Goal: Transaction & Acquisition: Book appointment/travel/reservation

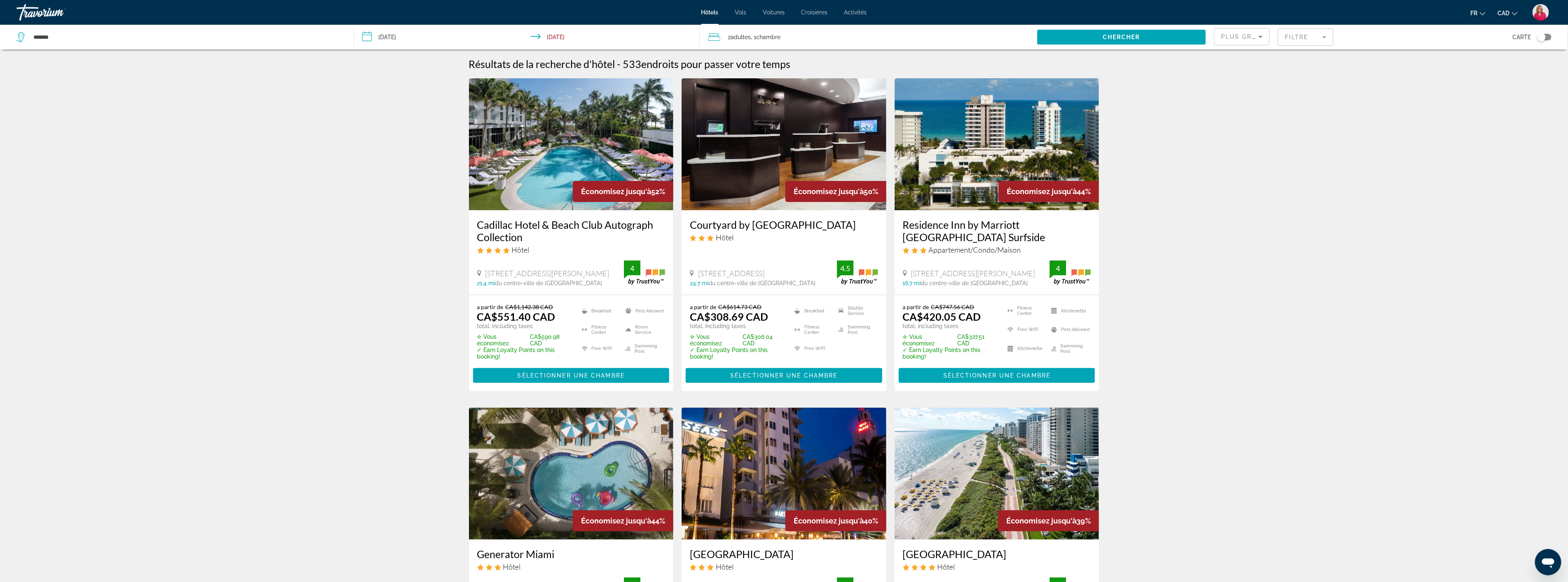
click at [1114, 37] on span "Chercher" at bounding box center [1122, 37] width 37 height 7
click at [1304, 37] on mat-form-field "Filtre" at bounding box center [1305, 37] width 56 height 17
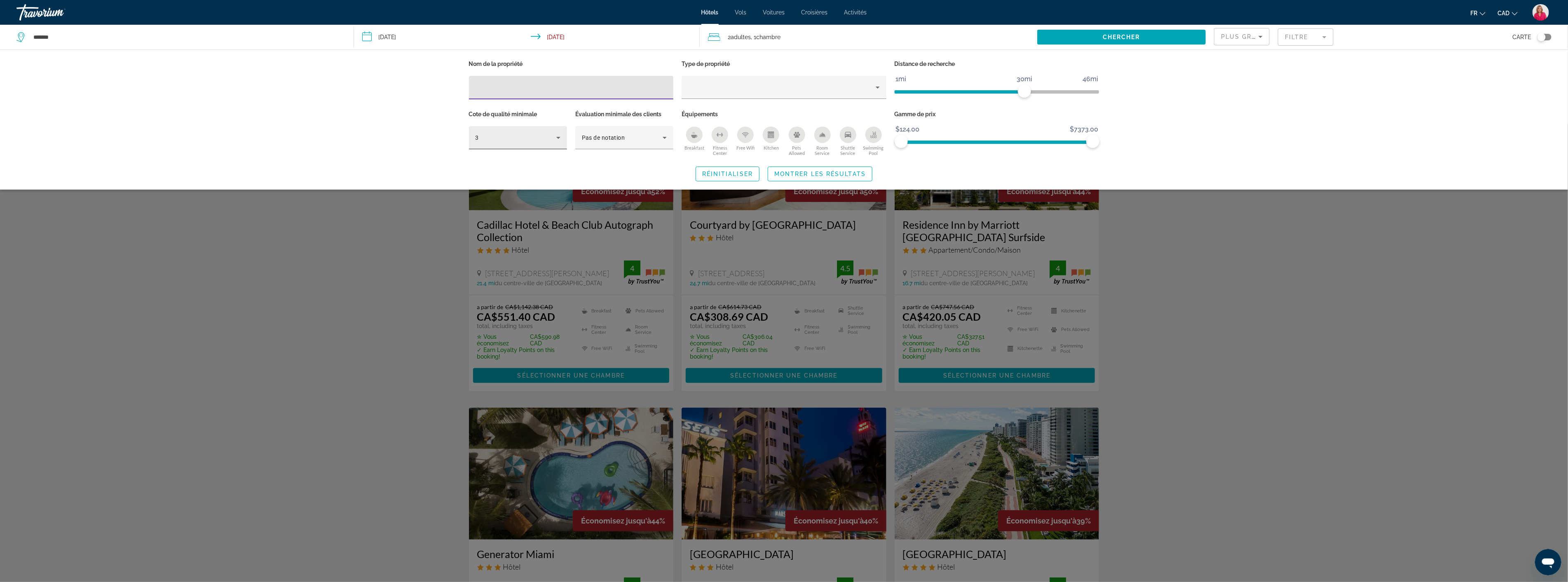
click at [551, 137] on div "3" at bounding box center [516, 138] width 81 height 10
click at [492, 180] on mat-option "4" at bounding box center [517, 182] width 98 height 20
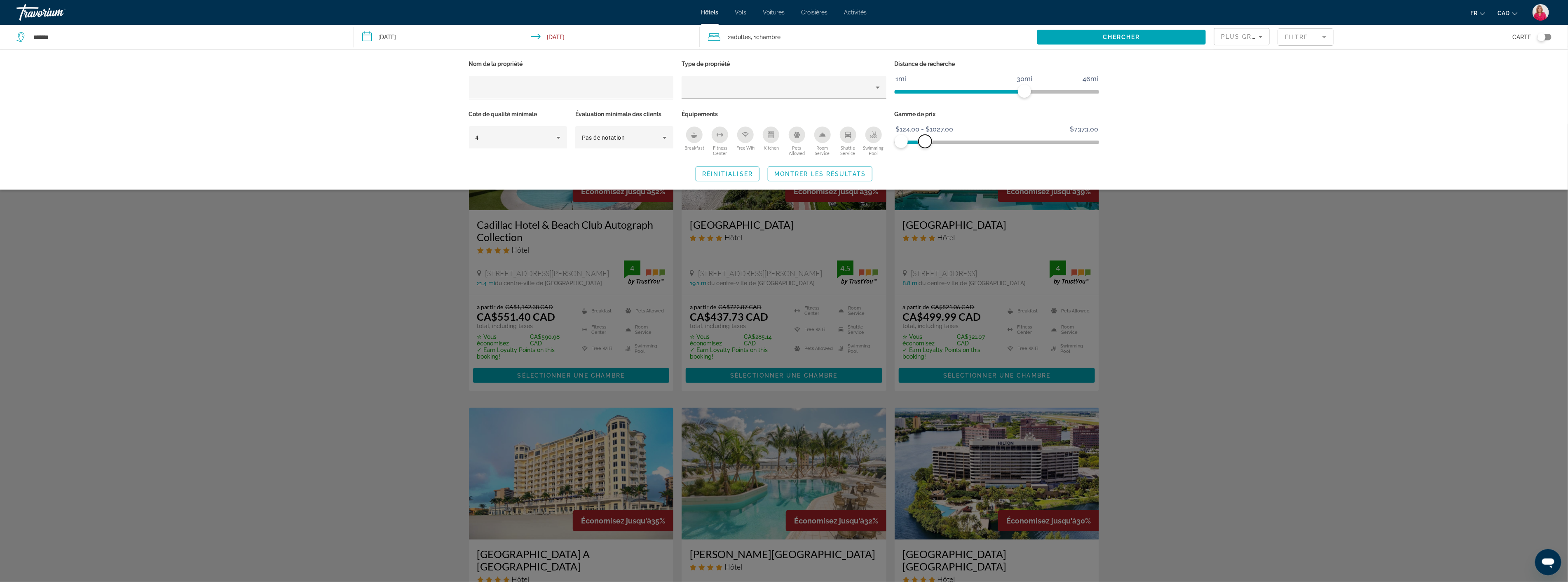
drag, startPoint x: 1089, startPoint y: 142, endPoint x: 925, endPoint y: 155, distance: 164.5
click at [925, 155] on div "Gamme de prix $124.00 $7373.00 $124.00 $1027.00 $124.00 - $1027.00" at bounding box center [997, 134] width 213 height 50
drag, startPoint x: 1027, startPoint y: 92, endPoint x: 939, endPoint y: 97, distance: 88.1
click at [939, 97] on span "ngx-slider" at bounding box center [939, 91] width 13 height 13
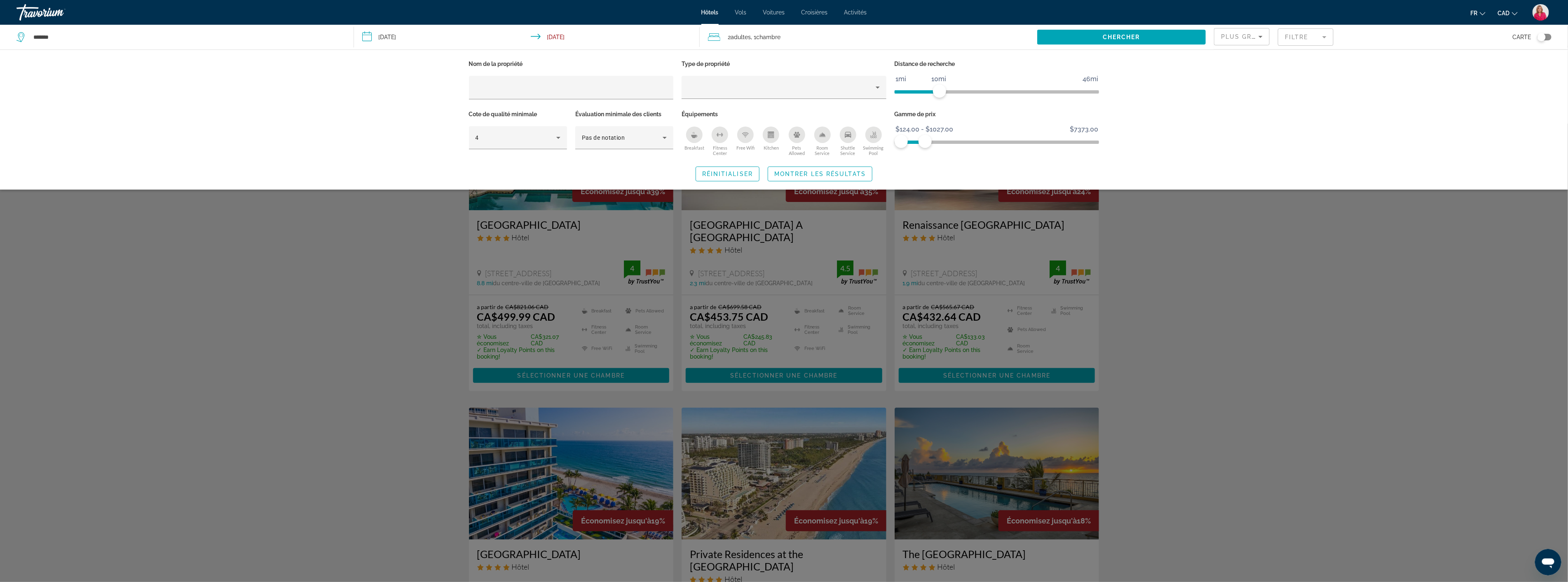
click at [1154, 163] on div "Nom de la propriété Type de propriété Distance de recherche 1mi 46mi 10mi Cote …" at bounding box center [784, 119] width 1568 height 140
click at [428, 282] on div "Search widget" at bounding box center [784, 353] width 1568 height 458
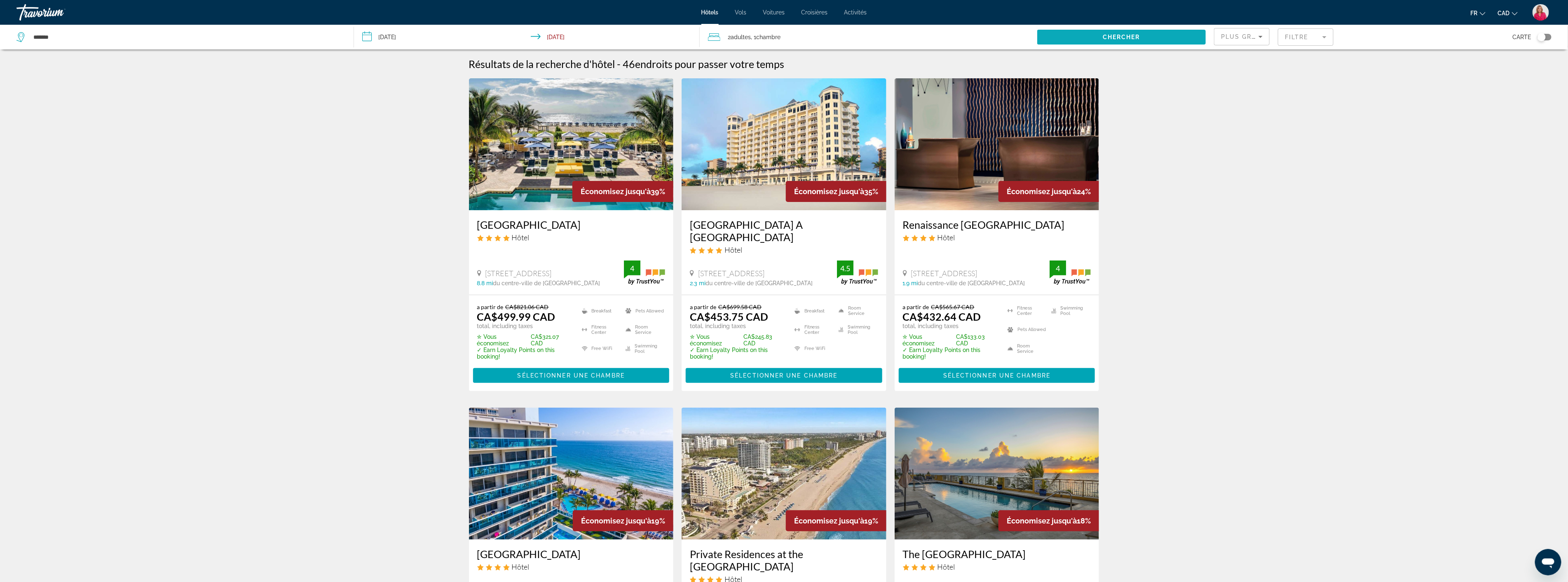
click at [1107, 36] on span "Chercher" at bounding box center [1122, 37] width 37 height 7
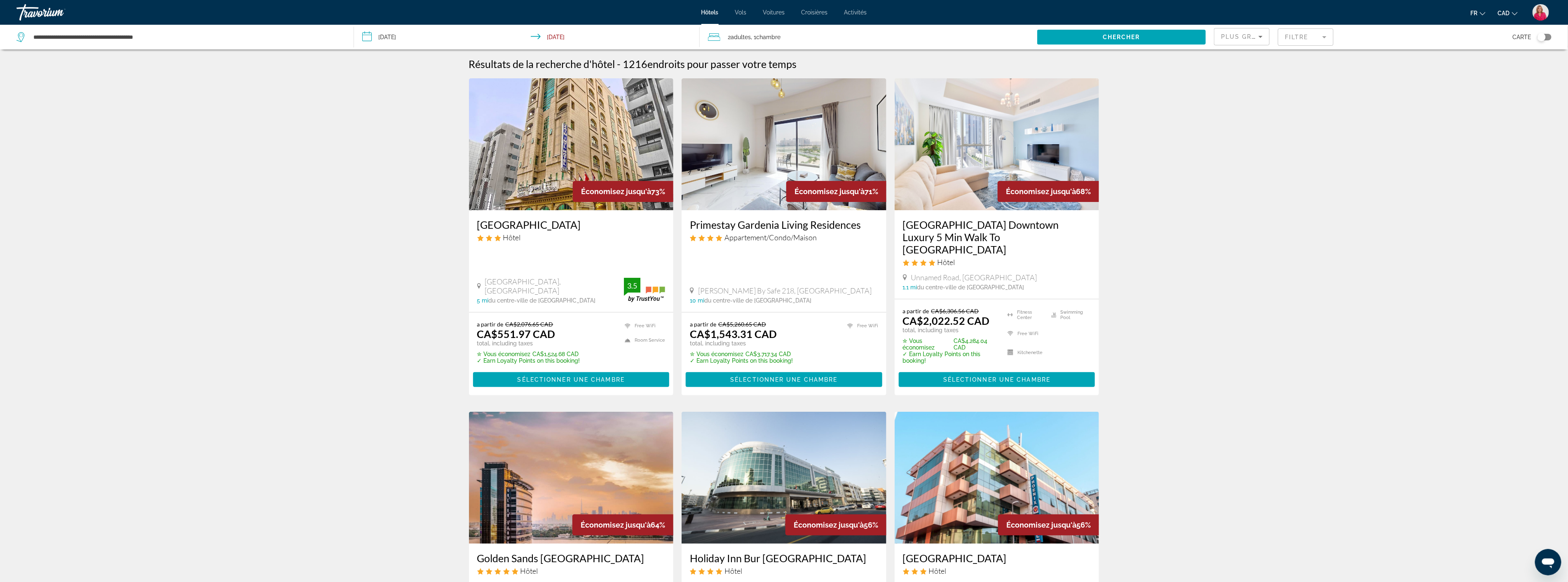
click at [434, 37] on input "**********" at bounding box center [528, 39] width 349 height 27
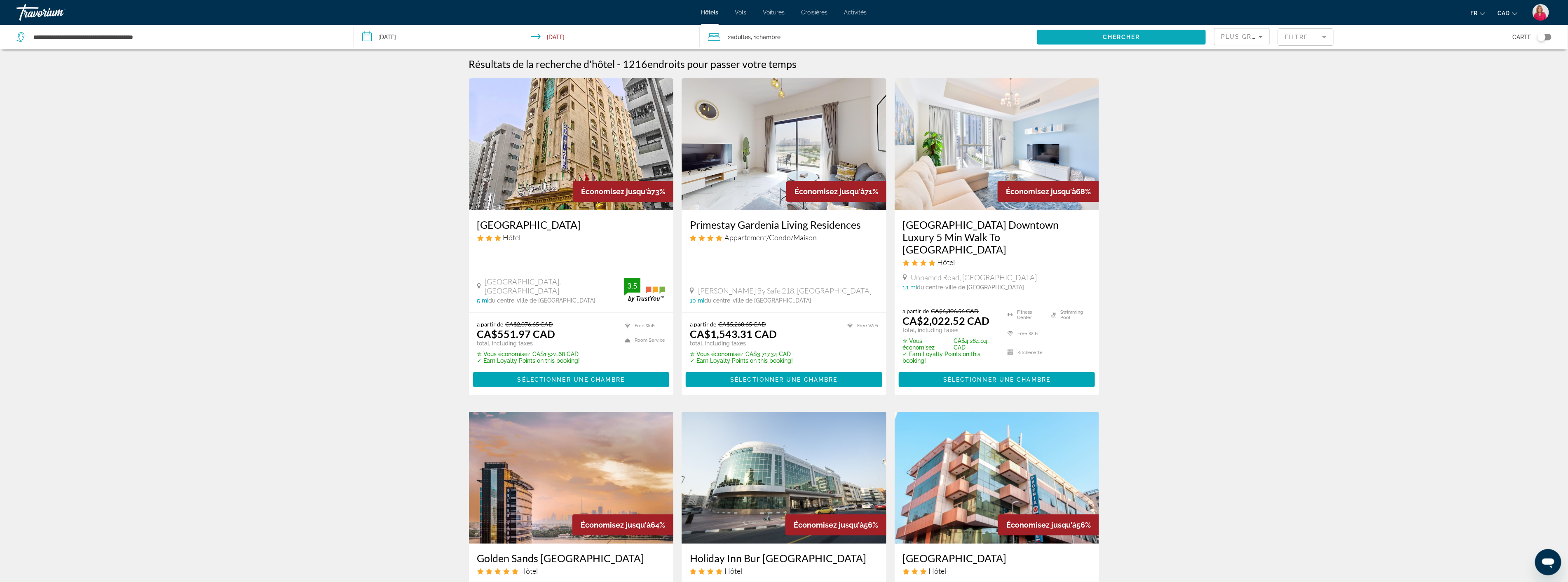
click at [1107, 34] on span "Chercher" at bounding box center [1122, 37] width 37 height 7
click at [1291, 37] on mat-form-field "Filtre" at bounding box center [1305, 37] width 56 height 17
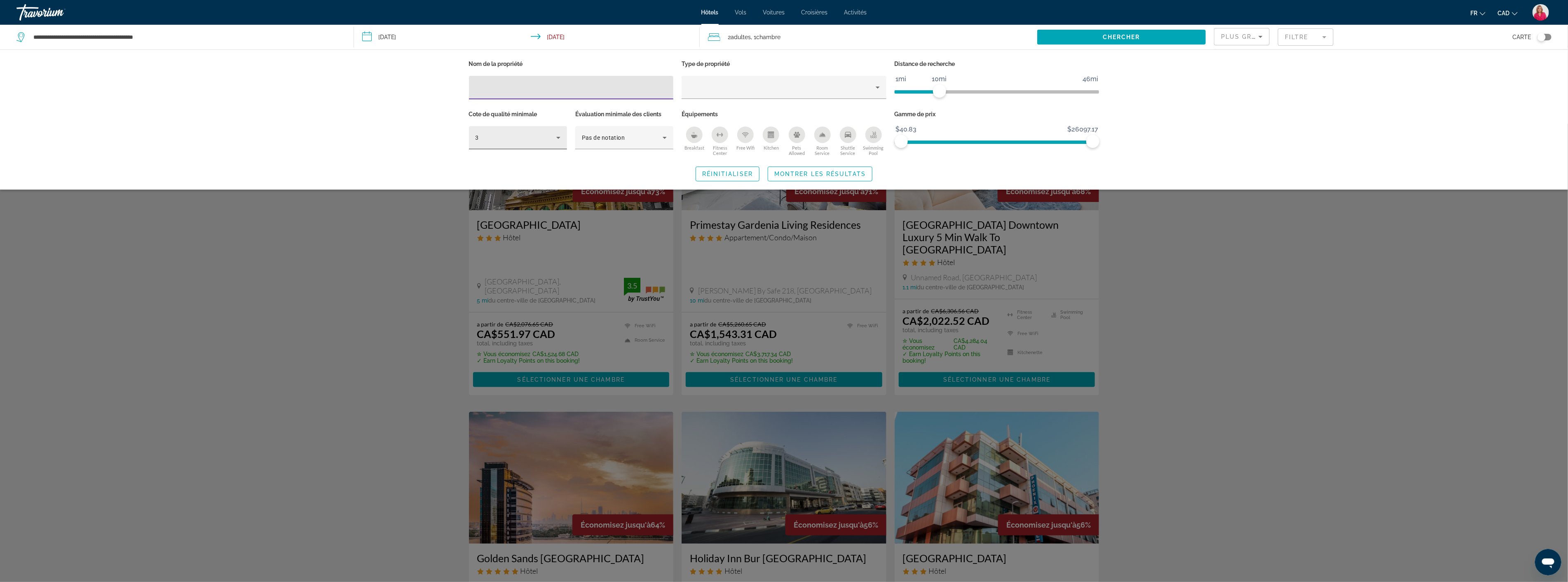
click at [558, 139] on icon "Hotel Filters" at bounding box center [559, 138] width 10 height 10
click at [529, 185] on mat-option "4" at bounding box center [517, 182] width 98 height 20
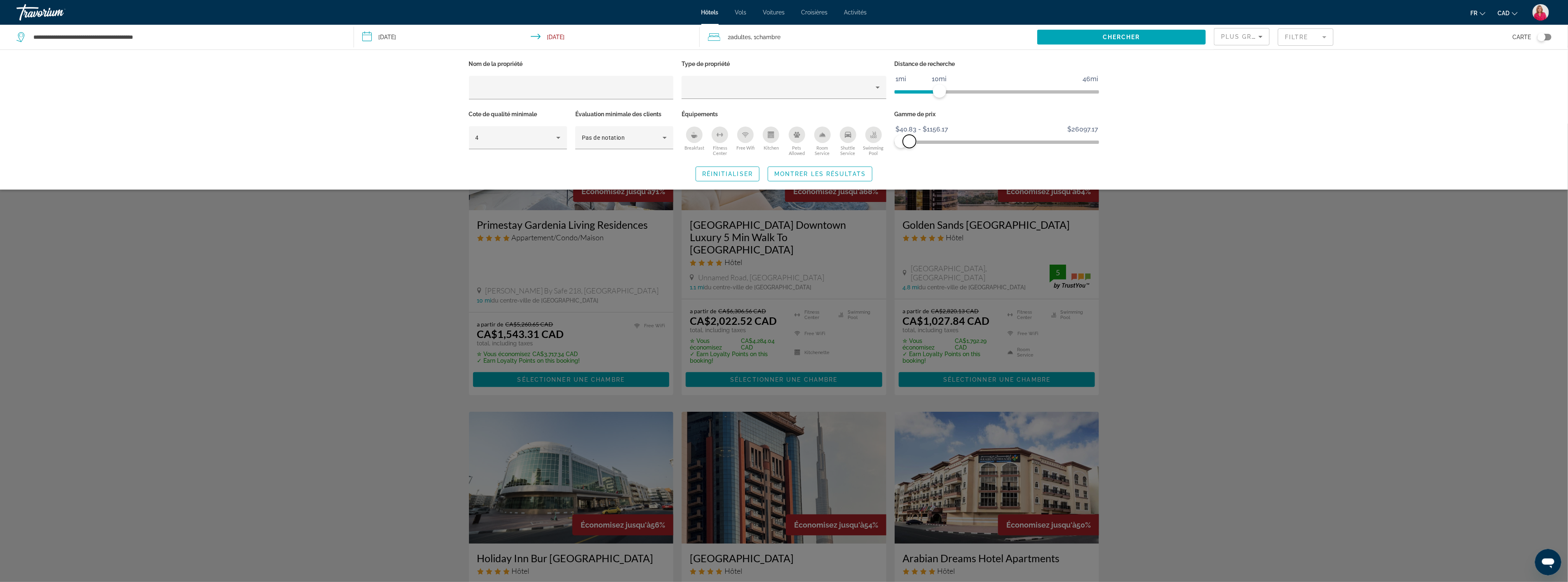
drag, startPoint x: 1091, startPoint y: 140, endPoint x: 909, endPoint y: 150, distance: 182.3
click at [909, 150] on div "Gamme de prix $40.83 $26097.17 $40.83 $1156.17 $40.83 - $1156.17" at bounding box center [997, 134] width 213 height 50
click at [1132, 126] on div "Nom de la propriété Type de propriété Distance de recherche 1mi 46mi 10mi Cote …" at bounding box center [784, 119] width 1568 height 140
click at [1152, 250] on div "Search widget" at bounding box center [784, 353] width 1568 height 458
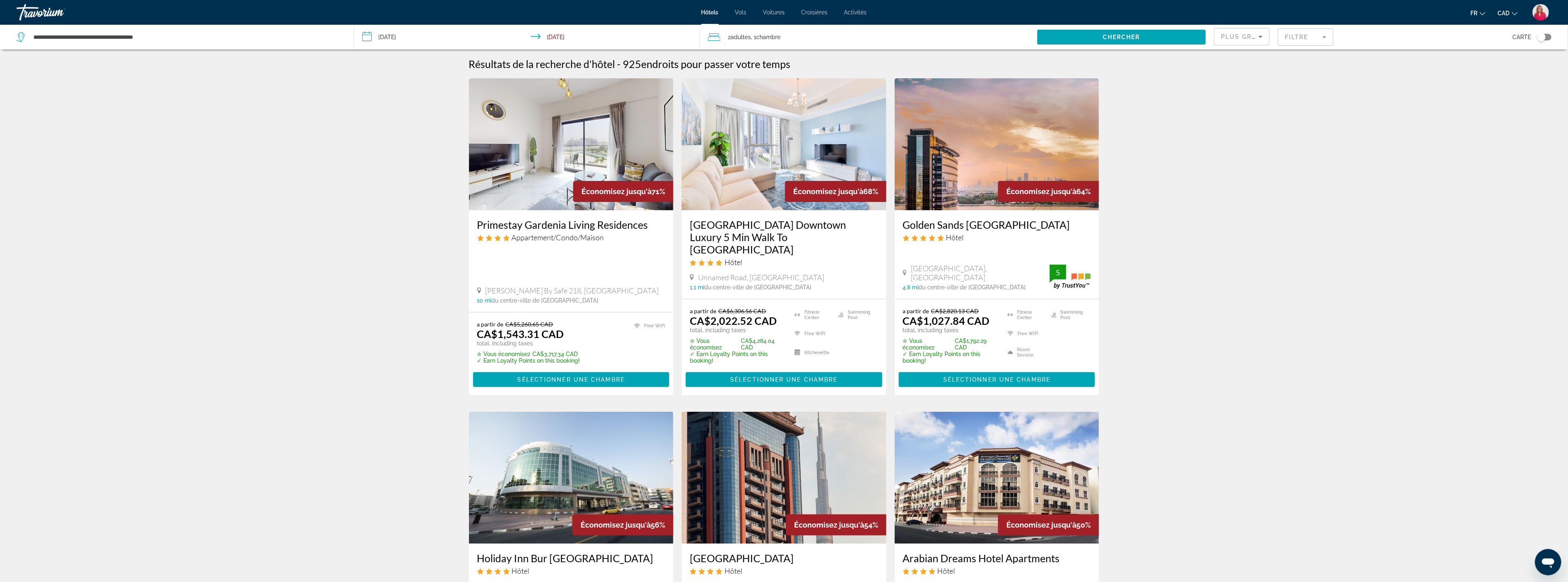
click at [977, 175] on img "Main content" at bounding box center [997, 144] width 205 height 132
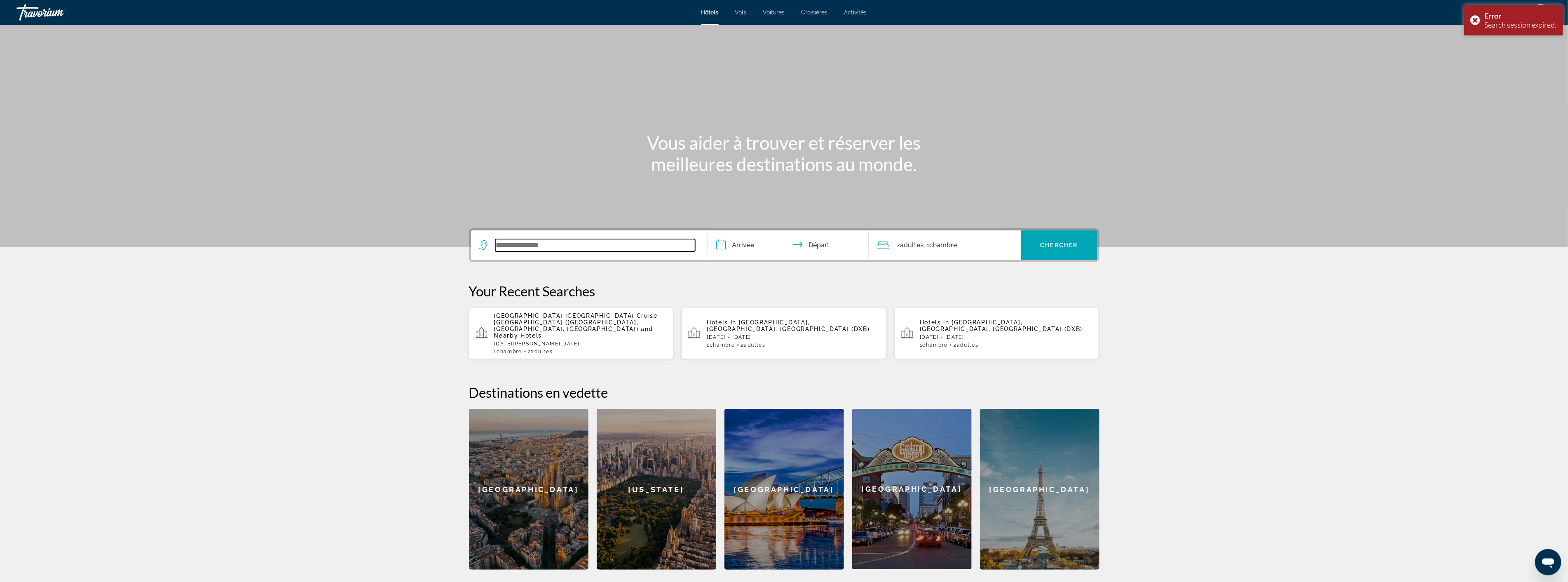
click at [534, 250] on input "Search widget" at bounding box center [595, 245] width 200 height 12
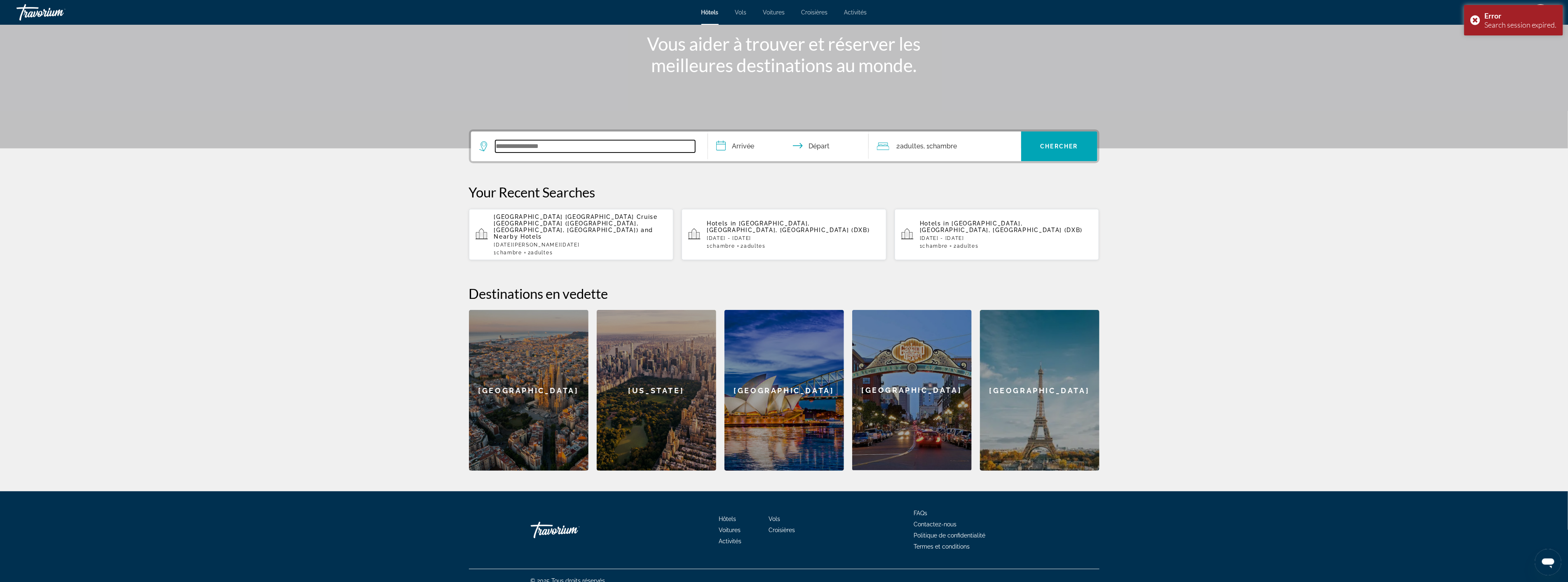
scroll to position [102, 0]
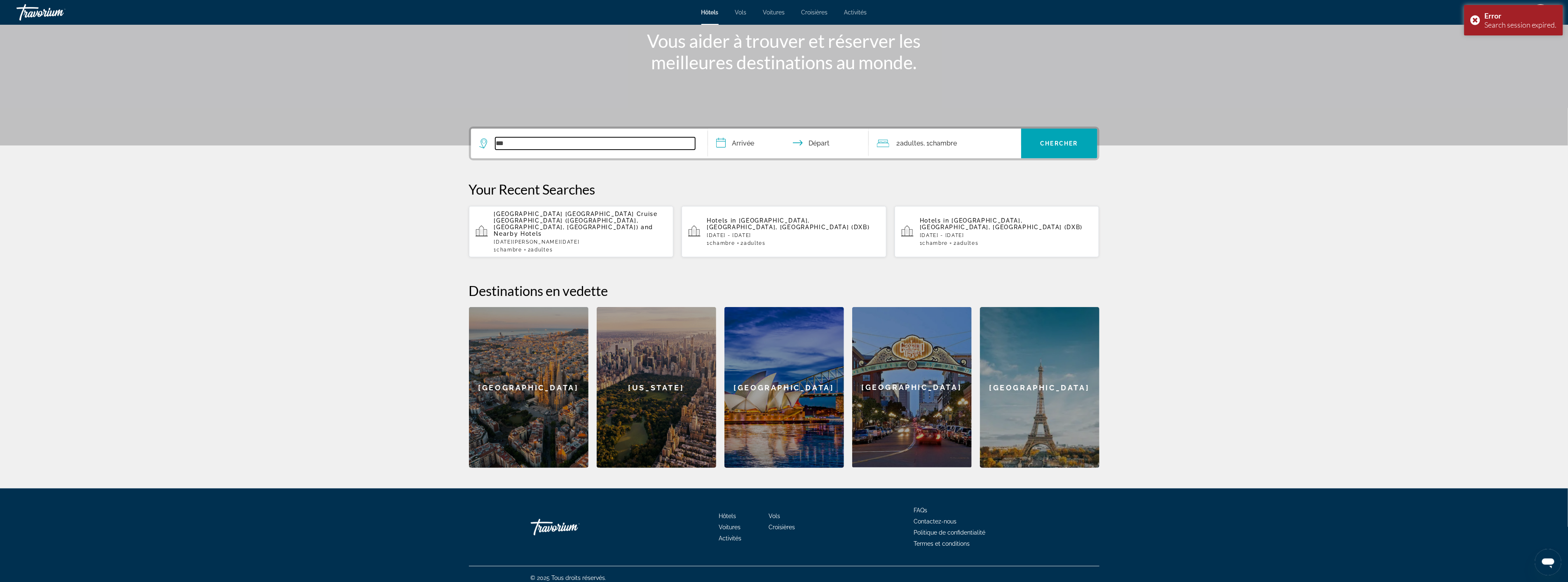
click at [541, 144] on input "***" at bounding box center [595, 144] width 200 height 12
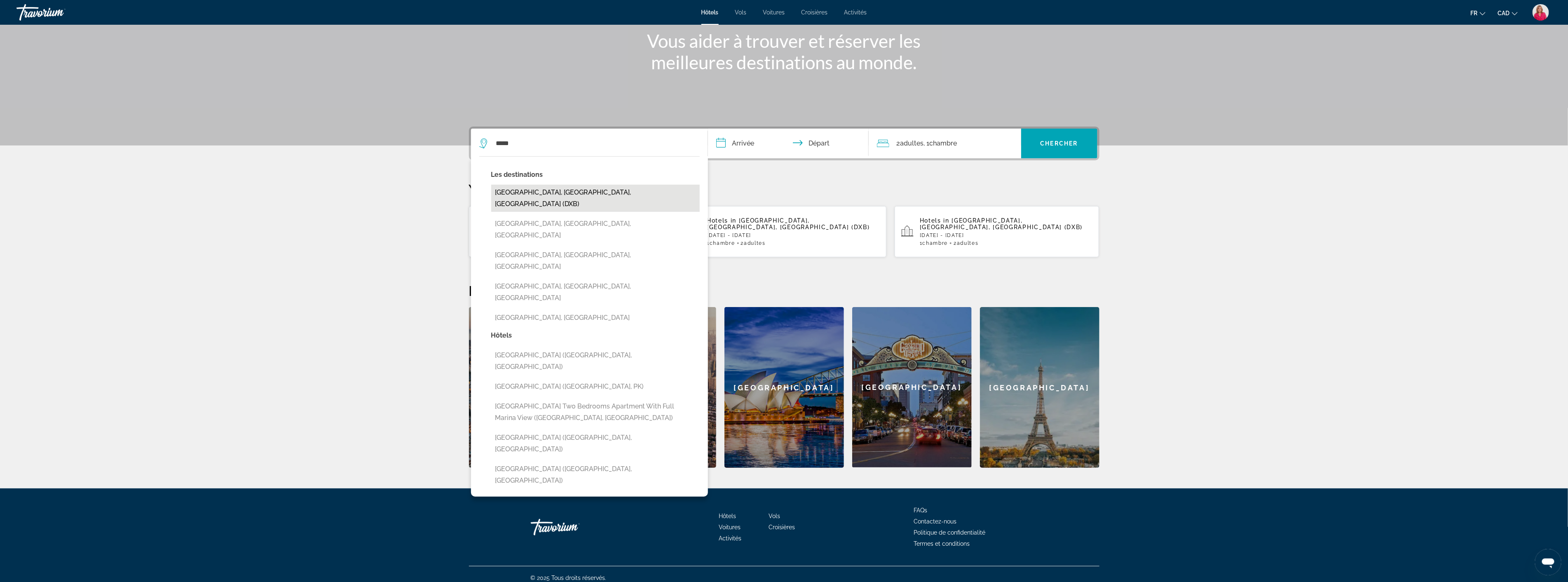
click at [545, 186] on button "[GEOGRAPHIC_DATA], [GEOGRAPHIC_DATA], [GEOGRAPHIC_DATA] (DXB)" at bounding box center [595, 199] width 208 height 27
type input "**********"
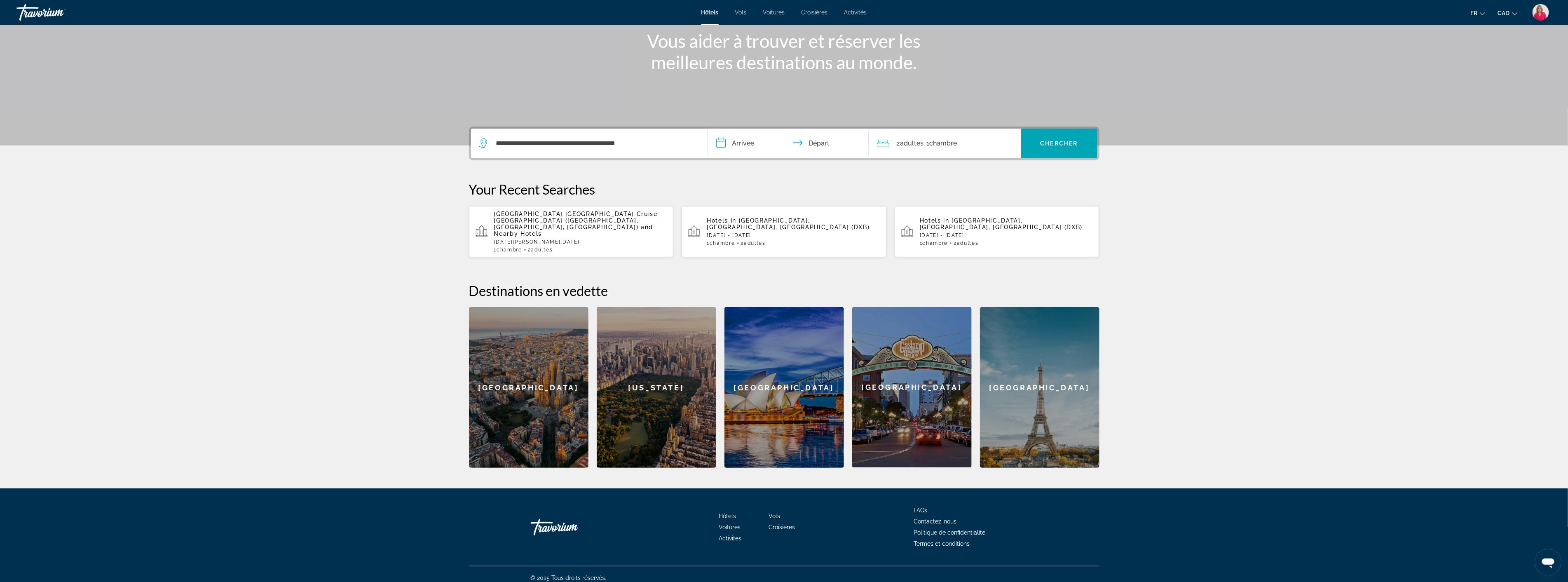
click at [763, 142] on input "**********" at bounding box center [790, 144] width 164 height 32
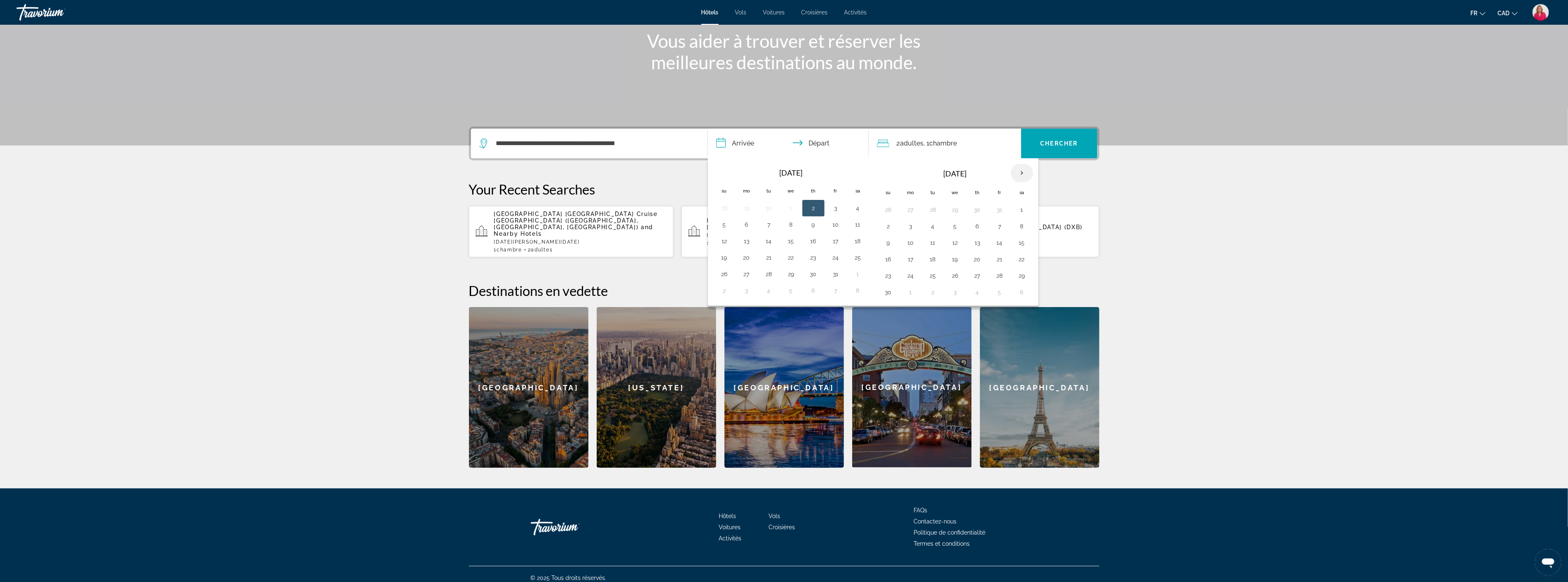
click at [1025, 170] on th "Next month" at bounding box center [1022, 173] width 22 height 18
click at [958, 209] on button "3" at bounding box center [955, 210] width 13 height 11
click at [934, 229] on button "9" at bounding box center [933, 226] width 13 height 11
type input "**********"
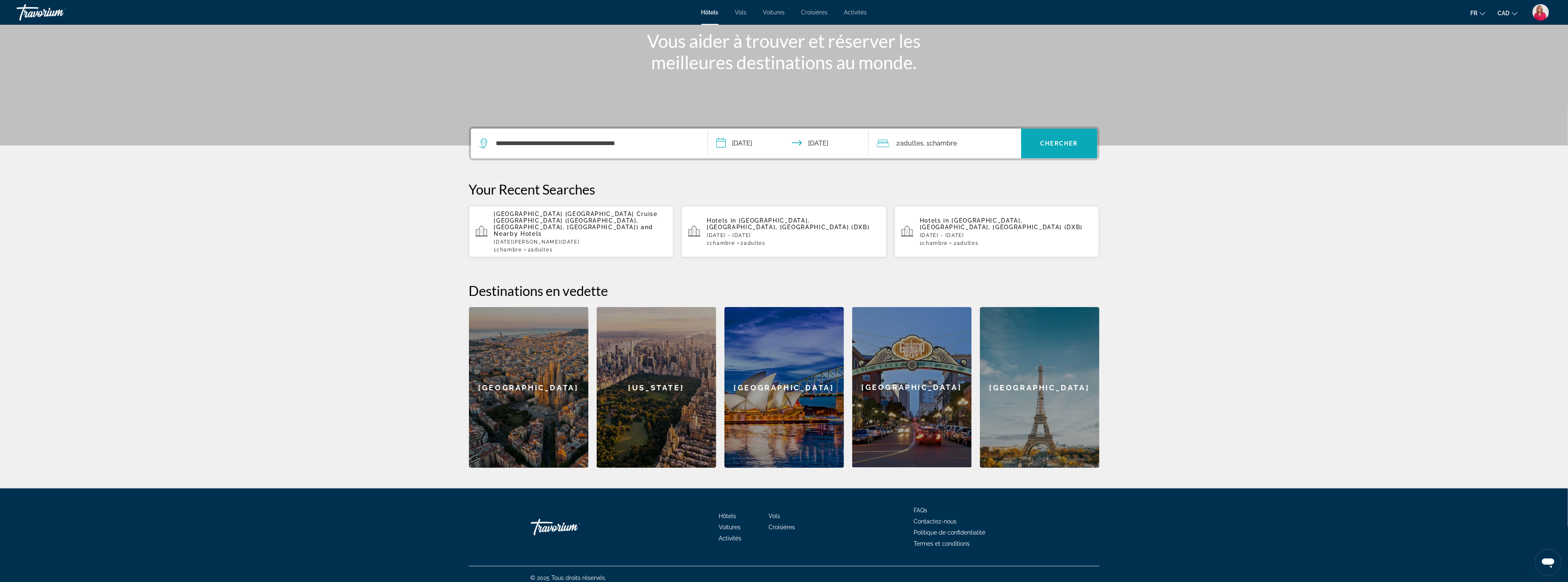
click at [1062, 141] on span "Chercher" at bounding box center [1059, 143] width 37 height 7
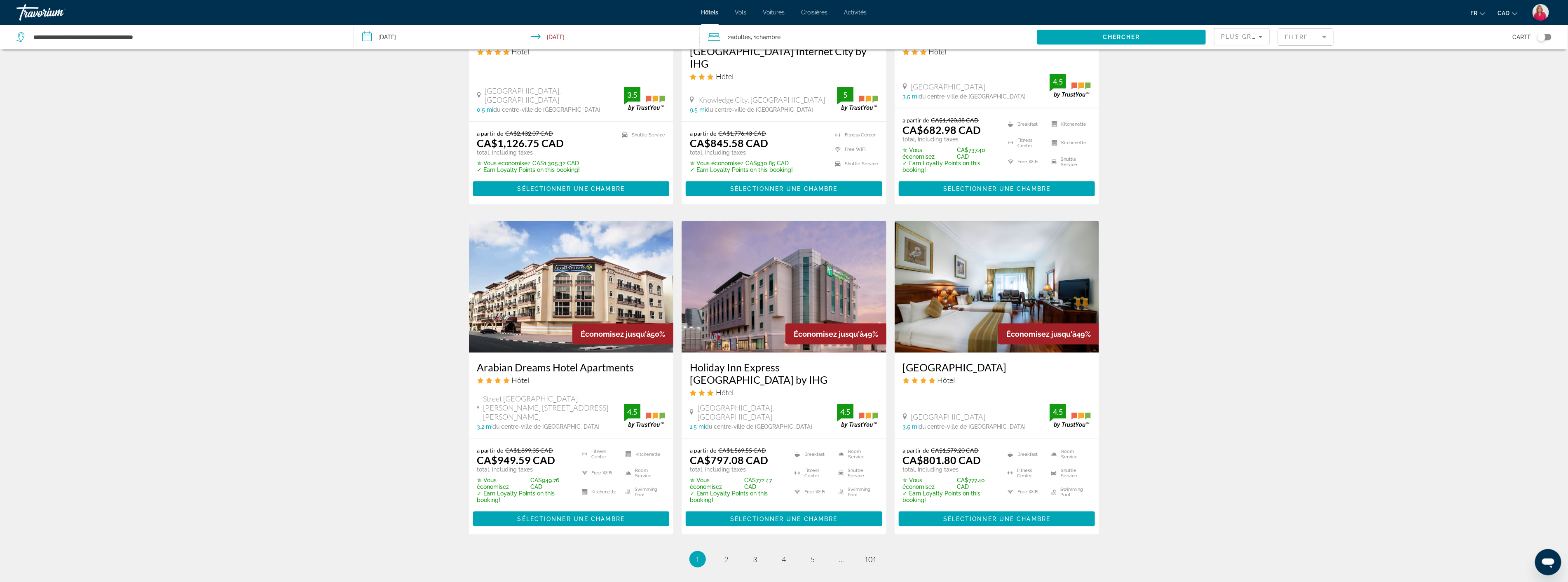
scroll to position [915, 0]
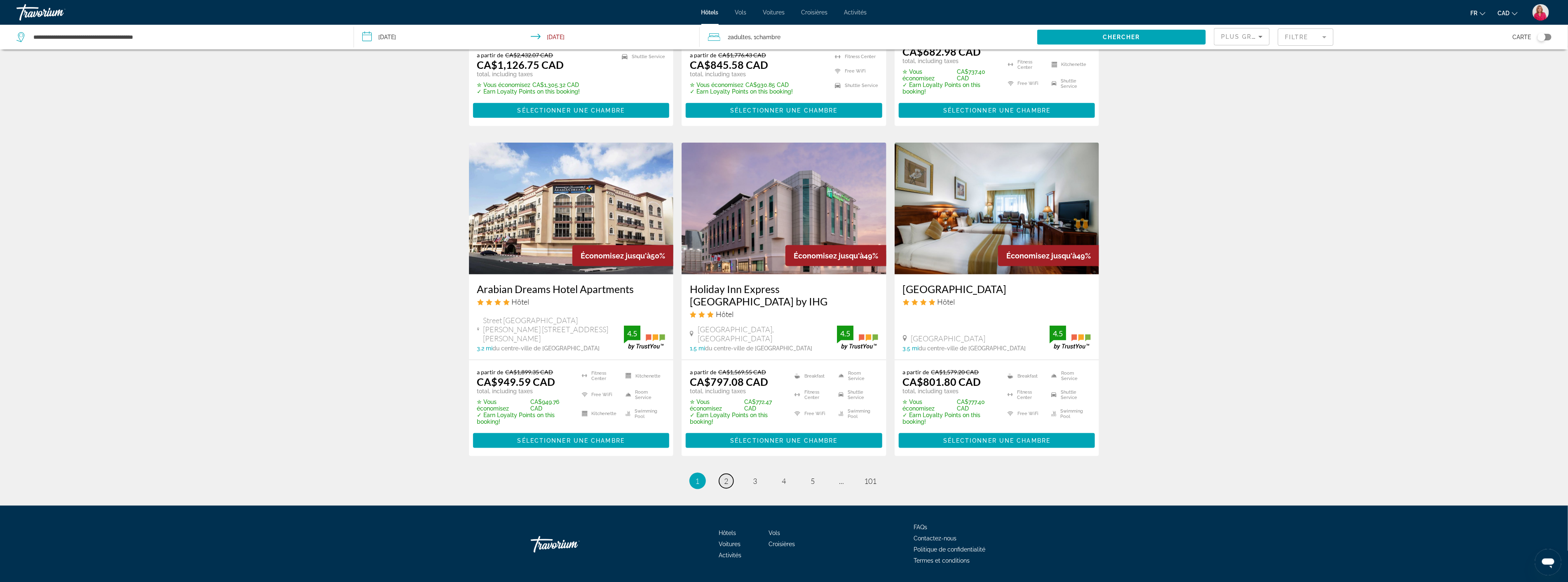
click at [722, 474] on link "page 2" at bounding box center [726, 481] width 14 height 14
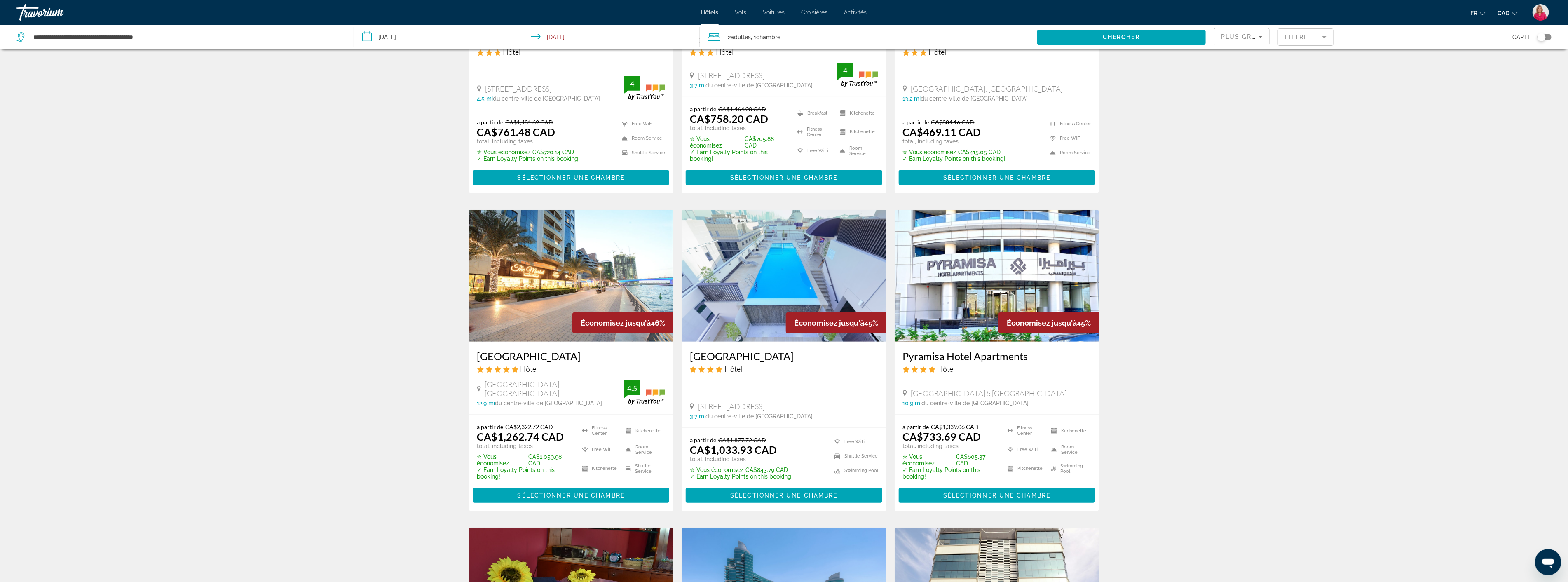
scroll to position [229, 0]
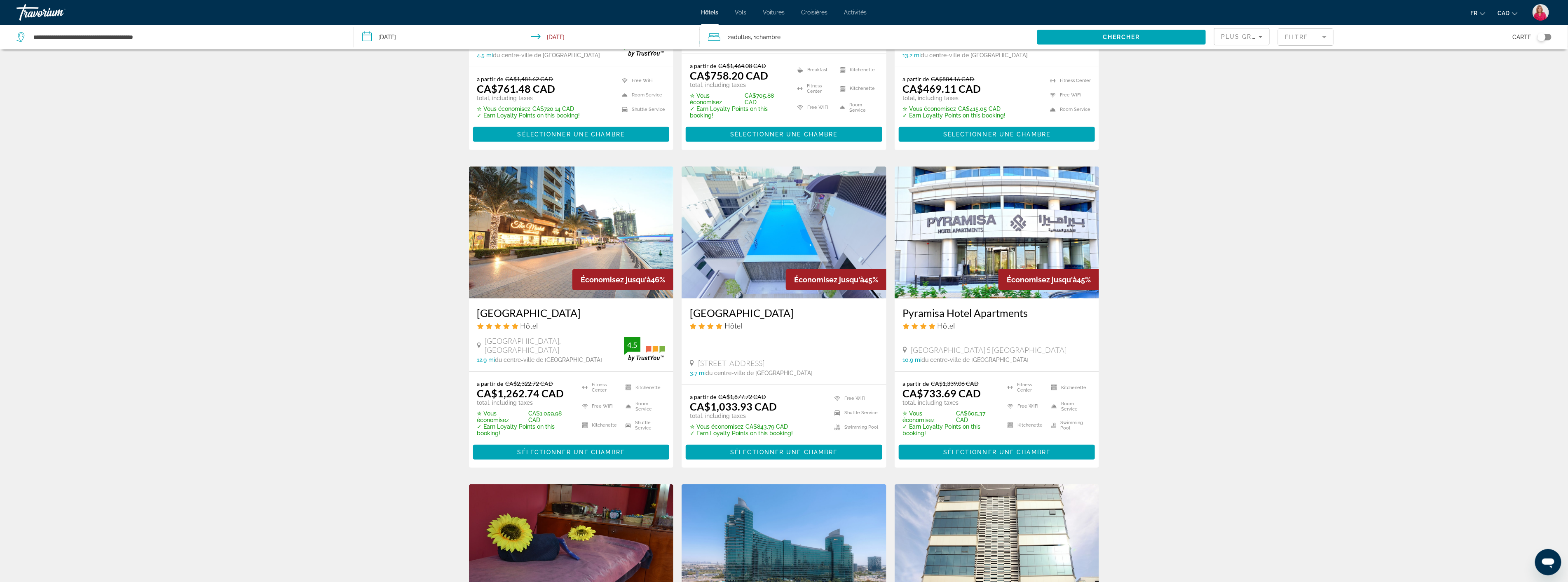
click at [944, 230] on img "Main content" at bounding box center [997, 232] width 205 height 132
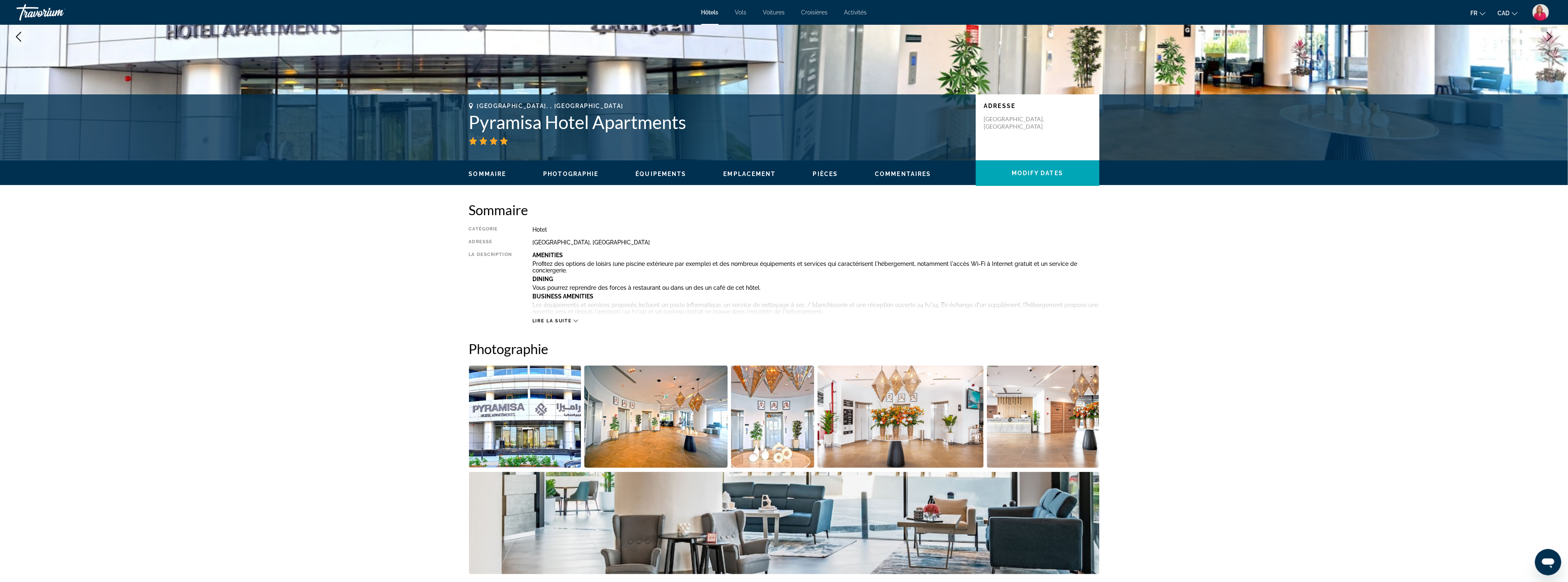
scroll to position [137, 0]
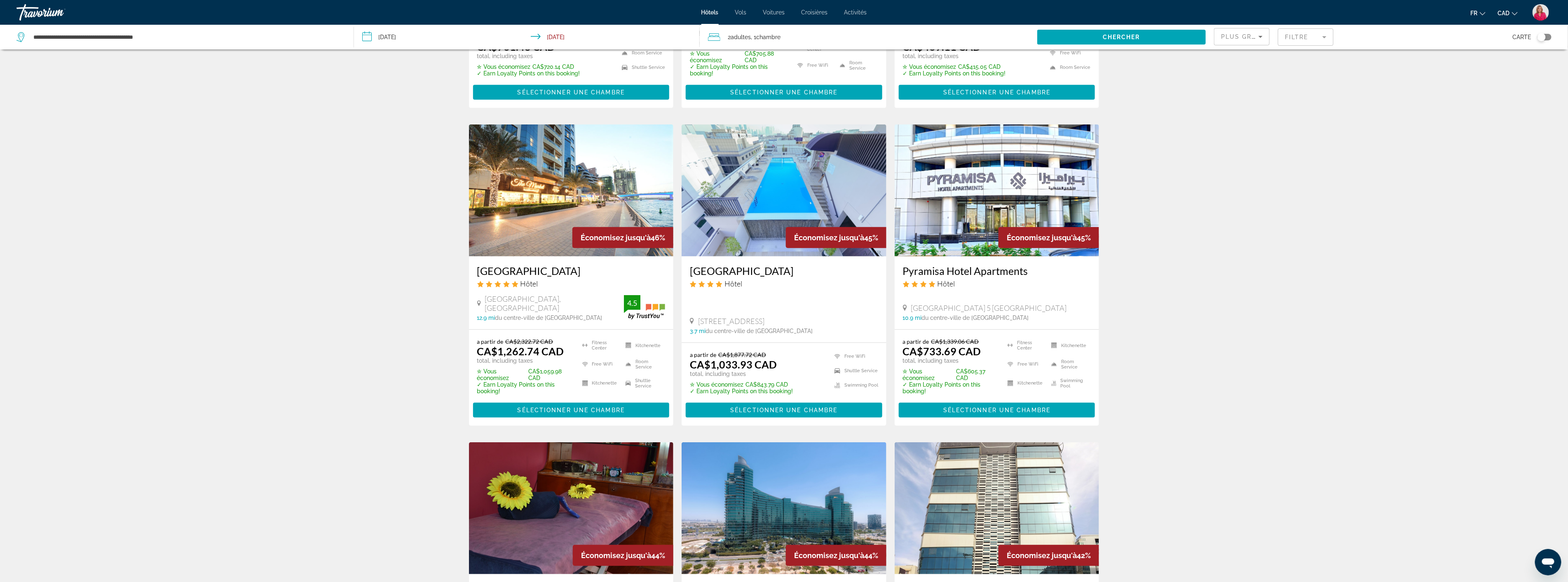
scroll to position [275, 0]
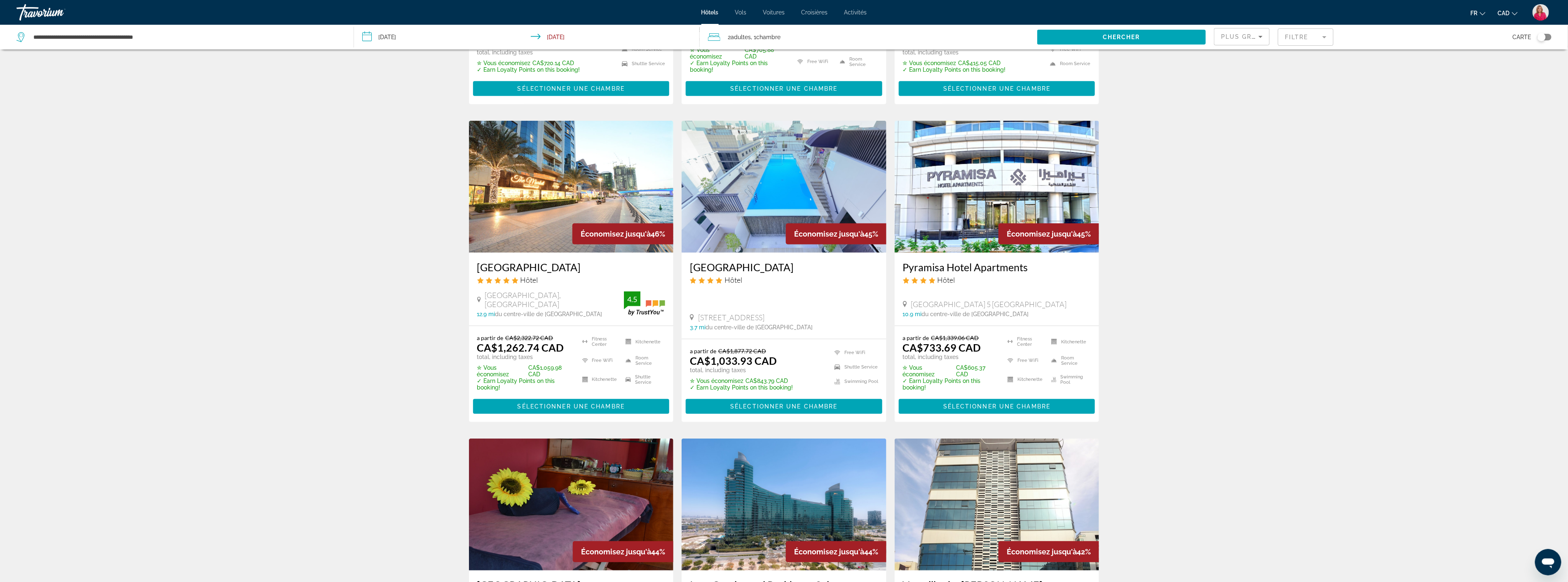
click at [592, 190] on img "Main content" at bounding box center [571, 186] width 205 height 132
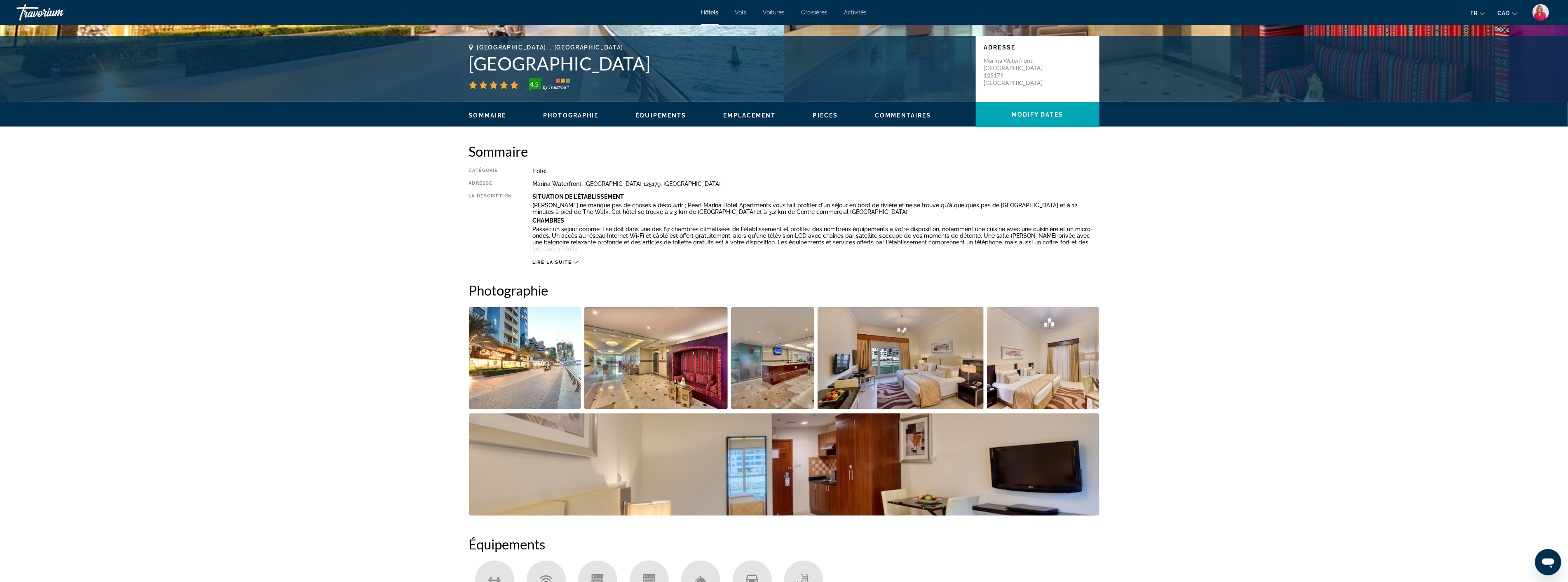
scroll to position [183, 0]
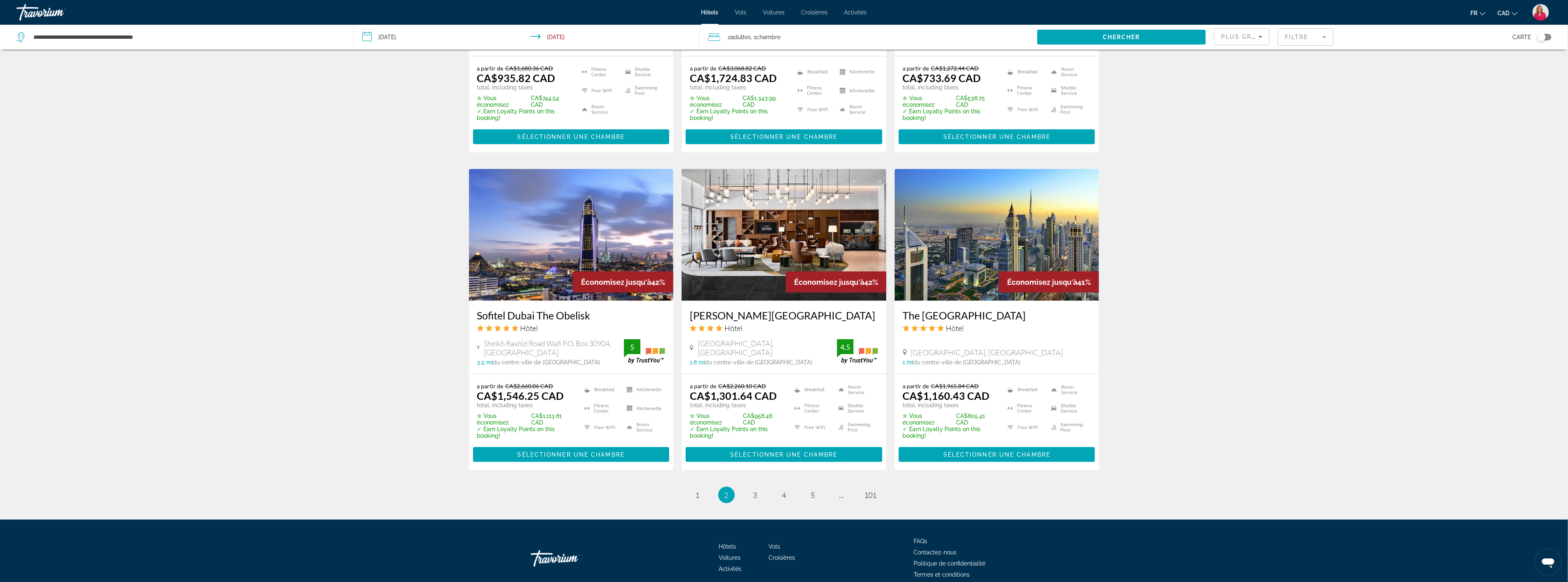
scroll to position [912, 0]
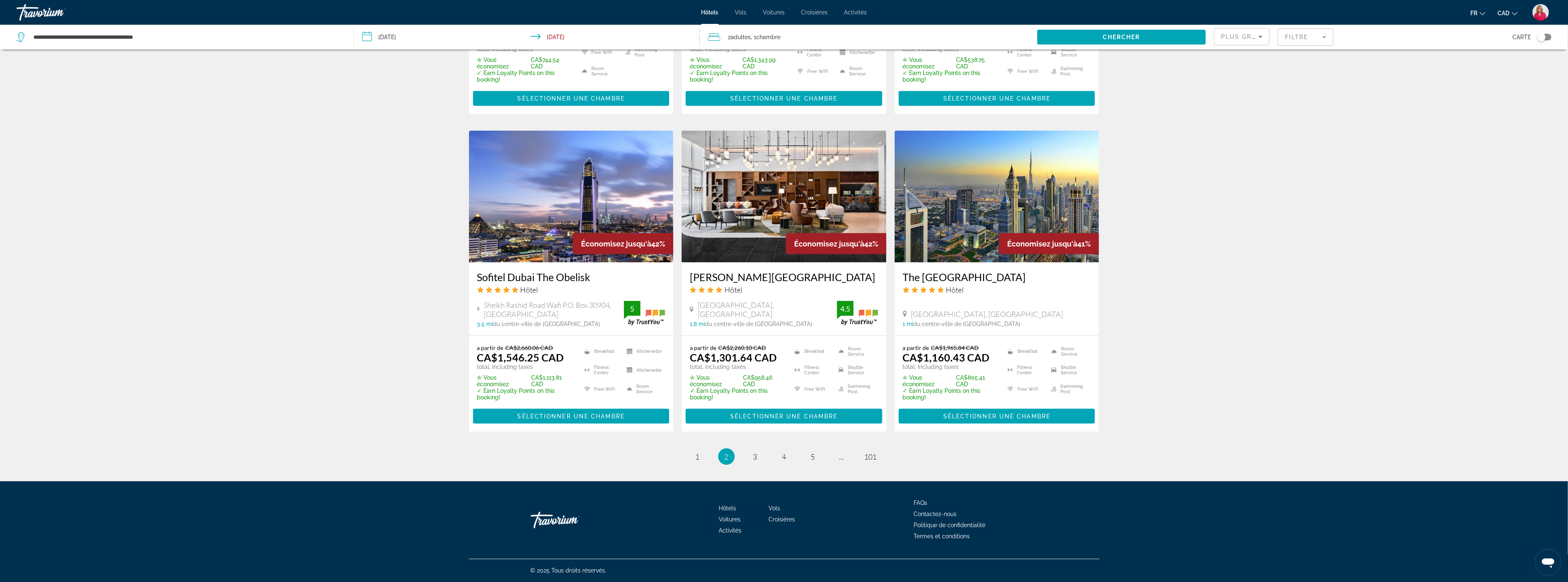
click at [991, 204] on img "Main content" at bounding box center [997, 196] width 205 height 132
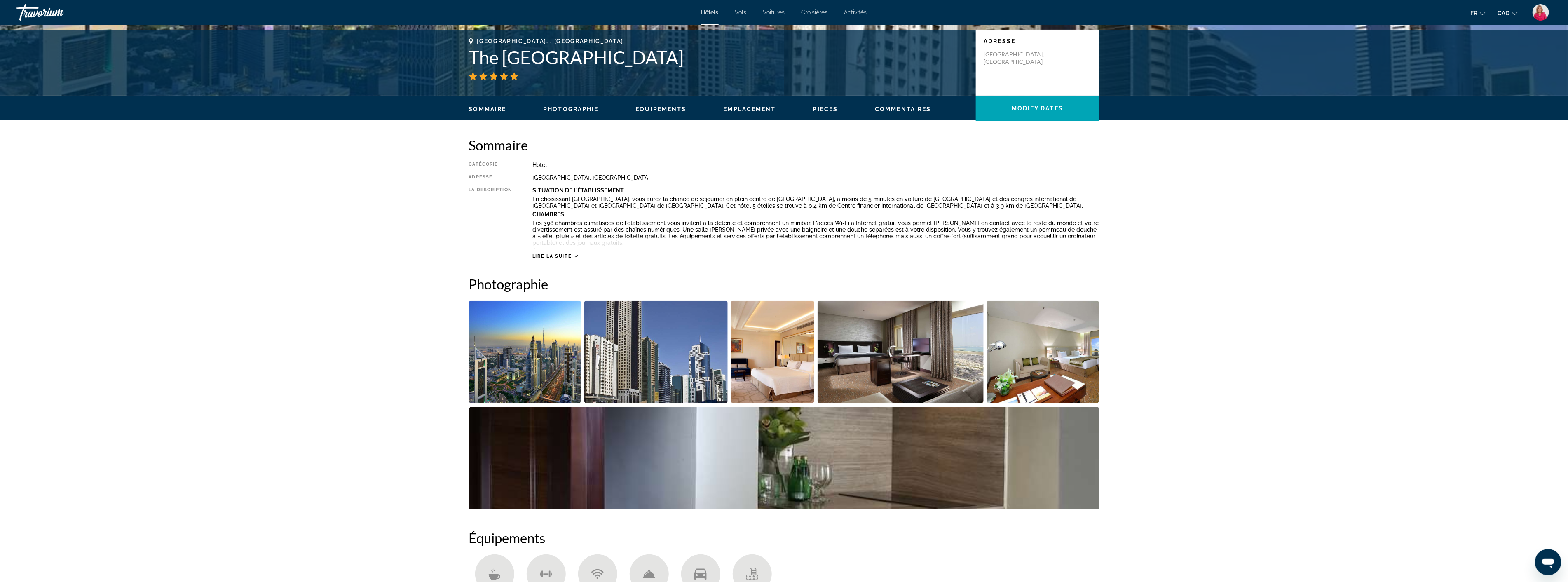
scroll to position [183, 0]
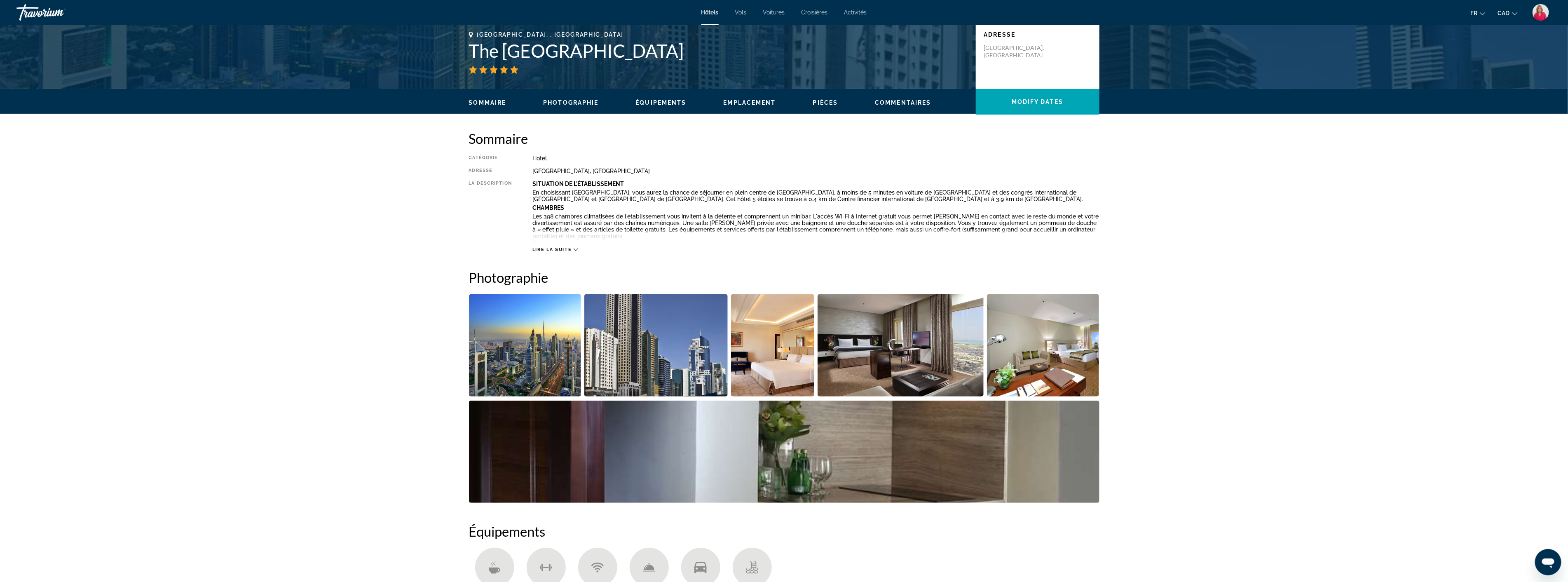
click at [767, 343] on img "Open full-screen image slider" at bounding box center [773, 345] width 84 height 102
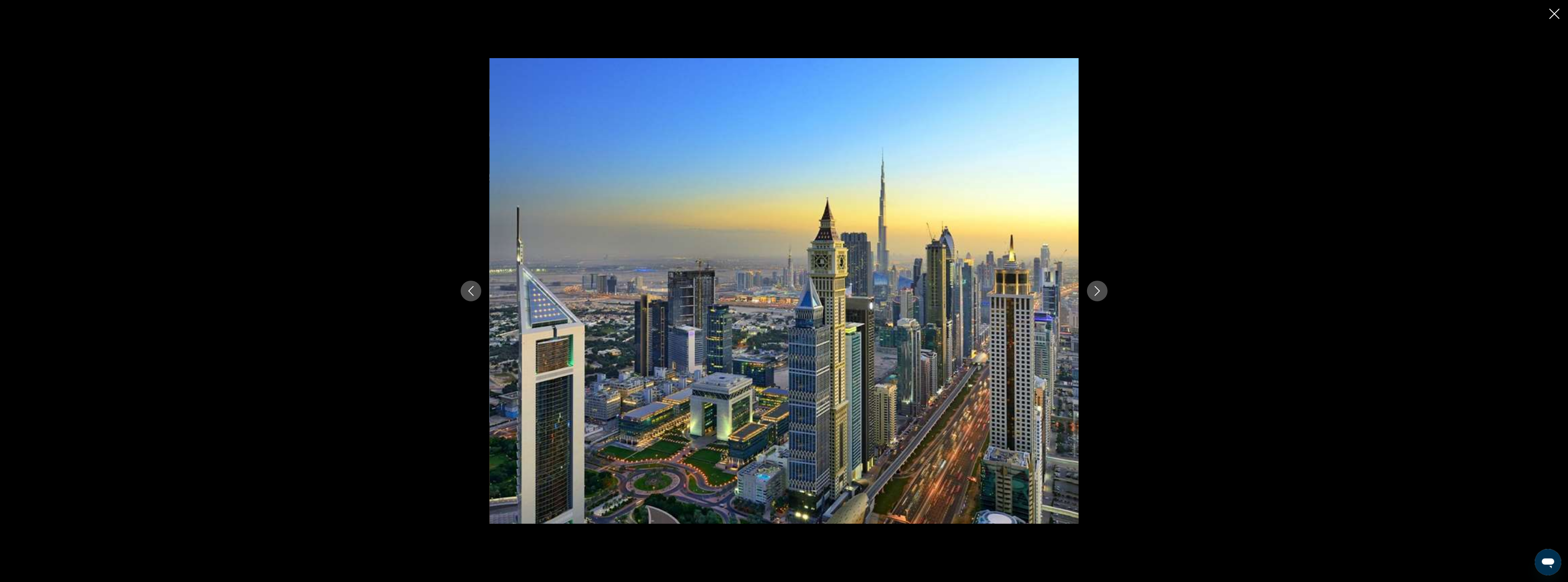
click at [1094, 289] on icon "Next image" at bounding box center [1097, 291] width 10 height 10
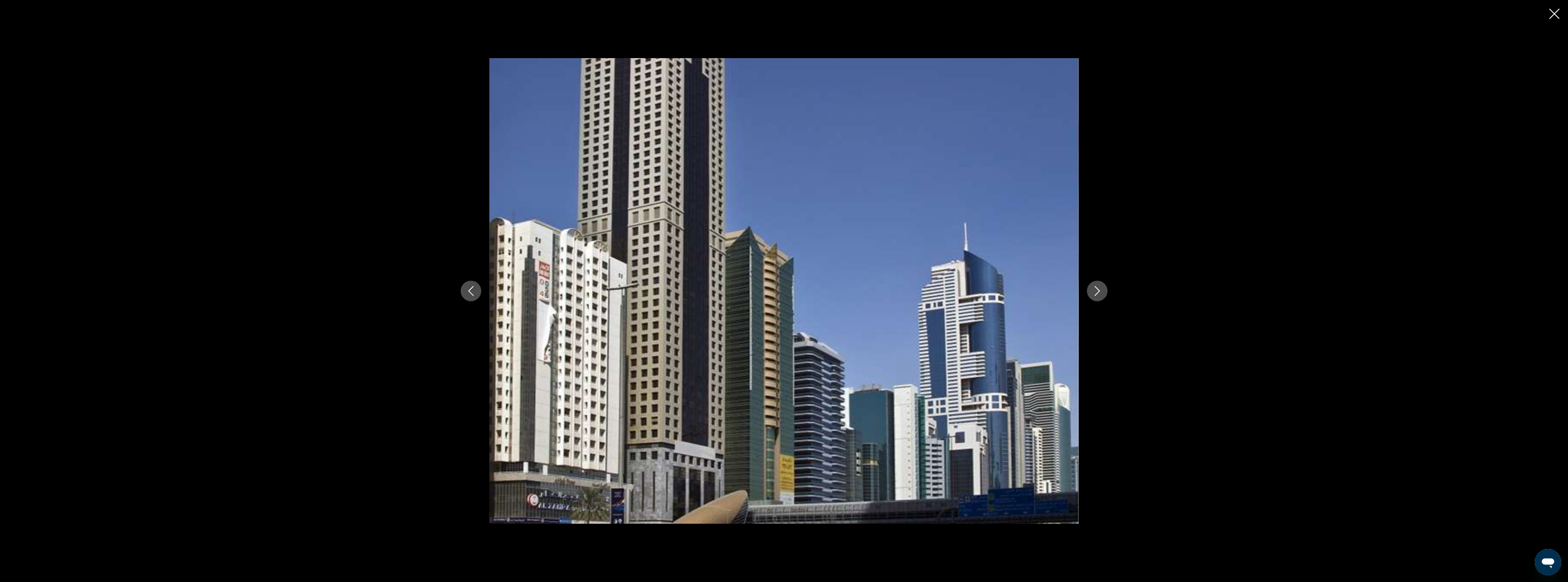
click at [1094, 289] on icon "Next image" at bounding box center [1097, 291] width 10 height 10
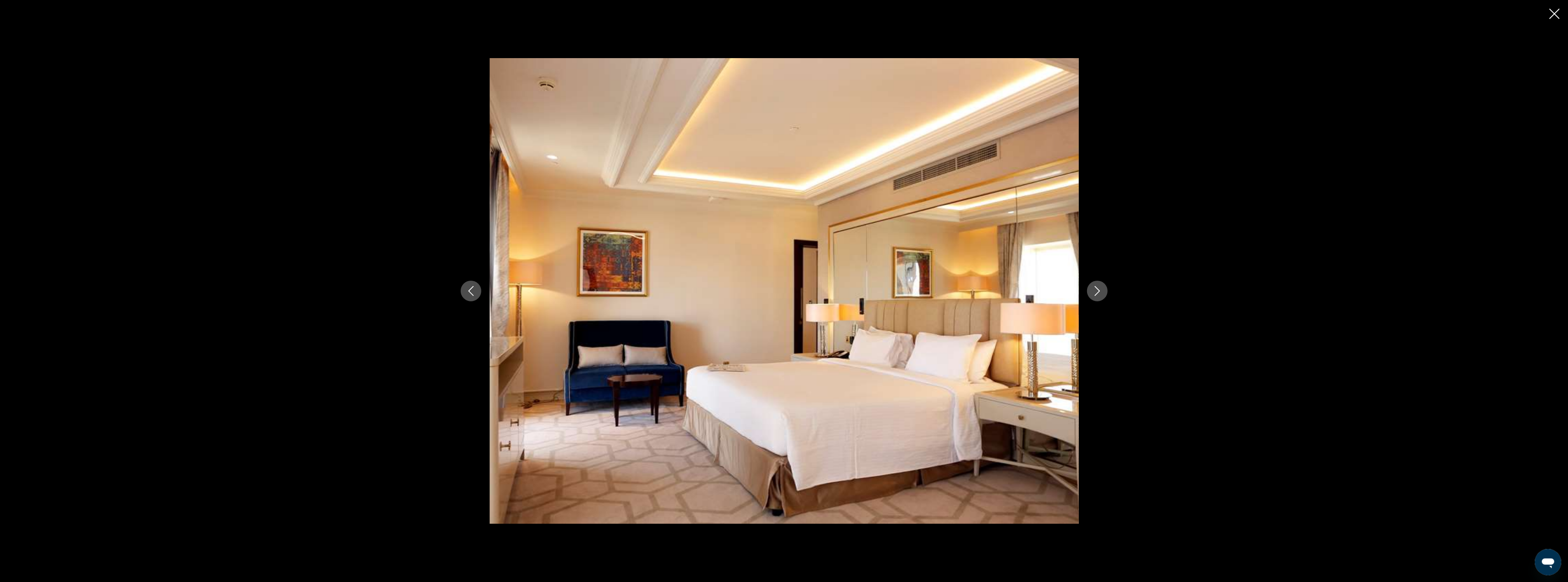
click at [1094, 289] on icon "Next image" at bounding box center [1097, 291] width 10 height 10
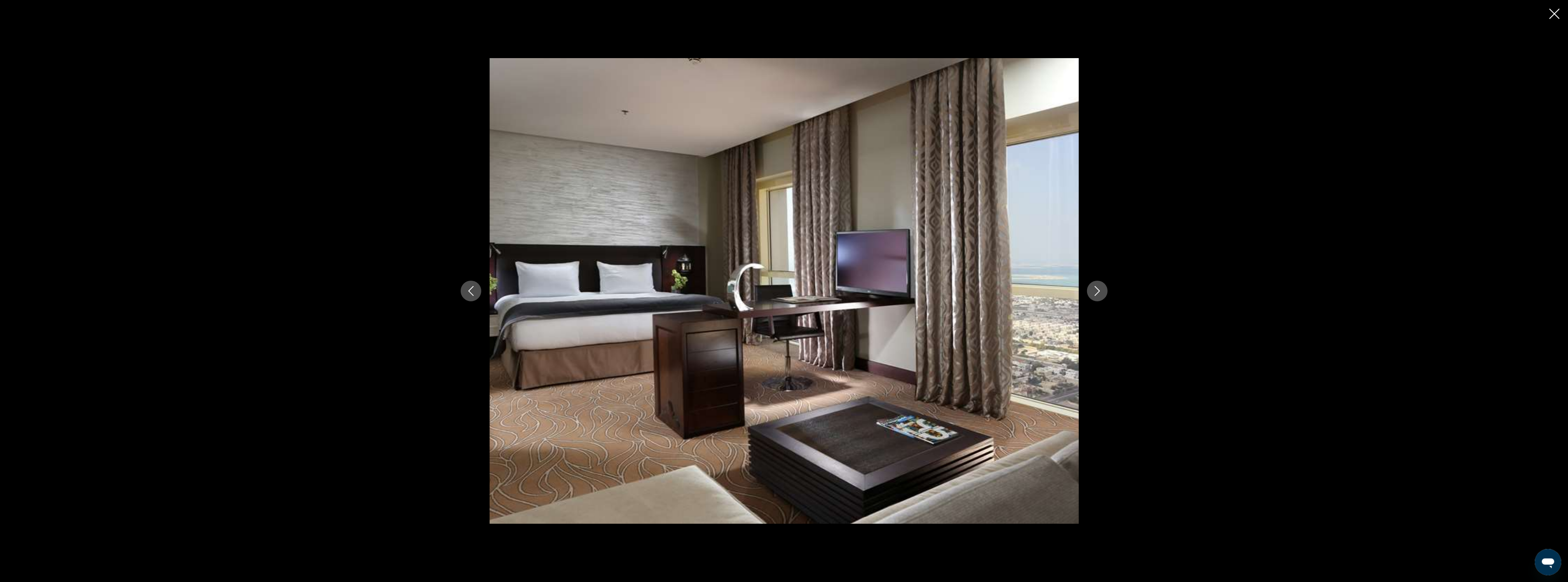
click at [1094, 289] on icon "Next image" at bounding box center [1097, 291] width 10 height 10
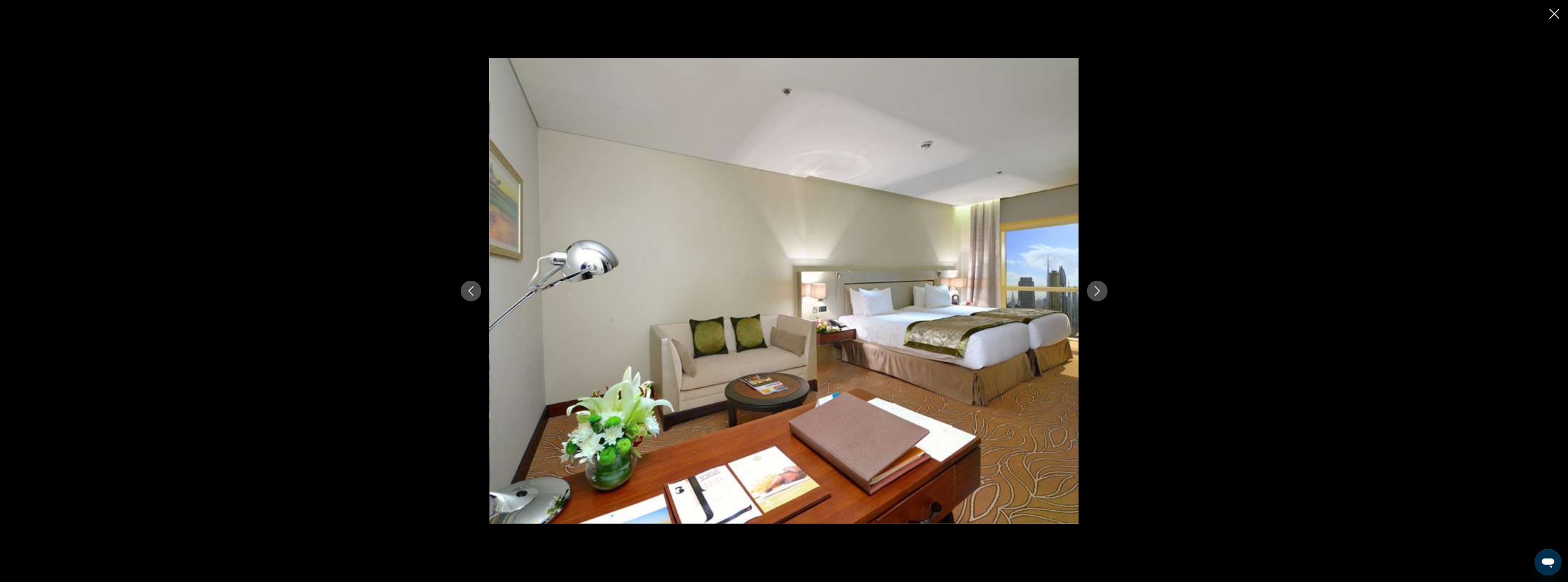
click at [1094, 289] on icon "Next image" at bounding box center [1097, 291] width 10 height 10
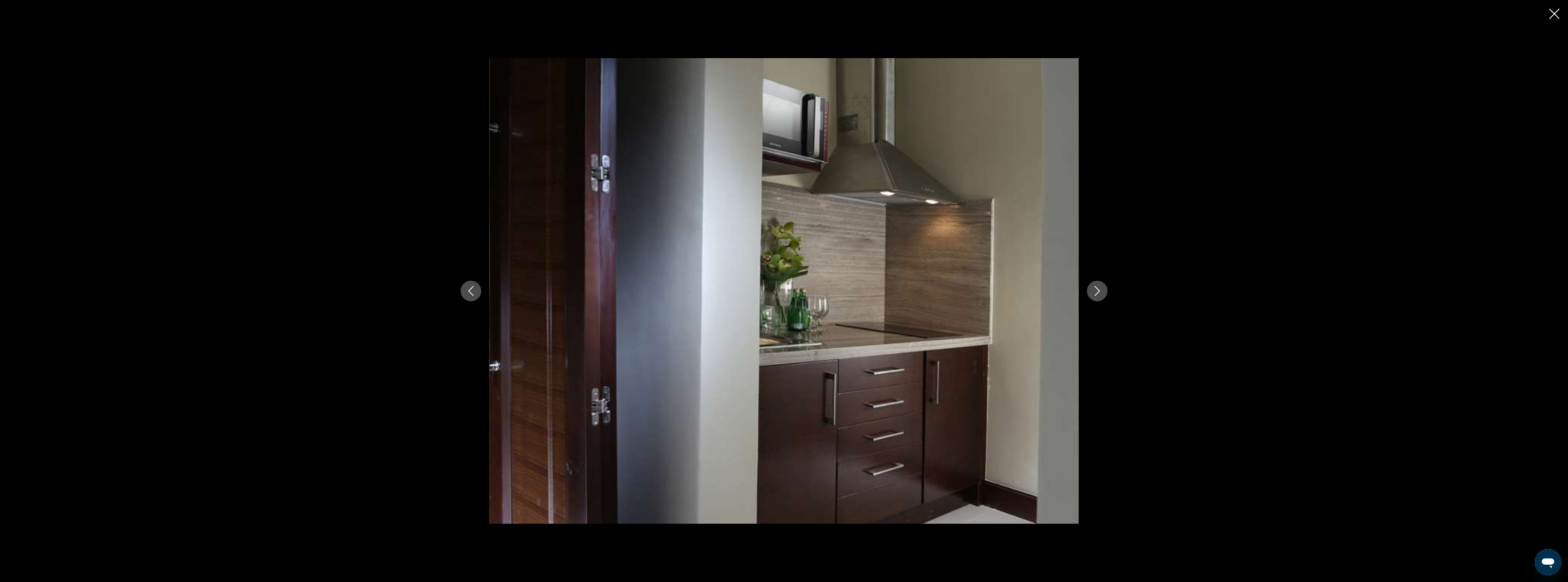
click at [1094, 289] on icon "Next image" at bounding box center [1097, 291] width 10 height 10
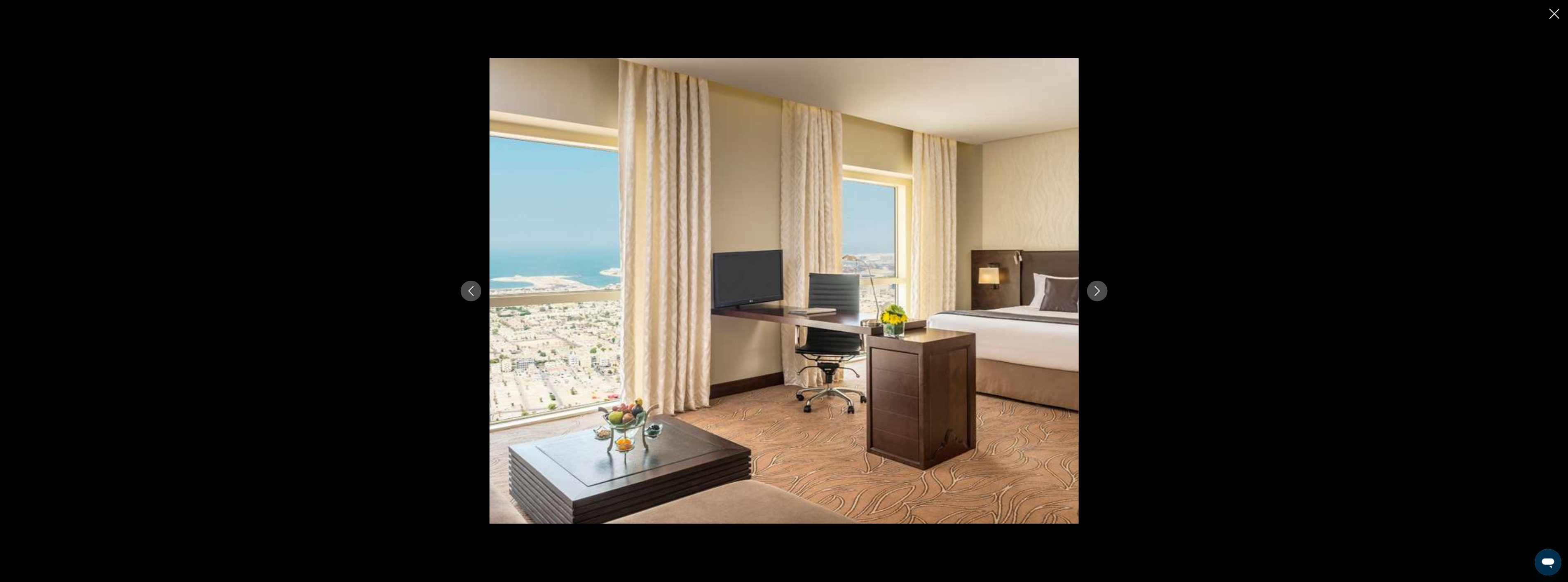
click at [1094, 289] on icon "Next image" at bounding box center [1097, 291] width 10 height 10
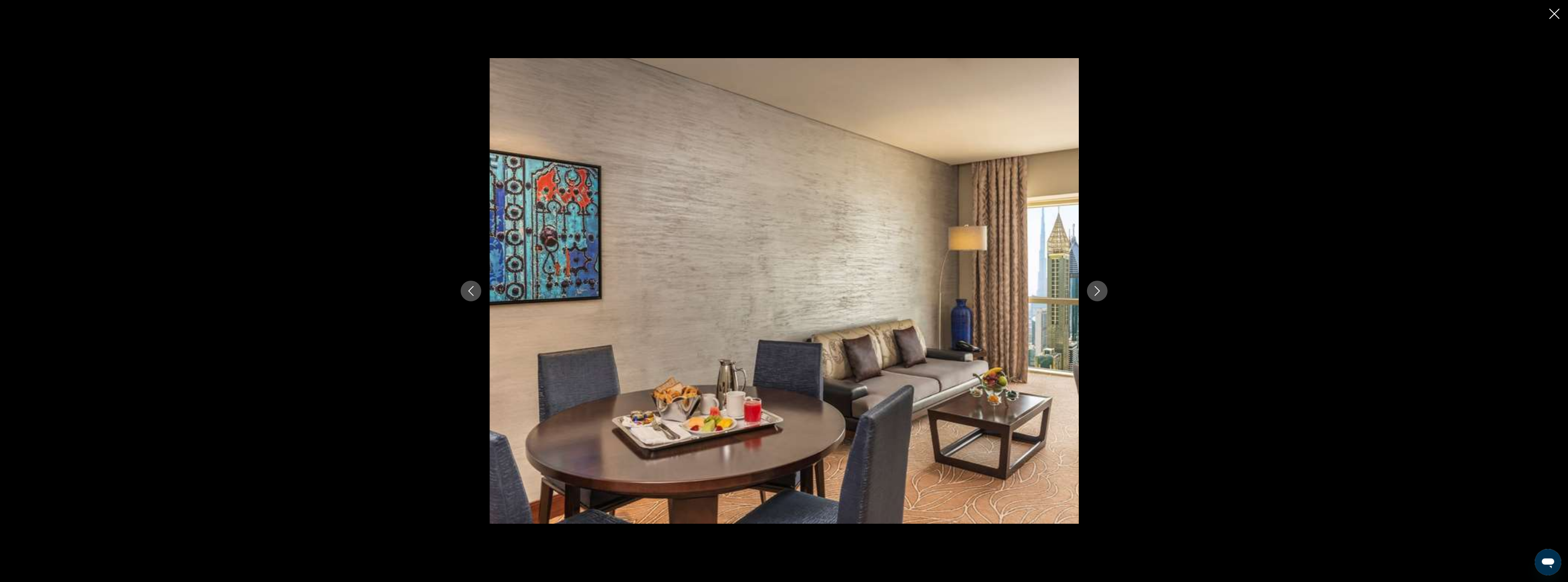
click at [1094, 289] on icon "Next image" at bounding box center [1097, 291] width 10 height 10
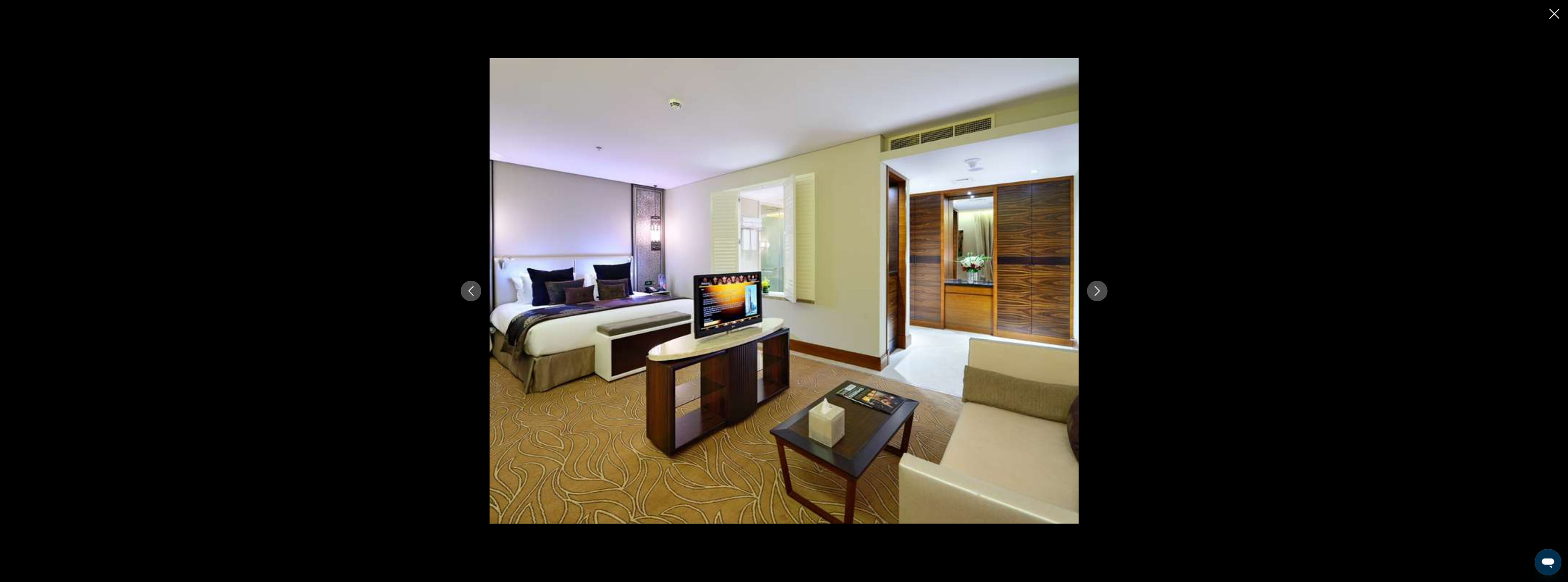
click at [1094, 289] on icon "Next image" at bounding box center [1097, 291] width 10 height 10
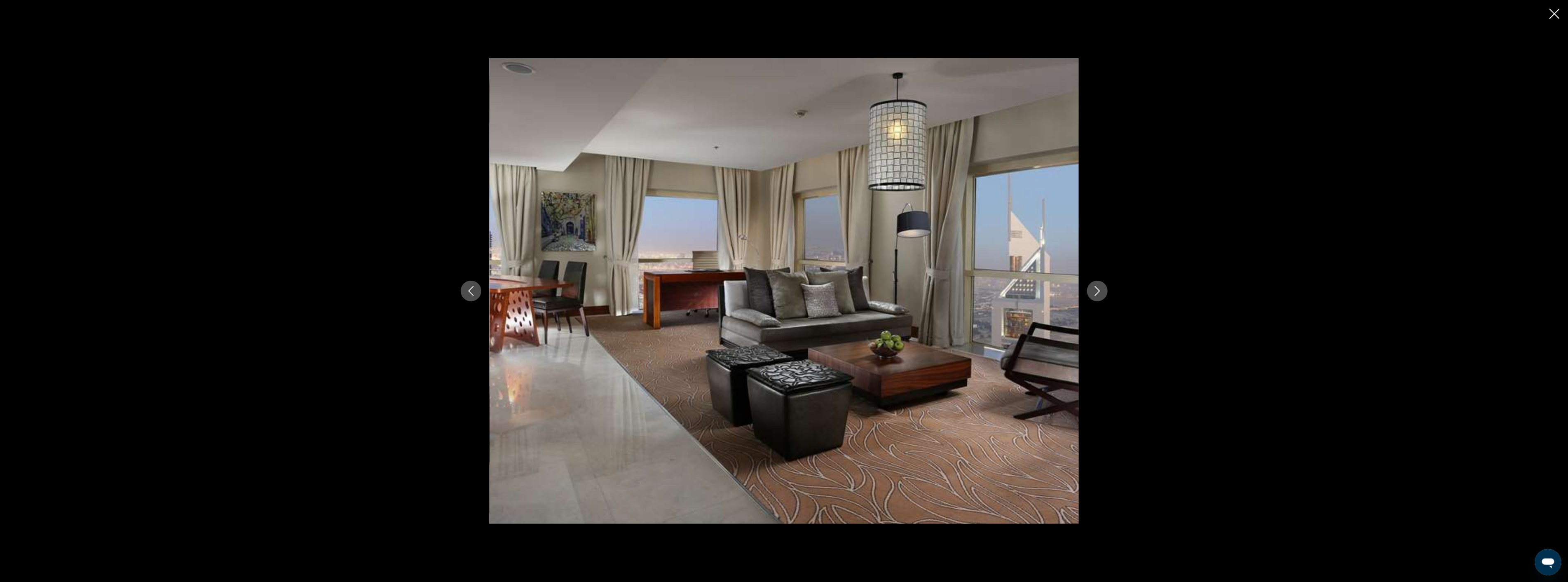
click at [1094, 289] on icon "Next image" at bounding box center [1097, 291] width 10 height 10
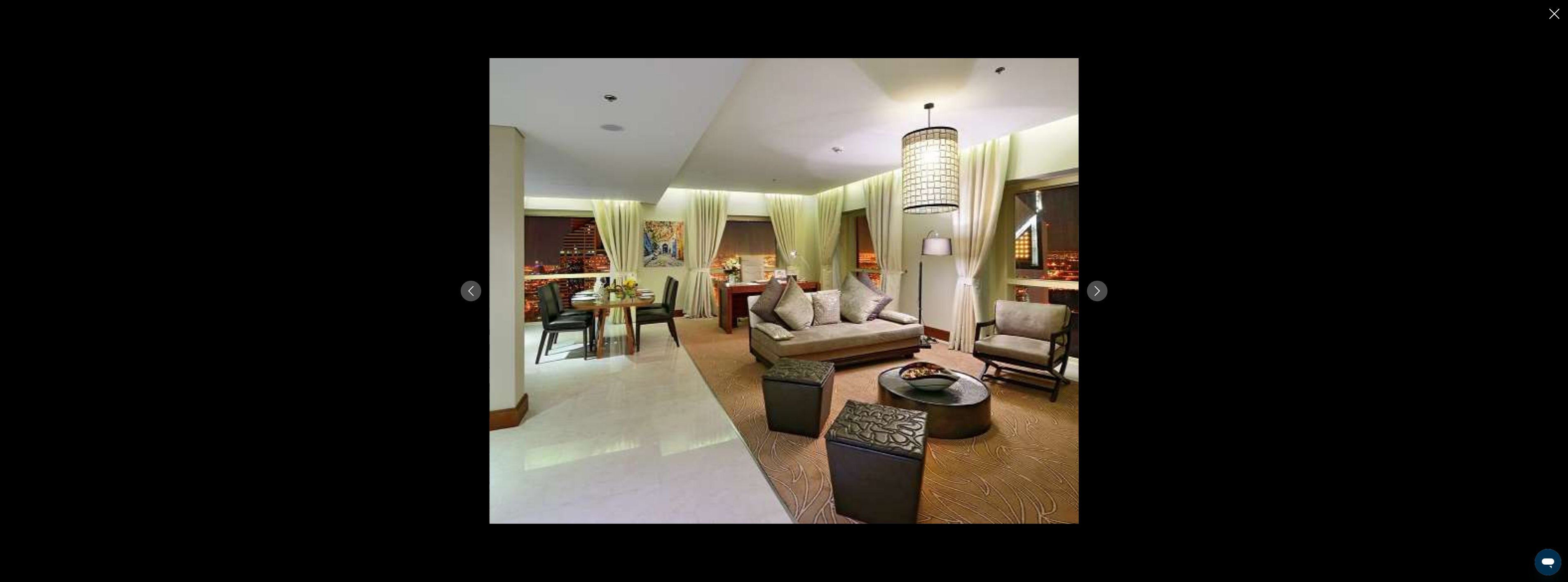
click at [1094, 289] on icon "Next image" at bounding box center [1097, 291] width 10 height 10
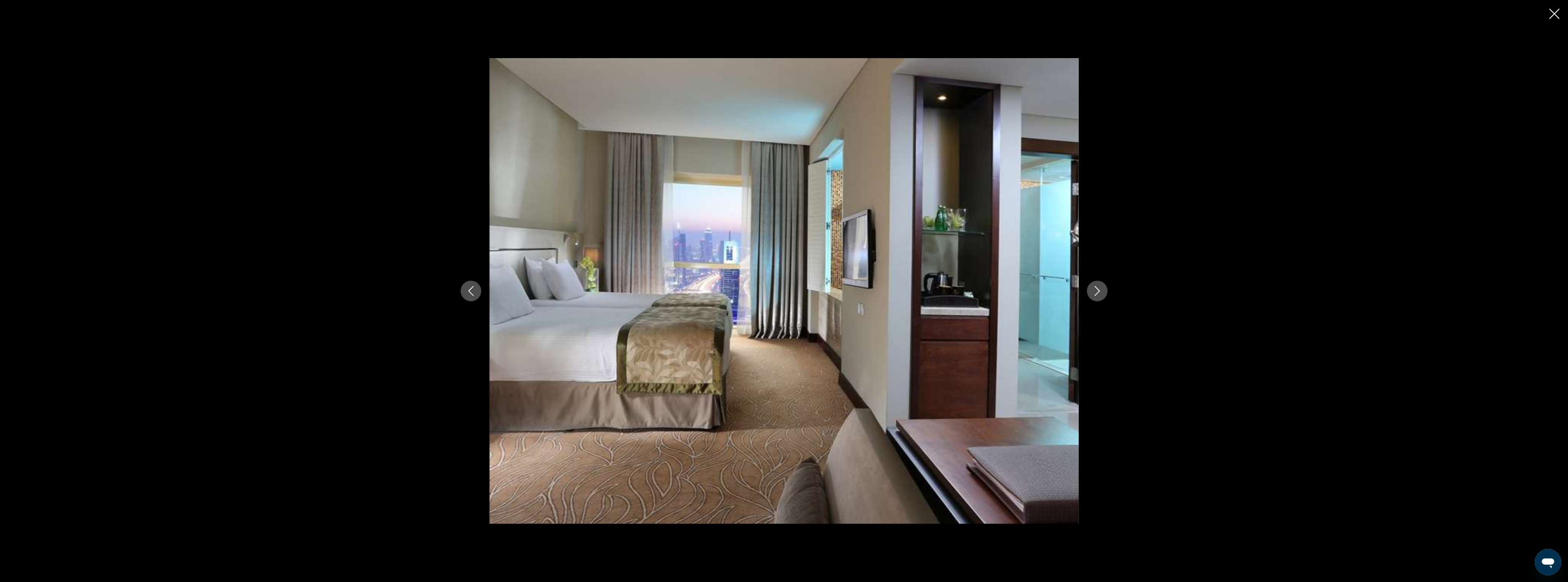
click at [1094, 289] on icon "Next image" at bounding box center [1097, 291] width 10 height 10
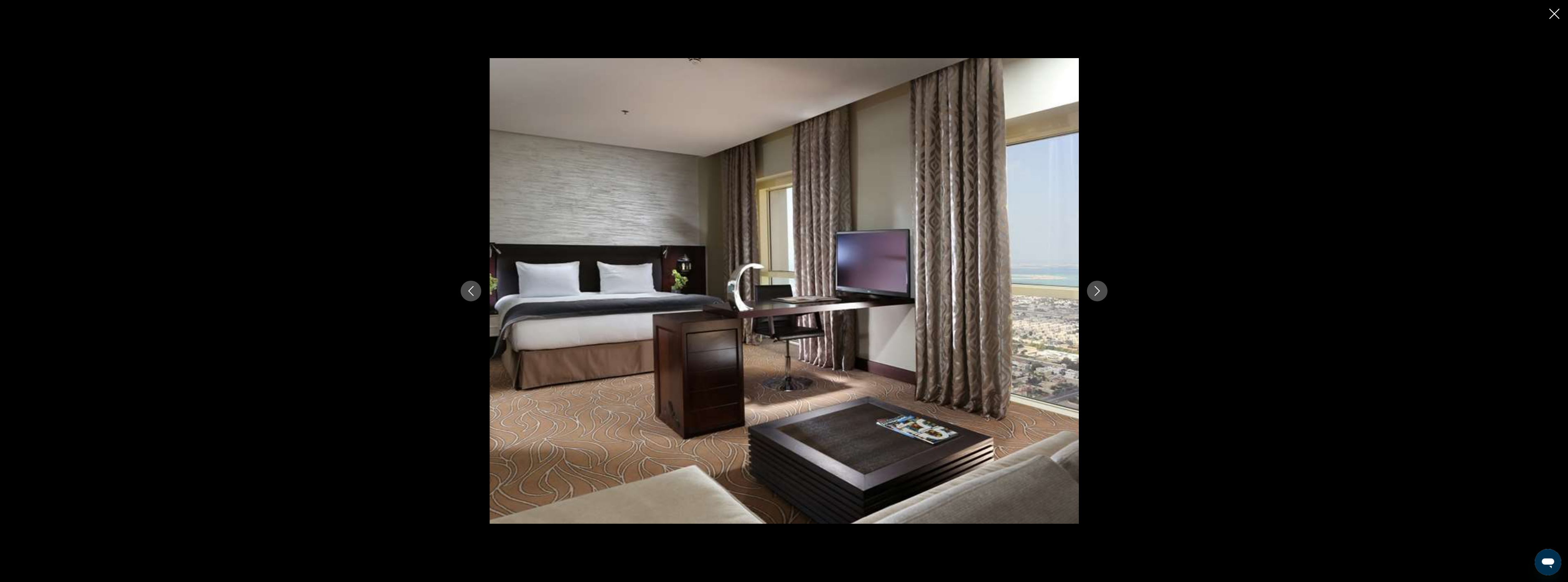
click at [1556, 11] on icon "Close slideshow" at bounding box center [1554, 14] width 11 height 11
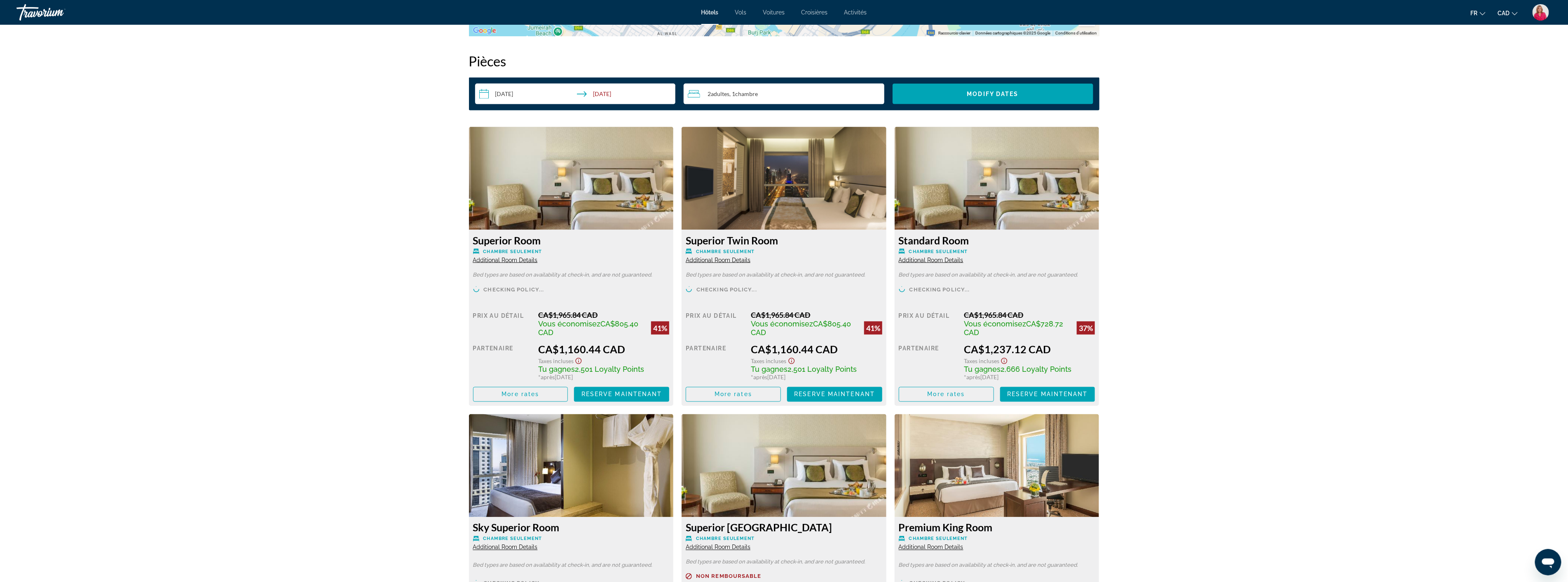
scroll to position [1053, 0]
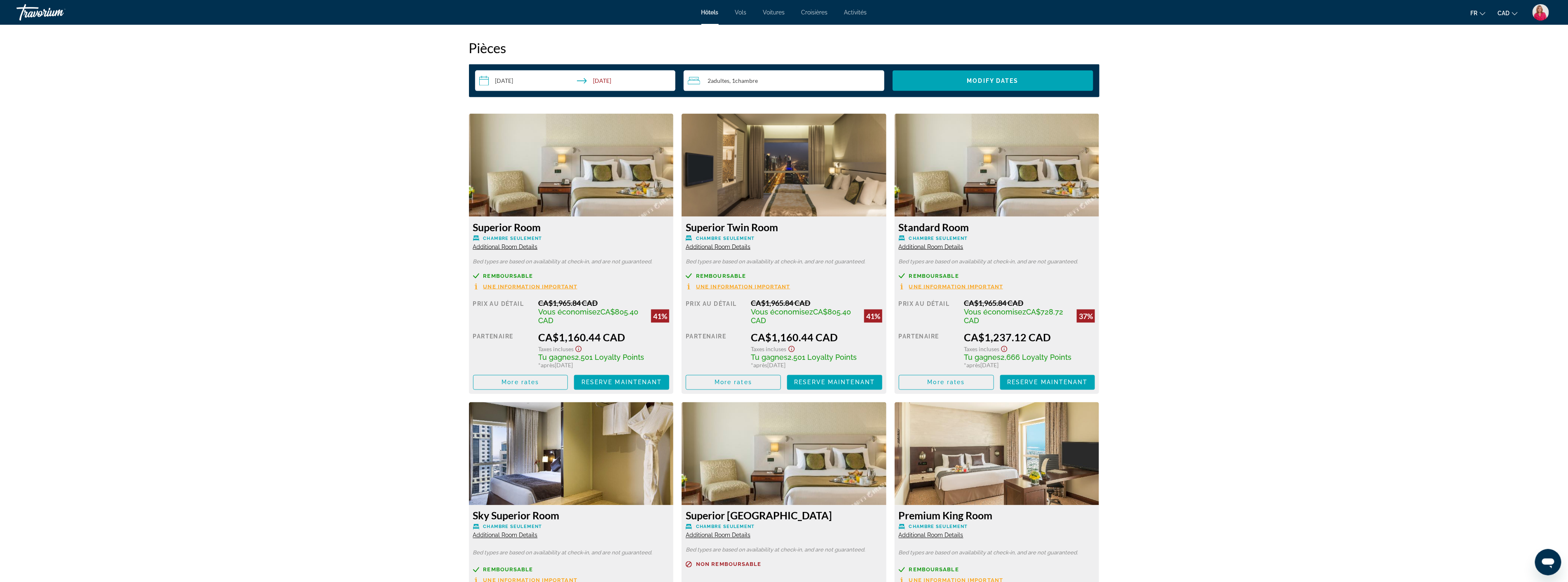
click at [767, 170] on img "Main content" at bounding box center [784, 165] width 205 height 103
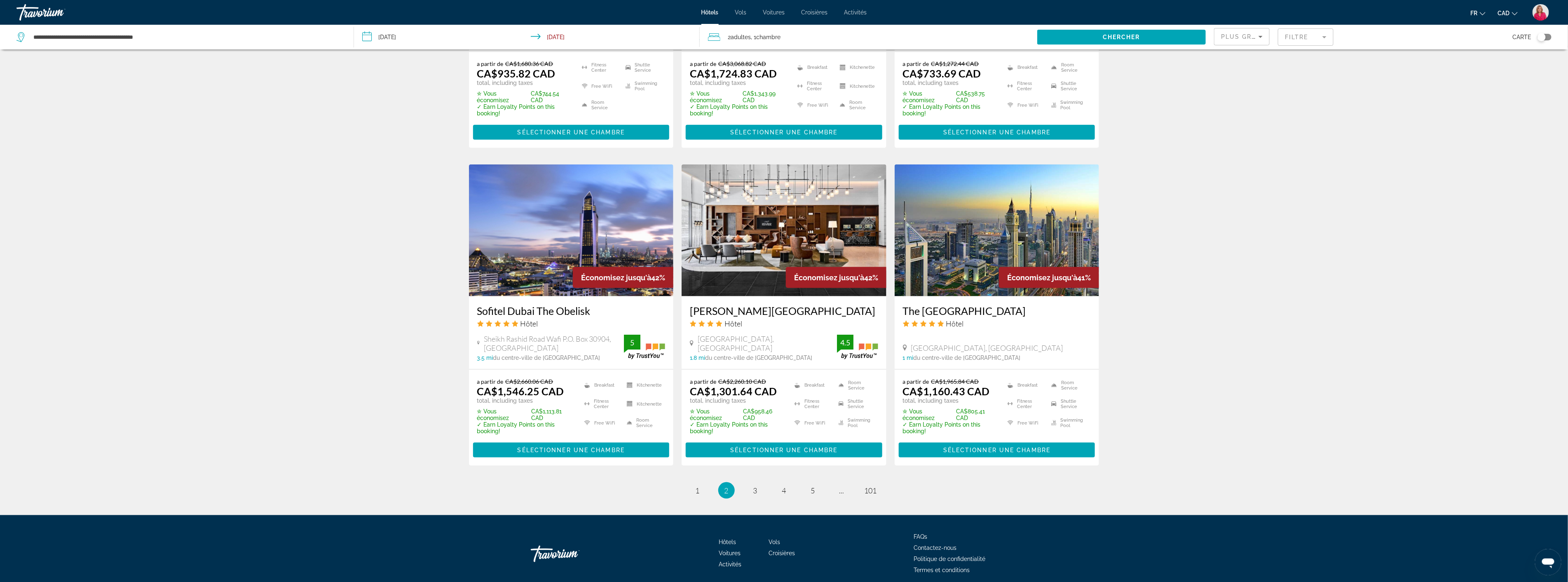
scroll to position [912, 0]
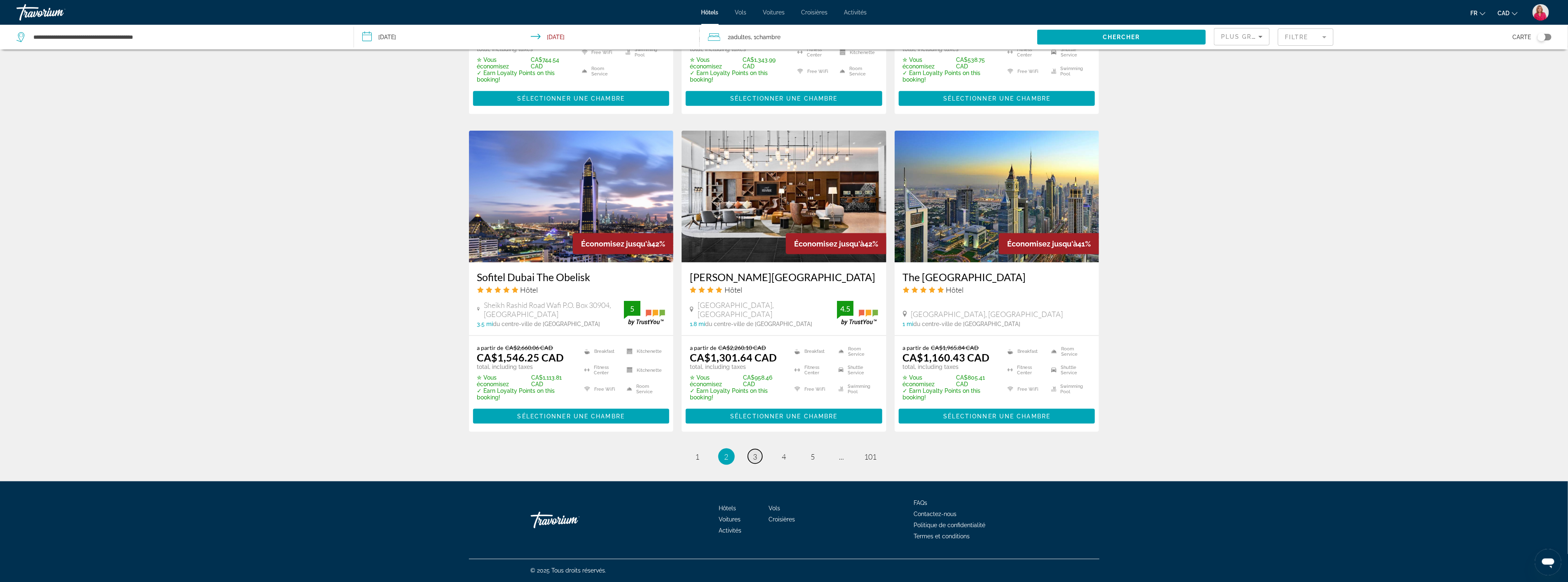
click at [753, 454] on span "3" at bounding box center [755, 456] width 4 height 9
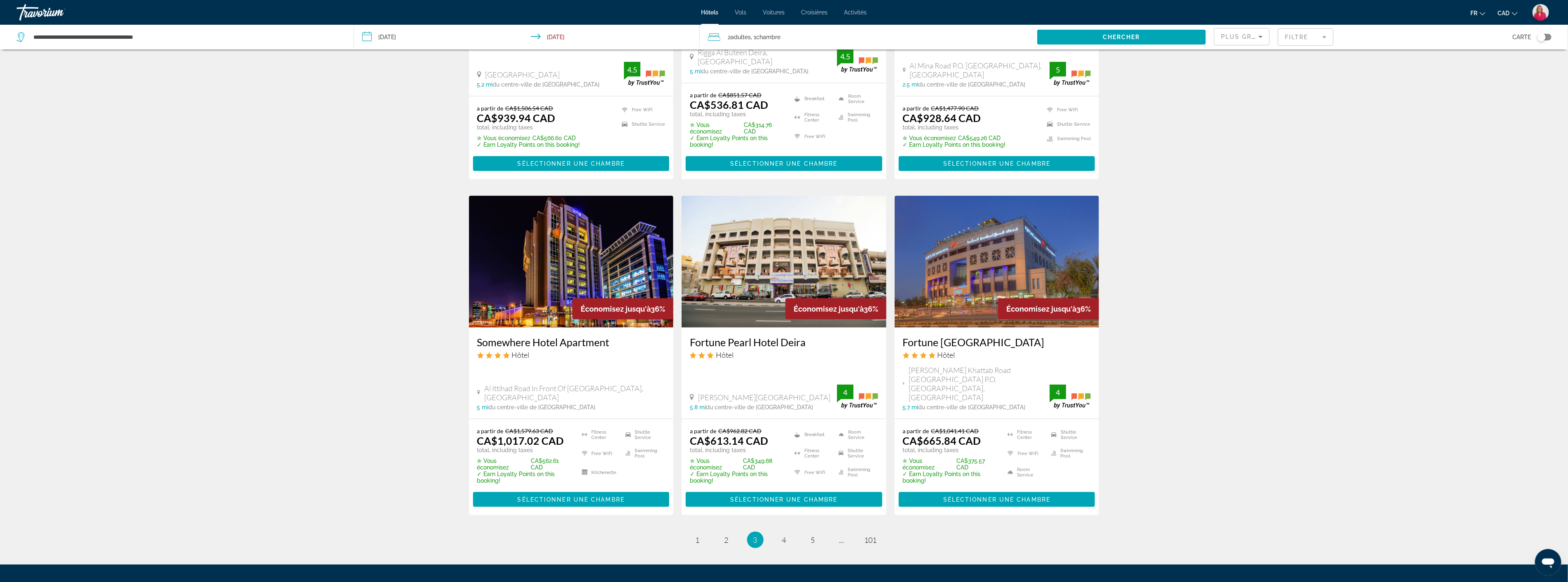
scroll to position [871, 0]
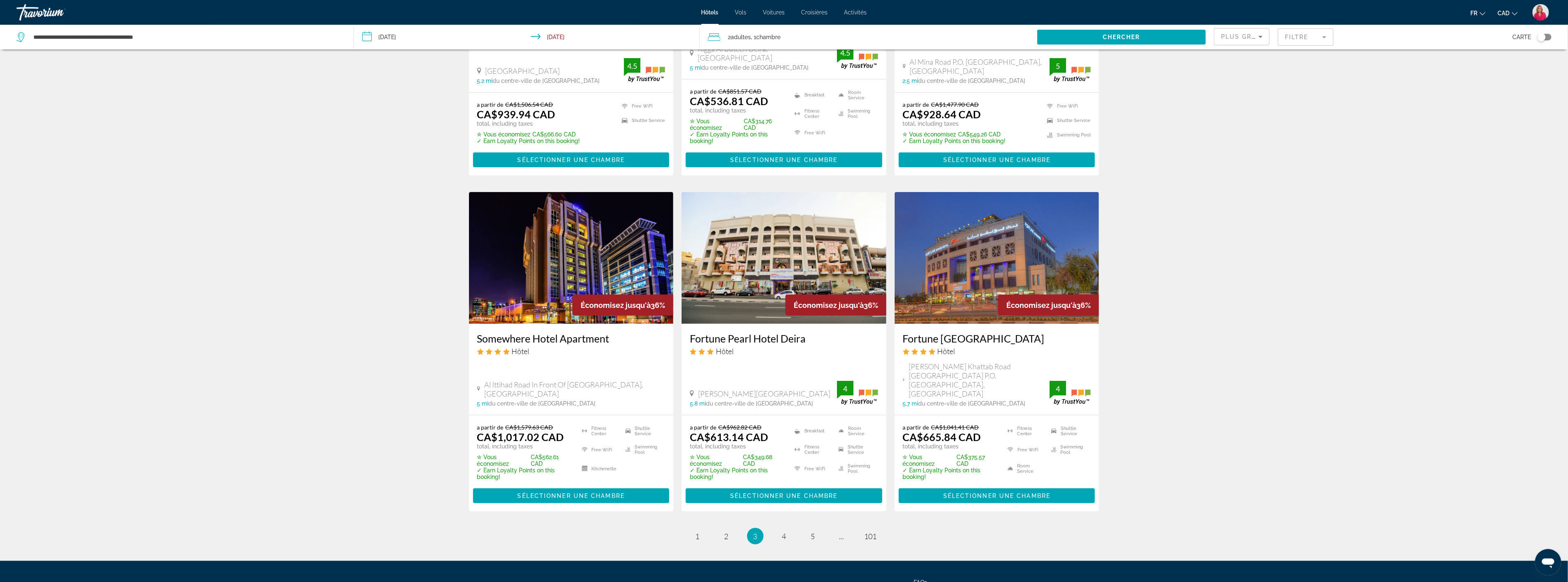
click at [963, 261] on img "Main content" at bounding box center [997, 258] width 205 height 132
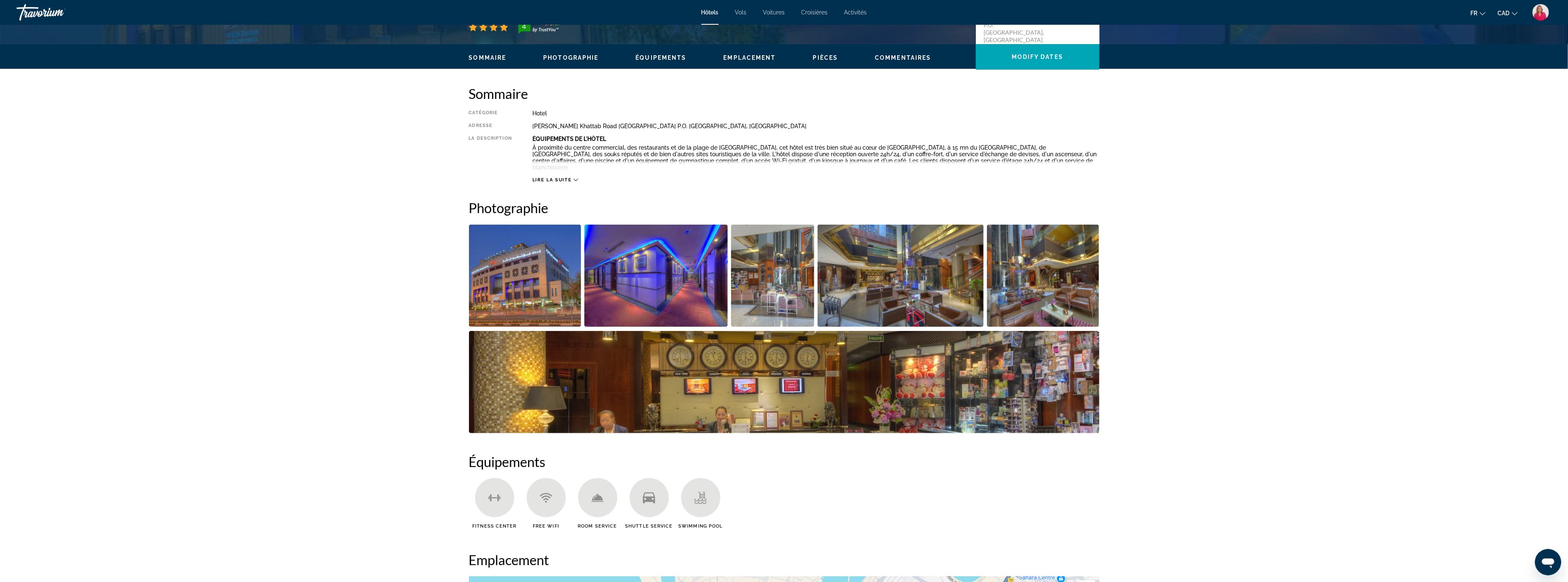
scroll to position [229, 0]
click at [911, 292] on img "Open full-screen image slider" at bounding box center [901, 275] width 166 height 102
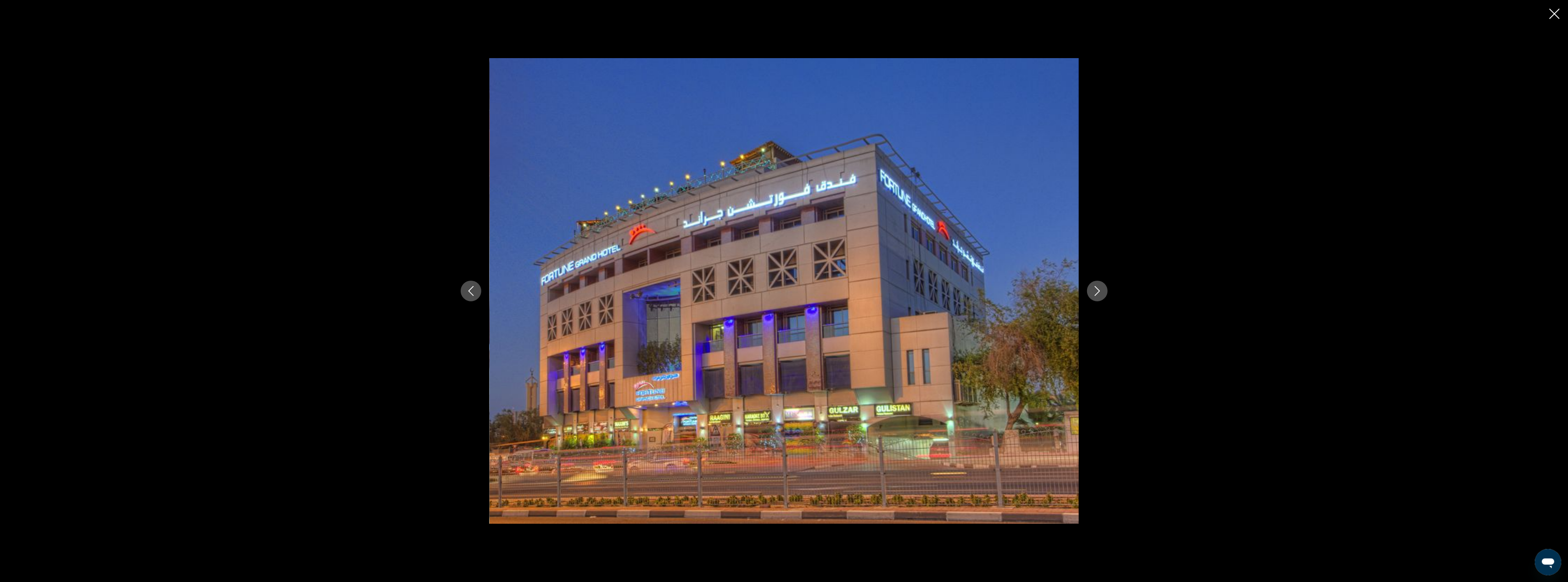
click at [1097, 287] on icon "Next image" at bounding box center [1097, 291] width 10 height 10
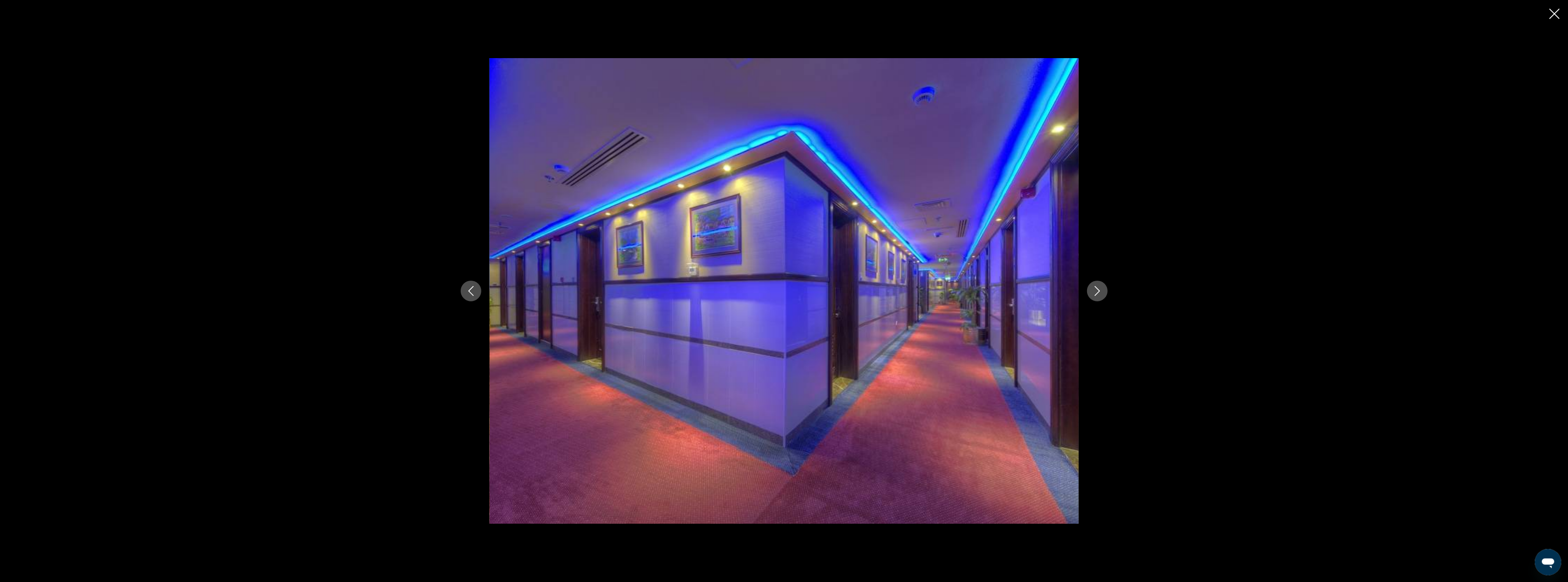
click at [1097, 287] on icon "Next image" at bounding box center [1097, 291] width 10 height 10
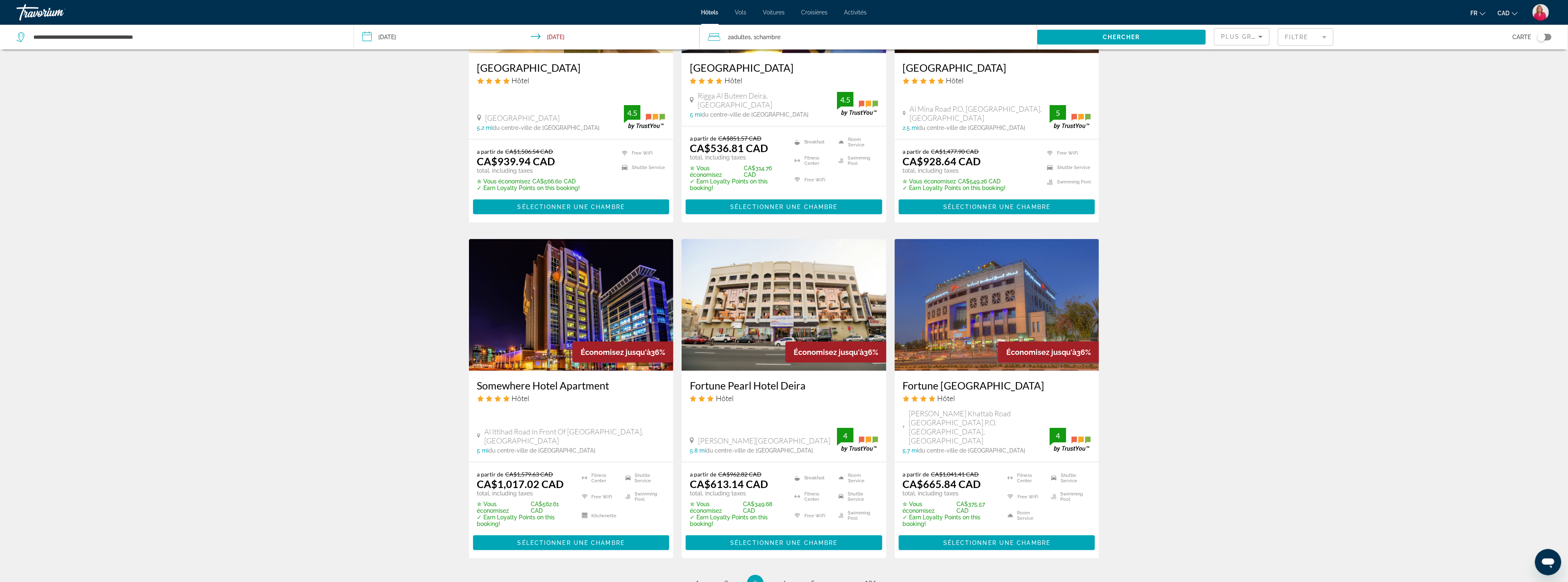
scroll to position [824, 0]
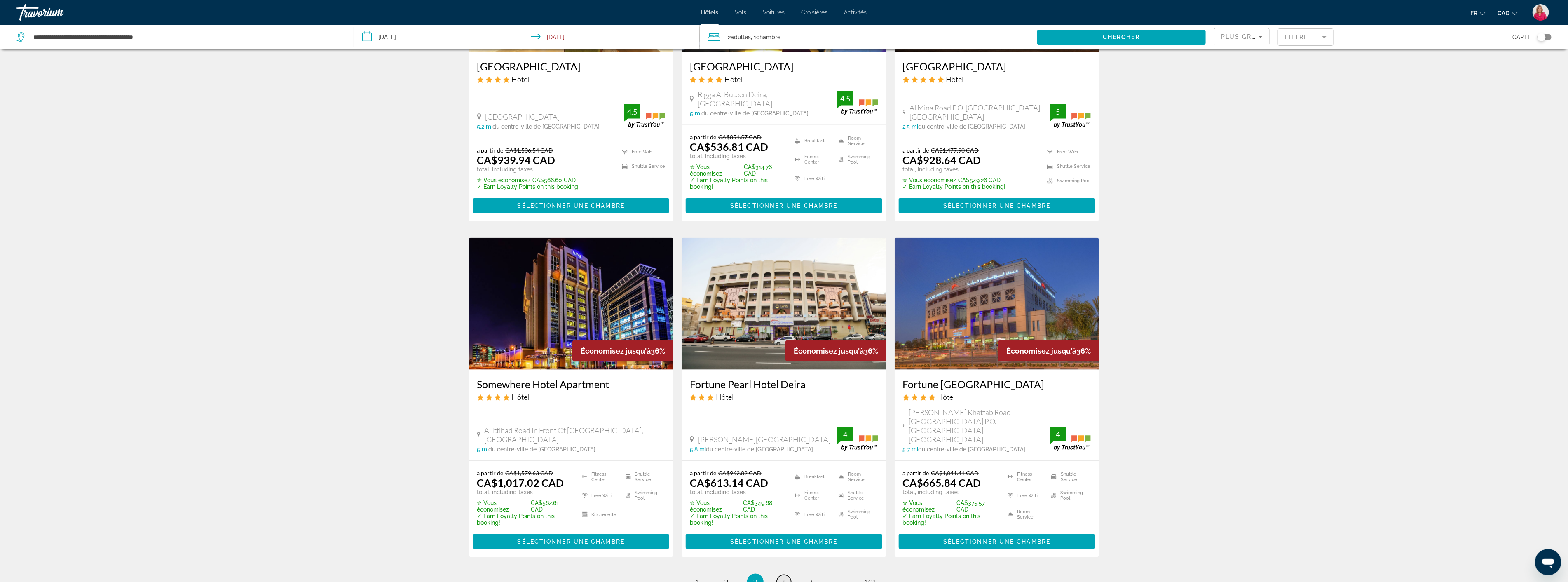
click at [786, 575] on link "page 4" at bounding box center [783, 582] width 14 height 14
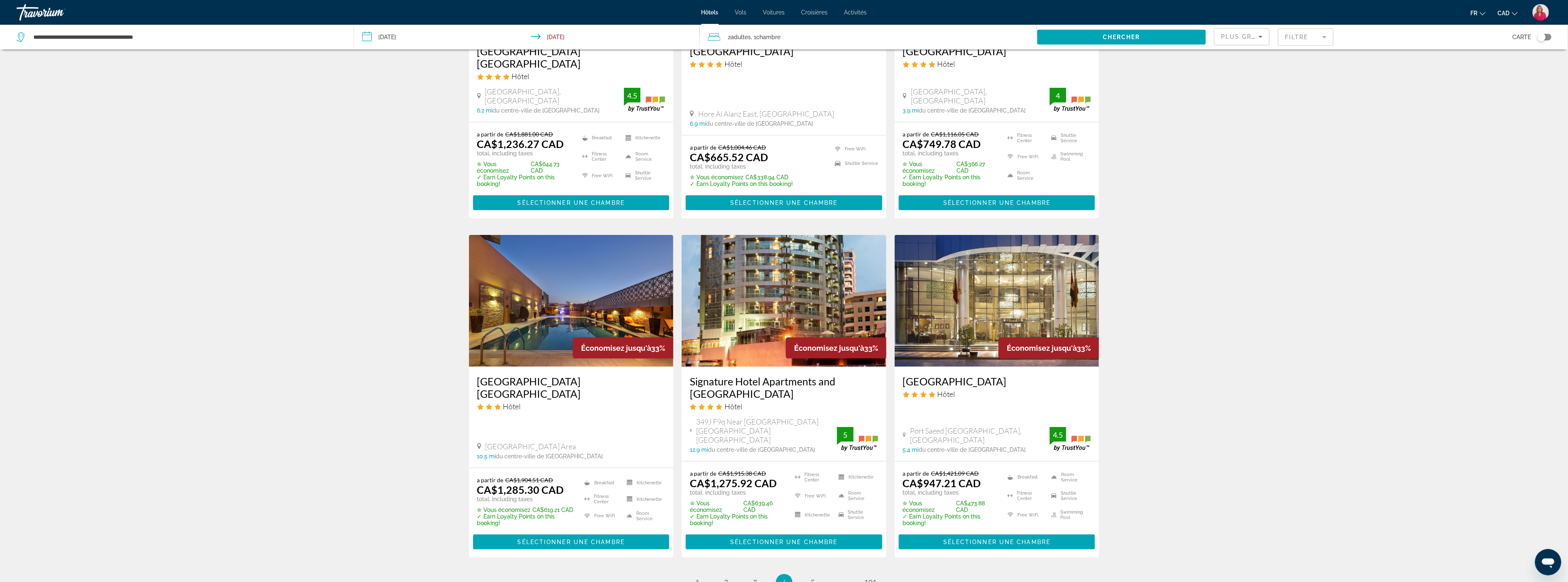
scroll to position [824, 0]
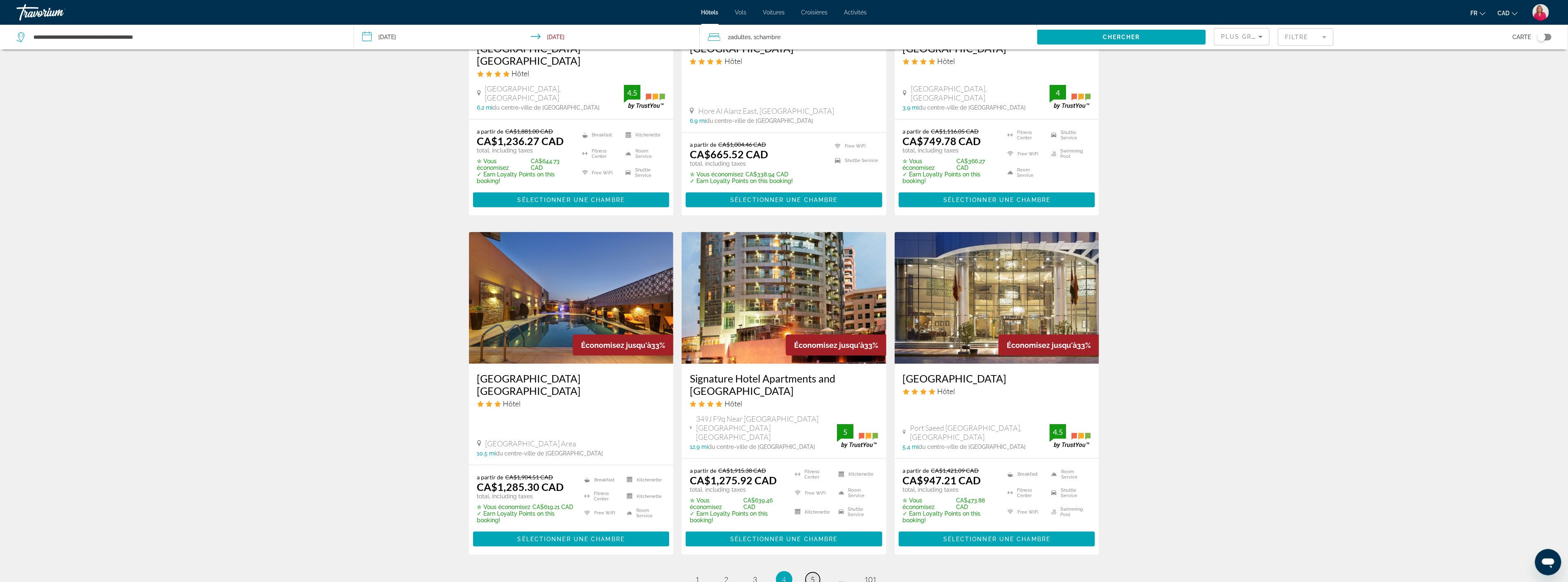
click at [811, 575] on span "5" at bounding box center [813, 580] width 4 height 9
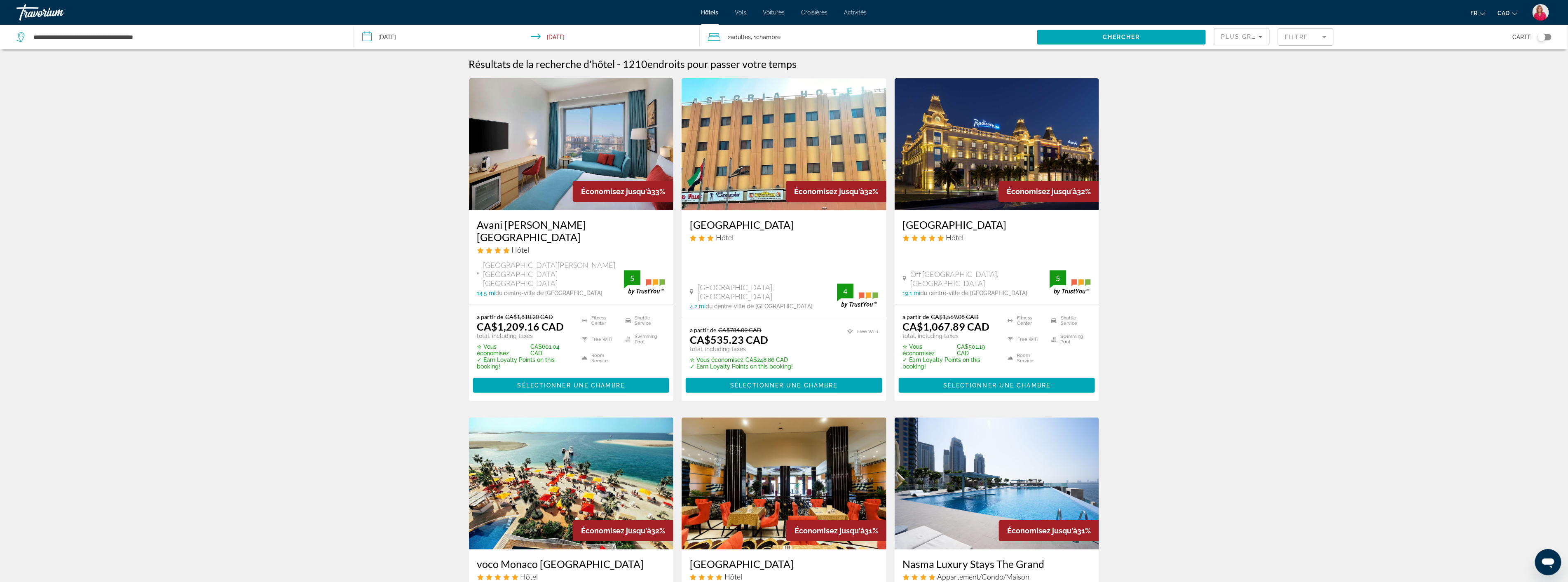
click at [963, 173] on img "Main content" at bounding box center [997, 144] width 205 height 132
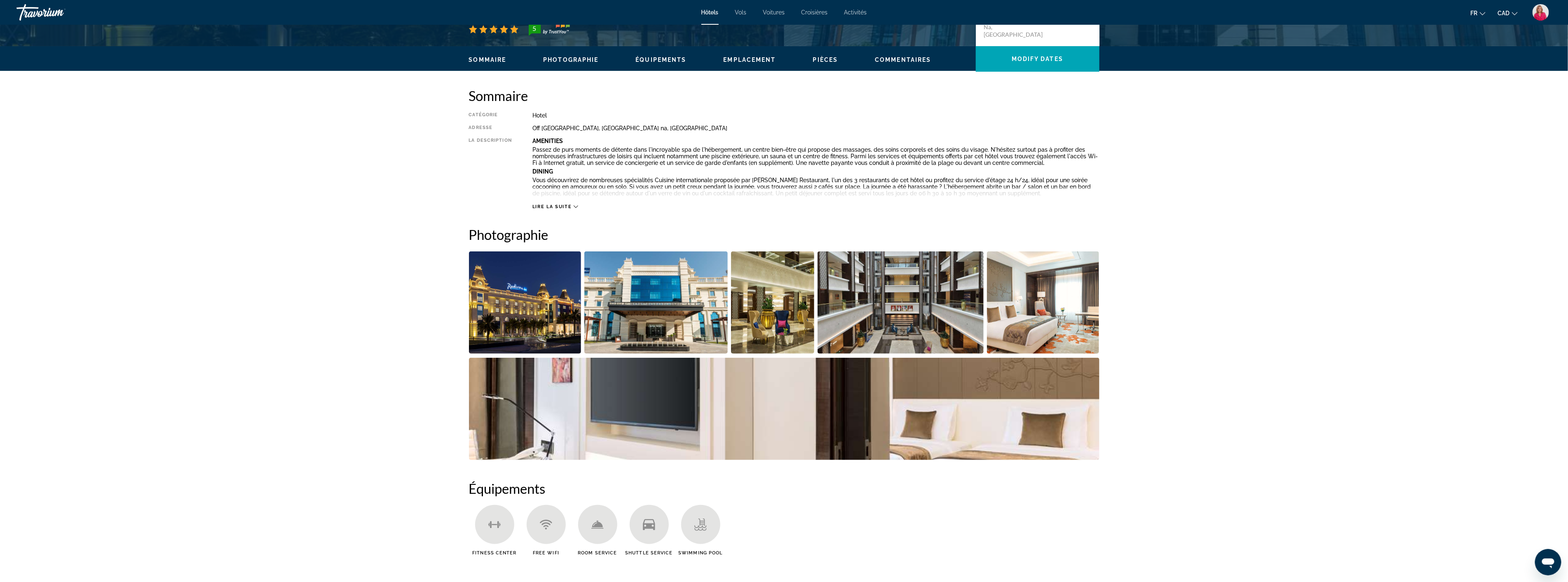
scroll to position [229, 0]
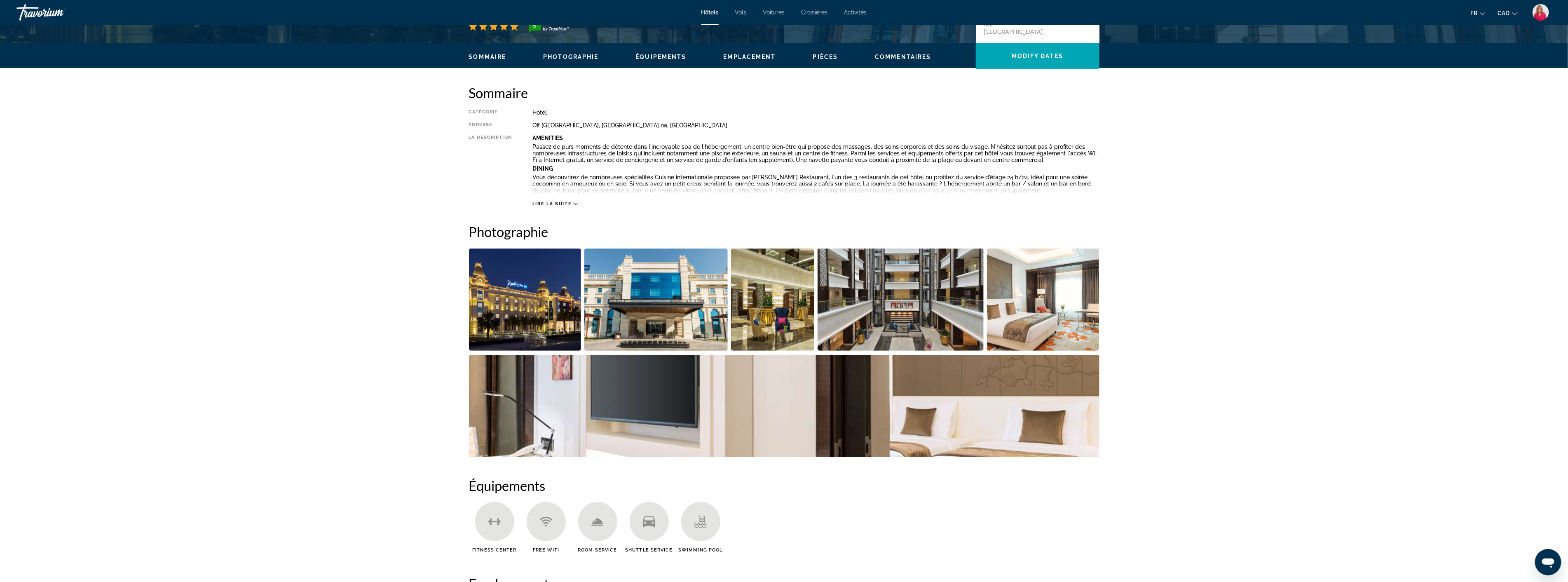
click at [642, 300] on img "Open full-screen image slider" at bounding box center [656, 300] width 144 height 102
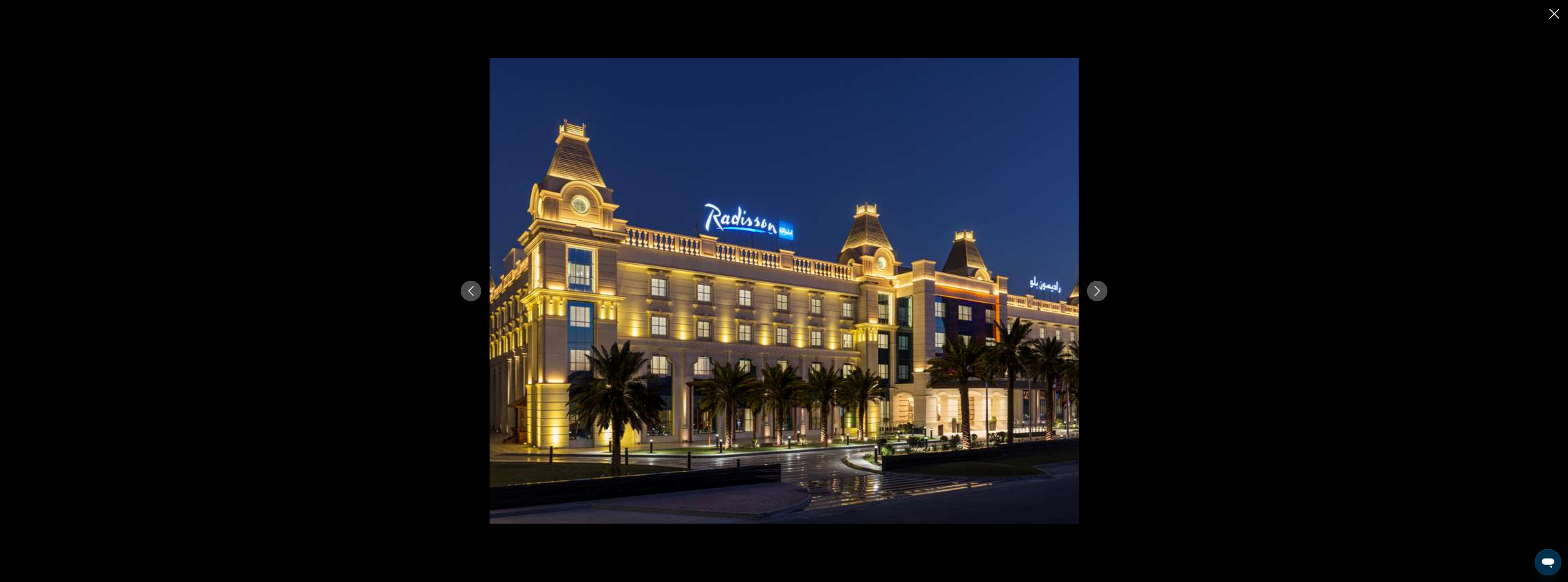
click at [1097, 289] on icon "Next image" at bounding box center [1097, 291] width 6 height 10
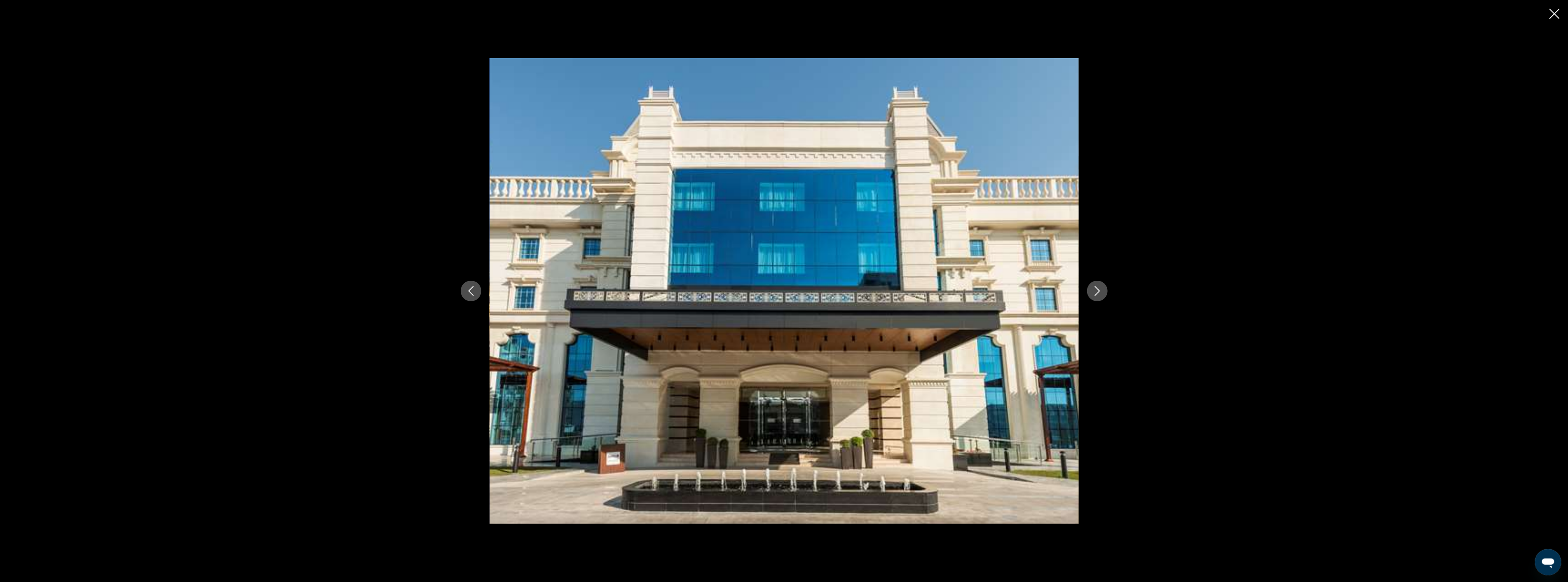
click at [1097, 289] on icon "Next image" at bounding box center [1097, 291] width 6 height 10
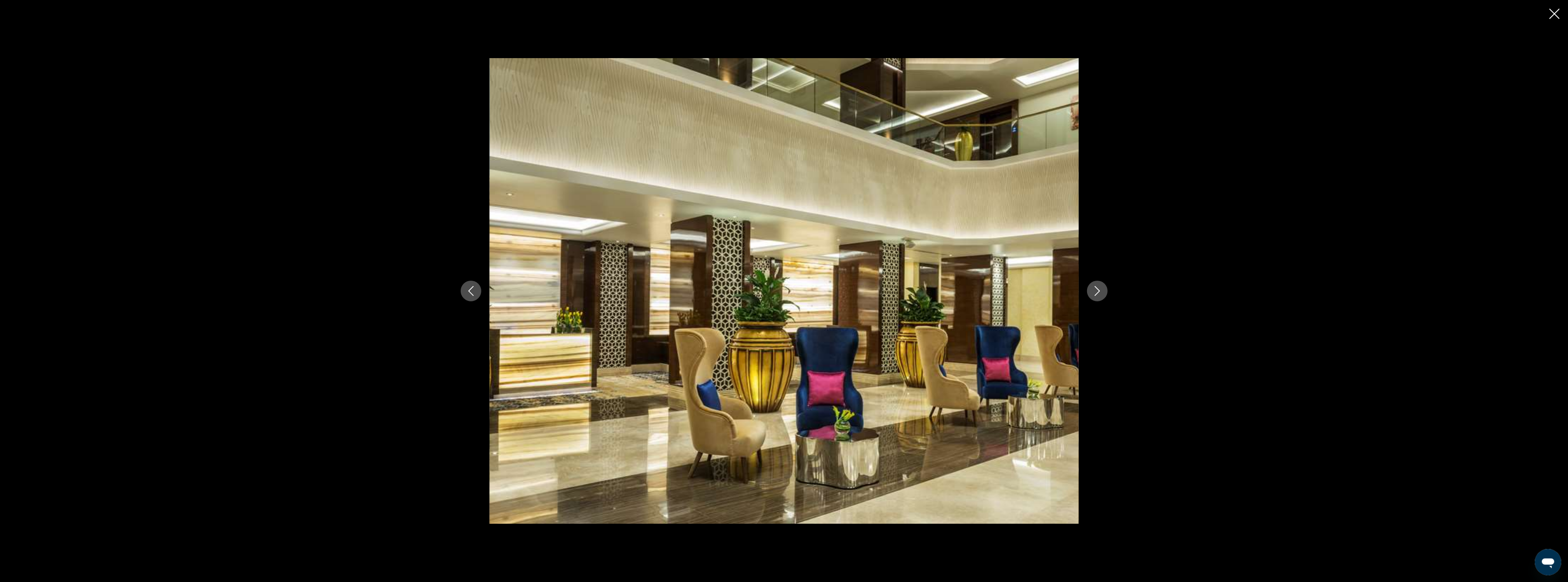
click at [1097, 289] on icon "Next image" at bounding box center [1097, 291] width 6 height 10
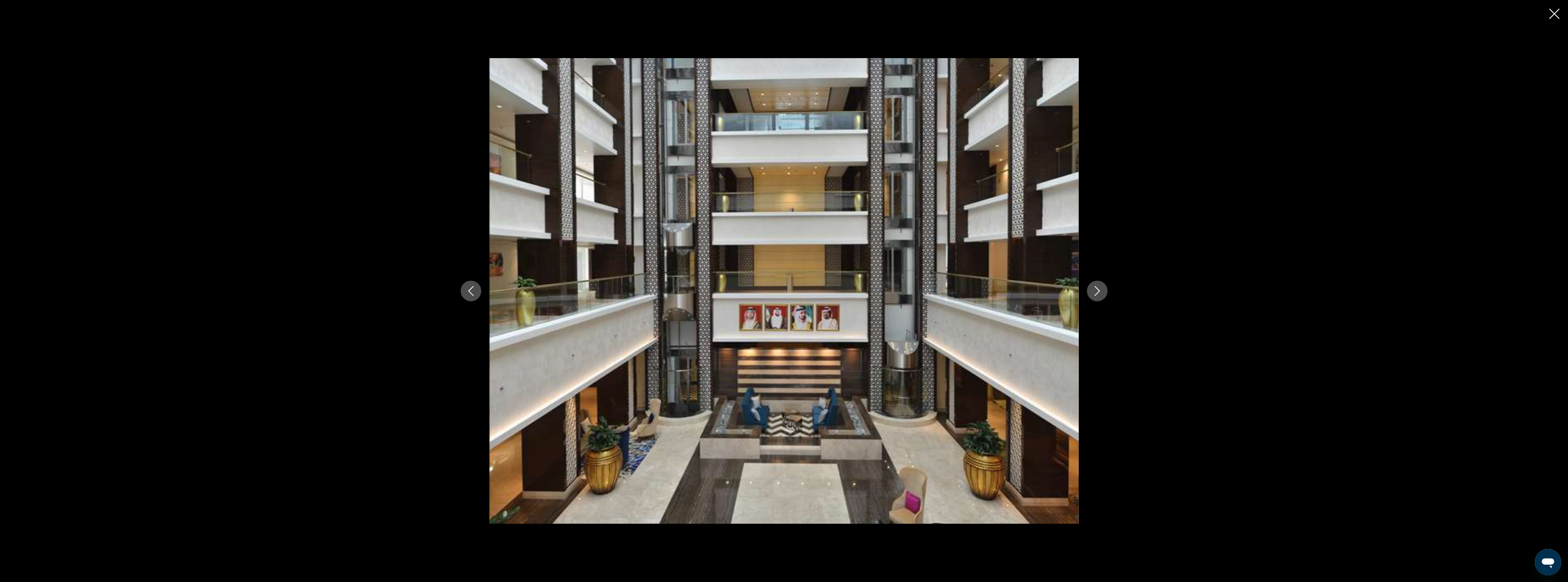
click at [1097, 289] on icon "Next image" at bounding box center [1097, 291] width 6 height 10
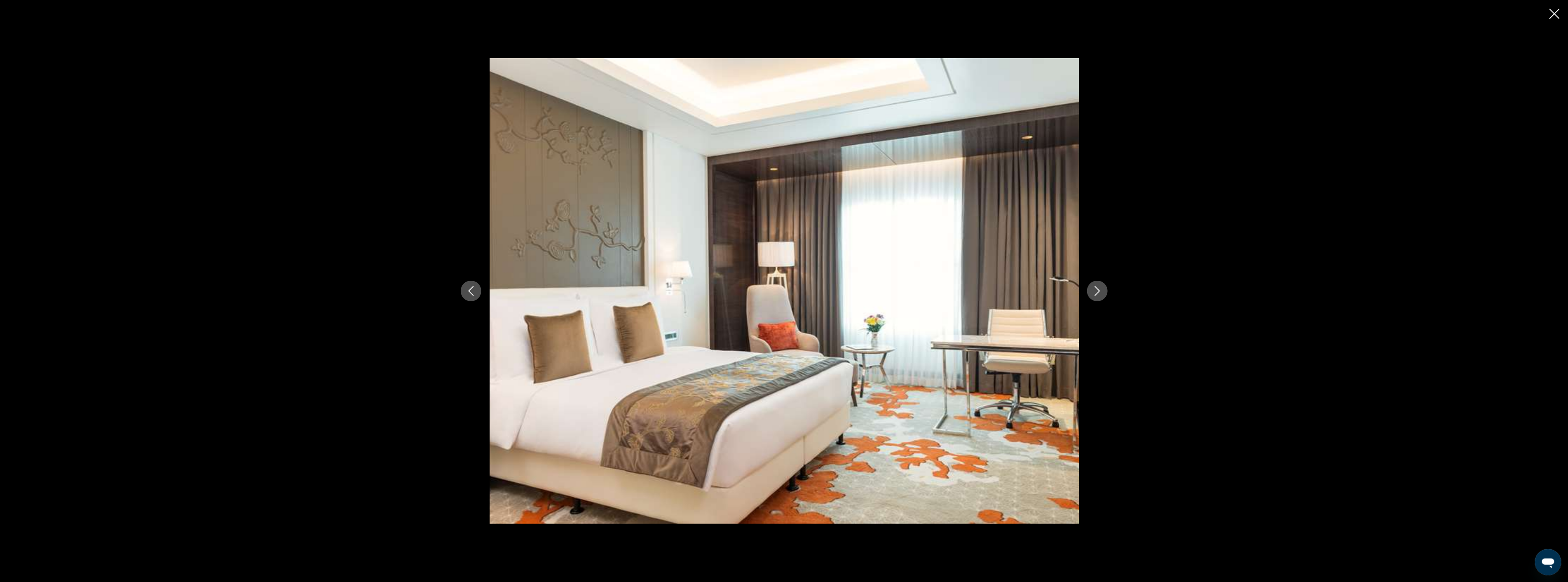
click at [1097, 289] on icon "Next image" at bounding box center [1097, 291] width 6 height 10
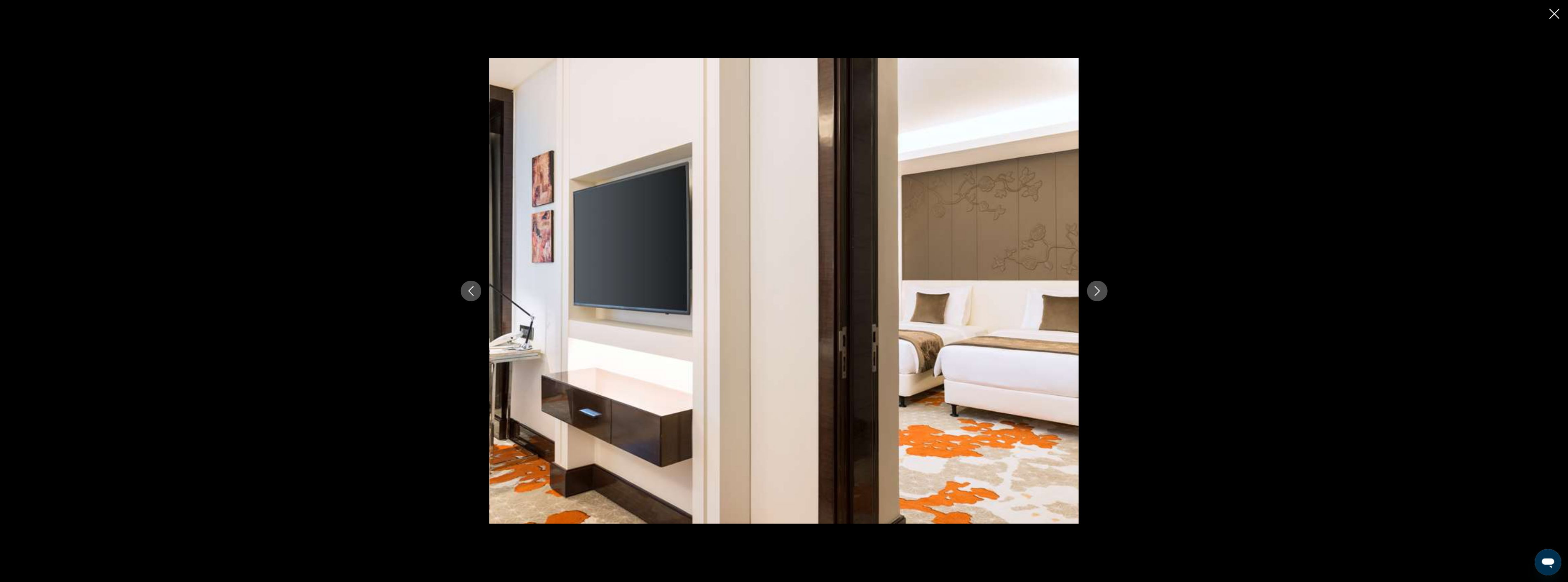
click at [1097, 289] on icon "Next image" at bounding box center [1097, 291] width 6 height 10
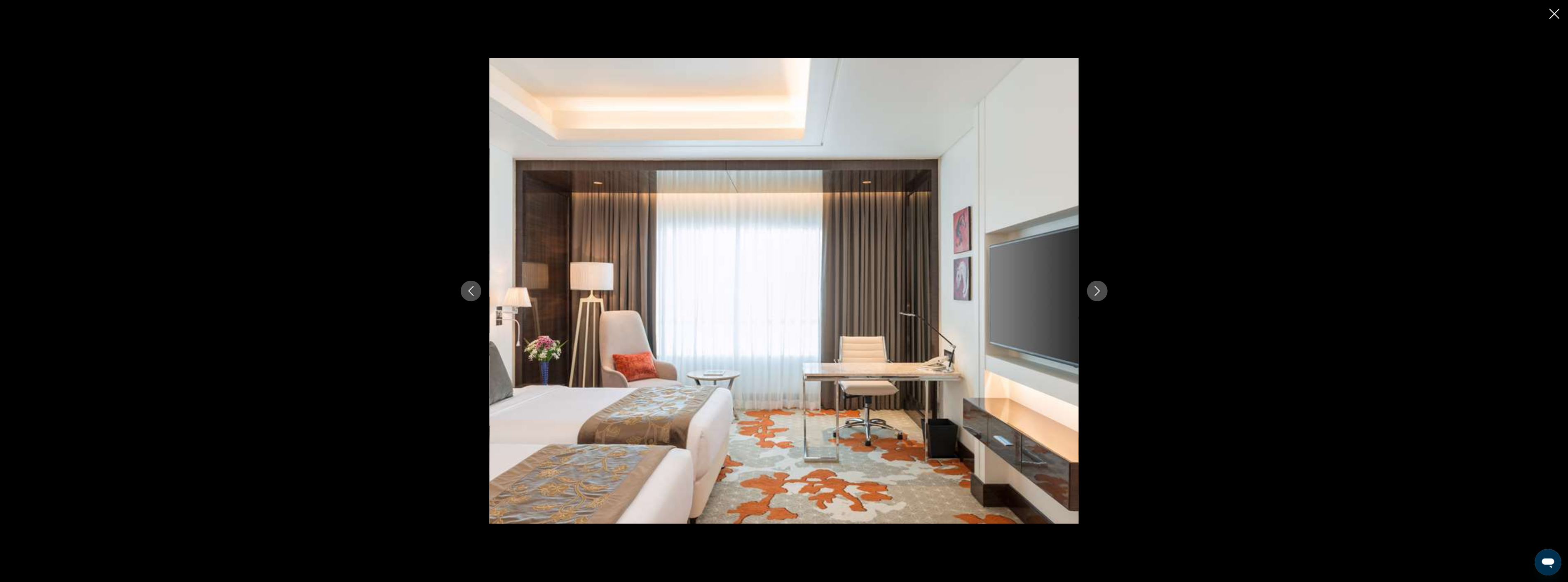
click at [1097, 289] on icon "Next image" at bounding box center [1097, 291] width 6 height 10
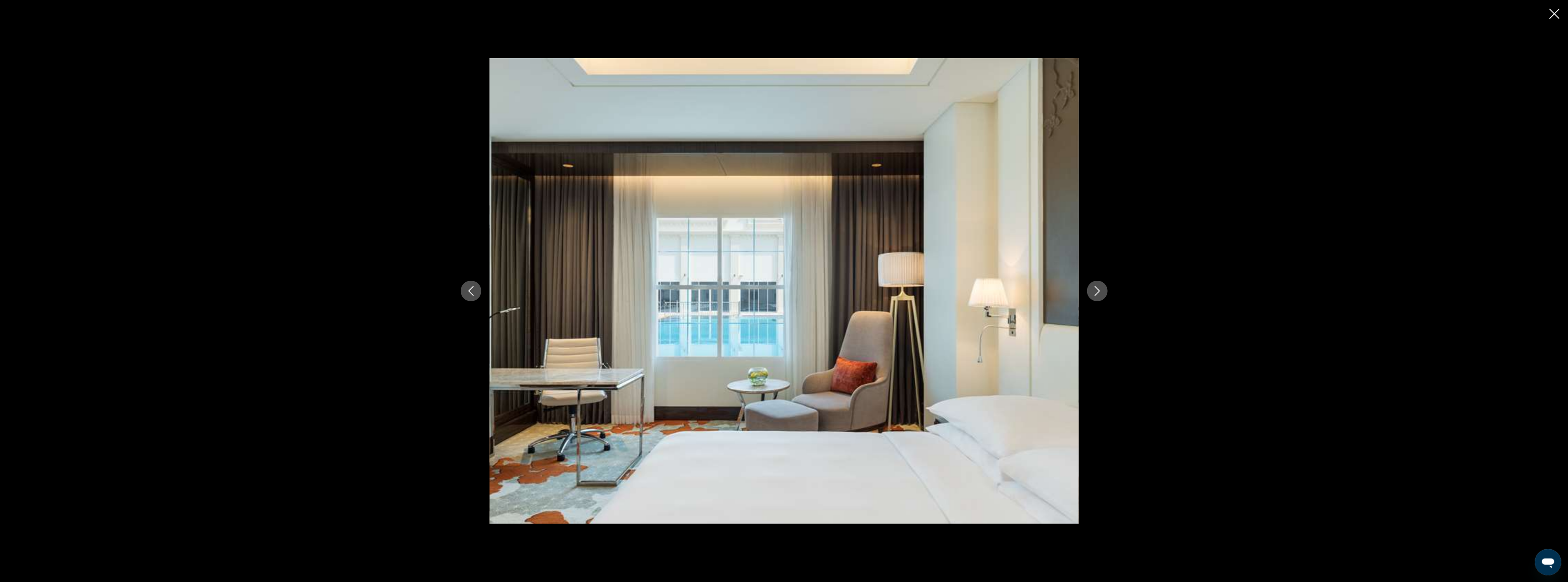
click at [1097, 289] on icon "Next image" at bounding box center [1097, 291] width 6 height 10
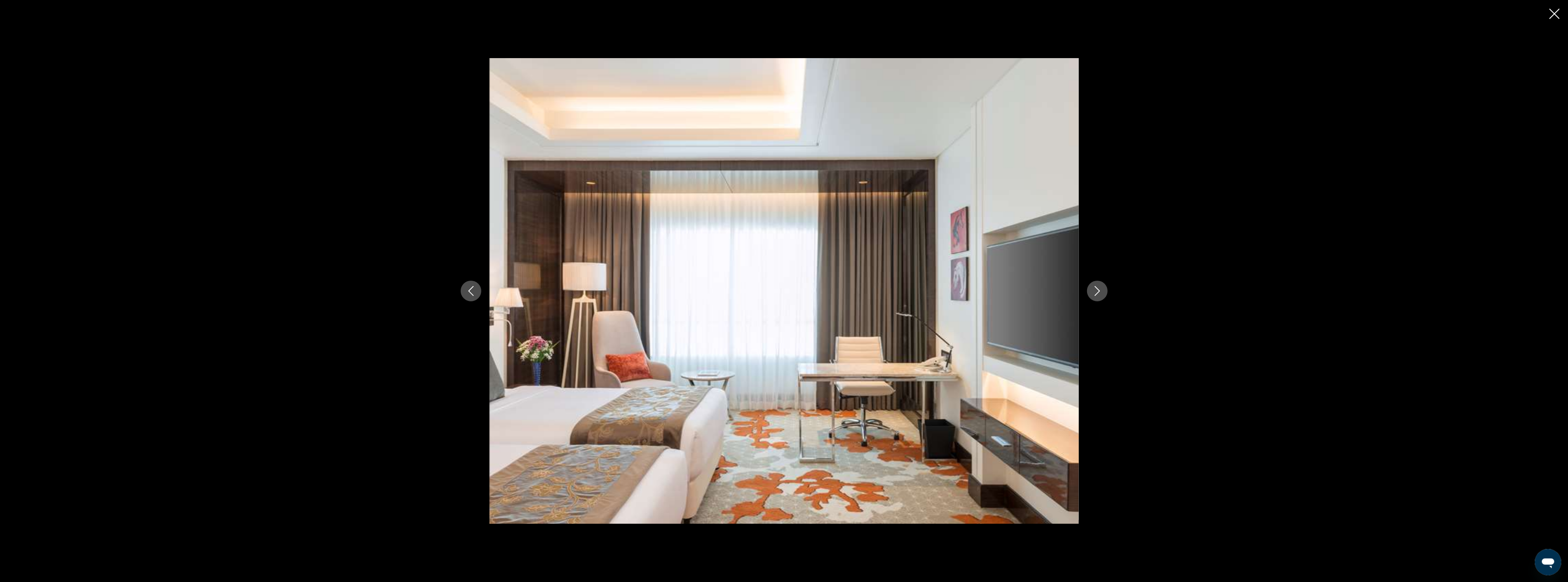
click at [1097, 289] on icon "Next image" at bounding box center [1097, 291] width 6 height 10
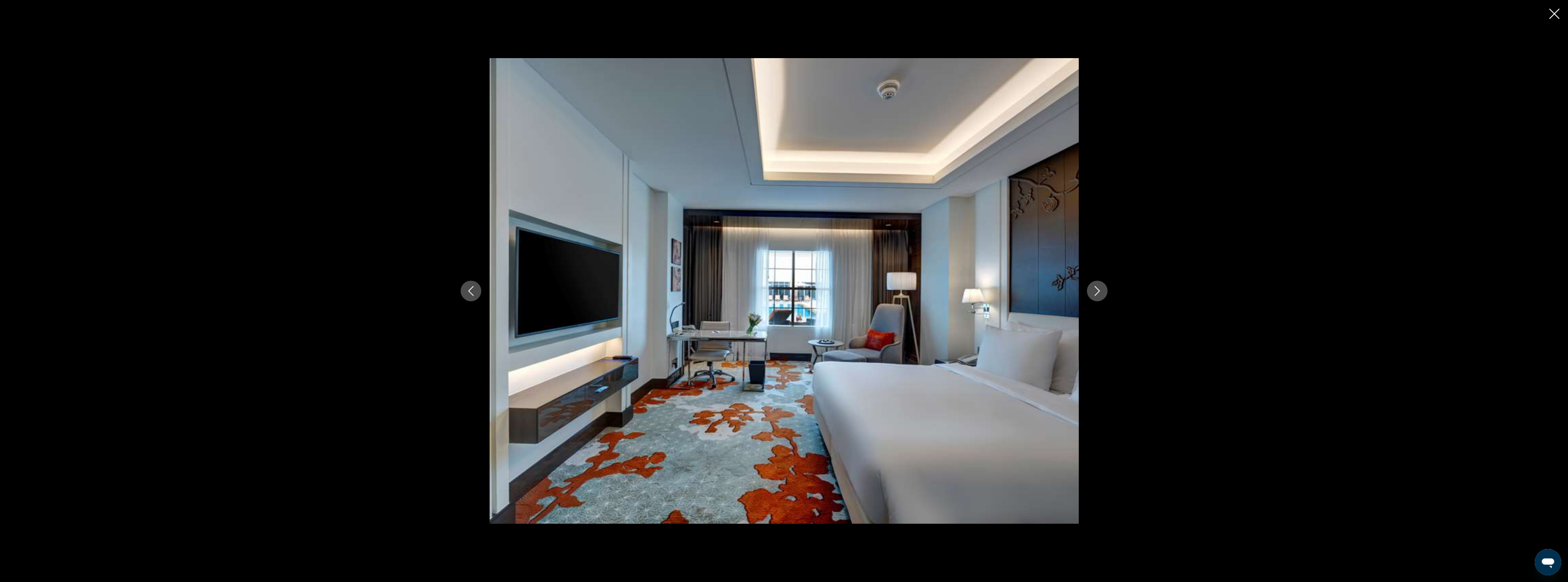
click at [1097, 289] on icon "Next image" at bounding box center [1097, 291] width 6 height 10
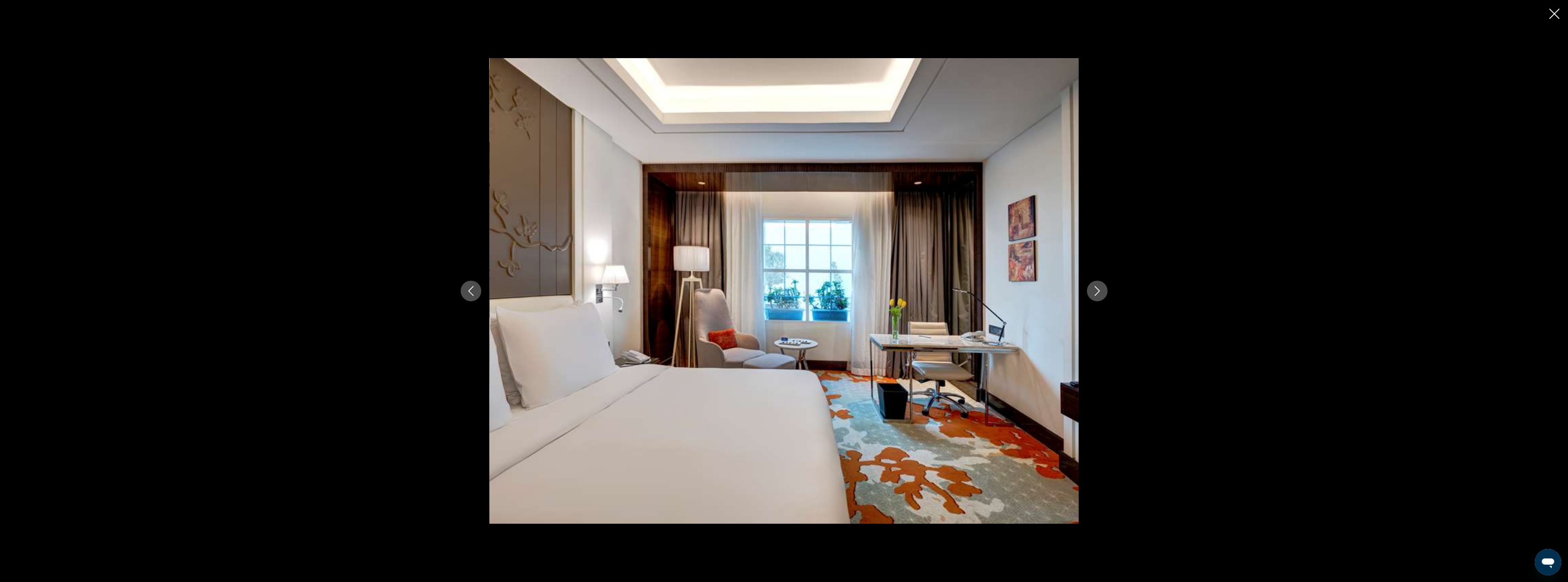
click at [1097, 289] on icon "Next image" at bounding box center [1097, 291] width 6 height 10
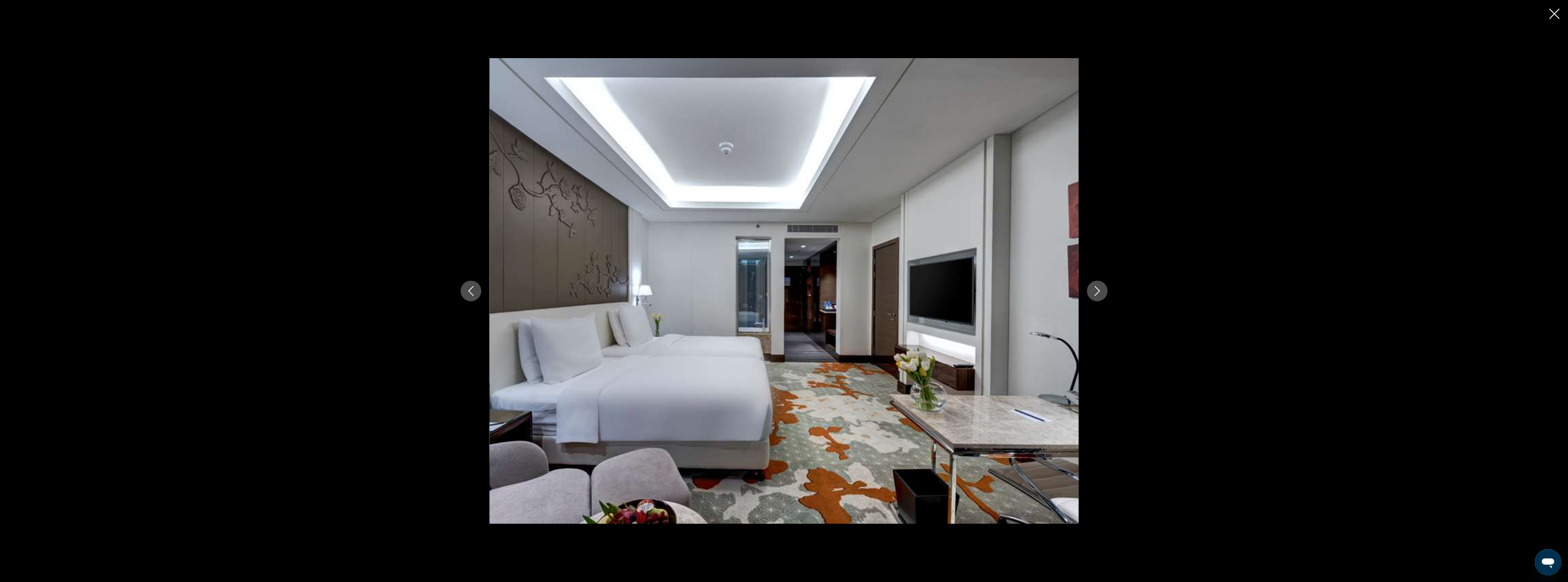
click at [1097, 289] on icon "Next image" at bounding box center [1097, 291] width 6 height 10
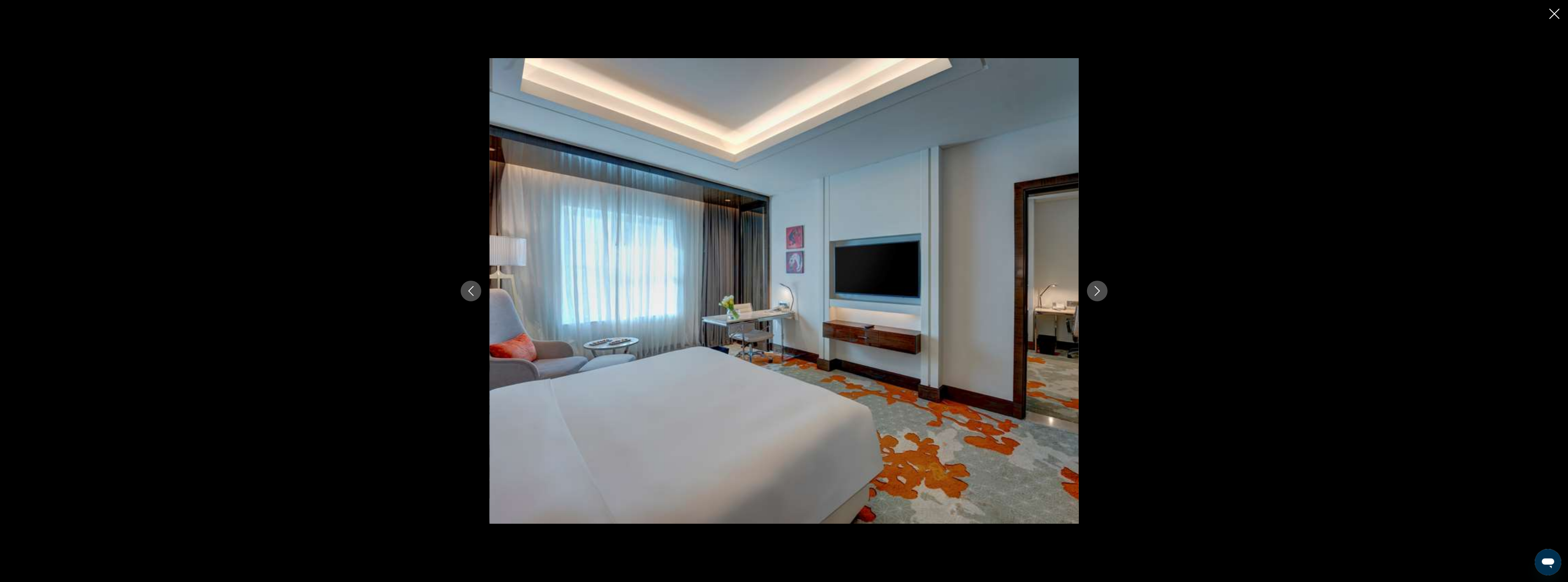
click at [1560, 15] on div "prev next" at bounding box center [784, 291] width 1568 height 582
click at [1551, 15] on icon "Close slideshow" at bounding box center [1554, 14] width 11 height 11
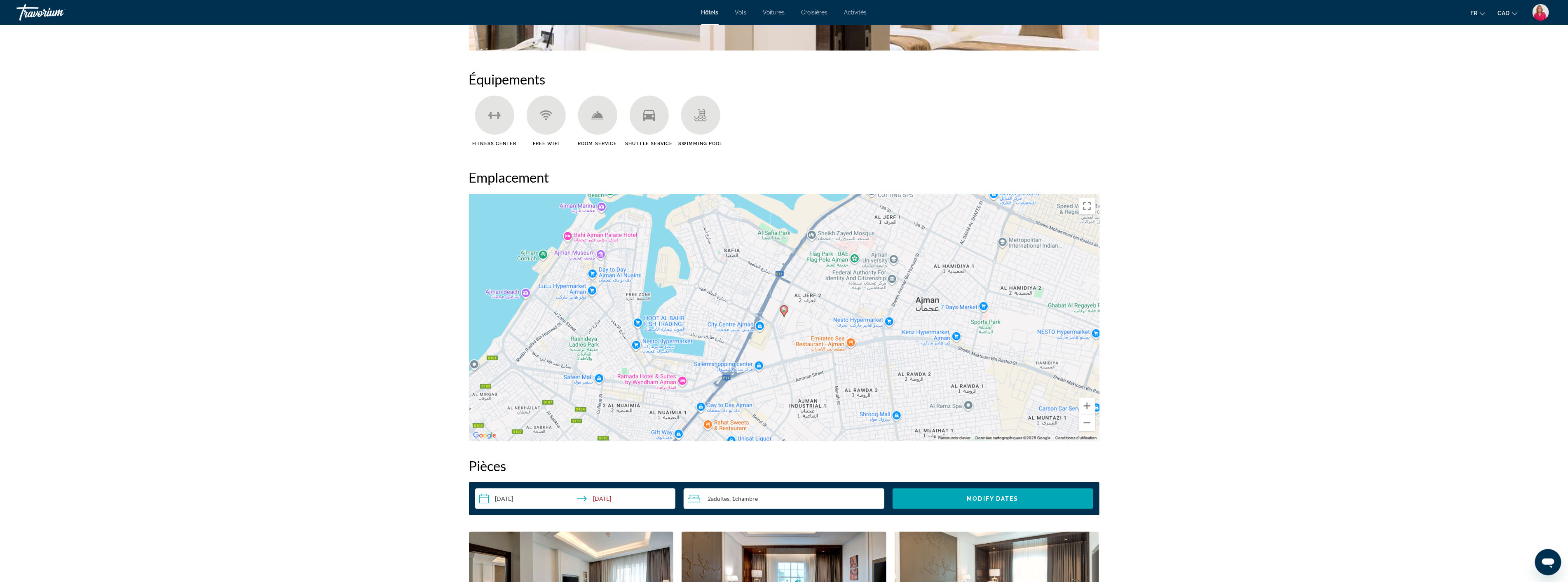
scroll to position [458, 0]
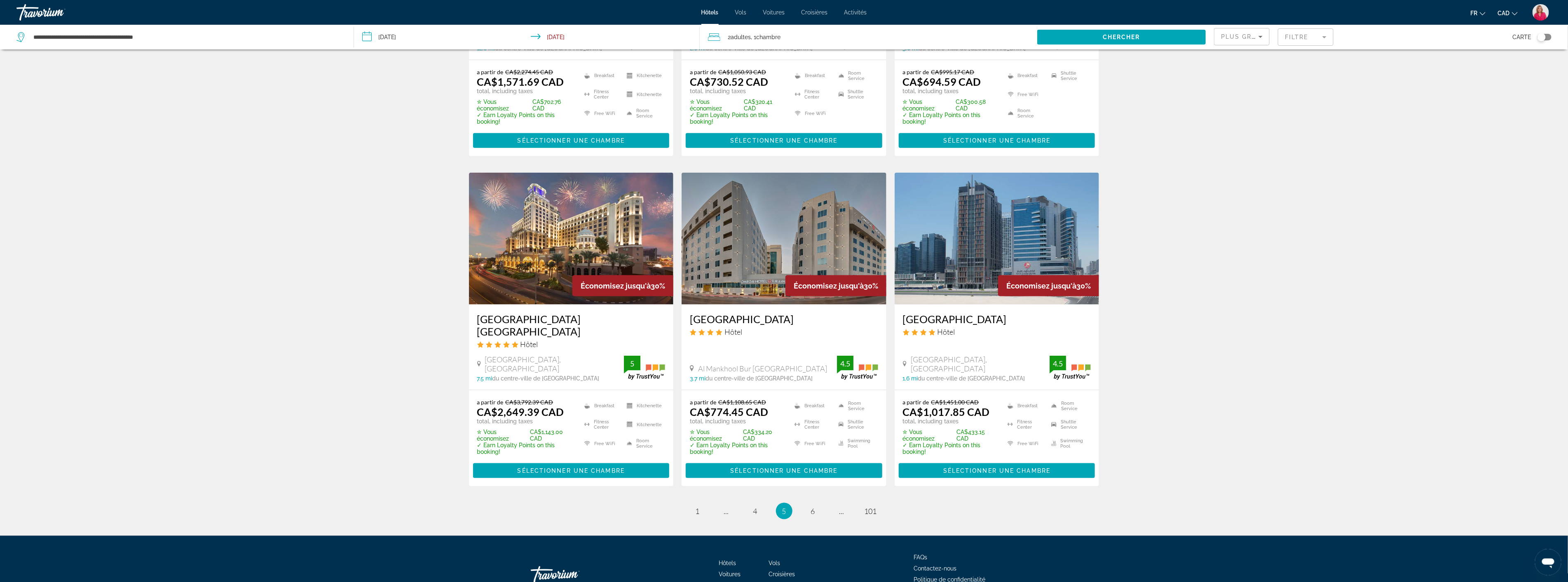
scroll to position [925, 0]
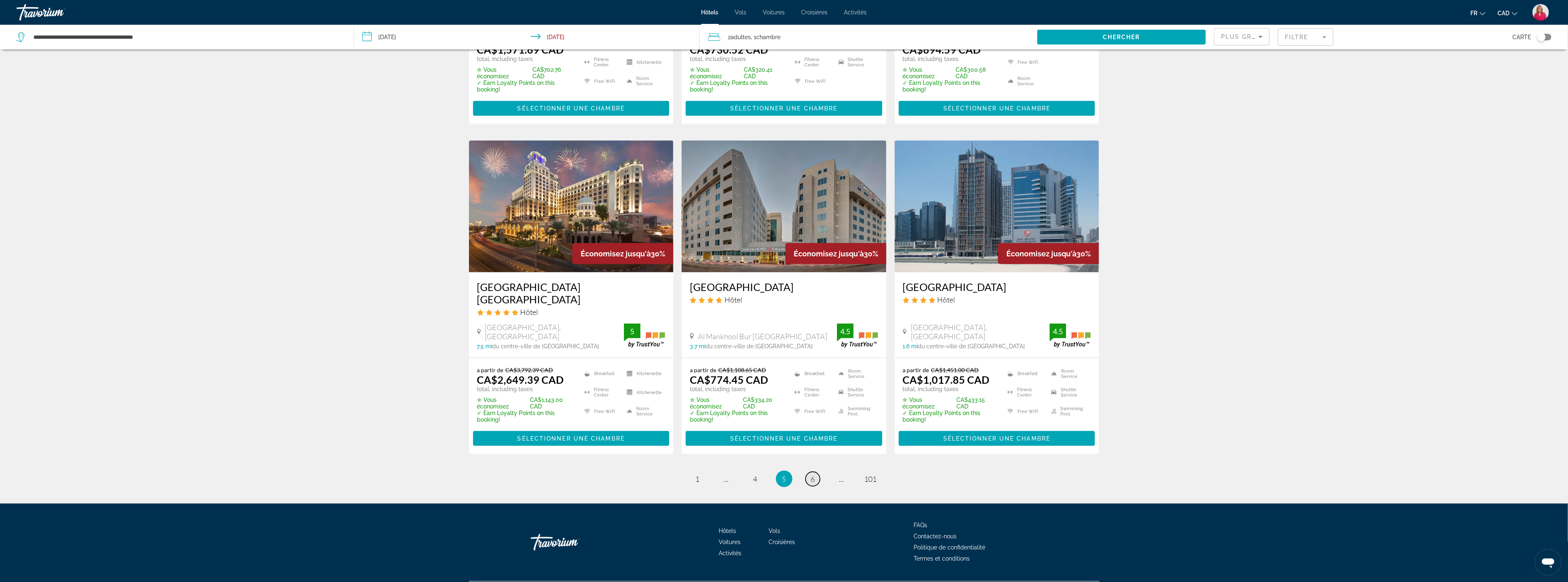
click at [815, 472] on link "page 6" at bounding box center [813, 479] width 14 height 14
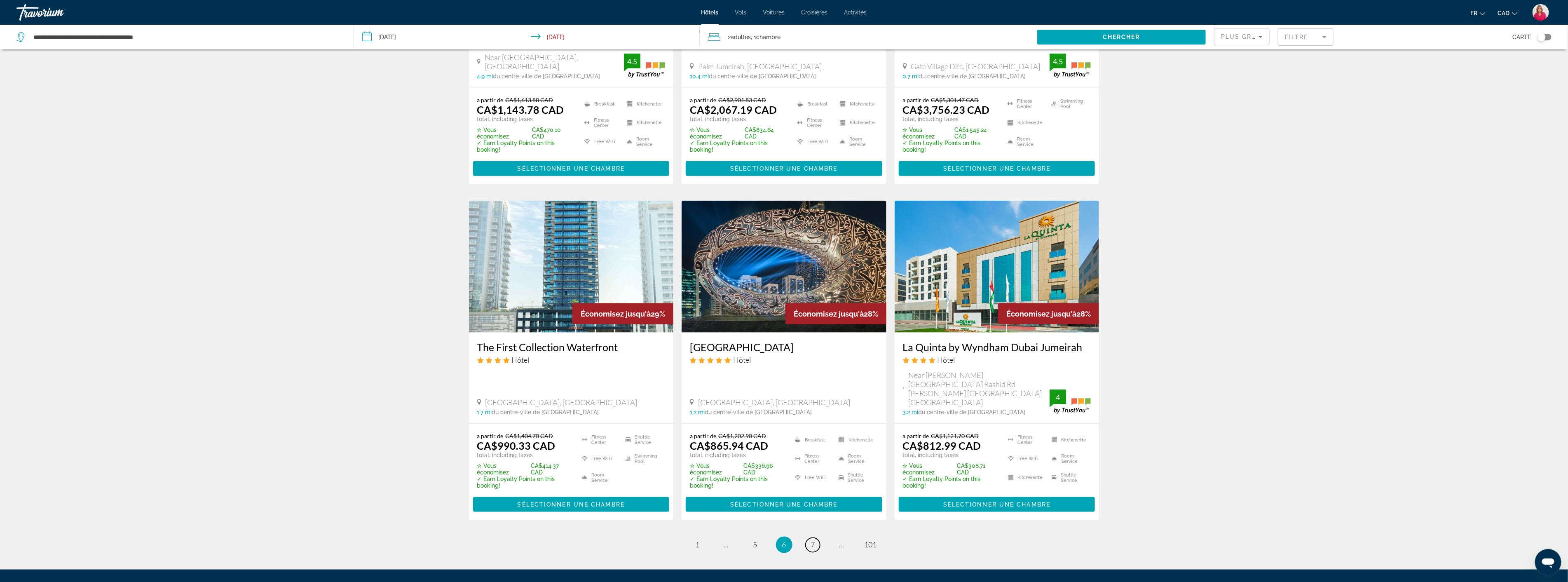
scroll to position [871, 0]
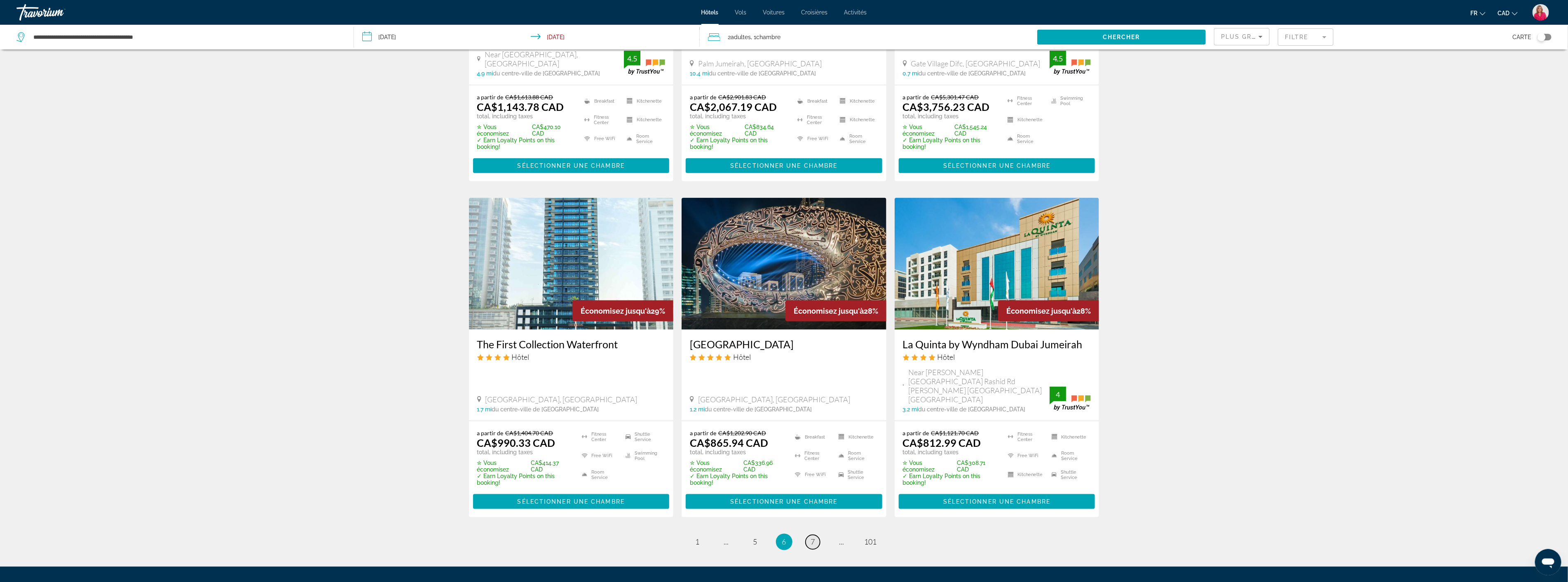
click at [813, 538] on span "7" at bounding box center [813, 542] width 4 height 9
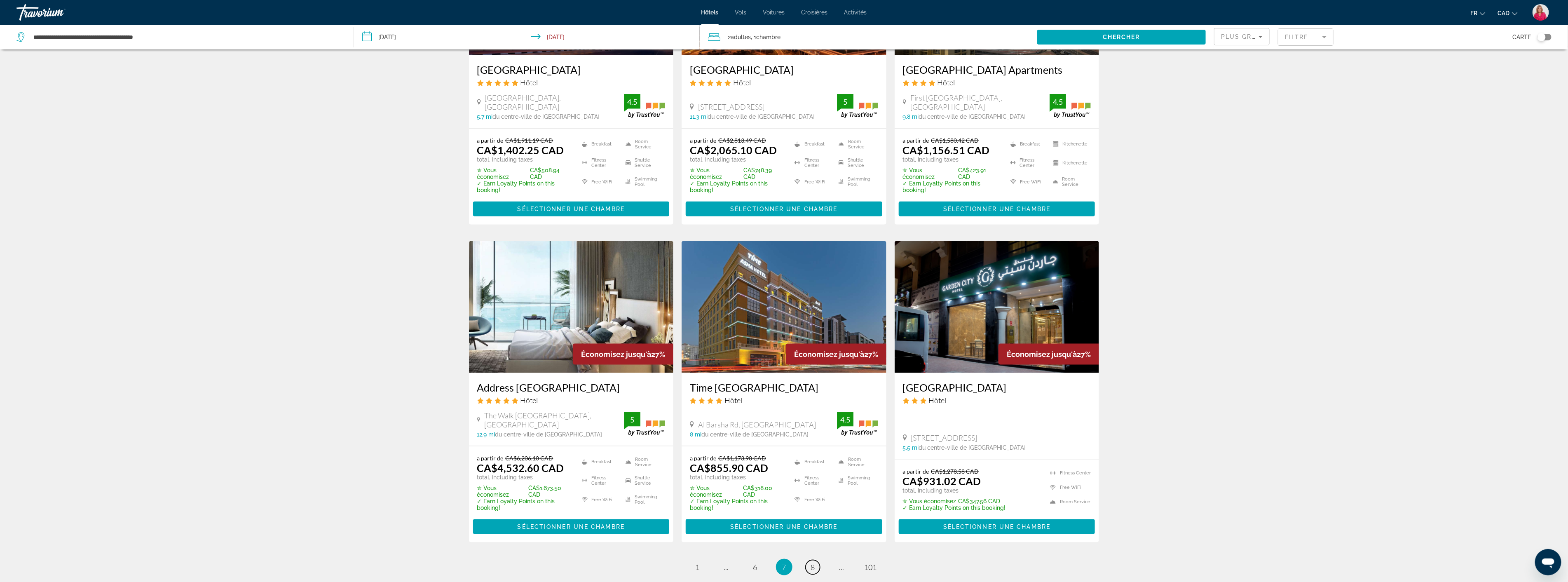
scroll to position [913, 0]
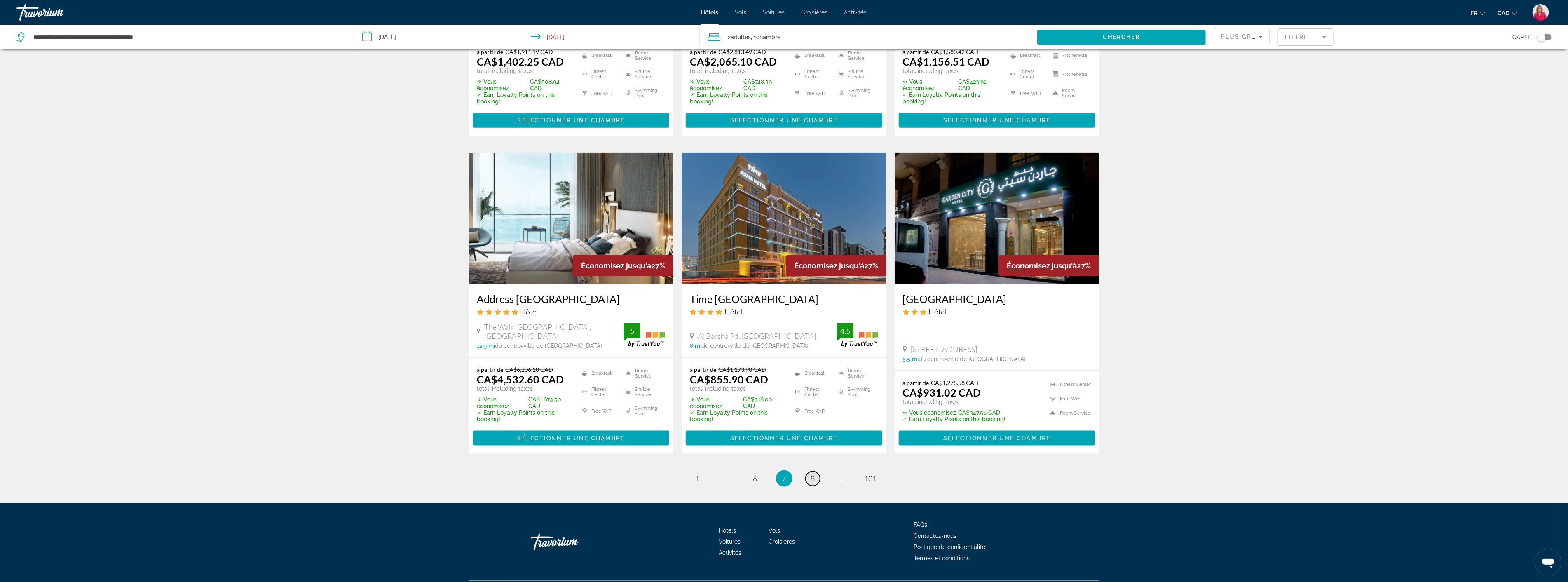
click at [814, 474] on span "8" at bounding box center [813, 478] width 4 height 9
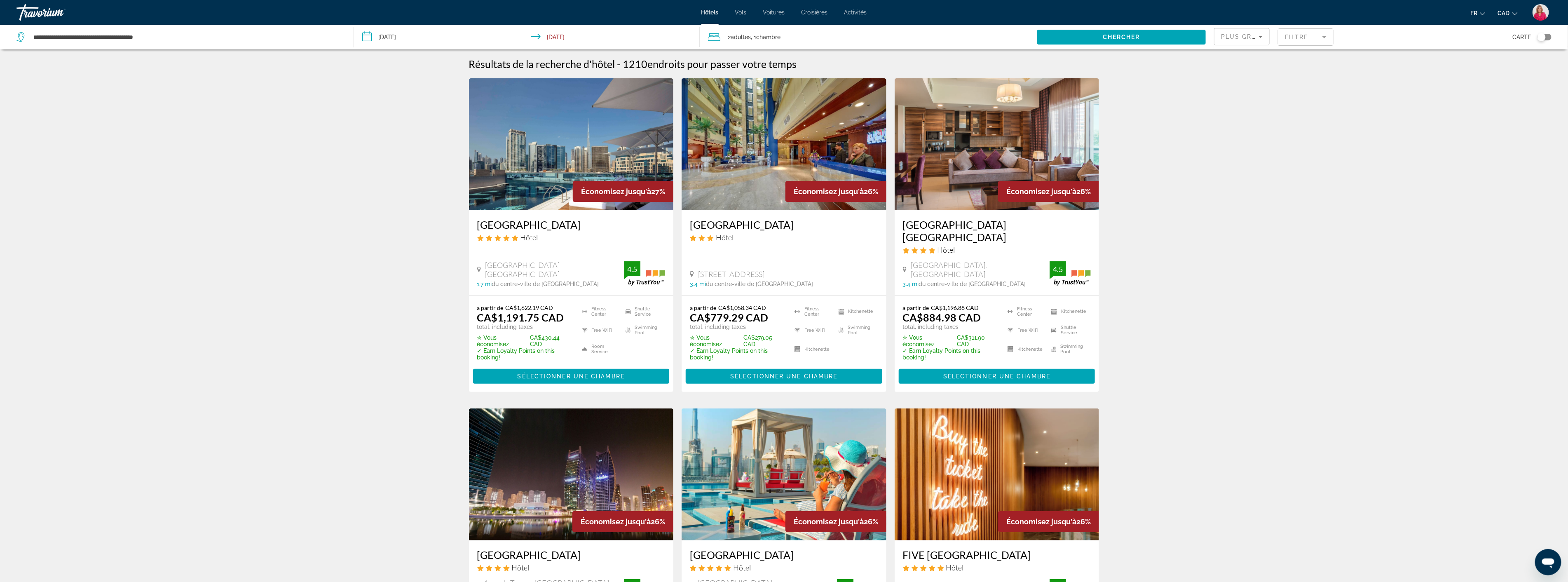
click at [546, 168] on img "Main content" at bounding box center [571, 144] width 205 height 132
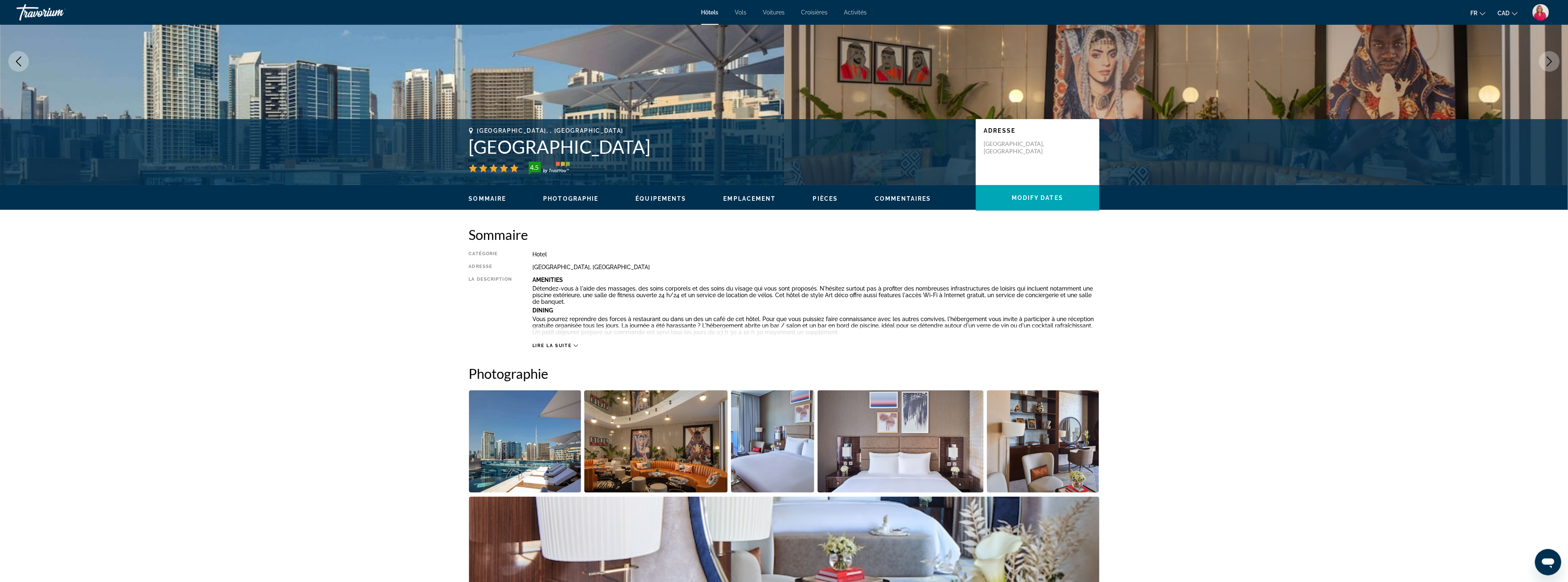
scroll to position [137, 0]
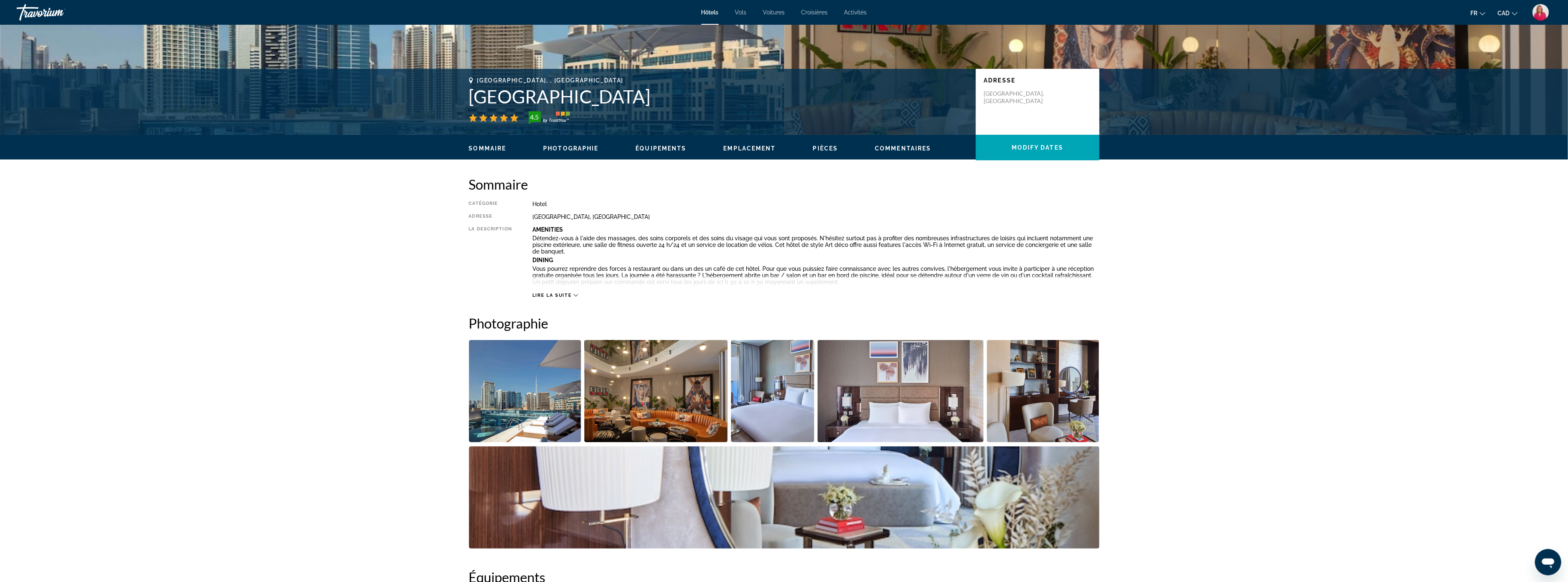
click at [671, 402] on img "Open full-screen image slider" at bounding box center [656, 392] width 144 height 102
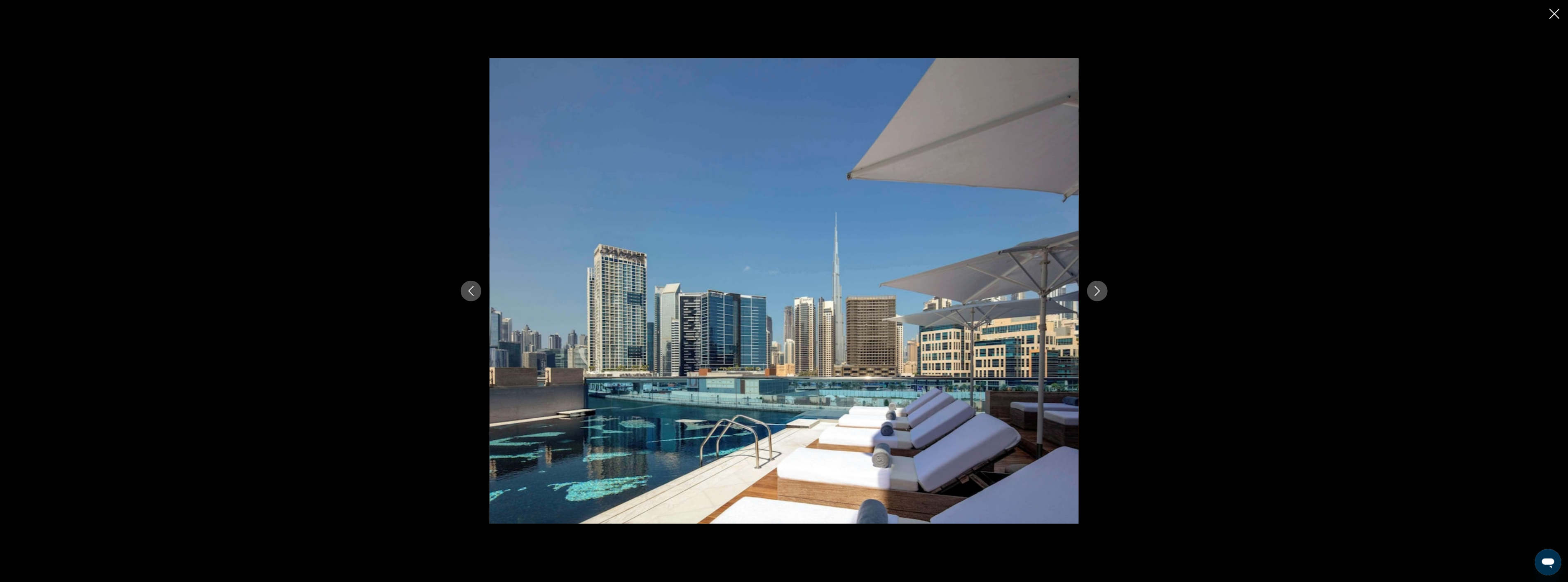
click at [1099, 290] on icon "Next image" at bounding box center [1097, 291] width 10 height 10
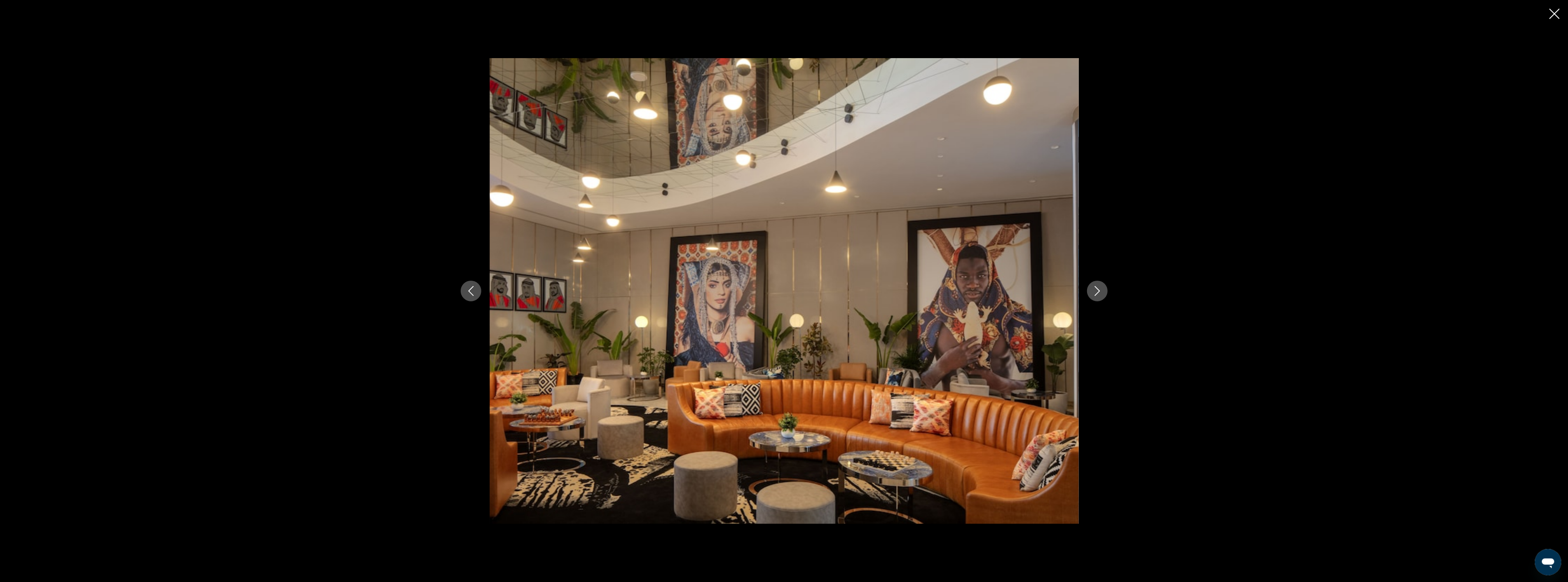
click at [1099, 290] on icon "Next image" at bounding box center [1097, 291] width 10 height 10
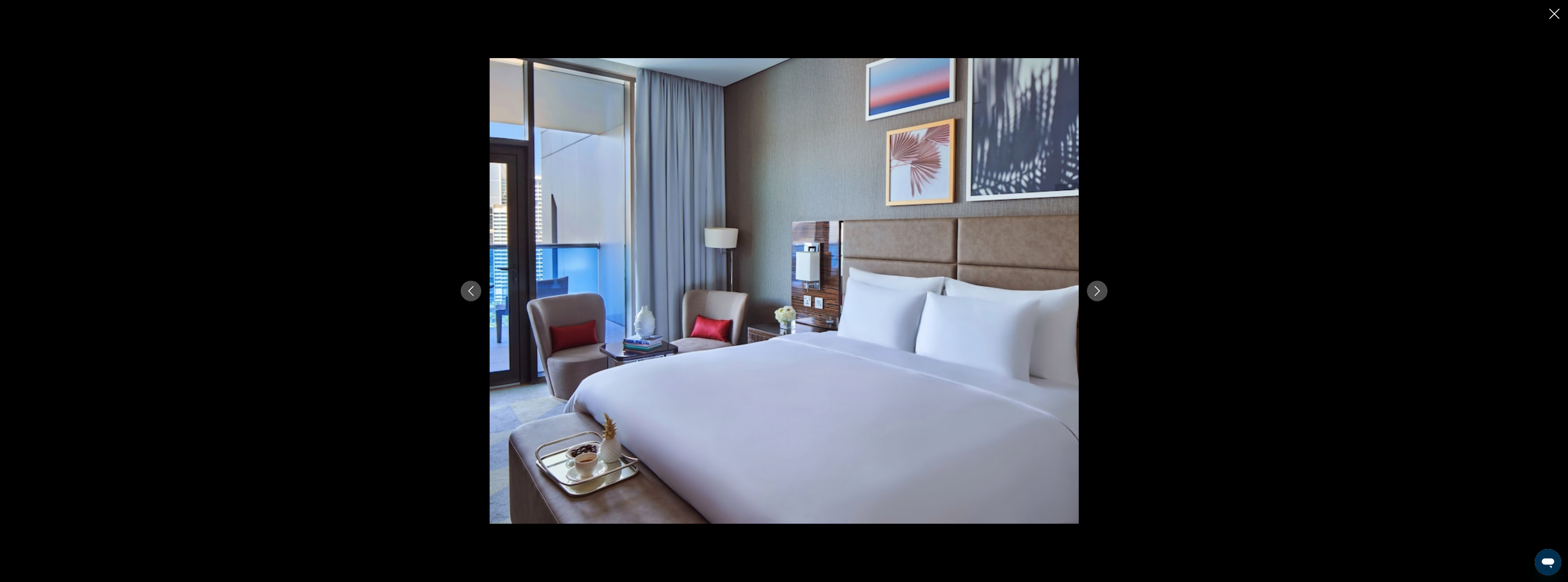
click at [1099, 290] on icon "Next image" at bounding box center [1097, 291] width 10 height 10
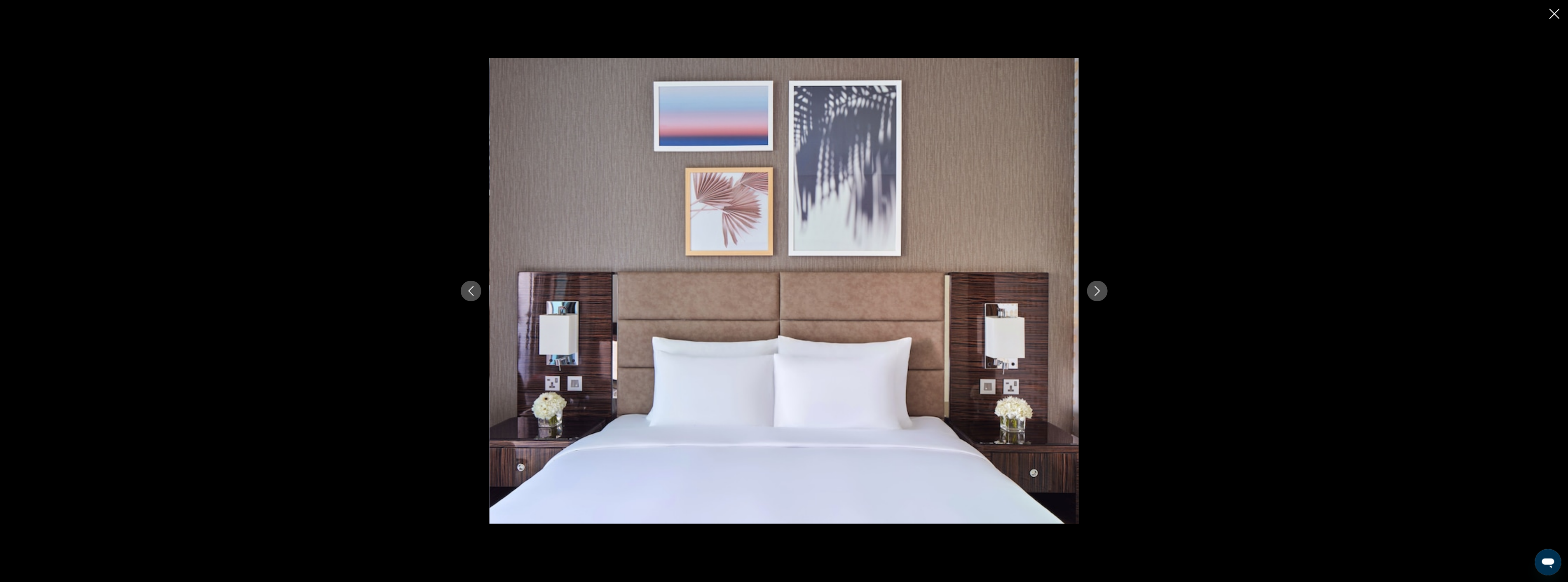
click at [1099, 290] on icon "Next image" at bounding box center [1097, 291] width 10 height 10
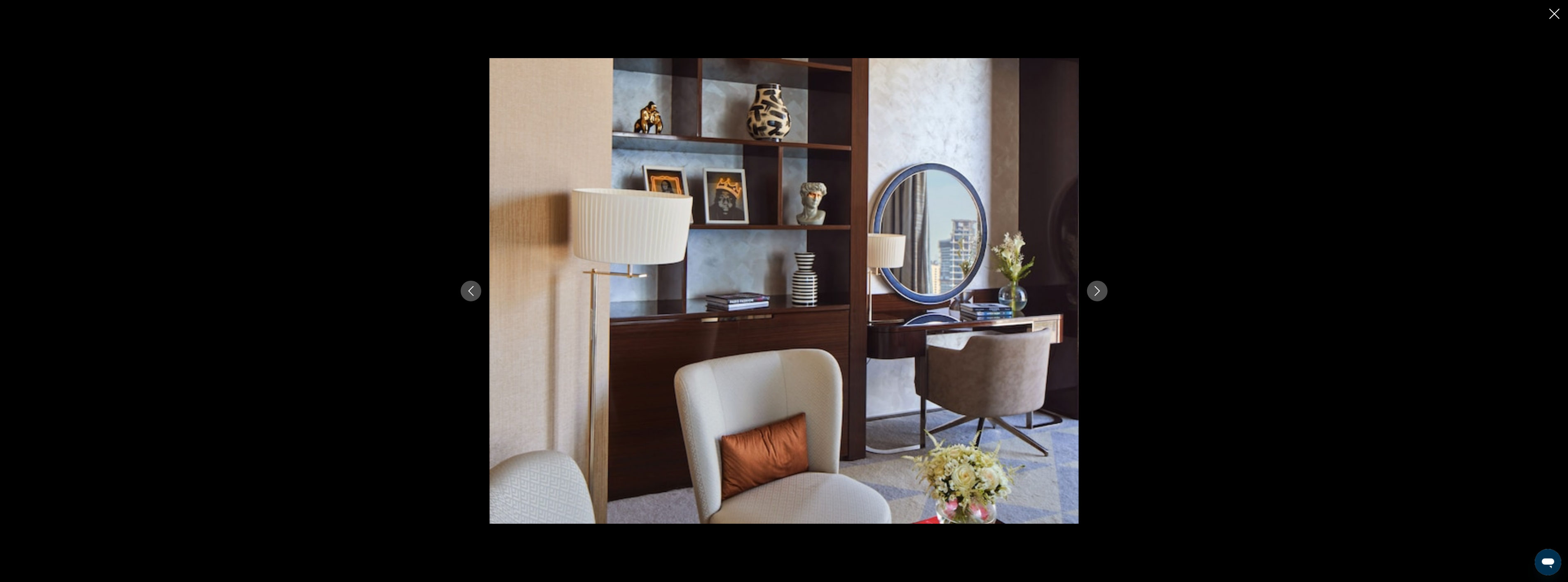
click at [1099, 290] on icon "Next image" at bounding box center [1097, 291] width 10 height 10
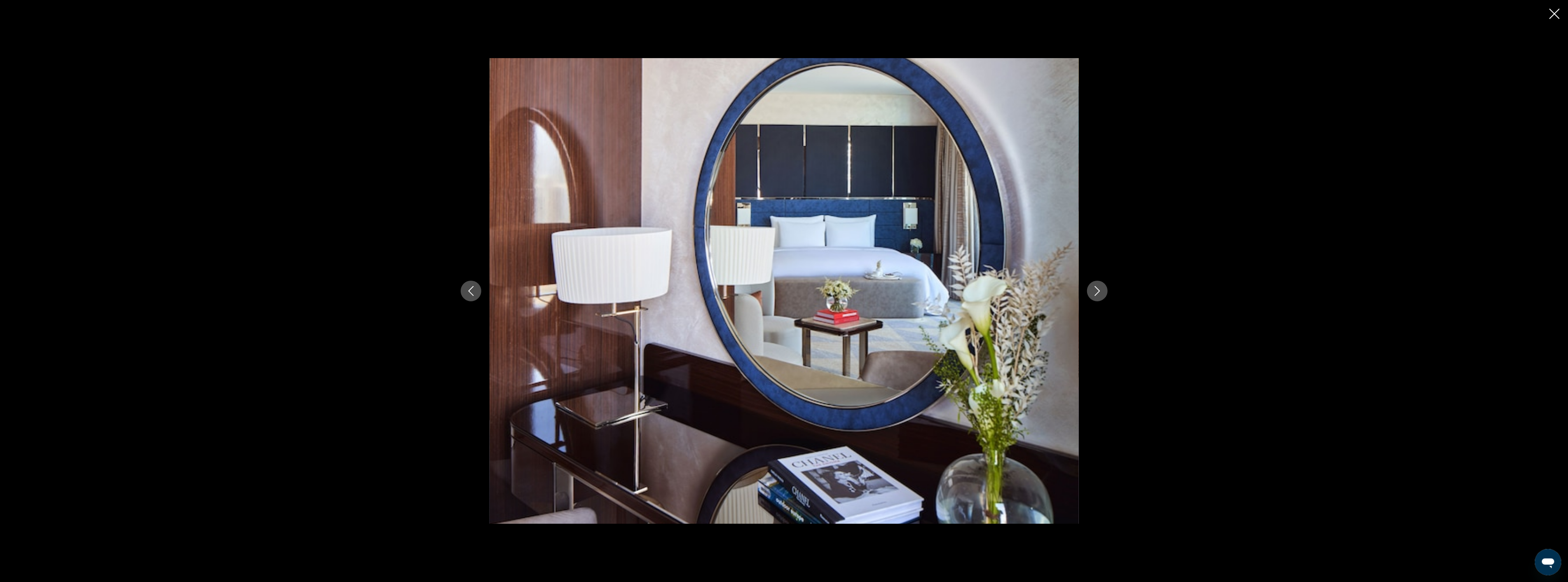
click at [1099, 290] on icon "Next image" at bounding box center [1097, 291] width 10 height 10
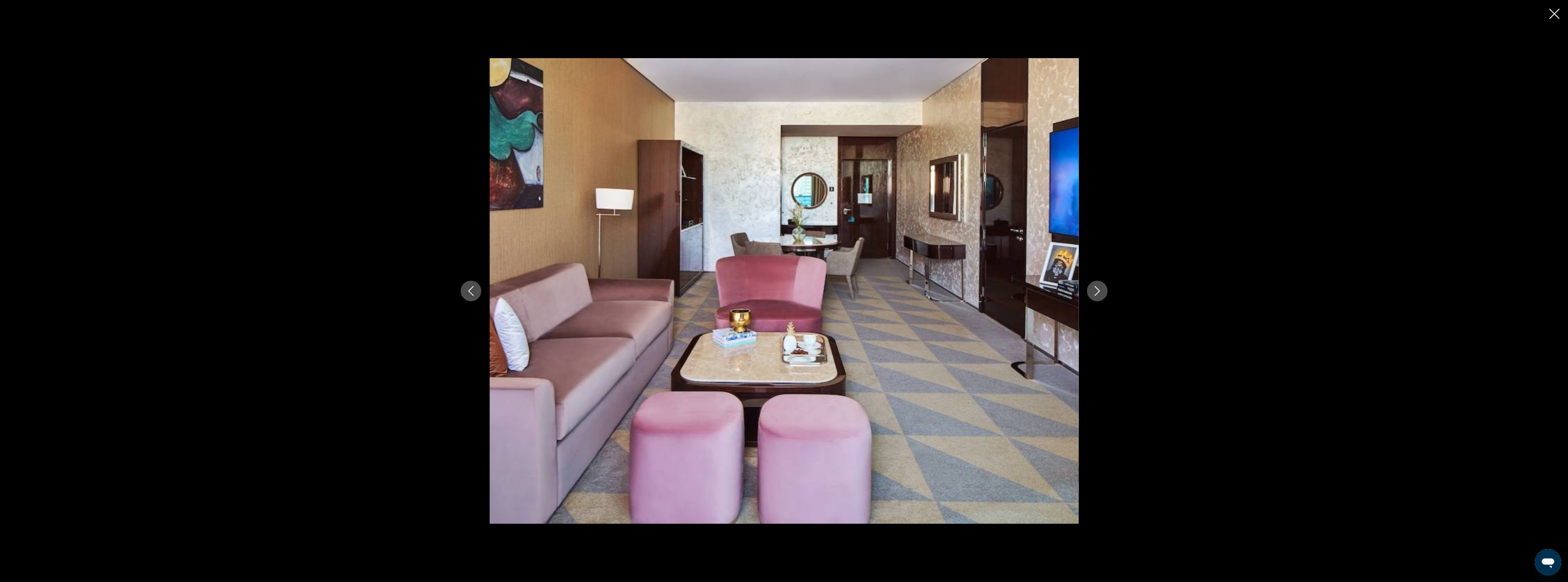
click at [1099, 290] on icon "Next image" at bounding box center [1097, 291] width 10 height 10
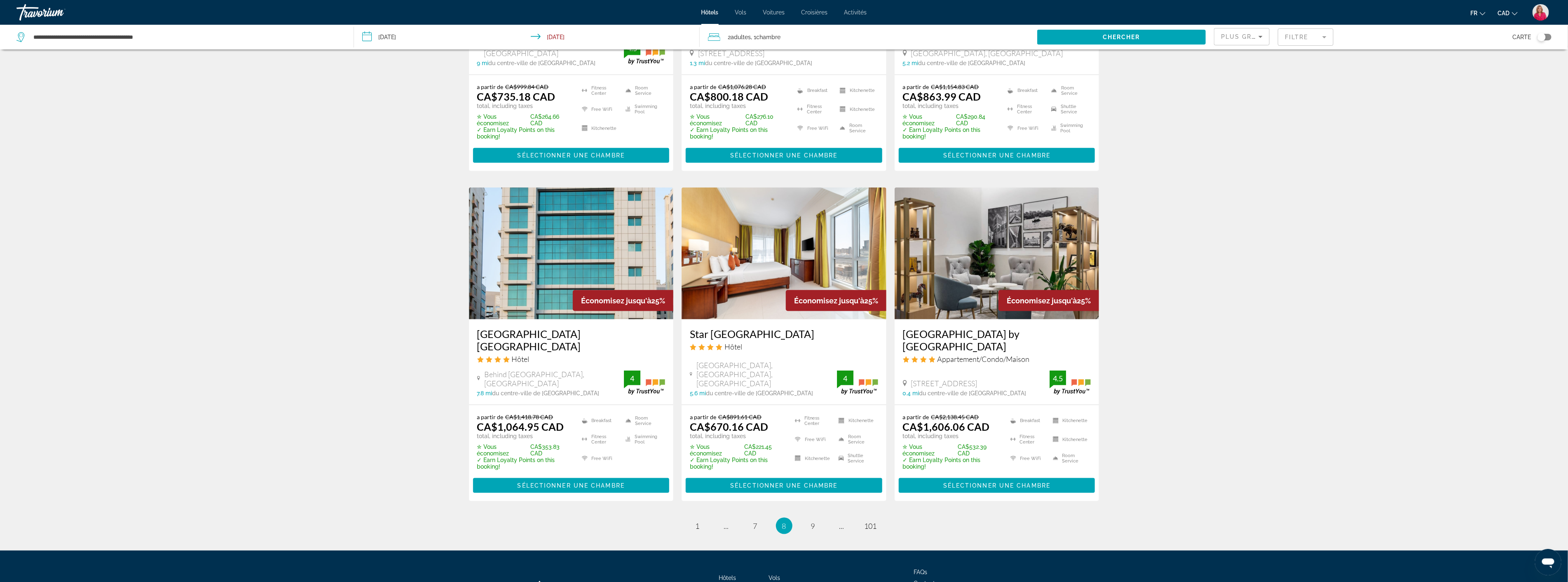
scroll to position [925, 0]
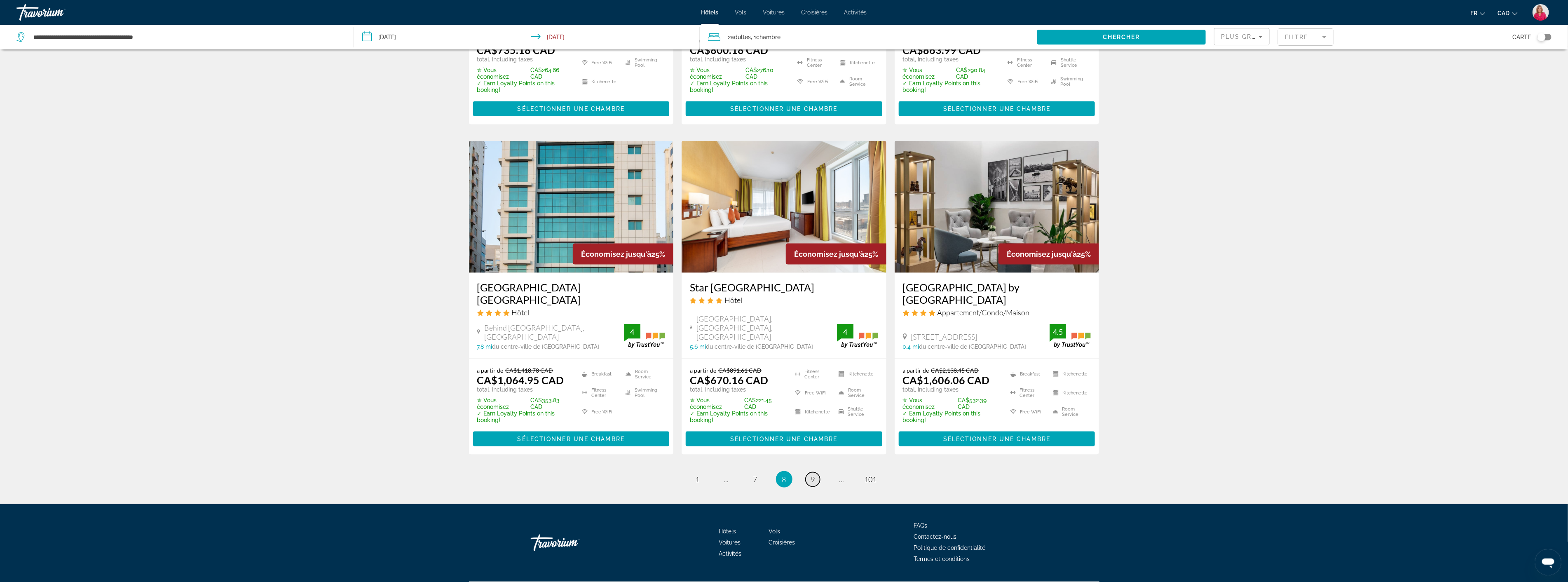
click at [814, 475] on span "9" at bounding box center [813, 480] width 4 height 9
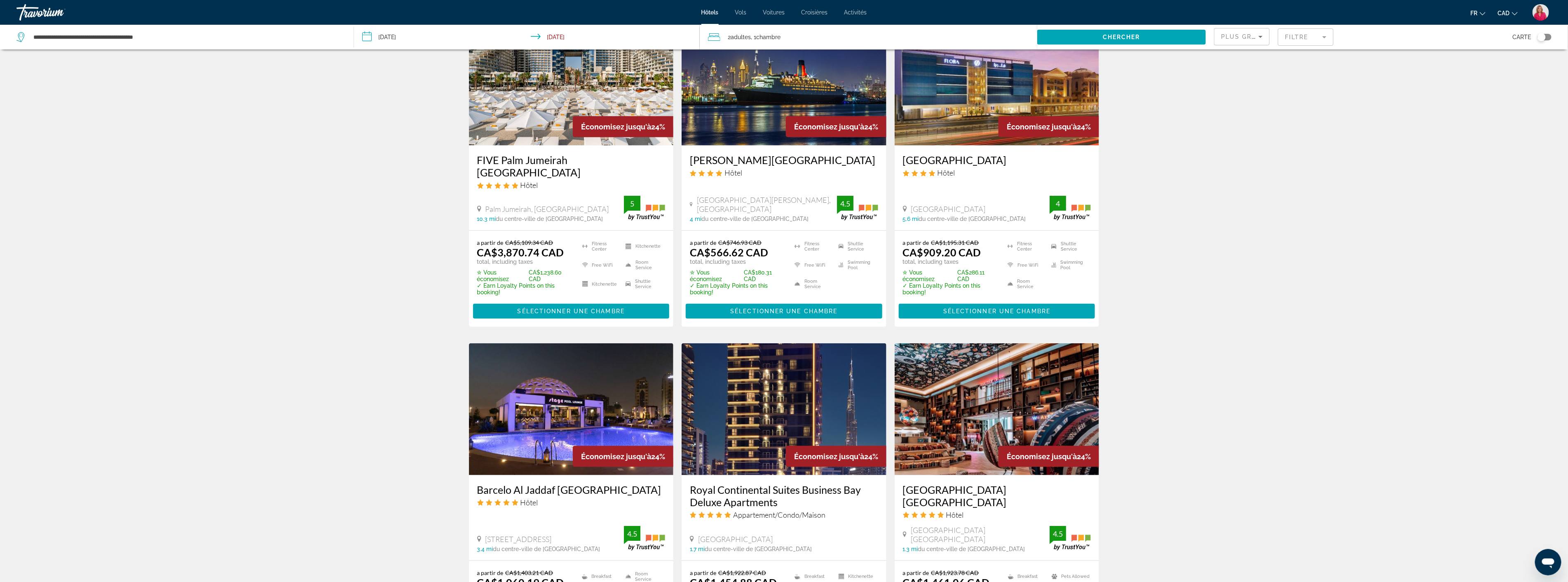
scroll to position [778, 0]
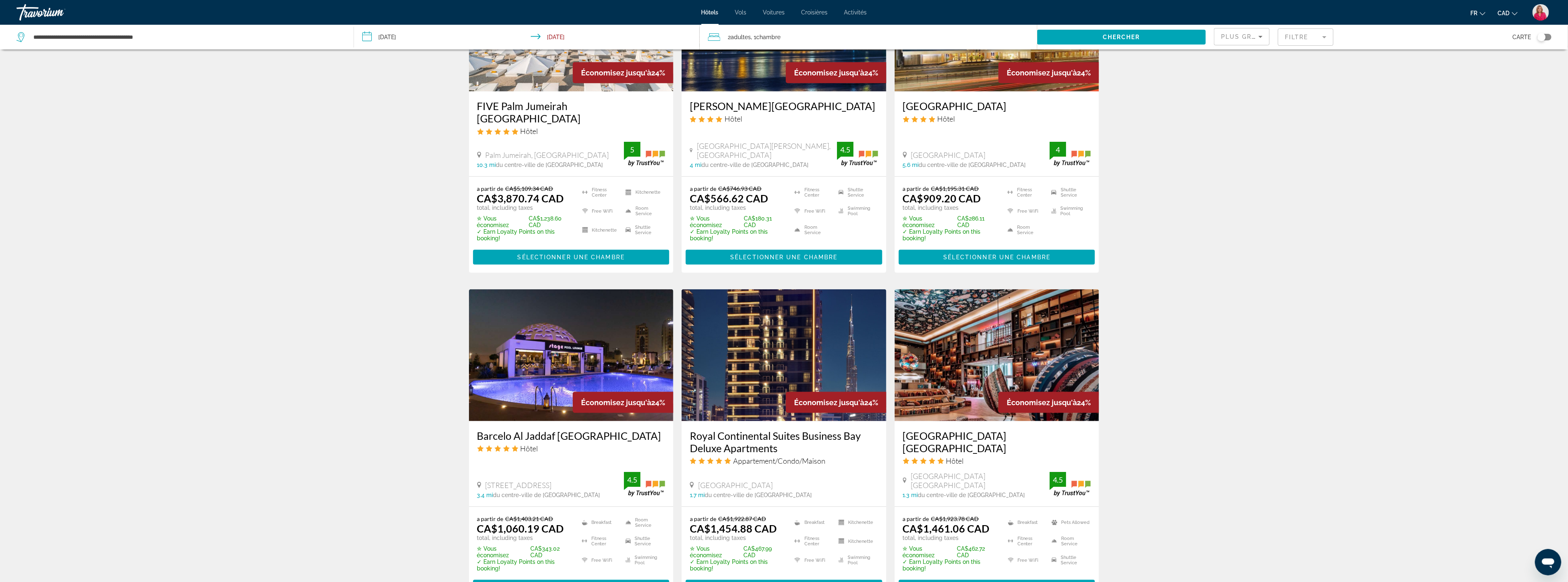
click at [598, 340] on img "Main content" at bounding box center [571, 355] width 205 height 132
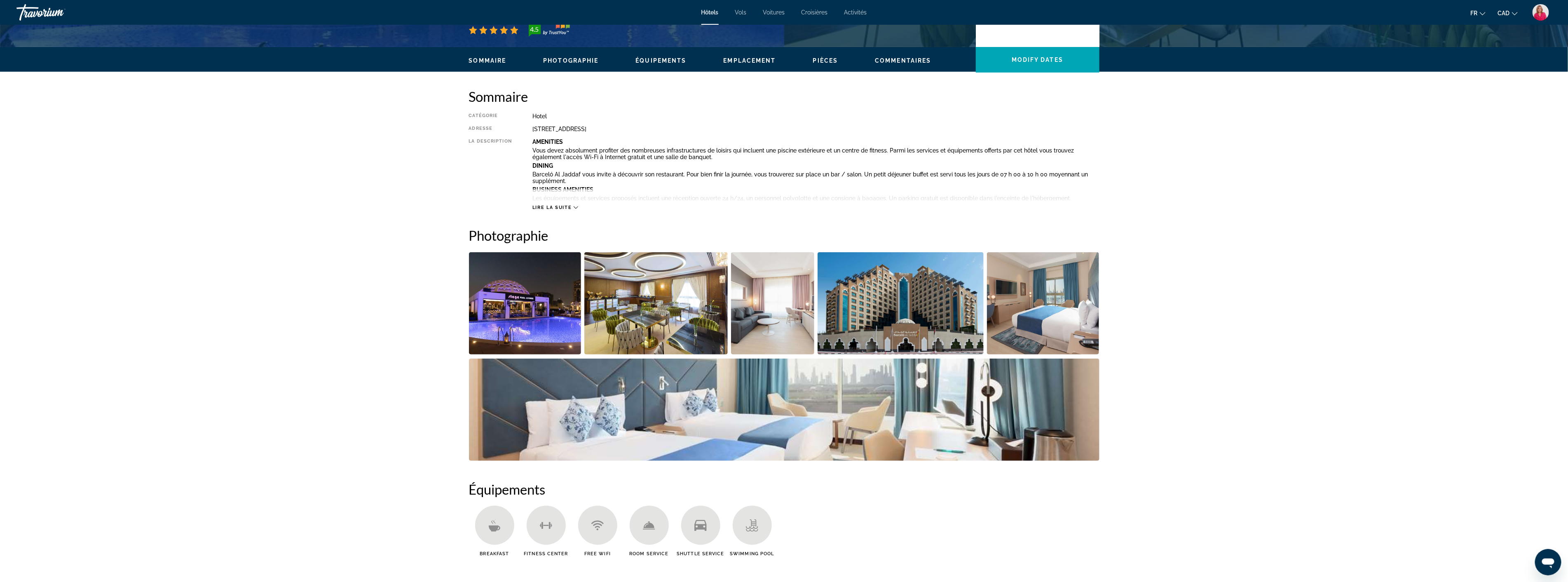
scroll to position [229, 0]
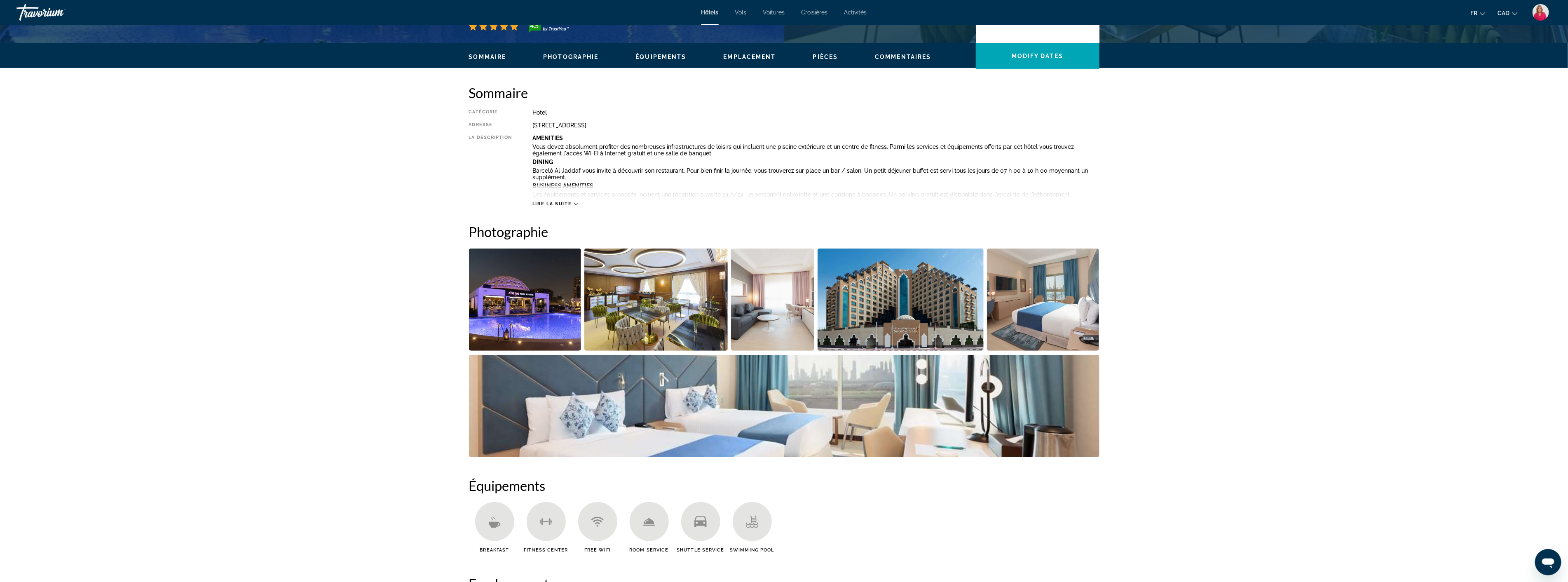
click at [648, 317] on img "Open full-screen image slider" at bounding box center [656, 300] width 144 height 102
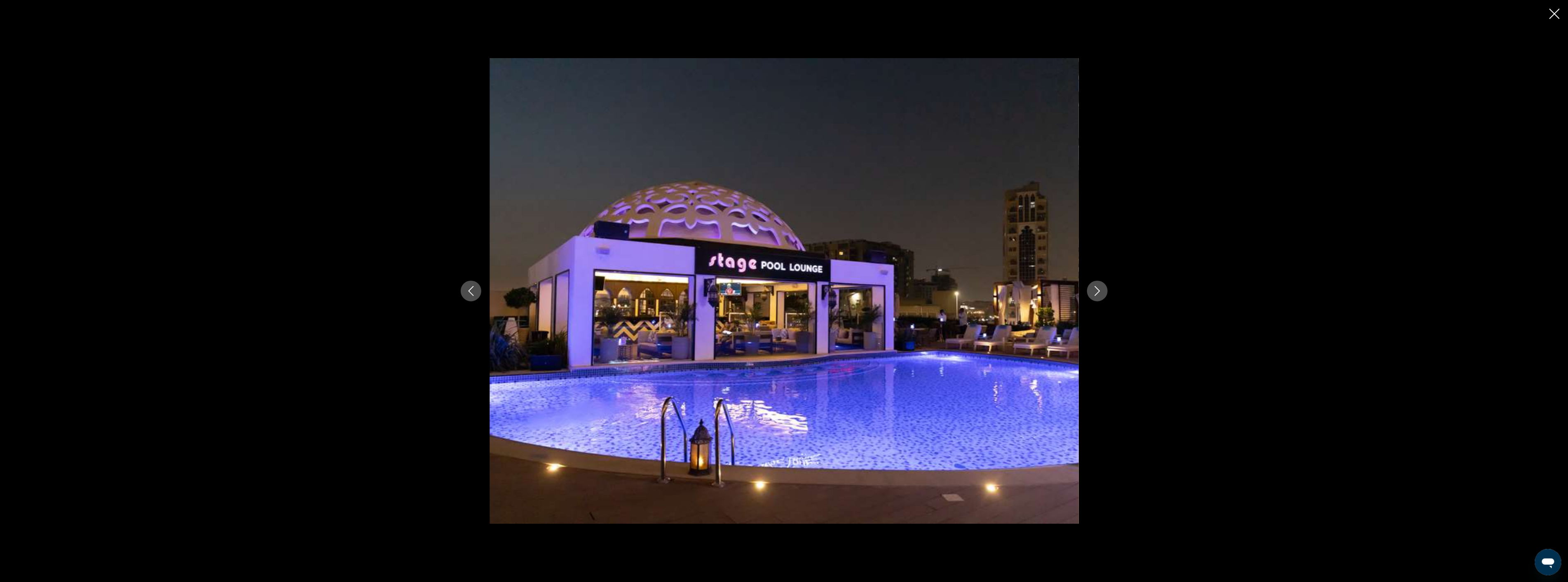
click at [1094, 284] on button "Next image" at bounding box center [1097, 291] width 21 height 21
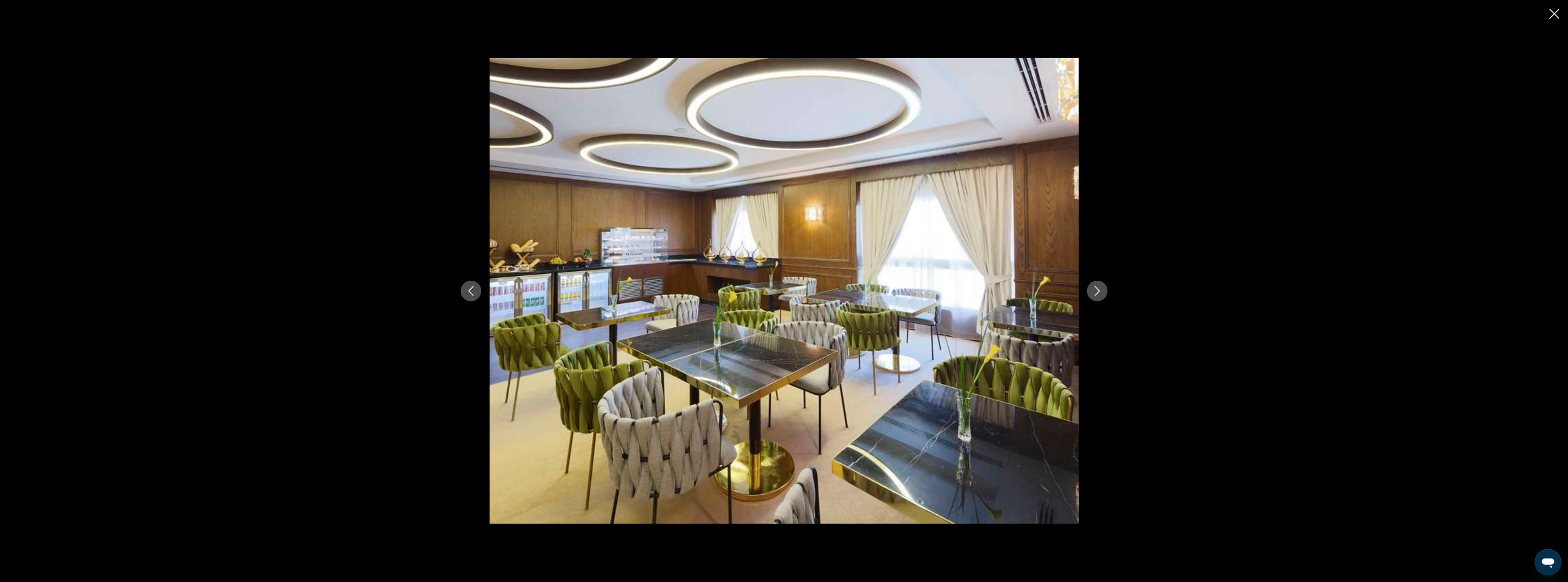
click at [1094, 284] on button "Next image" at bounding box center [1097, 291] width 21 height 21
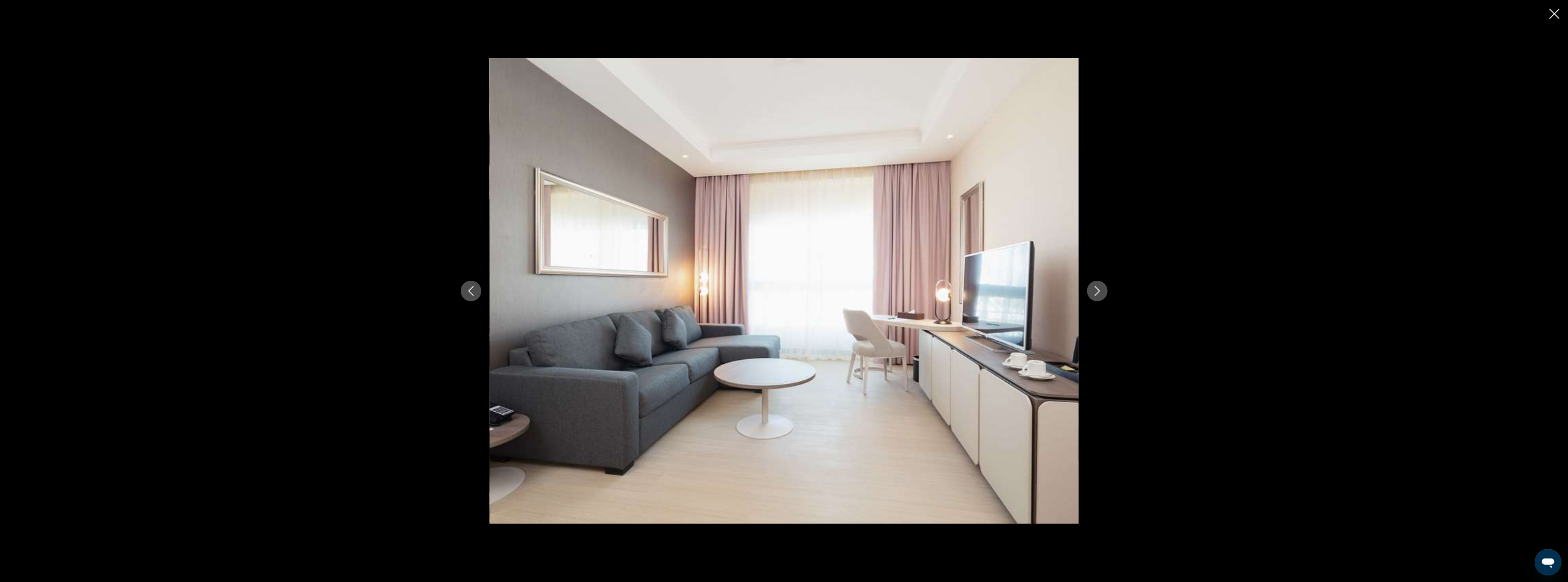
click at [1094, 284] on button "Next image" at bounding box center [1097, 291] width 21 height 21
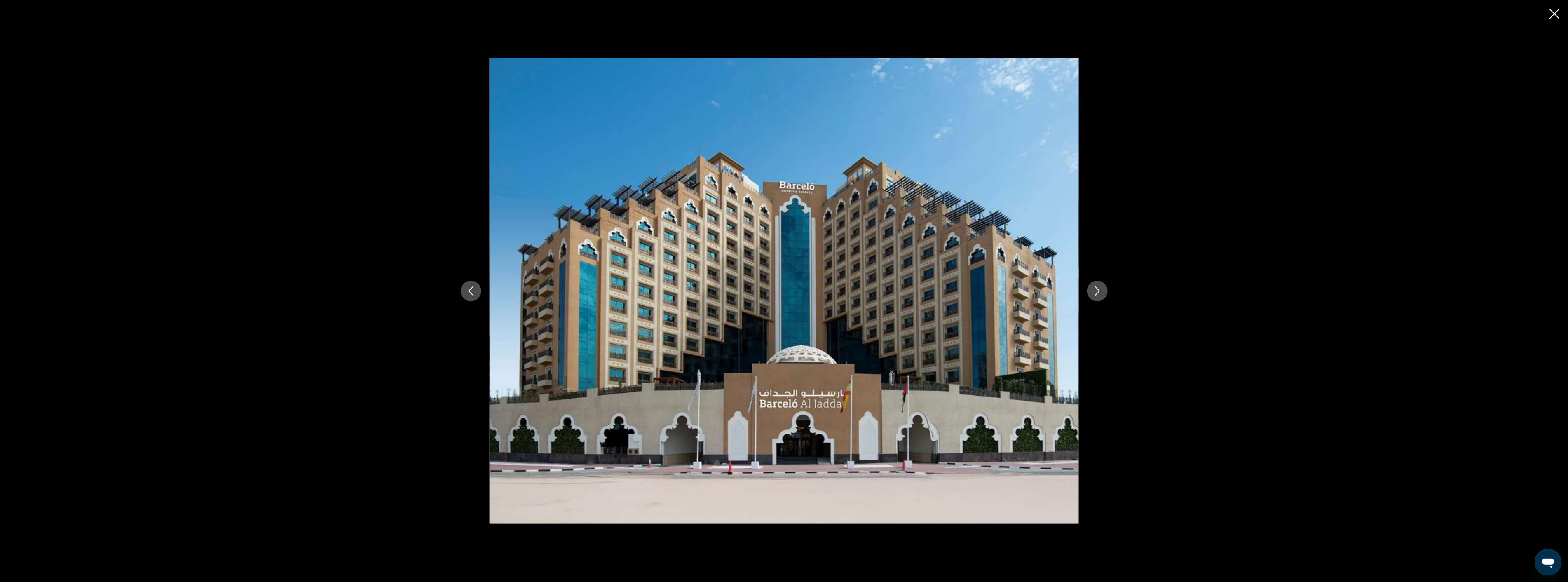
click at [1094, 284] on button "Next image" at bounding box center [1097, 291] width 21 height 21
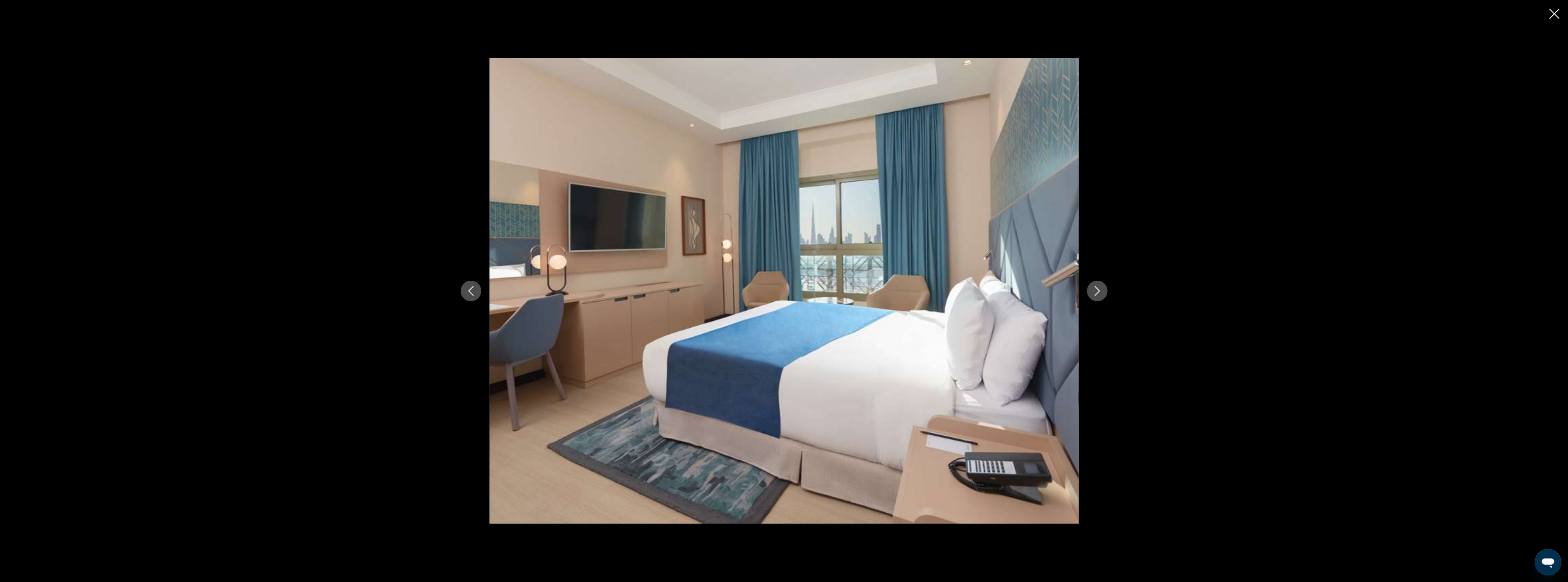
click at [1094, 284] on button "Next image" at bounding box center [1097, 291] width 21 height 21
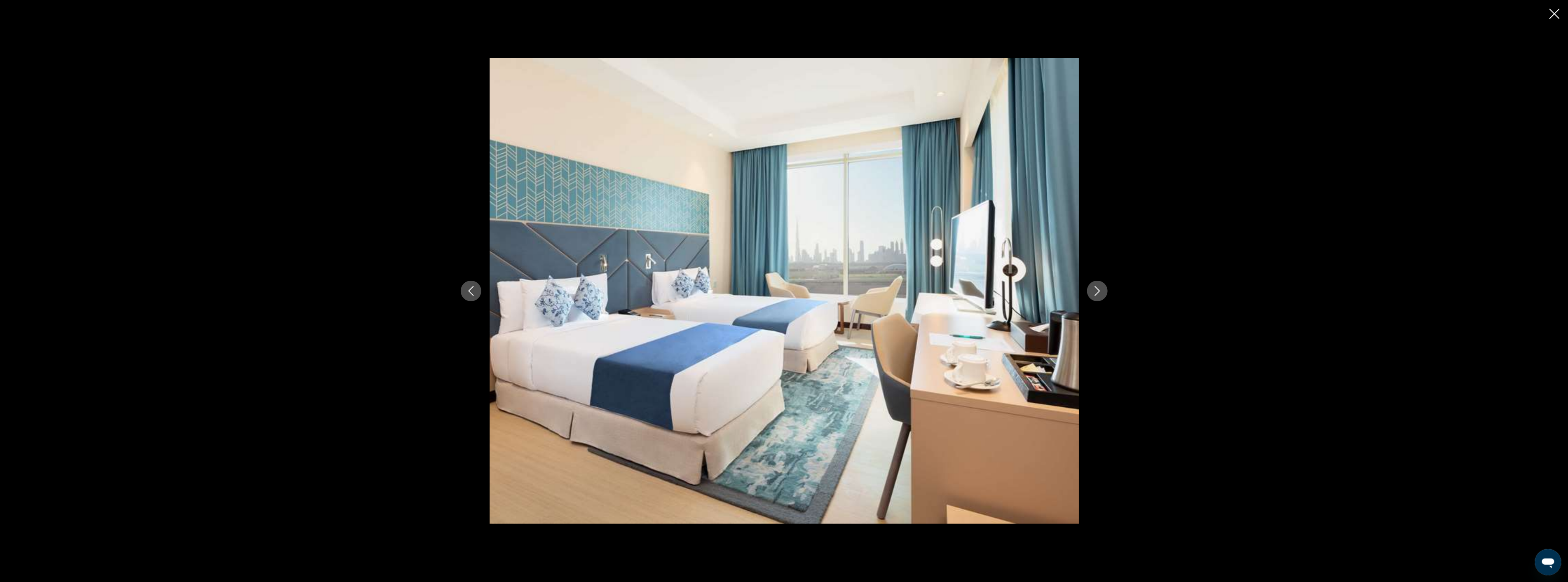
click at [1094, 284] on button "Next image" at bounding box center [1097, 291] width 21 height 21
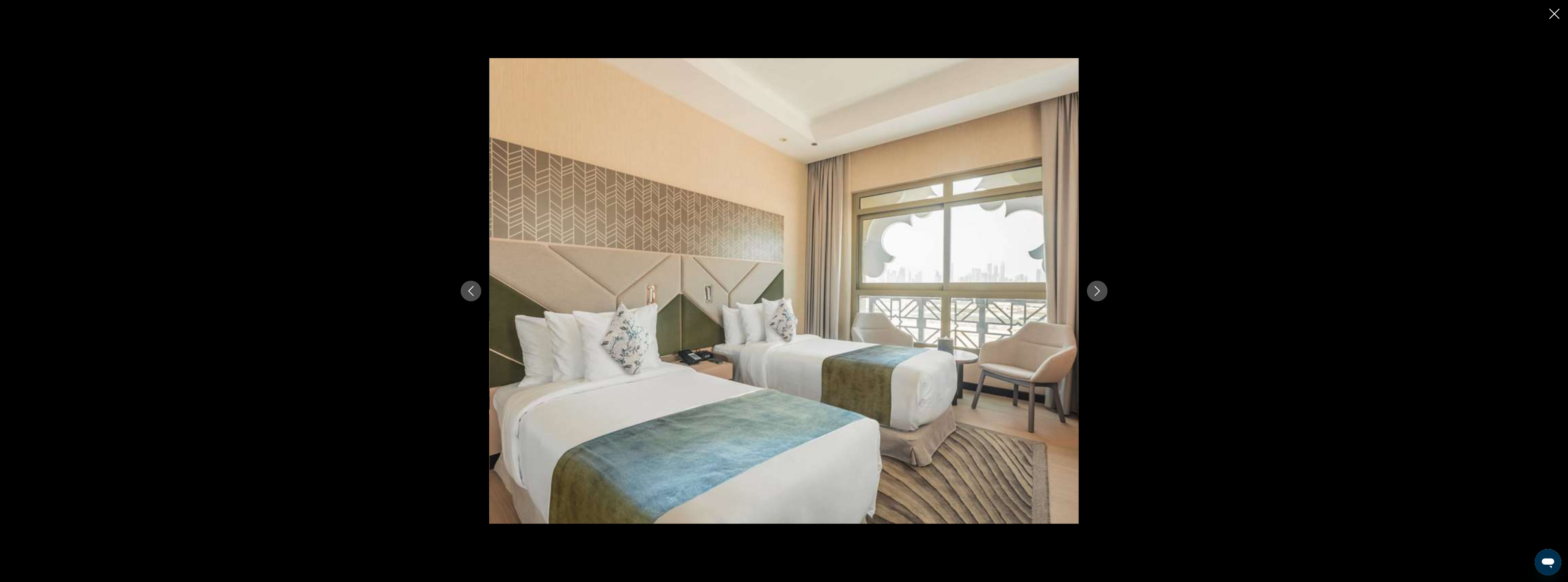
click at [1094, 284] on button "Next image" at bounding box center [1097, 291] width 21 height 21
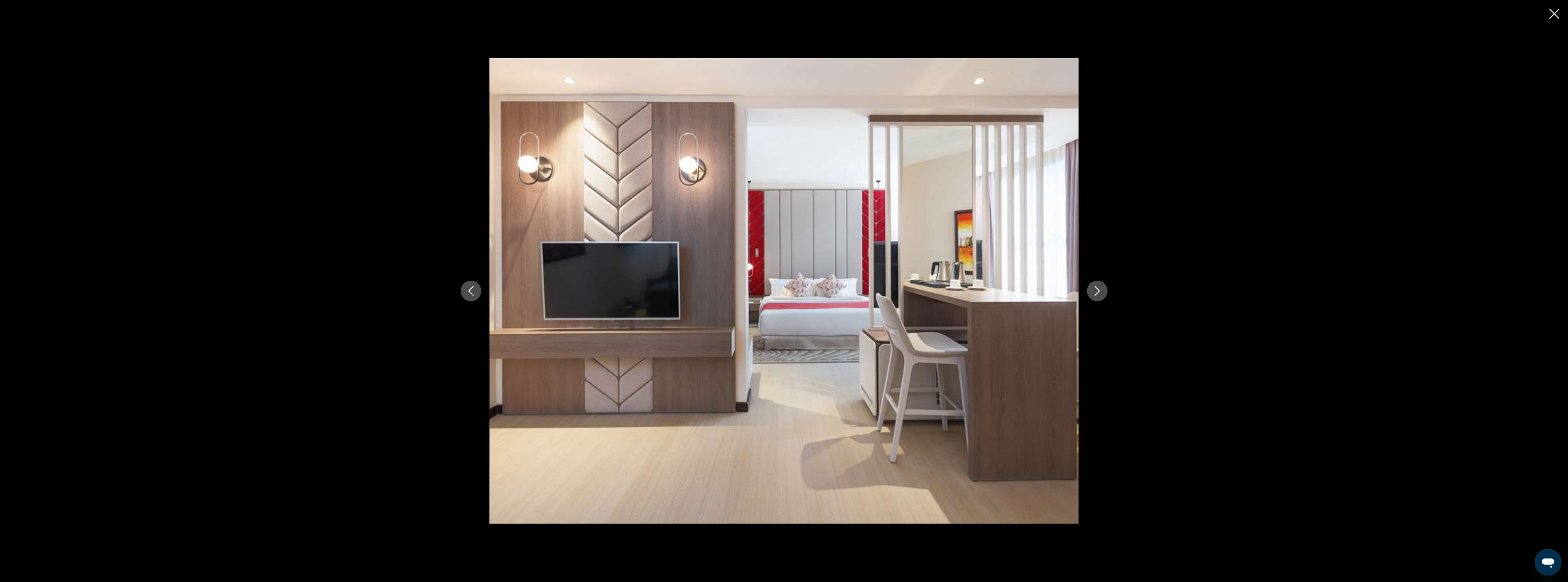
click at [1094, 284] on button "Next image" at bounding box center [1097, 291] width 21 height 21
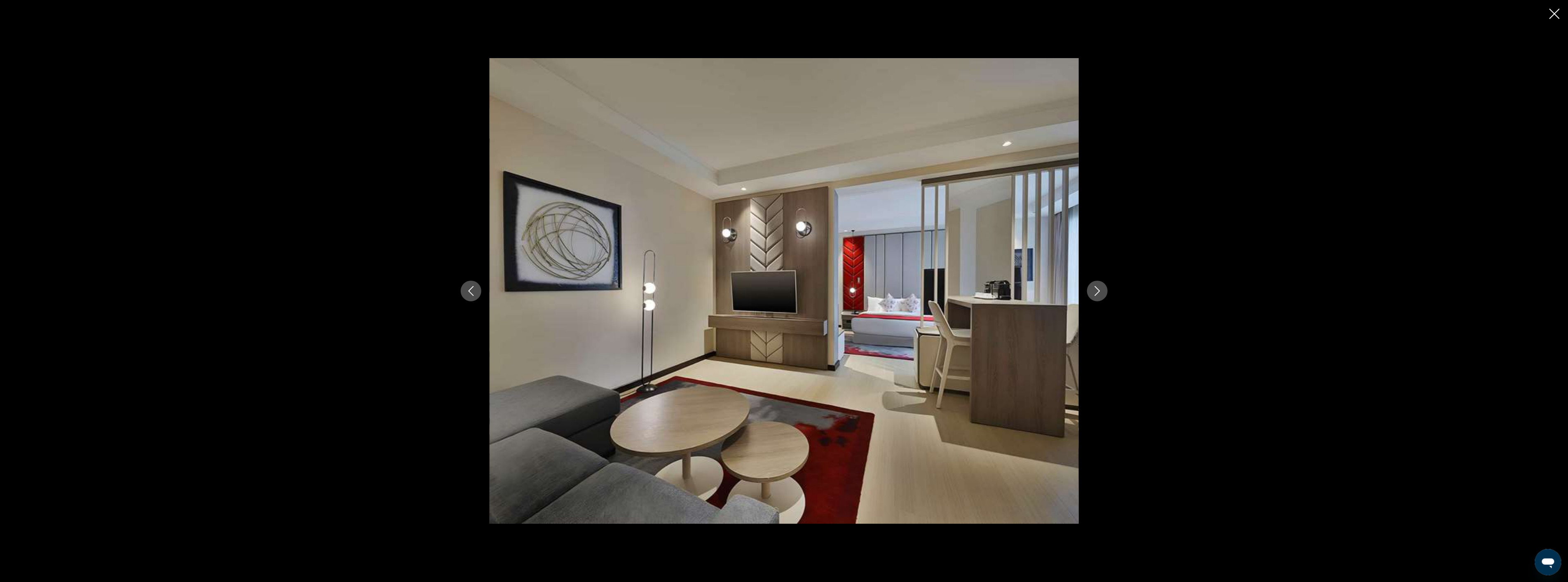
click at [1094, 284] on button "Next image" at bounding box center [1097, 291] width 21 height 21
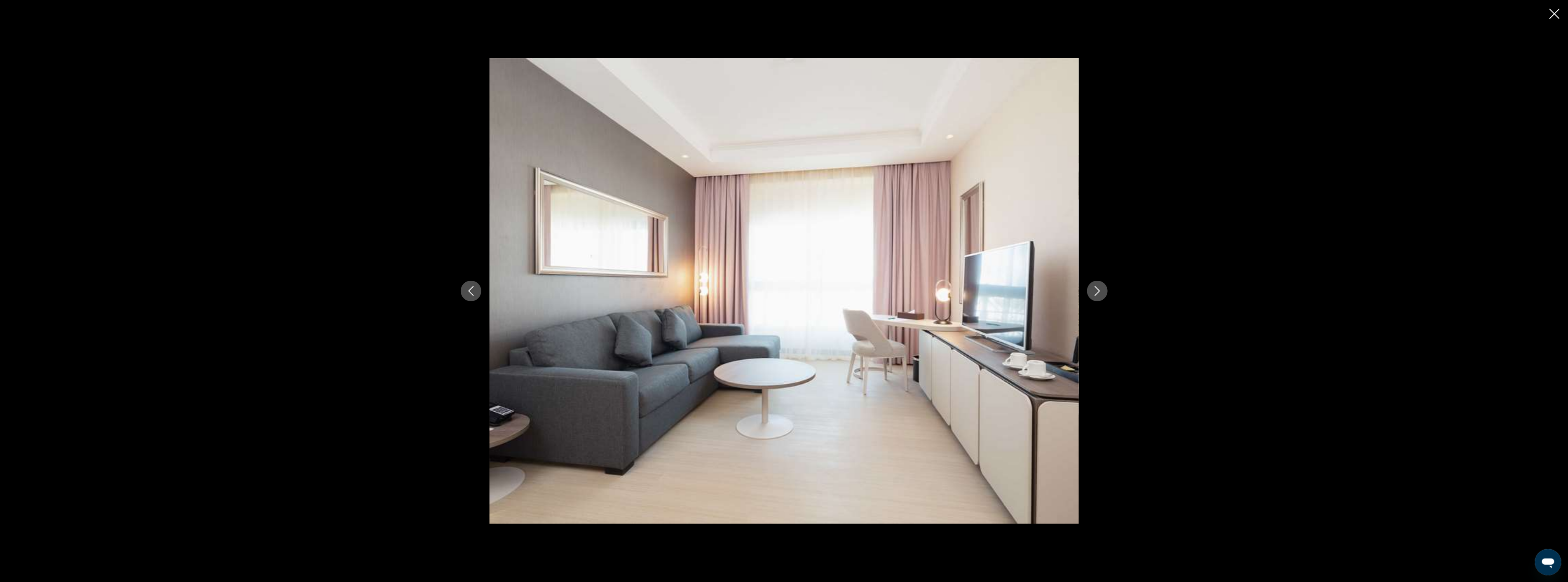
click at [1554, 11] on icon "Close slideshow" at bounding box center [1554, 14] width 11 height 11
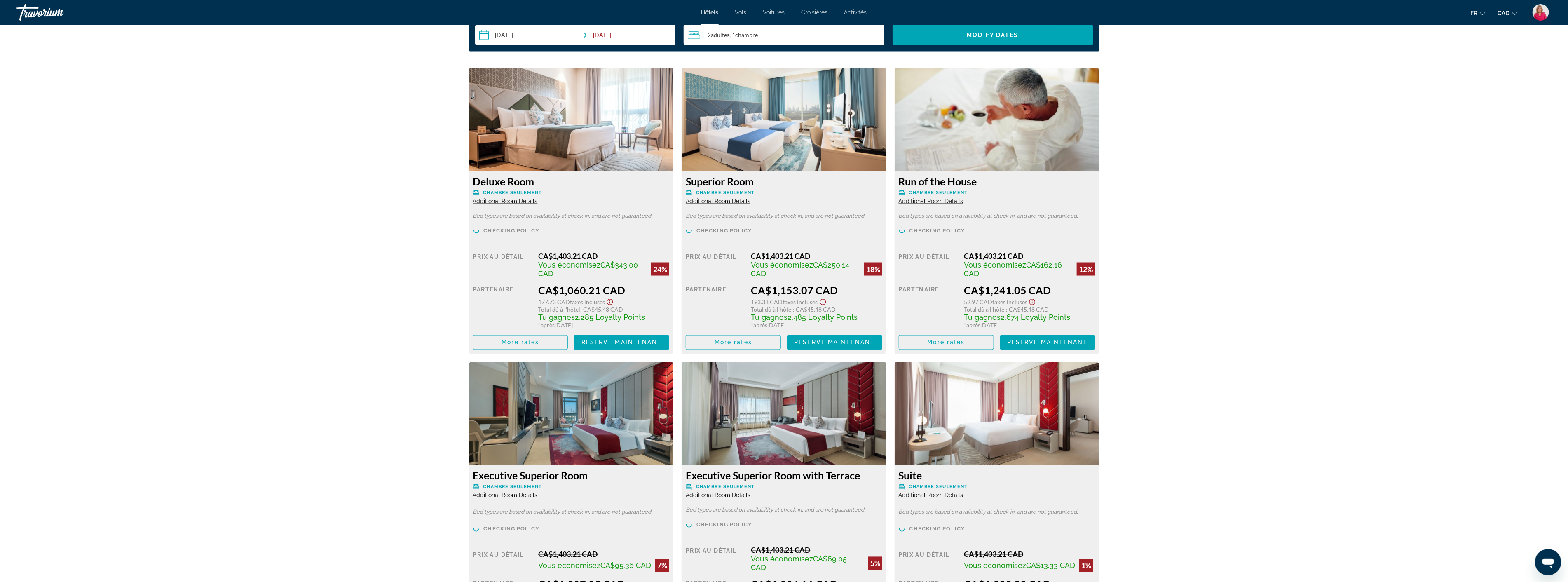
scroll to position [871, 0]
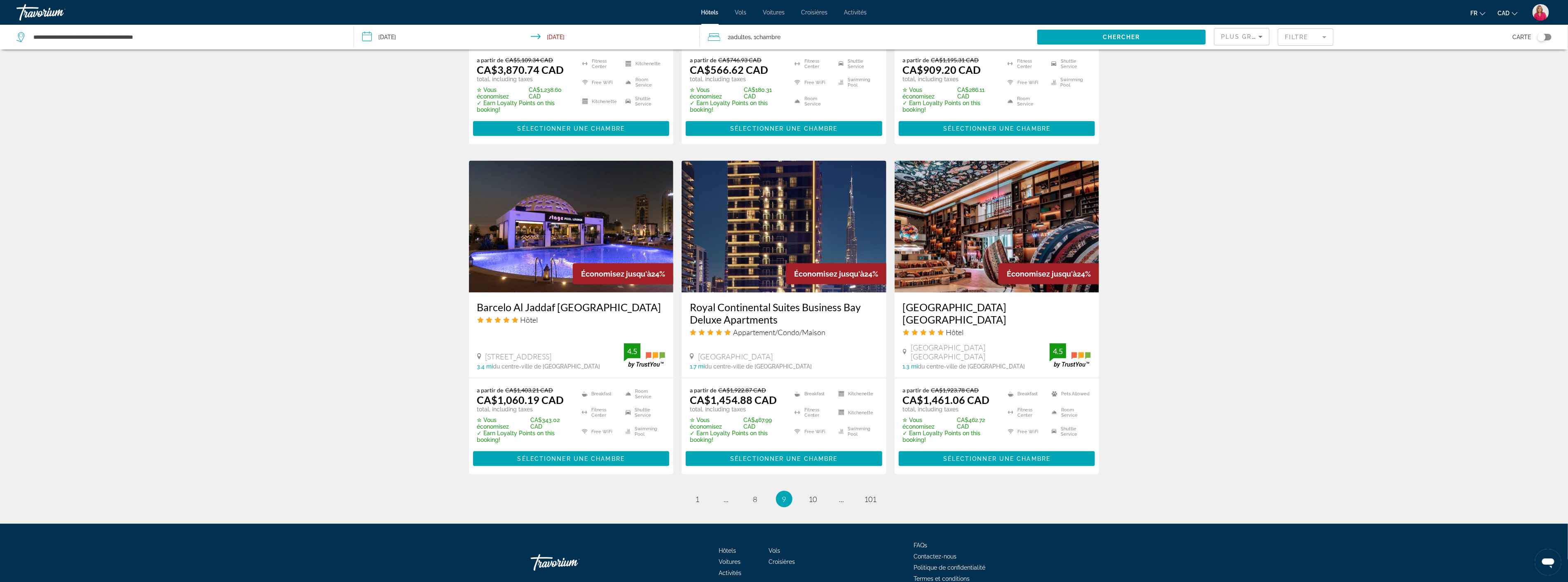
scroll to position [925, 0]
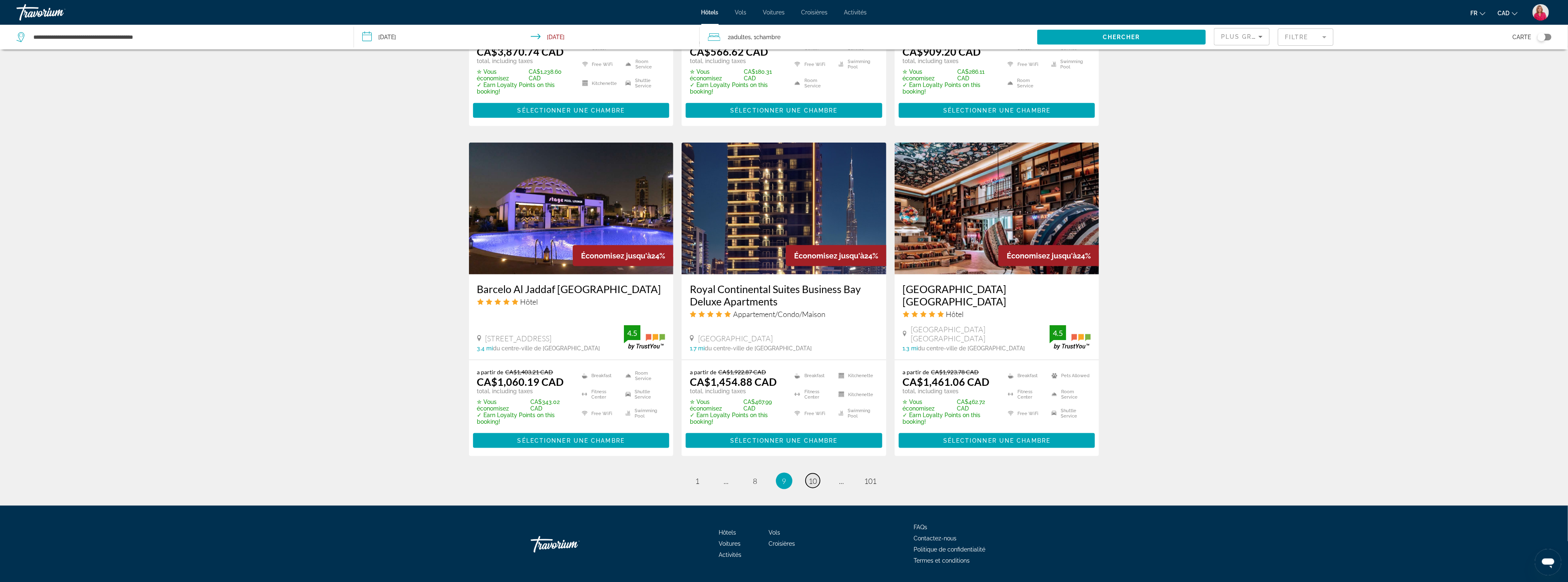
click at [811, 476] on span "10" at bounding box center [813, 481] width 8 height 9
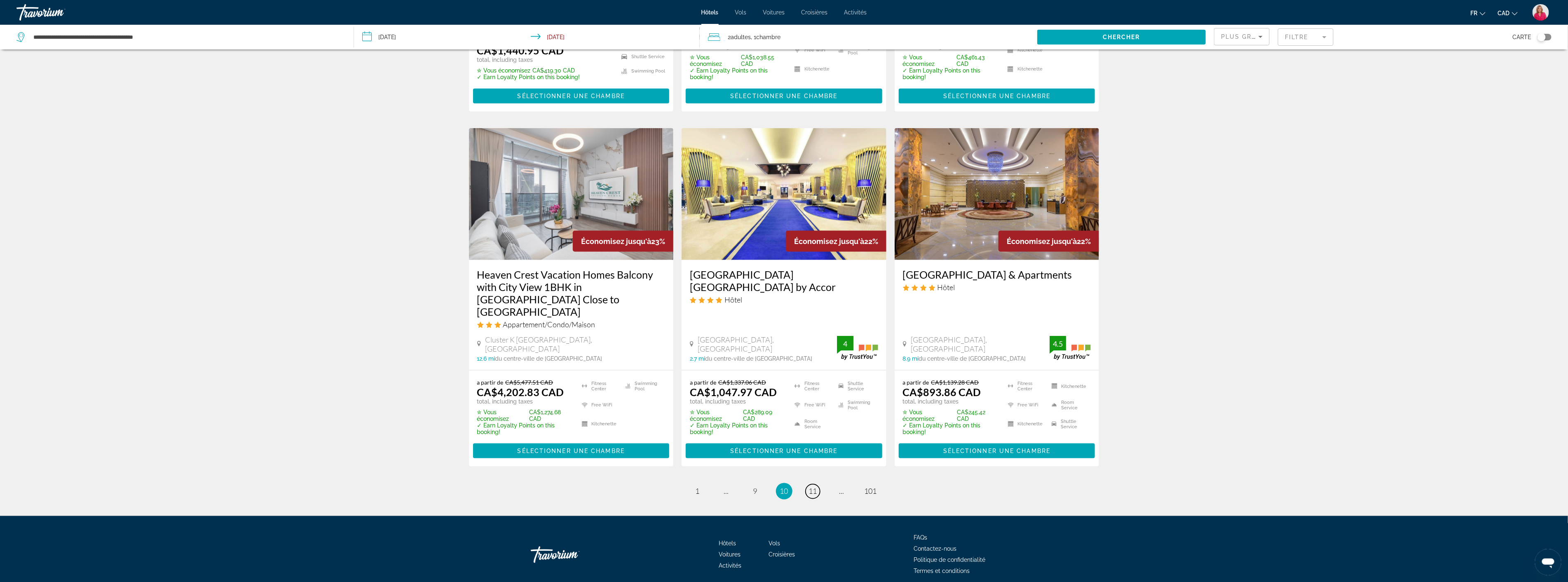
scroll to position [948, 0]
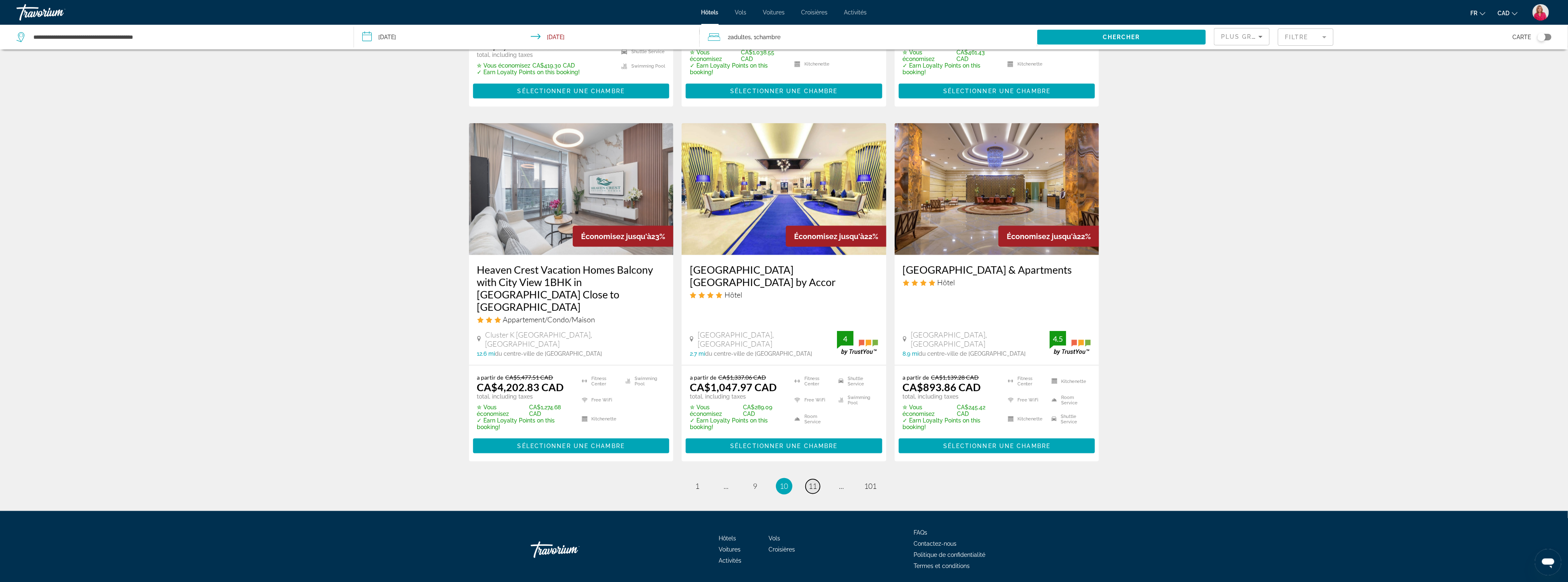
click at [812, 482] on span "11" at bounding box center [813, 486] width 8 height 9
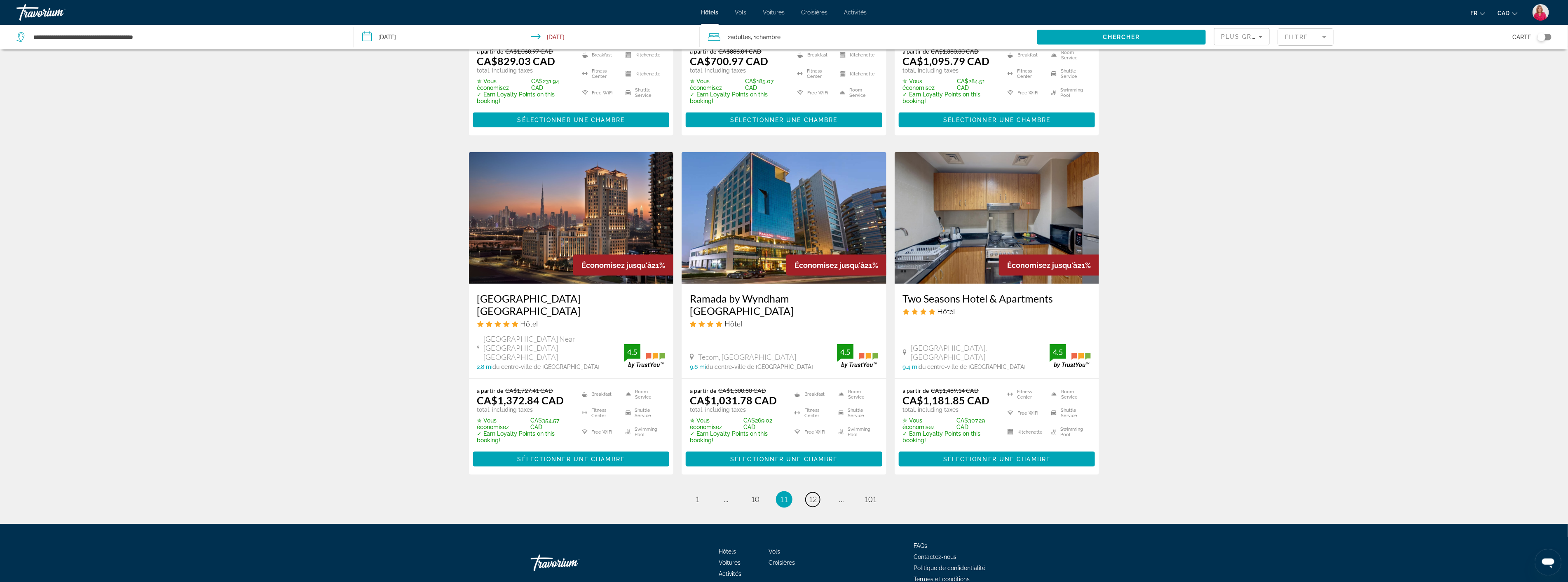
scroll to position [937, 0]
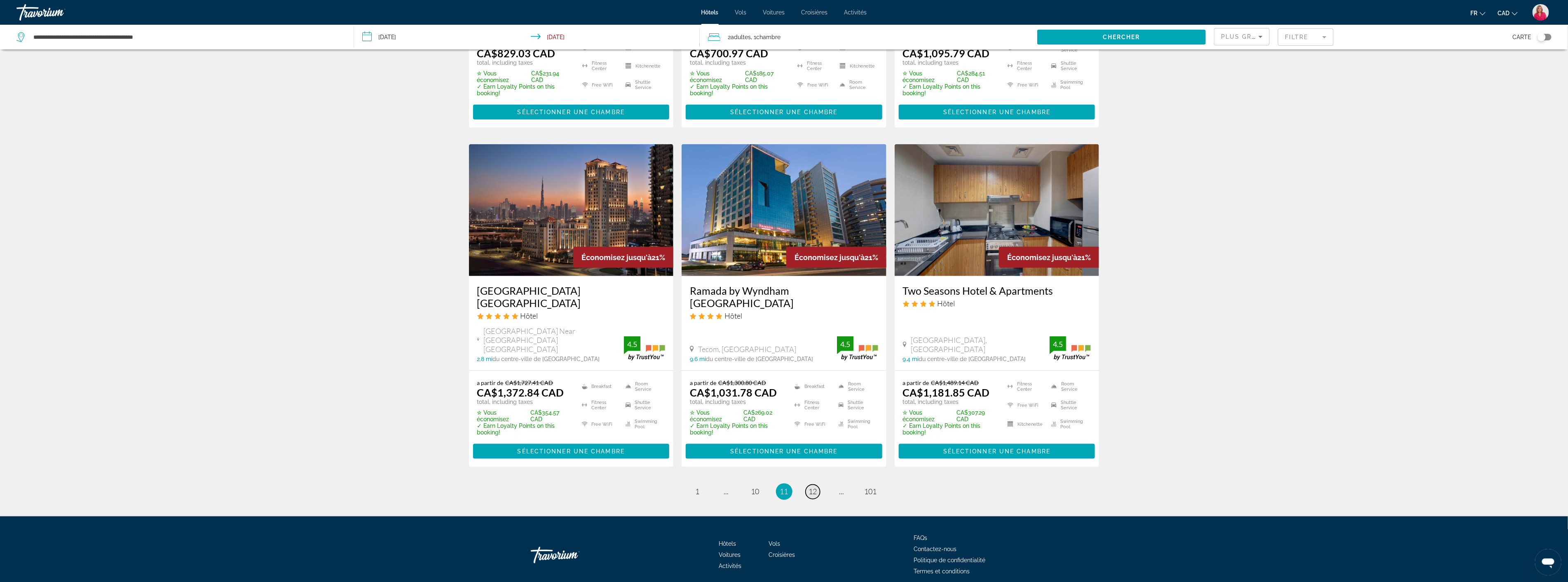
click at [814, 485] on link "page 12" at bounding box center [813, 491] width 14 height 14
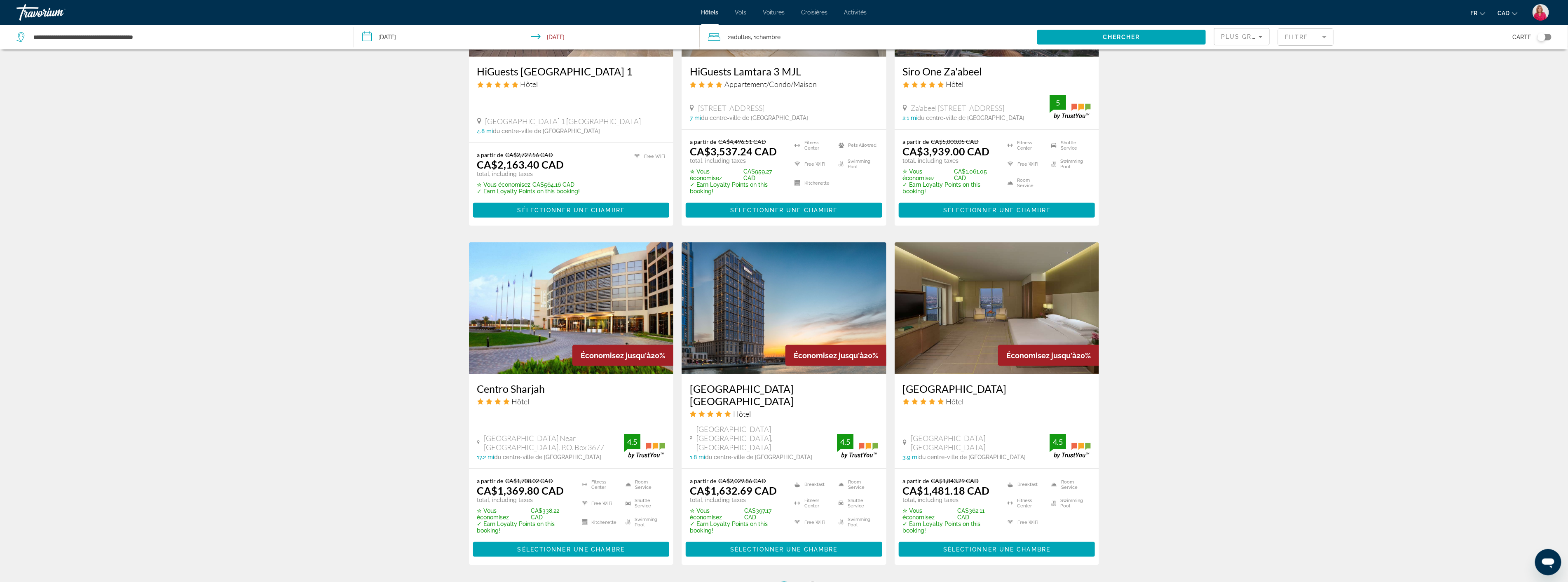
scroll to position [871, 0]
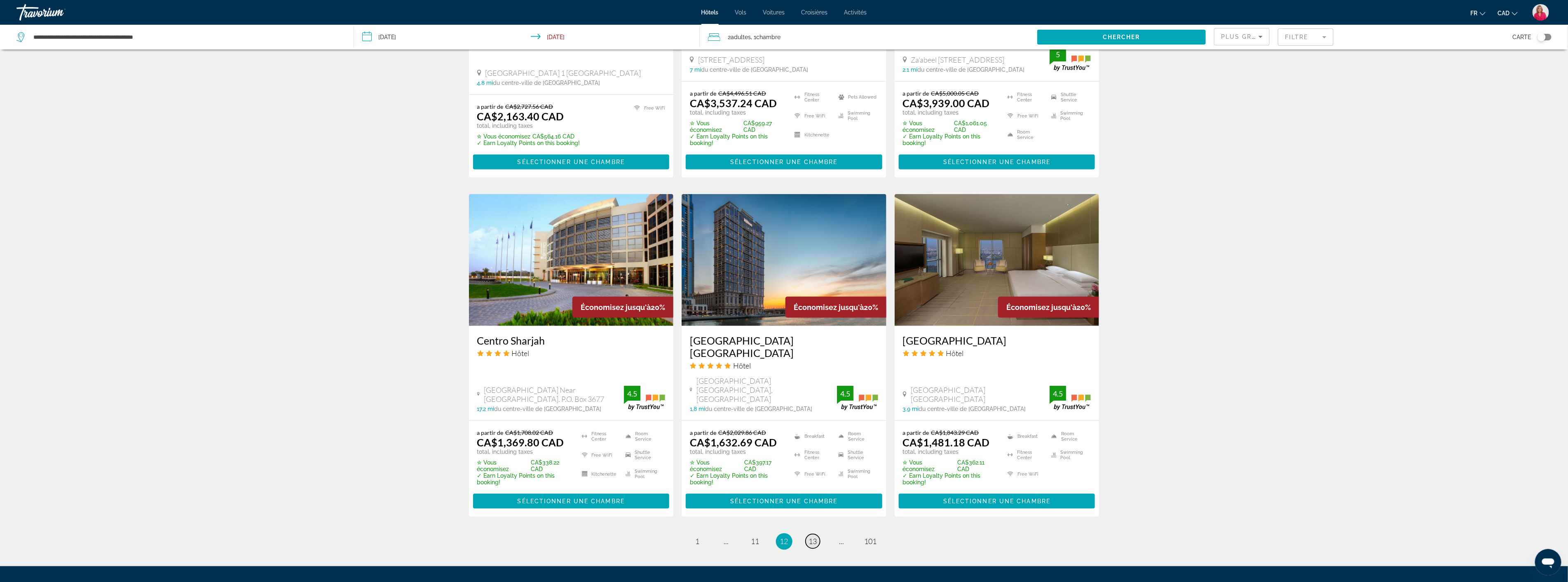
click at [815, 537] on span "13" at bounding box center [813, 541] width 8 height 9
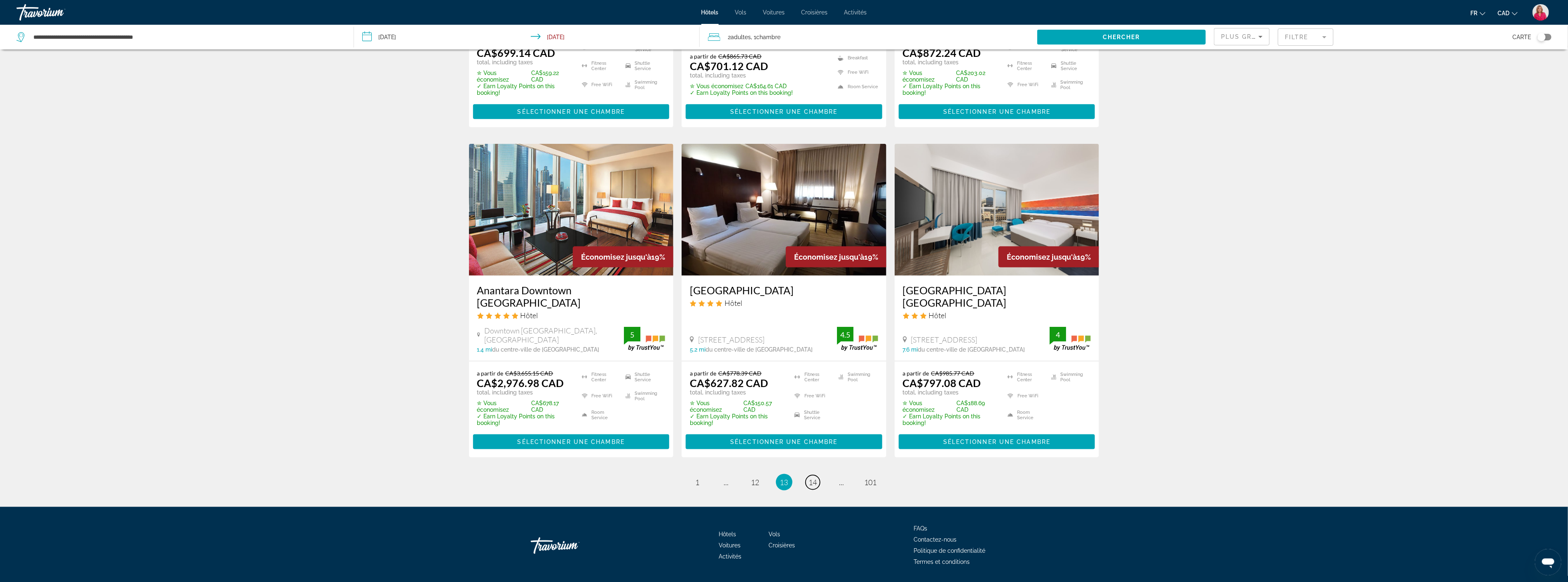
scroll to position [912, 0]
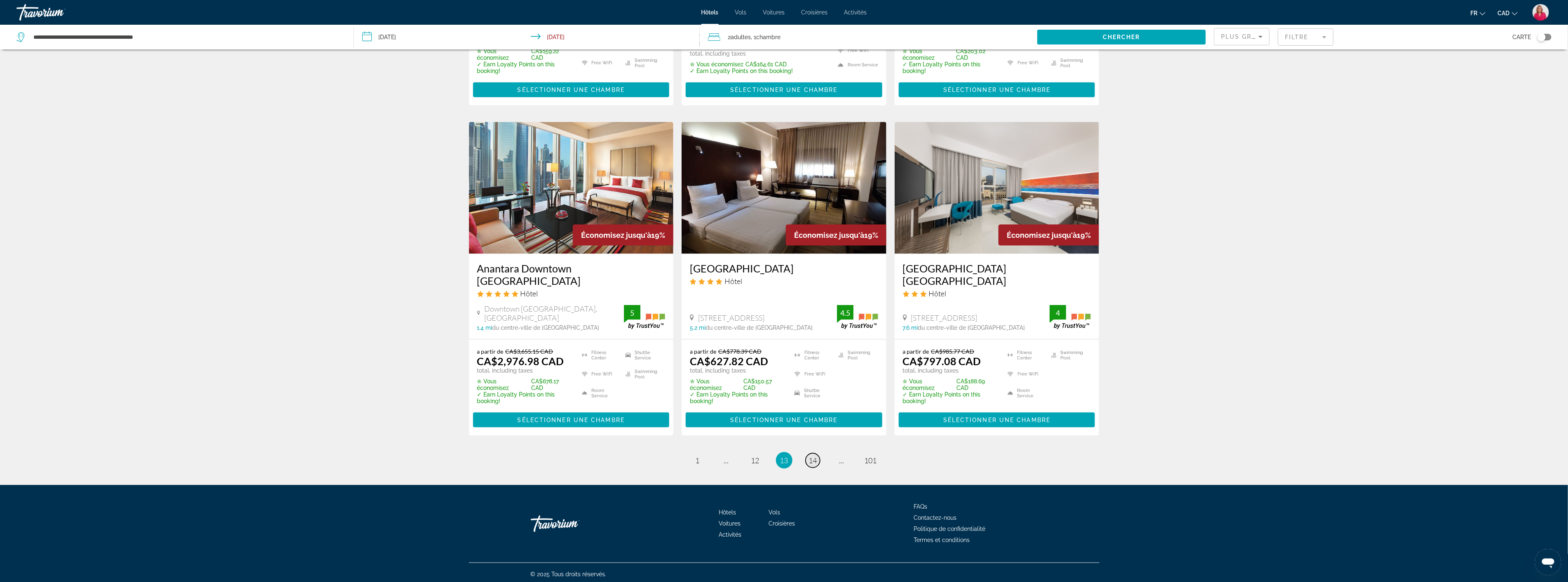
click at [814, 456] on span "14" at bounding box center [813, 460] width 8 height 9
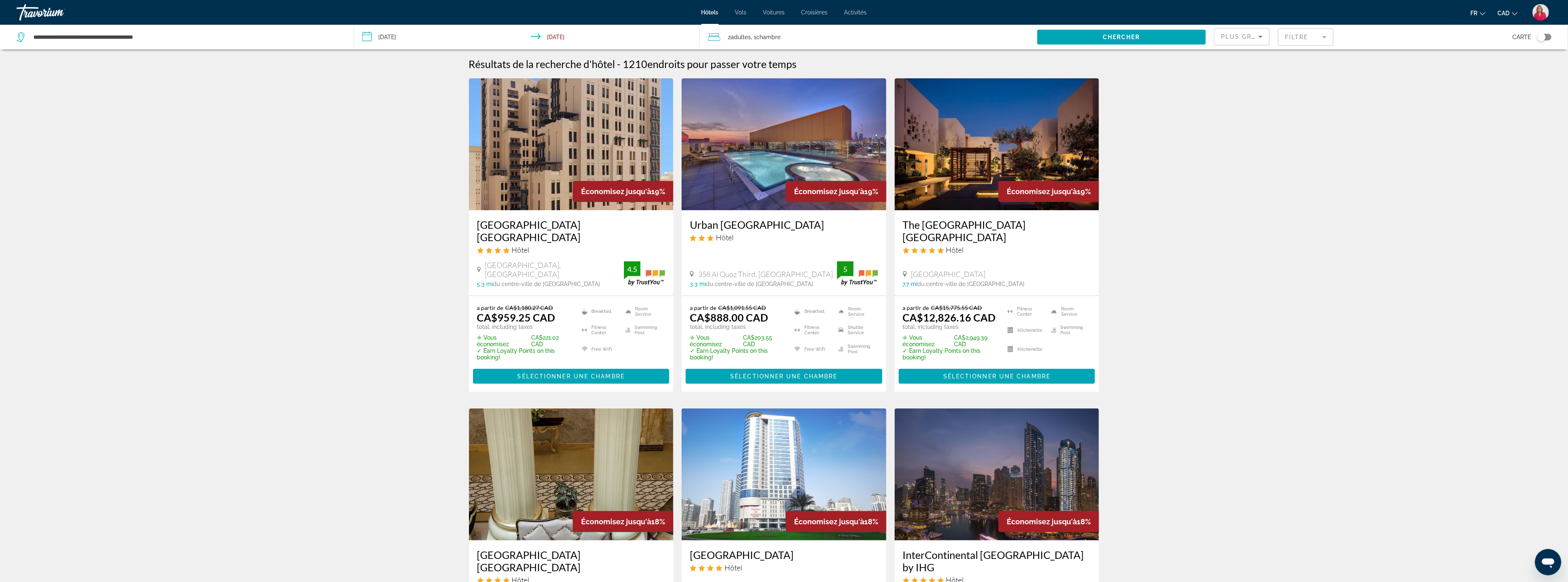
click at [556, 167] on img "Main content" at bounding box center [571, 144] width 205 height 132
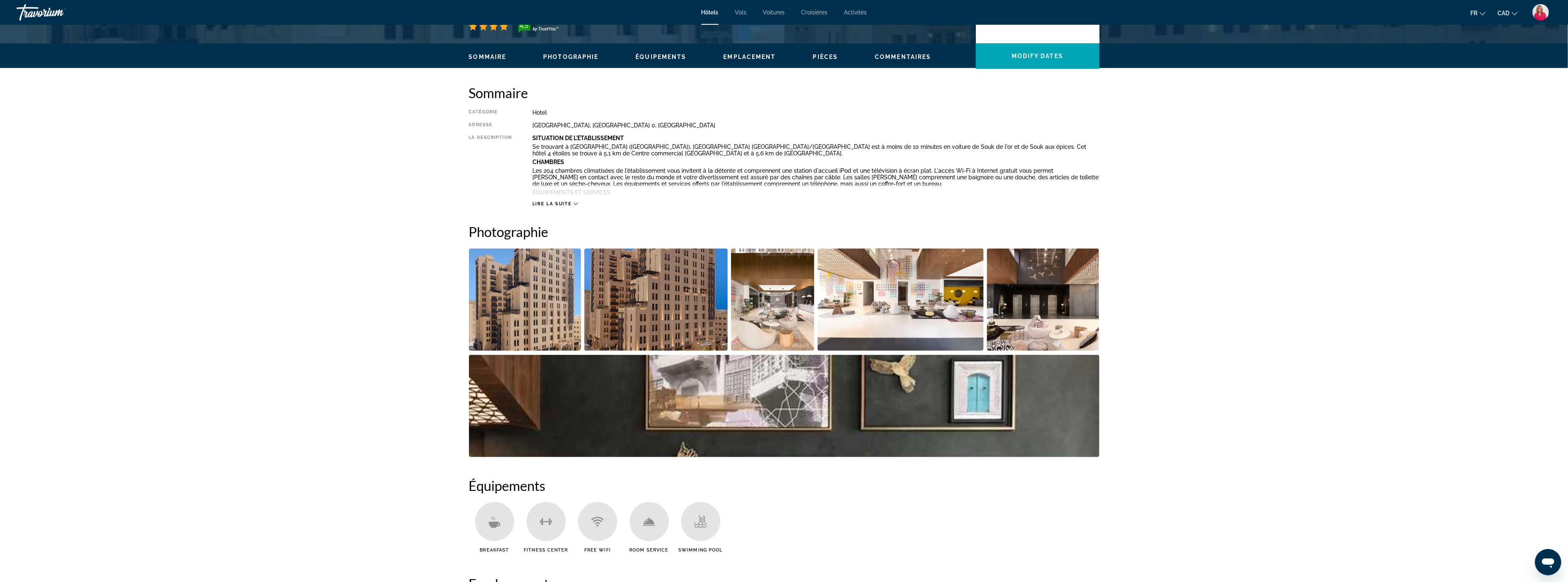
scroll to position [275, 0]
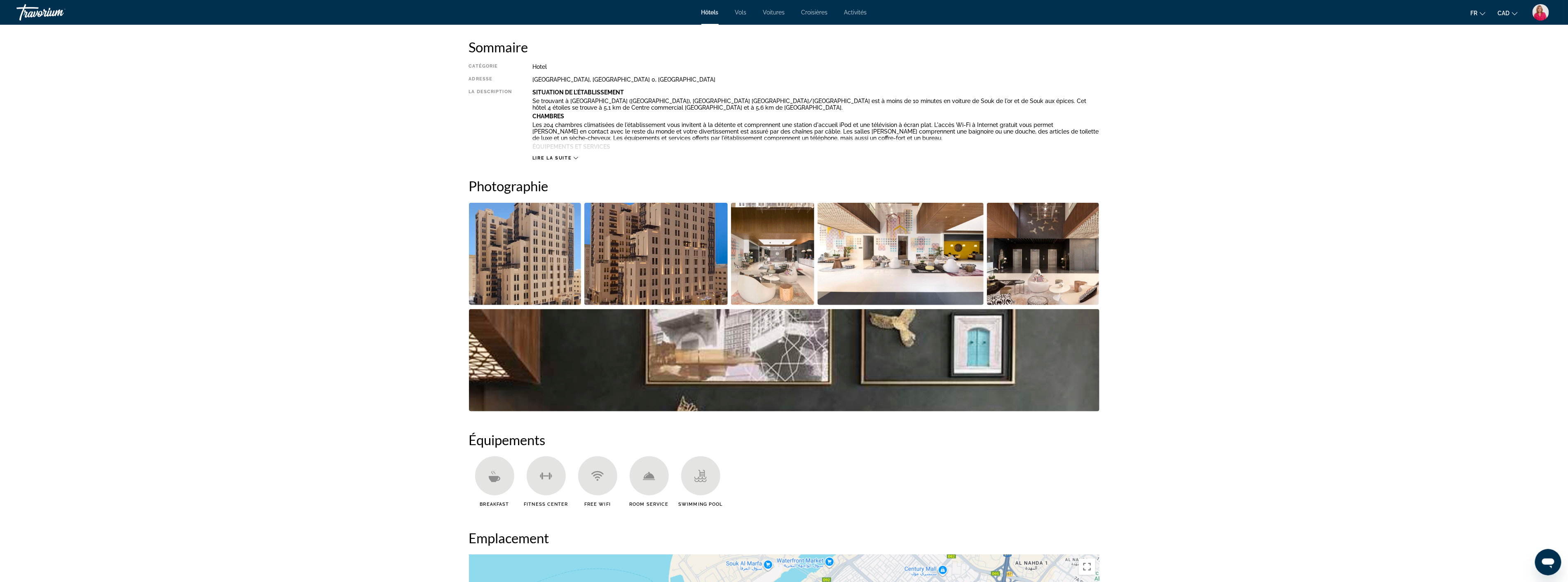
click at [757, 260] on img "Open full-screen image slider" at bounding box center [773, 254] width 84 height 102
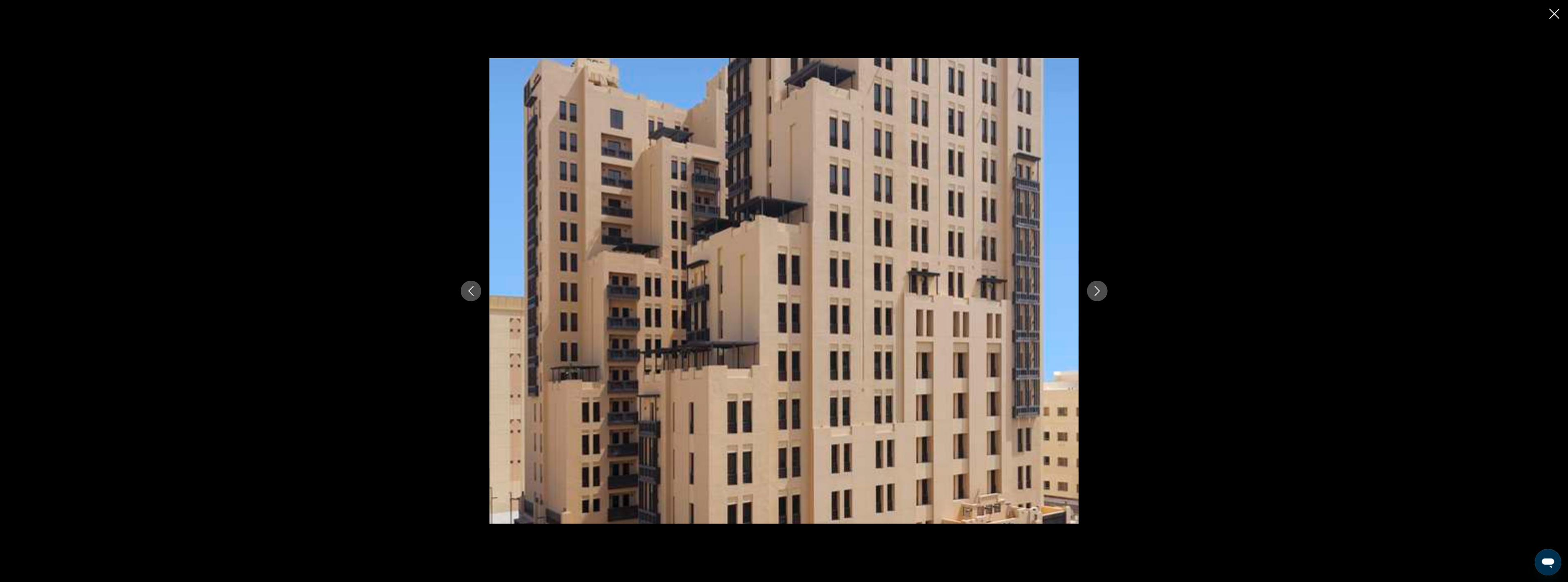
click at [1098, 290] on icon "Next image" at bounding box center [1097, 291] width 10 height 10
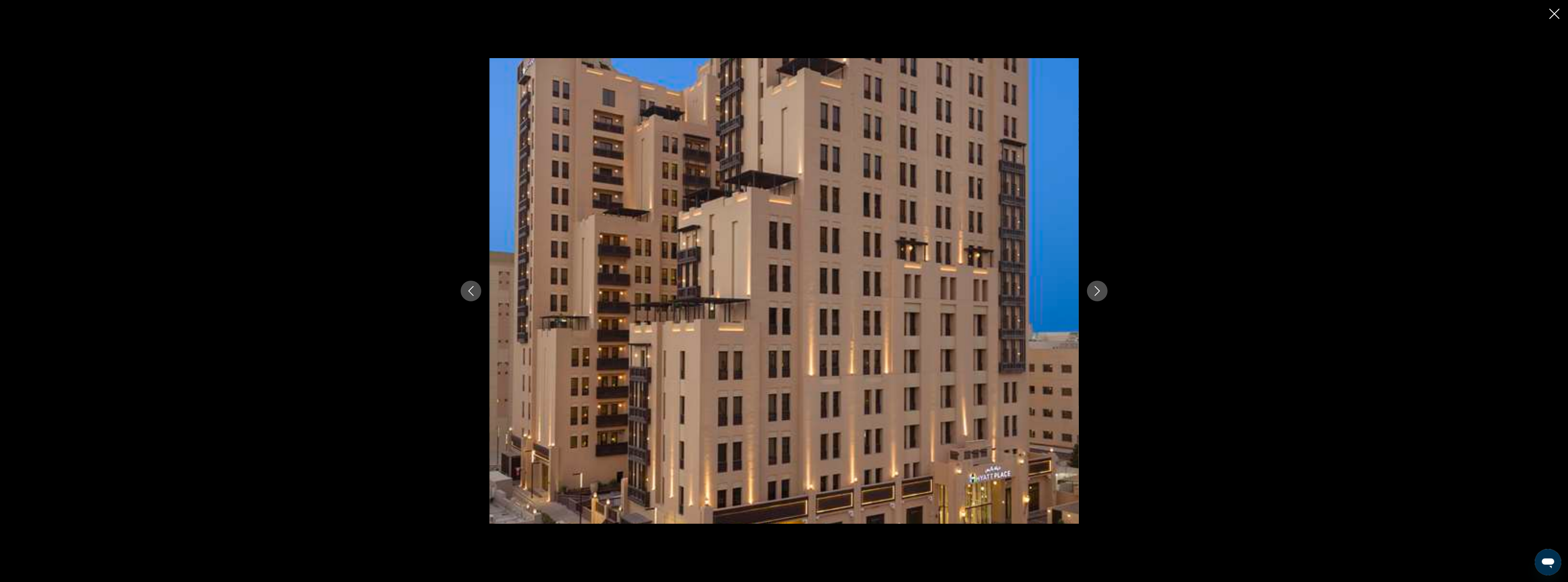
click at [1098, 290] on icon "Next image" at bounding box center [1097, 291] width 10 height 10
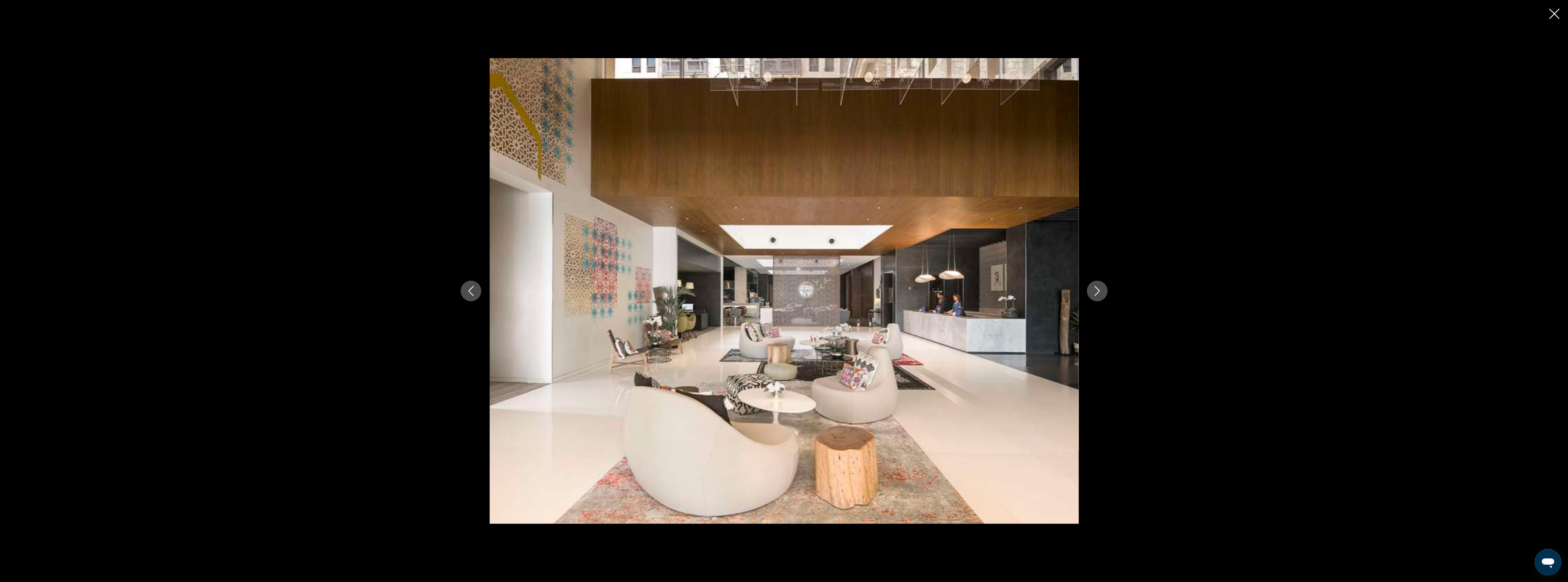
click at [1098, 290] on icon "Next image" at bounding box center [1097, 291] width 10 height 10
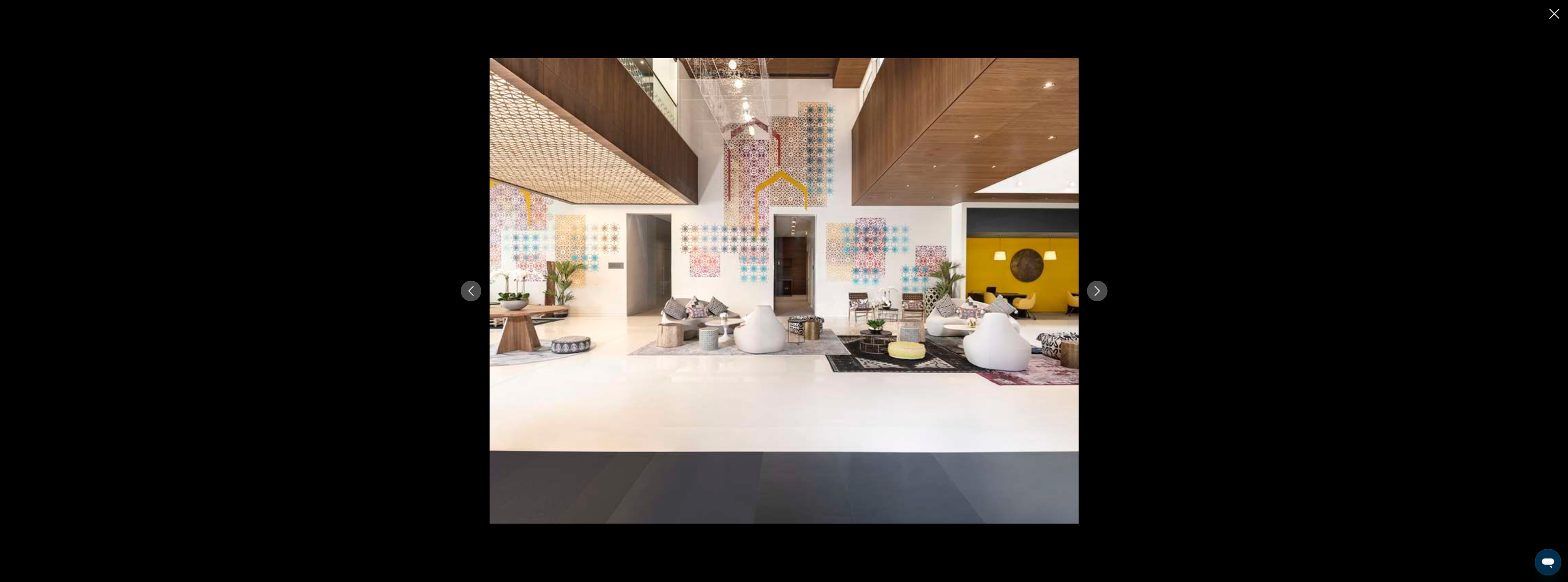
click at [1098, 290] on icon "Next image" at bounding box center [1097, 291] width 10 height 10
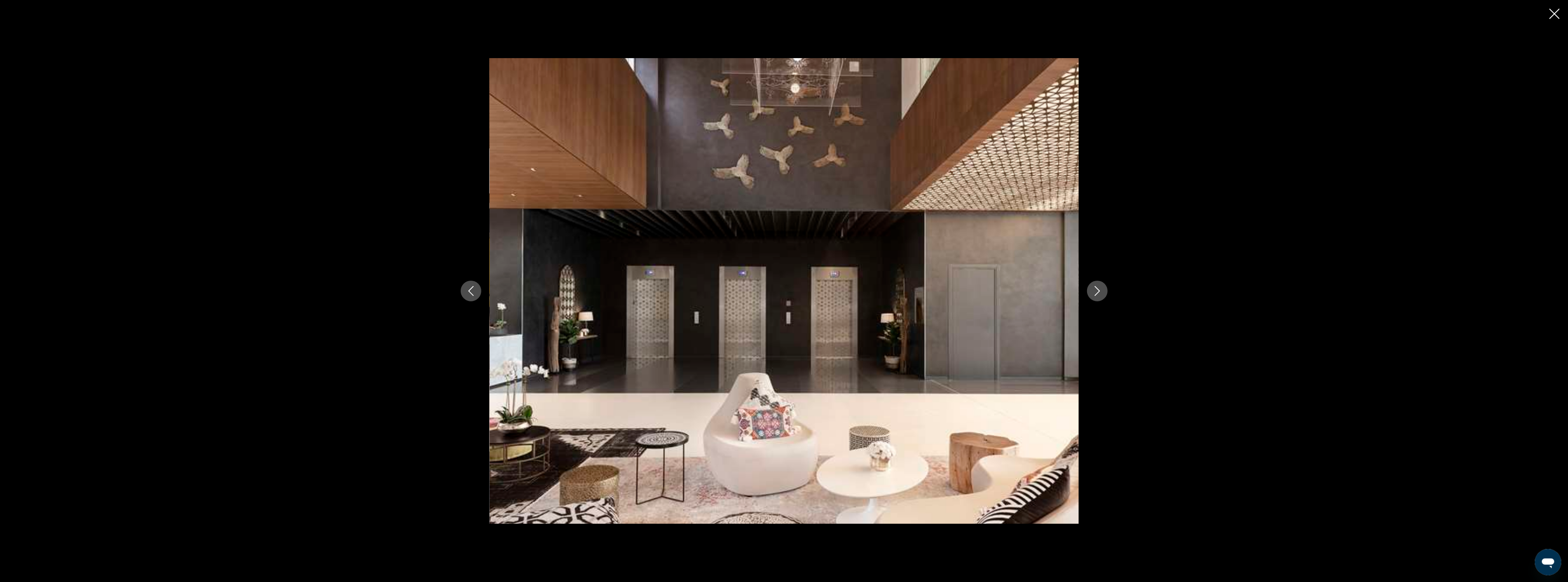
click at [1098, 290] on icon "Next image" at bounding box center [1097, 291] width 10 height 10
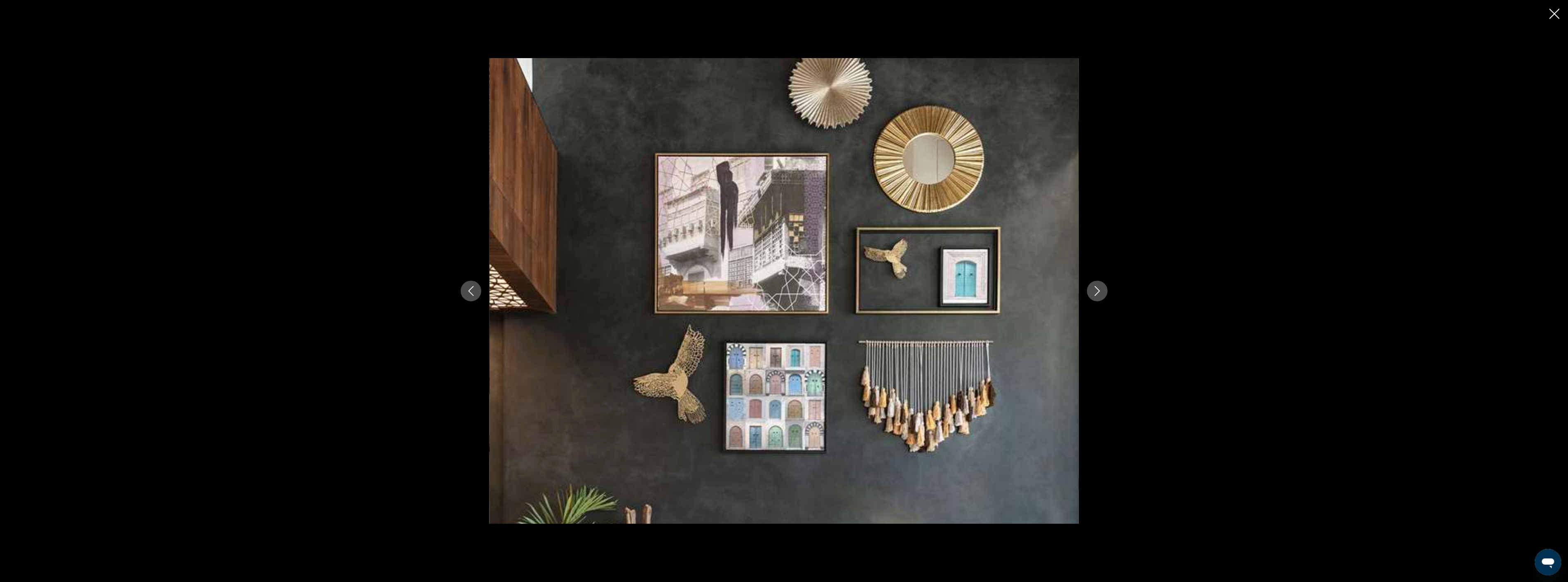
click at [1098, 290] on icon "Next image" at bounding box center [1097, 291] width 10 height 10
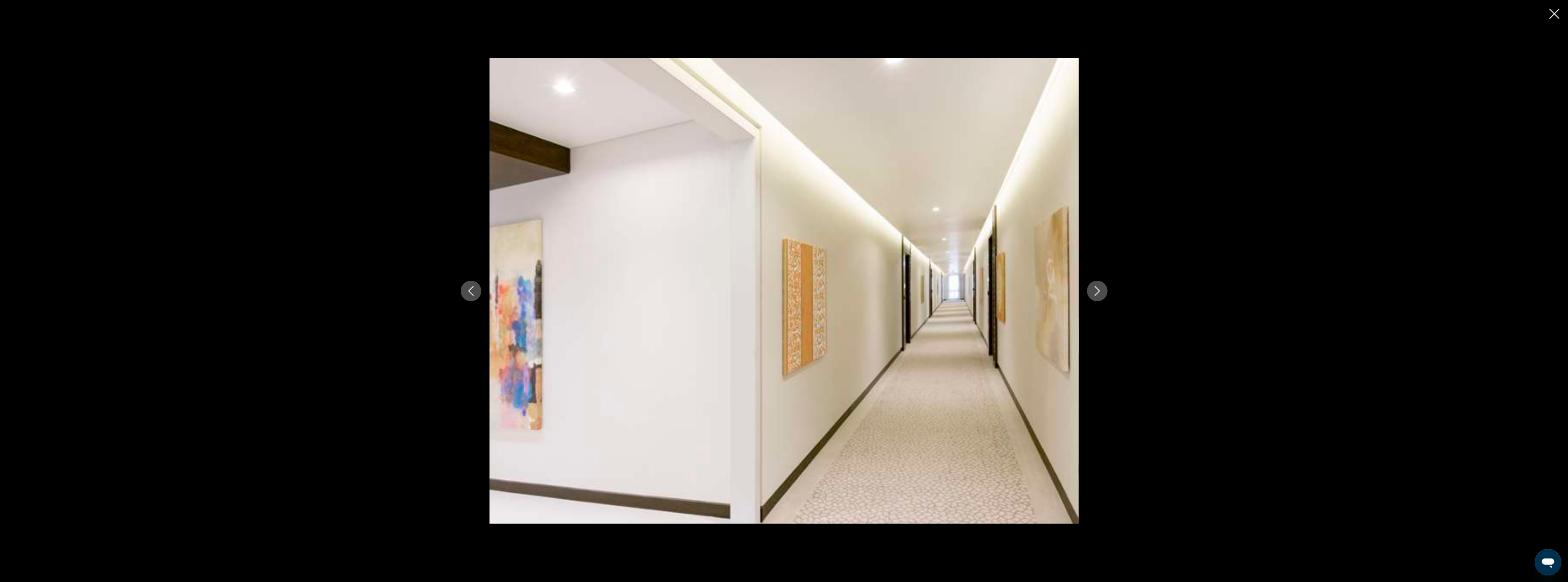
click at [1098, 290] on icon "Next image" at bounding box center [1097, 291] width 10 height 10
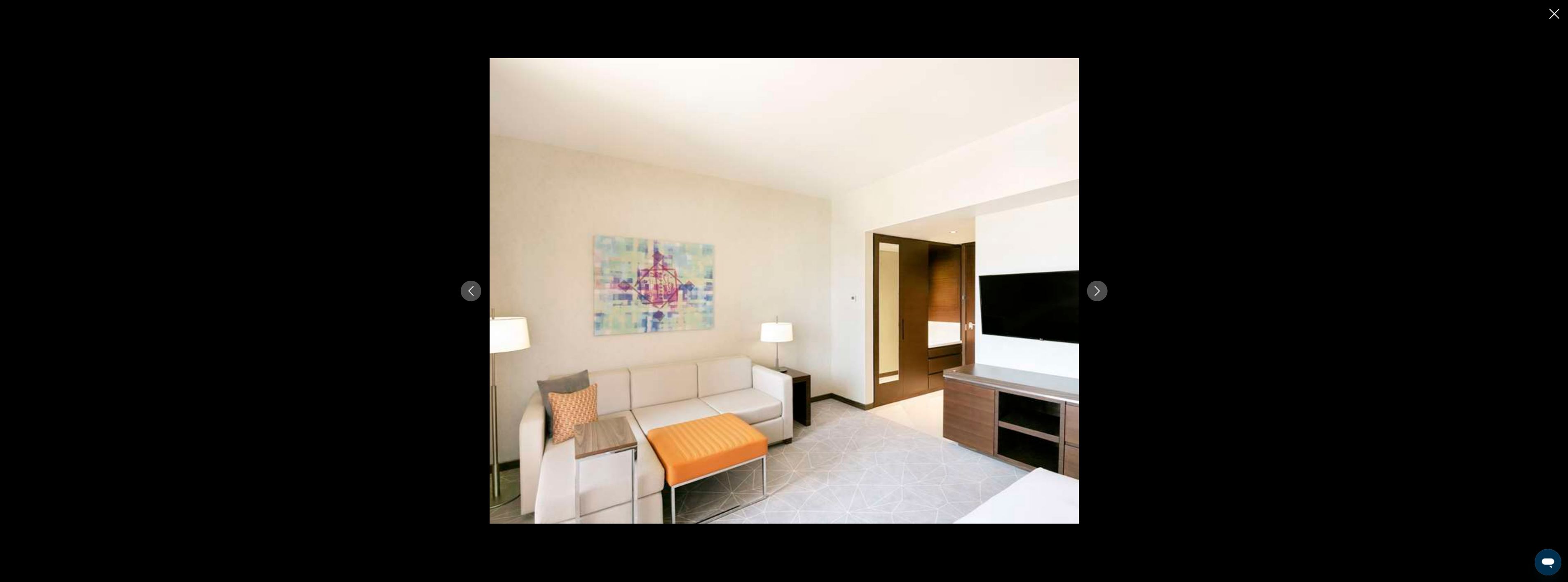
click at [1098, 290] on icon "Next image" at bounding box center [1097, 291] width 10 height 10
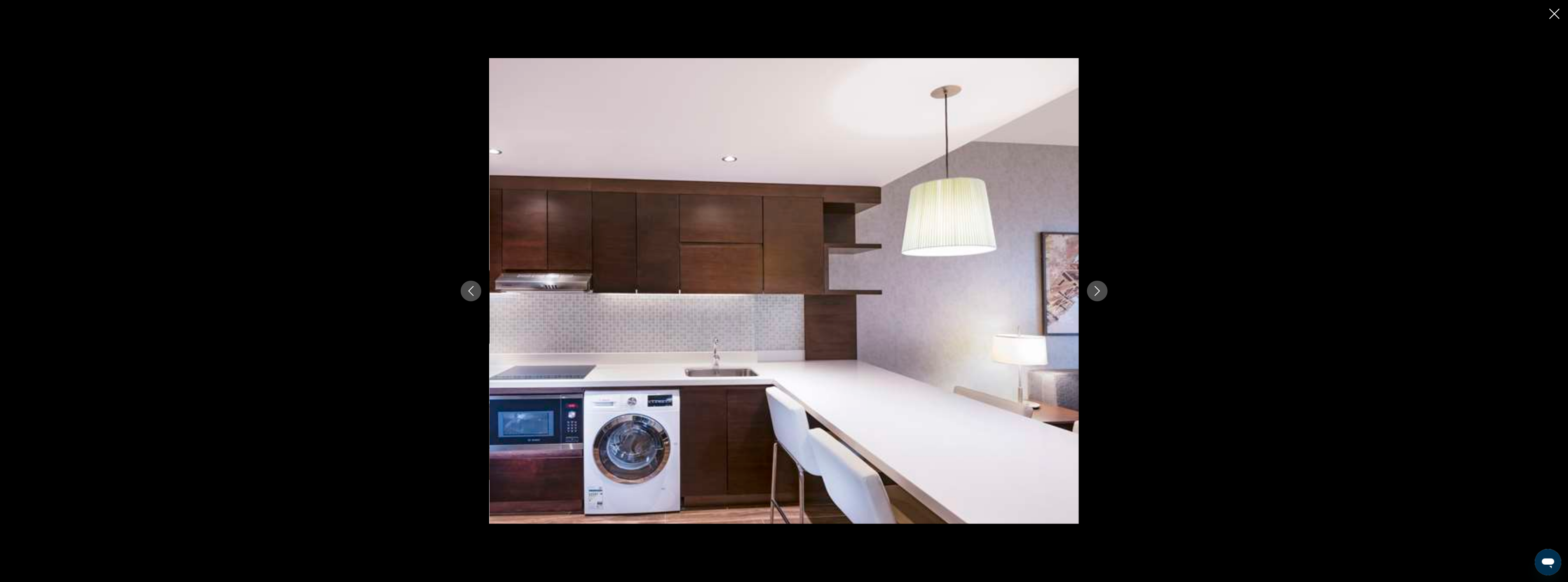
click at [1098, 290] on icon "Next image" at bounding box center [1097, 291] width 10 height 10
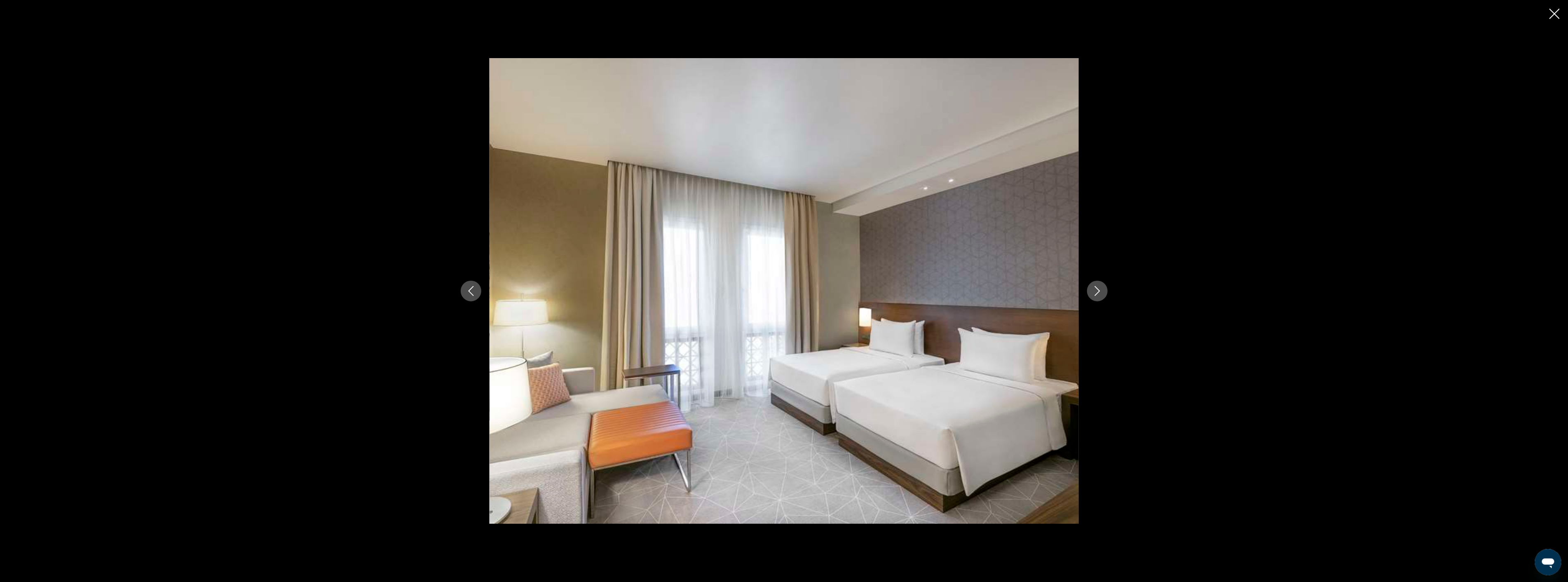
click at [1098, 290] on icon "Next image" at bounding box center [1097, 291] width 10 height 10
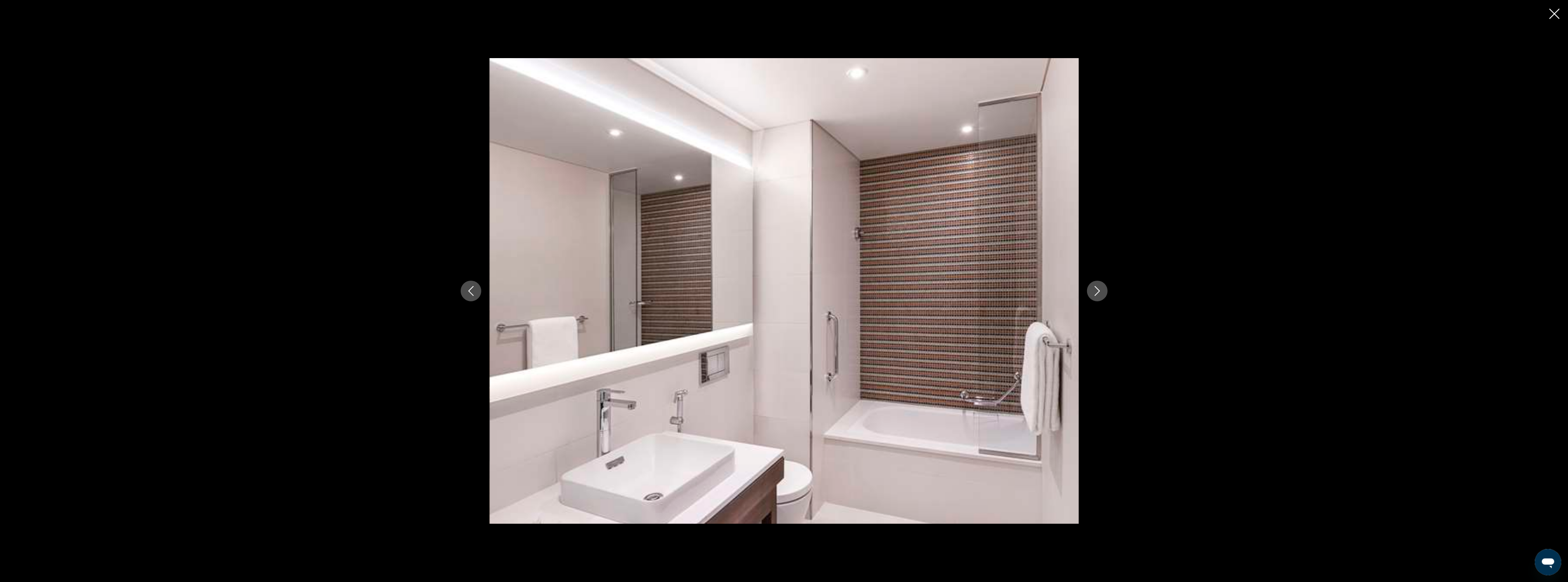
click at [1098, 290] on icon "Next image" at bounding box center [1097, 291] width 10 height 10
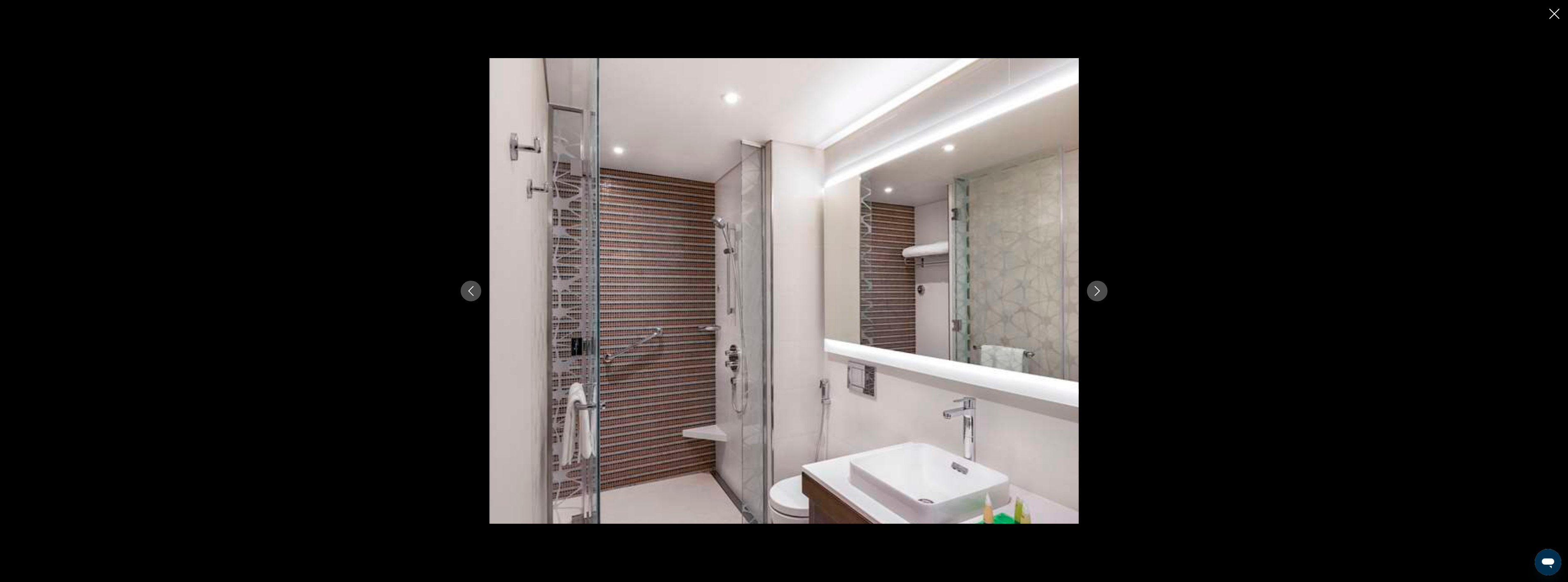
click at [1554, 14] on icon "Close slideshow" at bounding box center [1554, 14] width 11 height 11
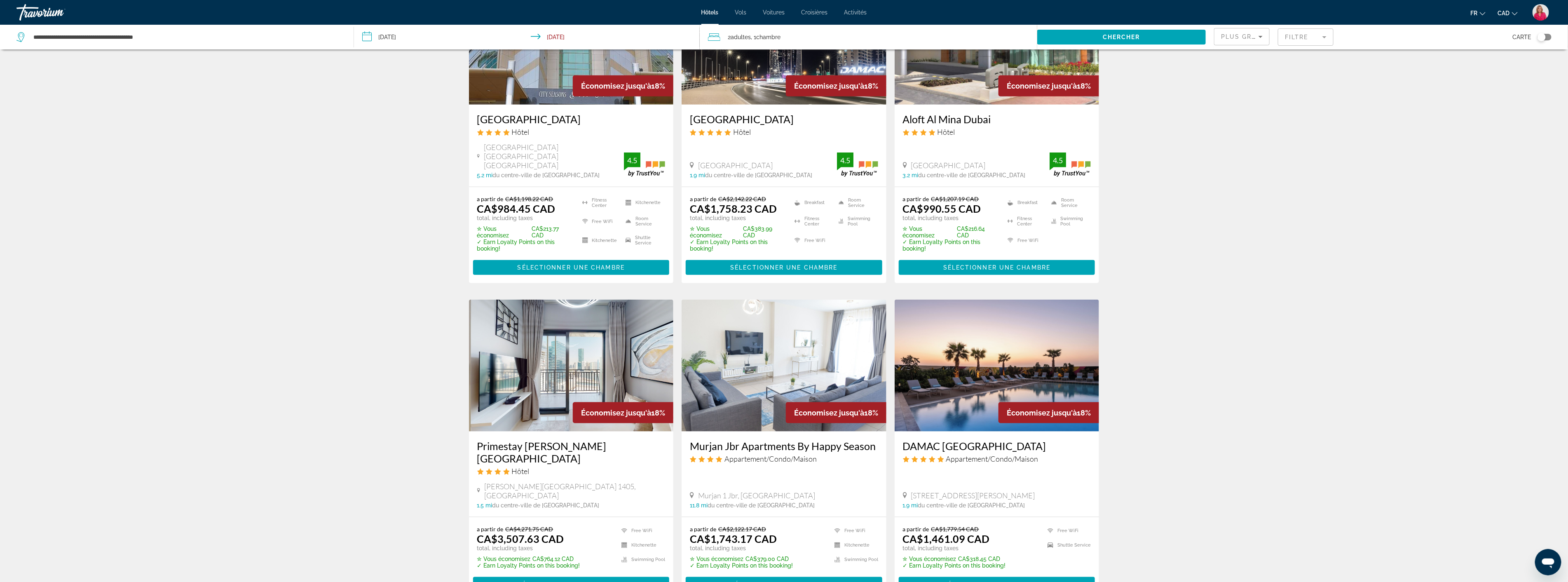
scroll to position [778, 0]
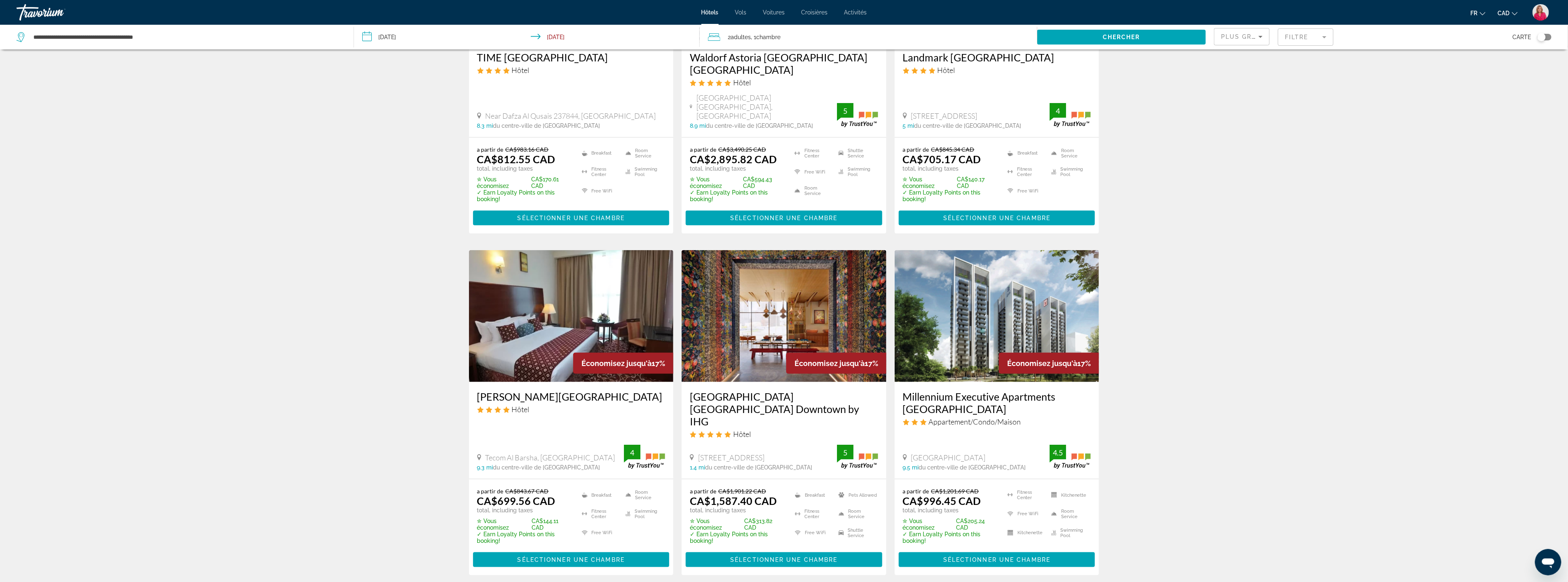
scroll to position [871, 0]
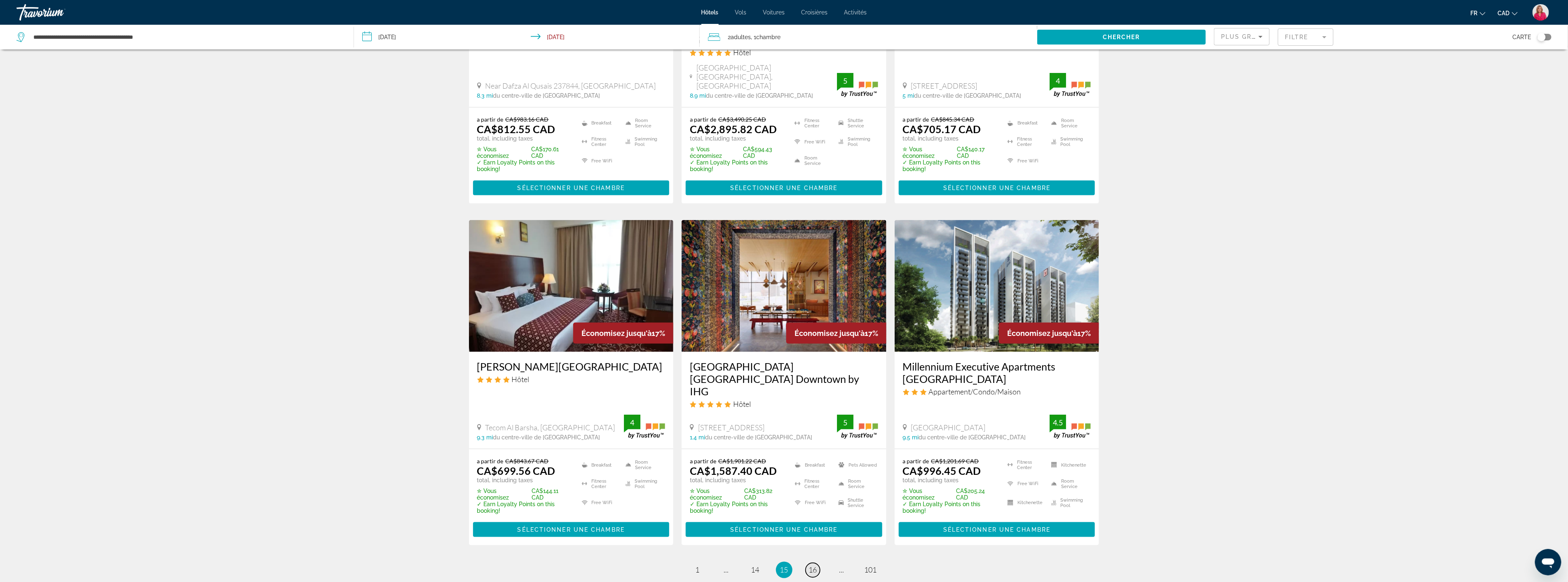
click at [815, 566] on span "16" at bounding box center [813, 570] width 8 height 9
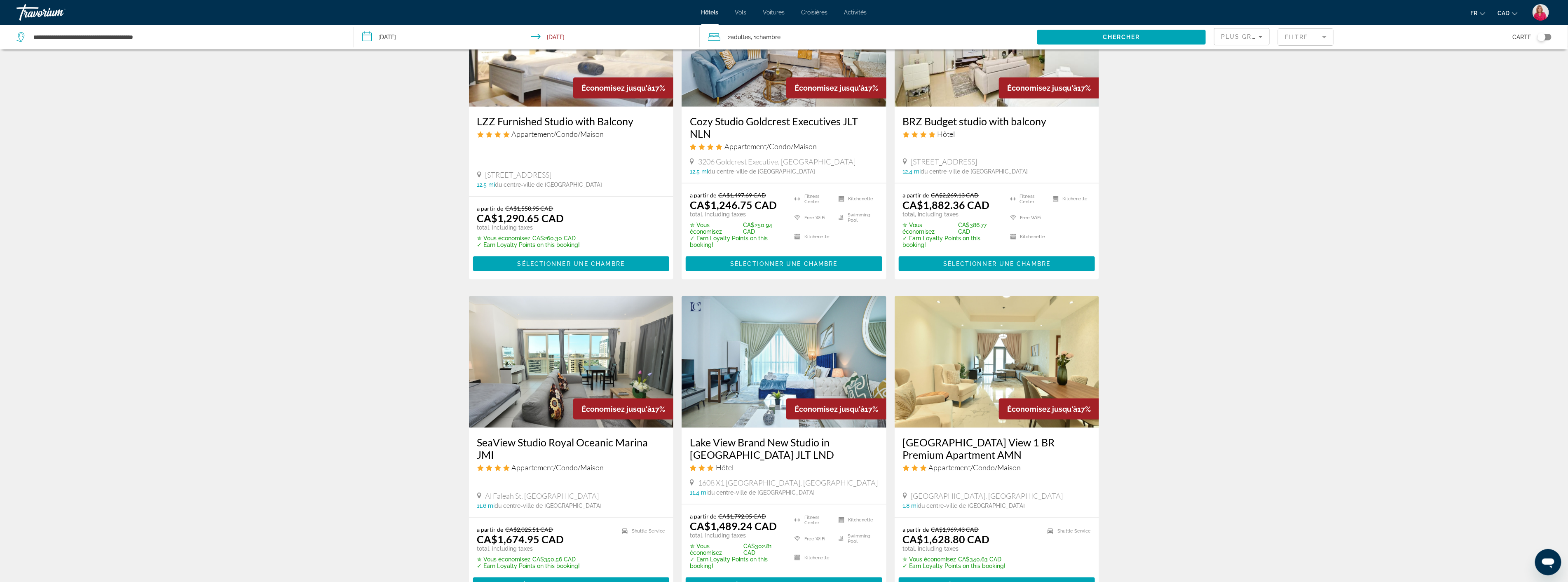
scroll to position [889, 0]
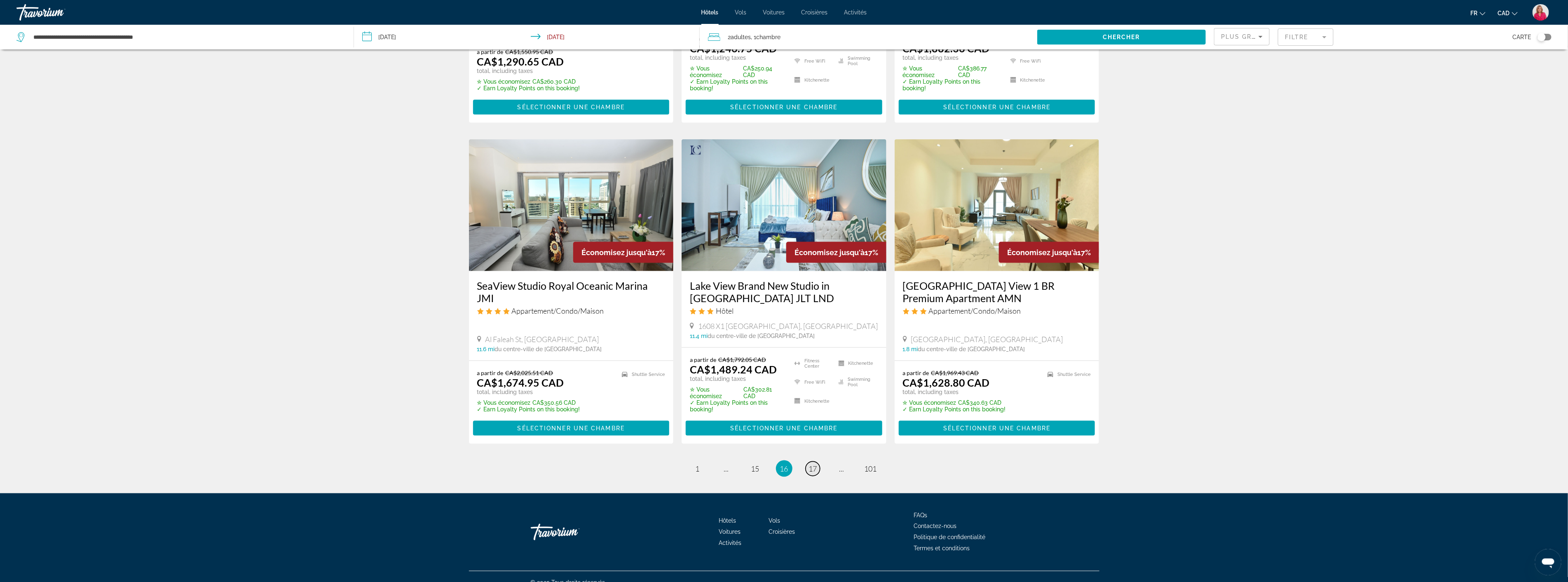
click at [813, 464] on span "17" at bounding box center [813, 468] width 8 height 9
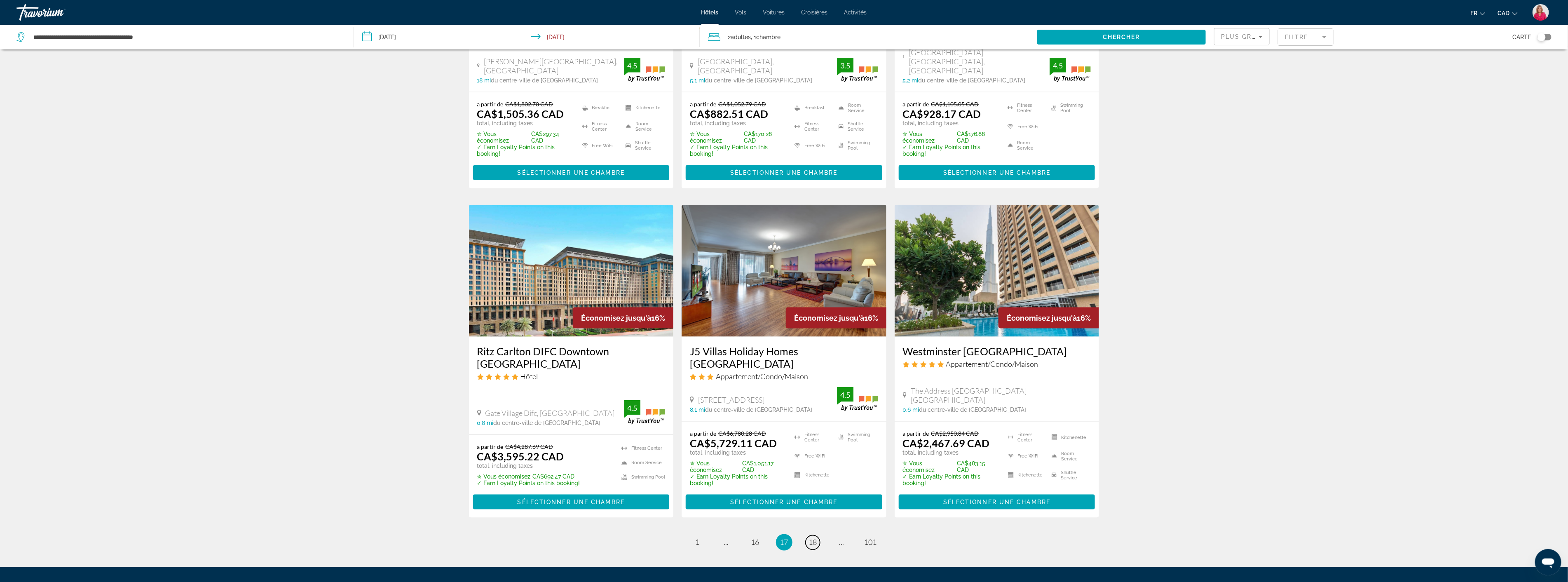
scroll to position [871, 0]
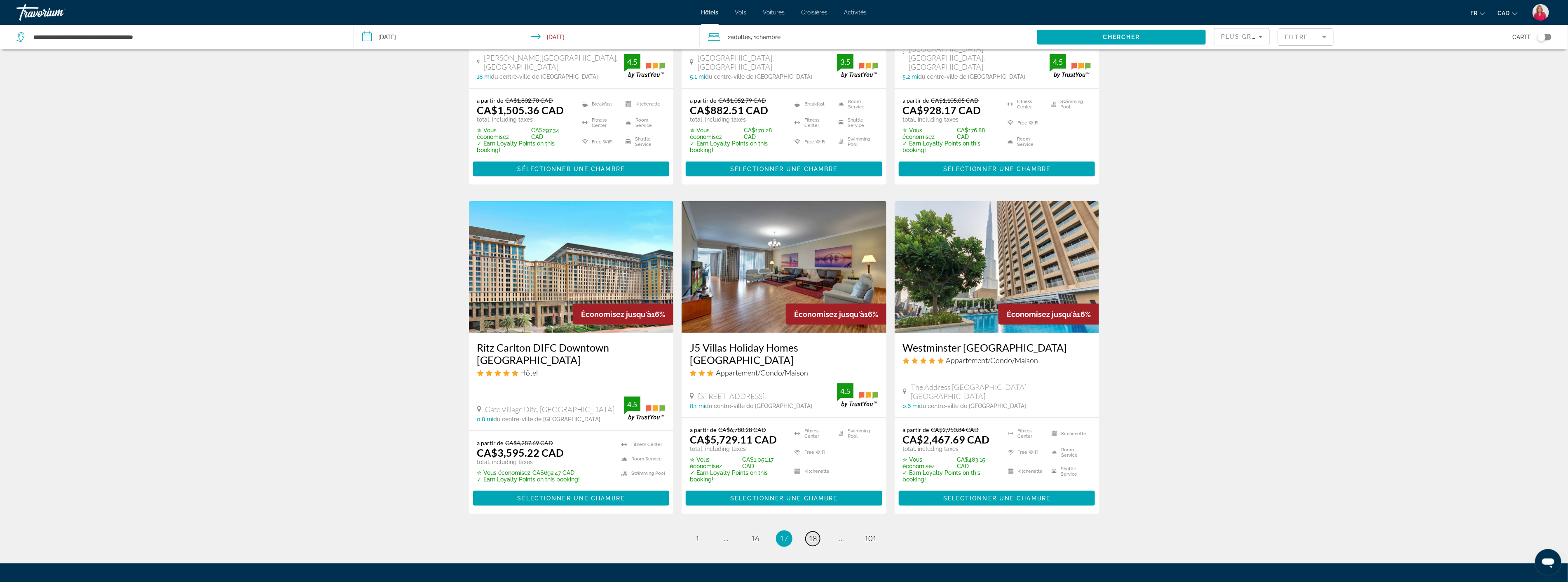
click at [813, 535] on span "18" at bounding box center [813, 539] width 8 height 9
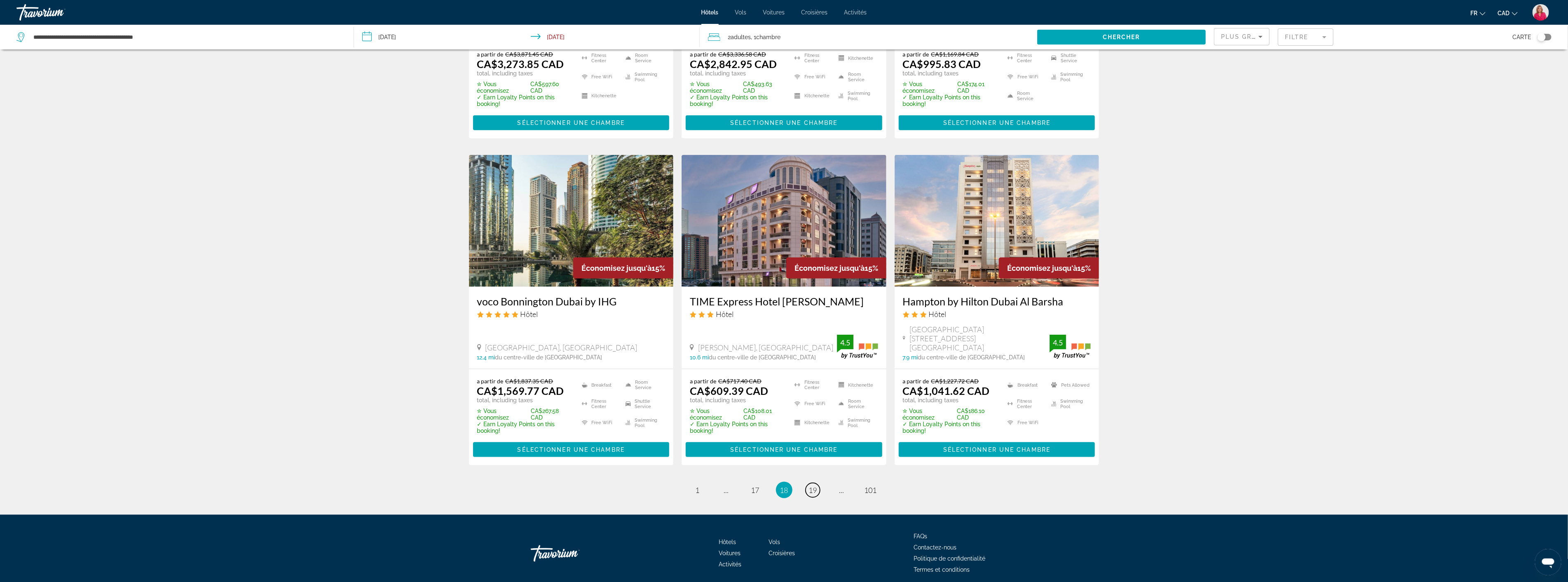
scroll to position [908, 0]
click at [815, 483] on link "page 19" at bounding box center [813, 490] width 14 height 14
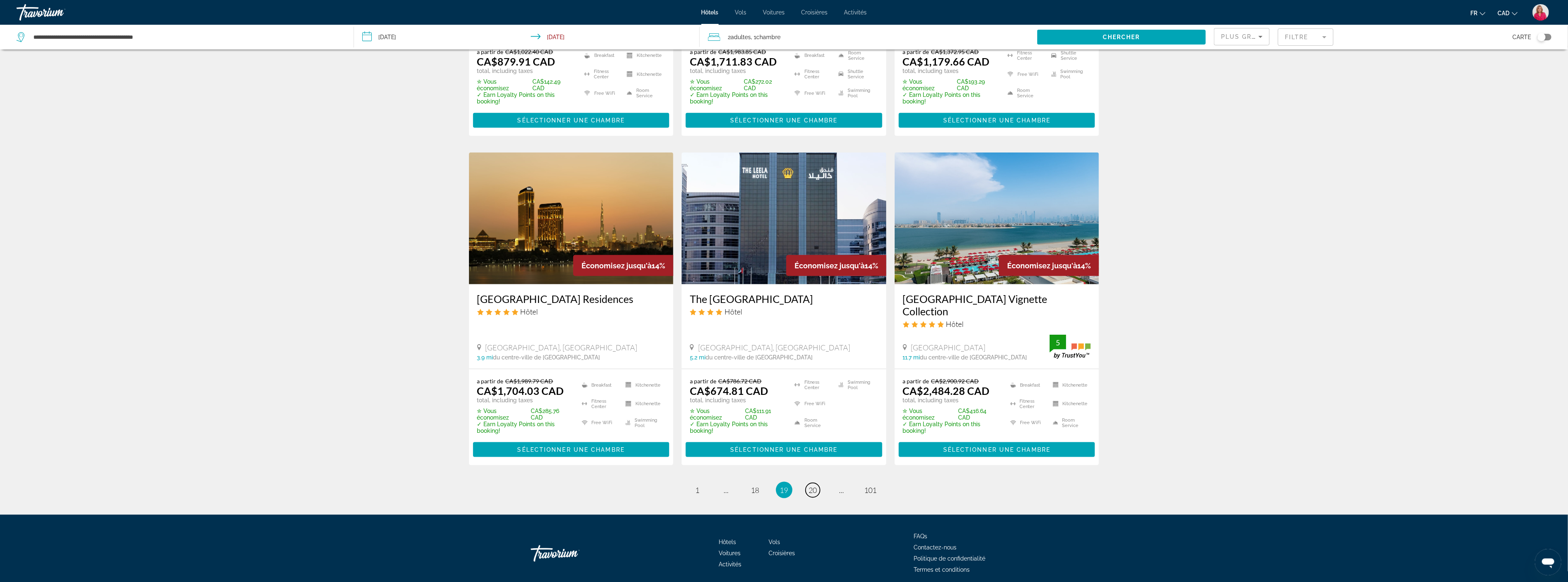
scroll to position [915, 0]
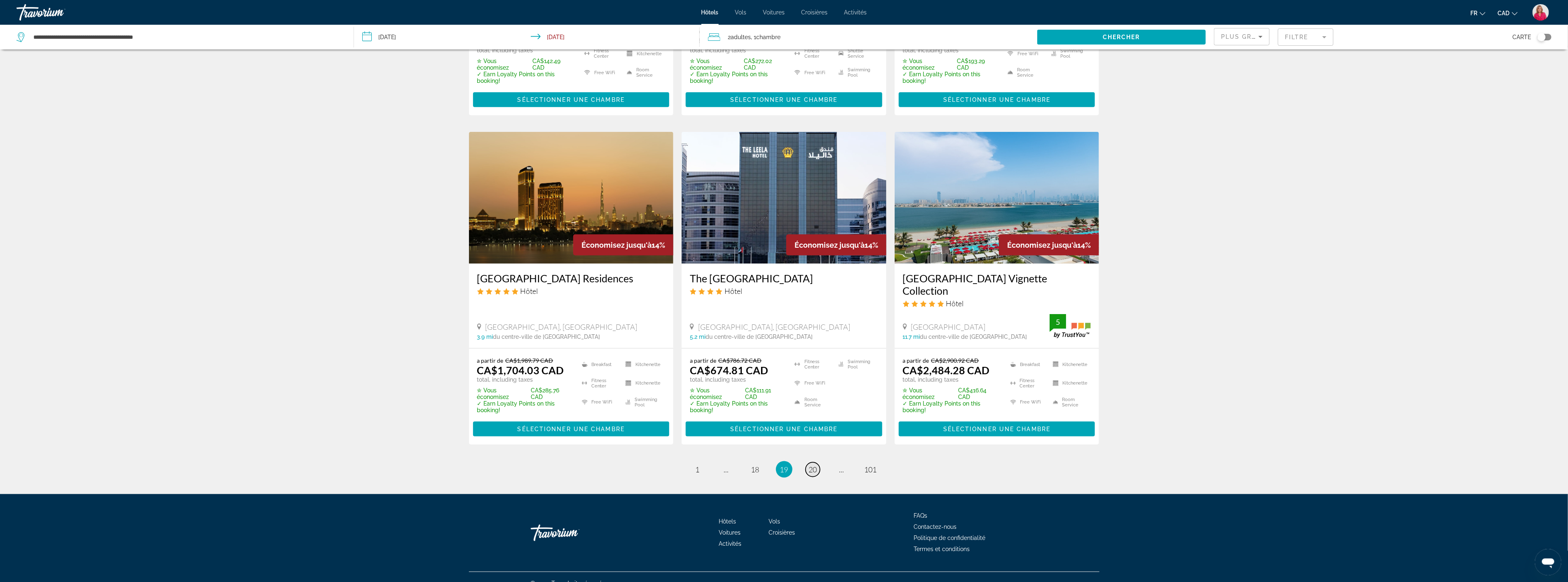
click at [813, 465] on span "20" at bounding box center [813, 470] width 8 height 9
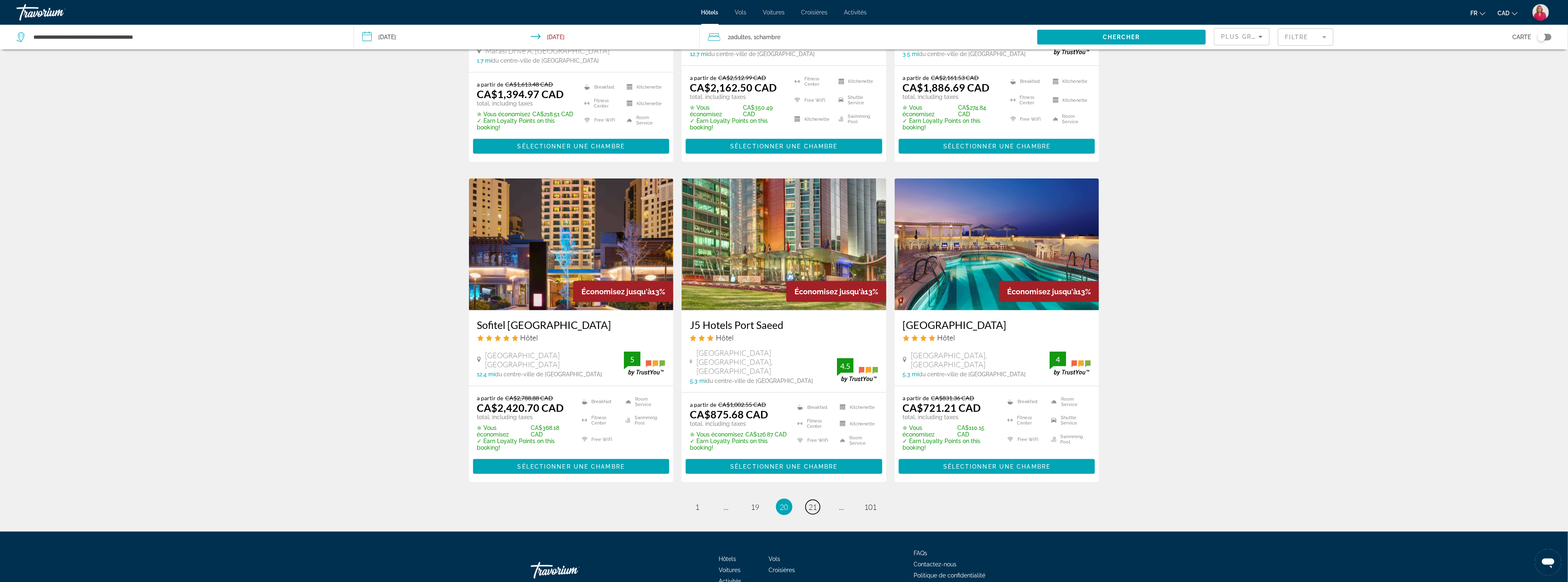
scroll to position [908, 0]
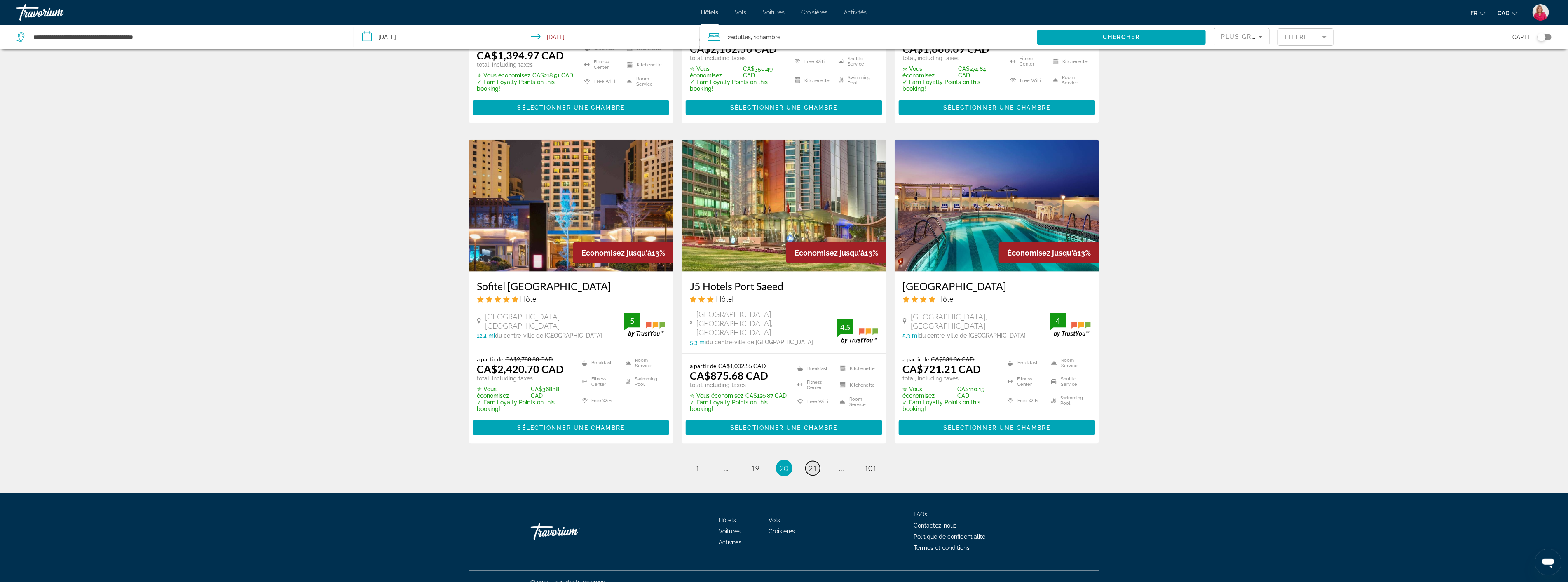
click at [815, 464] on span "21" at bounding box center [813, 468] width 8 height 9
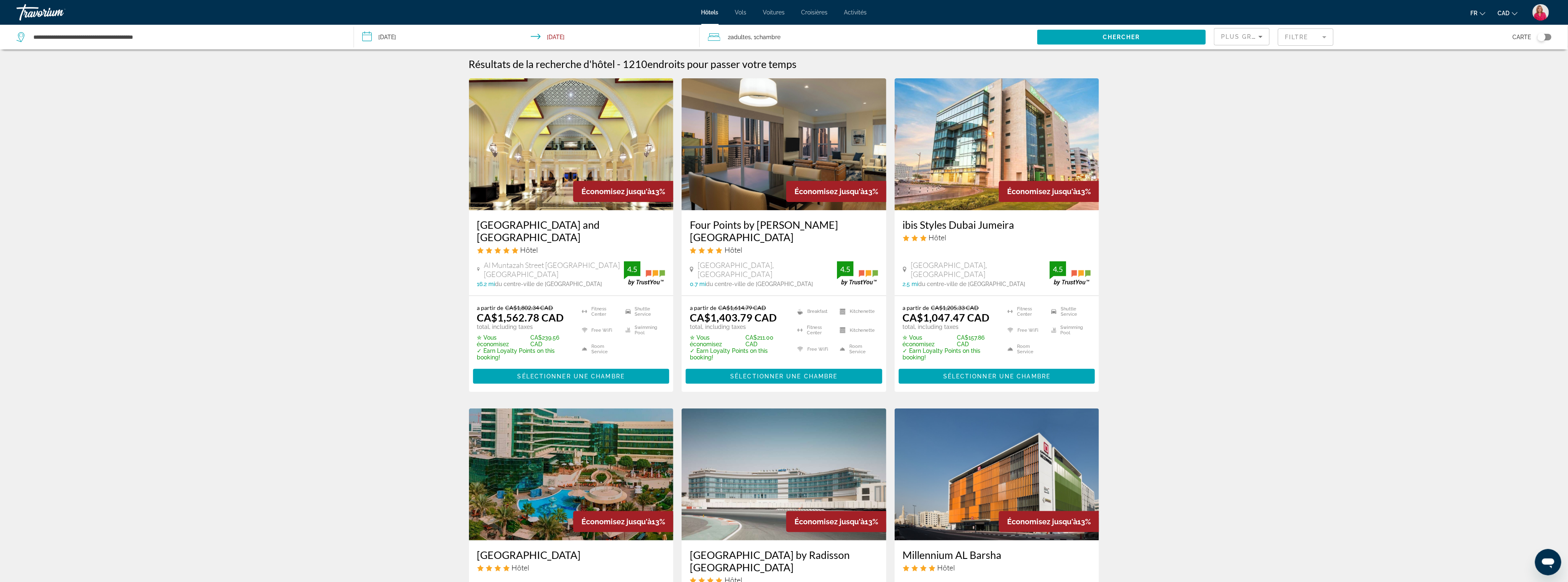
click at [944, 145] on img "Main content" at bounding box center [997, 144] width 205 height 132
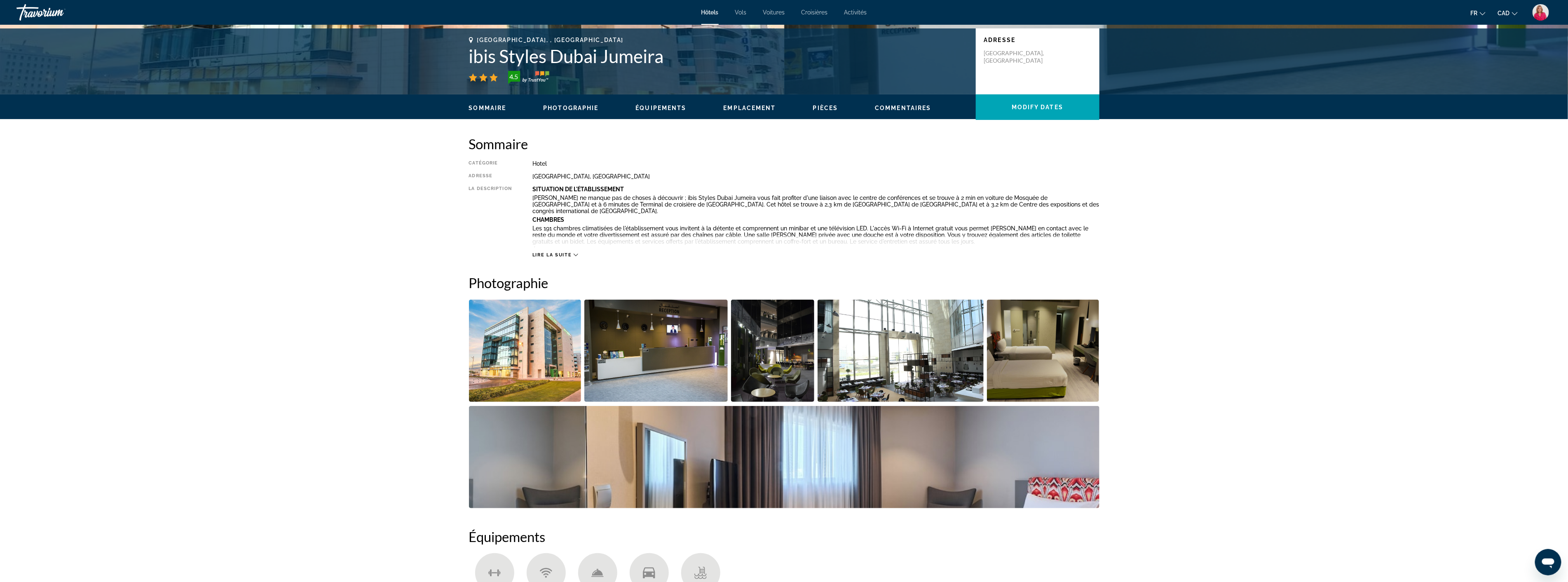
scroll to position [183, 0]
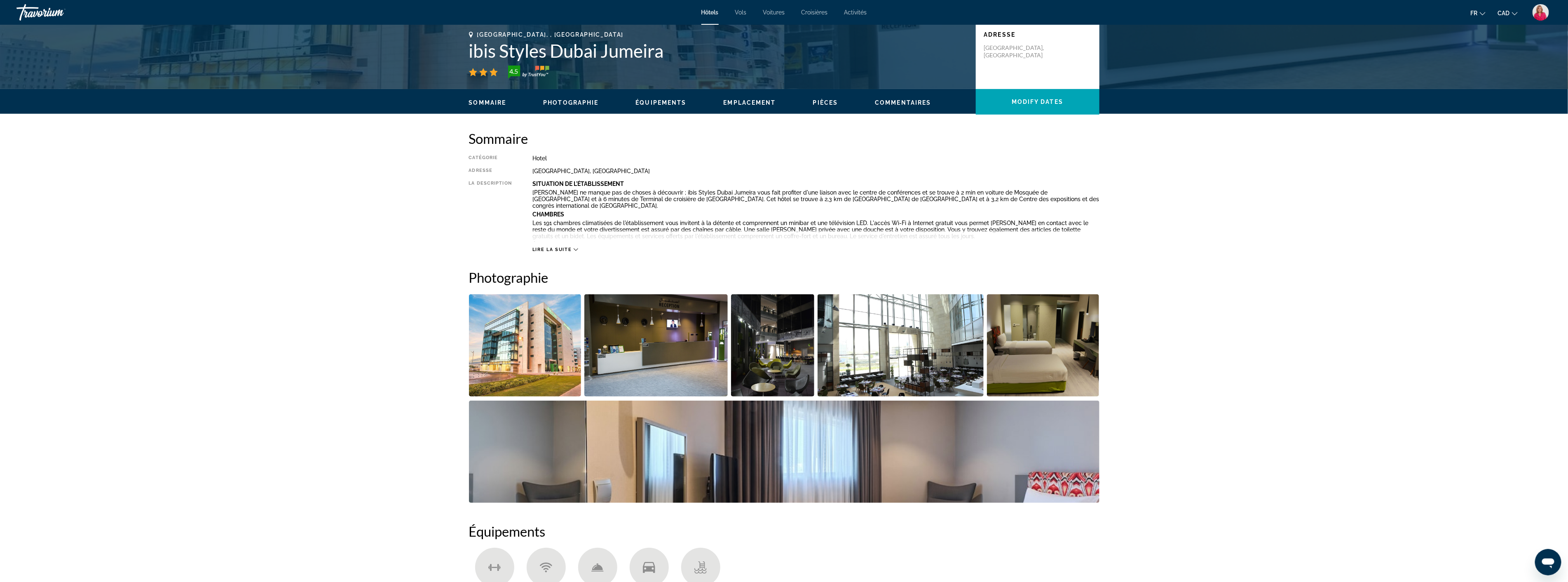
click at [1026, 357] on img "Open full-screen image slider" at bounding box center [1043, 345] width 112 height 102
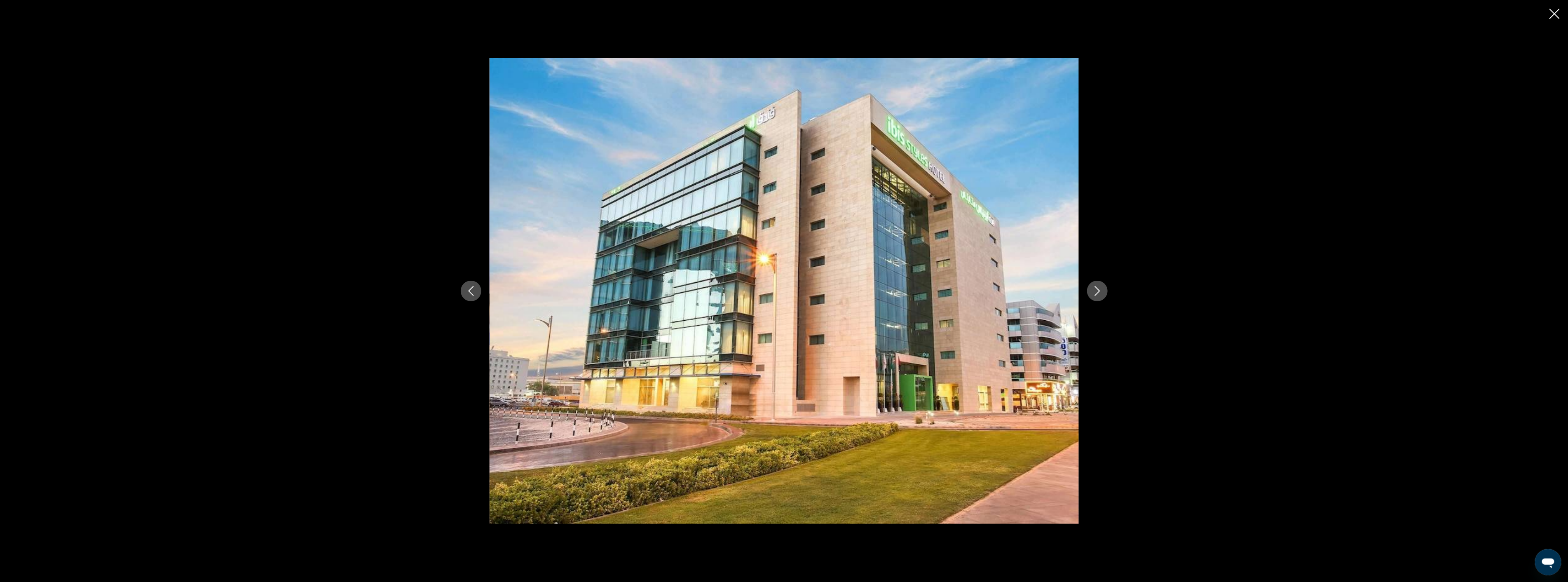
click at [1092, 289] on icon "Next image" at bounding box center [1097, 291] width 10 height 10
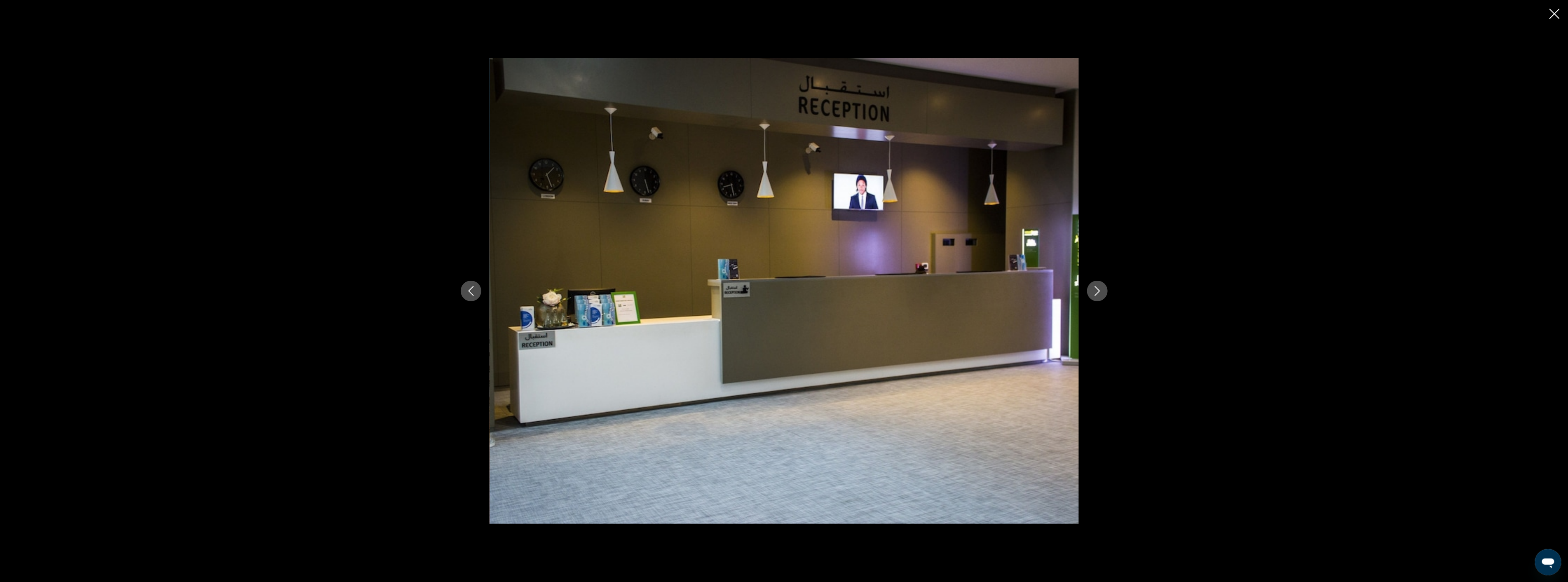
click at [1092, 289] on icon "Next image" at bounding box center [1097, 291] width 10 height 10
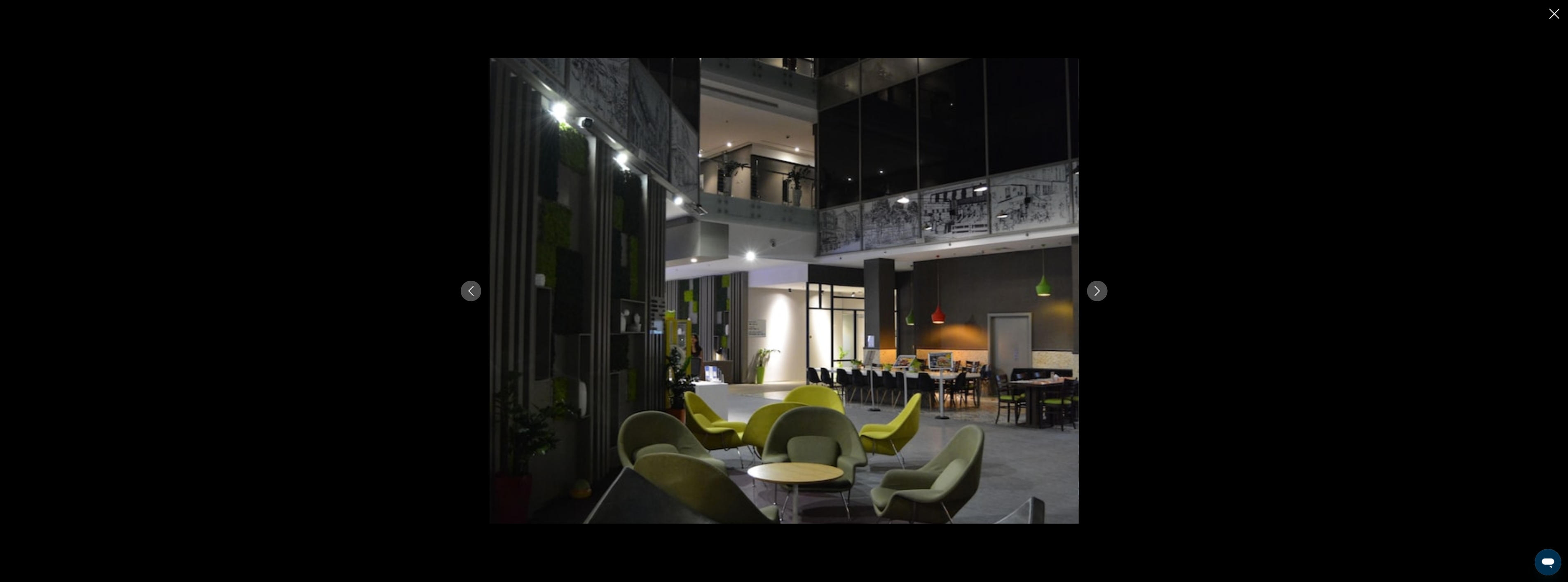
click at [1092, 289] on icon "Next image" at bounding box center [1097, 291] width 10 height 10
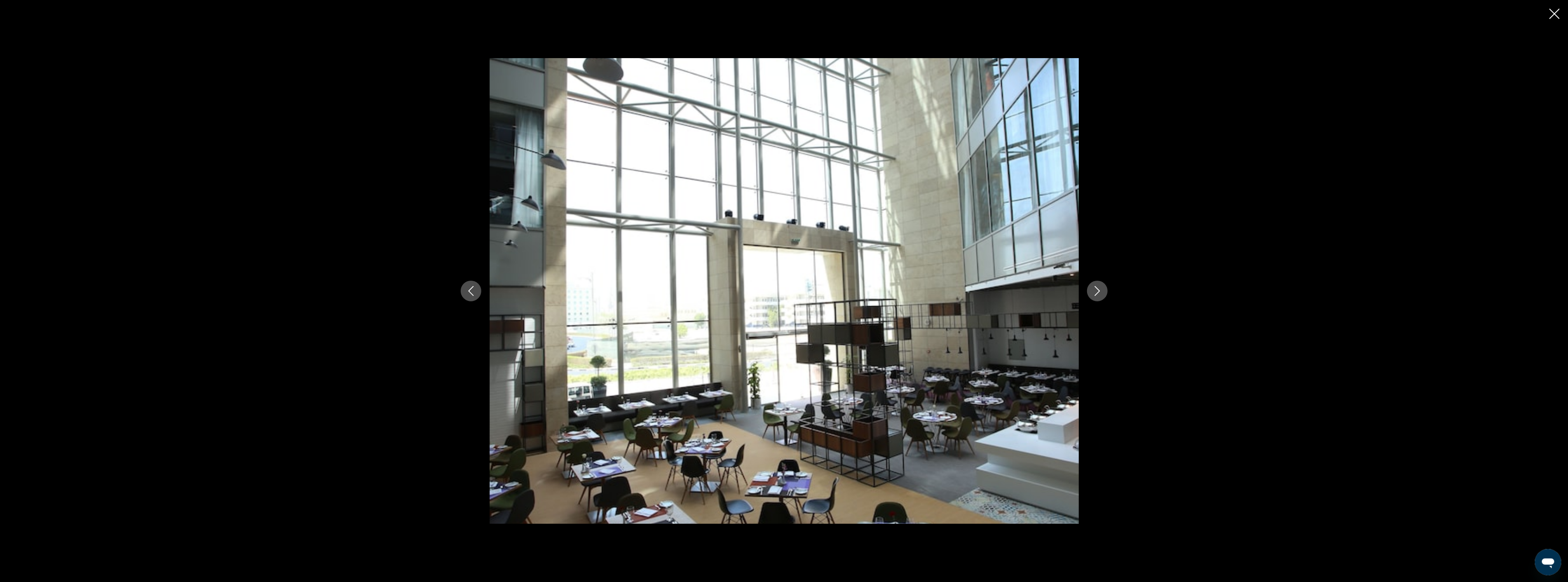
click at [1092, 289] on icon "Next image" at bounding box center [1097, 291] width 10 height 10
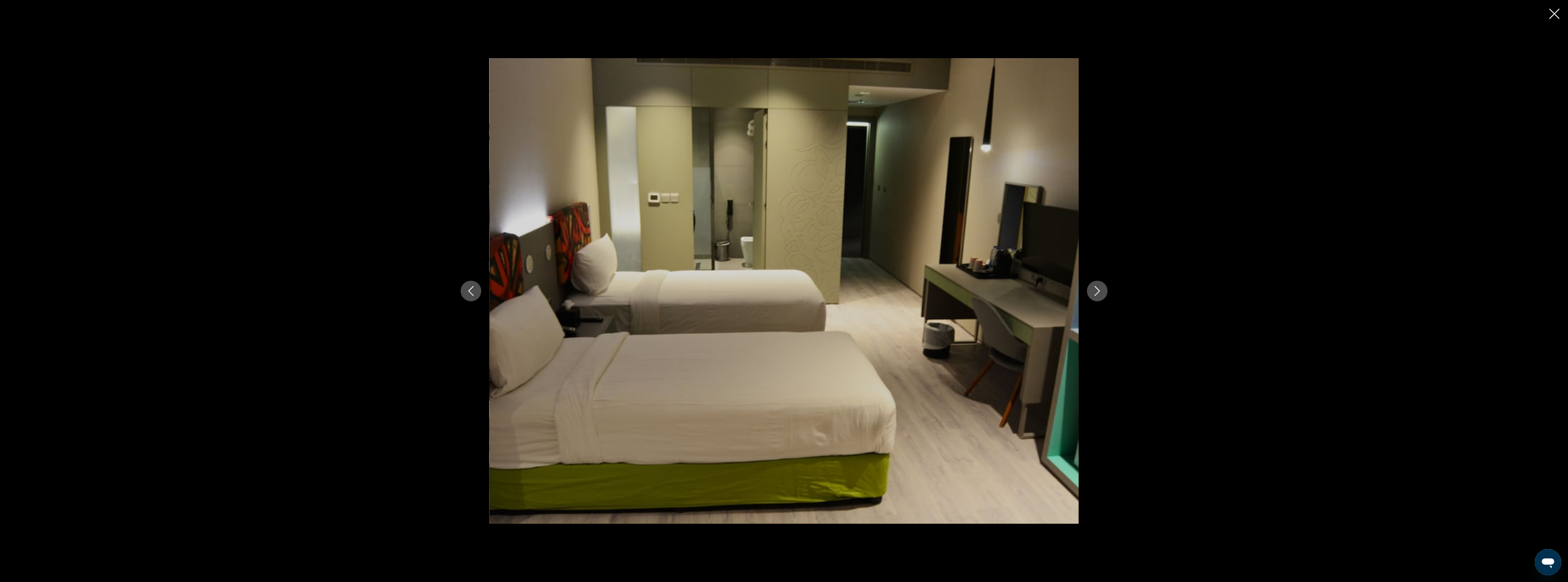
click at [1092, 289] on icon "Next image" at bounding box center [1097, 291] width 10 height 10
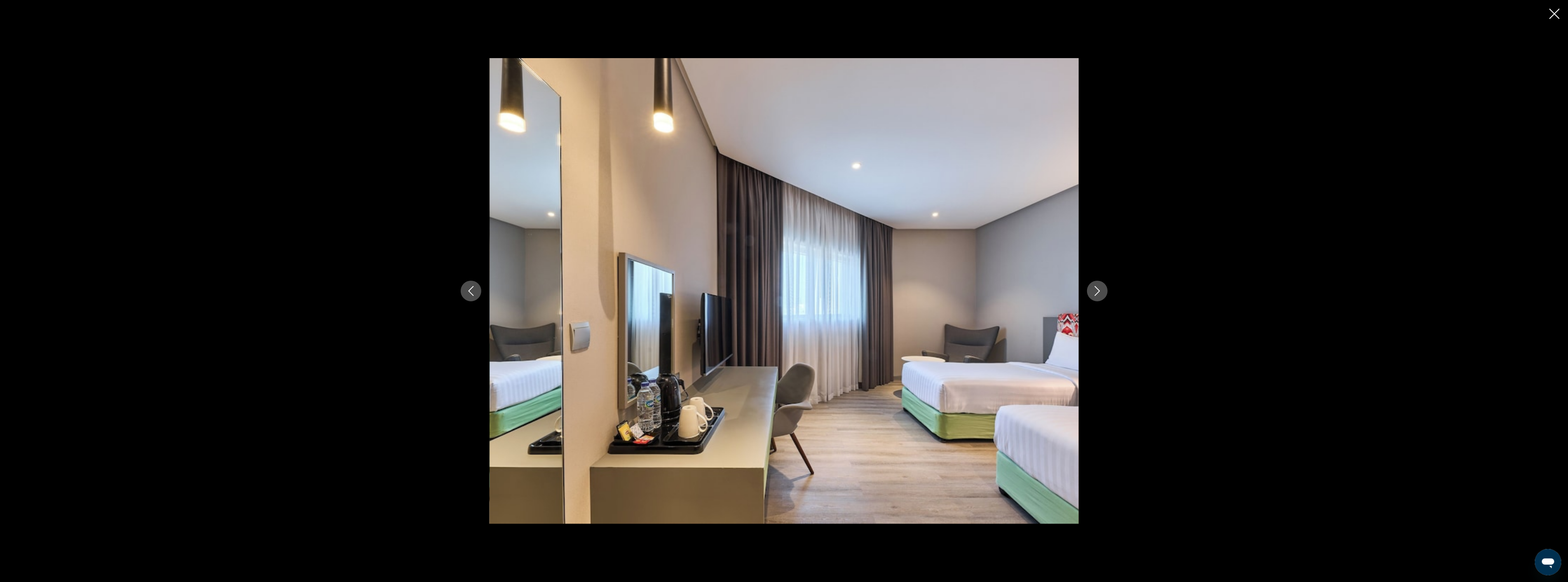
click at [1092, 289] on icon "Next image" at bounding box center [1097, 291] width 10 height 10
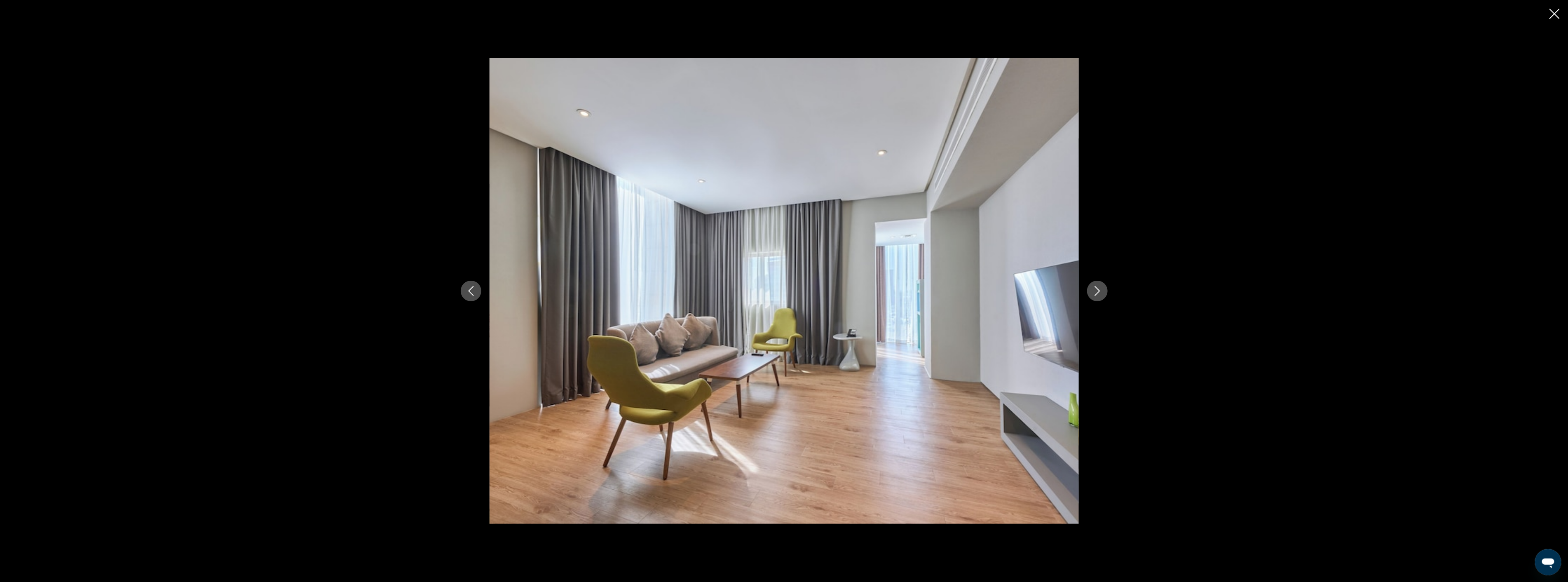
click at [1092, 289] on icon "Next image" at bounding box center [1097, 291] width 10 height 10
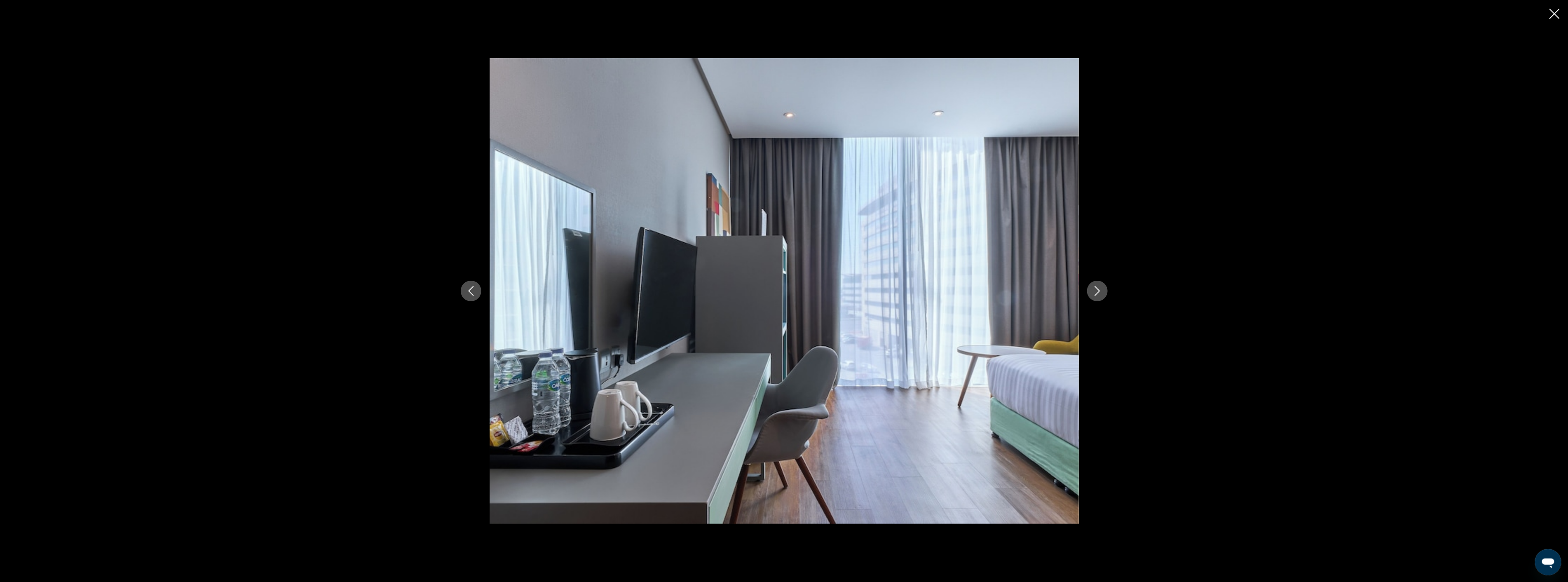
click at [1092, 289] on icon "Next image" at bounding box center [1097, 291] width 10 height 10
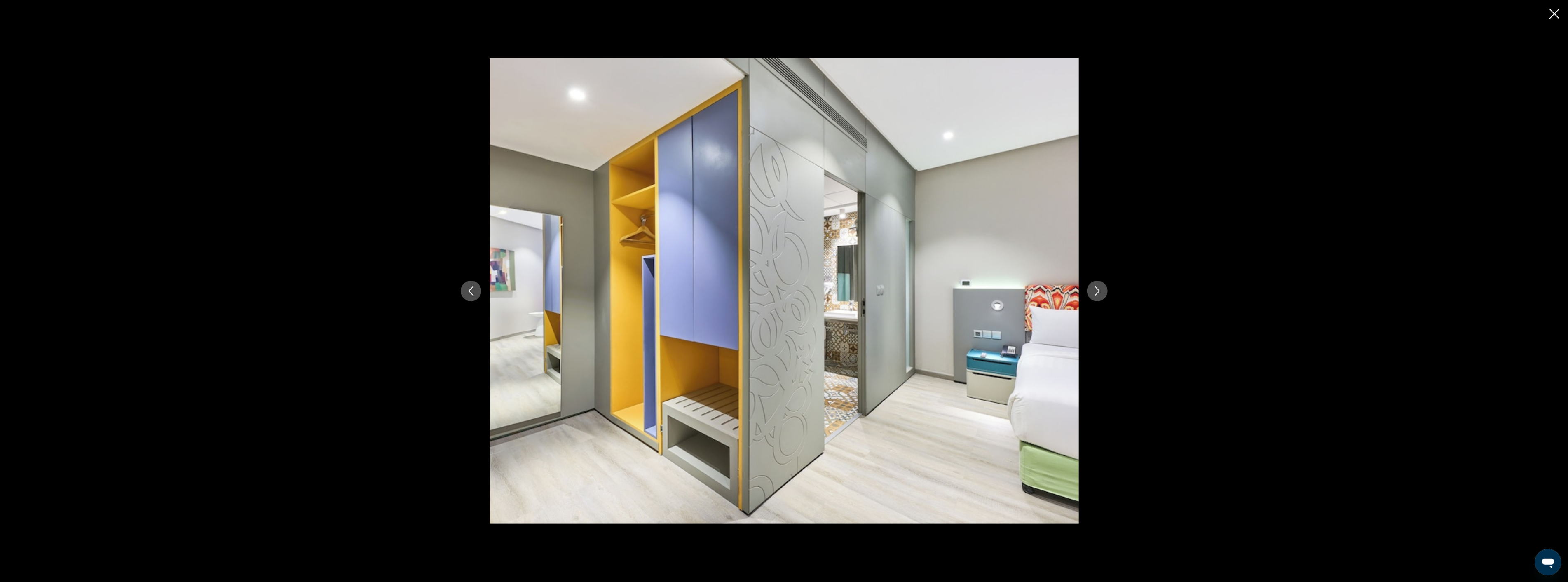
click at [1092, 289] on icon "Next image" at bounding box center [1097, 291] width 10 height 10
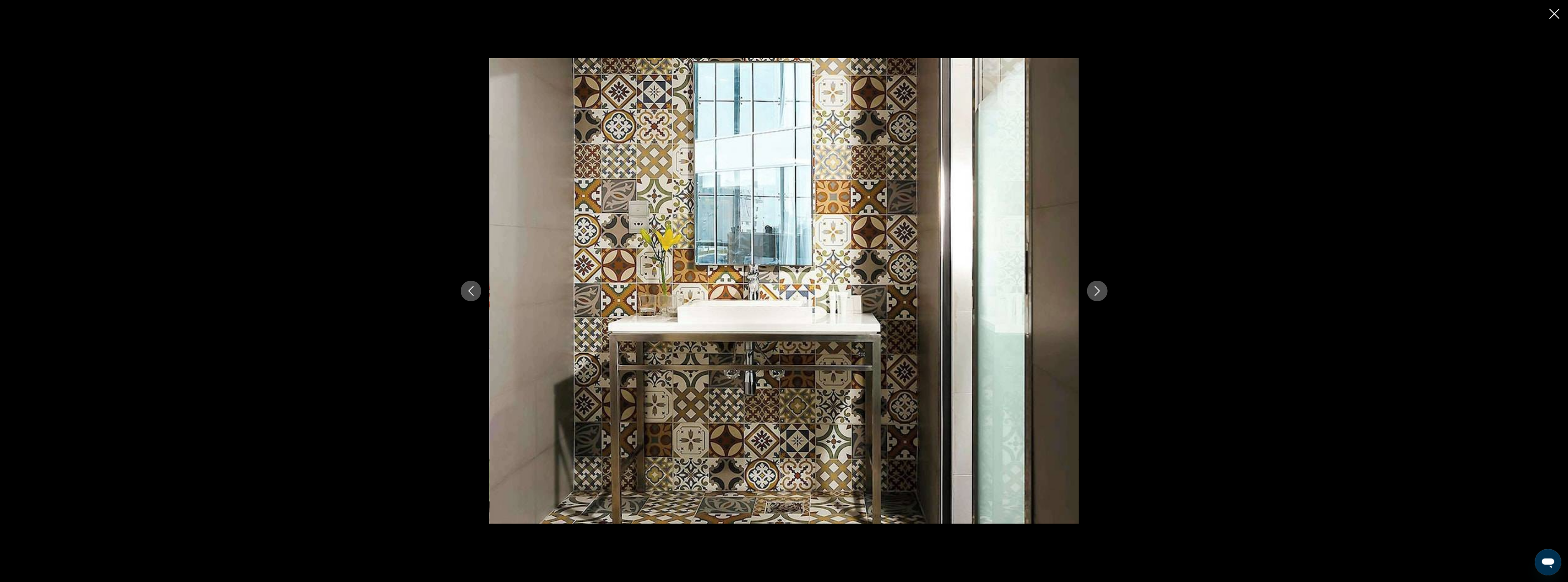
click at [1092, 289] on icon "Next image" at bounding box center [1097, 291] width 10 height 10
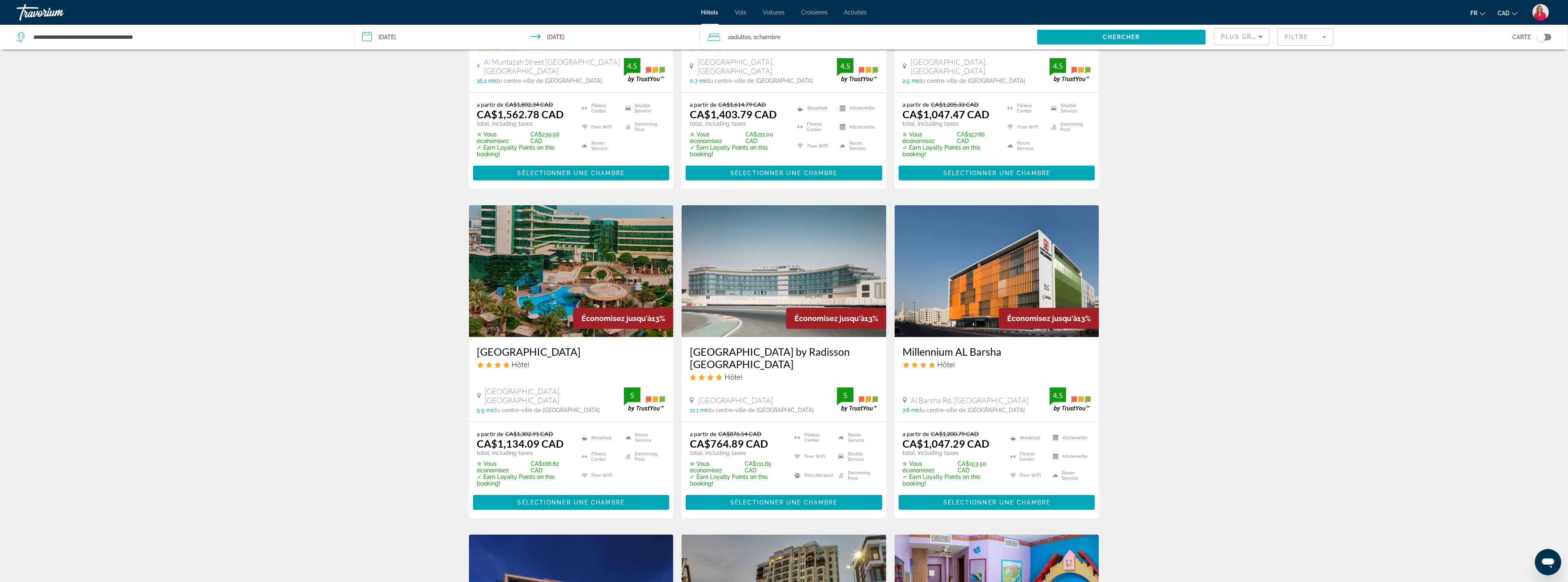
scroll to position [229, 0]
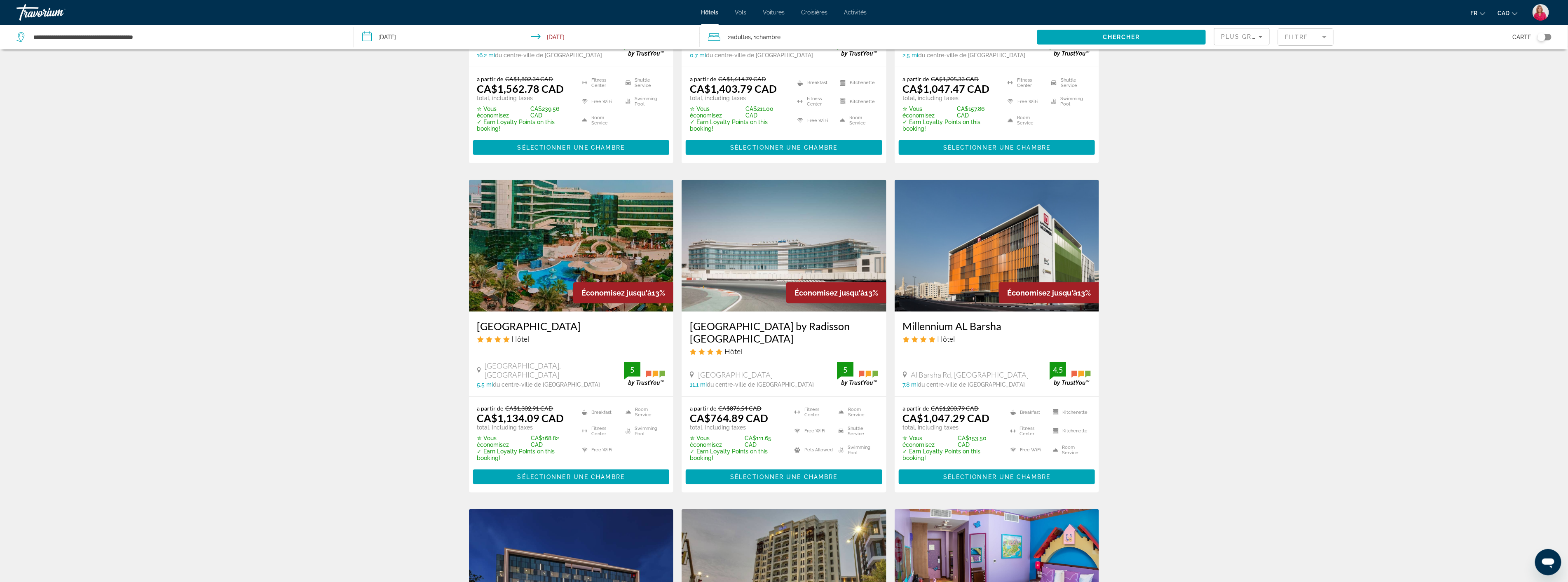
click at [990, 255] on img "Main content" at bounding box center [997, 245] width 205 height 132
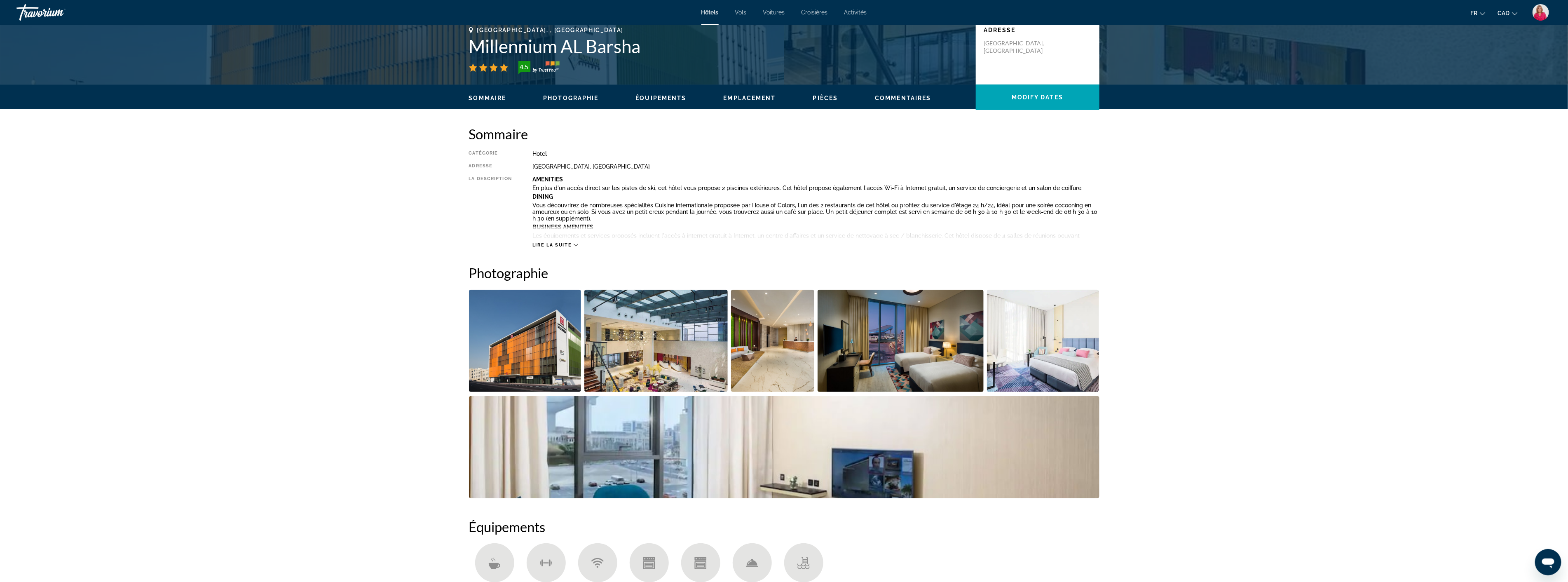
scroll to position [229, 0]
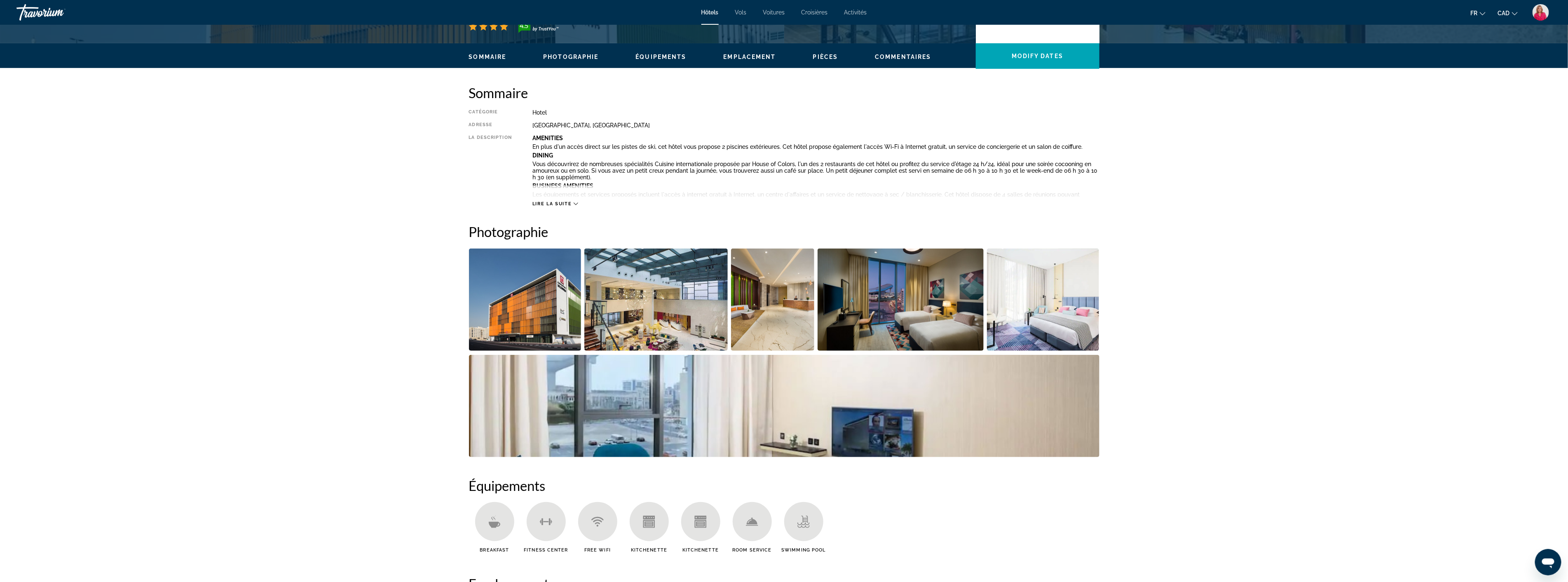
click at [552, 311] on img "Open full-screen image slider" at bounding box center [525, 300] width 112 height 102
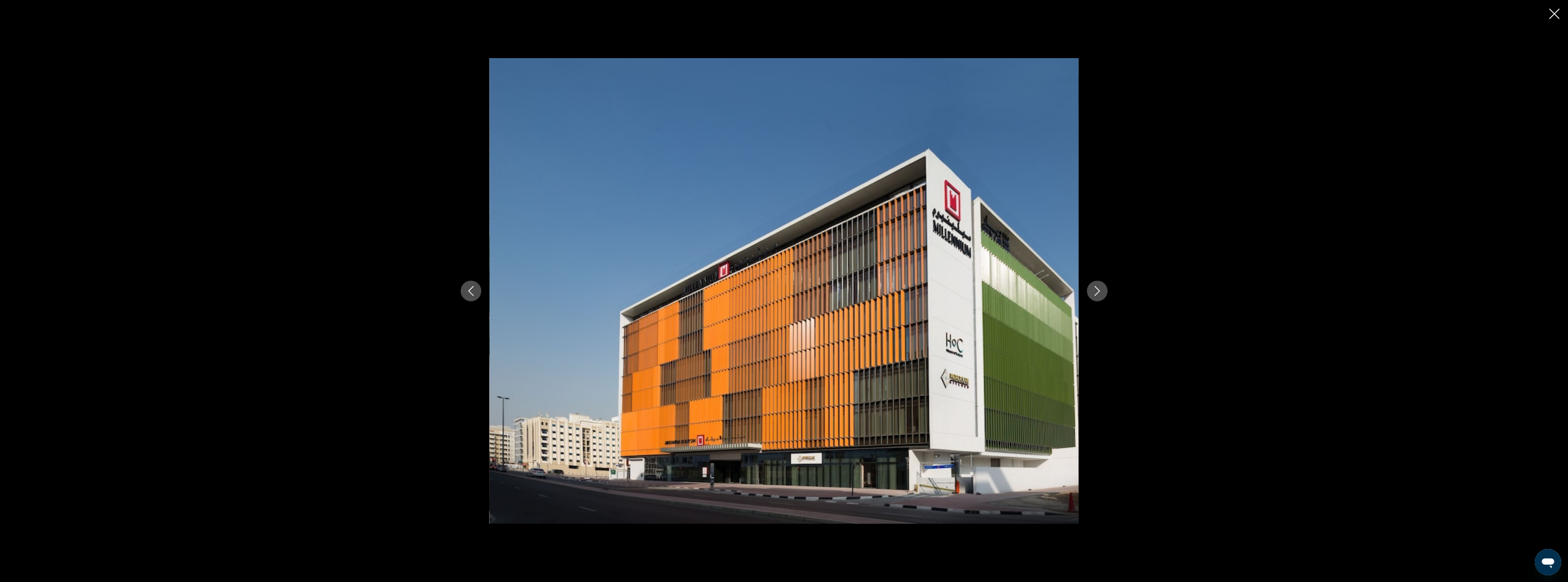
click at [1100, 293] on icon "Next image" at bounding box center [1097, 291] width 10 height 10
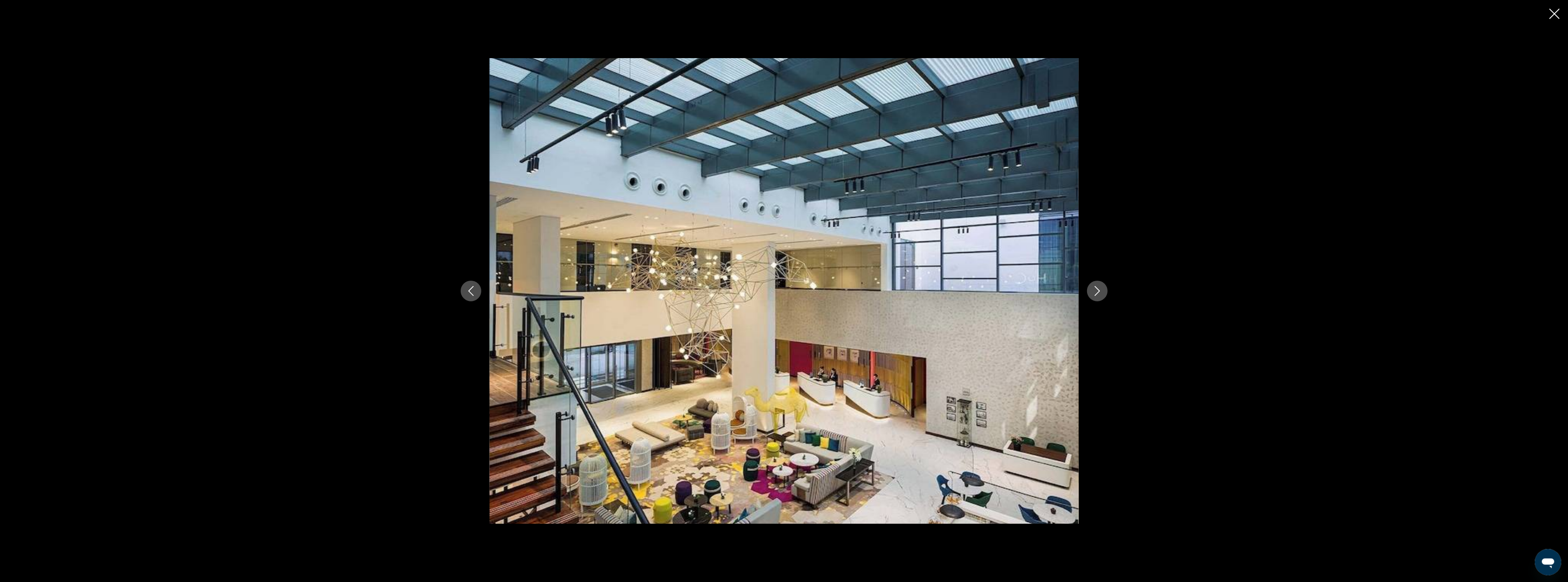
click at [1100, 293] on icon "Next image" at bounding box center [1097, 291] width 10 height 10
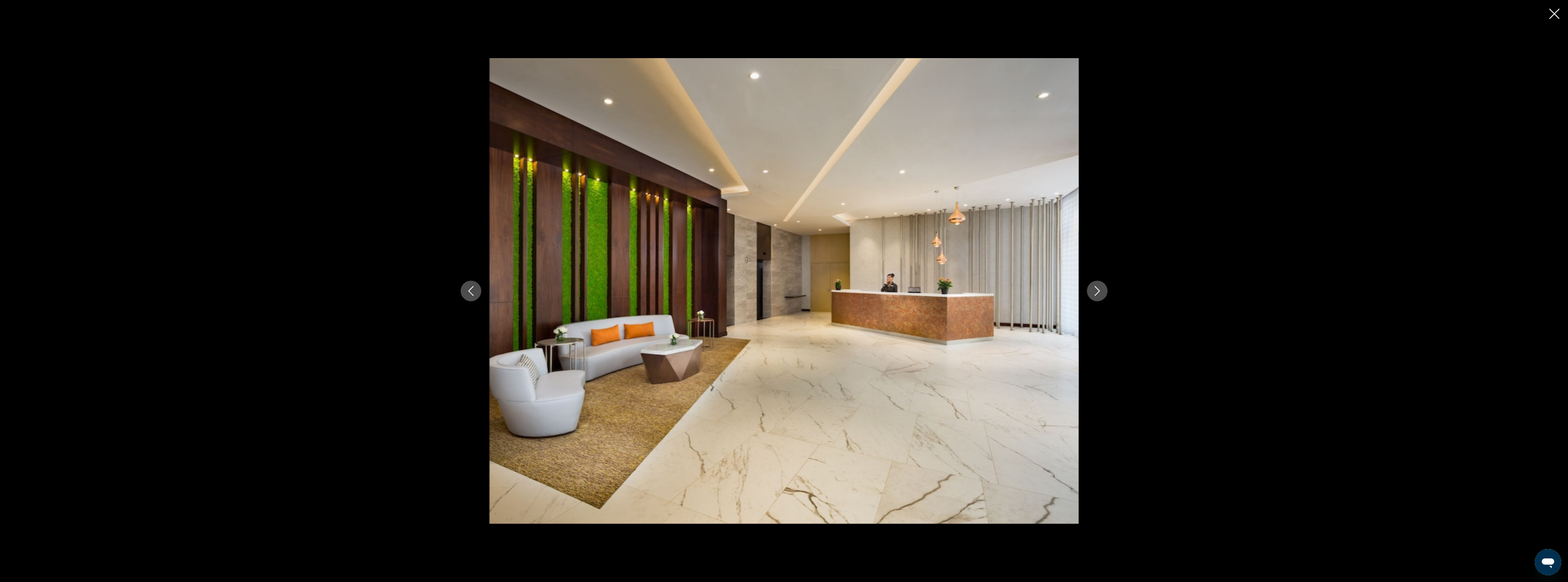
click at [1100, 293] on icon "Next image" at bounding box center [1097, 291] width 10 height 10
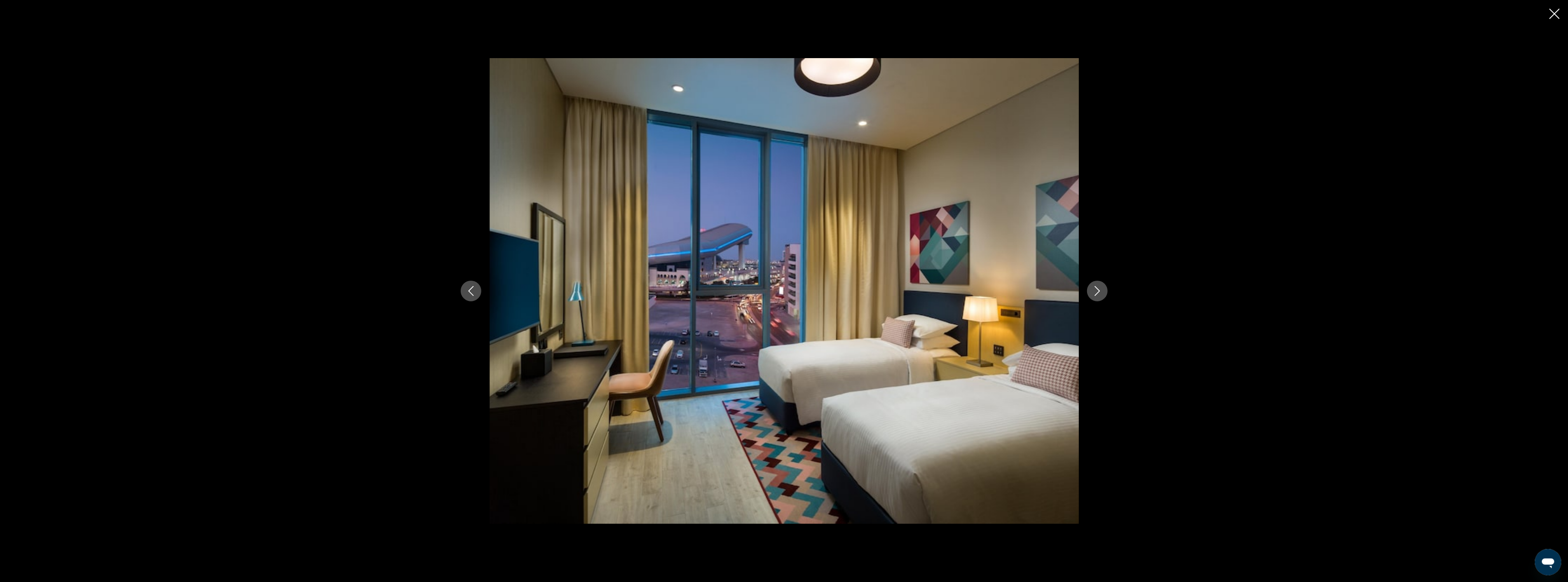
click at [1100, 293] on icon "Next image" at bounding box center [1097, 291] width 10 height 10
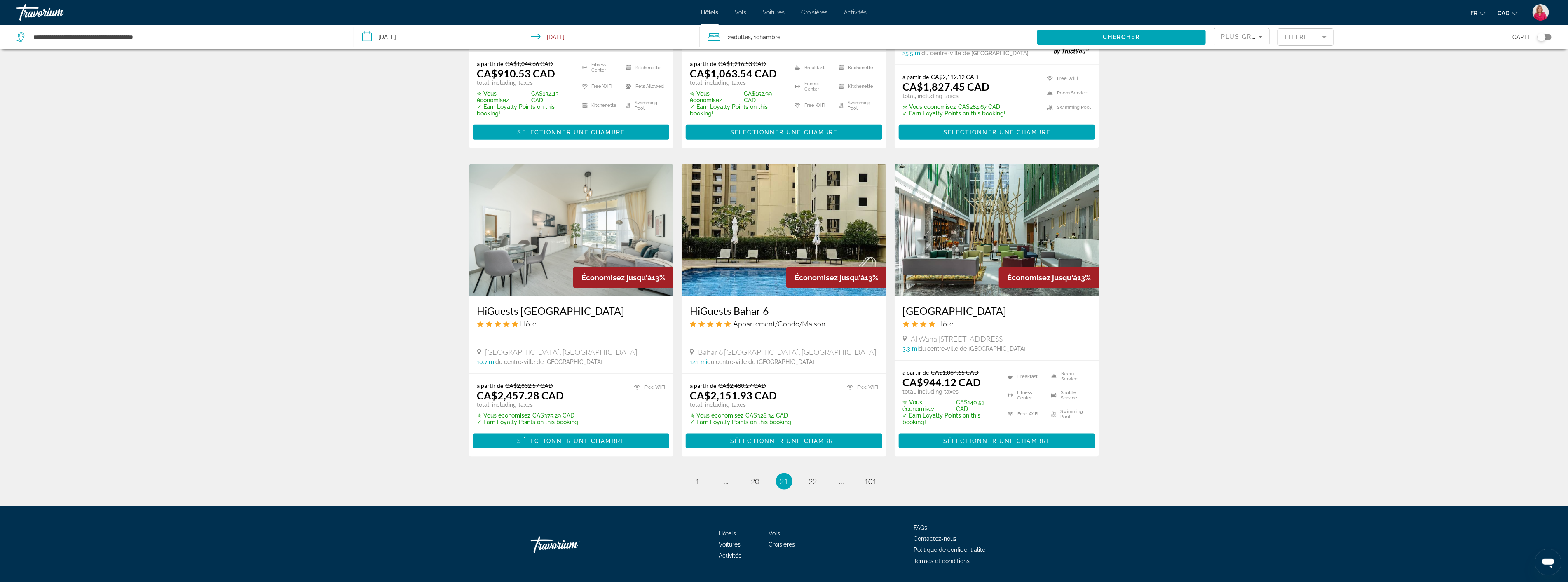
scroll to position [909, 0]
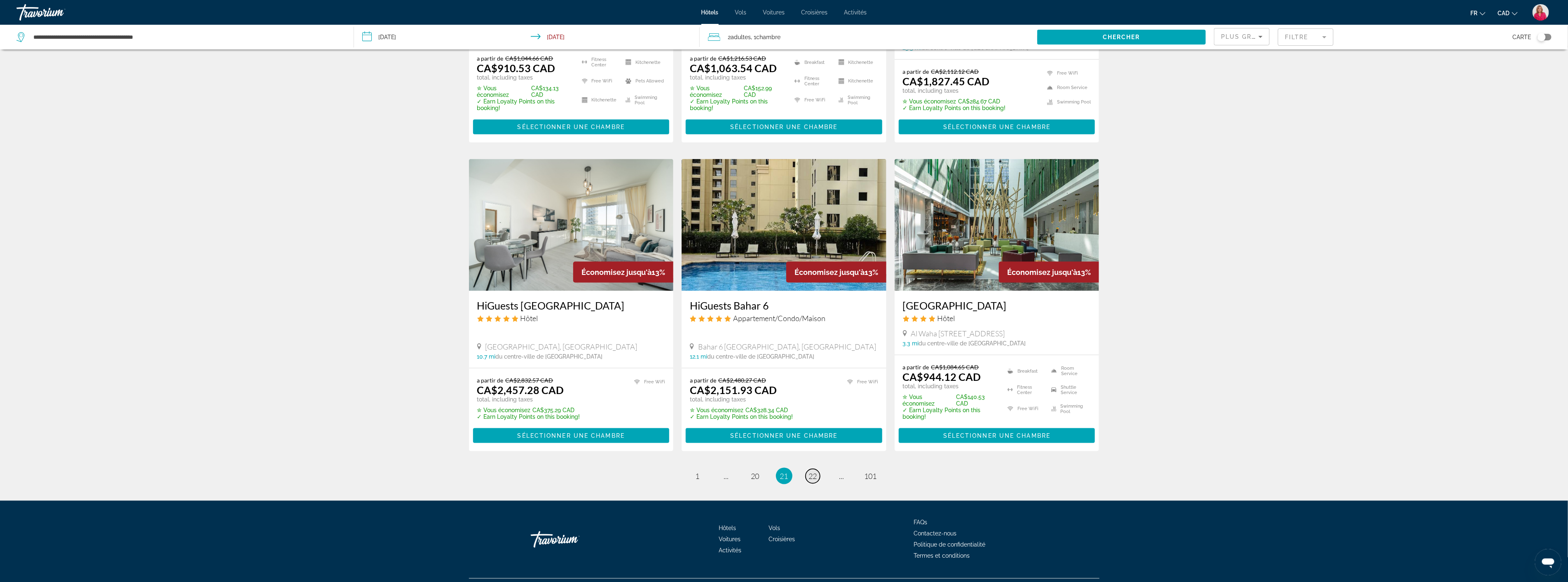
click at [815, 471] on span "22" at bounding box center [813, 476] width 8 height 9
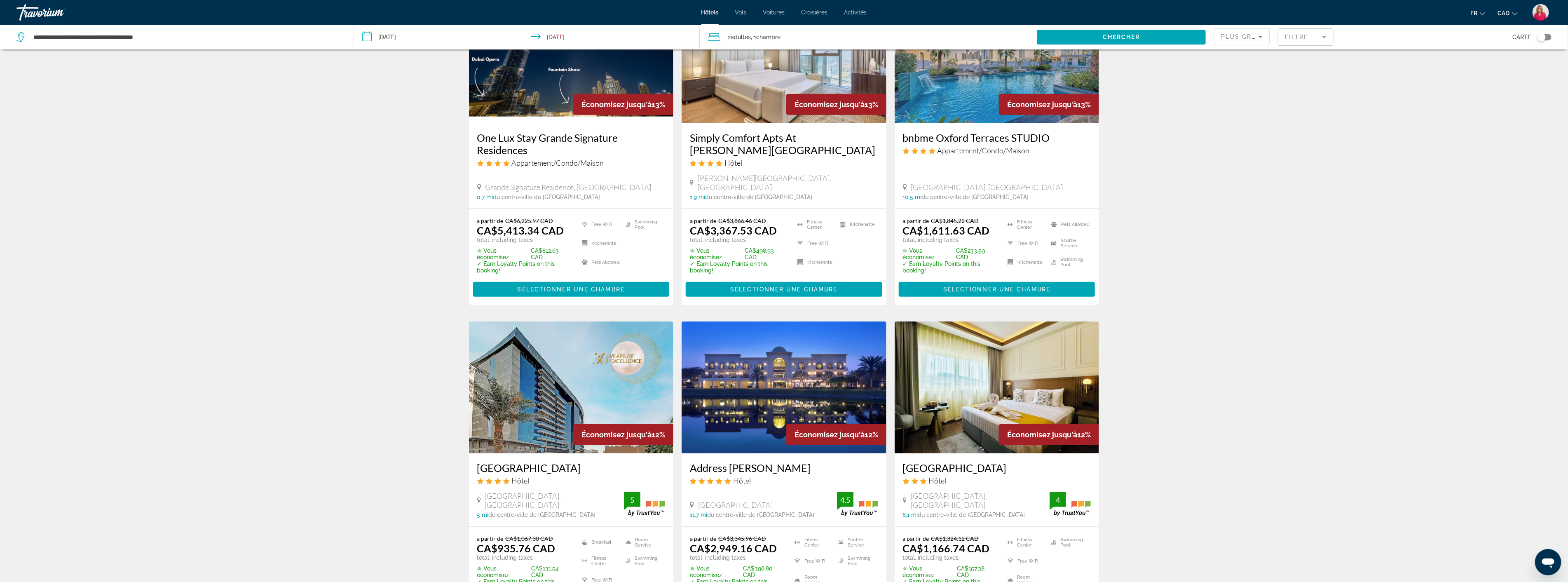
scroll to position [458, 0]
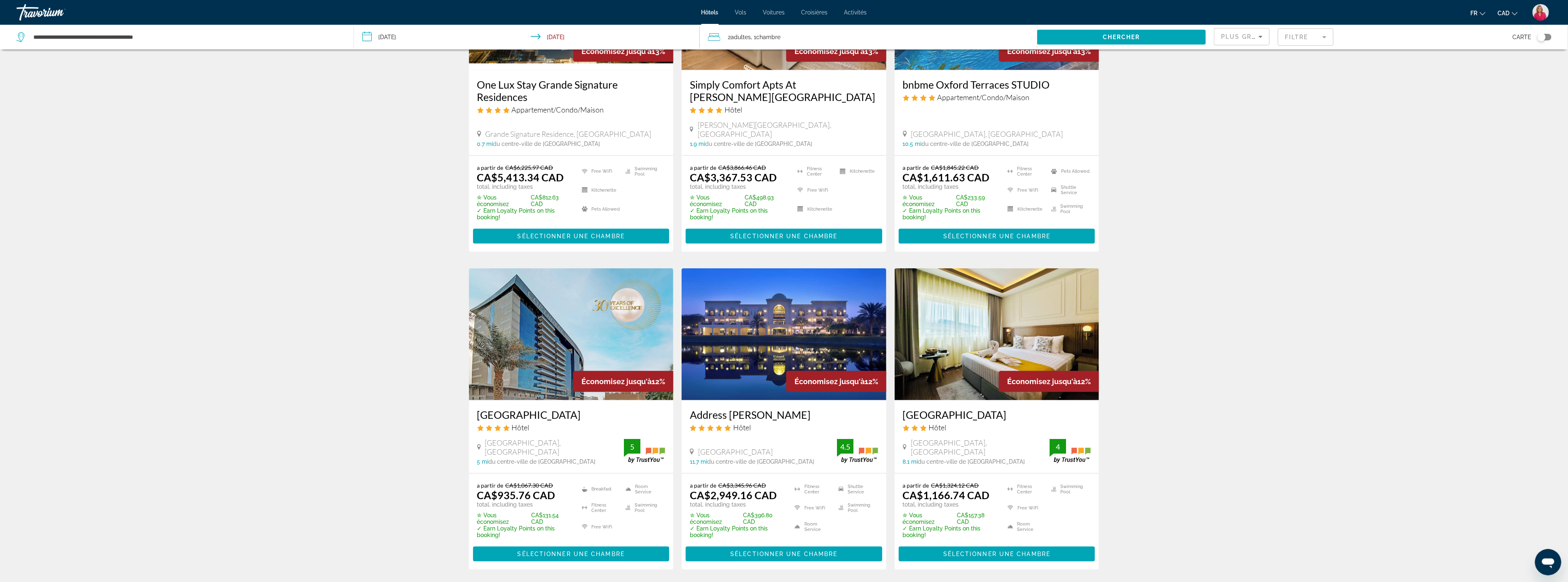
click at [557, 322] on img "Main content" at bounding box center [571, 334] width 205 height 132
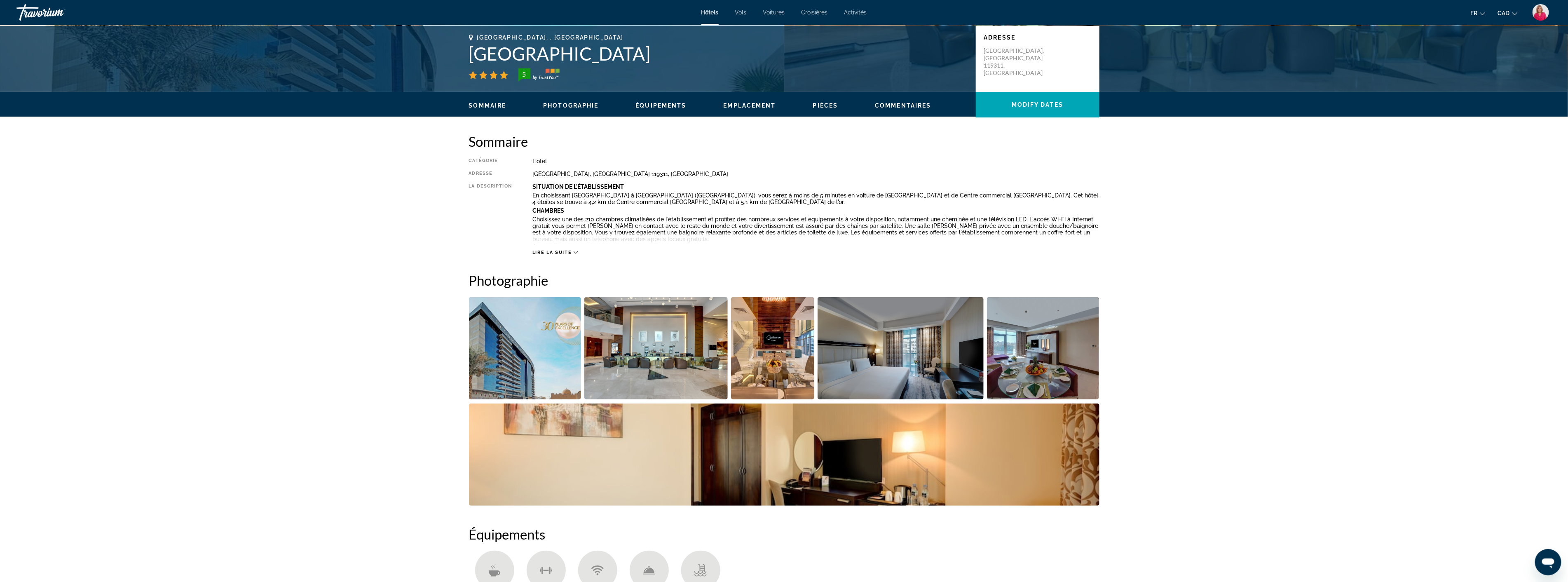
scroll to position [229, 0]
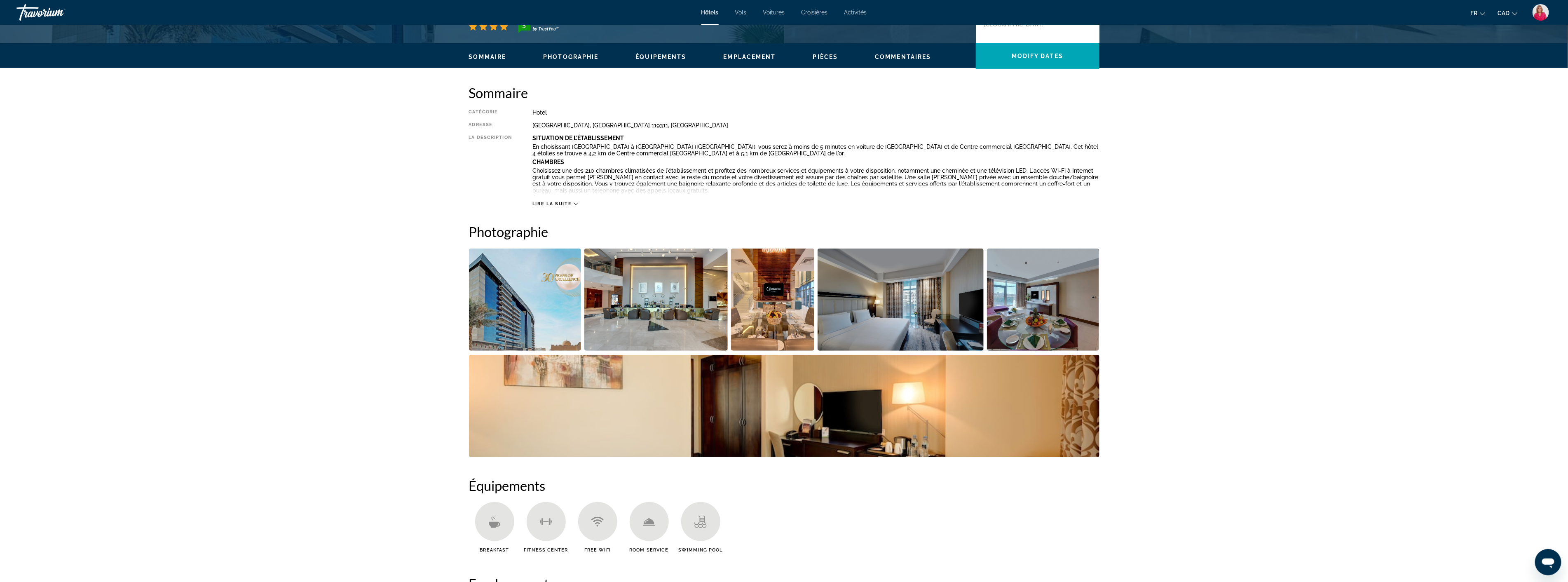
click at [657, 315] on img "Open full-screen image slider" at bounding box center [656, 300] width 144 height 102
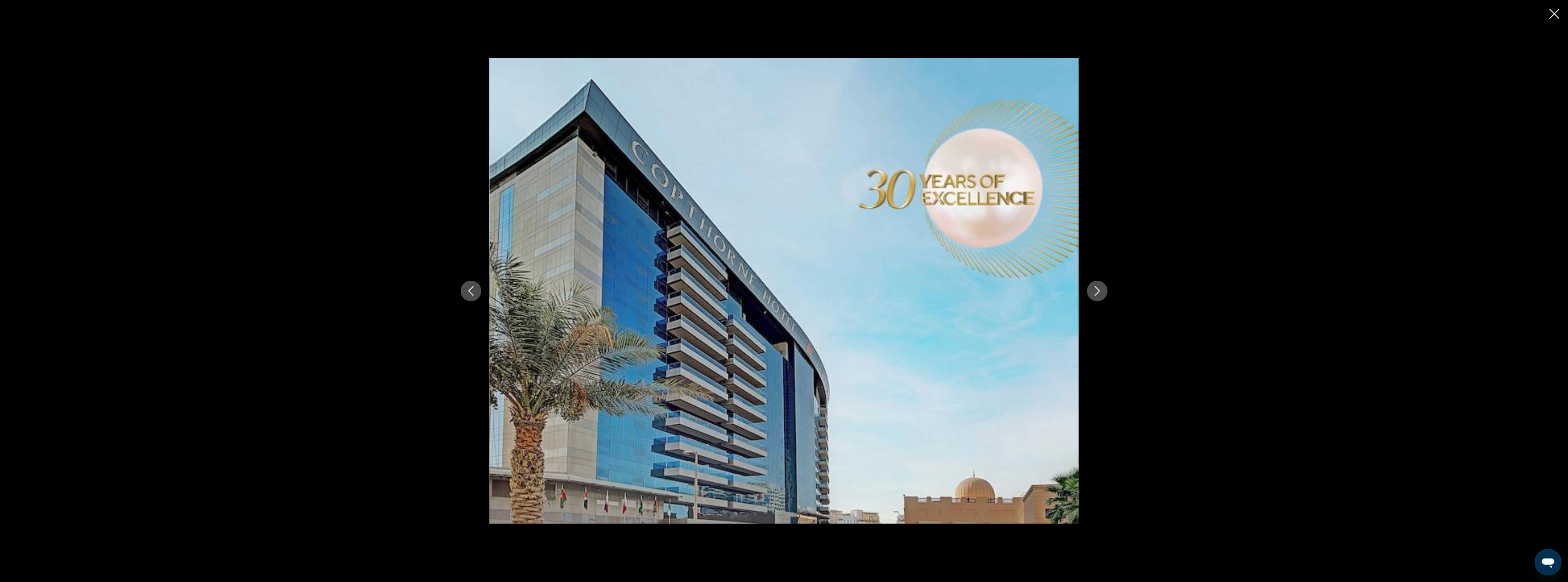
click at [1104, 292] on button "Next image" at bounding box center [1097, 291] width 21 height 21
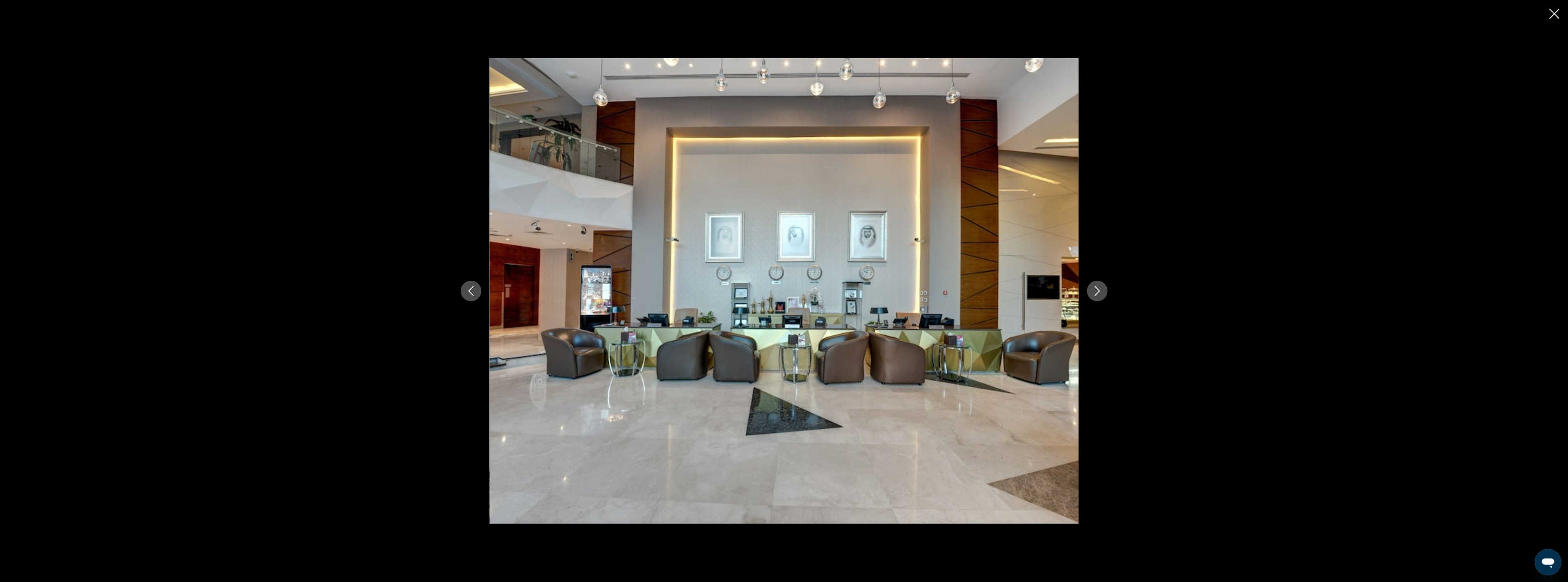
click at [1104, 292] on button "Next image" at bounding box center [1097, 291] width 21 height 21
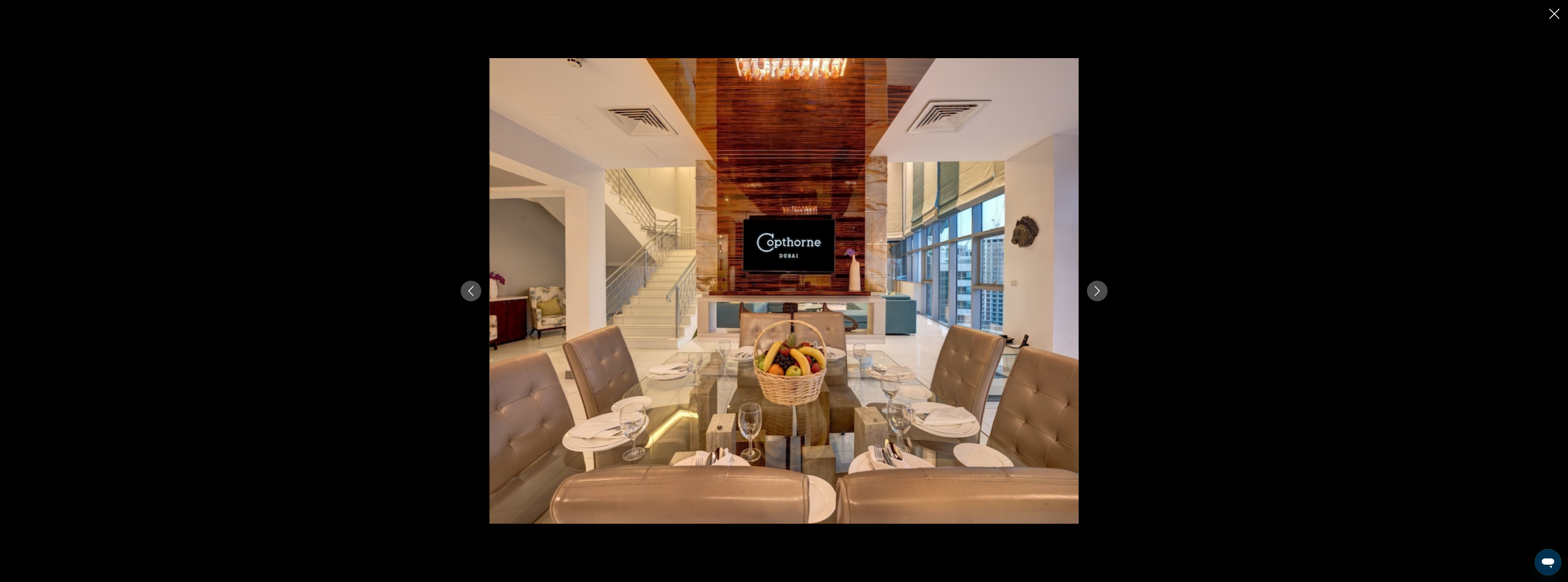
click at [1104, 292] on button "Next image" at bounding box center [1097, 291] width 21 height 21
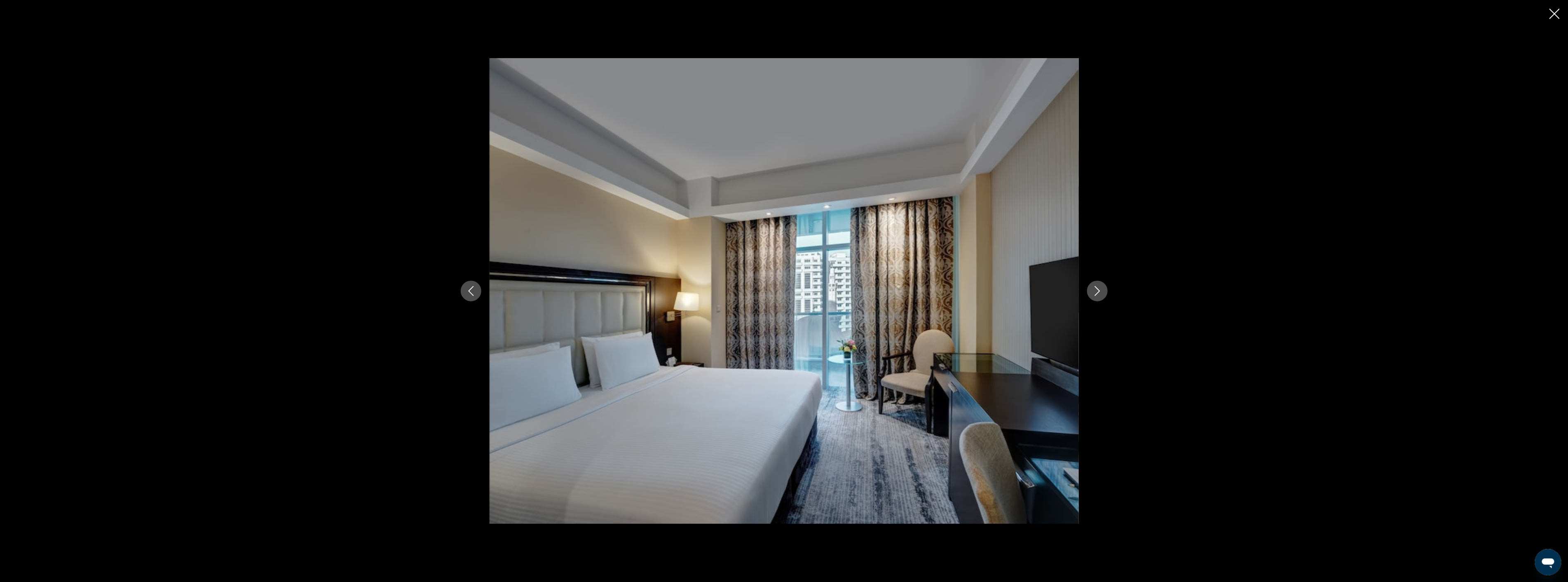
click at [1104, 292] on button "Next image" at bounding box center [1097, 291] width 21 height 21
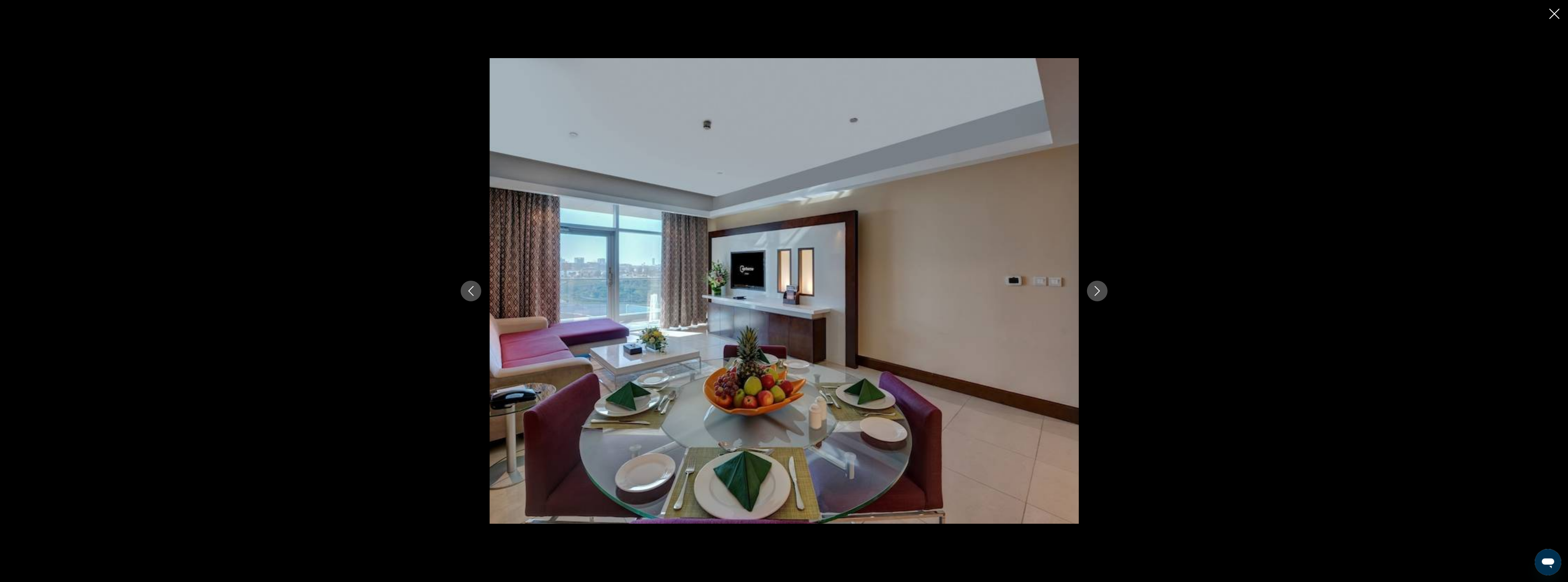
click at [1104, 292] on button "Next image" at bounding box center [1097, 291] width 21 height 21
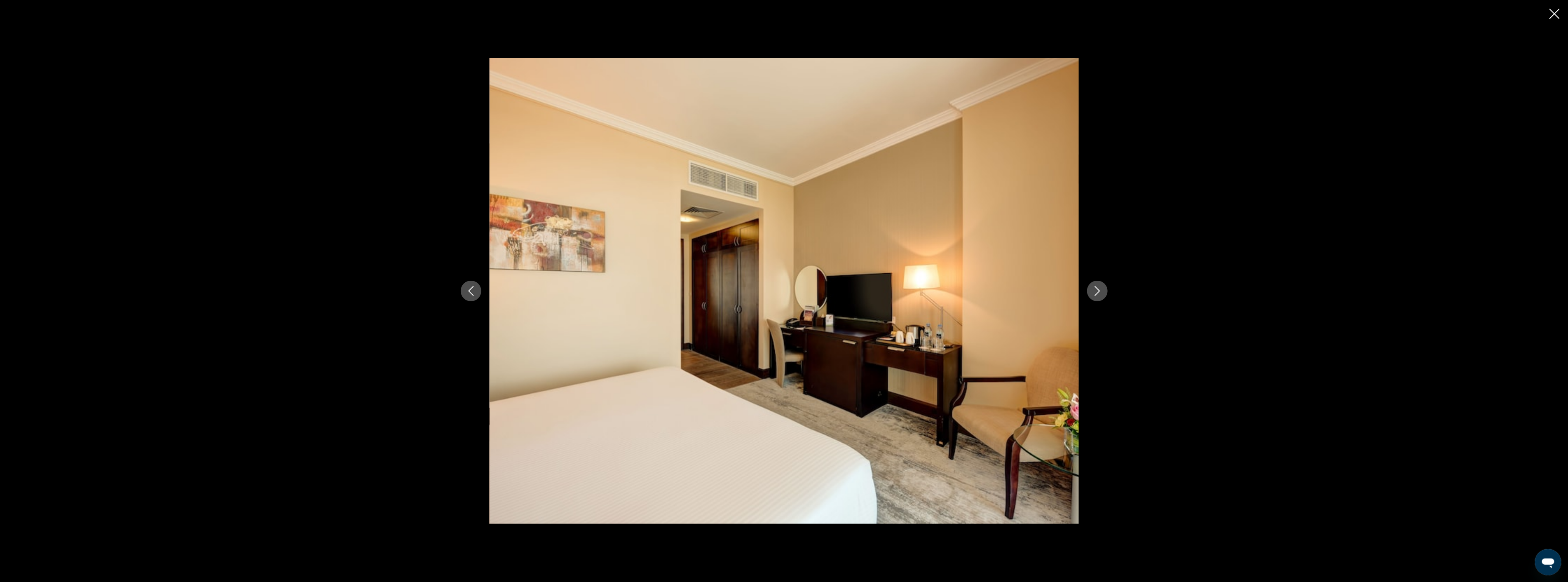
click at [1104, 292] on button "Next image" at bounding box center [1097, 291] width 21 height 21
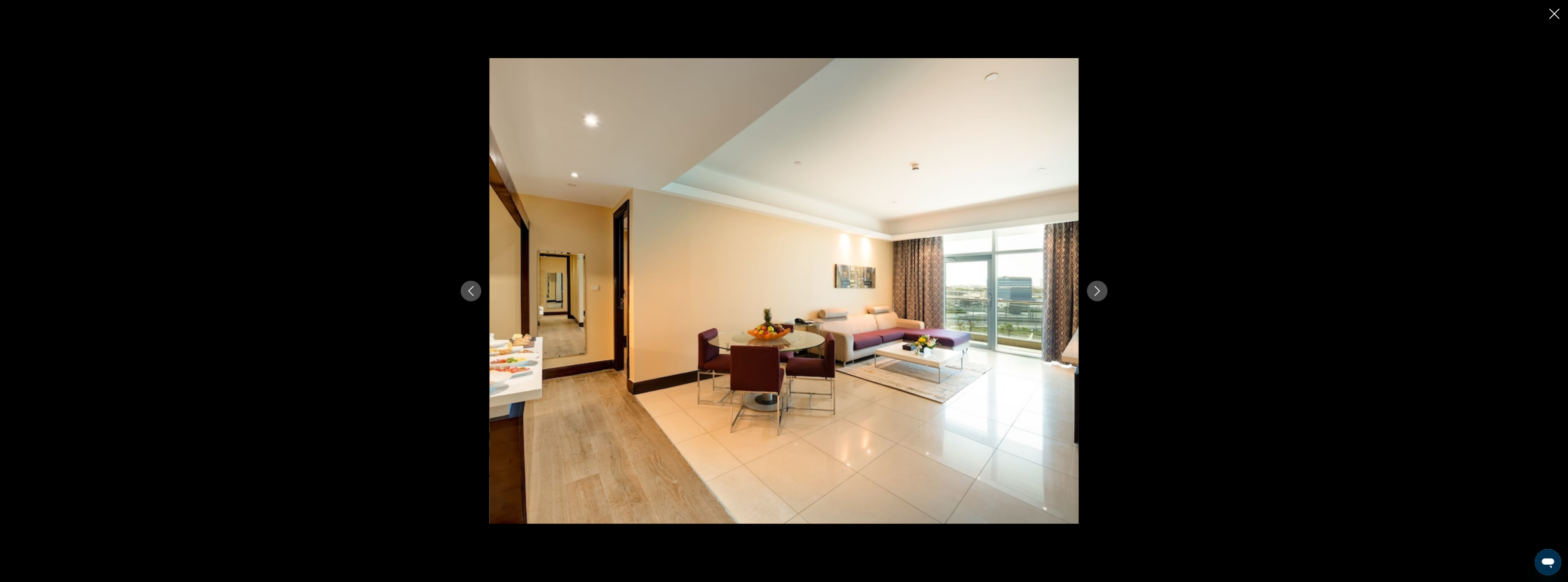
click at [1104, 292] on button "Next image" at bounding box center [1097, 291] width 21 height 21
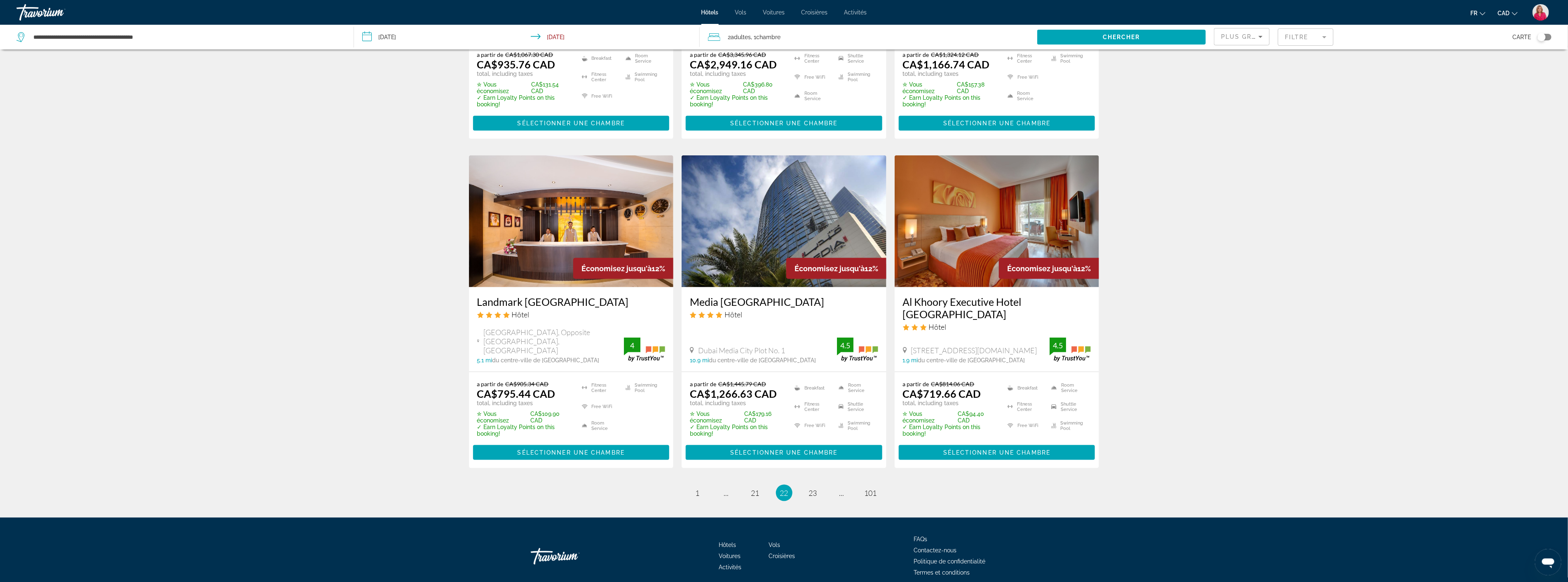
scroll to position [904, 0]
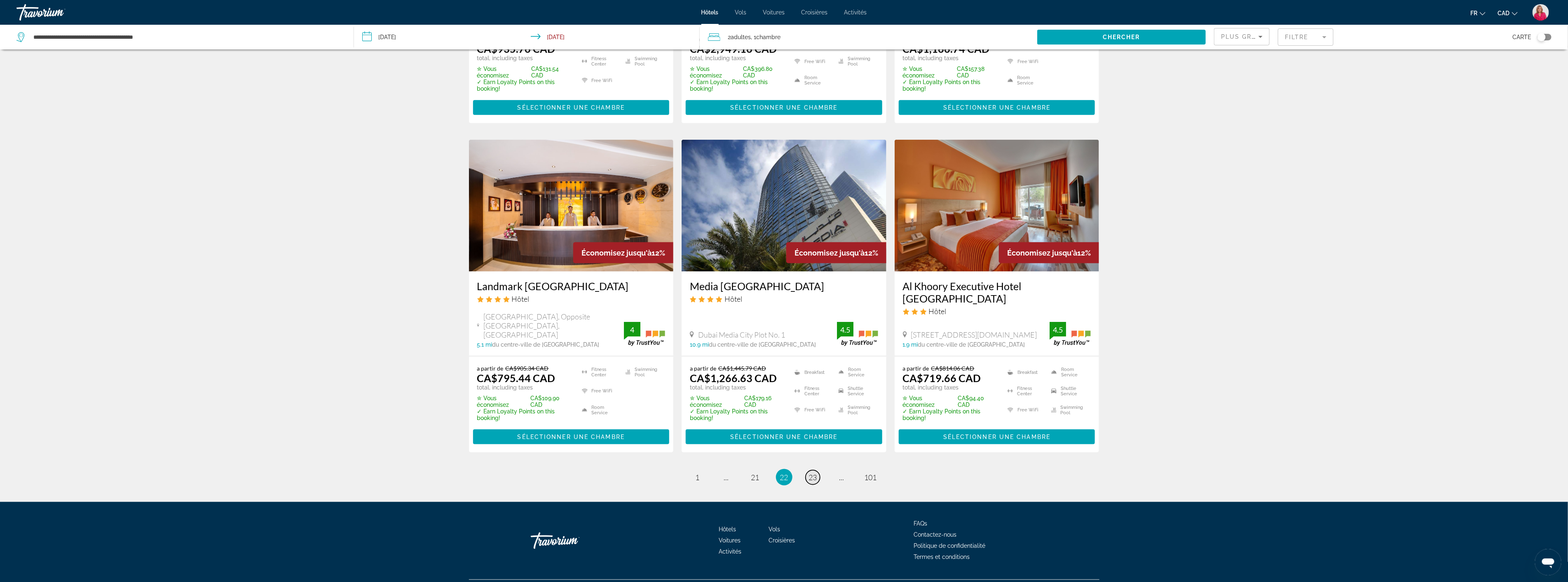
click at [815, 473] on span "23" at bounding box center [813, 477] width 8 height 9
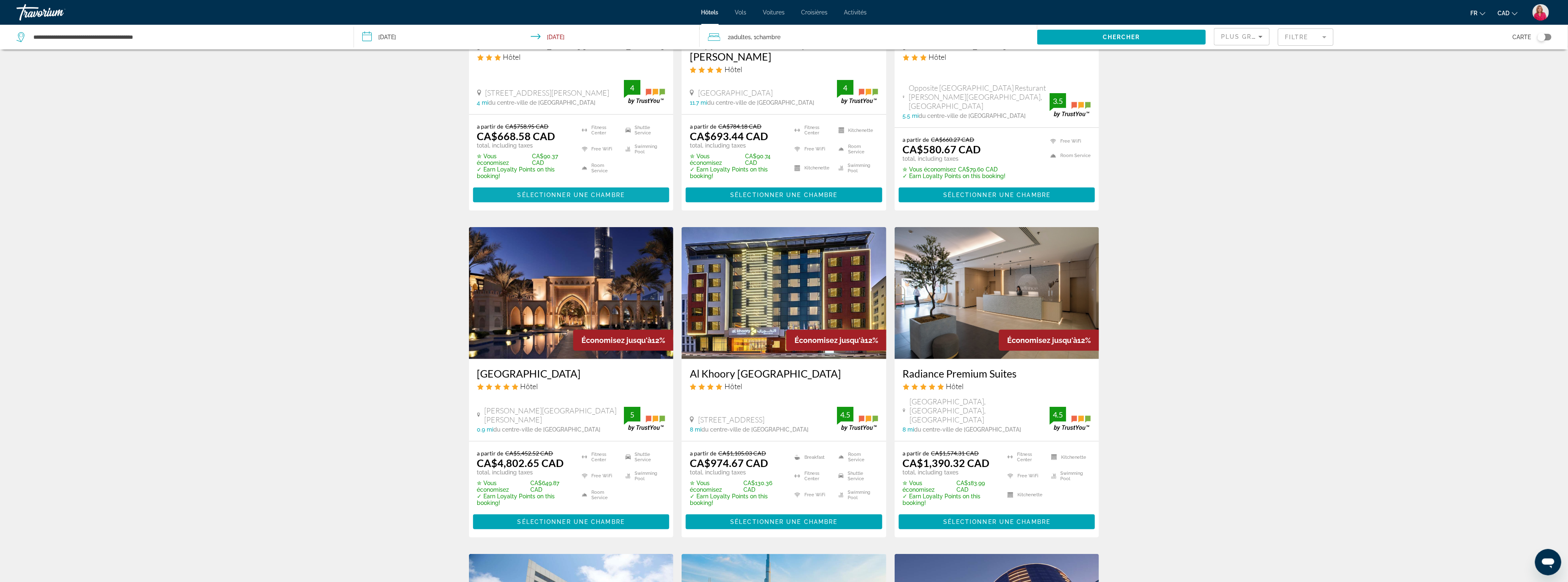
scroll to position [229, 0]
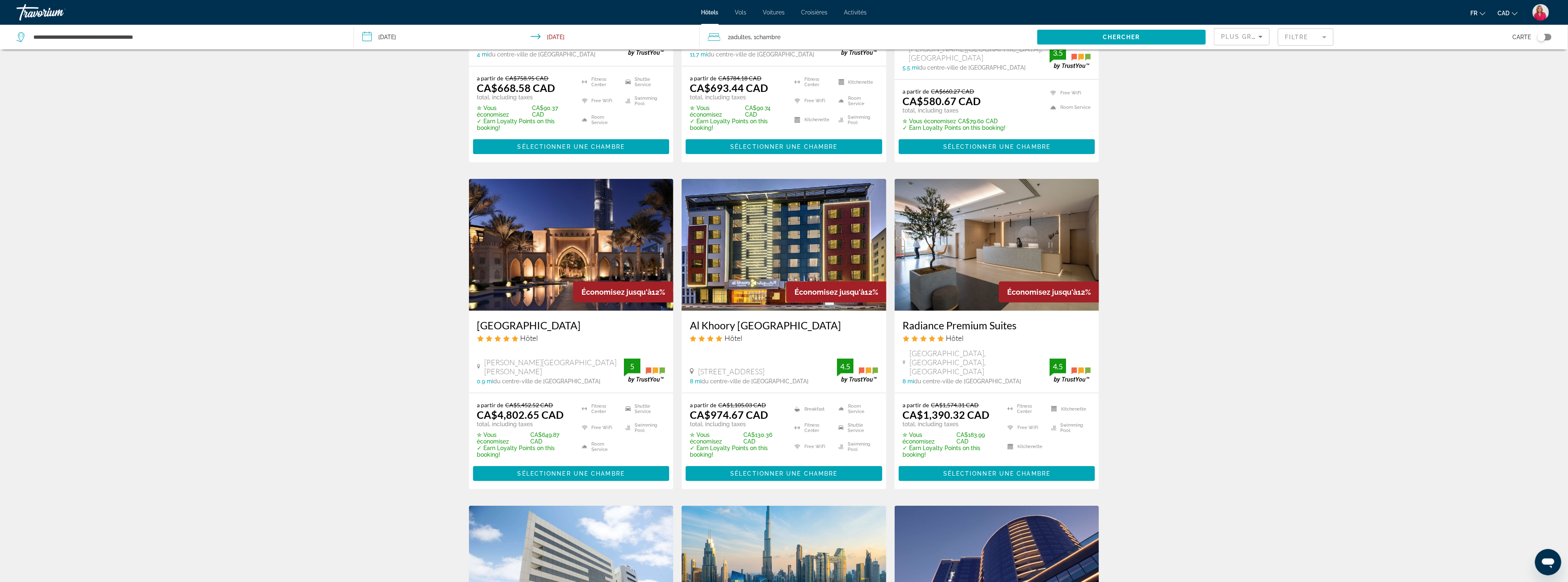
click at [549, 255] on img "Main content" at bounding box center [571, 245] width 205 height 132
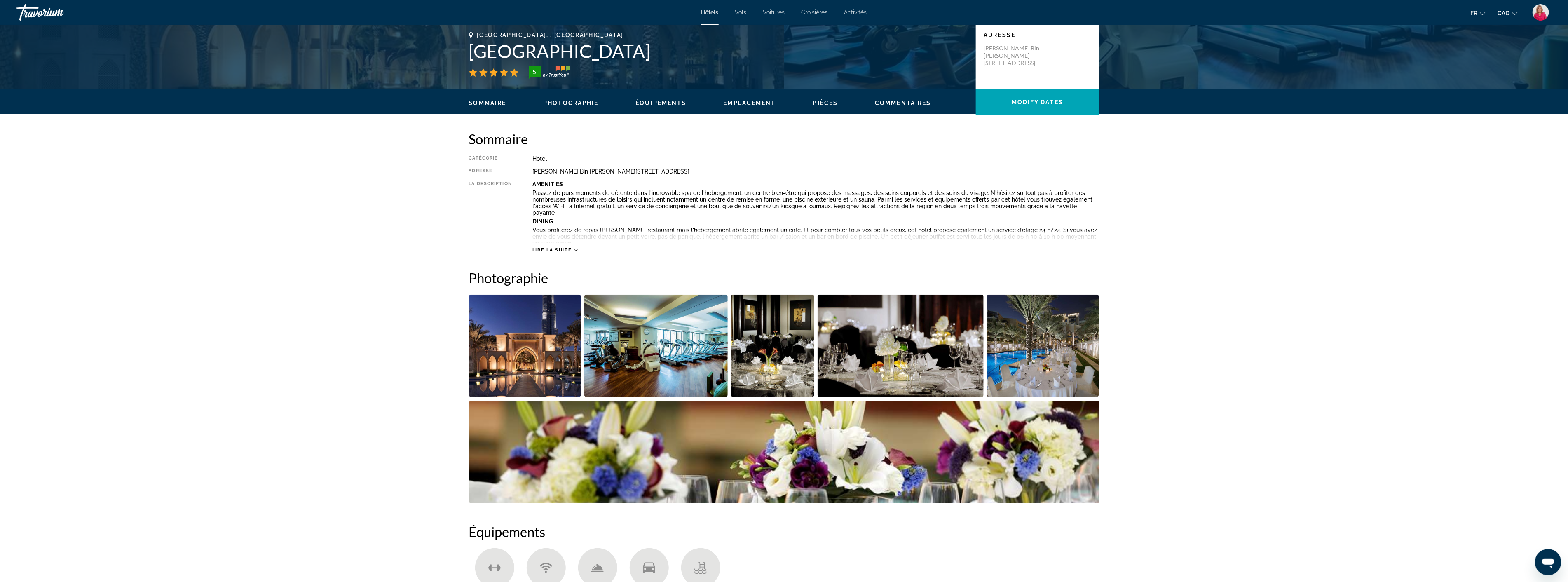
scroll to position [183, 0]
click at [885, 359] on img "Open full-screen image slider" at bounding box center [901, 345] width 166 height 102
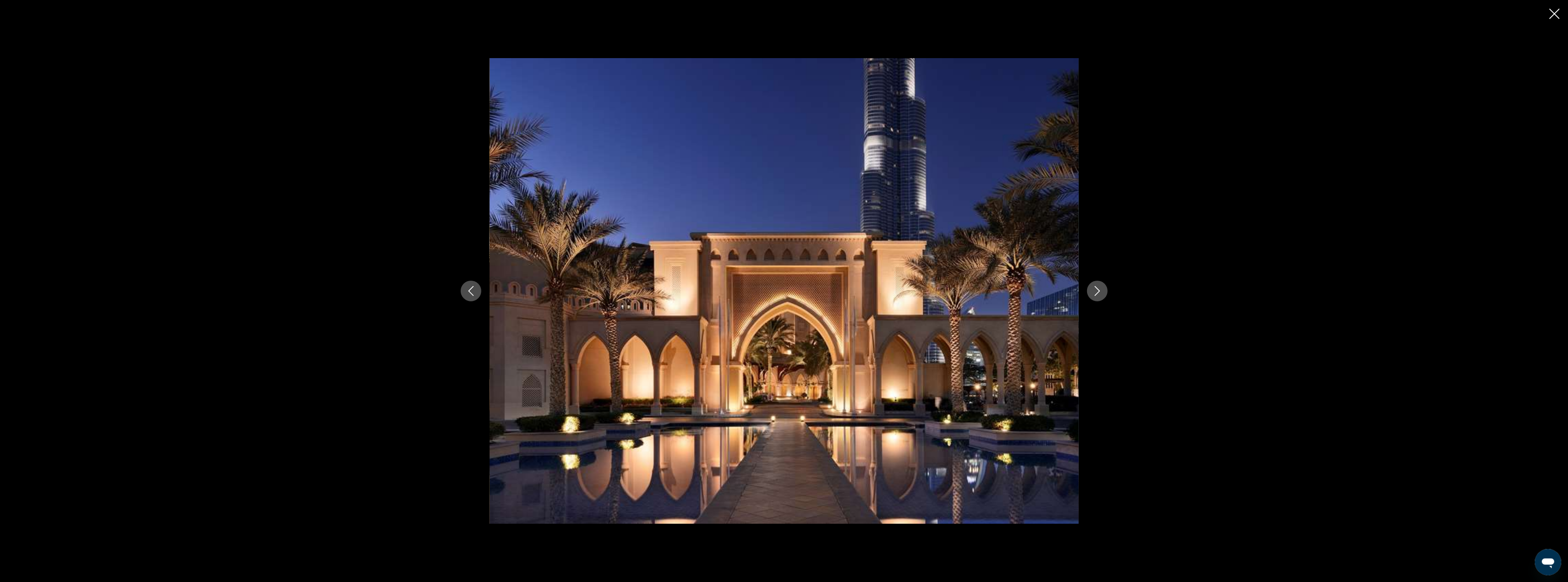
click at [1099, 289] on icon "Next image" at bounding box center [1097, 291] width 10 height 10
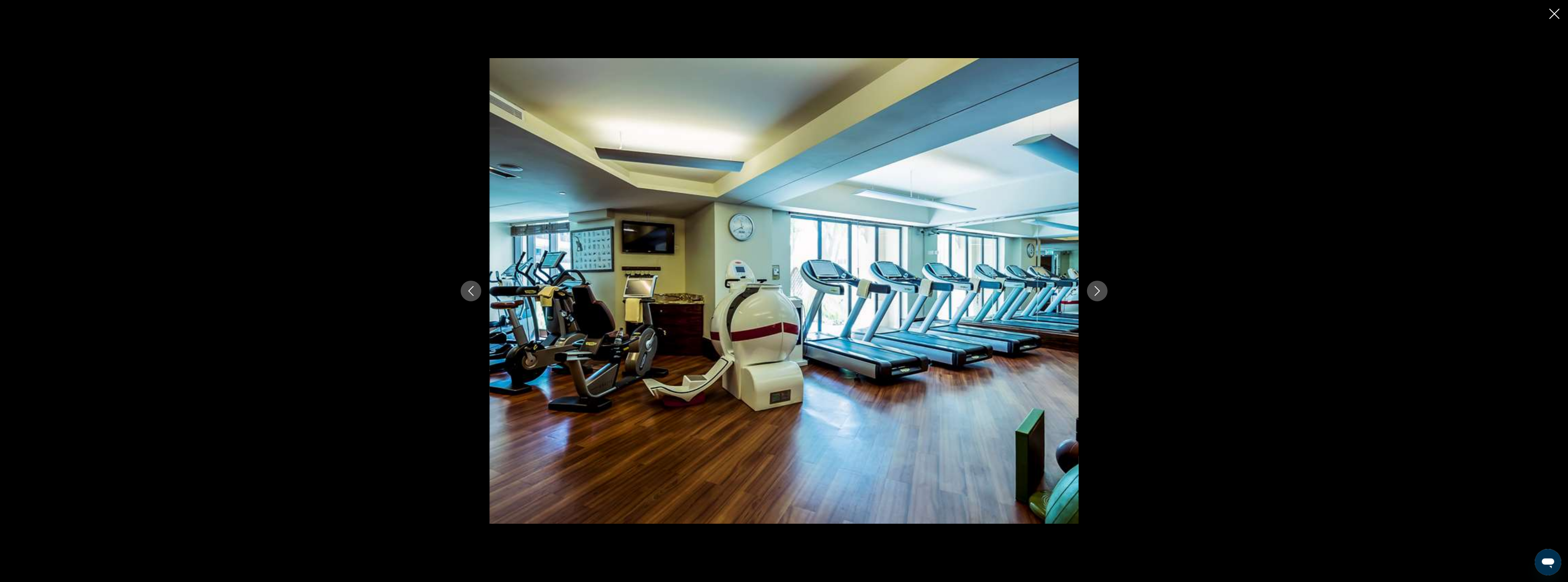
click at [1099, 289] on icon "Next image" at bounding box center [1097, 291] width 10 height 10
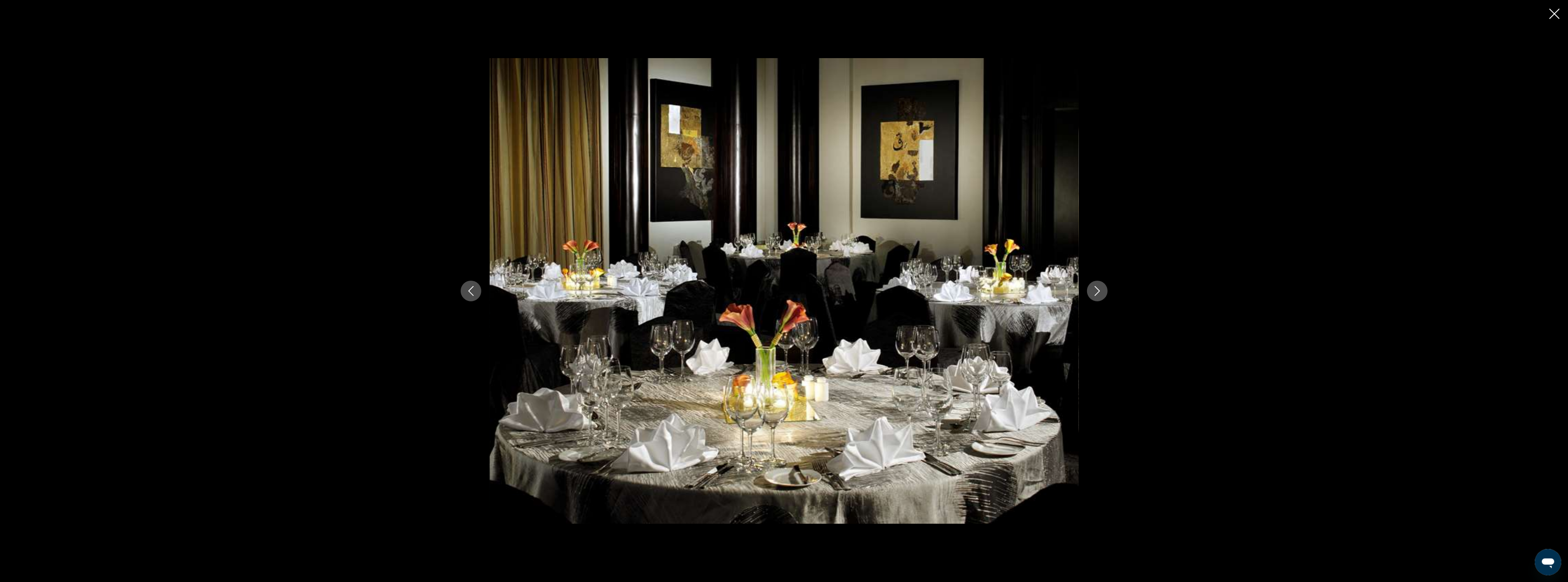
click at [1099, 289] on icon "Next image" at bounding box center [1097, 291] width 10 height 10
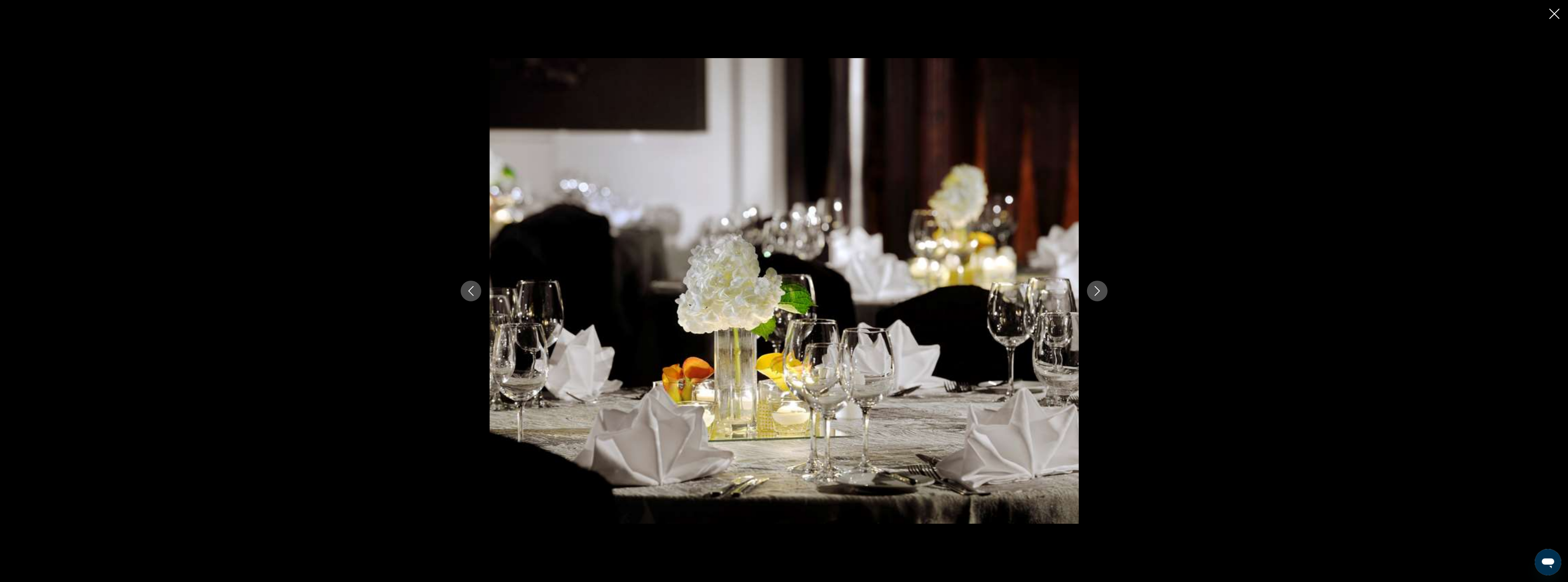
click at [1099, 289] on icon "Next image" at bounding box center [1097, 291] width 10 height 10
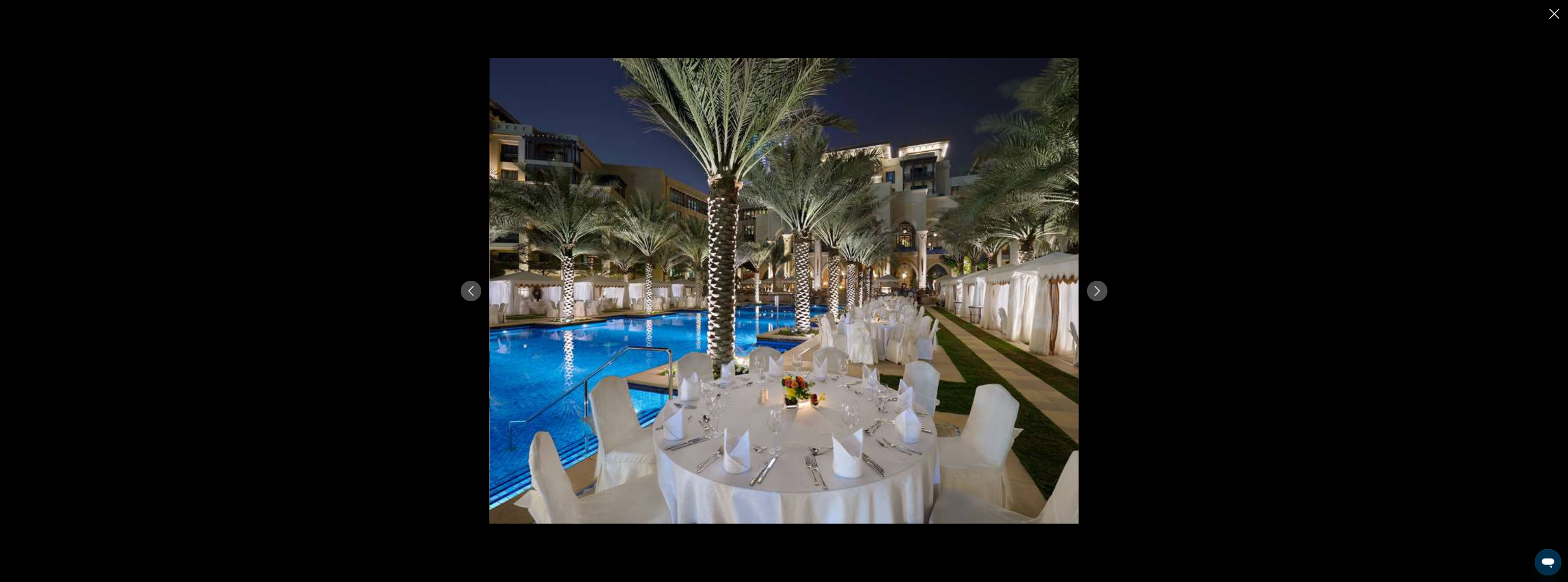
click at [1099, 289] on icon "Next image" at bounding box center [1097, 291] width 10 height 10
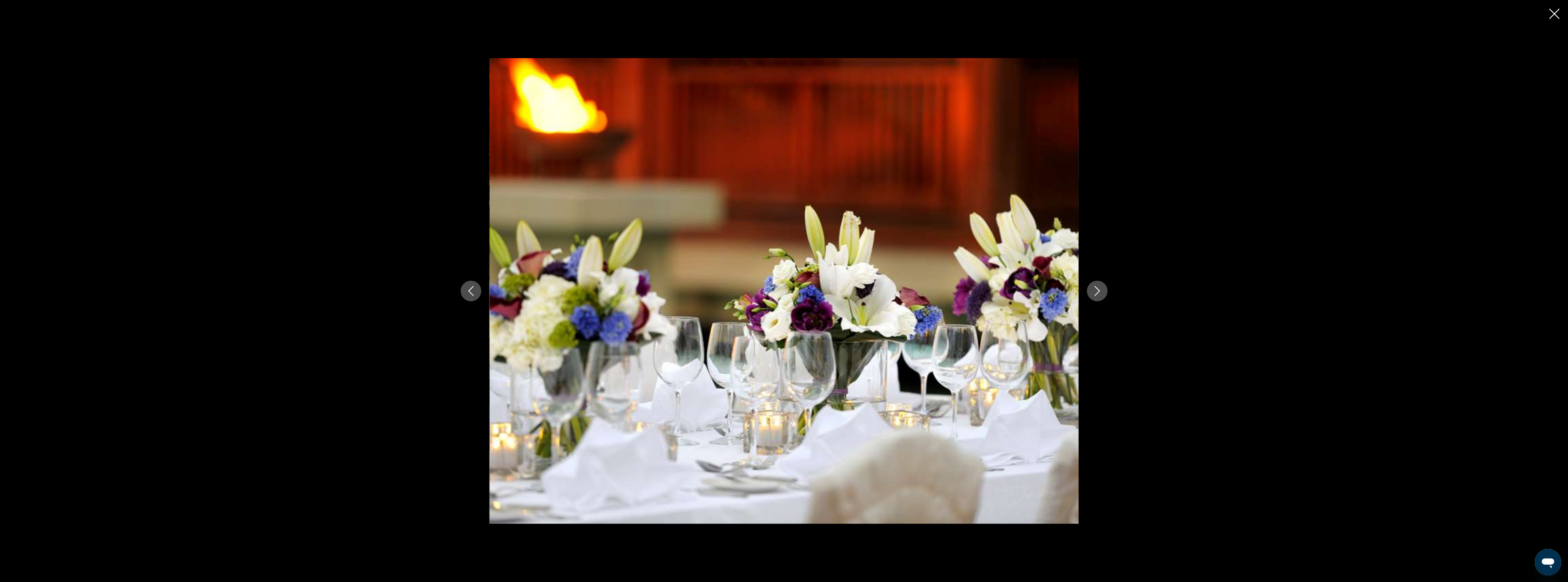
click at [1099, 289] on icon "Next image" at bounding box center [1097, 291] width 10 height 10
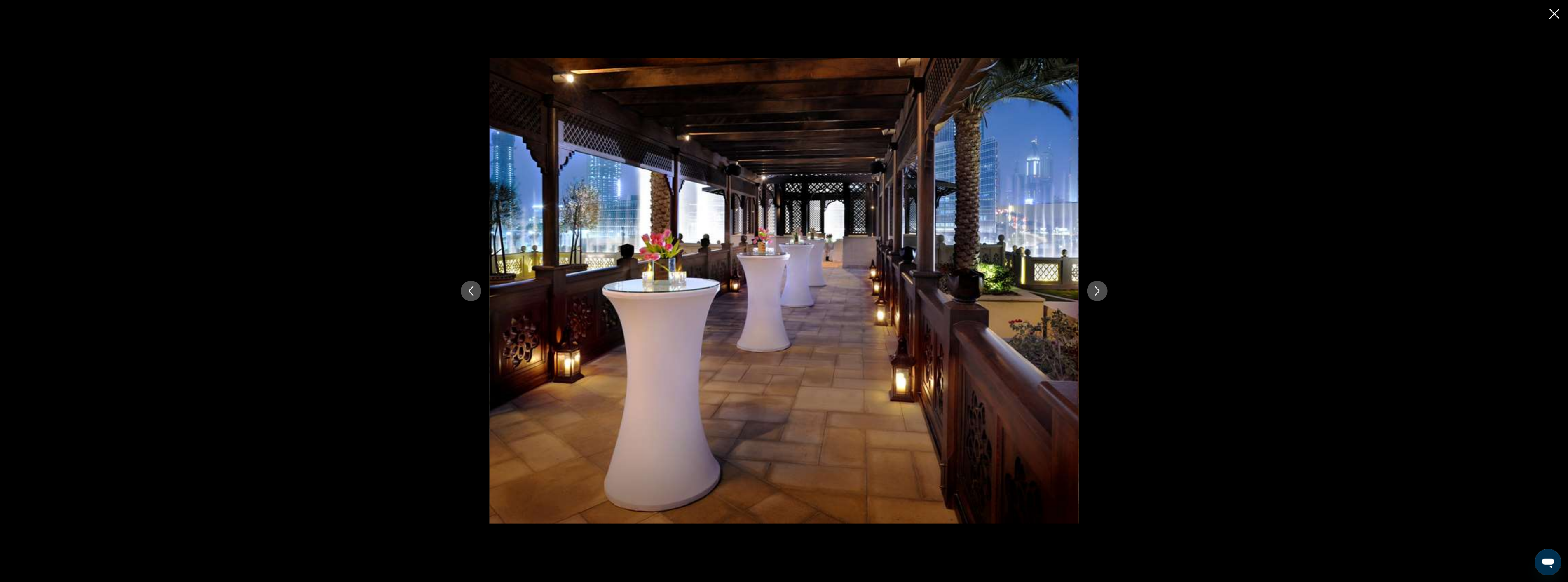
click at [1099, 289] on icon "Next image" at bounding box center [1097, 291] width 10 height 10
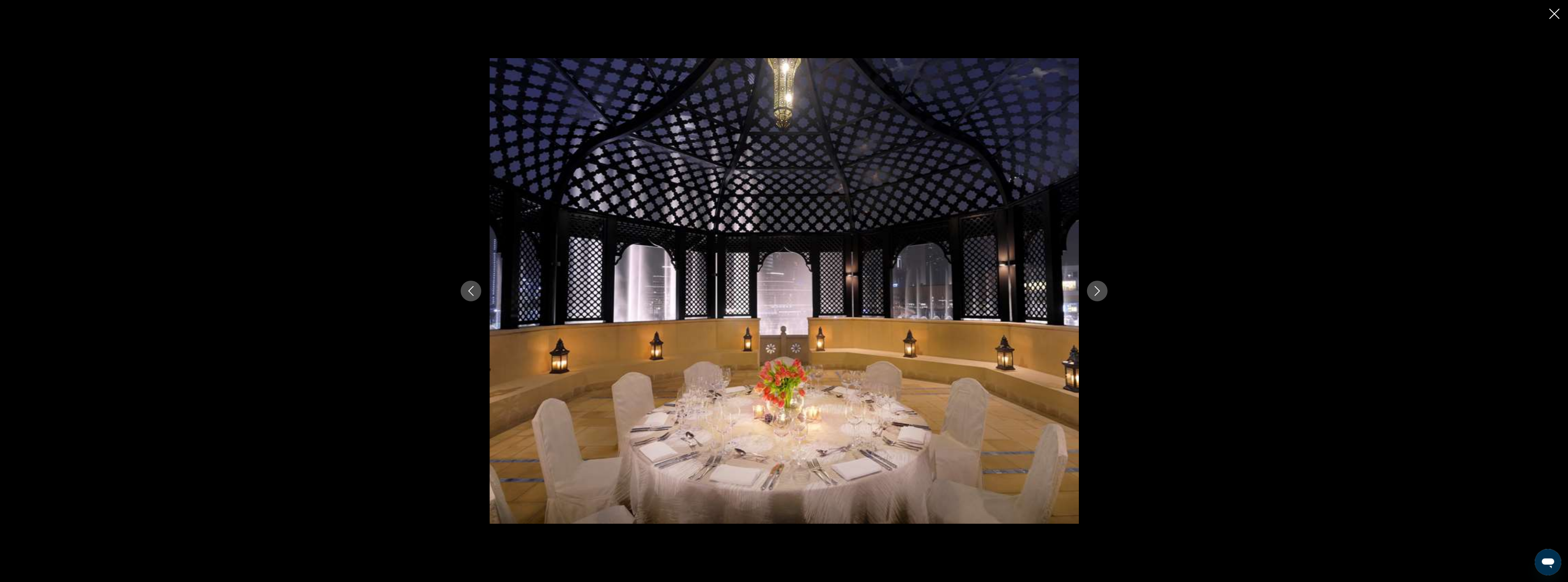
click at [1099, 289] on icon "Next image" at bounding box center [1097, 291] width 10 height 10
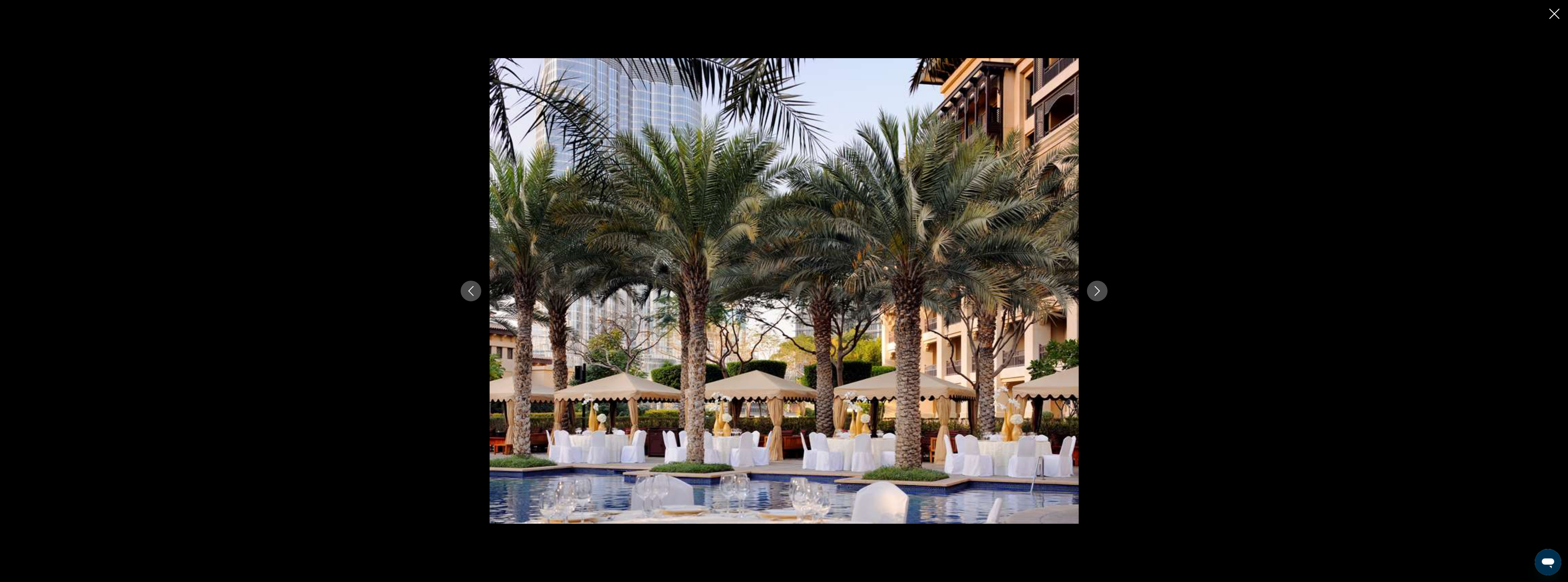
click at [1099, 289] on icon "Next image" at bounding box center [1097, 291] width 10 height 10
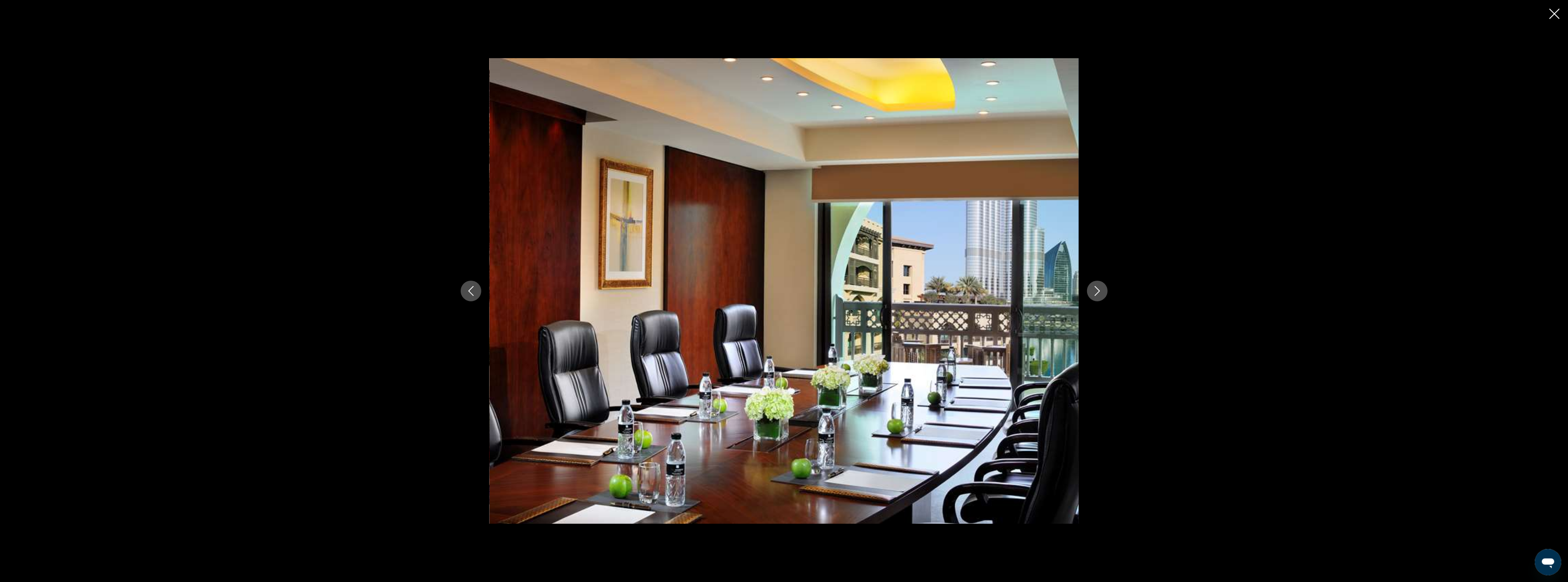
click at [1099, 289] on icon "Next image" at bounding box center [1097, 291] width 10 height 10
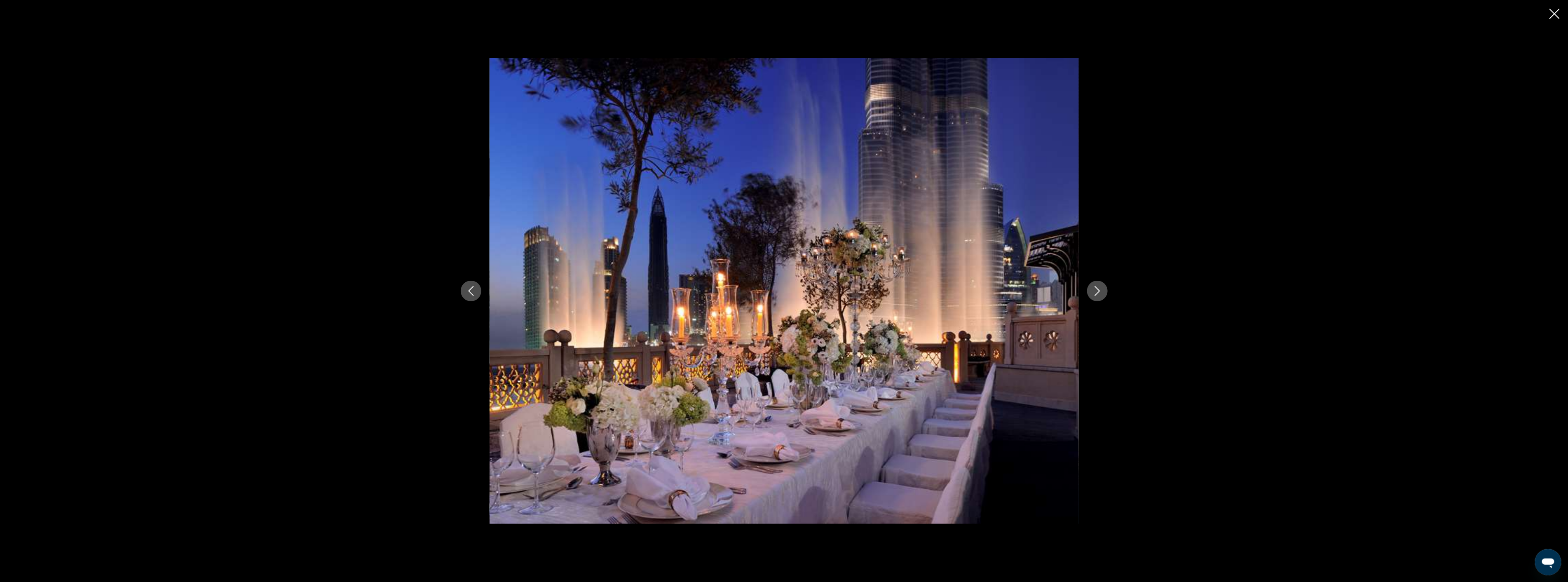
click at [1099, 289] on icon "Next image" at bounding box center [1097, 291] width 10 height 10
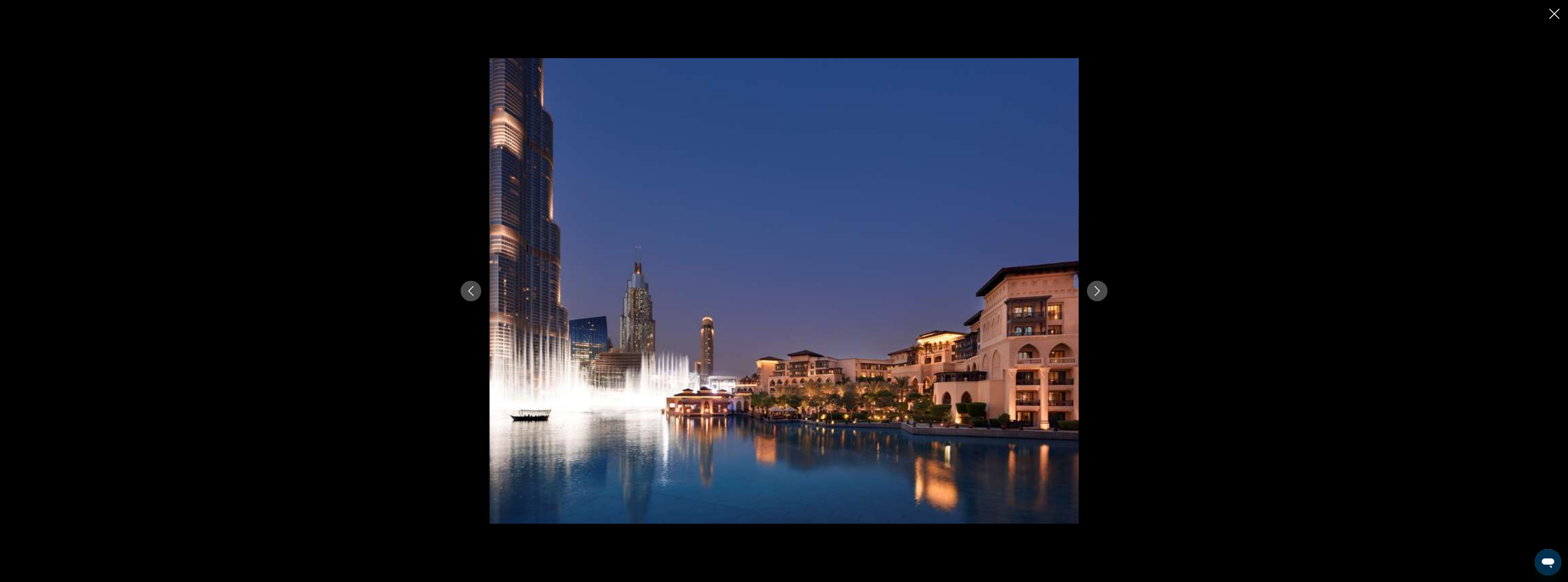
click at [1099, 289] on icon "Next image" at bounding box center [1097, 291] width 10 height 10
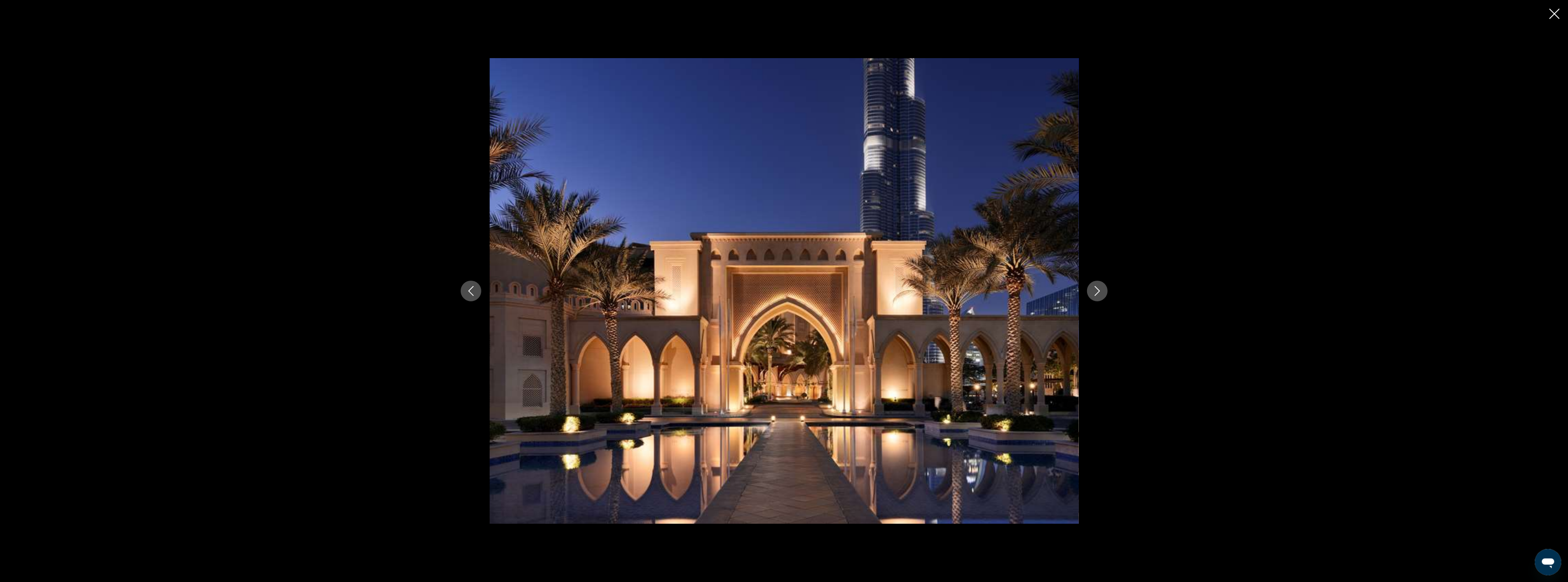
click at [1099, 289] on icon "Next image" at bounding box center [1097, 291] width 10 height 10
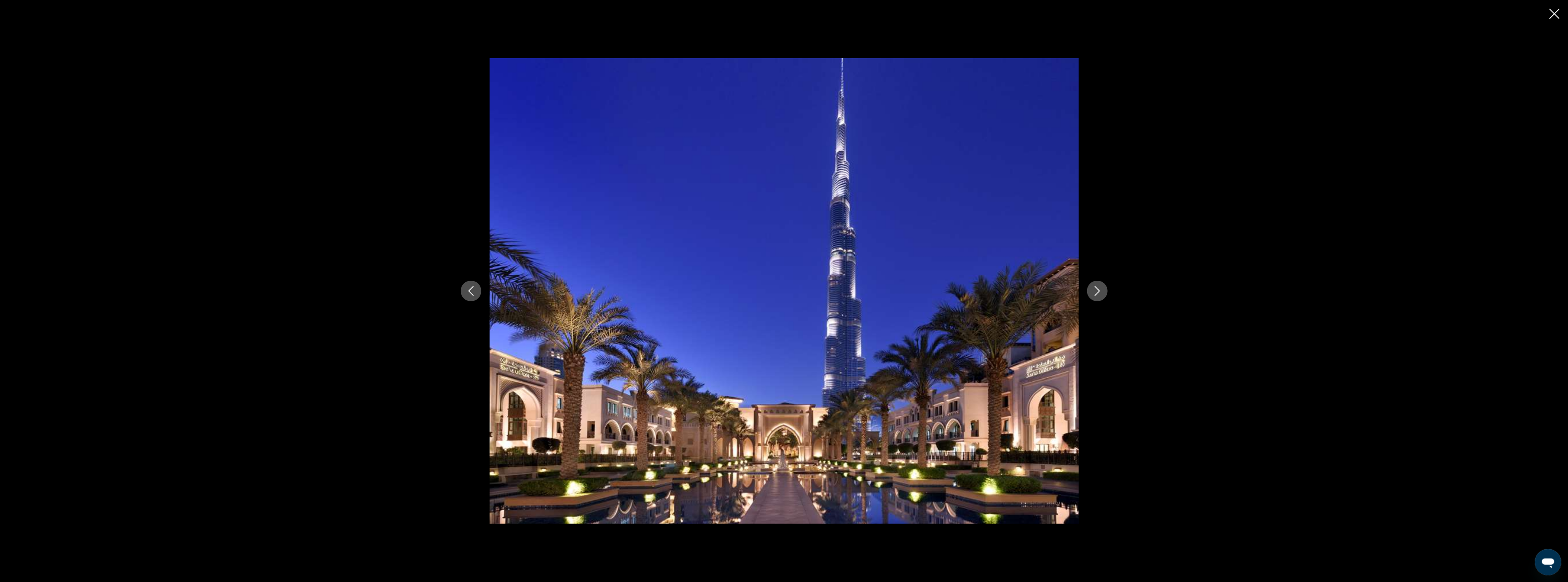
click at [1099, 289] on icon "Next image" at bounding box center [1097, 291] width 10 height 10
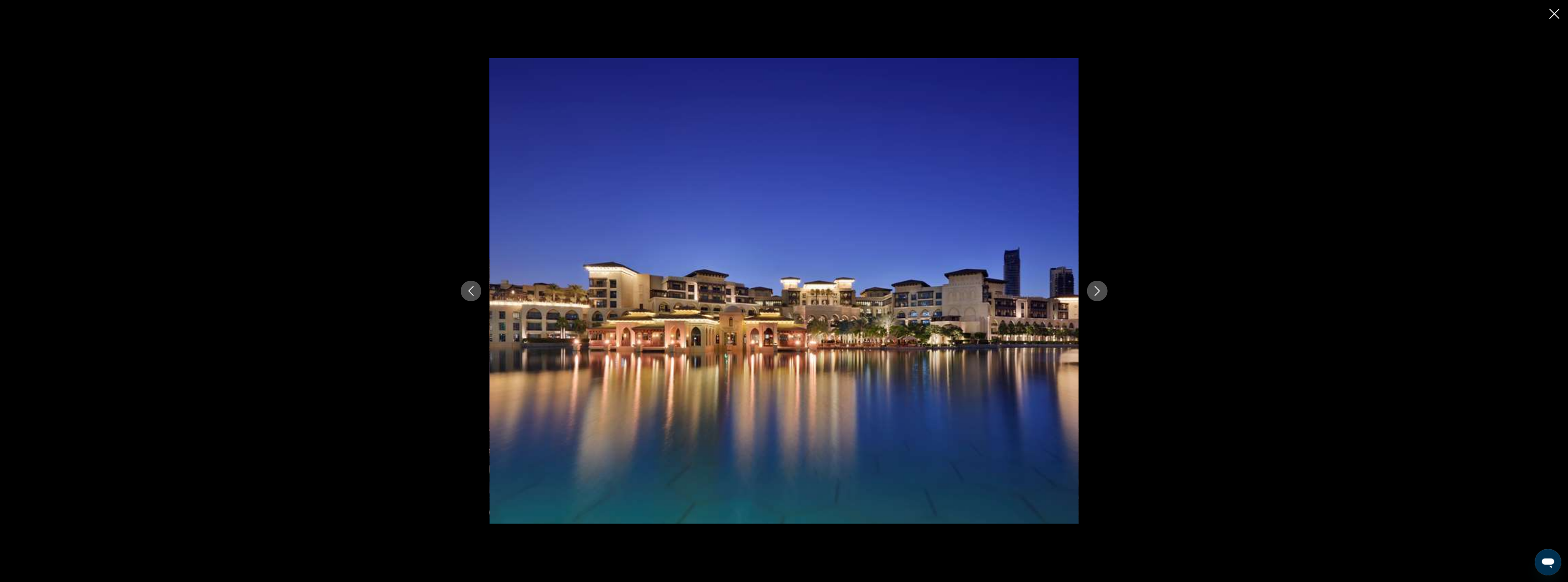
click at [1099, 289] on icon "Next image" at bounding box center [1097, 291] width 10 height 10
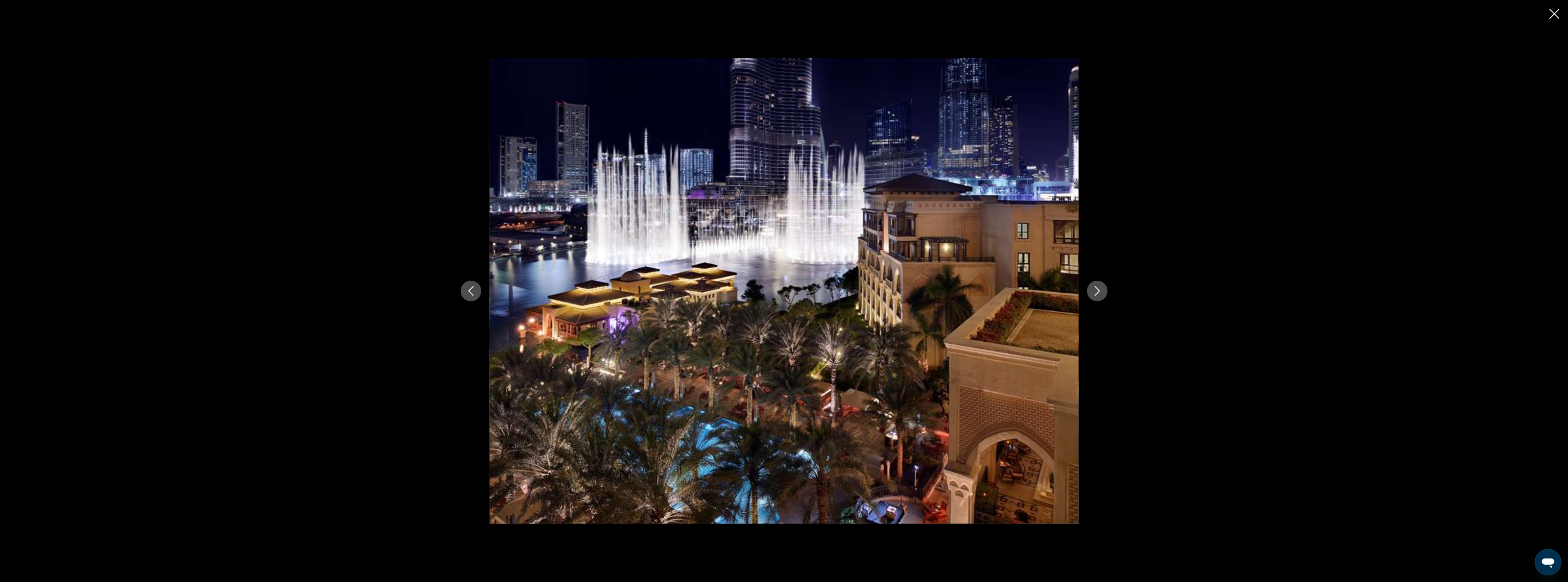
click at [1099, 289] on icon "Next image" at bounding box center [1097, 291] width 10 height 10
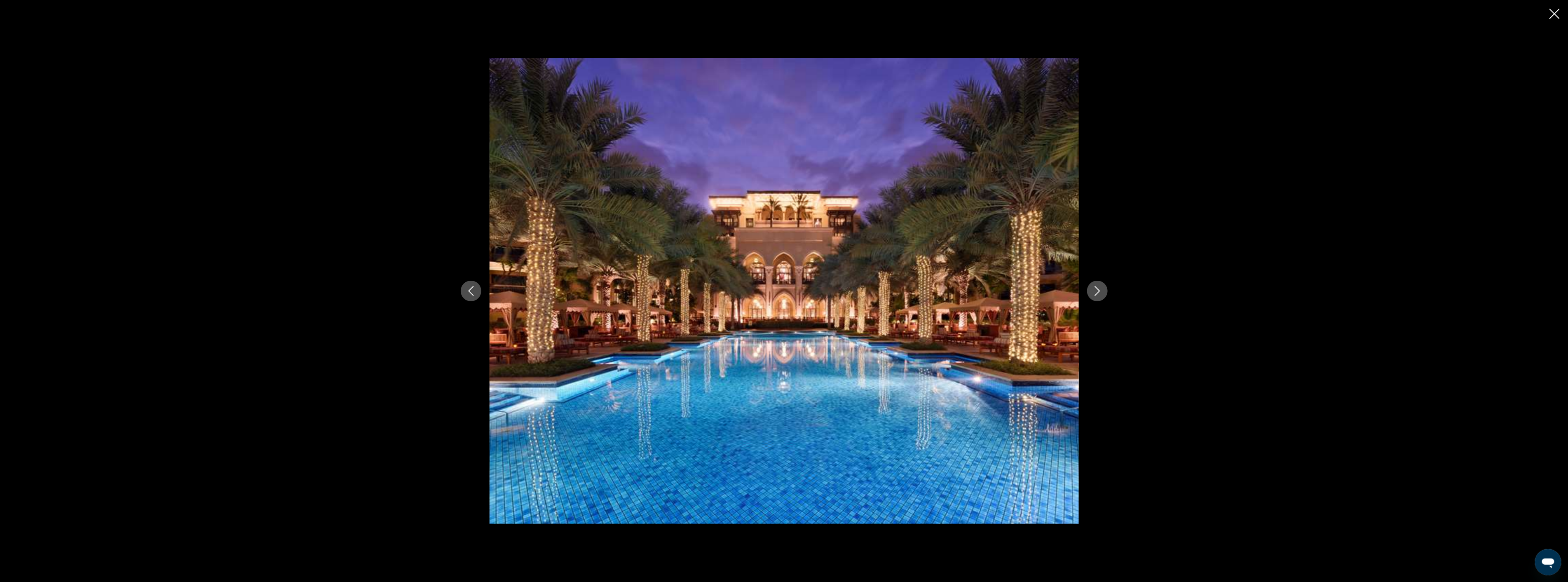
click at [1099, 289] on icon "Next image" at bounding box center [1097, 291] width 10 height 10
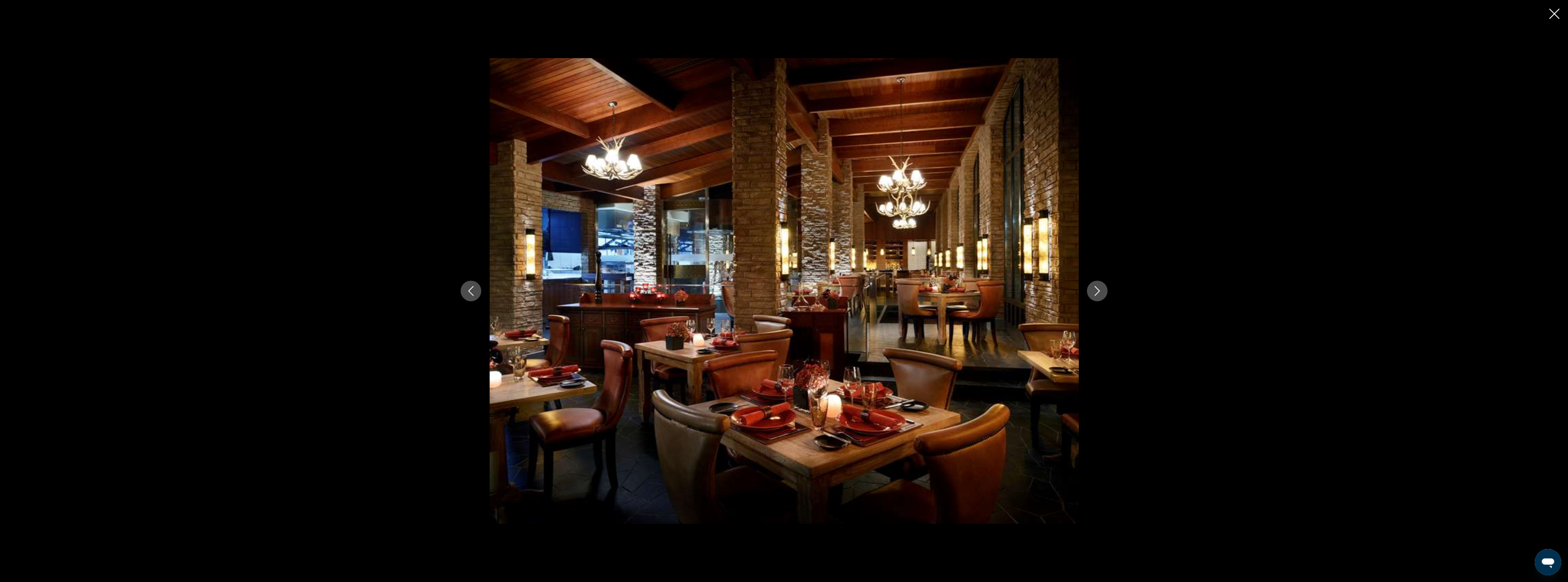
click at [1099, 289] on icon "Next image" at bounding box center [1097, 291] width 10 height 10
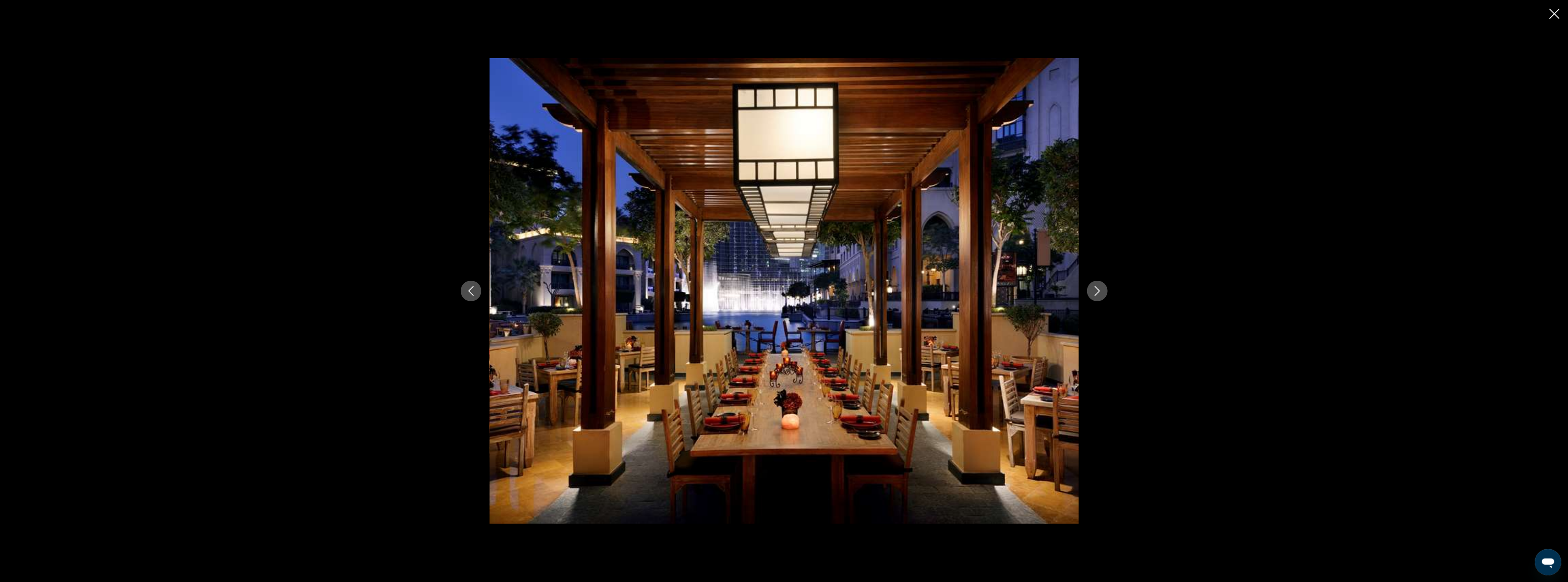
click at [1099, 289] on icon "Next image" at bounding box center [1097, 291] width 10 height 10
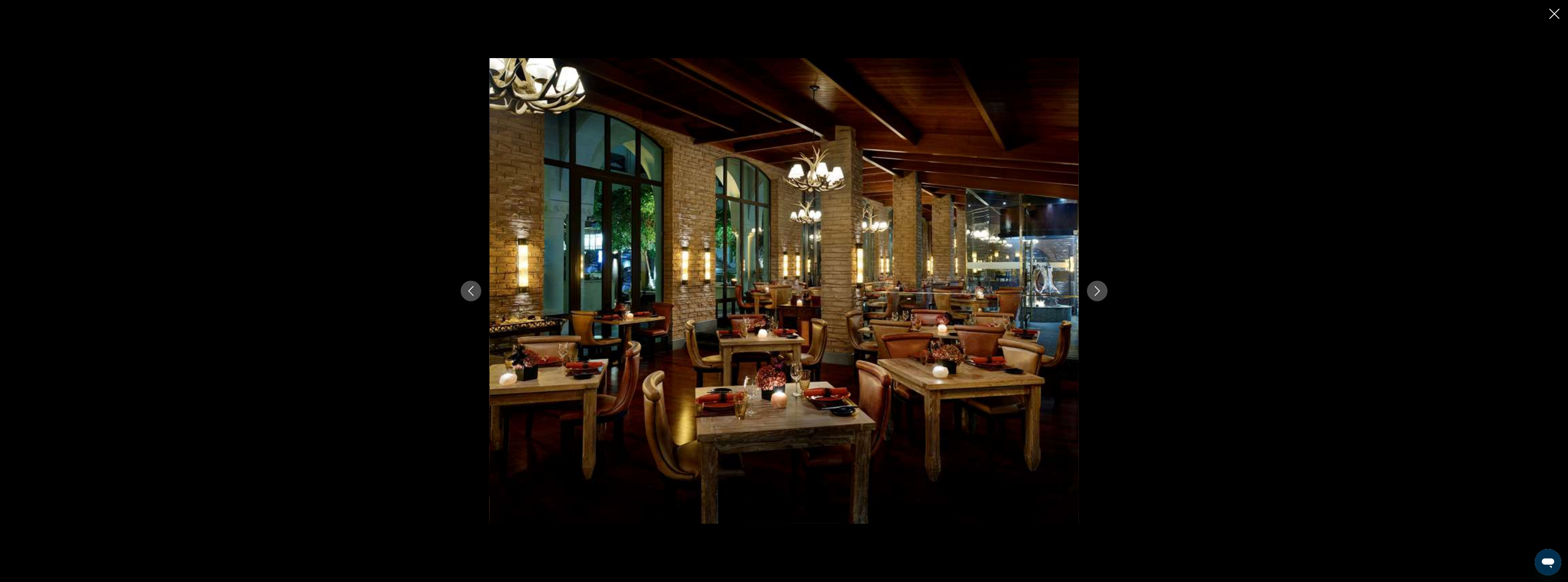
click at [1099, 289] on icon "Next image" at bounding box center [1097, 291] width 10 height 10
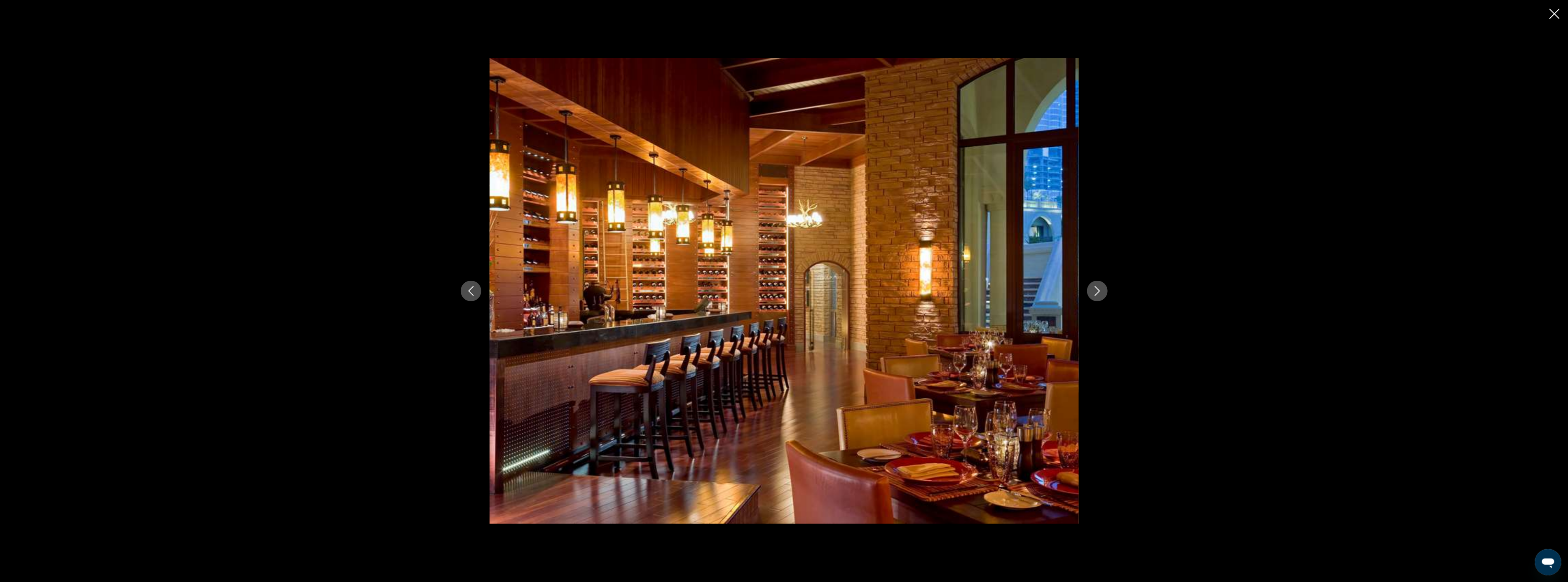
click at [1099, 289] on icon "Next image" at bounding box center [1097, 291] width 10 height 10
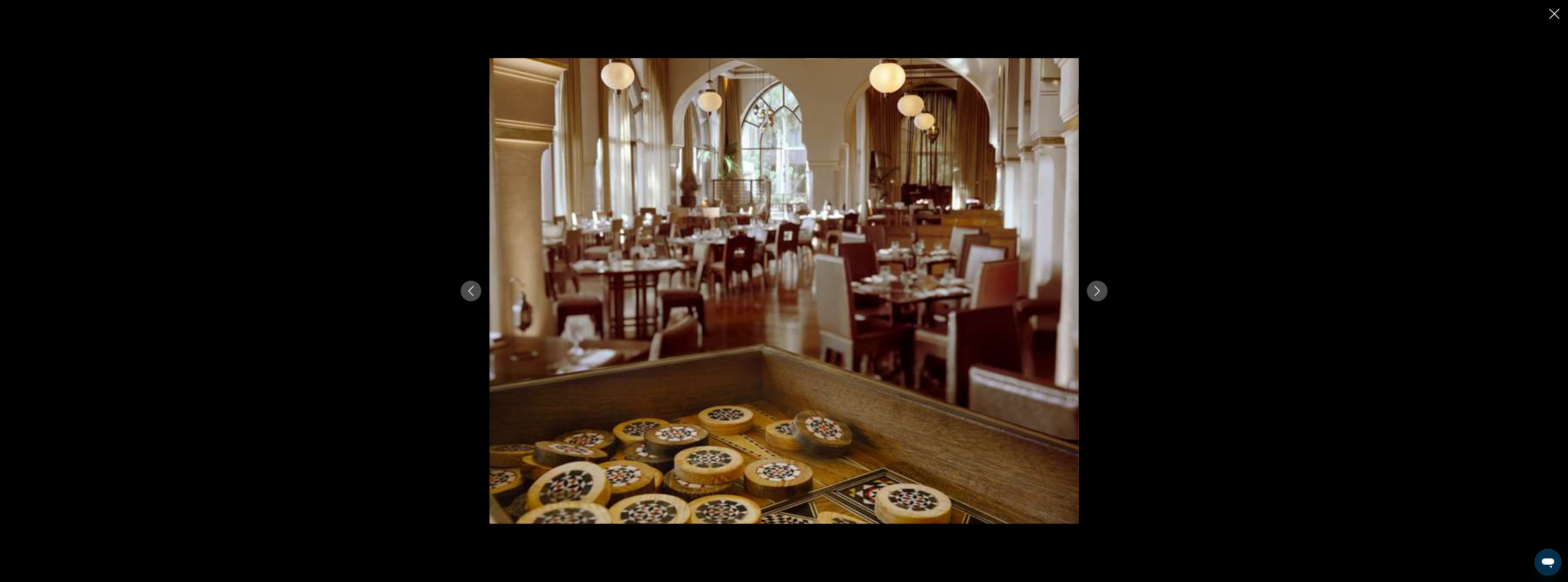
click at [1099, 289] on icon "Next image" at bounding box center [1097, 291] width 10 height 10
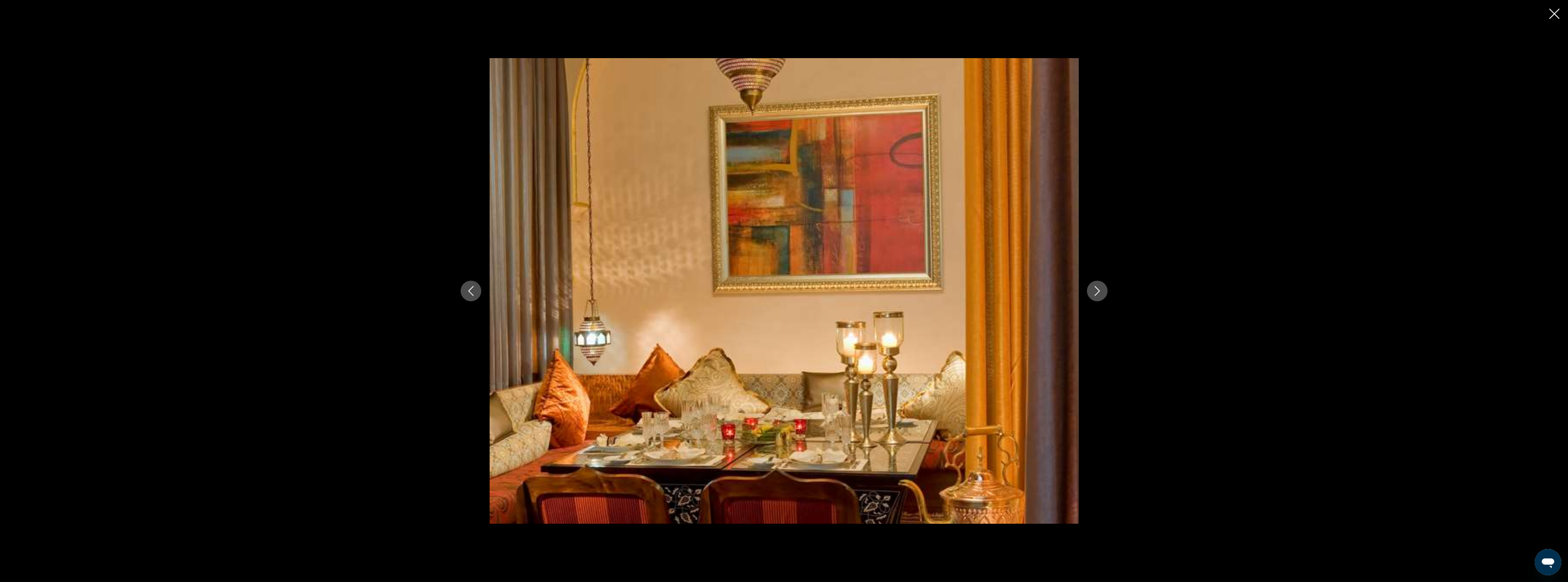
click at [1099, 289] on icon "Next image" at bounding box center [1097, 291] width 10 height 10
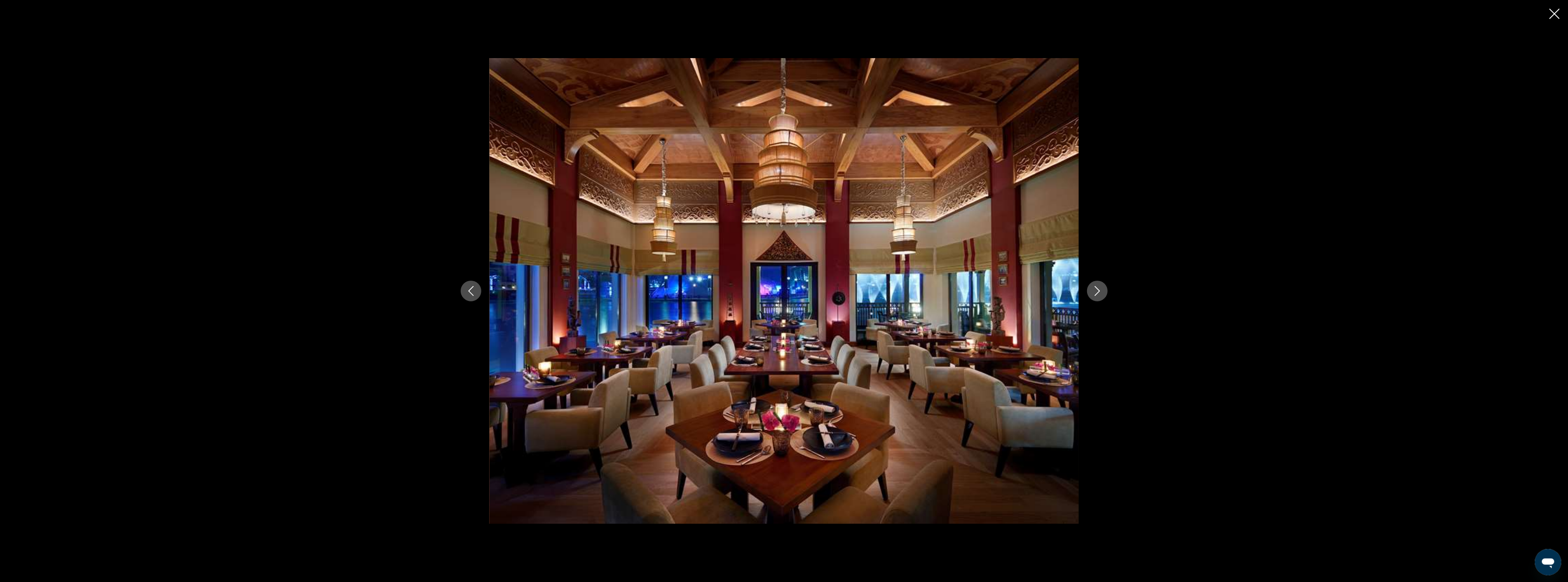
click at [1099, 289] on icon "Next image" at bounding box center [1097, 291] width 10 height 10
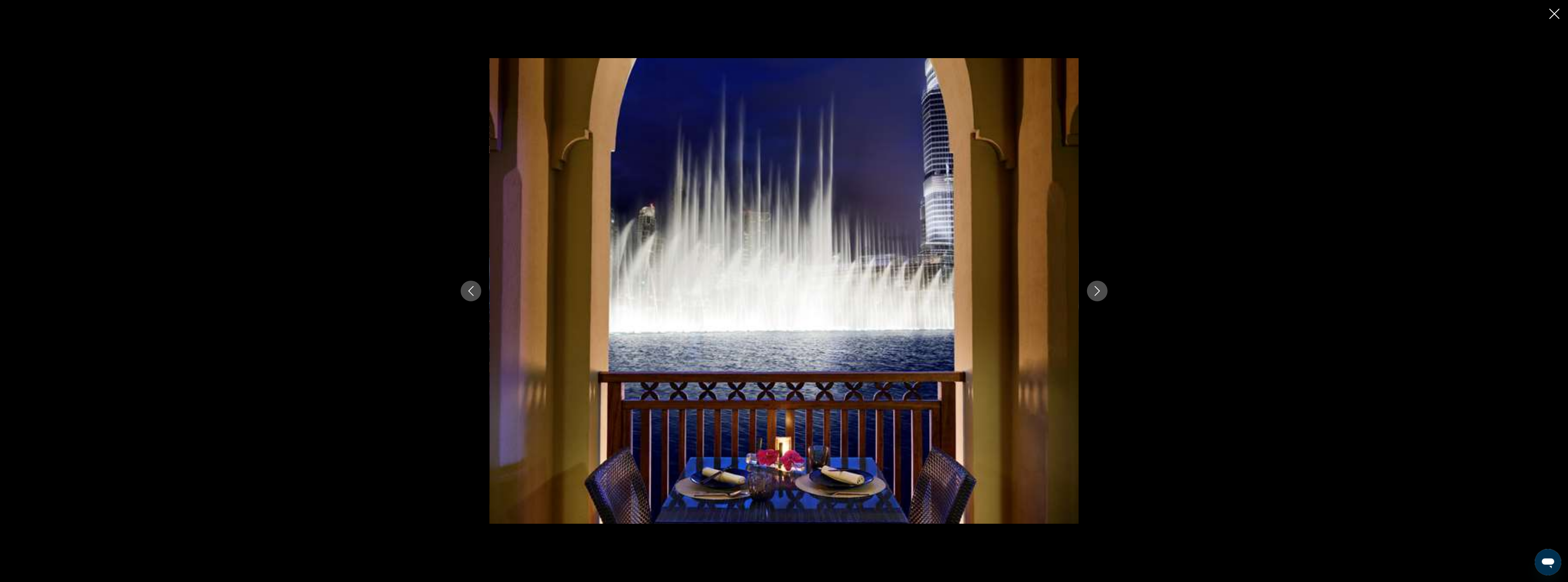
click at [1099, 289] on icon "Next image" at bounding box center [1097, 291] width 10 height 10
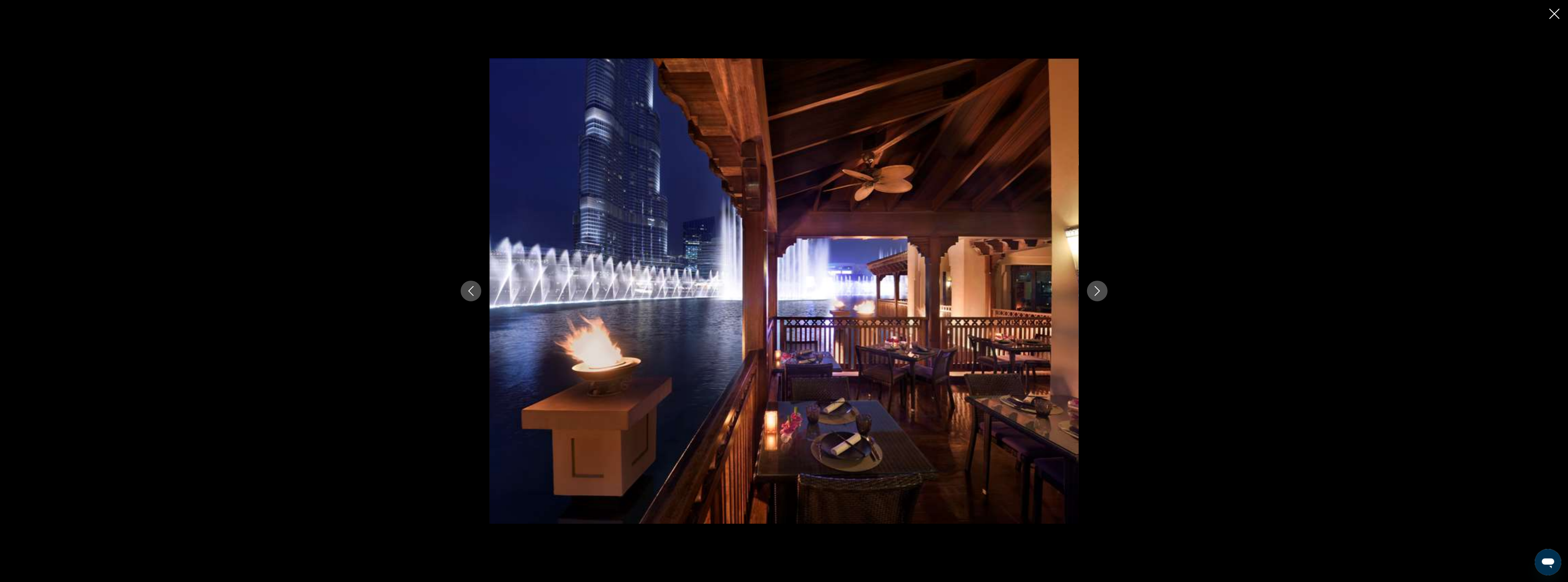
click at [1099, 289] on icon "Next image" at bounding box center [1097, 291] width 10 height 10
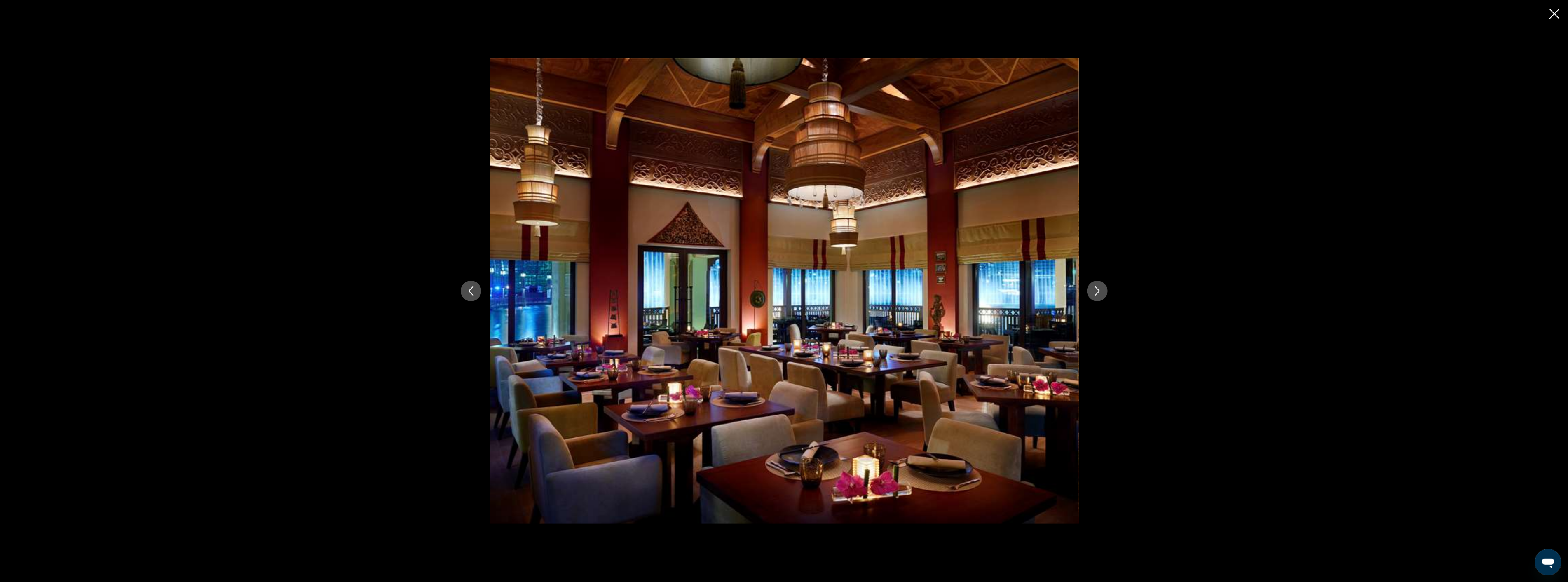
click at [1099, 289] on icon "Next image" at bounding box center [1097, 291] width 10 height 10
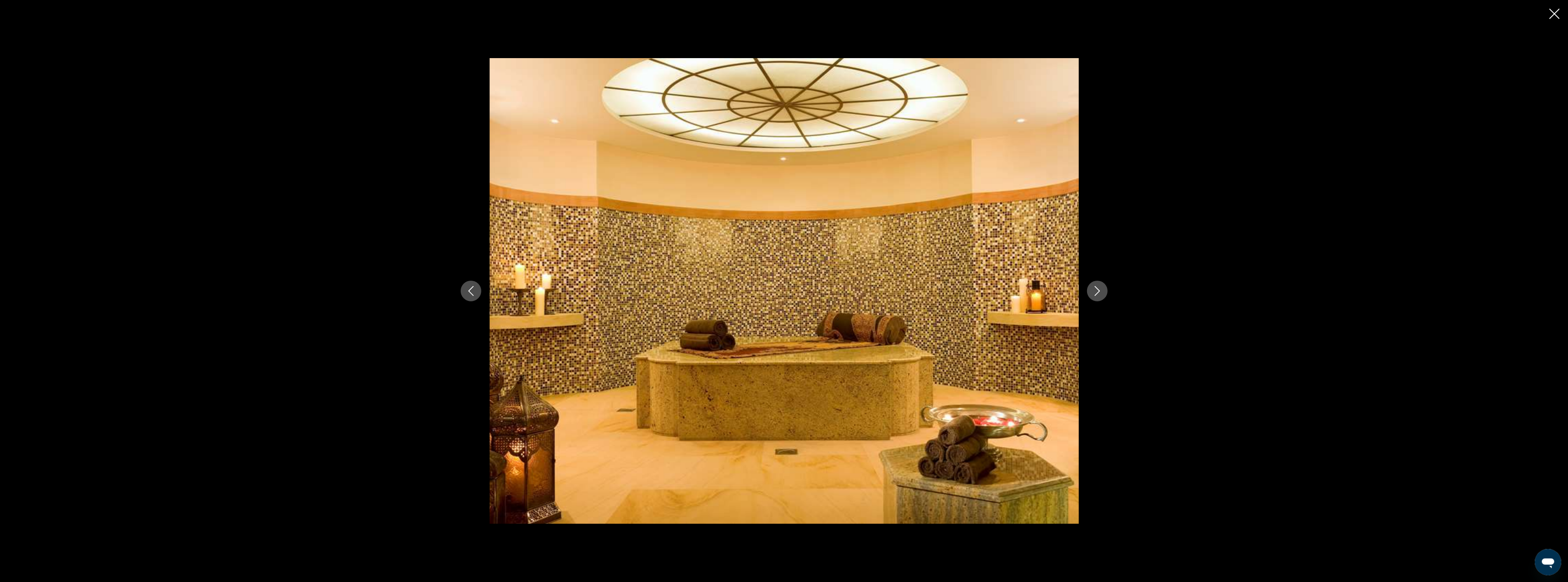
click at [1099, 289] on icon "Next image" at bounding box center [1097, 291] width 10 height 10
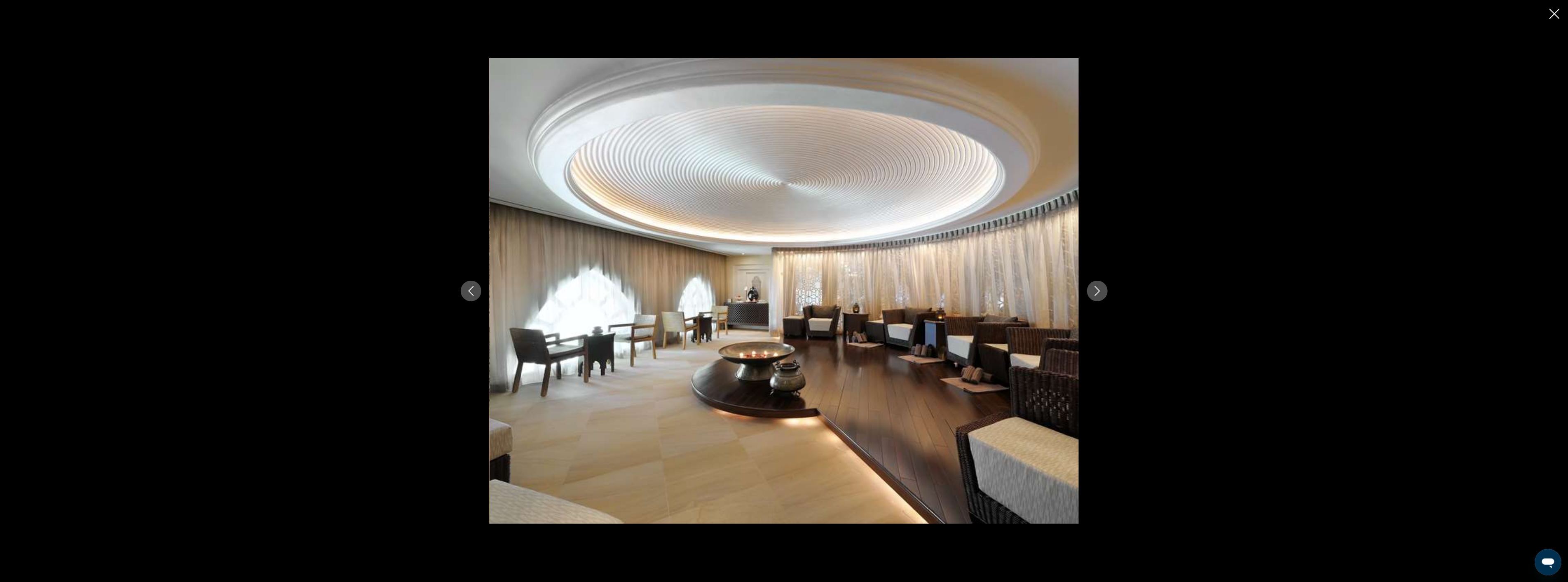
click at [1099, 289] on icon "Next image" at bounding box center [1097, 291] width 10 height 10
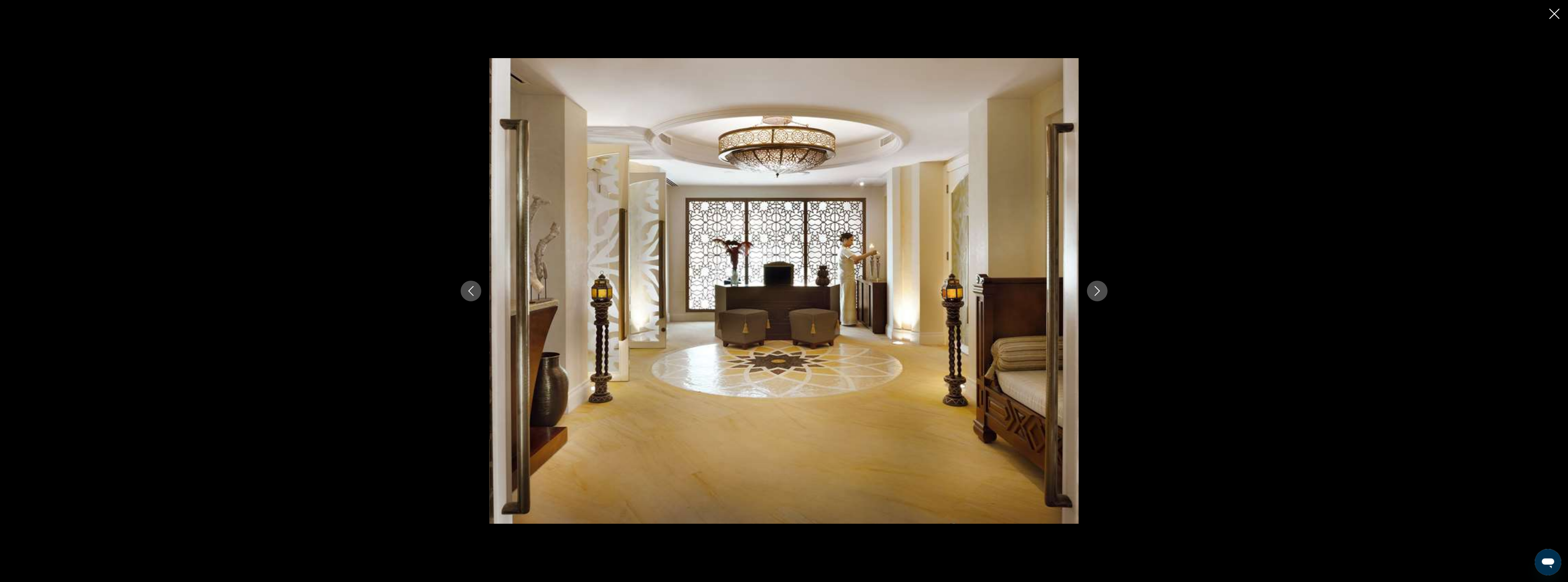
click at [1099, 289] on icon "Next image" at bounding box center [1097, 291] width 10 height 10
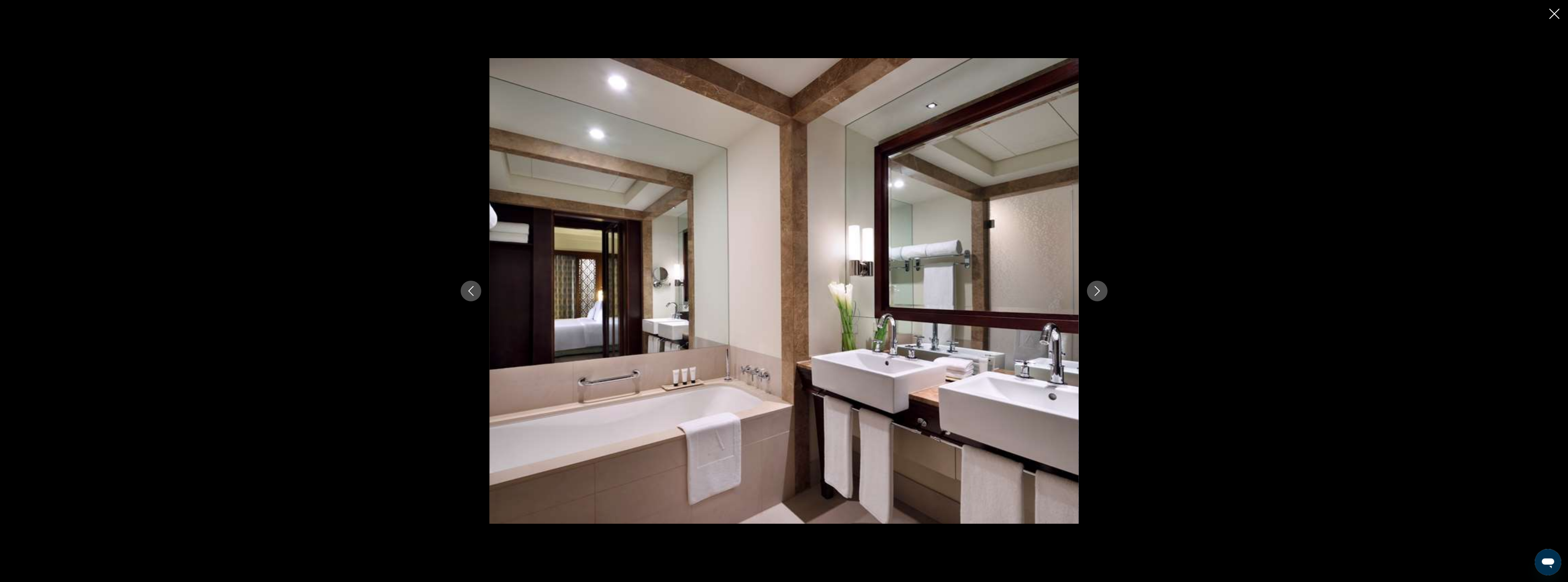
click at [1099, 289] on icon "Next image" at bounding box center [1097, 291] width 10 height 10
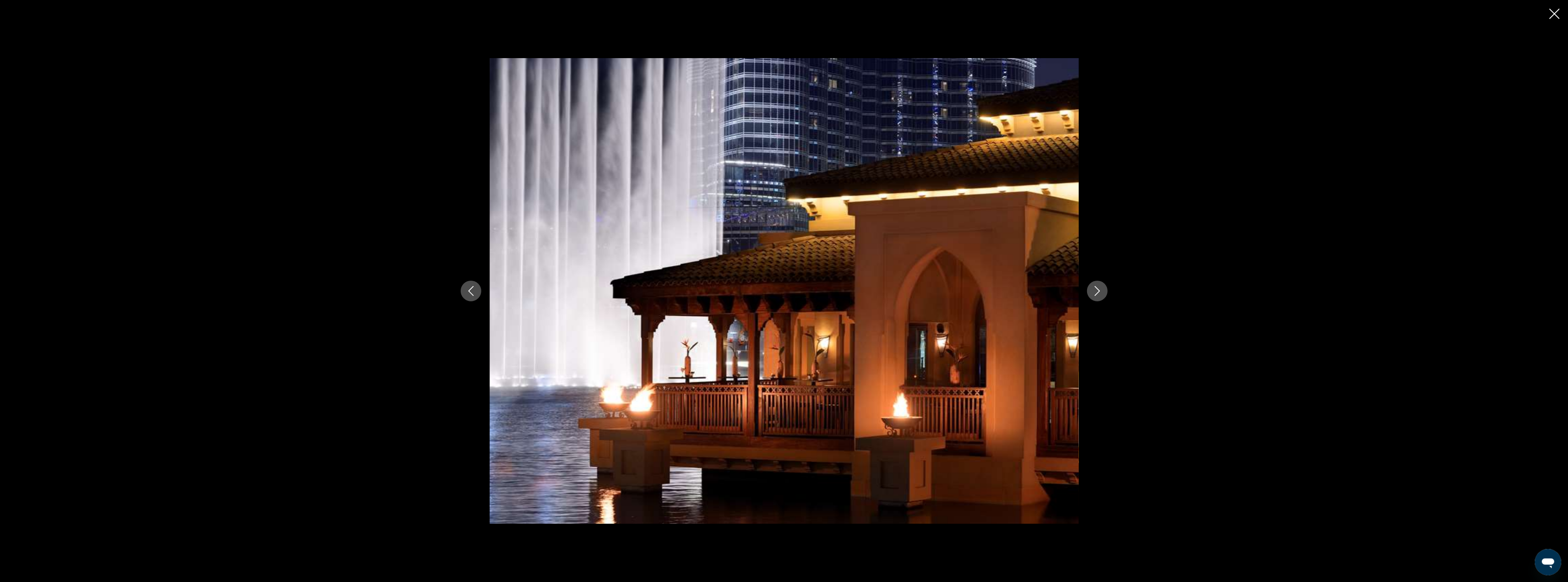
click at [1099, 289] on icon "Next image" at bounding box center [1097, 291] width 10 height 10
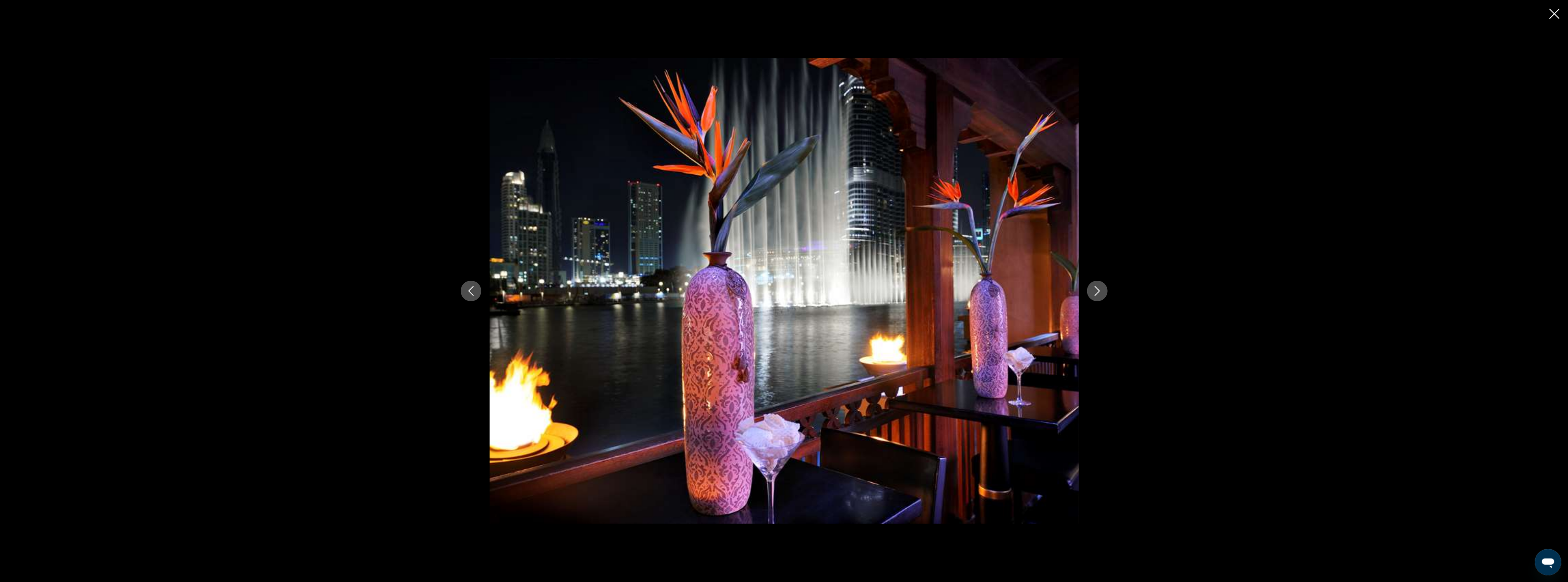
click at [1099, 289] on icon "Next image" at bounding box center [1097, 291] width 10 height 10
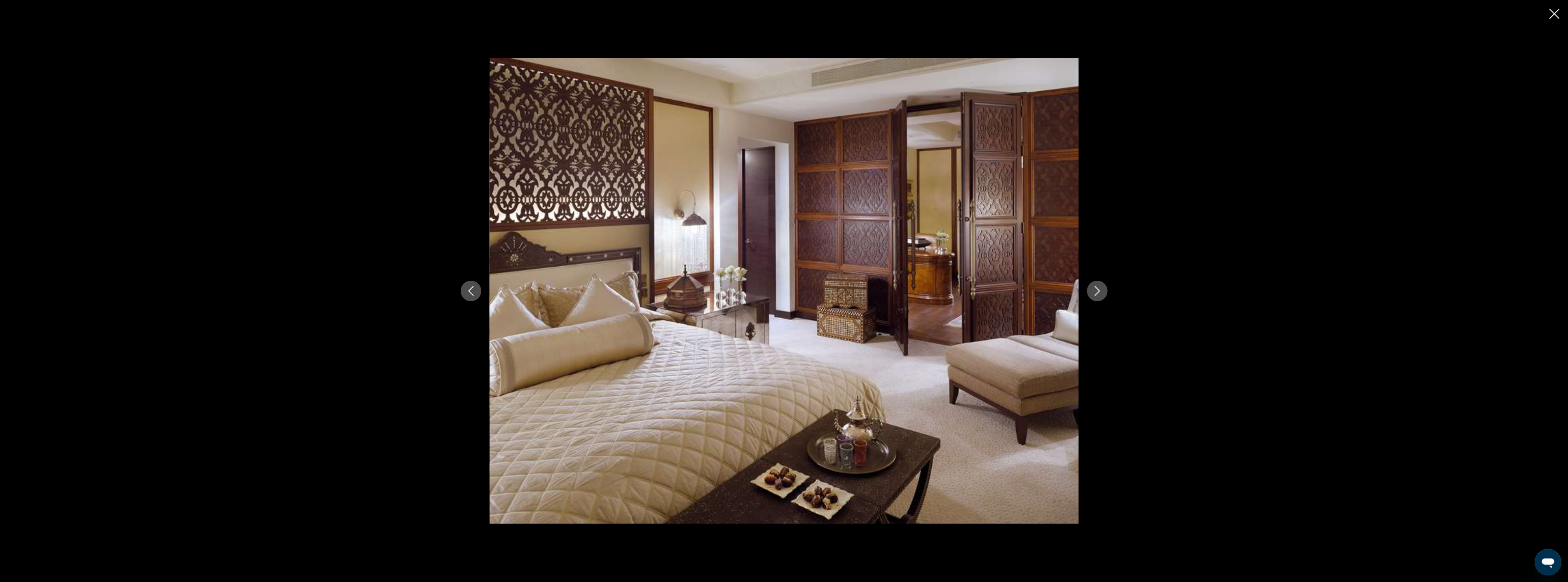
click at [1099, 289] on icon "Next image" at bounding box center [1097, 291] width 10 height 10
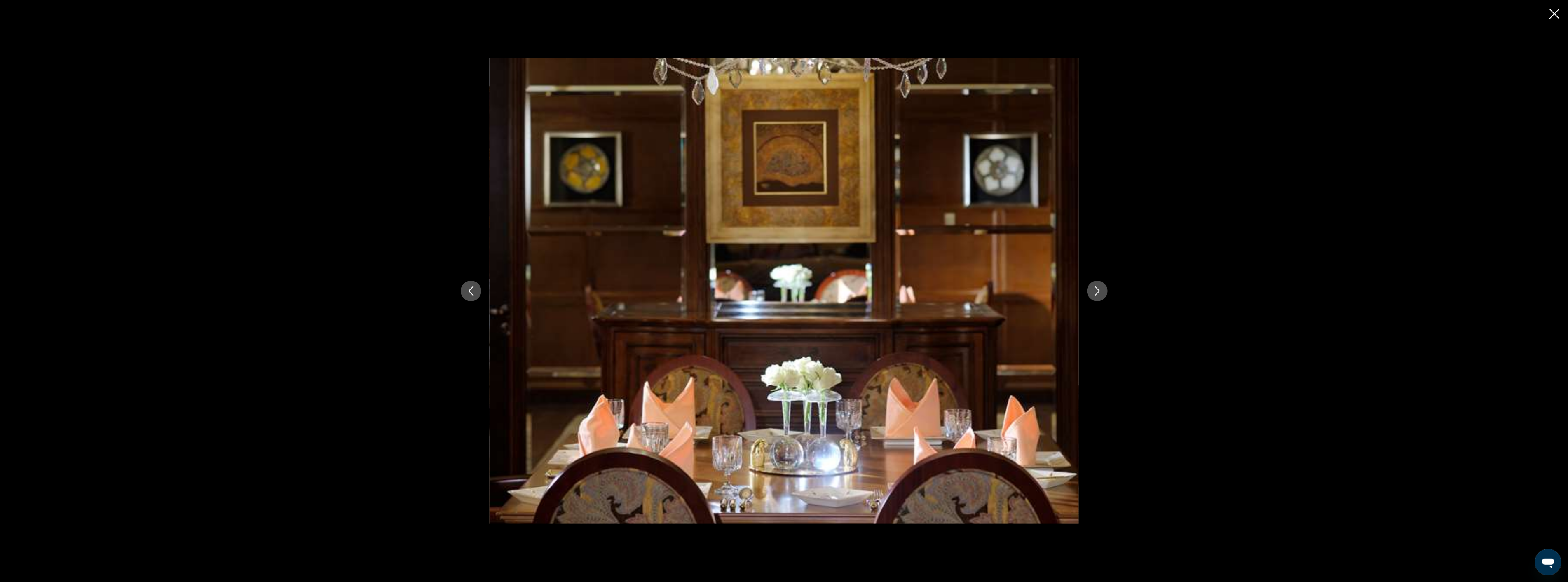
click at [1099, 289] on icon "Next image" at bounding box center [1097, 291] width 10 height 10
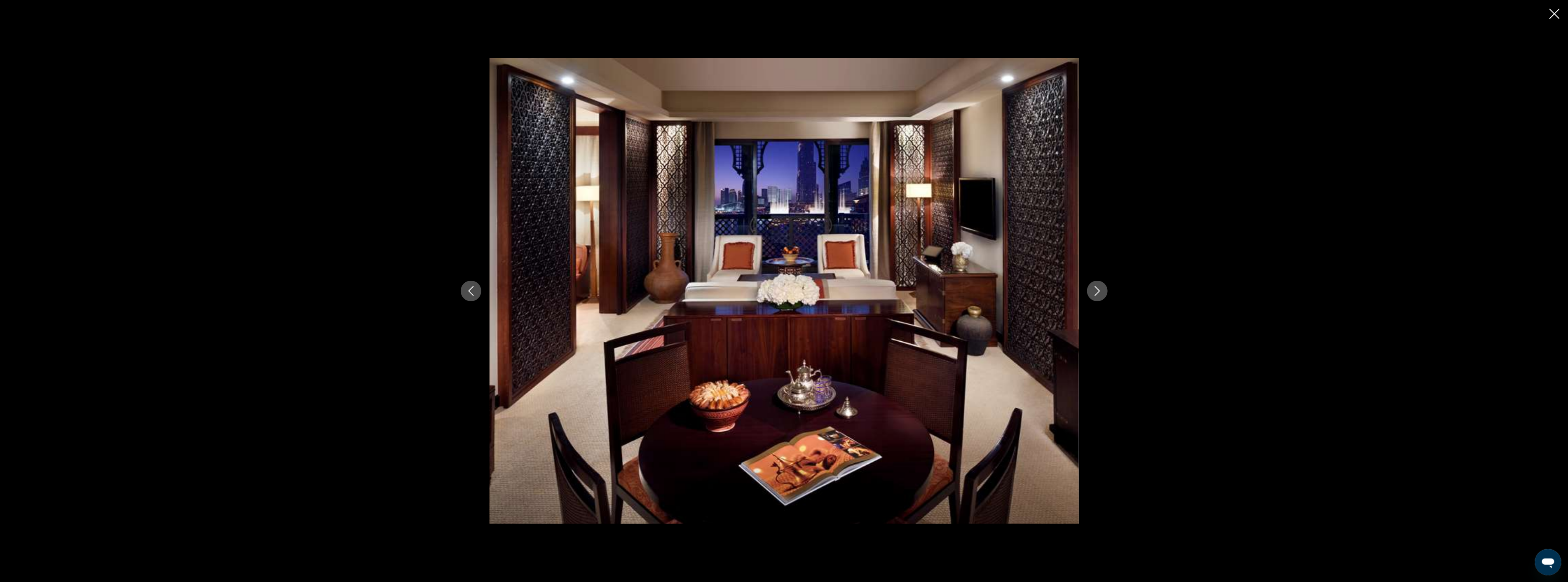
click at [1099, 289] on icon "Next image" at bounding box center [1097, 291] width 10 height 10
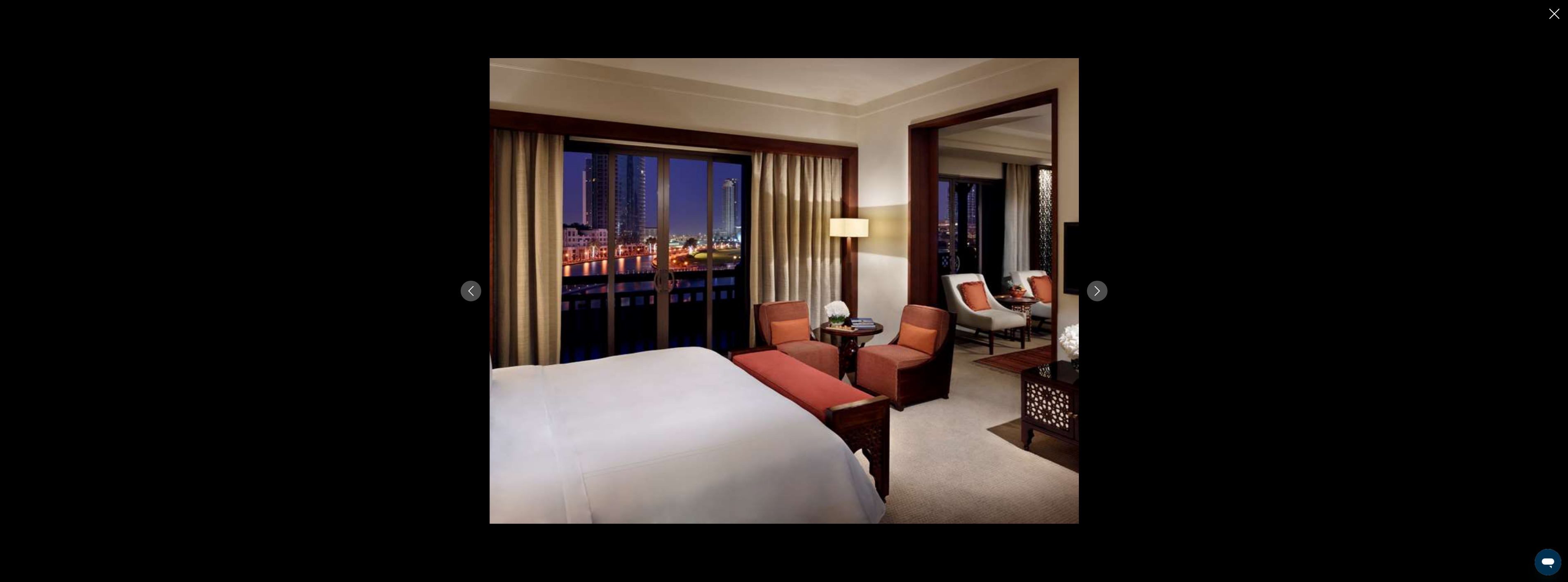
click at [1099, 289] on icon "Next image" at bounding box center [1097, 291] width 10 height 10
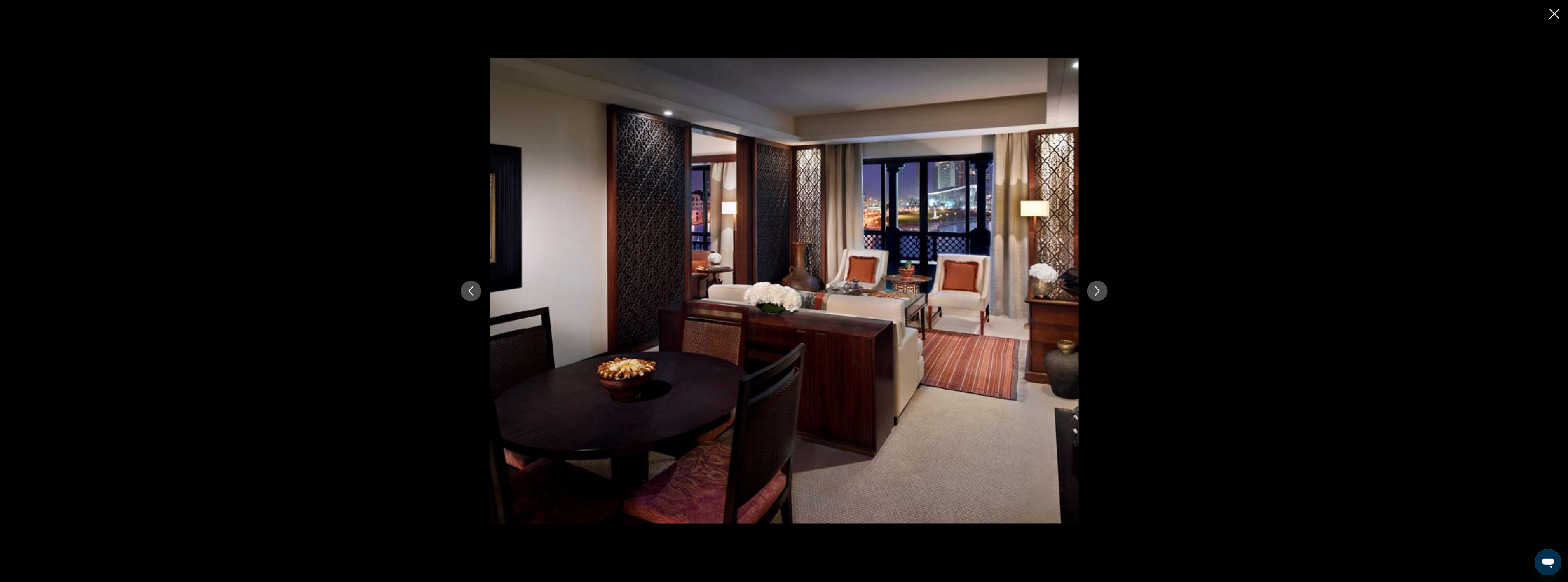
click at [1099, 289] on icon "Next image" at bounding box center [1097, 291] width 10 height 10
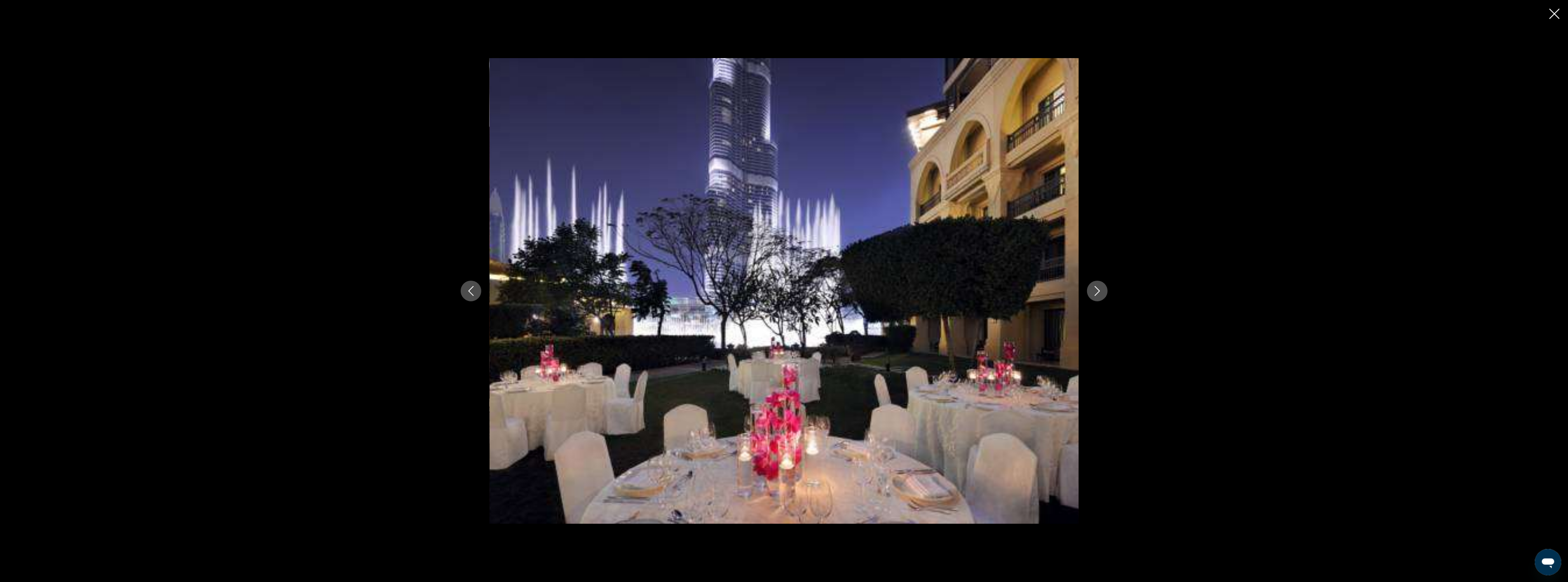
click at [1099, 289] on icon "Next image" at bounding box center [1097, 291] width 10 height 10
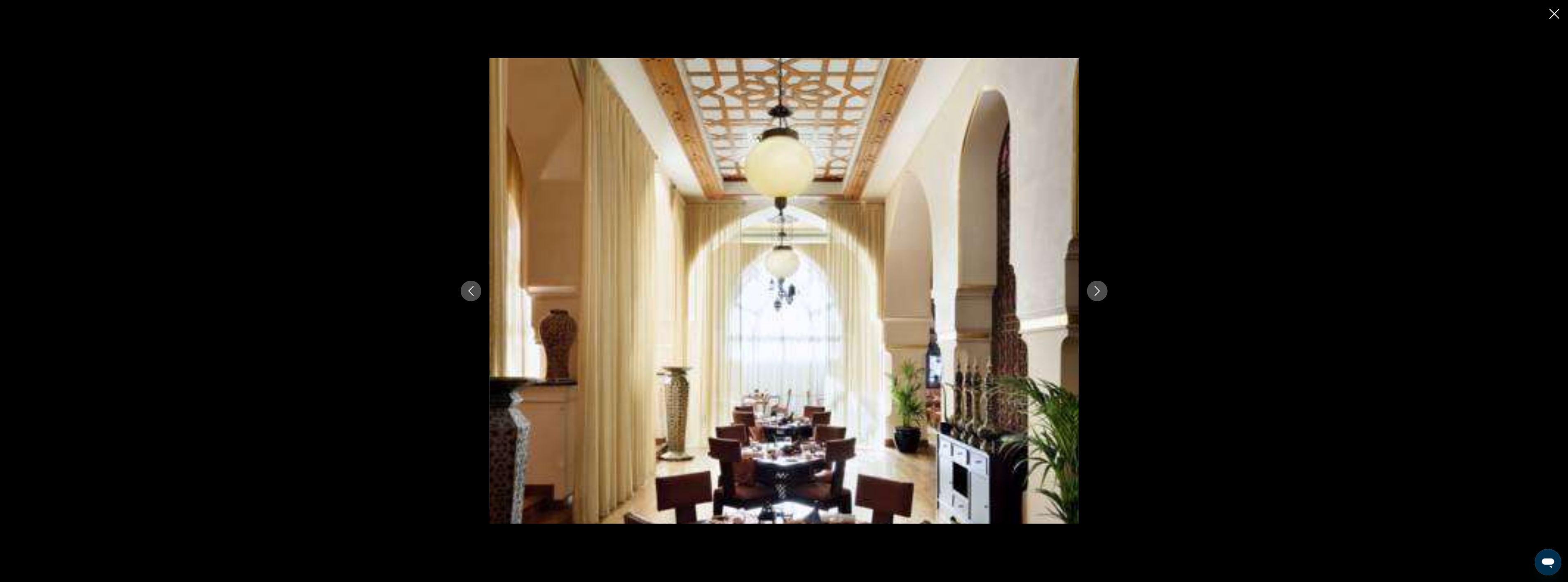
click at [1099, 289] on icon "Next image" at bounding box center [1097, 291] width 10 height 10
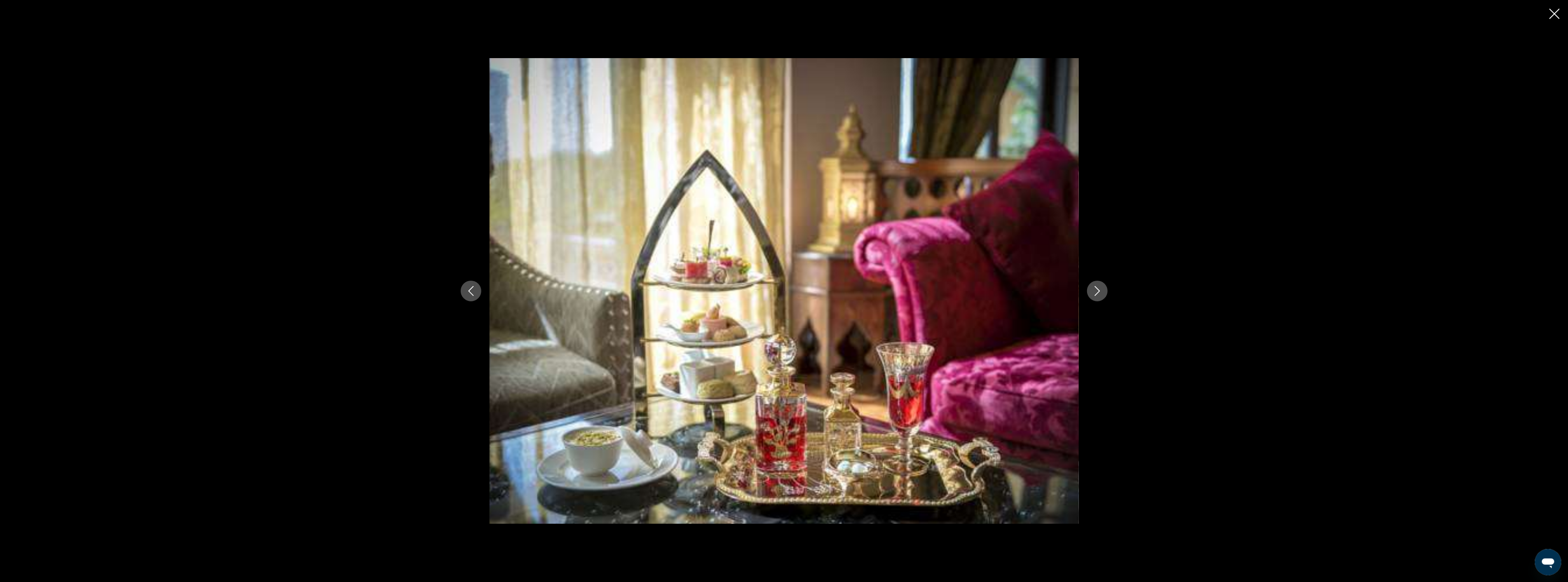
click at [1099, 289] on icon "Next image" at bounding box center [1097, 291] width 10 height 10
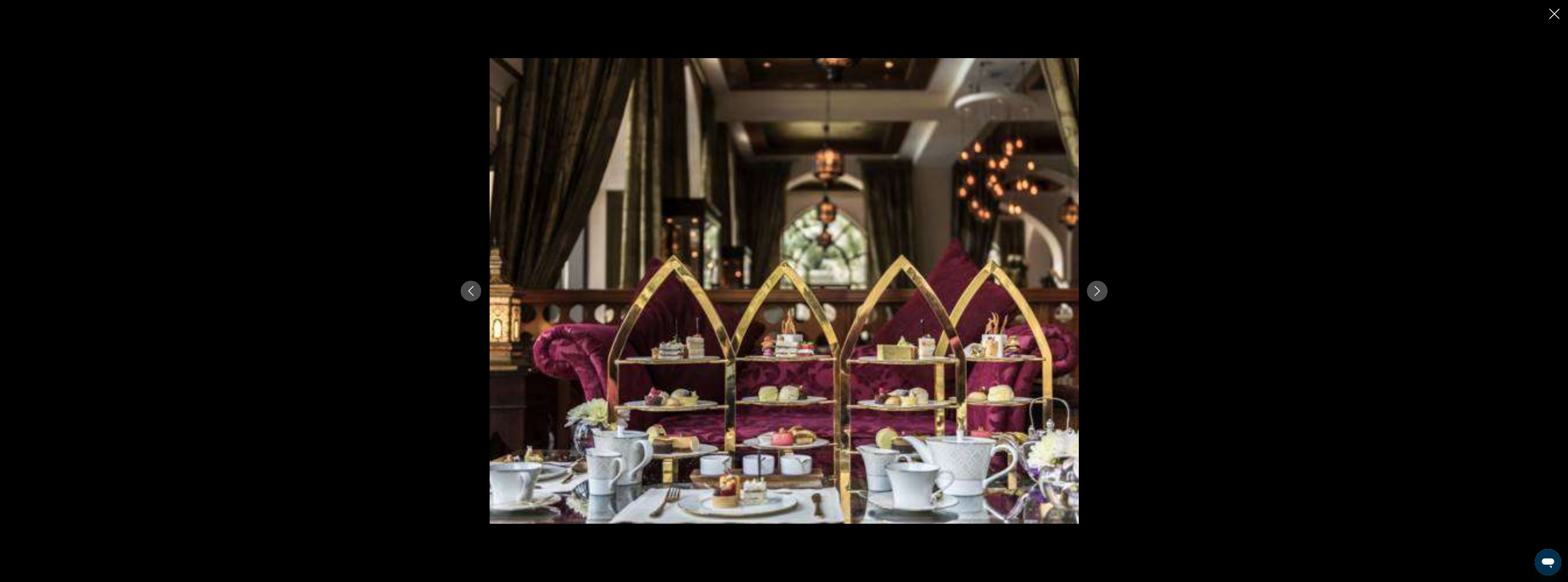
click at [1558, 16] on icon "Close slideshow" at bounding box center [1554, 14] width 11 height 11
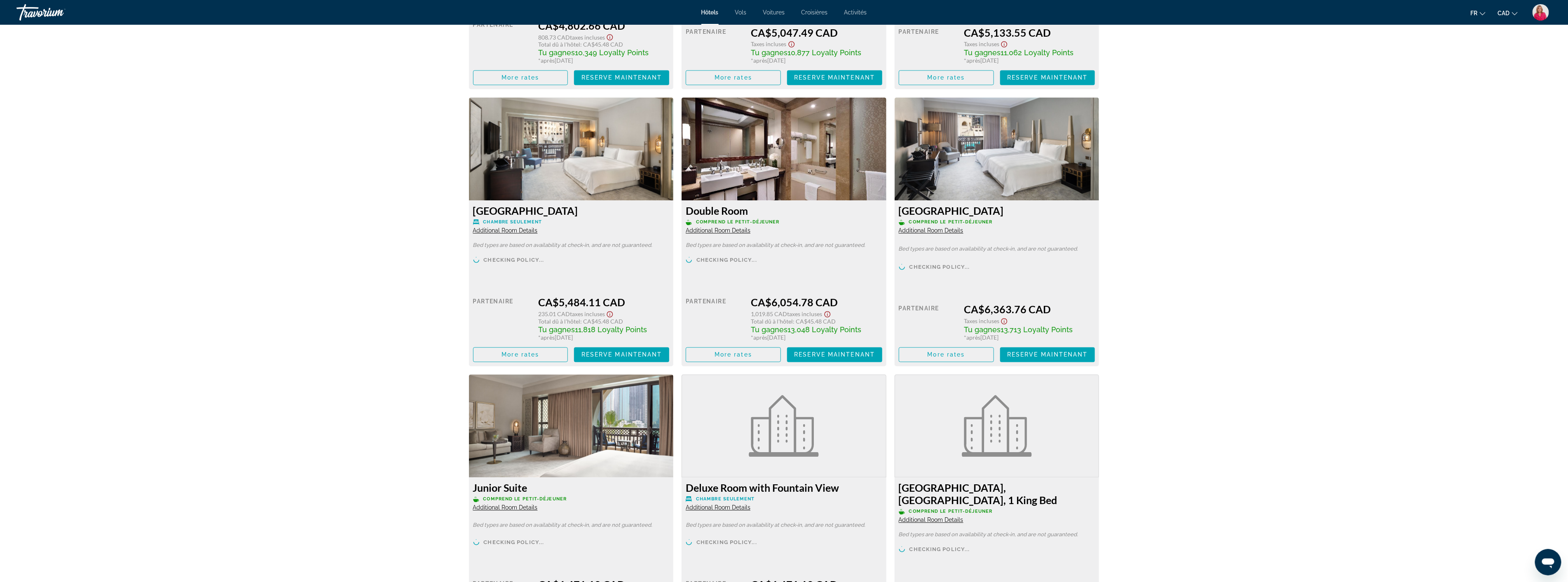
scroll to position [1374, 0]
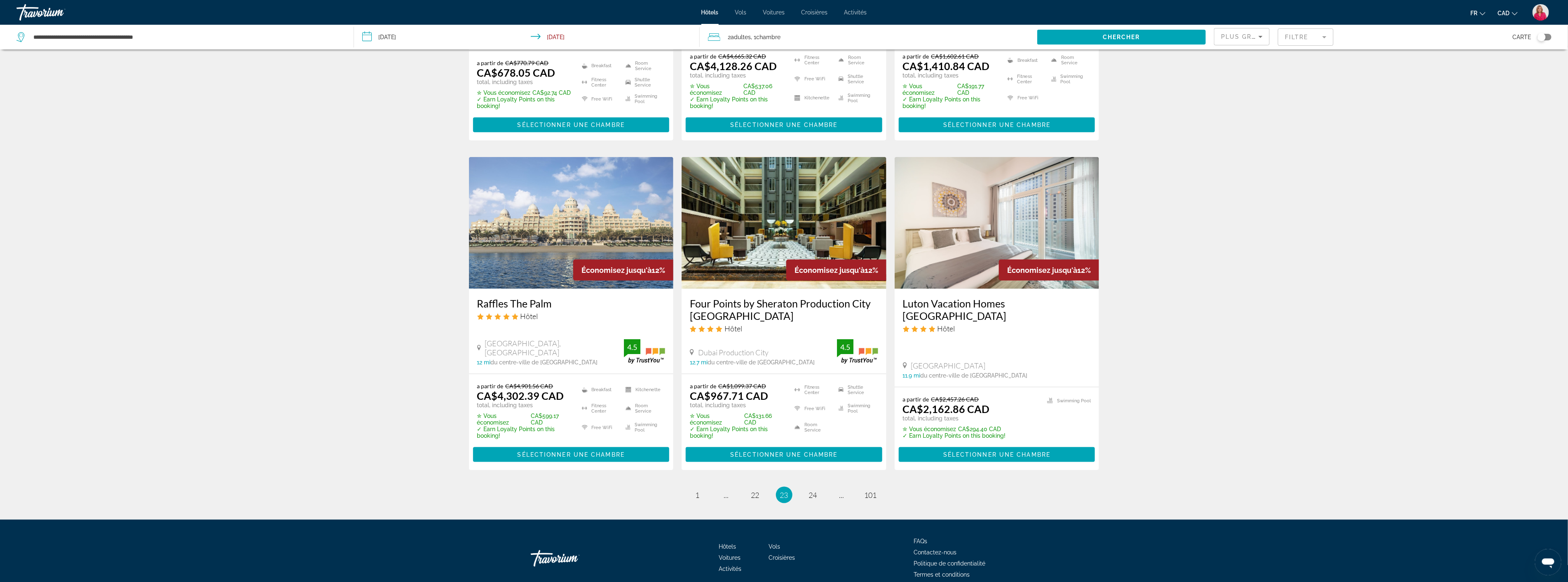
scroll to position [906, 0]
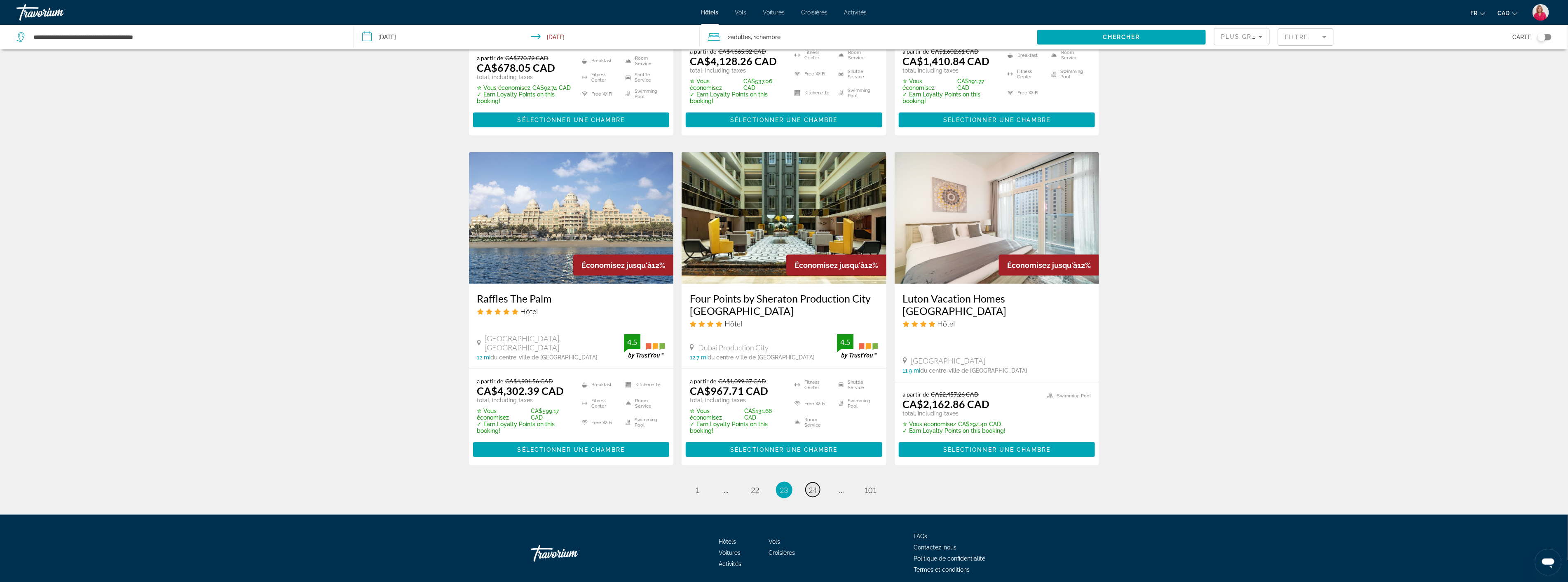
click at [813, 486] on span "24" at bounding box center [813, 490] width 8 height 9
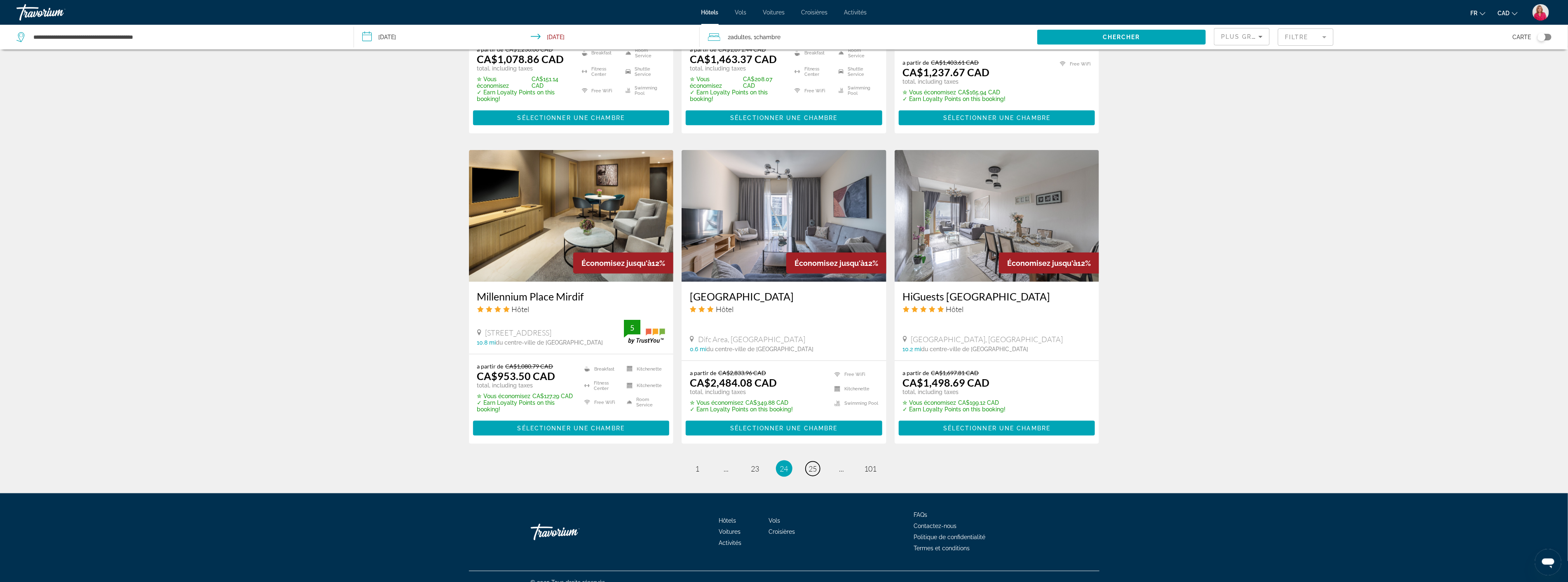
scroll to position [905, 0]
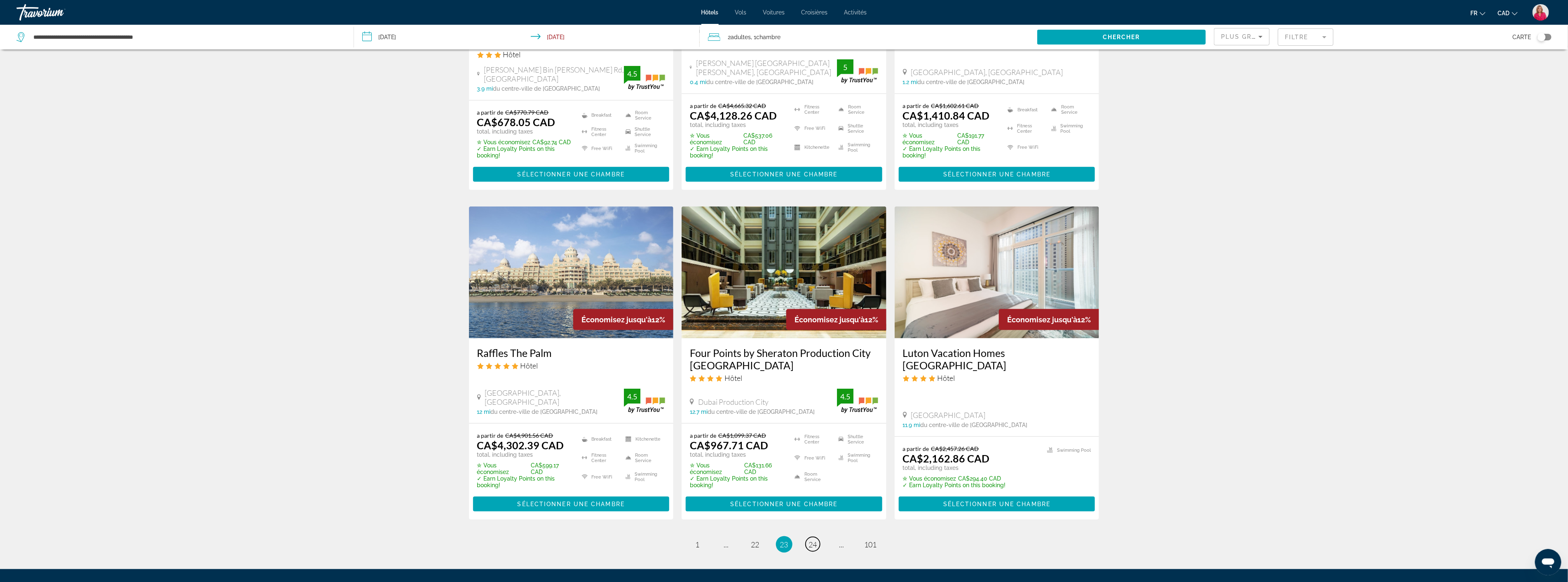
scroll to position [871, 0]
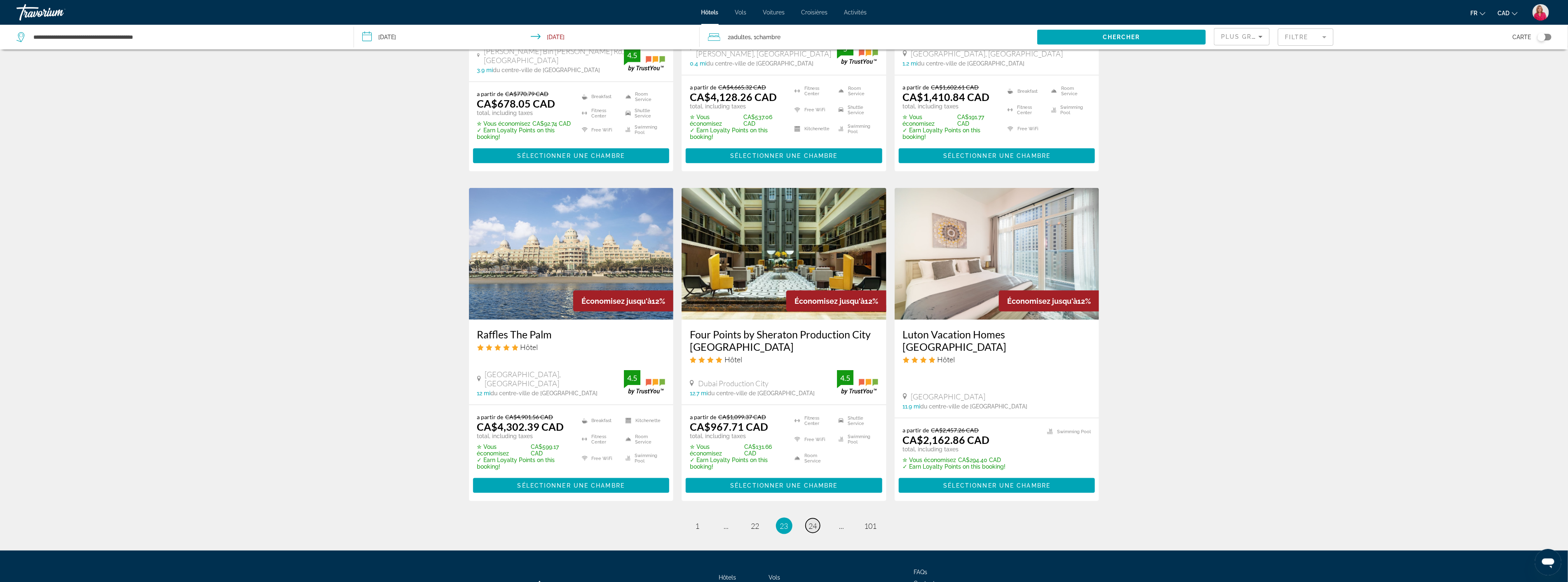
click at [810, 521] on span "24" at bounding box center [813, 526] width 8 height 9
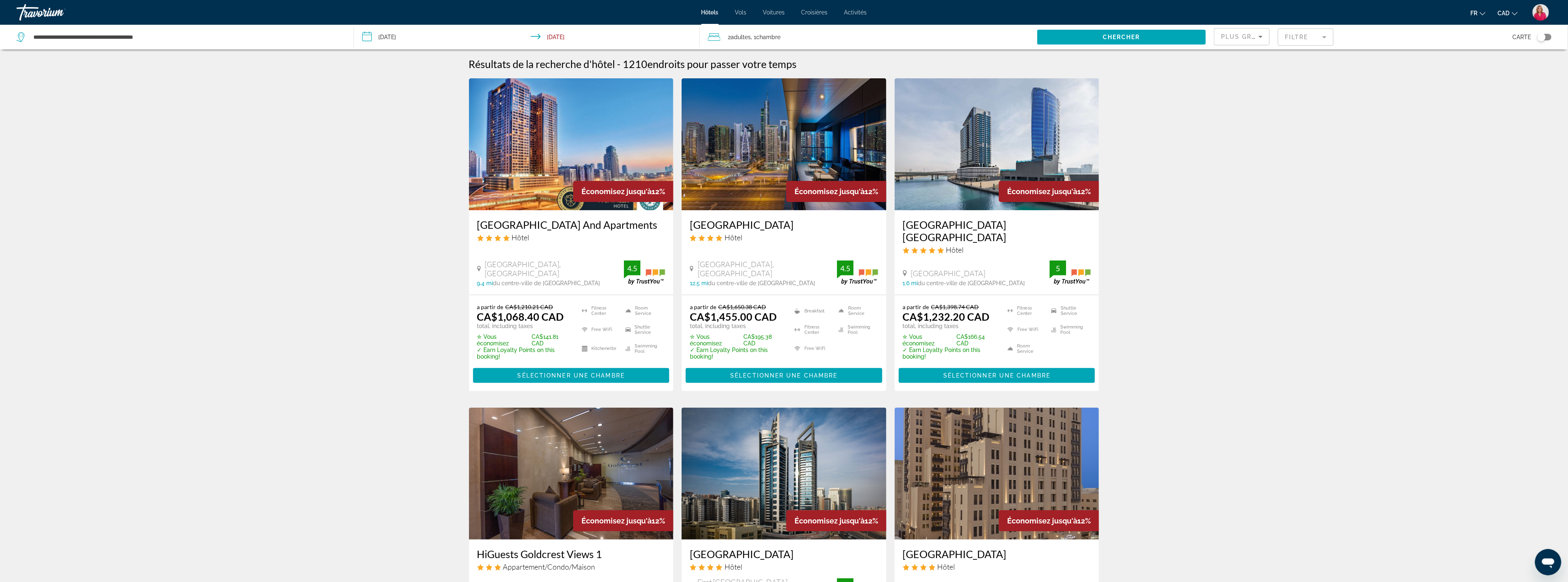
click at [1313, 37] on mat-form-field "Filtre" at bounding box center [1305, 37] width 56 height 17
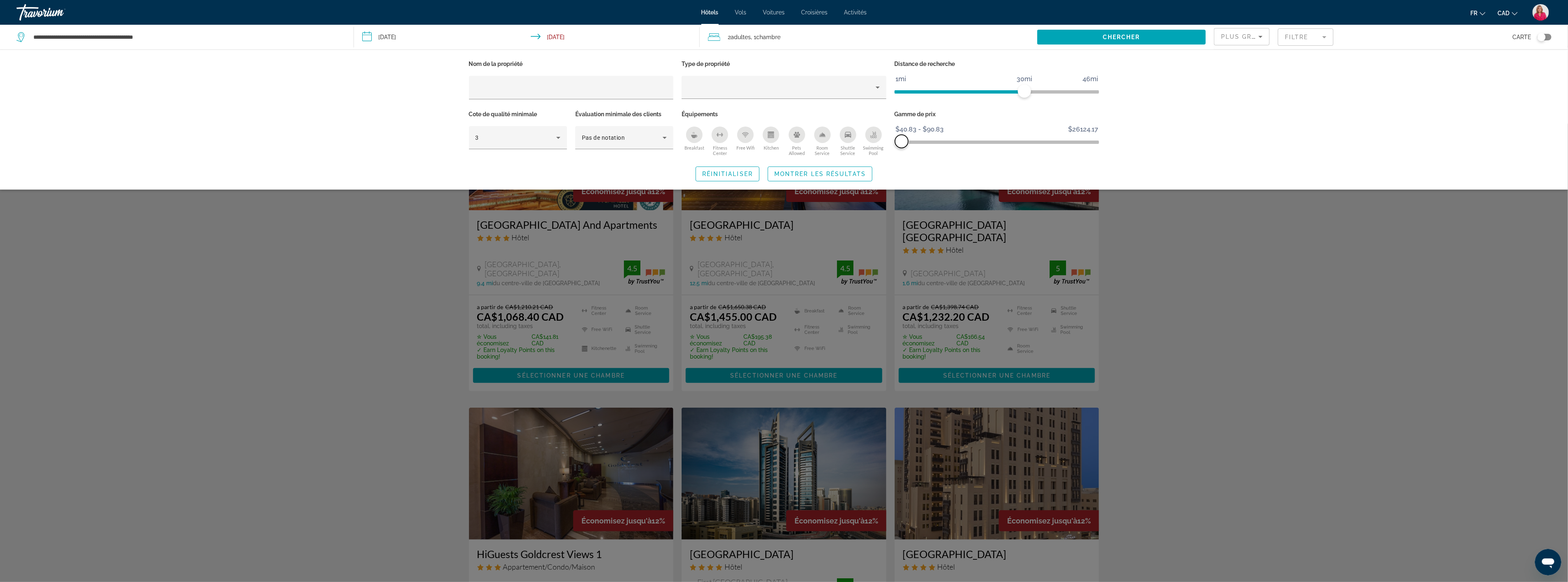
drag, startPoint x: 1090, startPoint y: 139, endPoint x: 901, endPoint y: 142, distance: 189.0
click at [901, 142] on span "ngx-slider-max" at bounding box center [901, 141] width 13 height 13
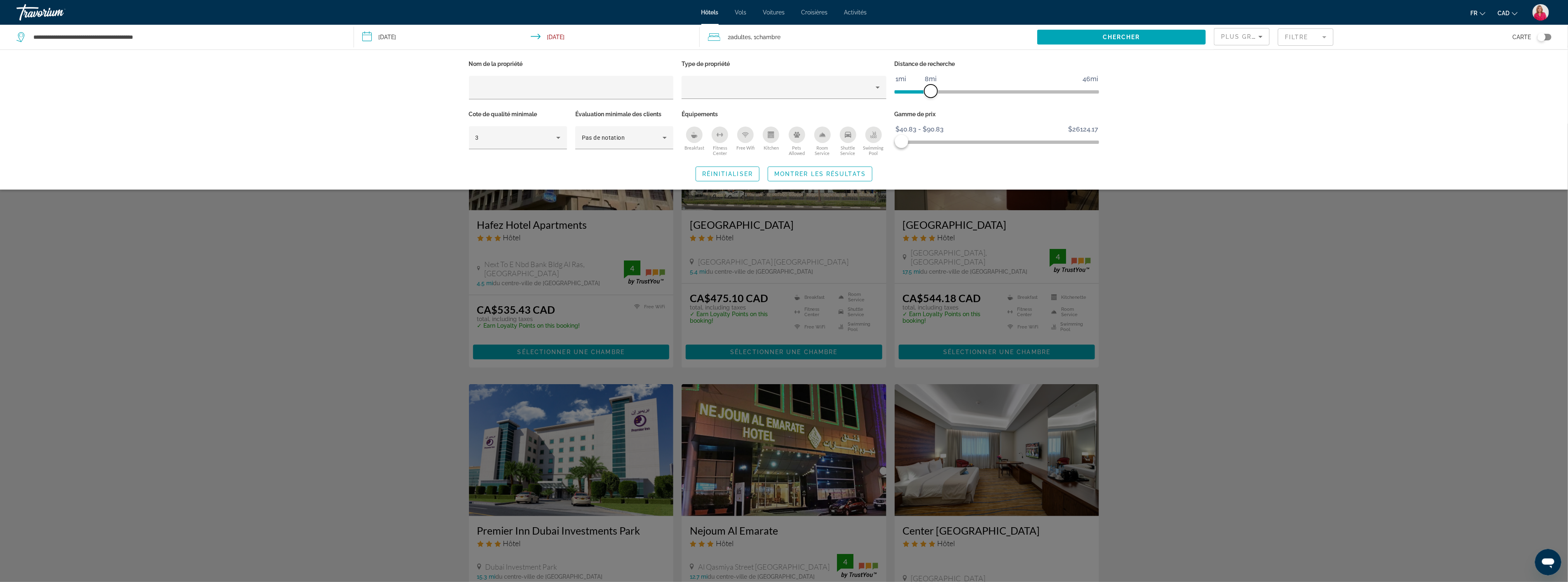
drag, startPoint x: 1026, startPoint y: 92, endPoint x: 931, endPoint y: 96, distance: 95.1
click at [931, 96] on span "ngx-slider" at bounding box center [931, 91] width 13 height 13
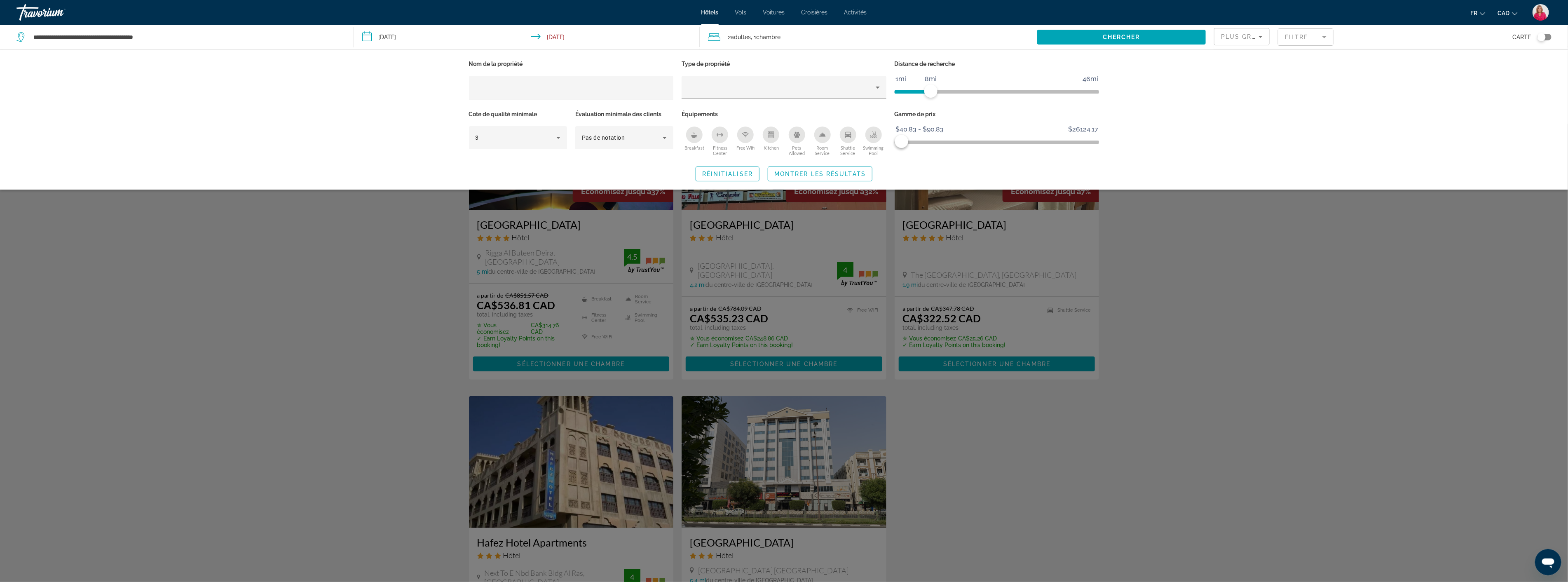
click at [367, 339] on div "Search widget" at bounding box center [784, 353] width 1568 height 458
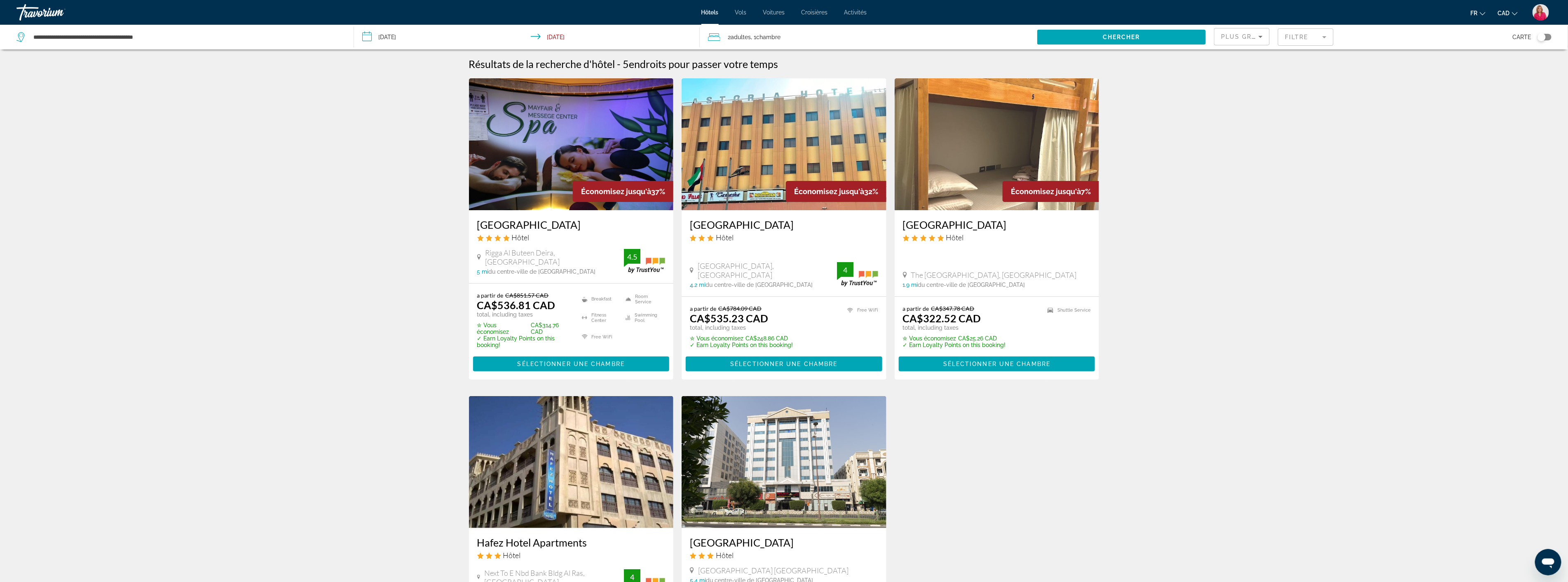
click at [1314, 39] on mat-form-field "Filtre" at bounding box center [1305, 37] width 56 height 17
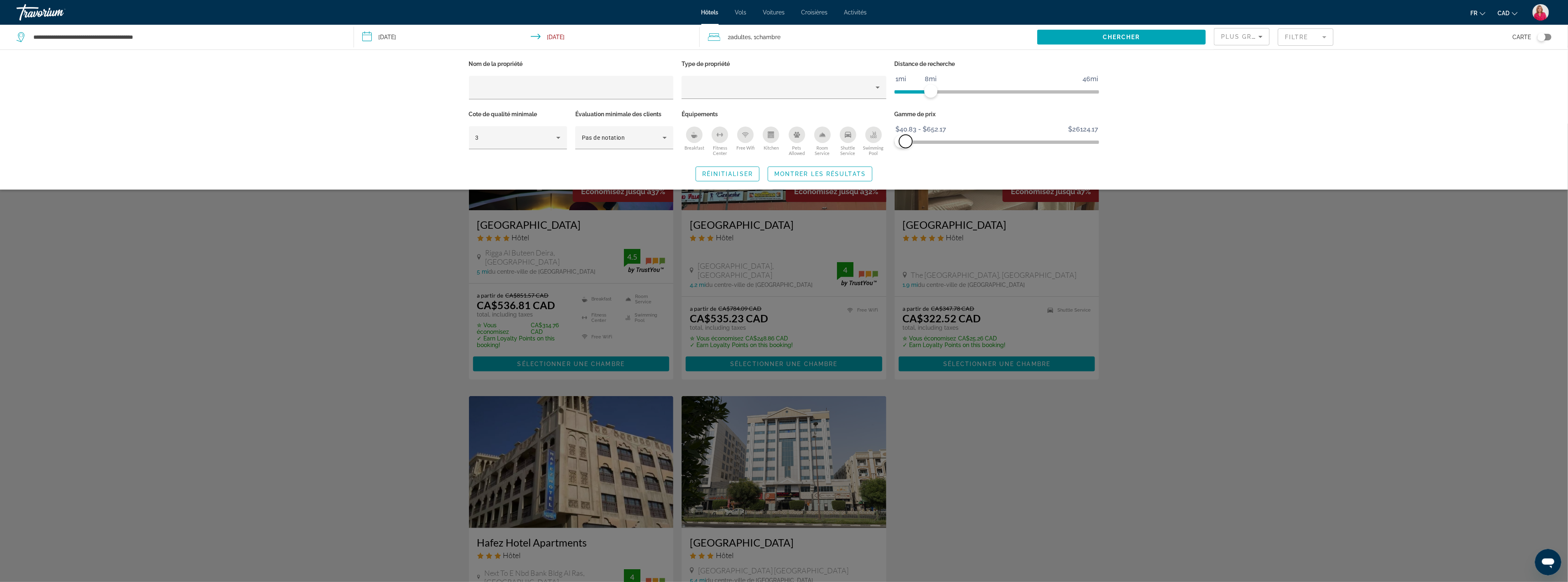
click at [906, 142] on span "ngx-slider-max" at bounding box center [905, 141] width 13 height 13
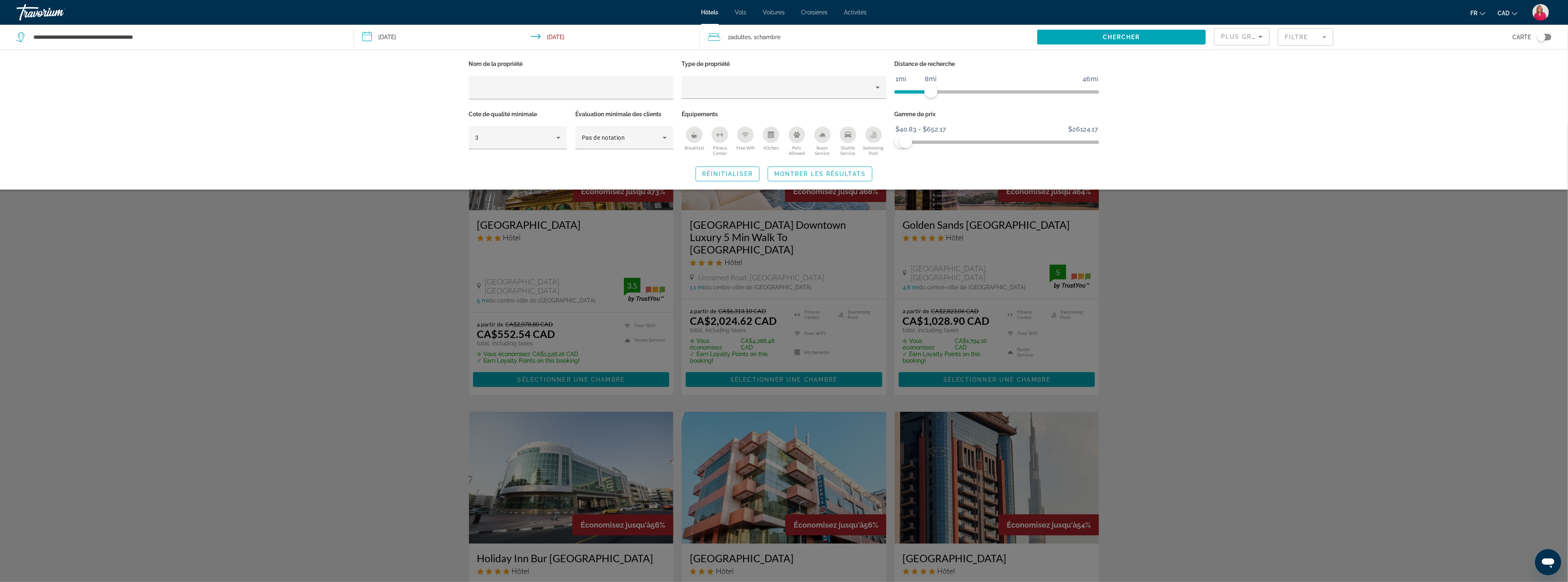
click at [1138, 250] on div "Search widget" at bounding box center [784, 353] width 1568 height 458
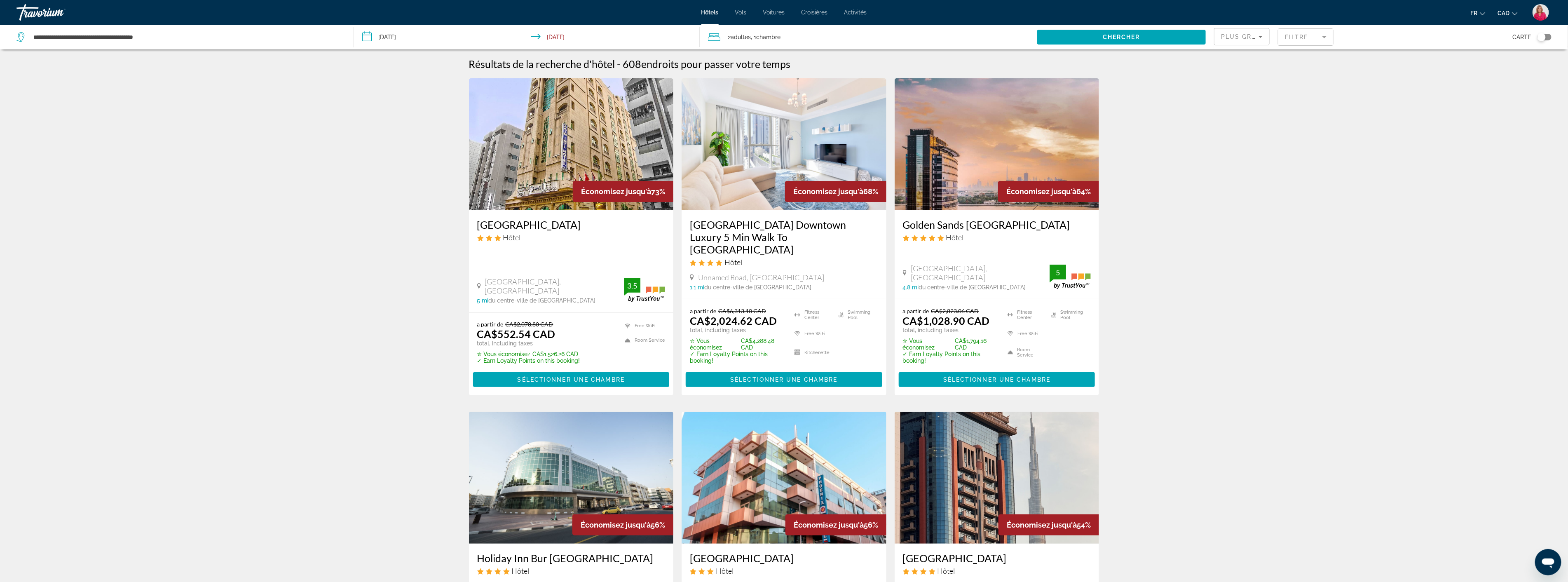
click at [1298, 36] on mat-form-field "Filtre" at bounding box center [1305, 37] width 56 height 17
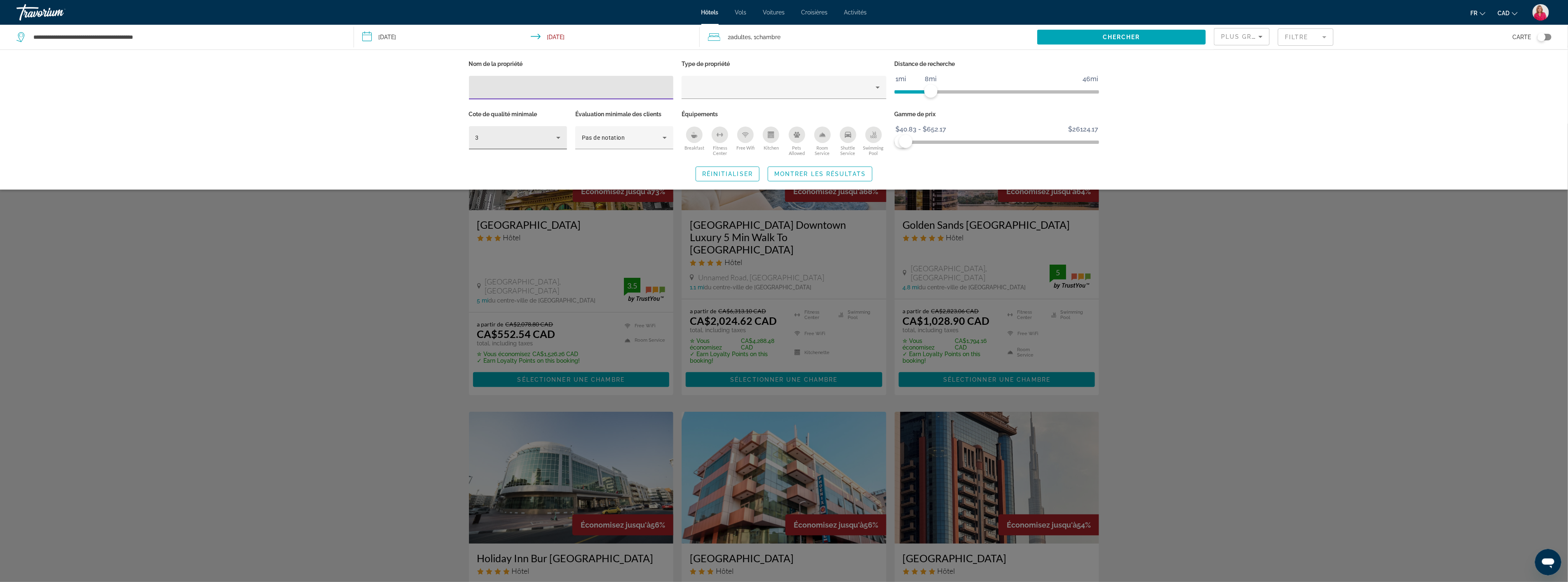
click at [559, 142] on icon "Hotel Filters" at bounding box center [559, 138] width 10 height 10
click at [526, 188] on mat-option "4" at bounding box center [517, 182] width 98 height 20
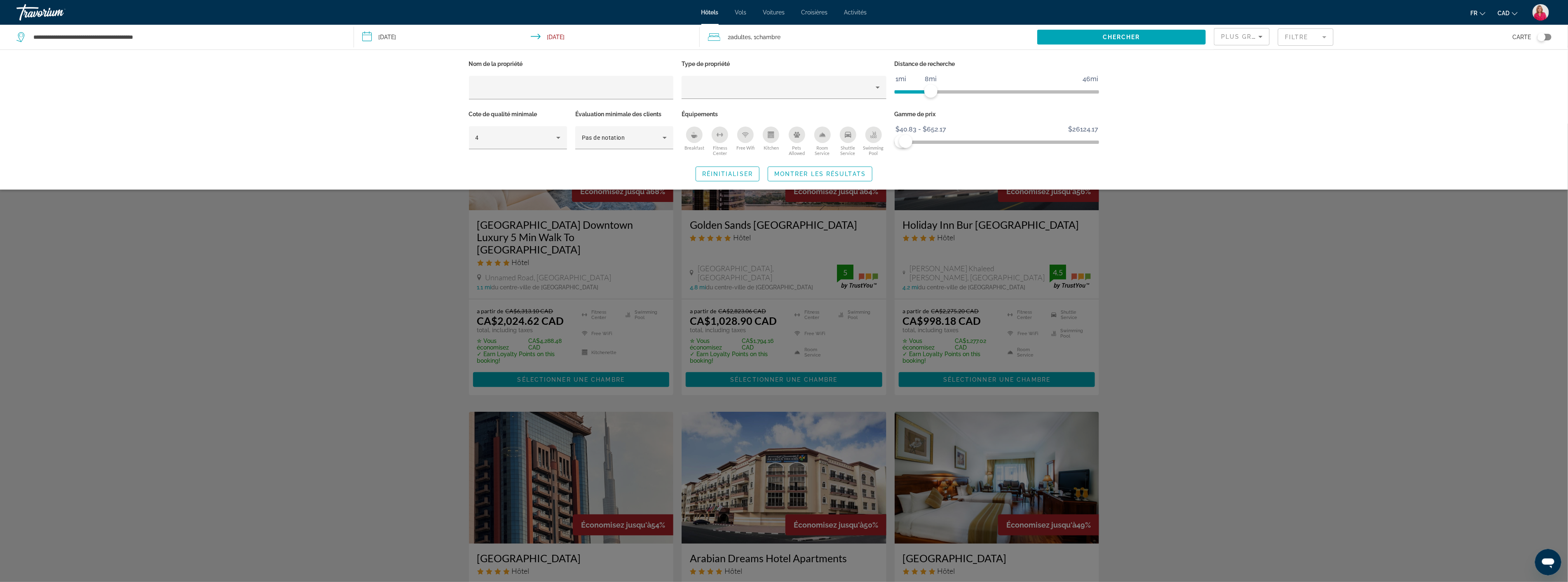
click at [1311, 327] on div "Search widget" at bounding box center [784, 353] width 1568 height 458
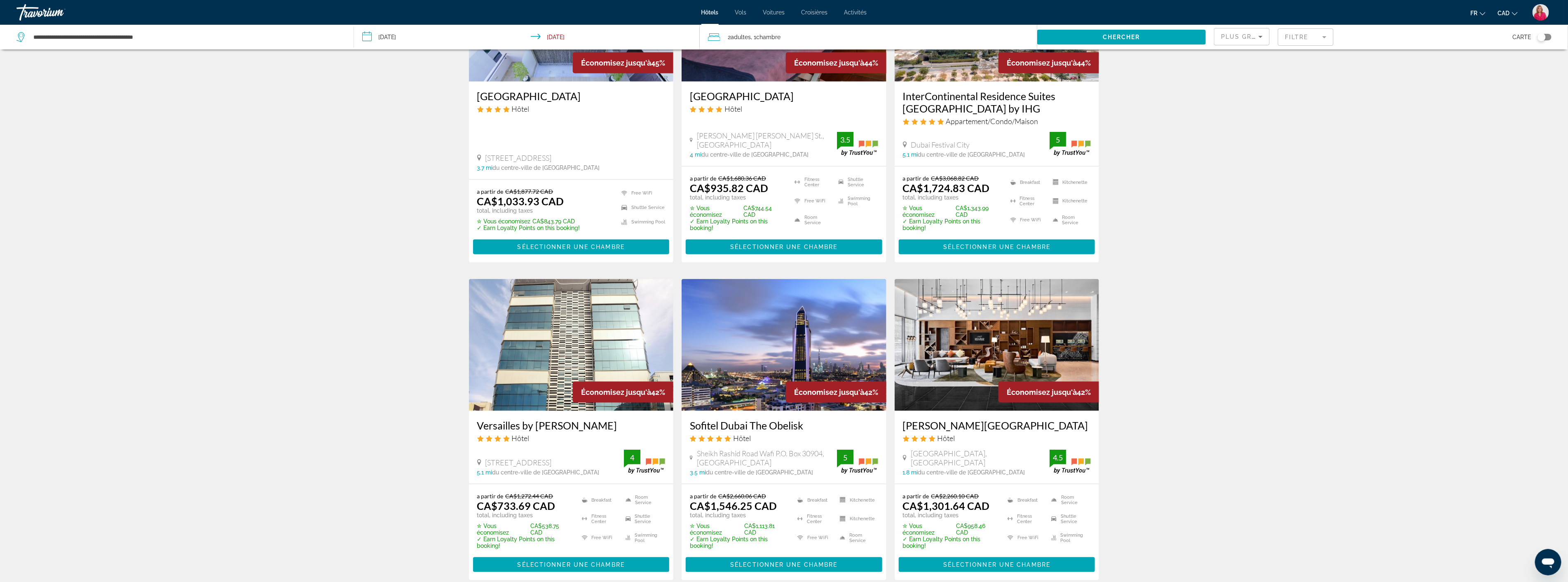
scroll to position [824, 0]
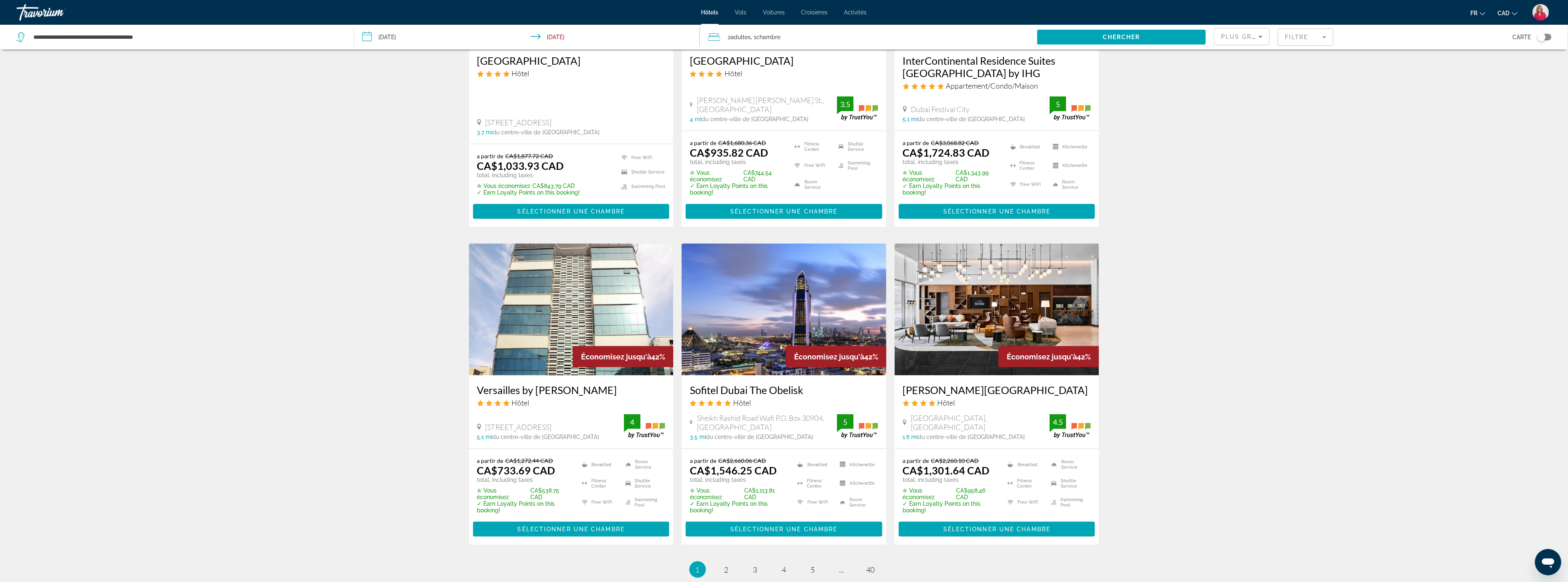
click at [1296, 36] on mat-form-field "Filtre" at bounding box center [1305, 37] width 56 height 17
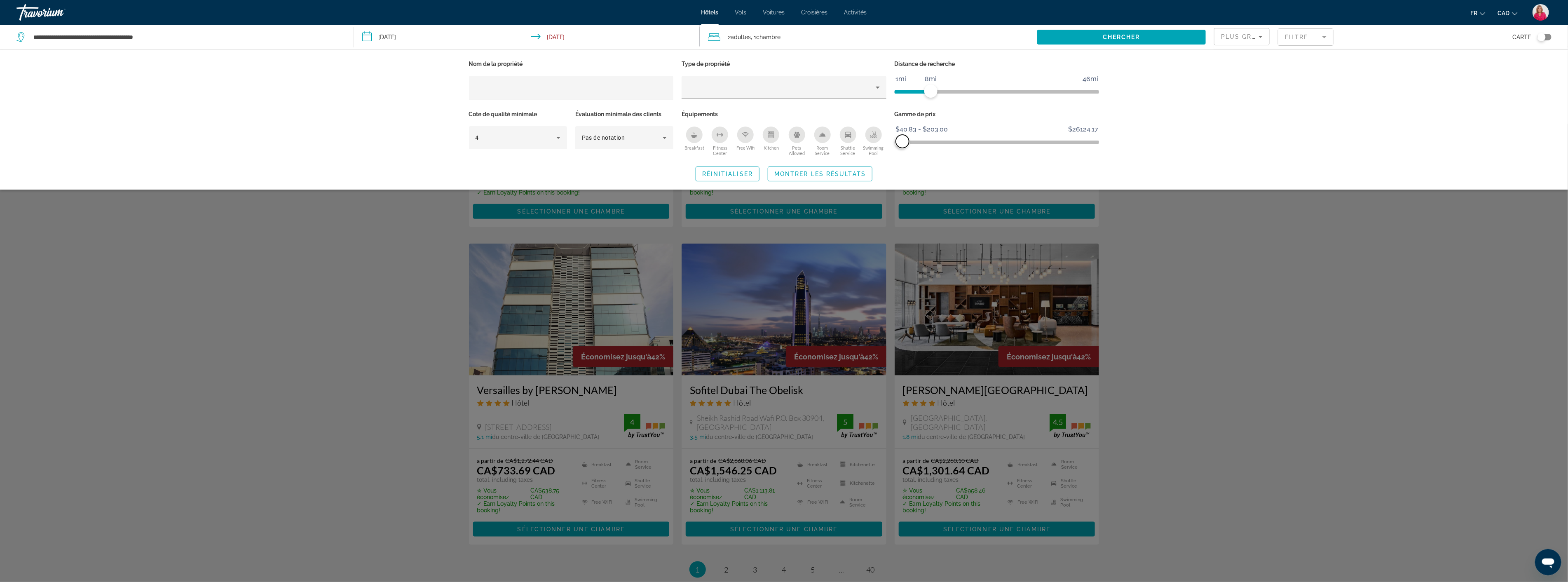
drag, startPoint x: 909, startPoint y: 141, endPoint x: 903, endPoint y: 139, distance: 6.3
click at [903, 139] on span "ngx-slider-max" at bounding box center [902, 141] width 13 height 13
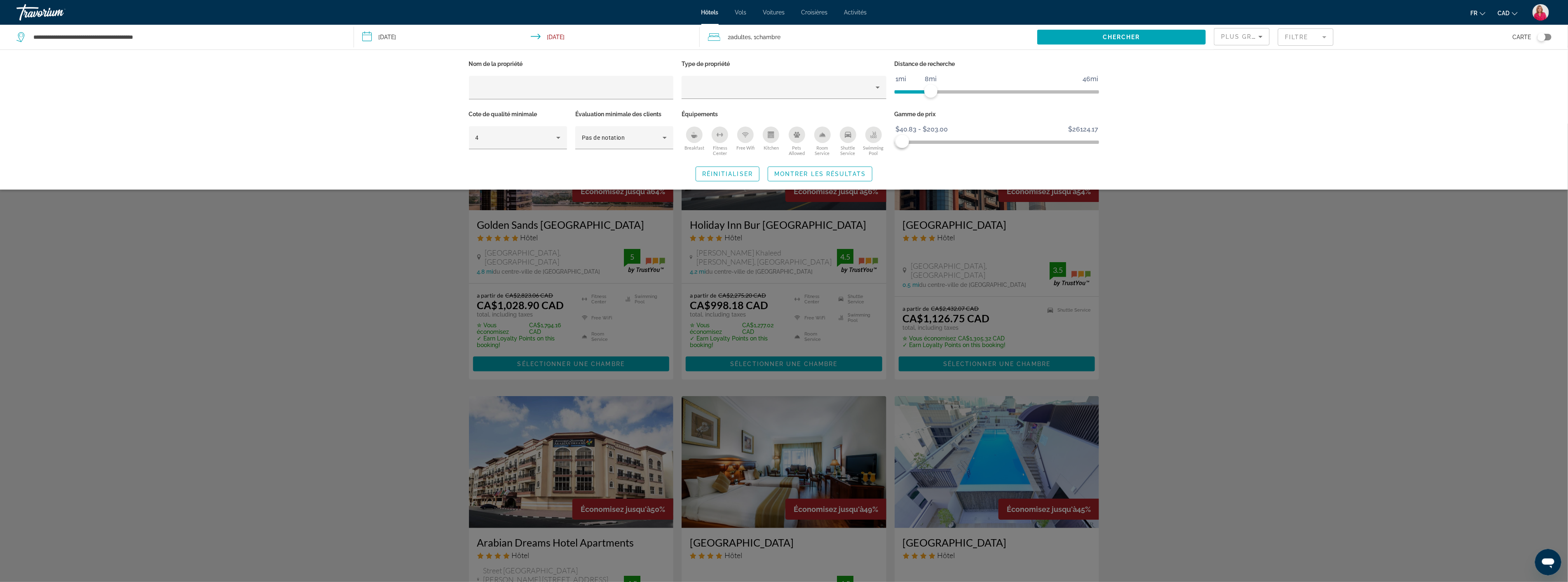
click at [1188, 289] on div "Search widget" at bounding box center [784, 353] width 1568 height 458
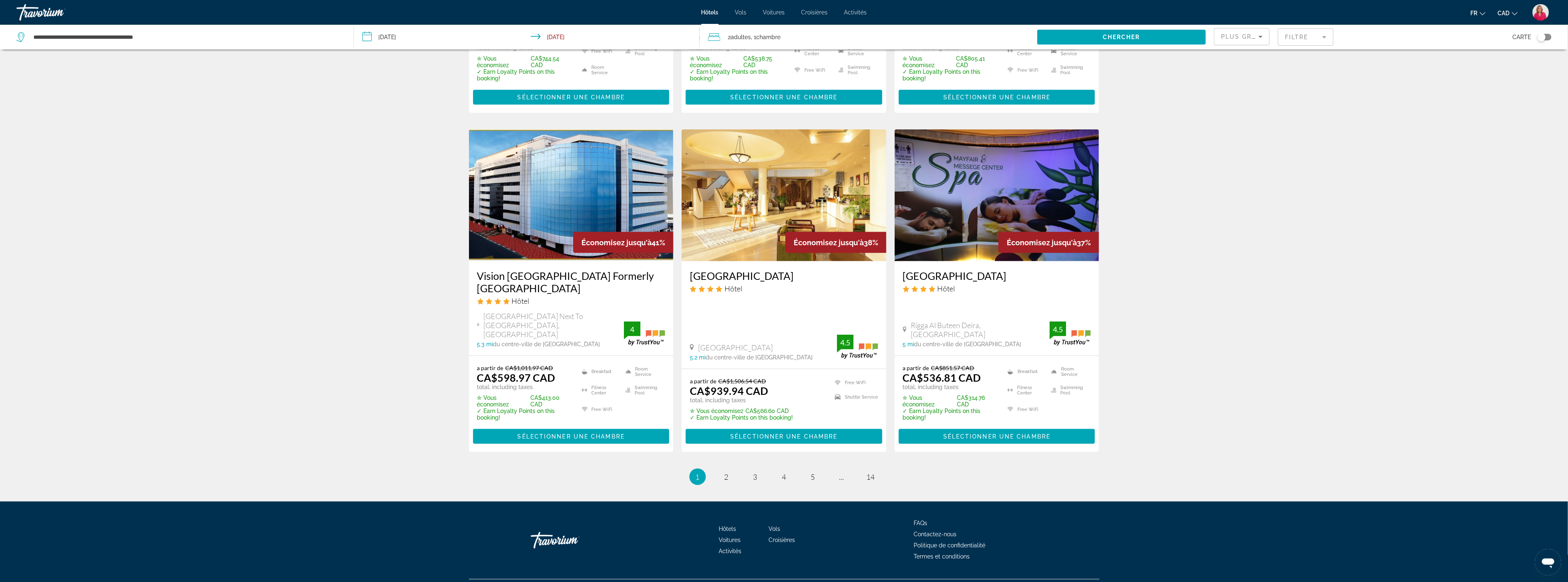
scroll to position [913, 0]
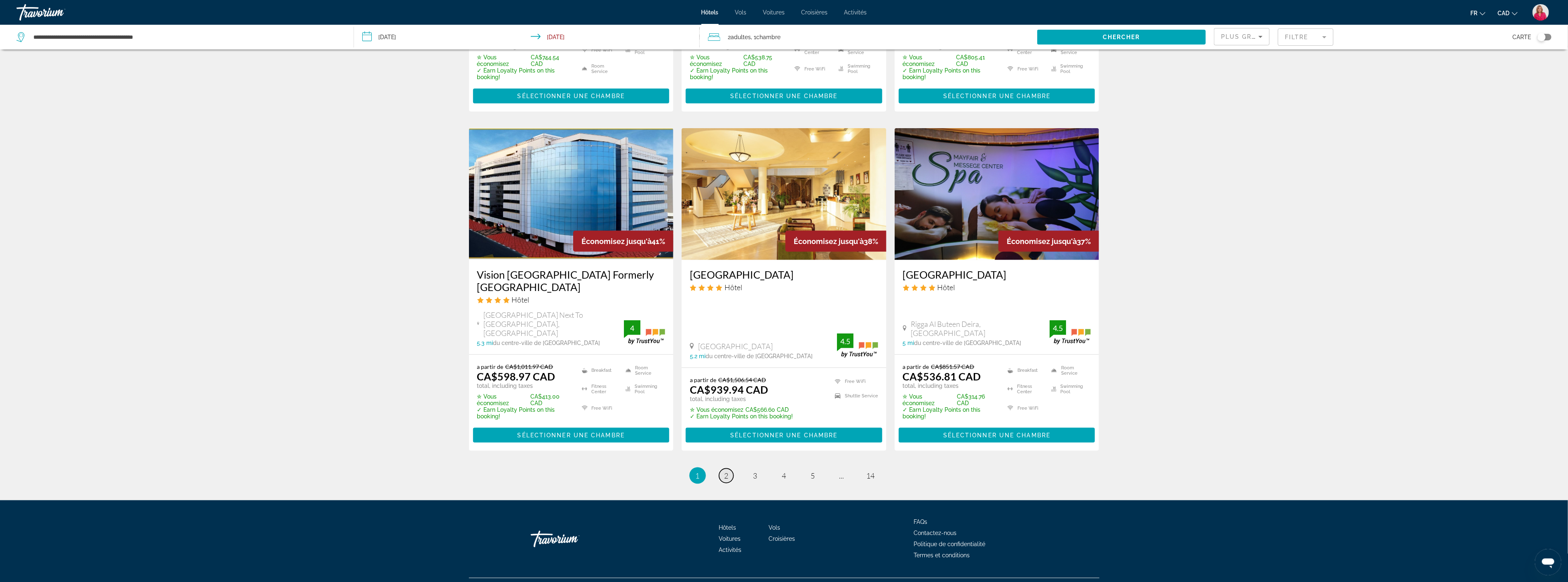
click at [729, 469] on link "page 2" at bounding box center [726, 476] width 14 height 14
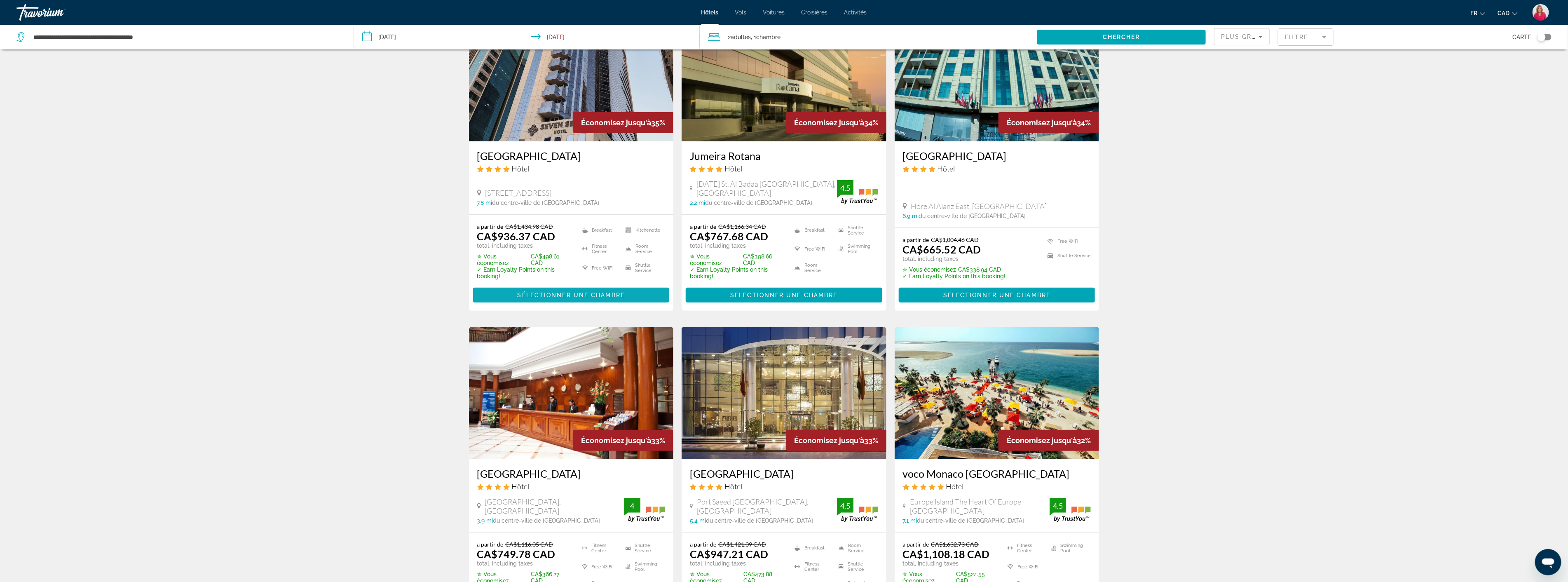
scroll to position [458, 0]
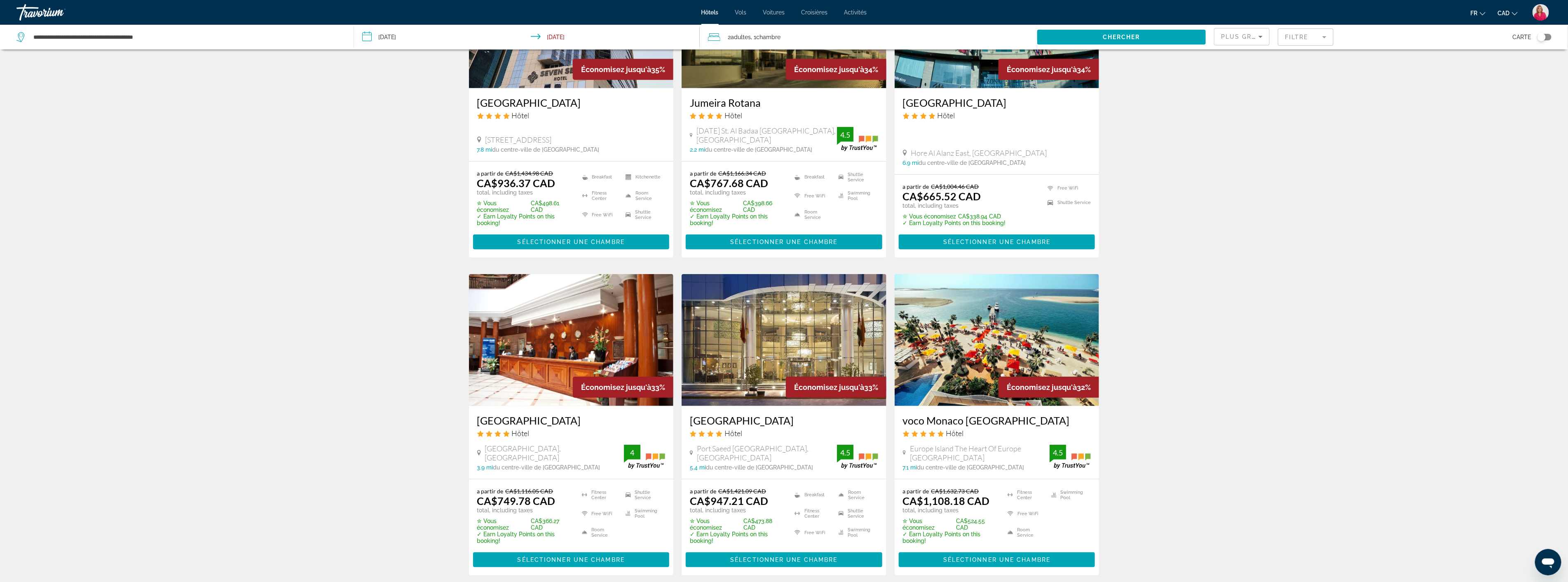
click at [539, 333] on img "Main content" at bounding box center [571, 340] width 205 height 132
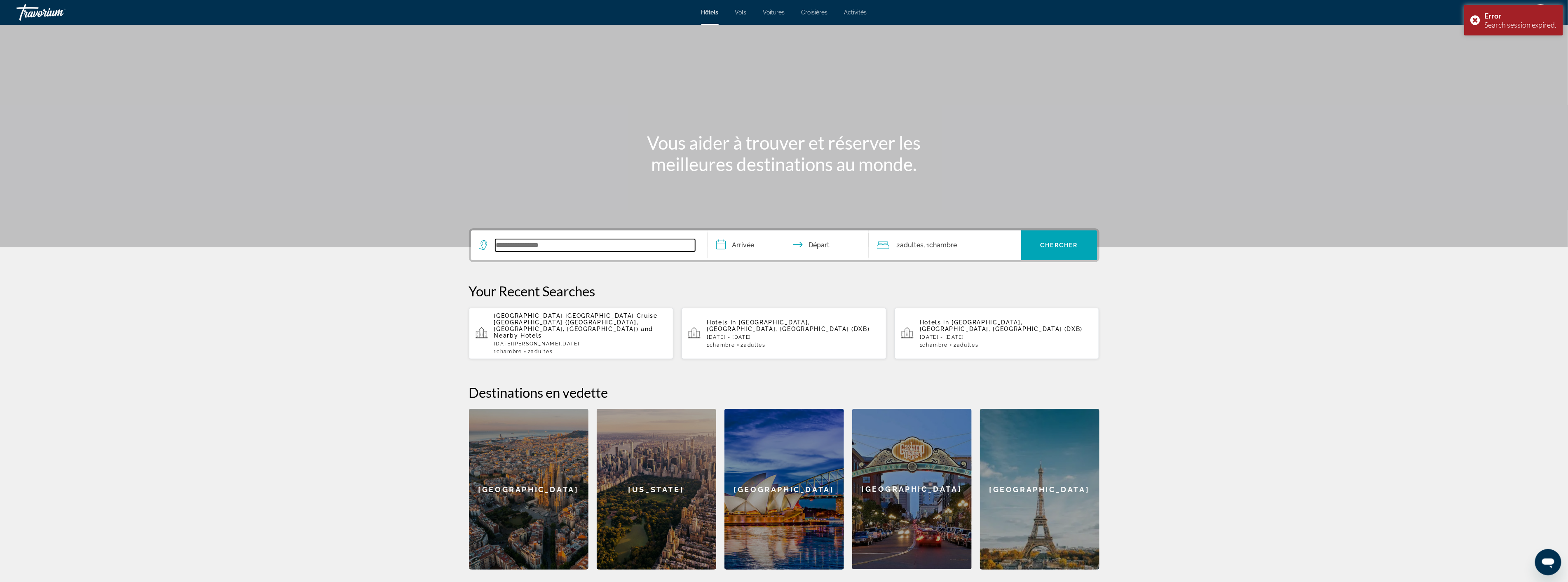
click at [517, 244] on input "Search widget" at bounding box center [595, 245] width 200 height 12
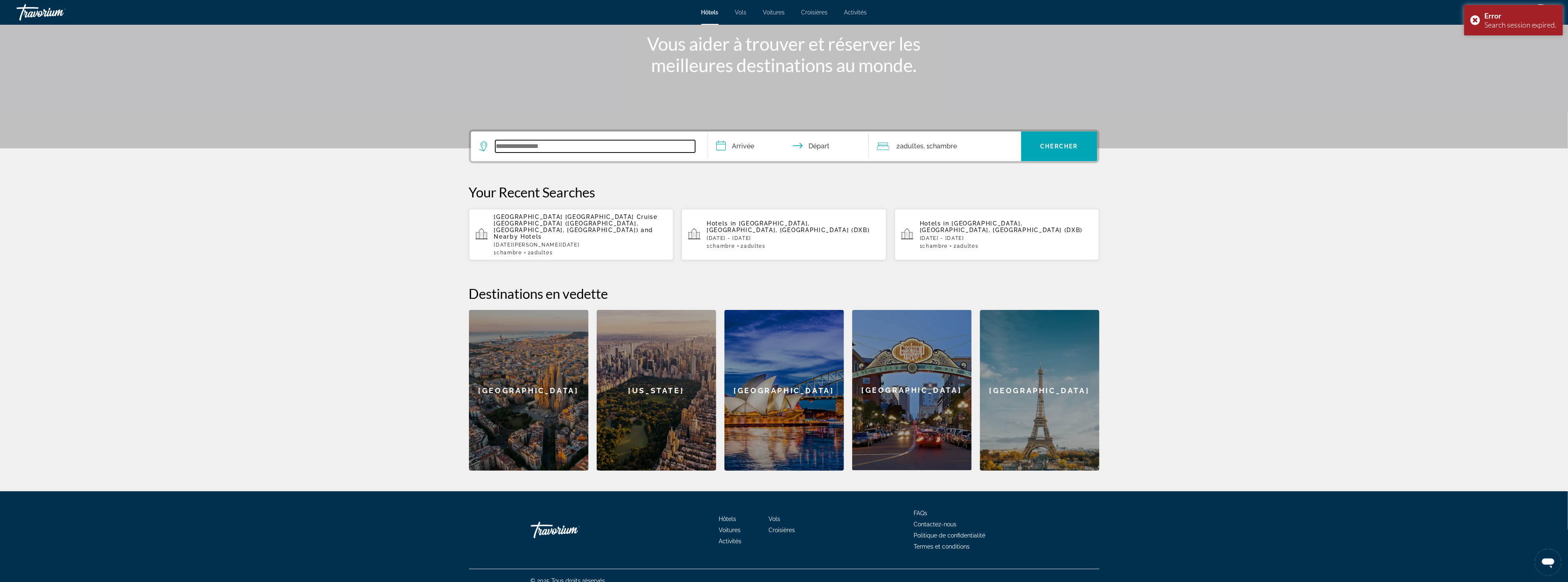
scroll to position [102, 0]
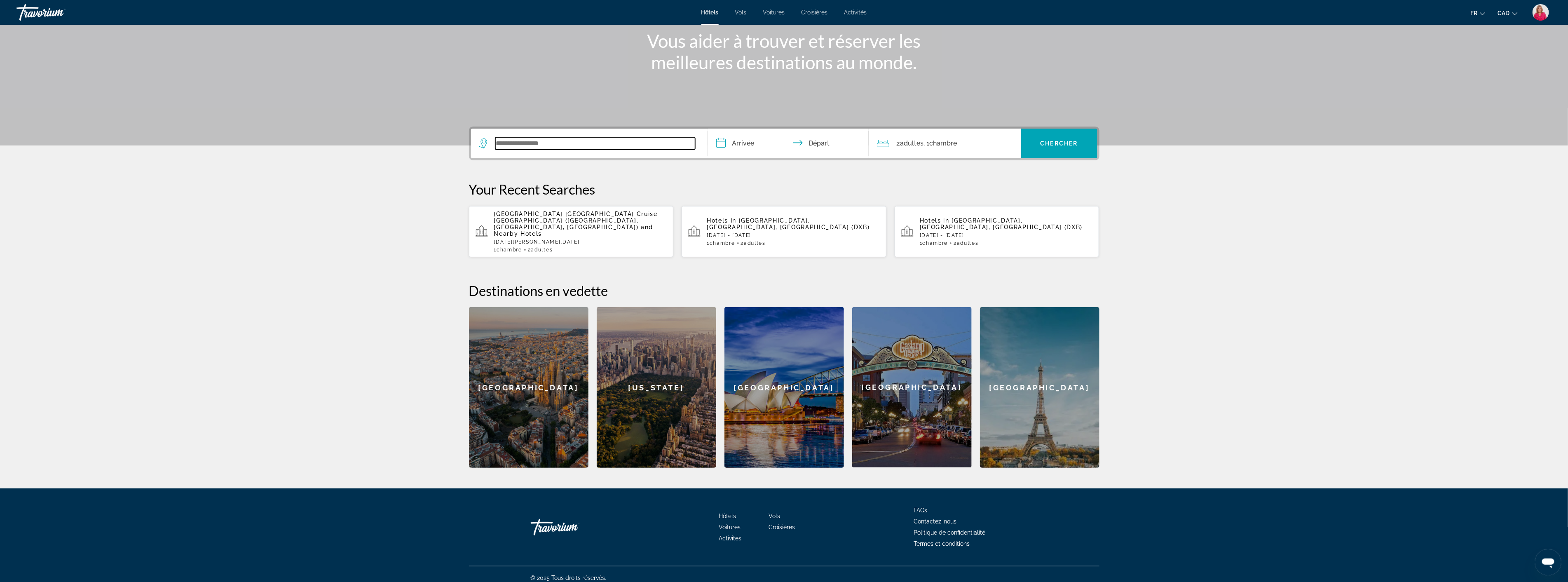
click at [554, 142] on input "Search widget" at bounding box center [595, 144] width 200 height 12
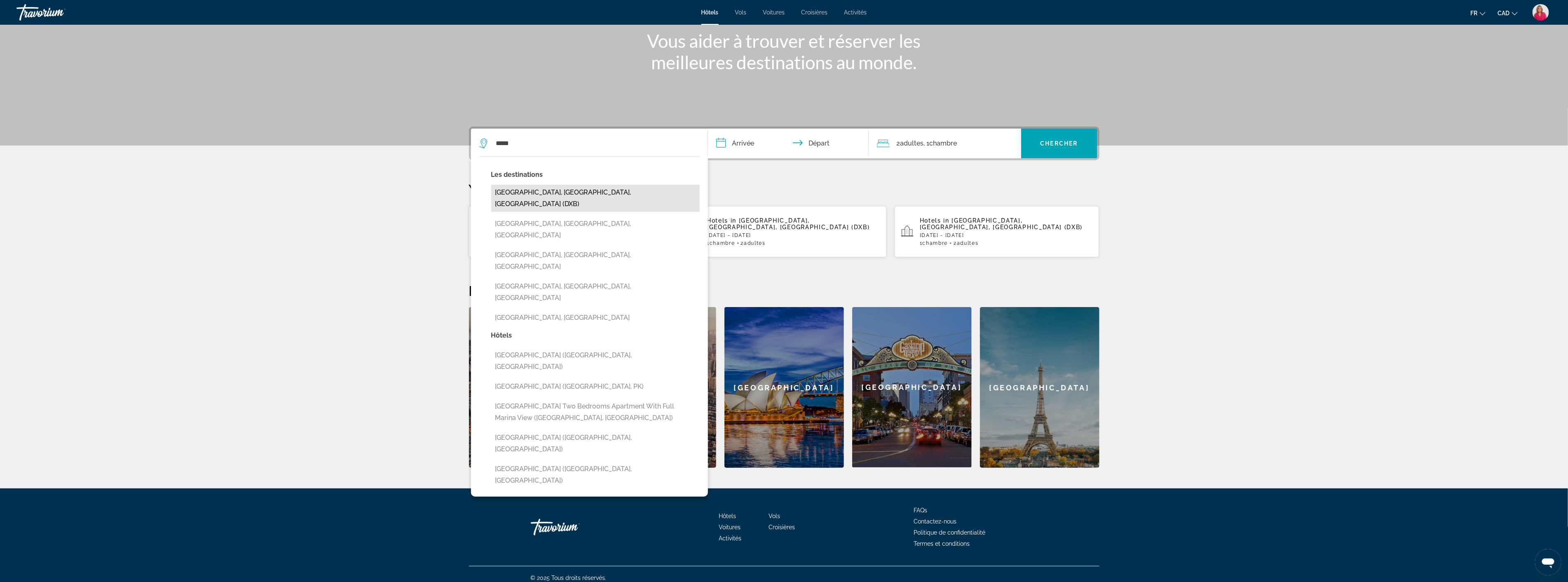
click at [541, 188] on button "[GEOGRAPHIC_DATA], [GEOGRAPHIC_DATA], [GEOGRAPHIC_DATA] (DXB)" at bounding box center [595, 199] width 208 height 27
type input "**********"
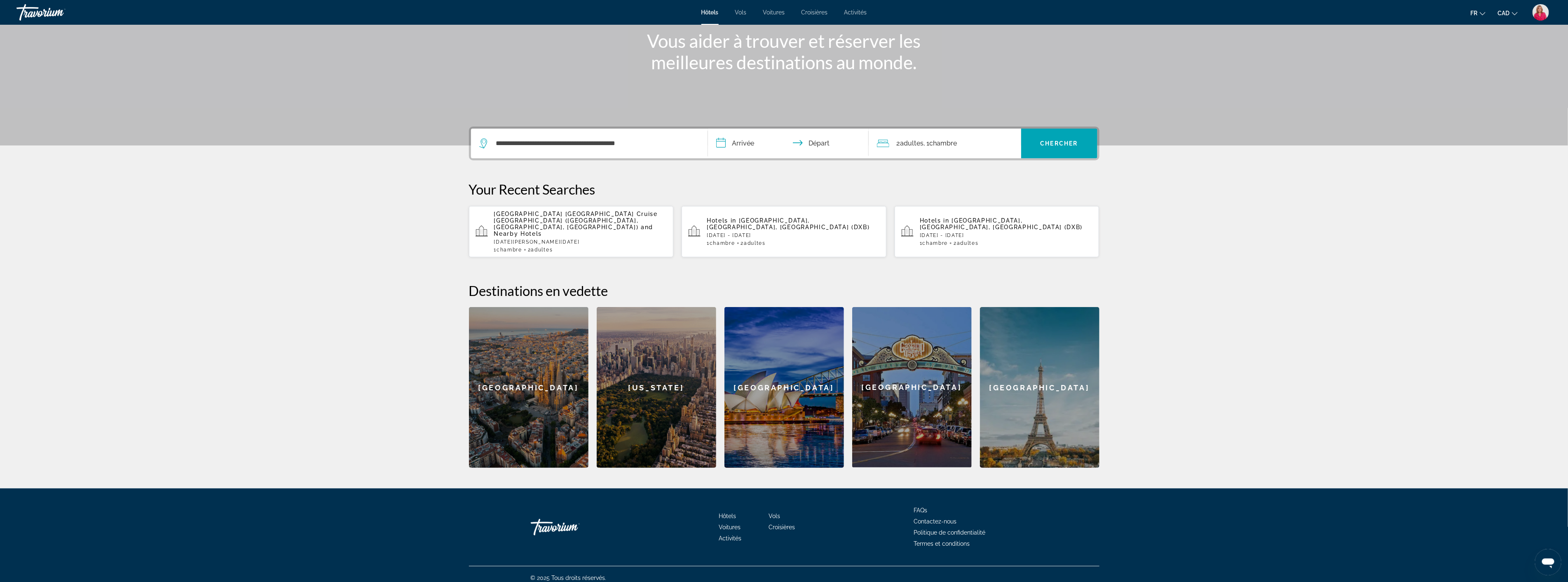
click at [744, 146] on input "**********" at bounding box center [790, 144] width 164 height 32
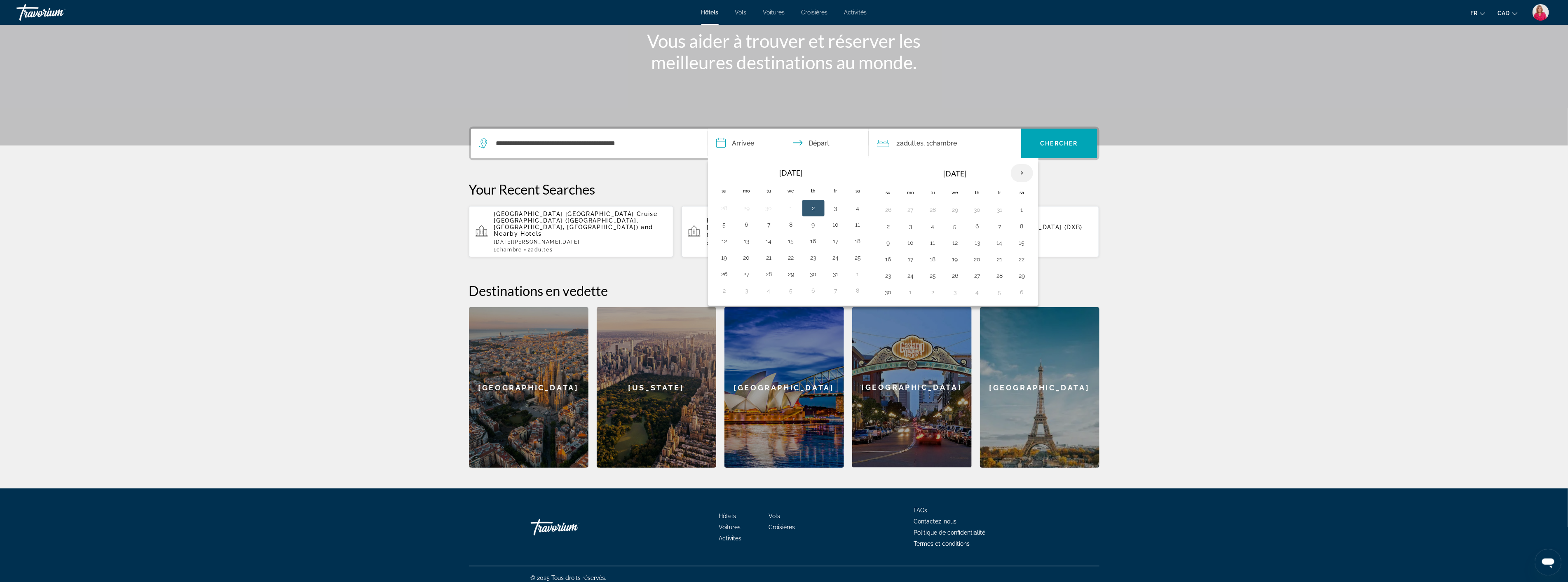
click at [1021, 174] on th "Next month" at bounding box center [1022, 173] width 22 height 18
click at [956, 210] on button "3" at bounding box center [955, 210] width 13 height 11
click at [929, 226] on button "9" at bounding box center [933, 226] width 13 height 11
type input "**********"
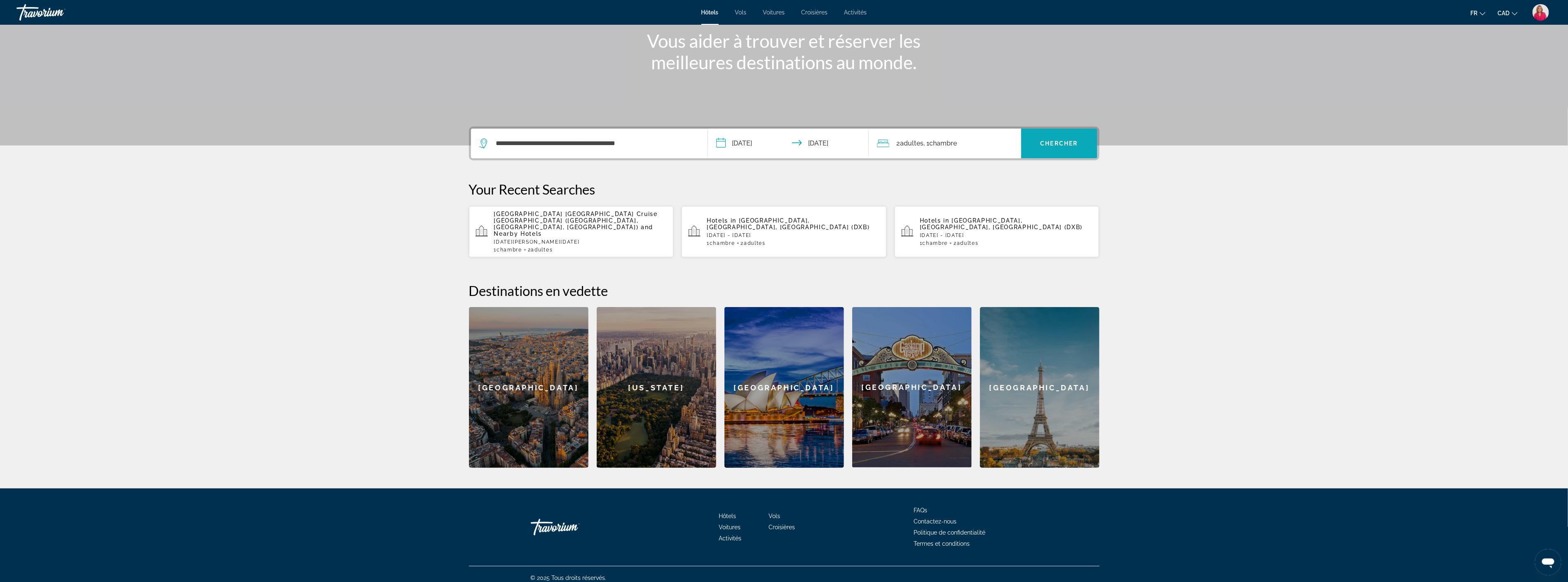
click at [1061, 140] on span "Chercher" at bounding box center [1059, 143] width 37 height 7
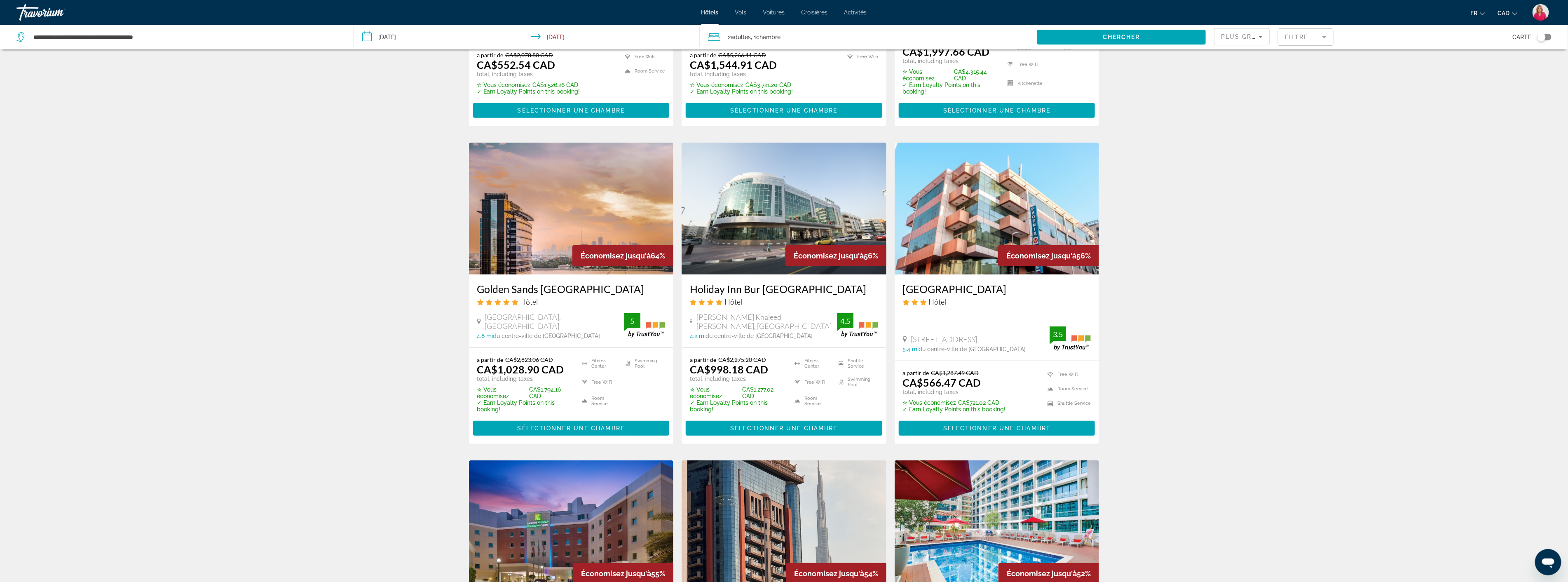
scroll to position [275, 0]
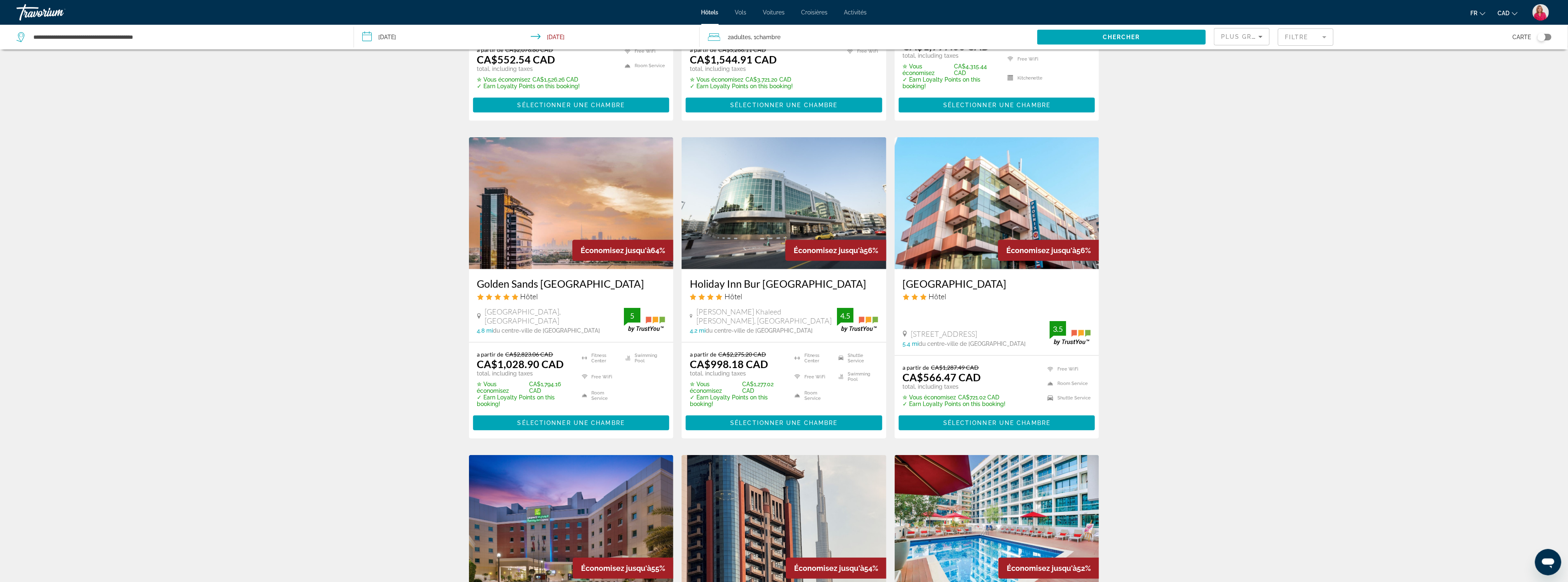
click at [587, 246] on span "Économisez jusqu'à" at bounding box center [615, 250] width 70 height 9
click at [597, 225] on img "Main content" at bounding box center [571, 203] width 205 height 132
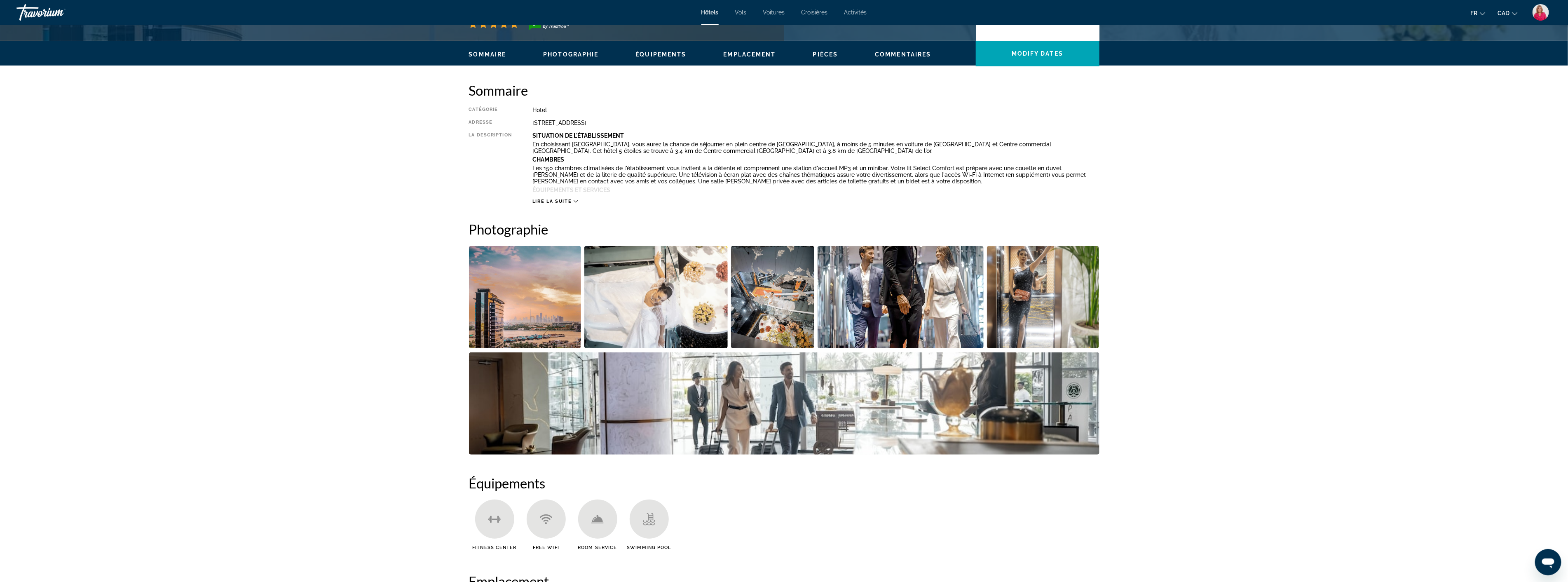
scroll to position [275, 0]
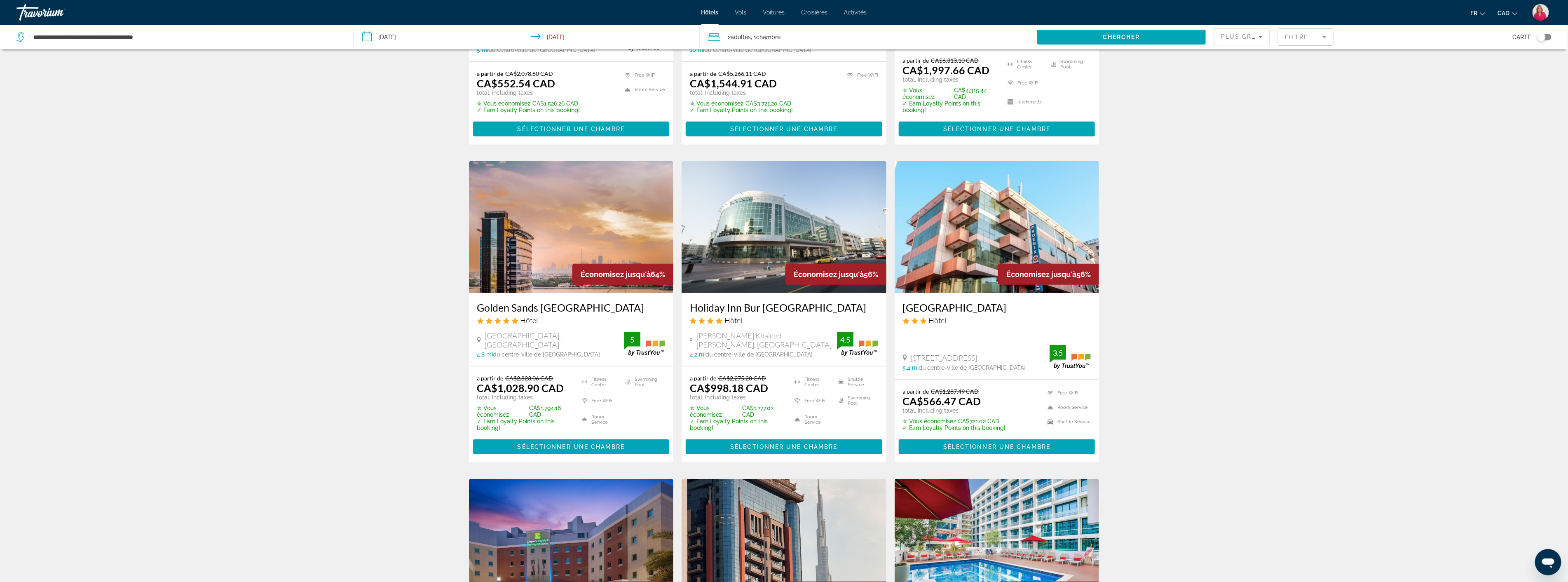
scroll to position [229, 0]
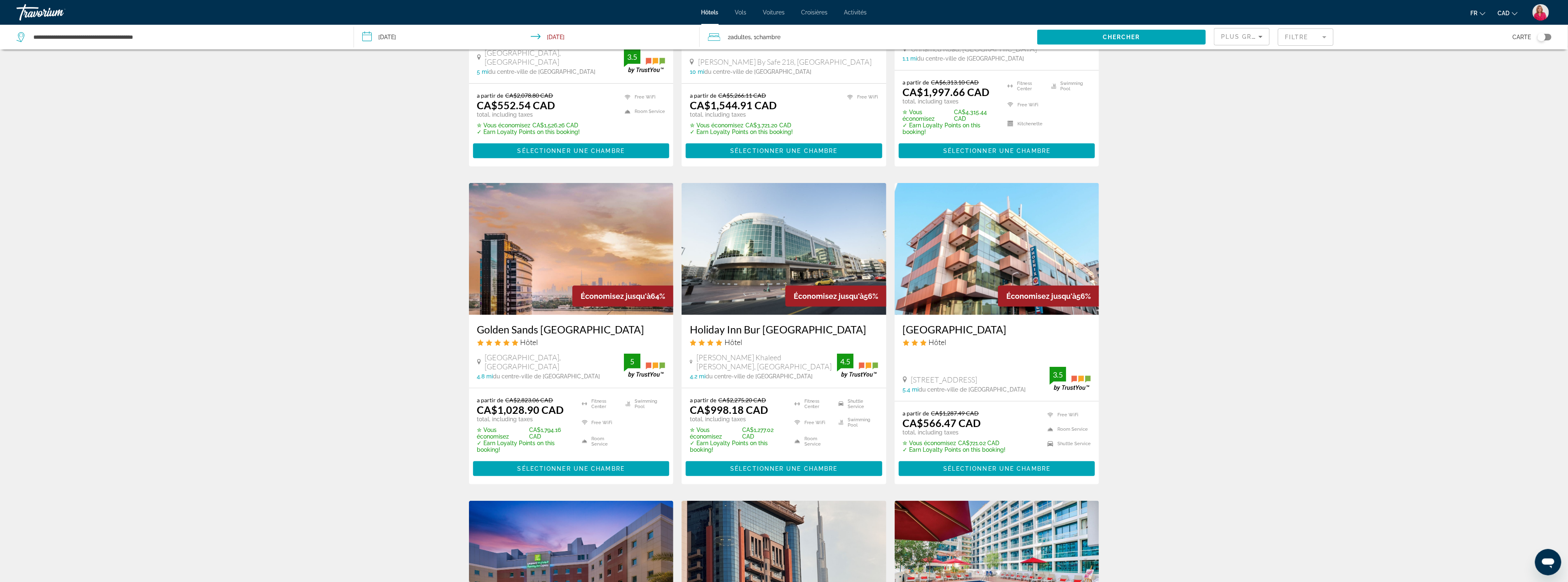
click at [739, 280] on img "Main content" at bounding box center [784, 249] width 205 height 132
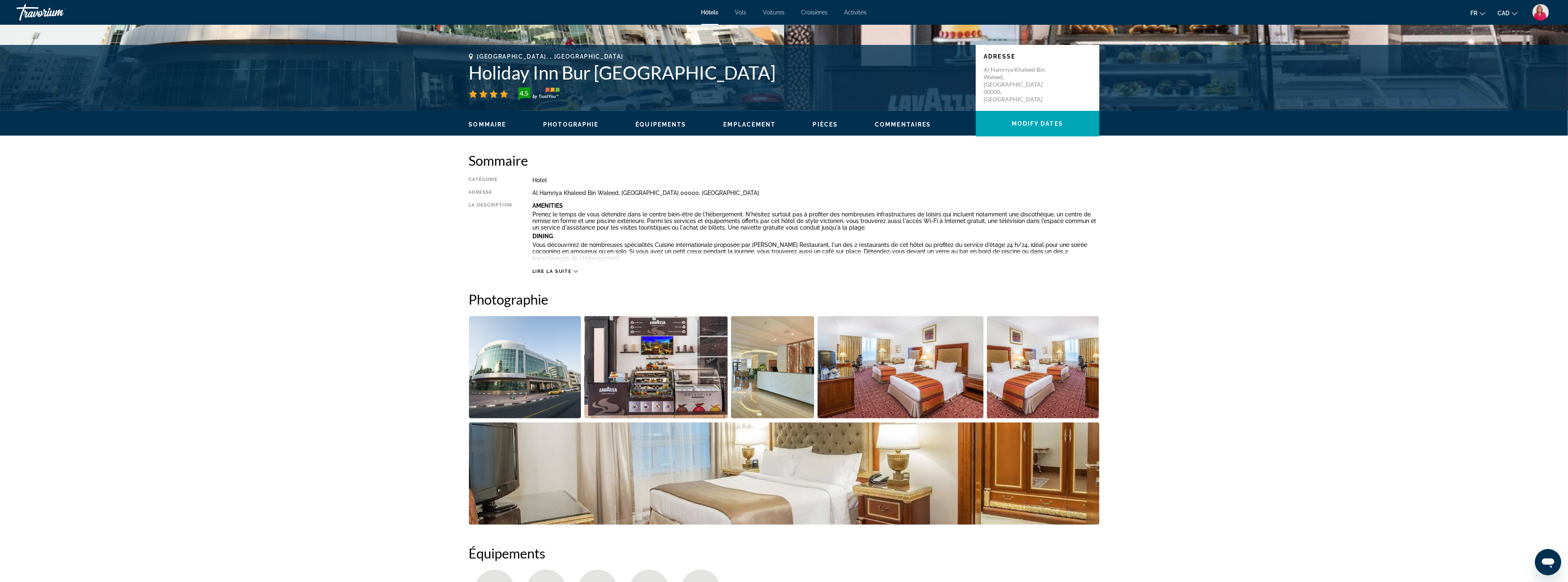
scroll to position [229, 0]
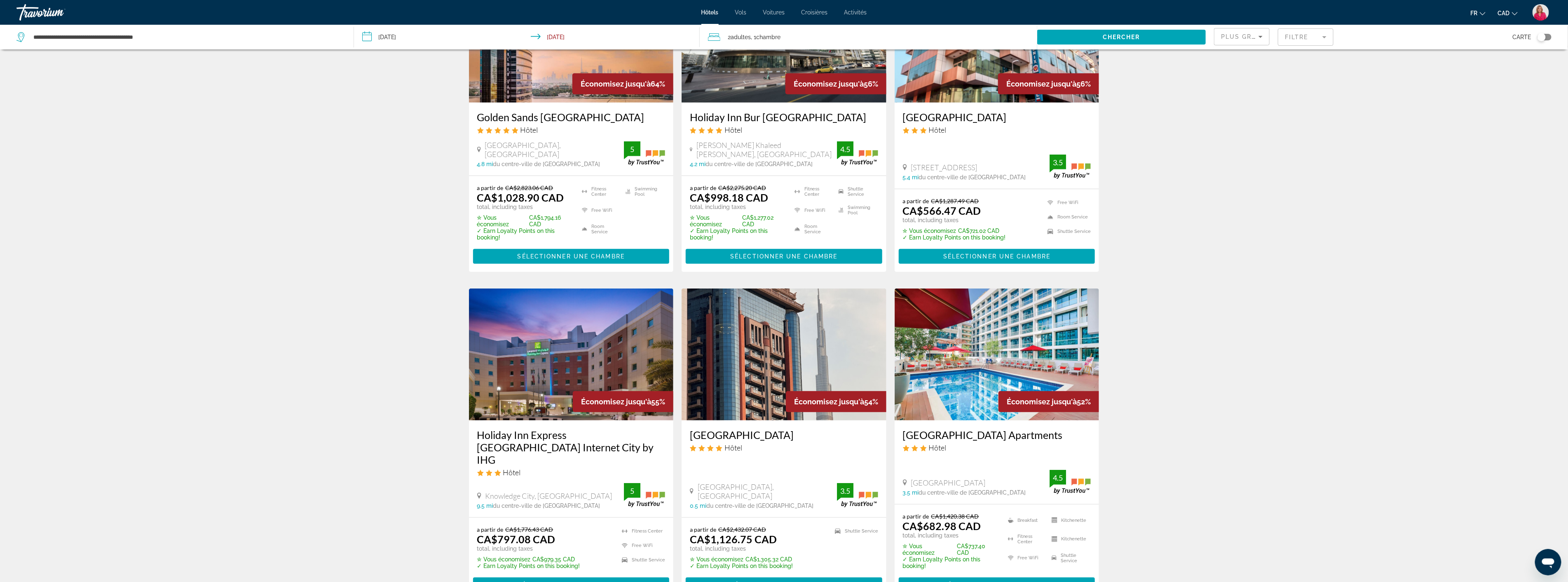
scroll to position [458, 0]
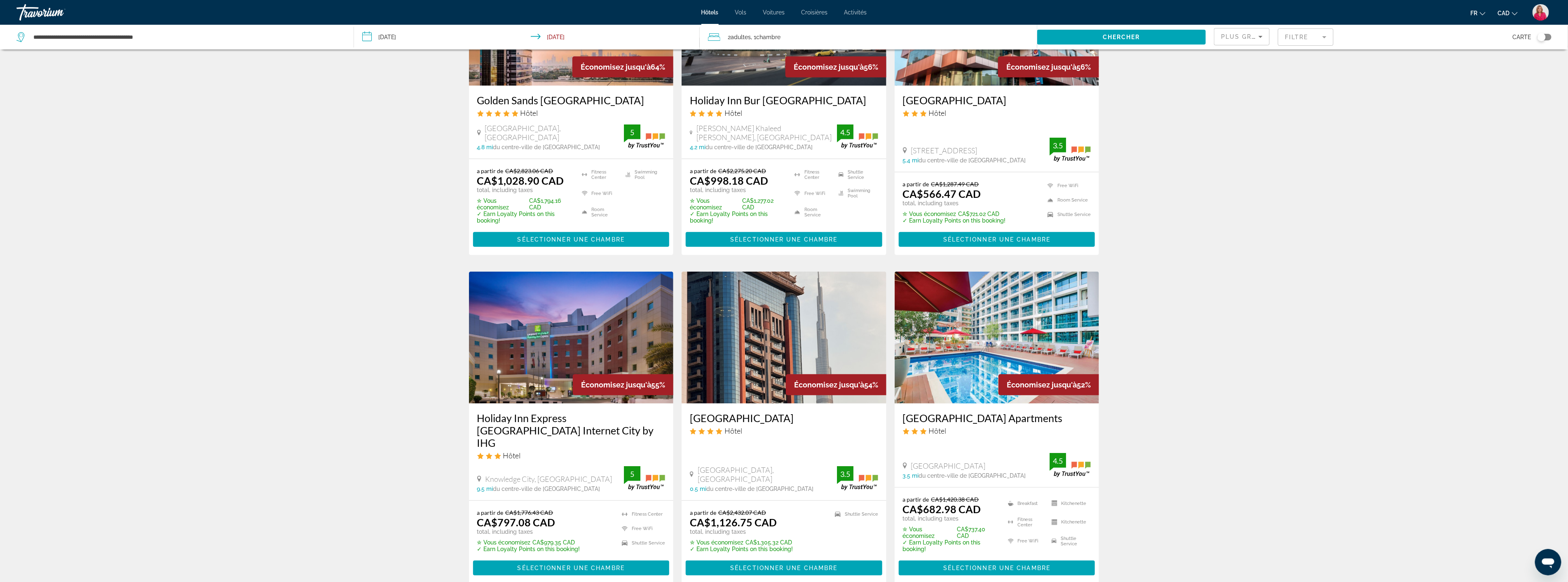
click at [787, 358] on img "Main content" at bounding box center [784, 337] width 205 height 132
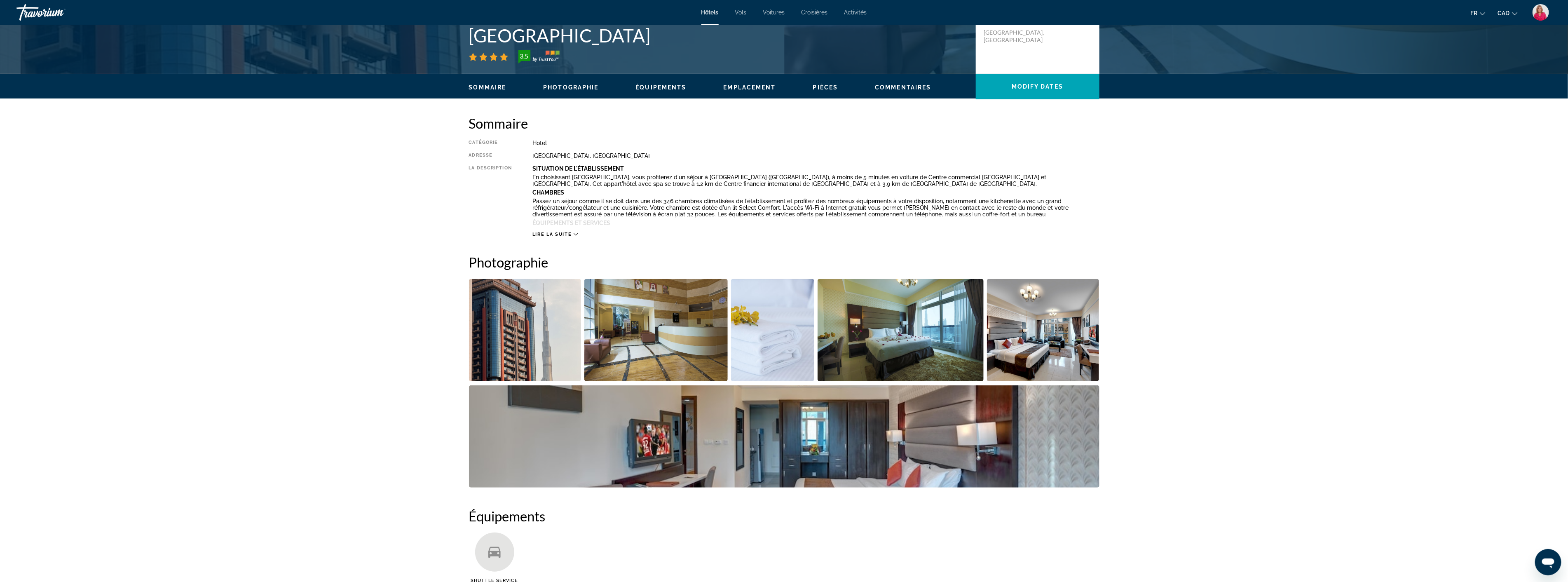
scroll to position [229, 0]
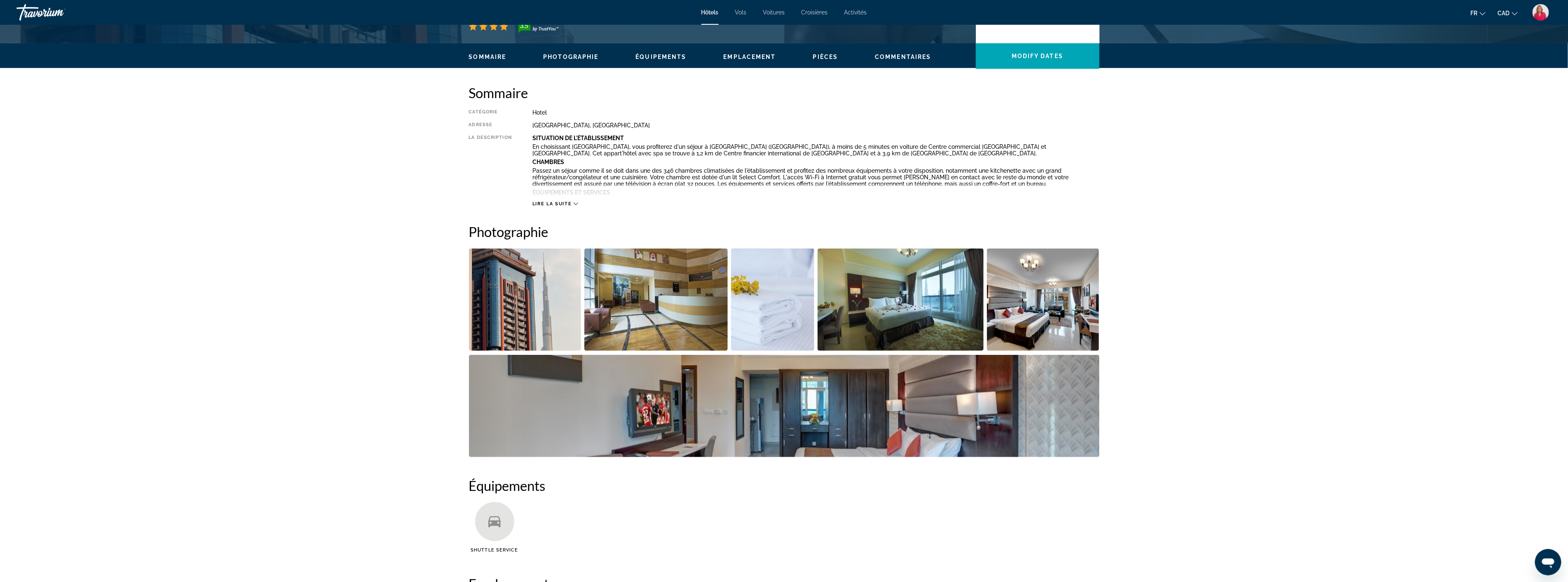
click at [908, 313] on img "Open full-screen image slider" at bounding box center [901, 300] width 166 height 102
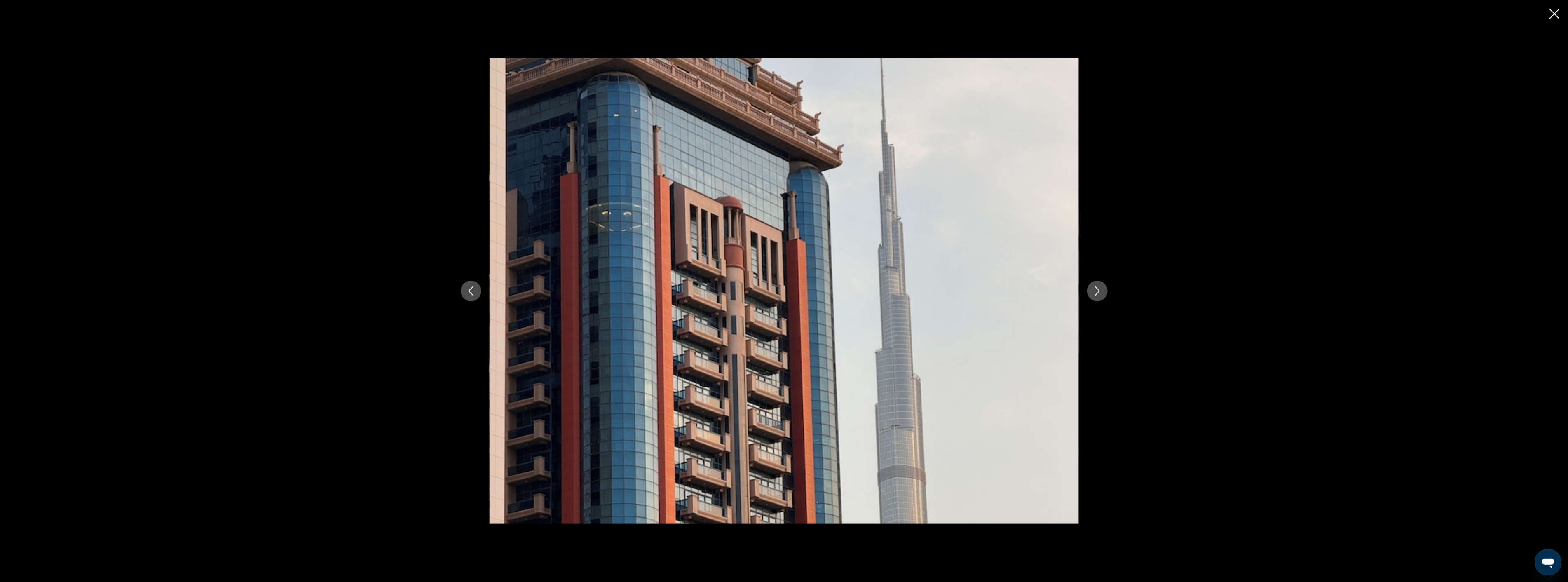
click at [1090, 289] on button "Next image" at bounding box center [1097, 291] width 21 height 21
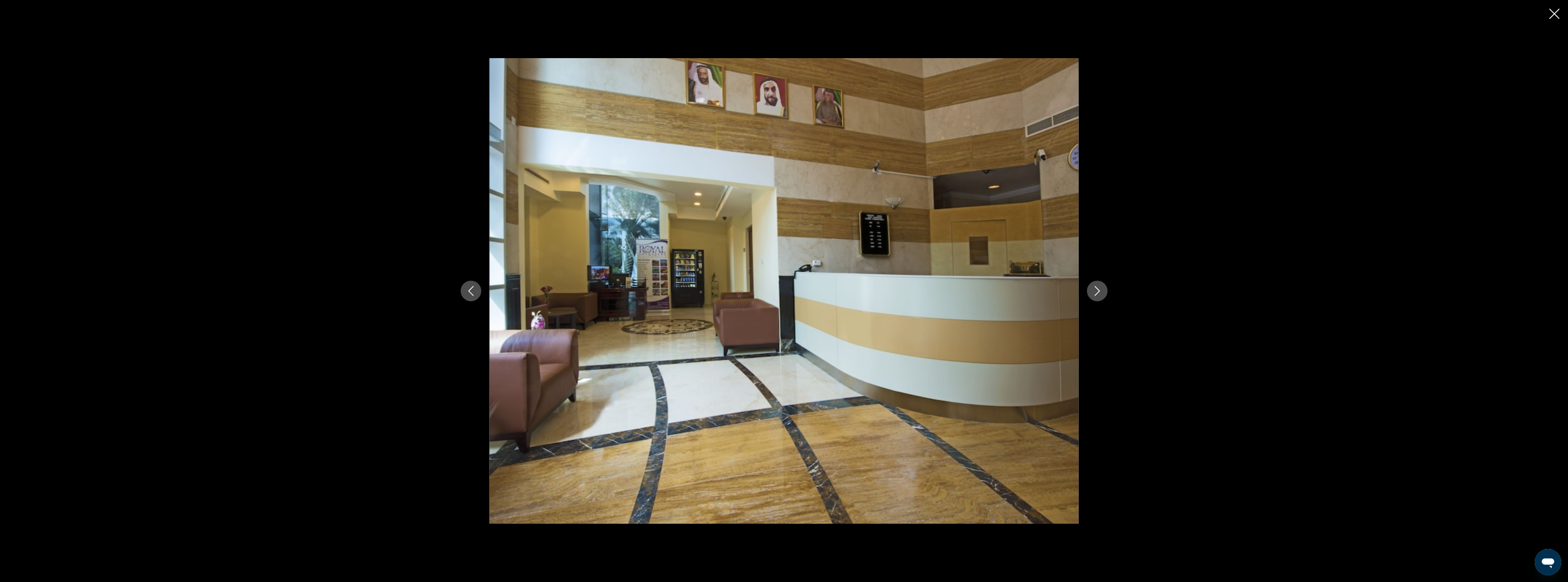
click at [1090, 289] on button "Next image" at bounding box center [1097, 291] width 21 height 21
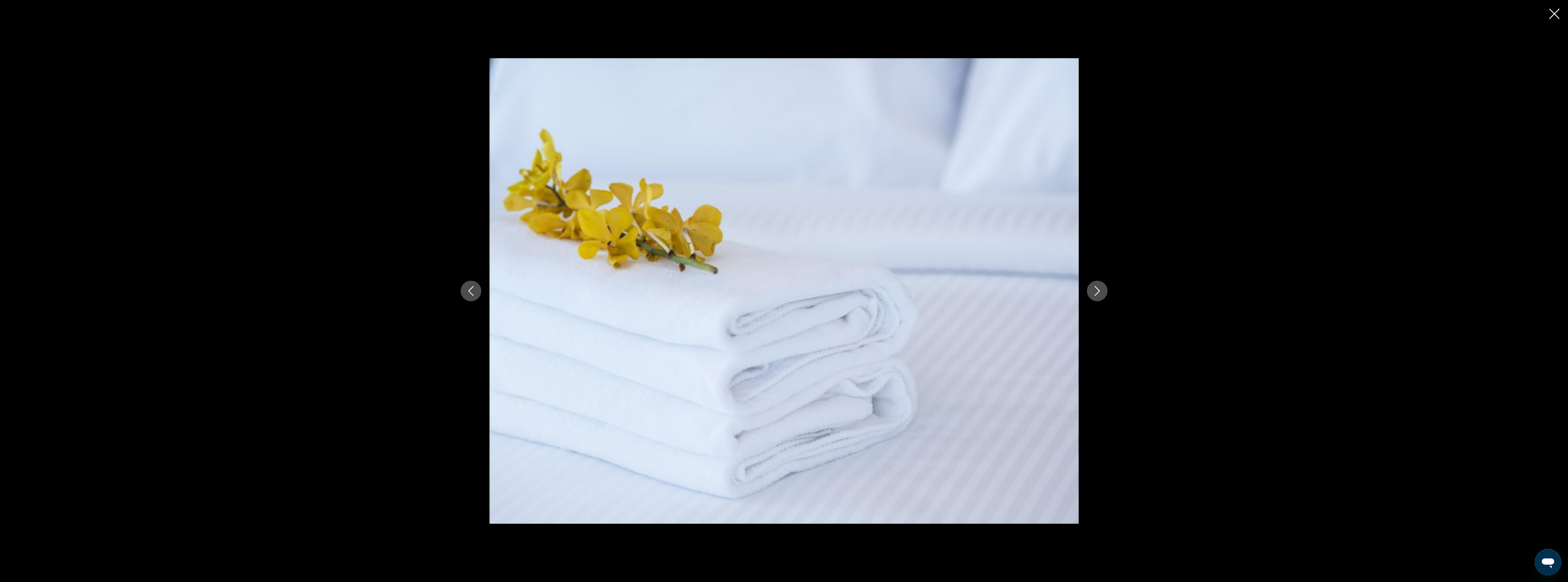
click at [1090, 289] on button "Next image" at bounding box center [1097, 291] width 21 height 21
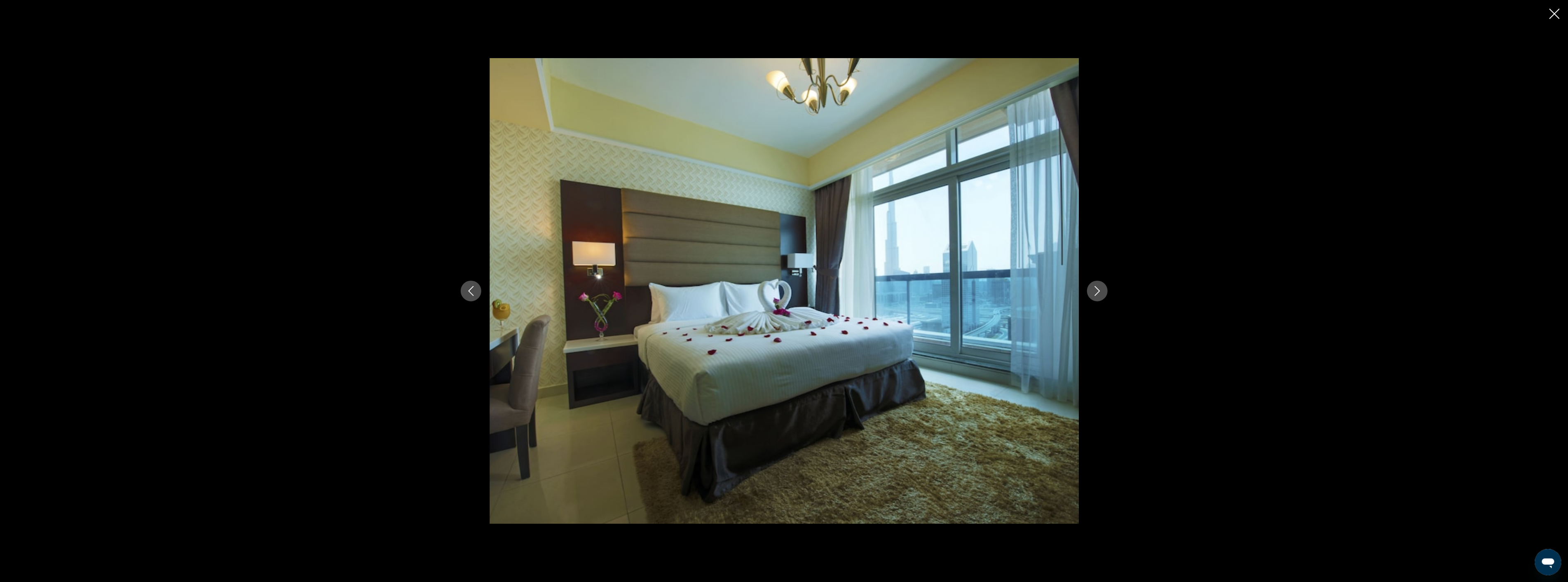
click at [1090, 289] on button "Next image" at bounding box center [1097, 291] width 21 height 21
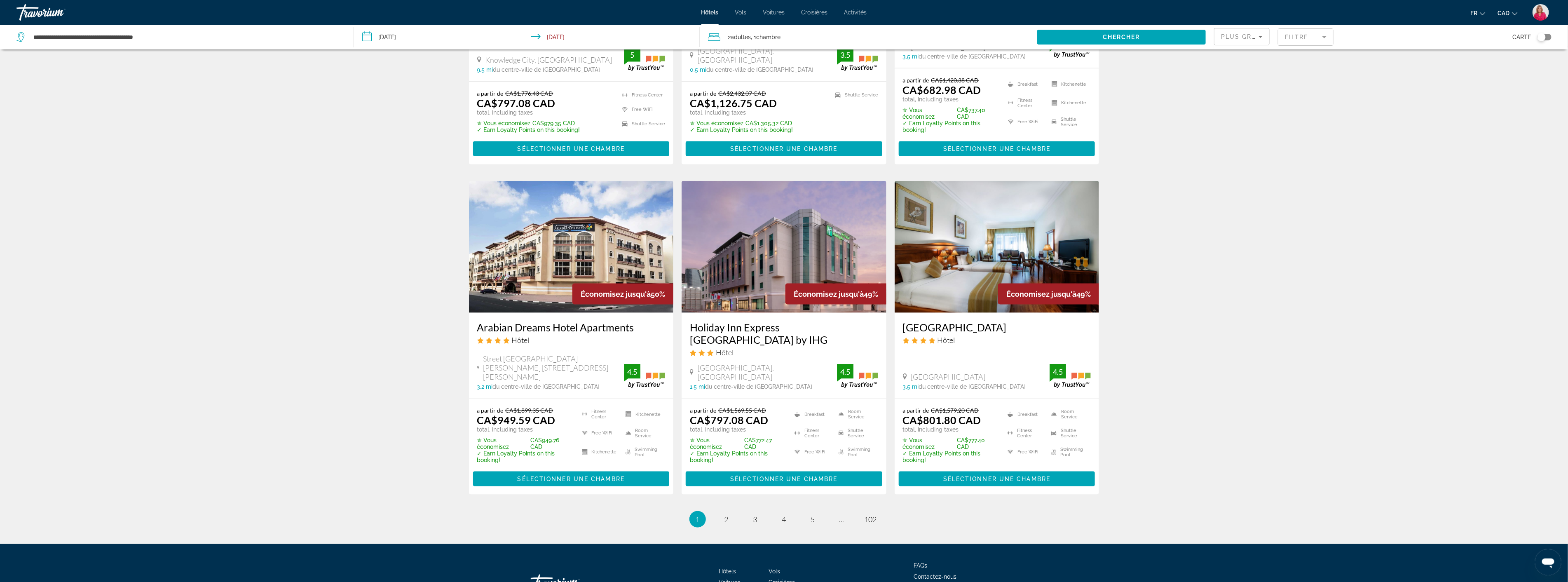
scroll to position [915, 0]
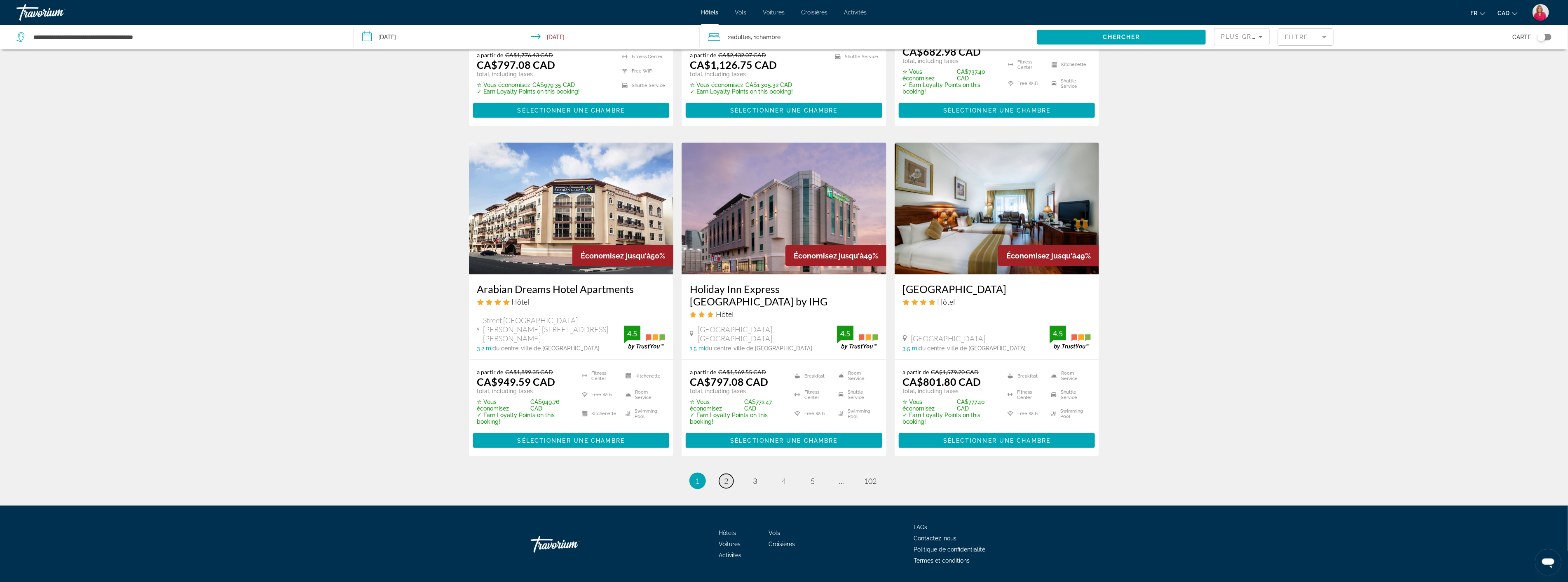
click at [725, 476] on span "2" at bounding box center [727, 481] width 4 height 9
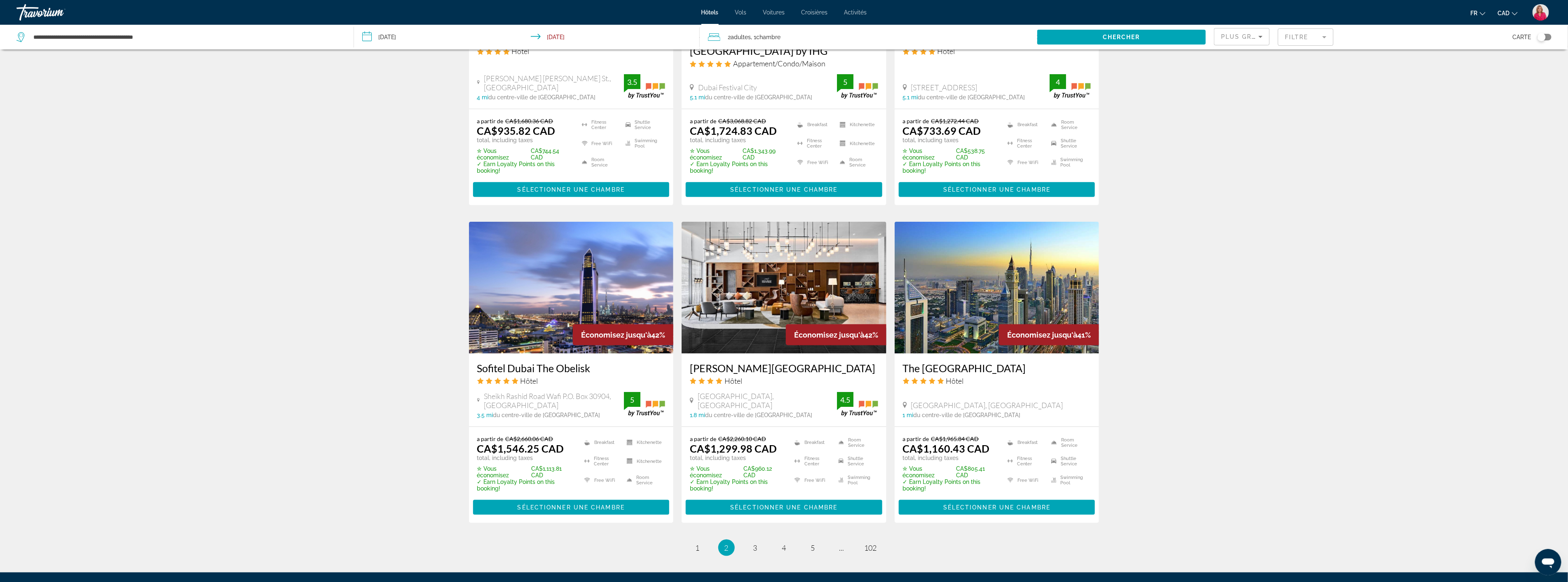
scroll to position [824, 0]
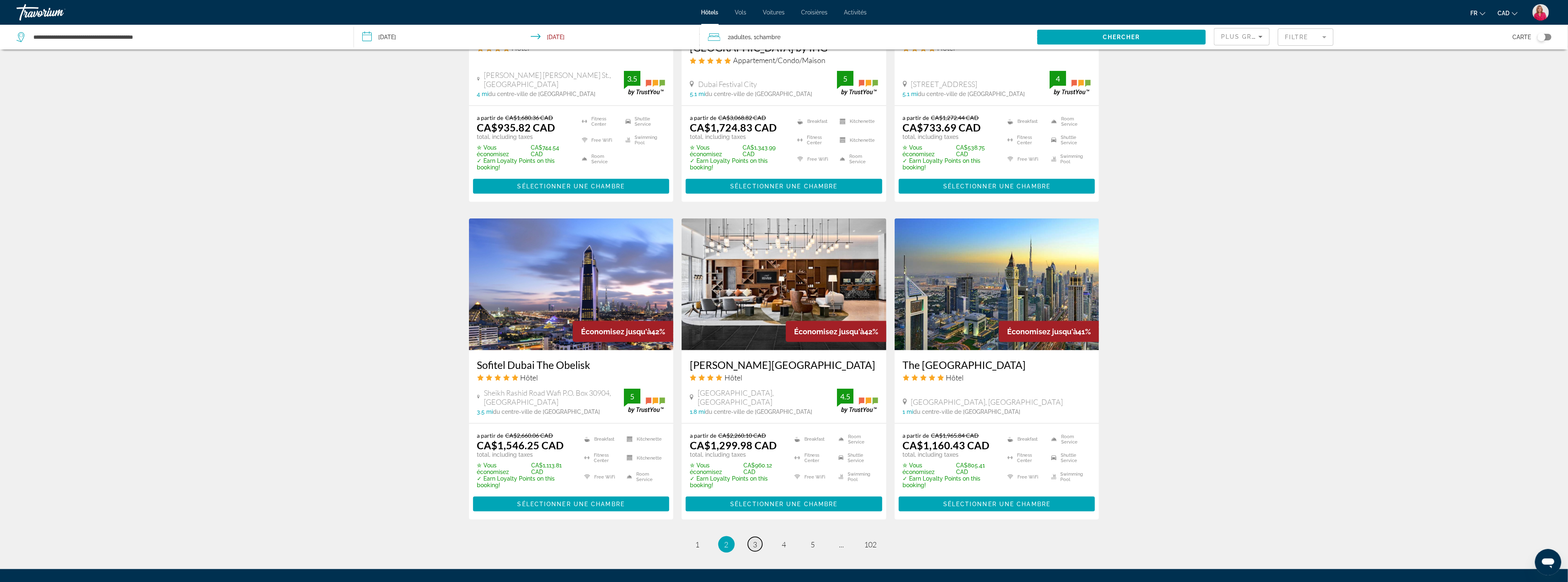
click at [757, 543] on span "3" at bounding box center [755, 545] width 4 height 9
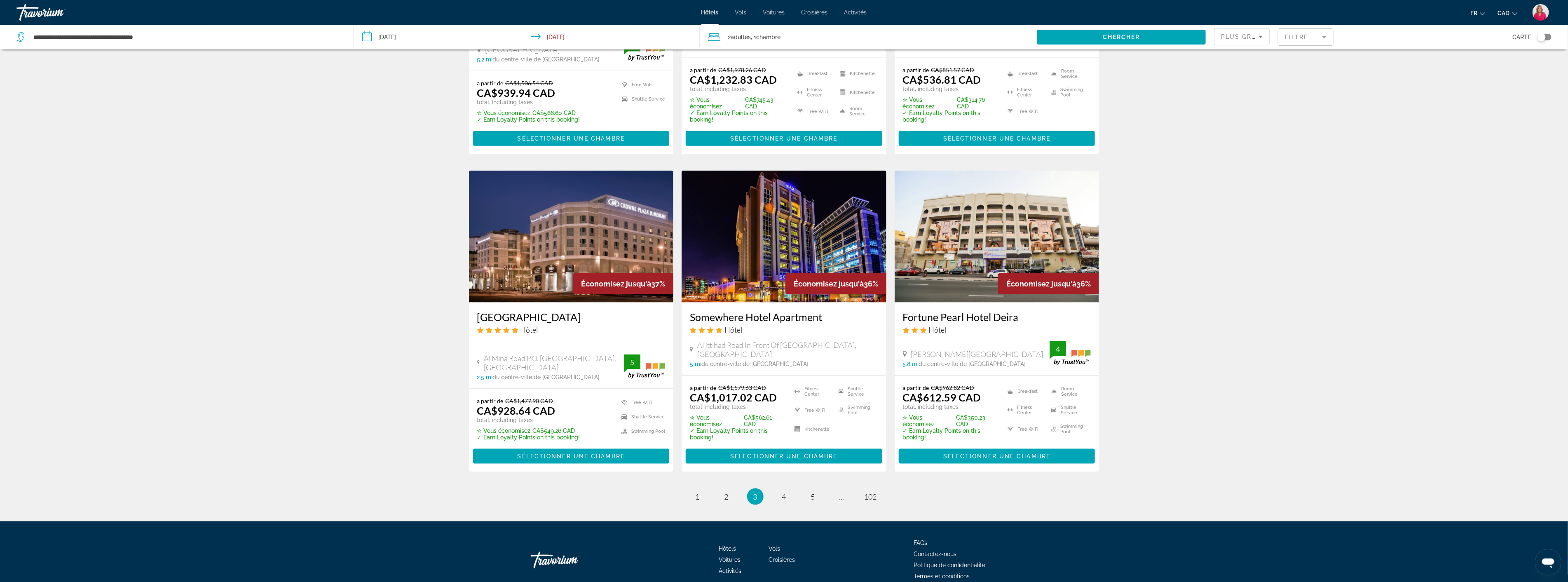
scroll to position [913, 0]
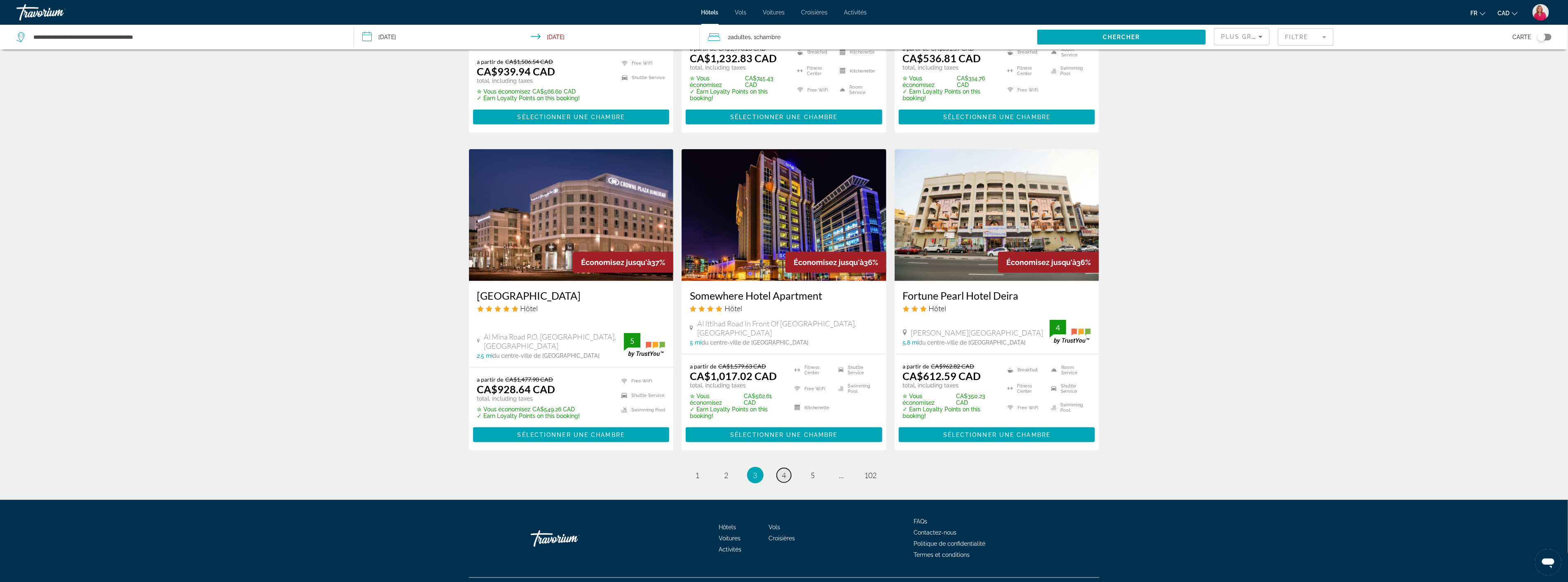
click at [783, 471] on span "4" at bounding box center [784, 475] width 4 height 9
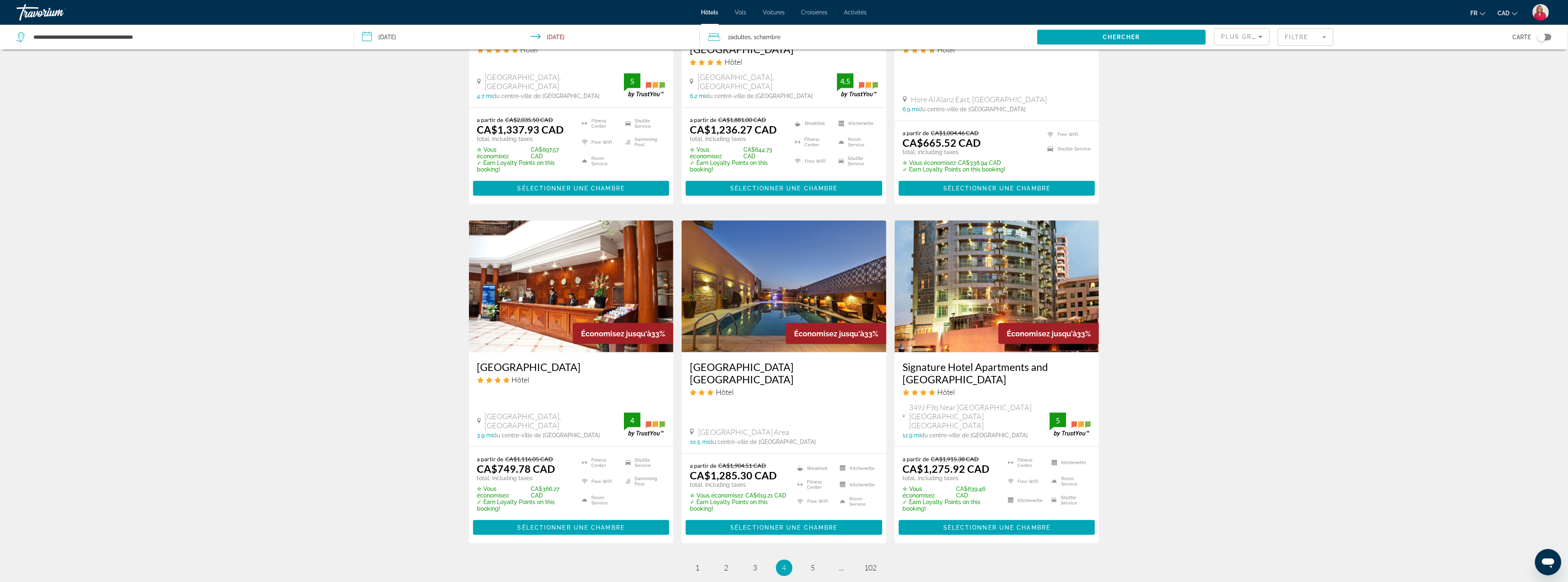
scroll to position [913, 0]
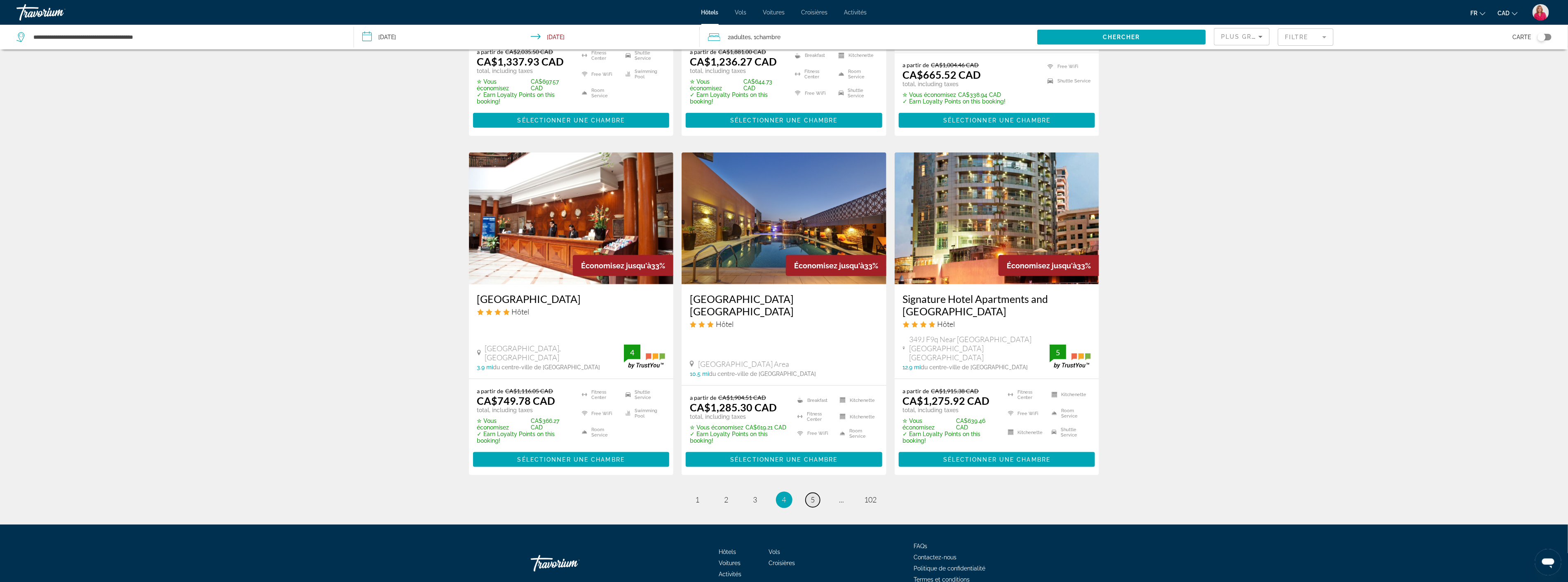
click at [816, 493] on link "page 5" at bounding box center [813, 500] width 14 height 14
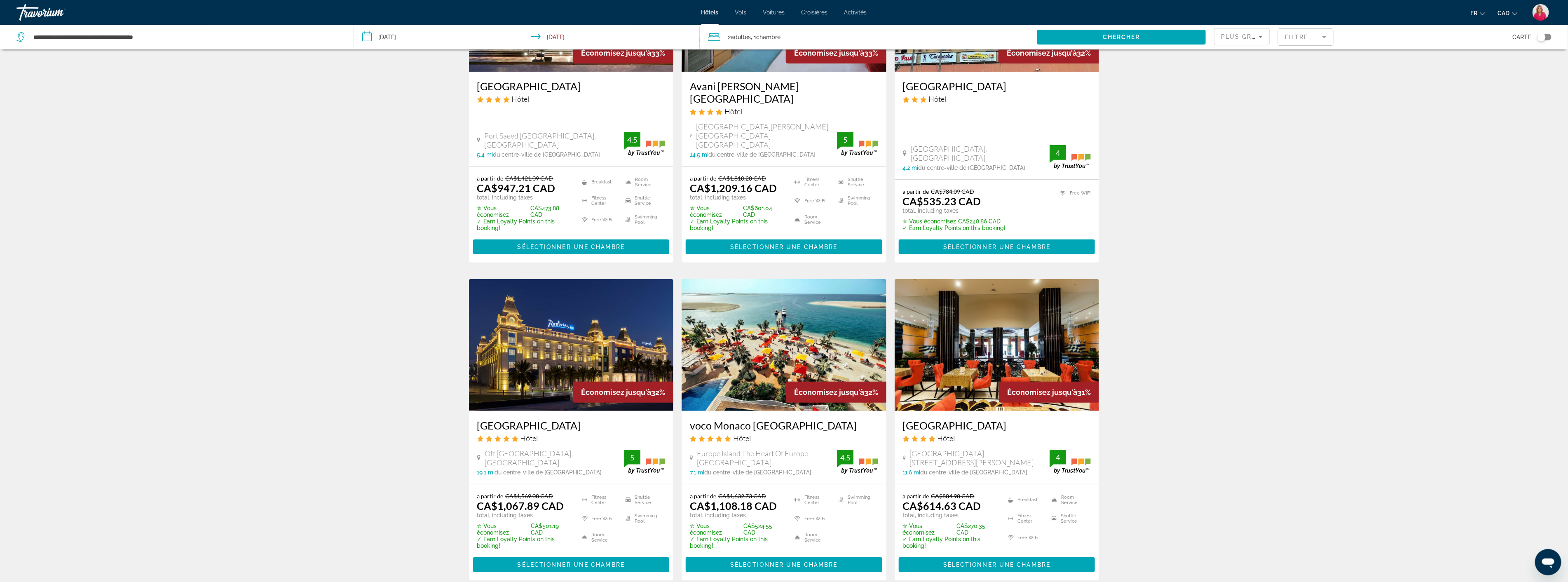
scroll to position [183, 0]
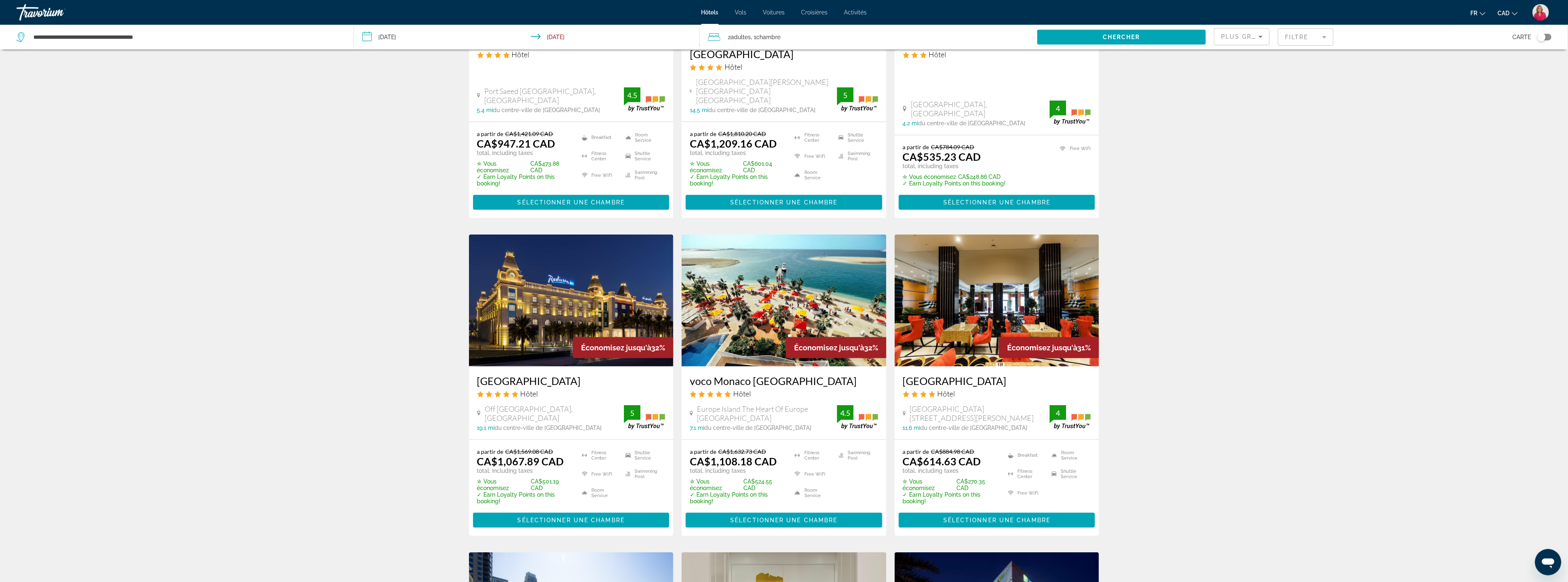
click at [755, 305] on img "Main content" at bounding box center [784, 300] width 205 height 132
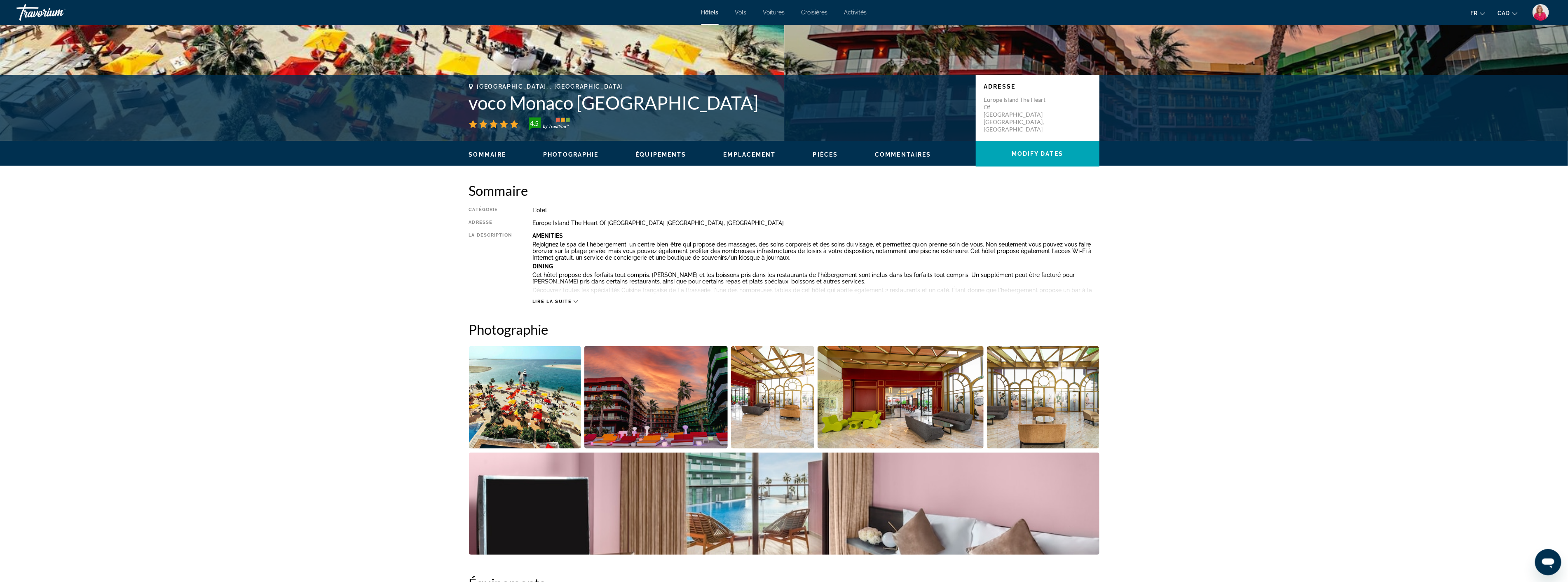
scroll to position [137, 0]
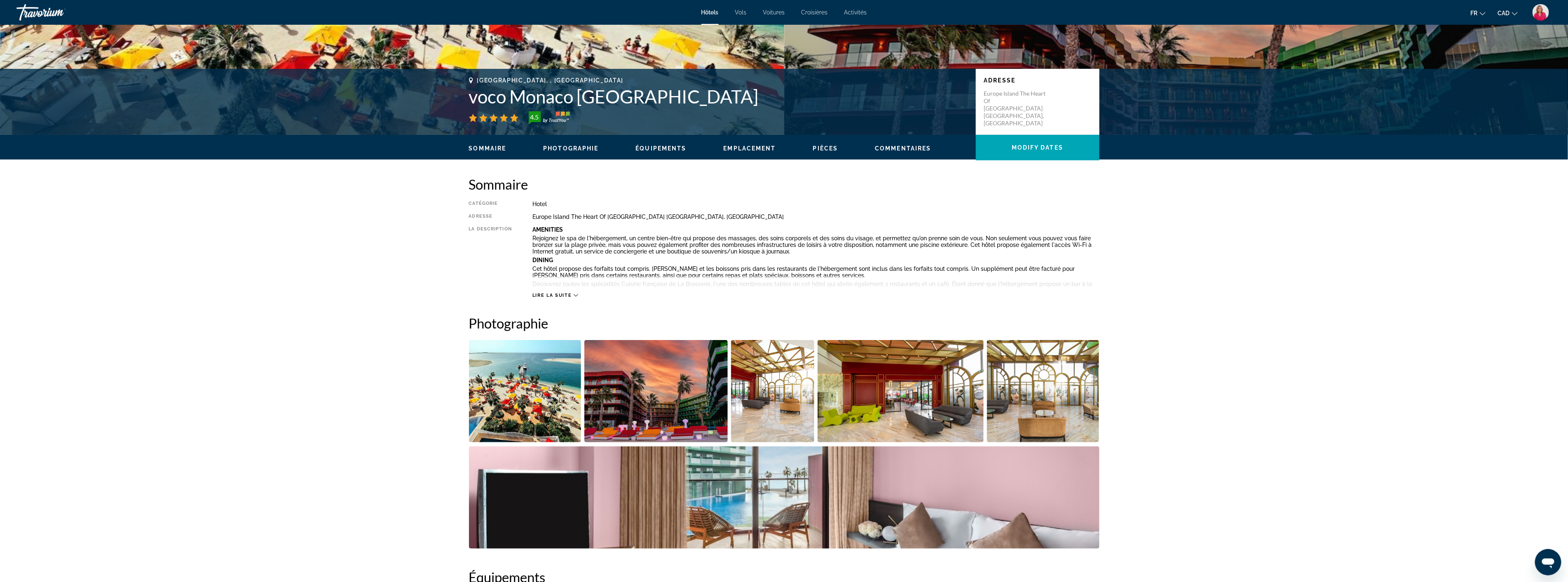
click at [526, 405] on img "Open full-screen image slider" at bounding box center [525, 392] width 112 height 102
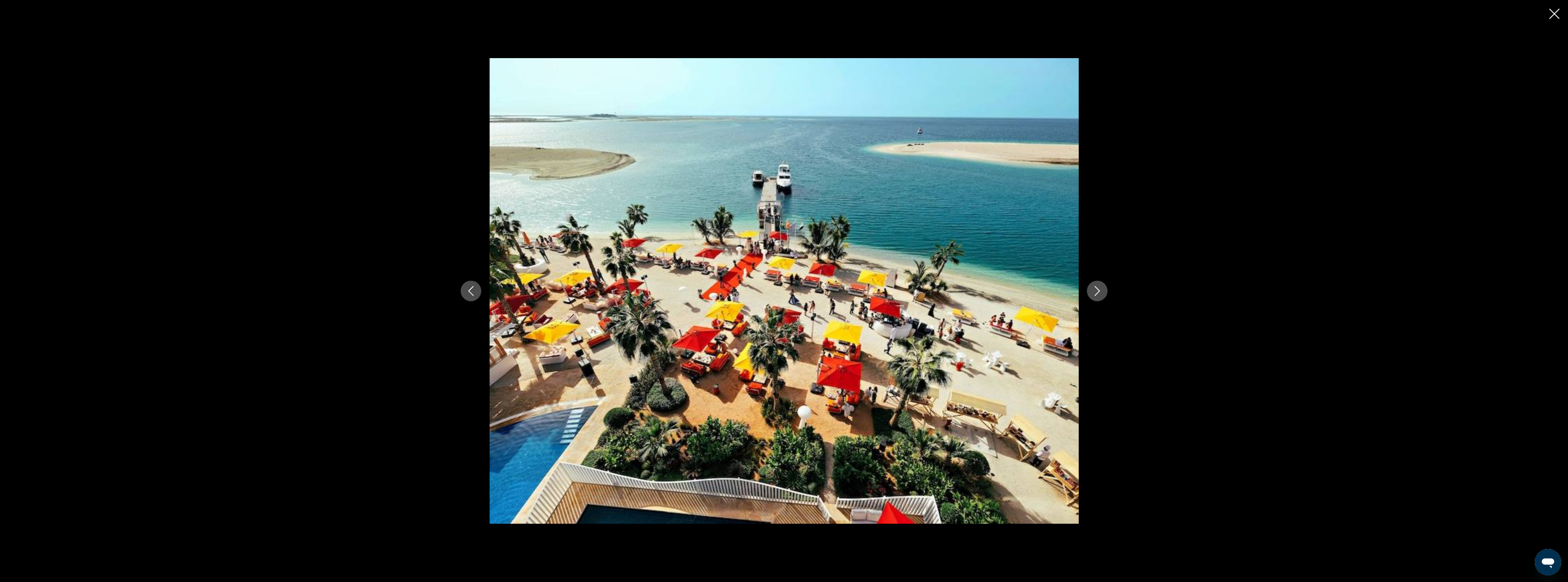
click at [1098, 287] on icon "Next image" at bounding box center [1097, 291] width 10 height 10
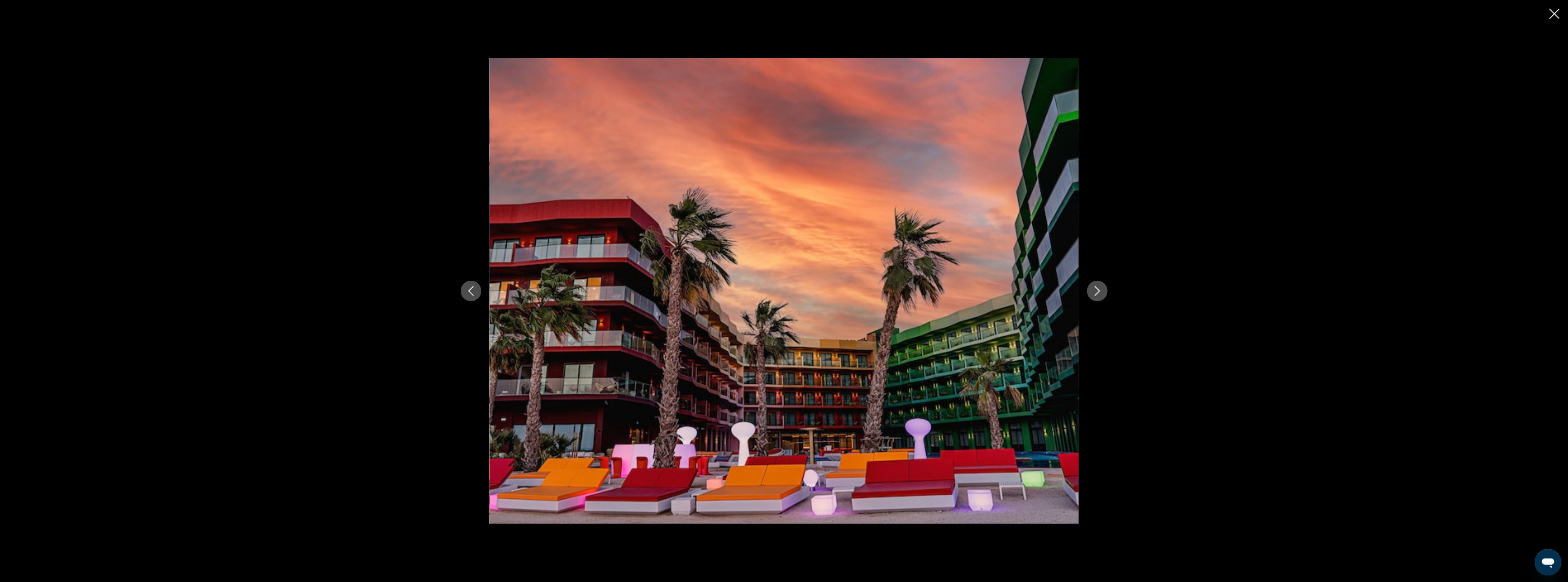
click at [1098, 287] on icon "Next image" at bounding box center [1097, 291] width 10 height 10
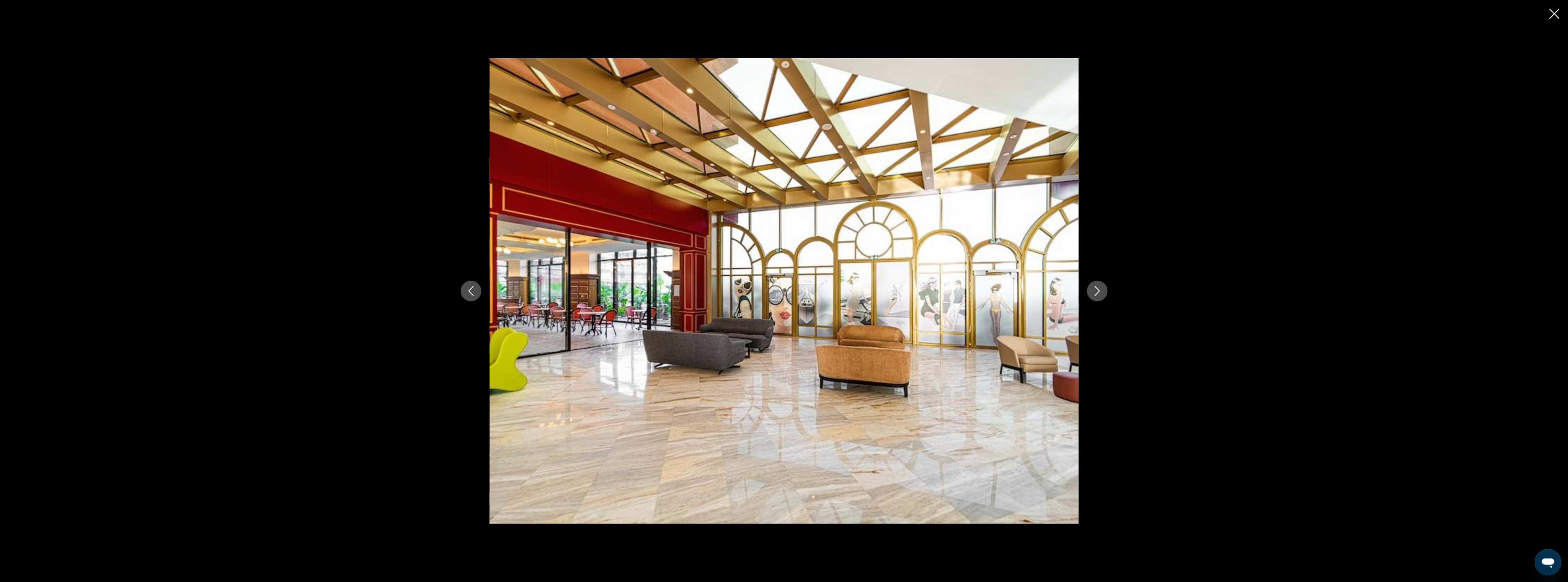
click at [1098, 287] on icon "Next image" at bounding box center [1097, 291] width 10 height 10
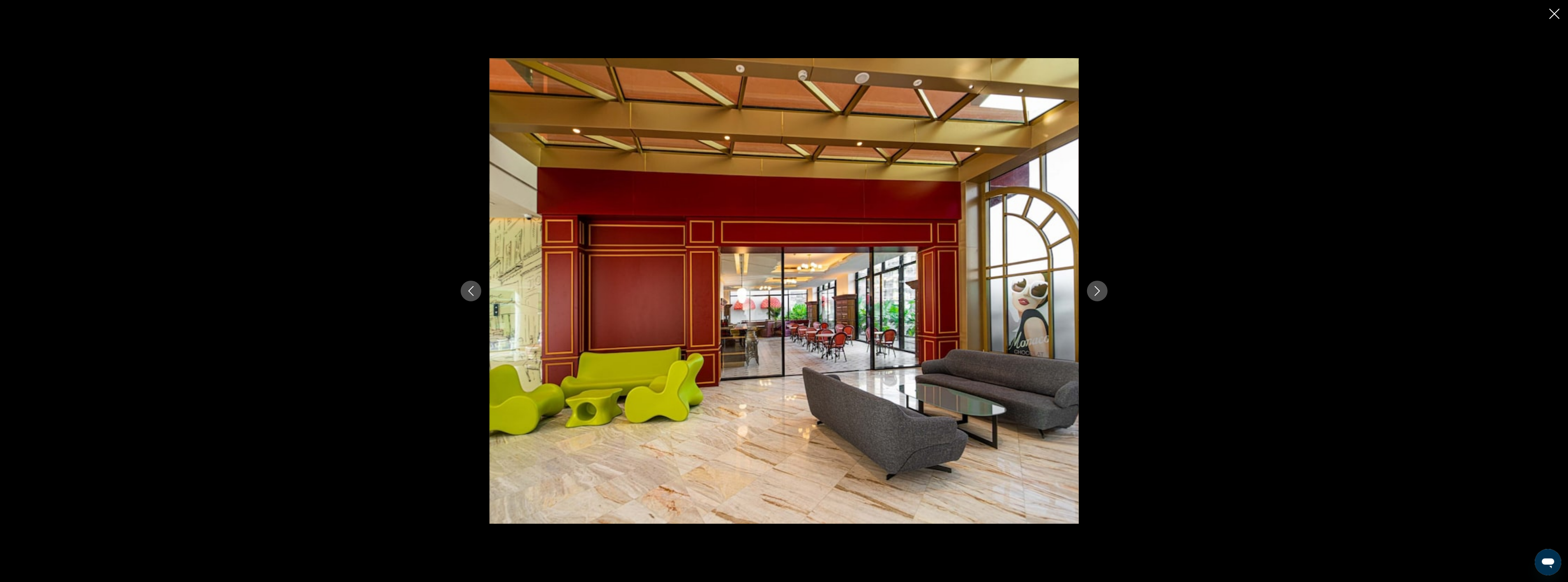
click at [1098, 287] on icon "Next image" at bounding box center [1097, 291] width 10 height 10
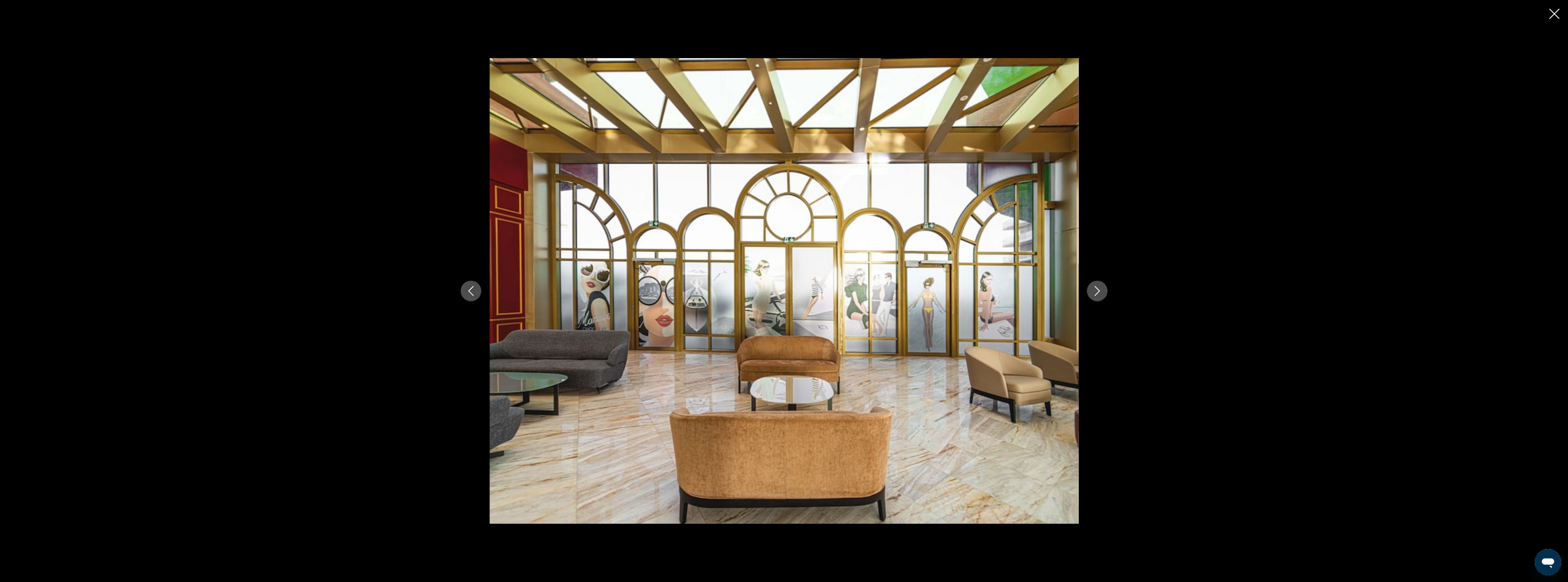
click at [1098, 287] on icon "Next image" at bounding box center [1097, 291] width 10 height 10
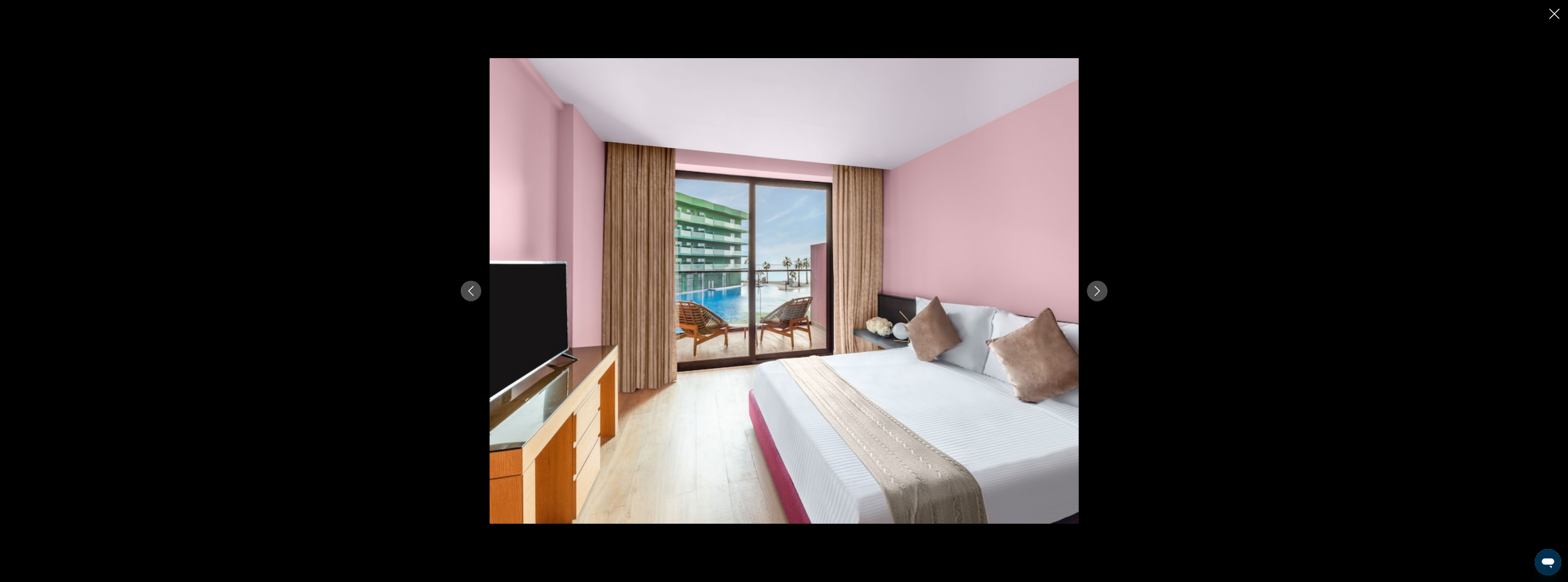
click at [1098, 287] on icon "Next image" at bounding box center [1097, 291] width 10 height 10
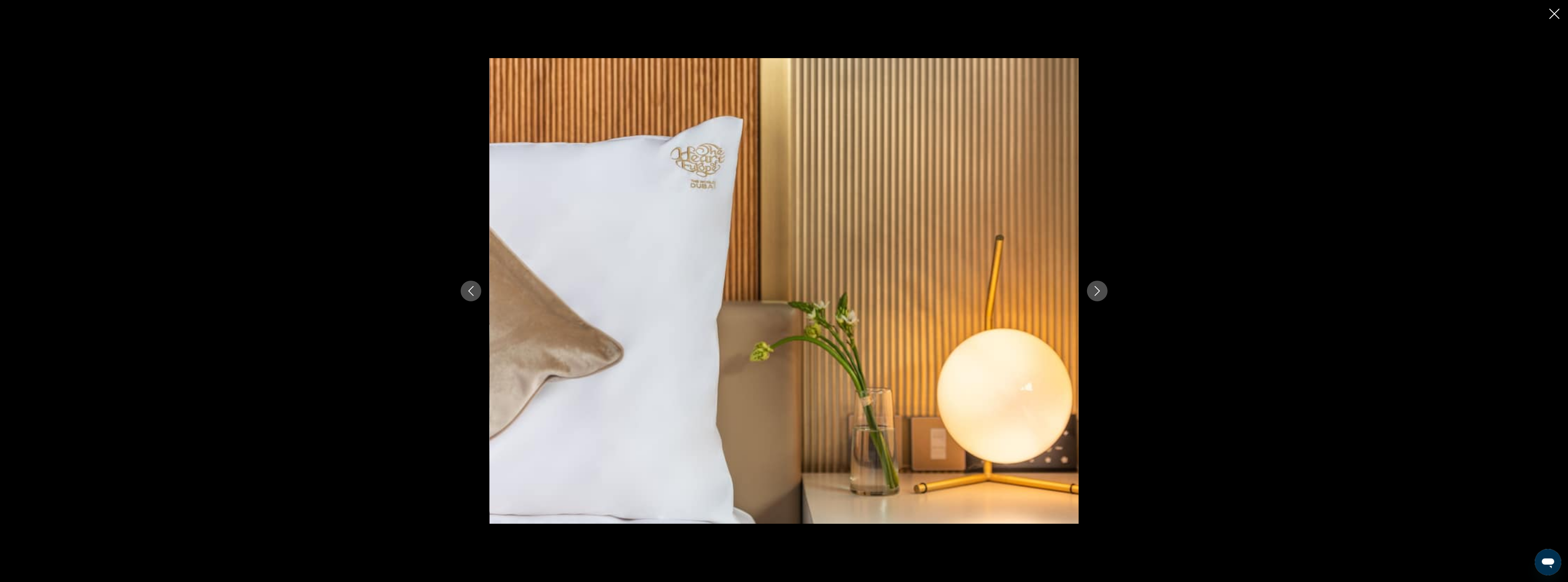
click at [1098, 287] on icon "Next image" at bounding box center [1097, 291] width 10 height 10
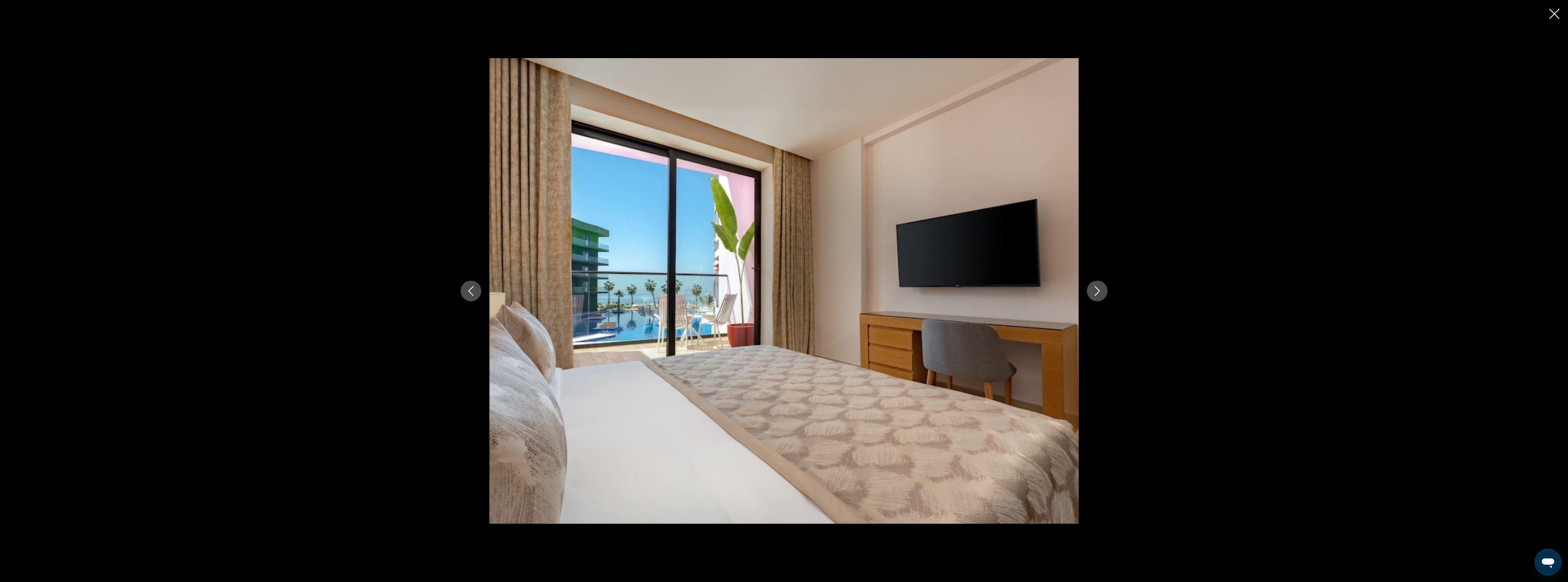
click at [1098, 287] on icon "Next image" at bounding box center [1097, 291] width 10 height 10
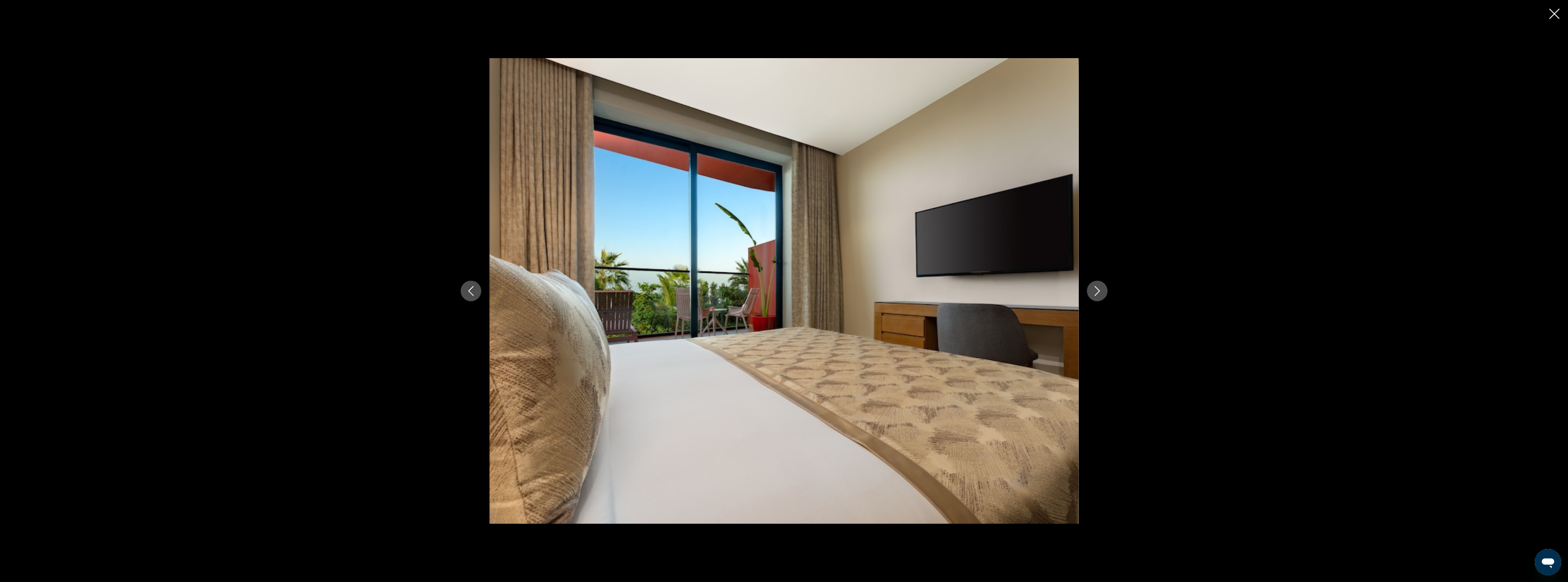
click at [1098, 287] on icon "Next image" at bounding box center [1097, 291] width 10 height 10
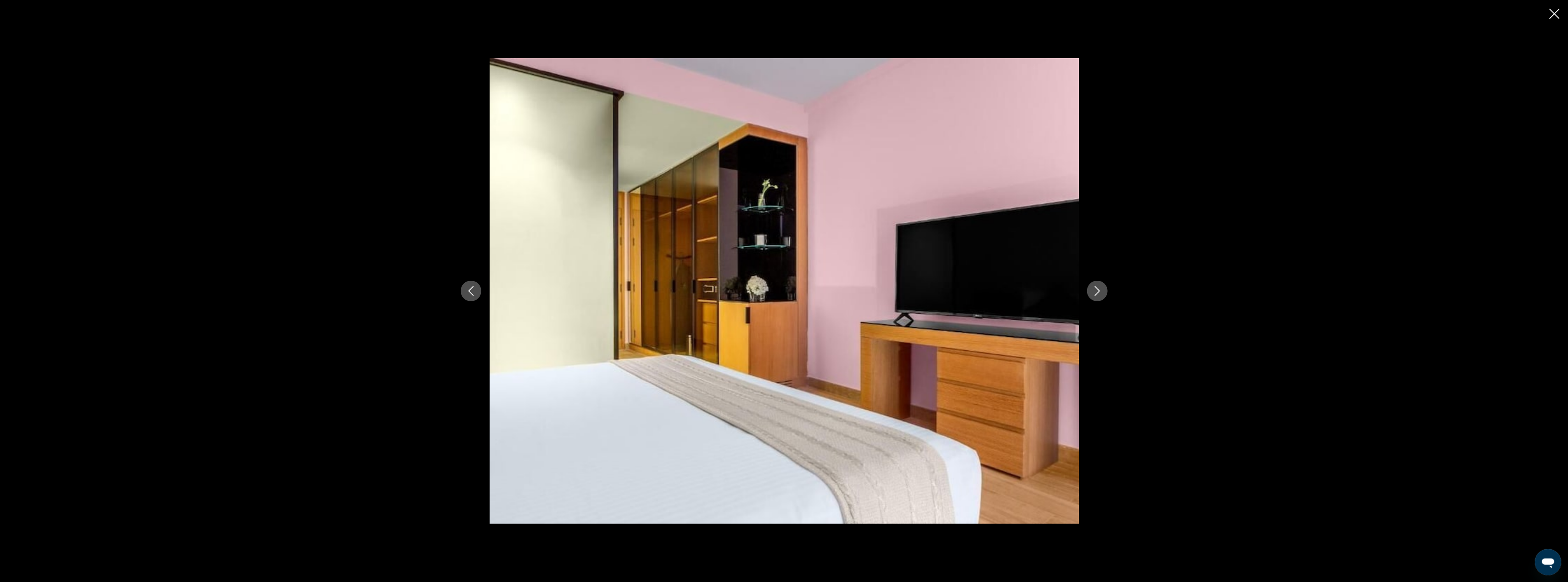
click at [1098, 287] on icon "Next image" at bounding box center [1097, 291] width 10 height 10
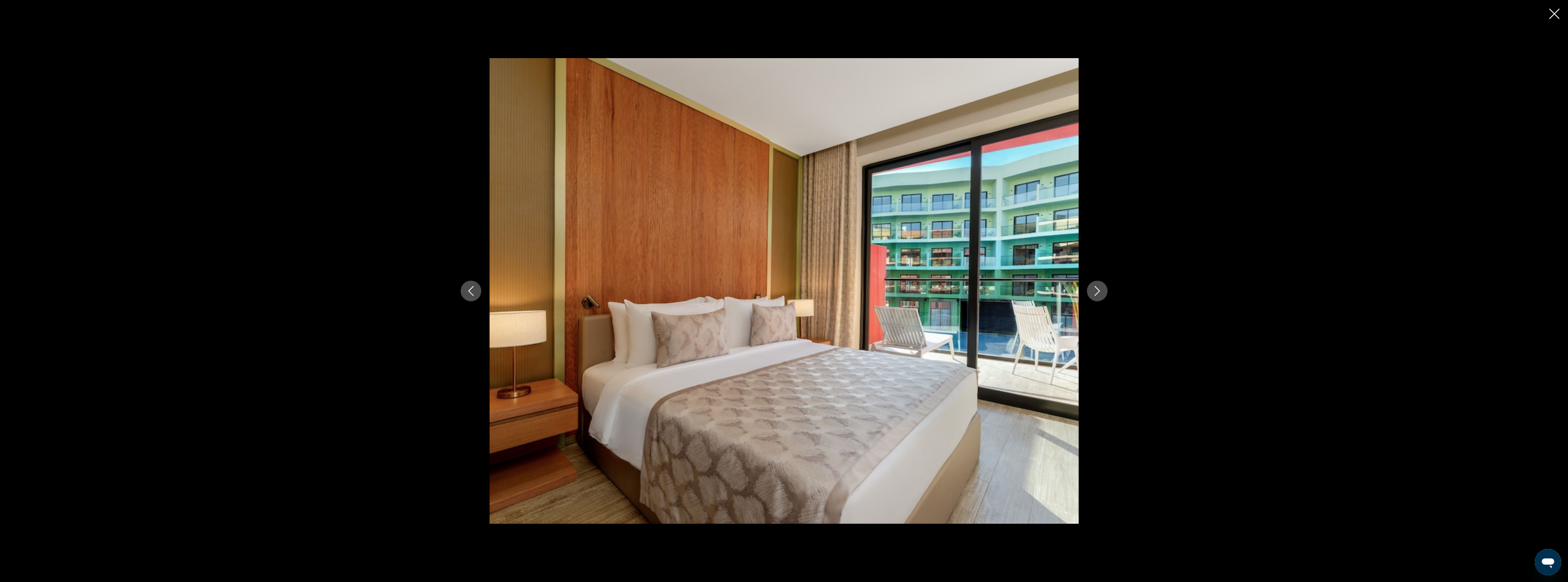
click at [1098, 287] on icon "Next image" at bounding box center [1097, 291] width 10 height 10
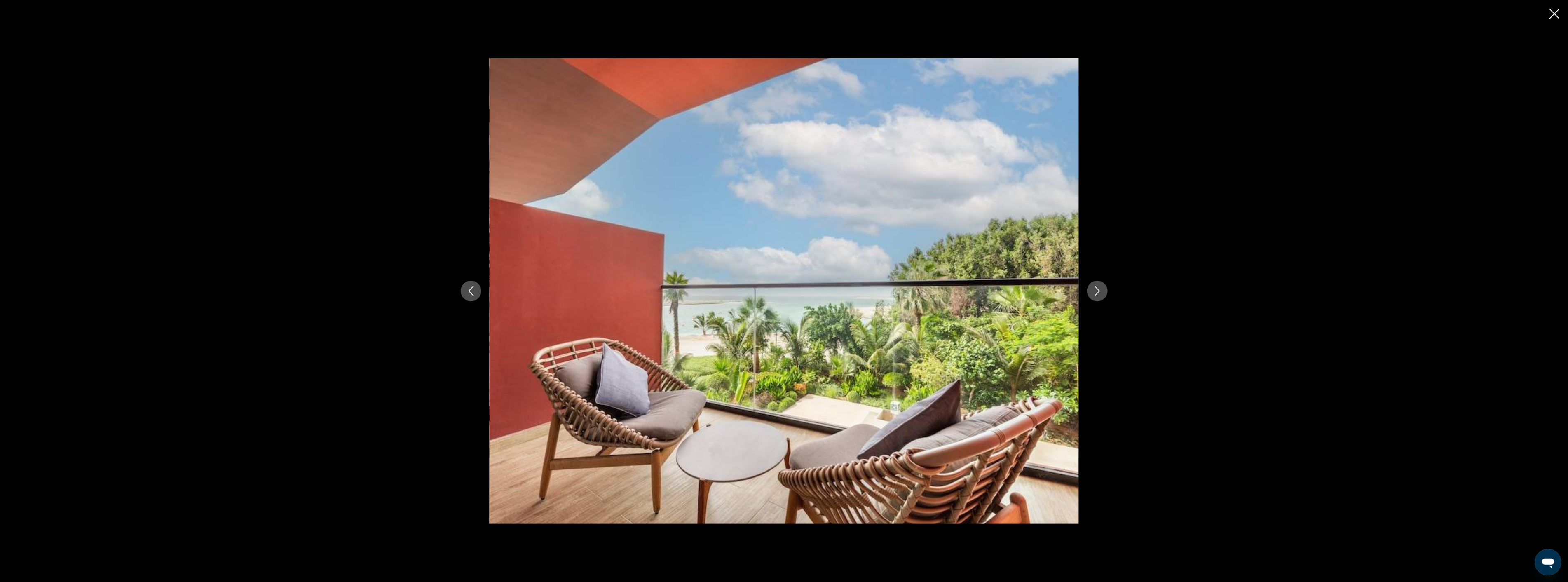
click at [1554, 12] on icon "Close slideshow" at bounding box center [1554, 14] width 11 height 11
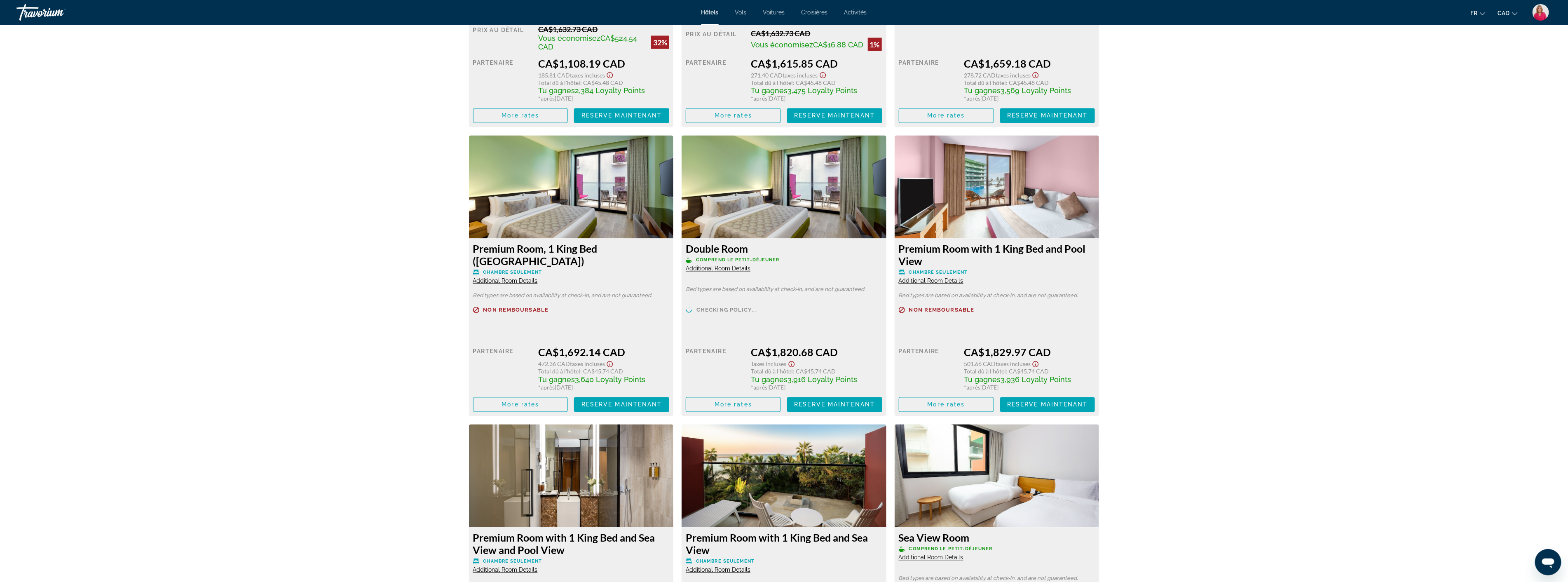
scroll to position [1328, 0]
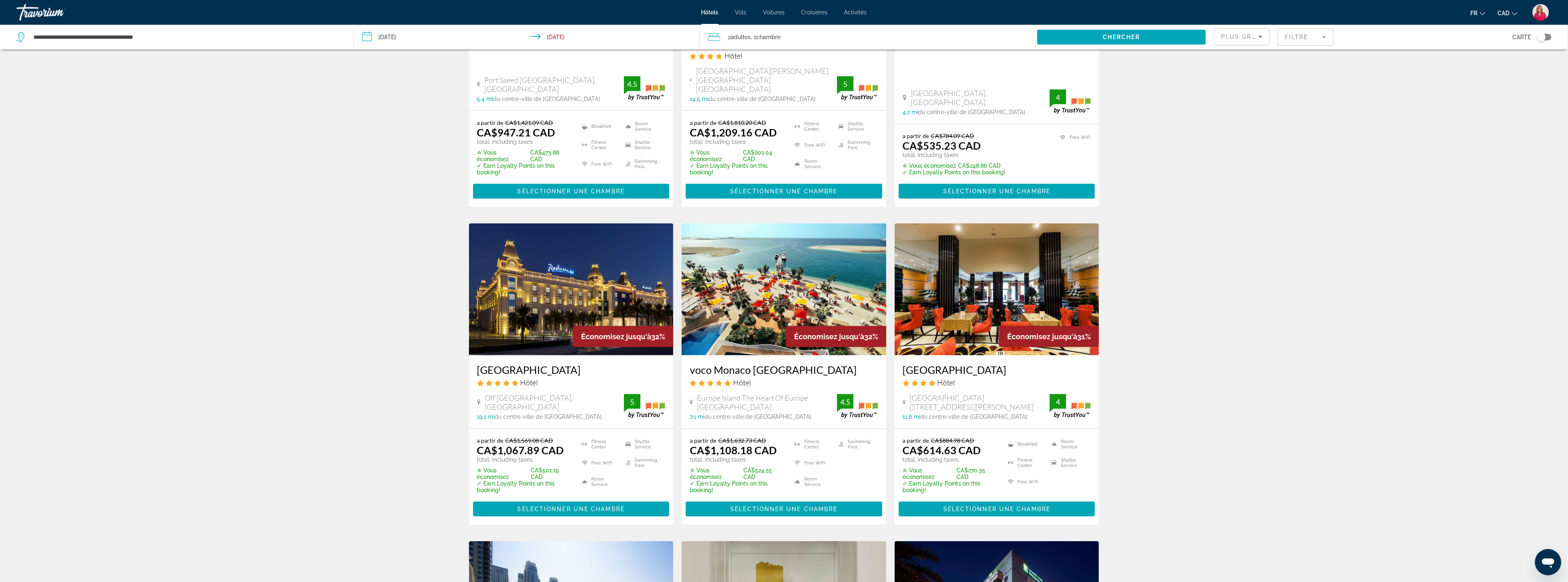
scroll to position [229, 0]
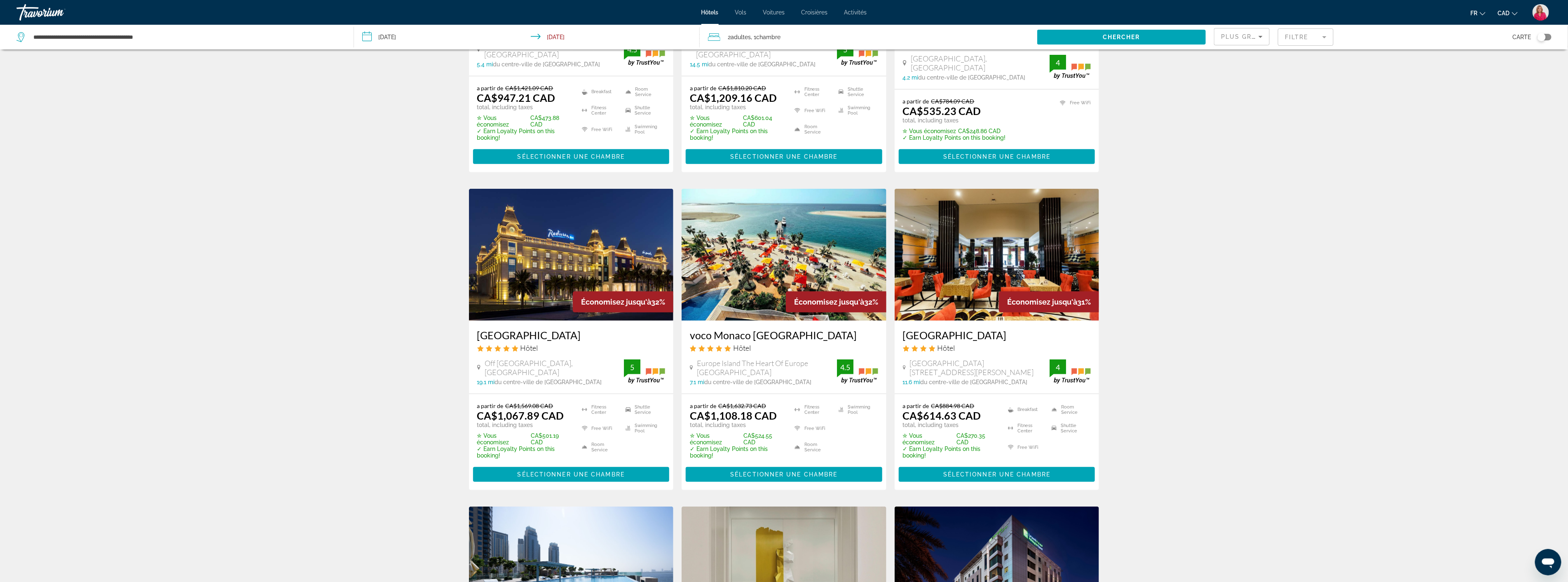
click at [978, 256] on img "Main content" at bounding box center [997, 254] width 205 height 132
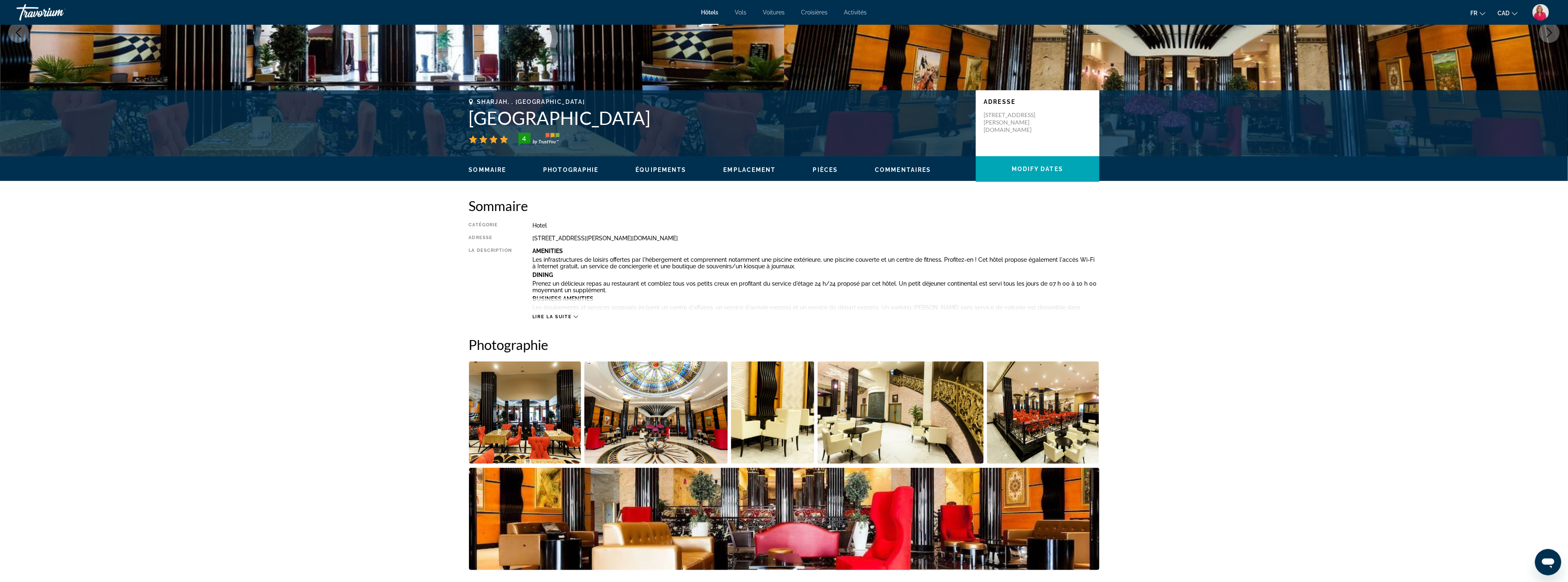
scroll to position [137, 0]
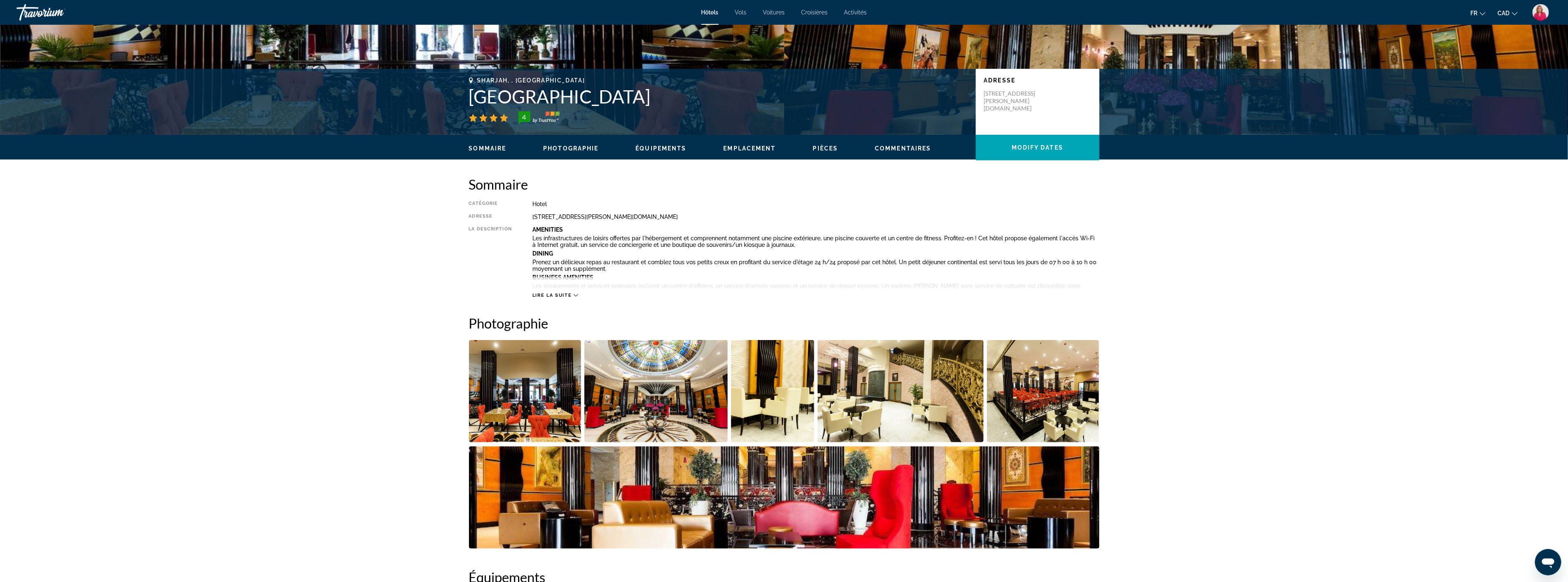
click at [825, 403] on img "Open full-screen image slider" at bounding box center [901, 392] width 166 height 102
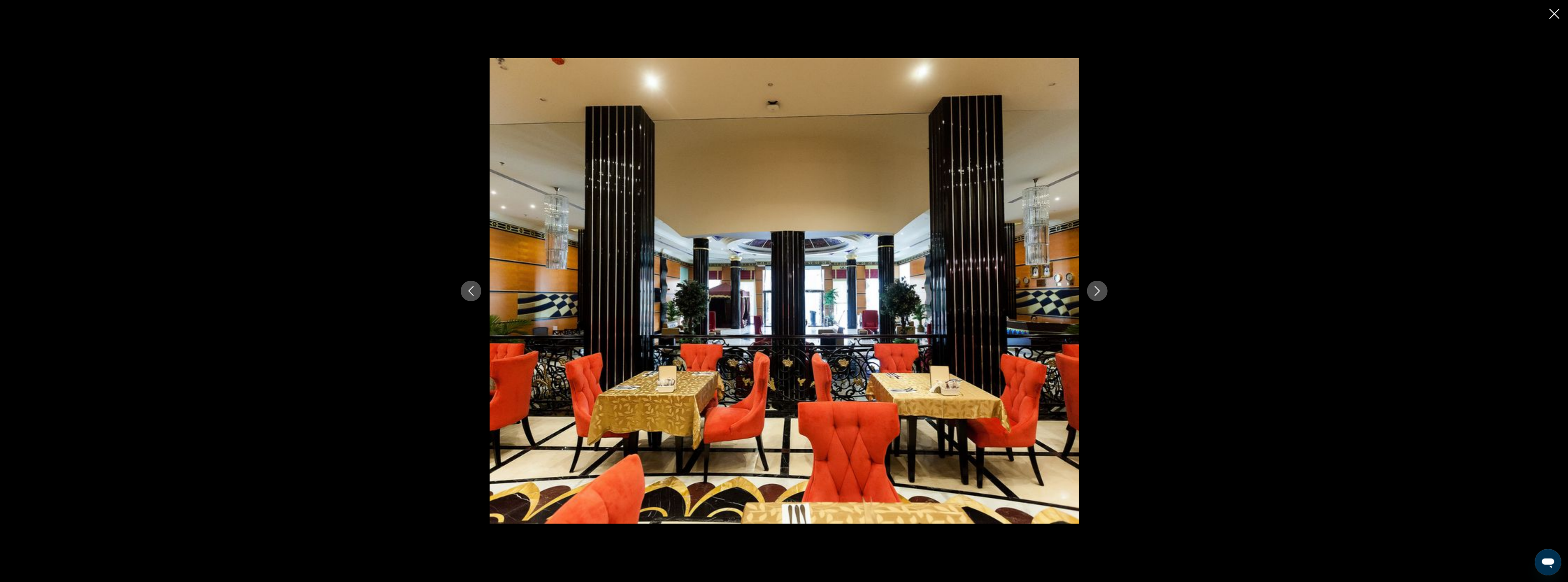
click at [1098, 293] on icon "Next image" at bounding box center [1097, 291] width 6 height 10
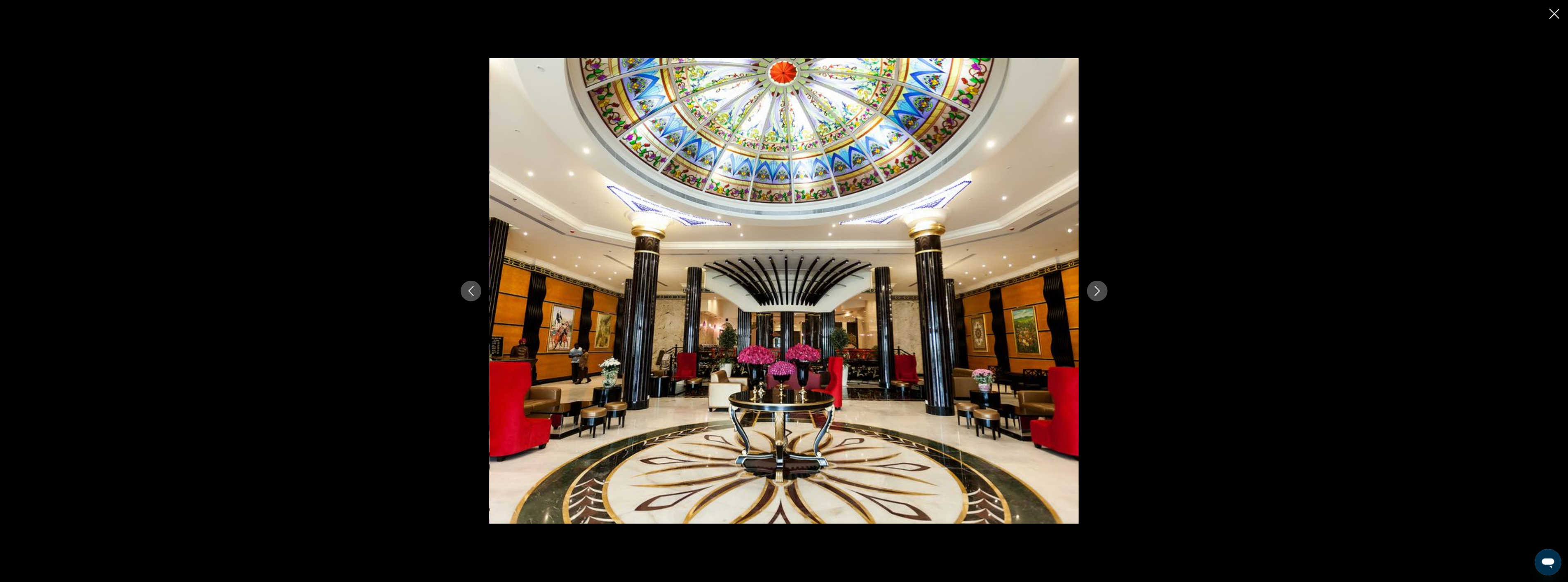
click at [1098, 293] on icon "Next image" at bounding box center [1097, 291] width 6 height 10
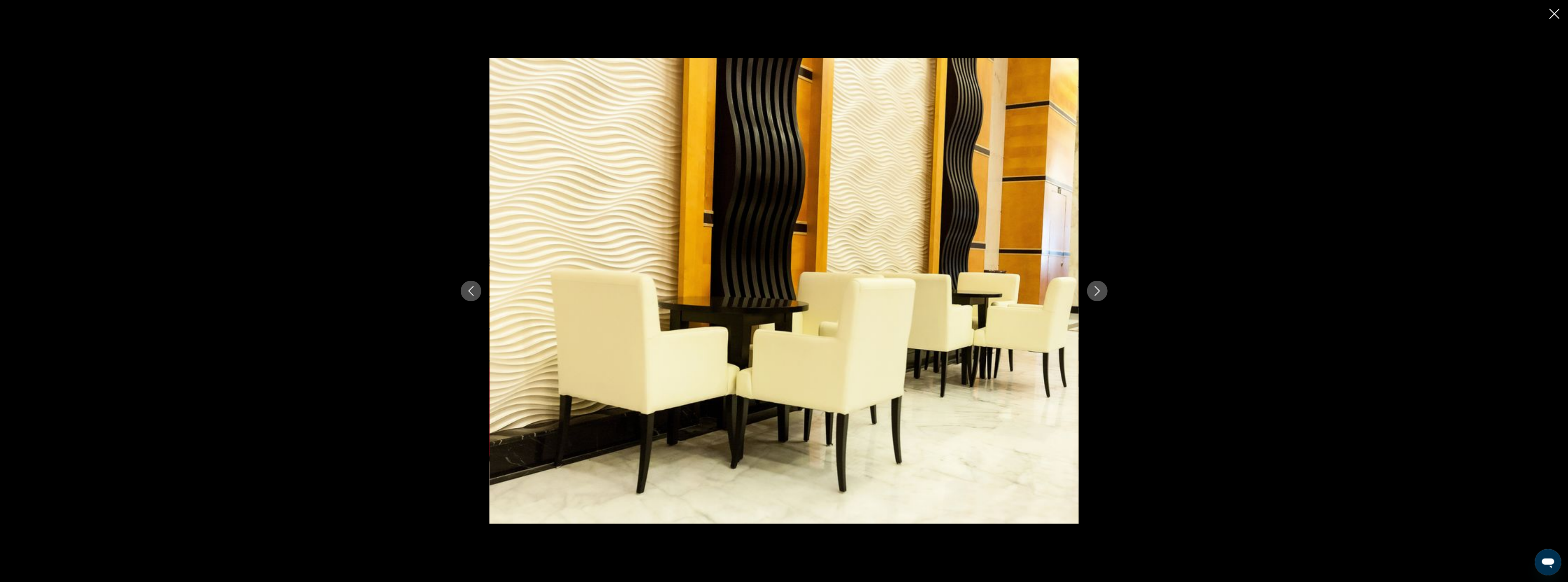
click at [1098, 293] on icon "Next image" at bounding box center [1097, 291] width 6 height 10
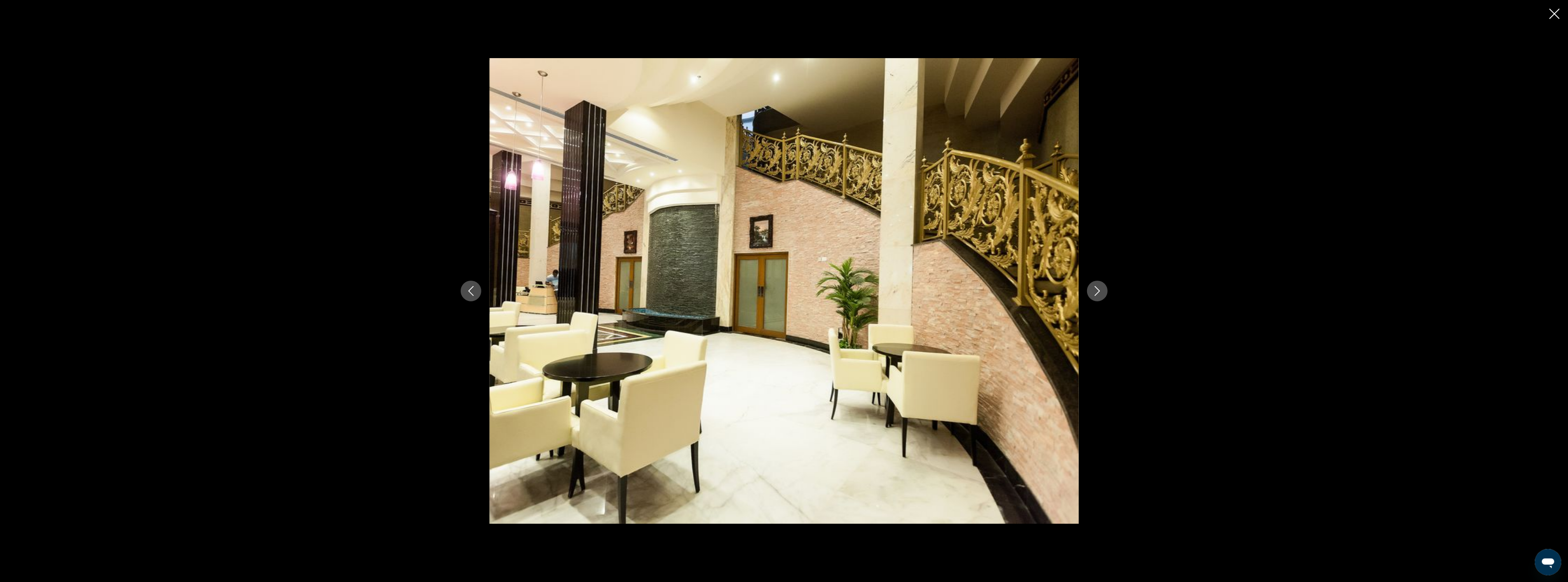
click at [1098, 293] on icon "Next image" at bounding box center [1097, 291] width 6 height 10
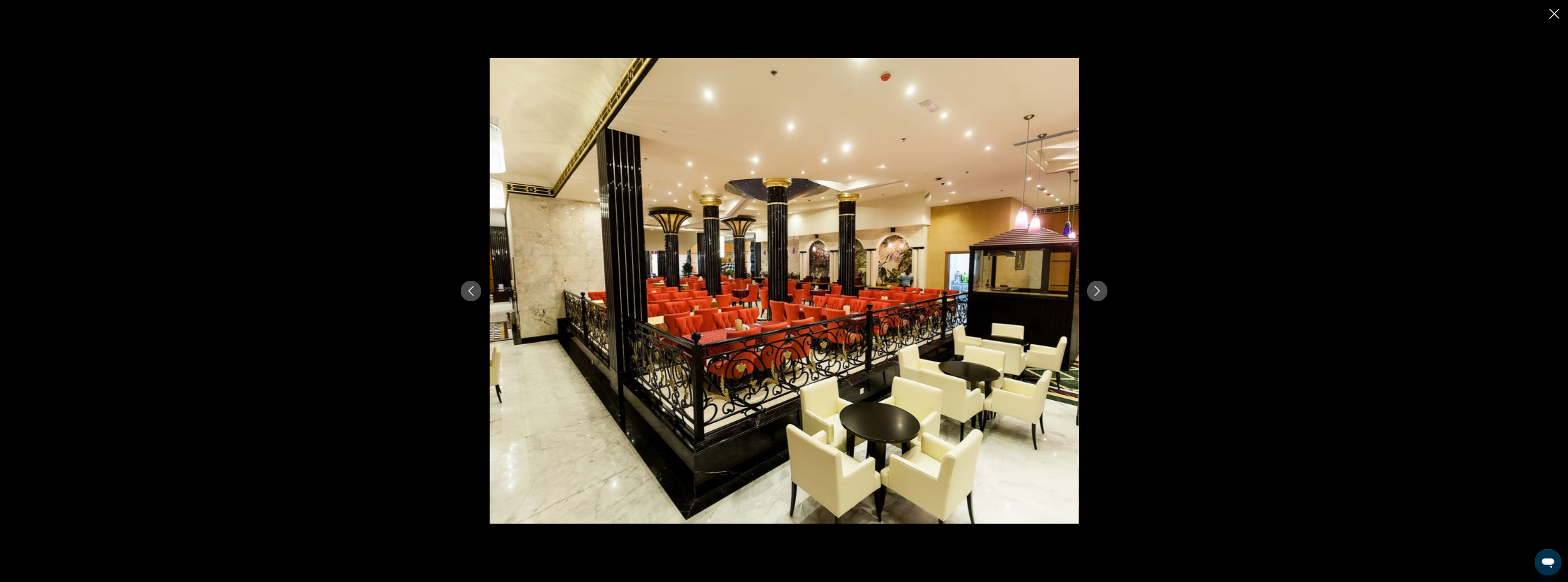
click at [1098, 293] on icon "Next image" at bounding box center [1097, 291] width 6 height 10
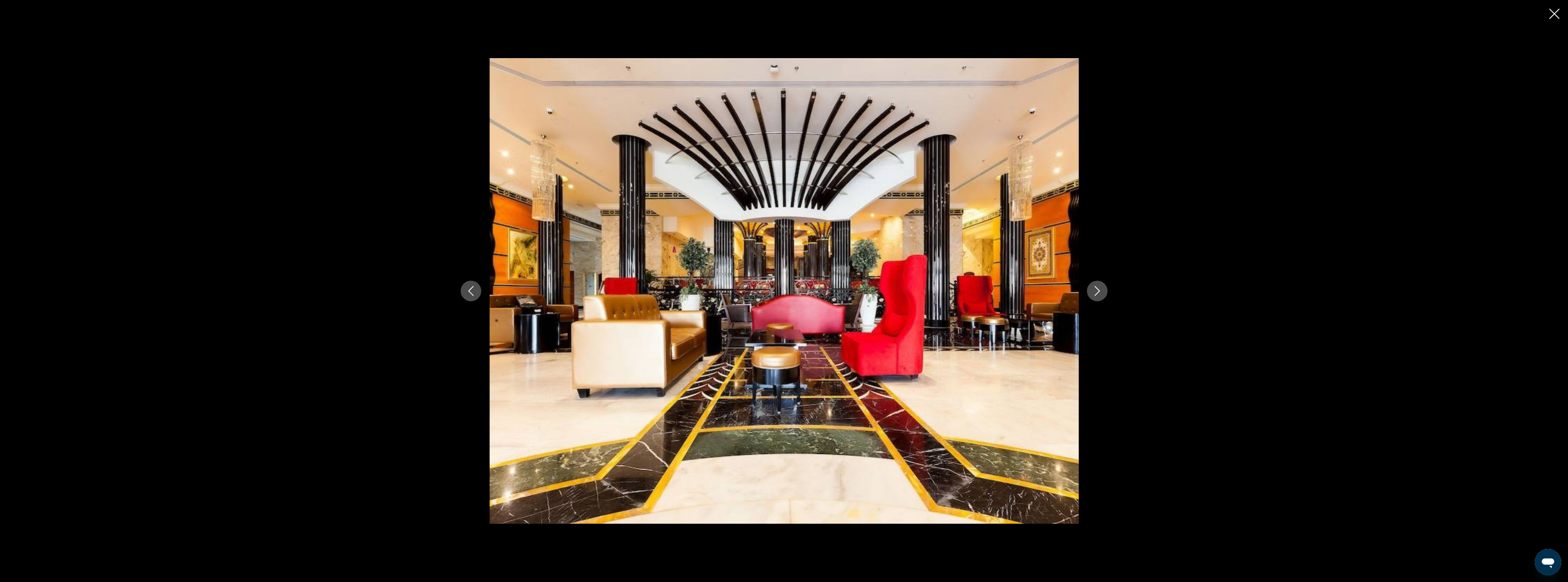
click at [1098, 293] on icon "Next image" at bounding box center [1097, 291] width 6 height 10
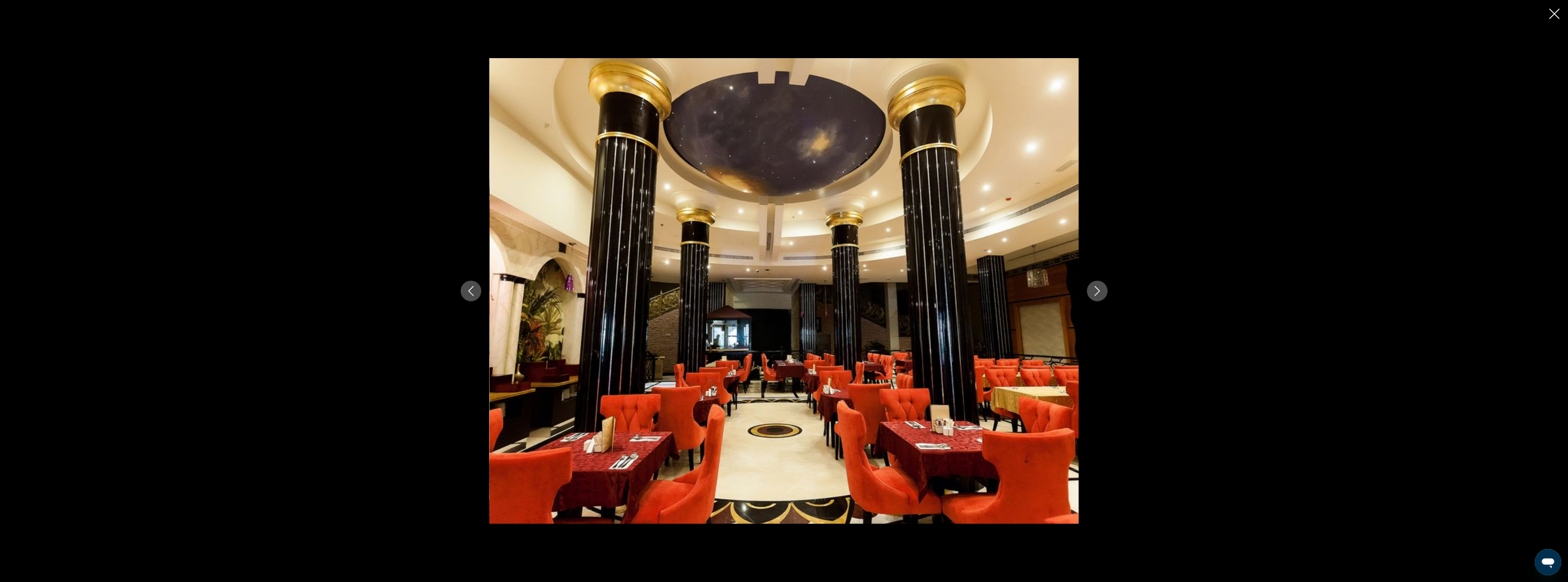
click at [1098, 293] on icon "Next image" at bounding box center [1097, 291] width 6 height 10
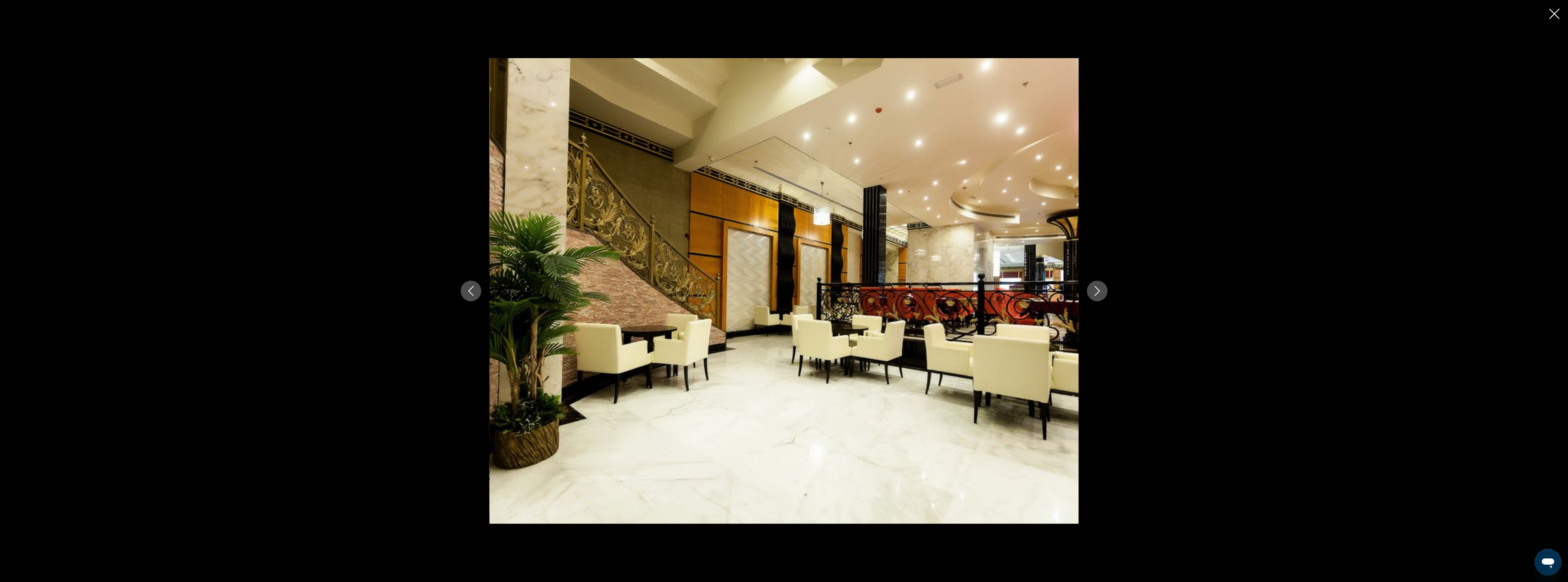
click at [1098, 293] on icon "Next image" at bounding box center [1097, 291] width 6 height 10
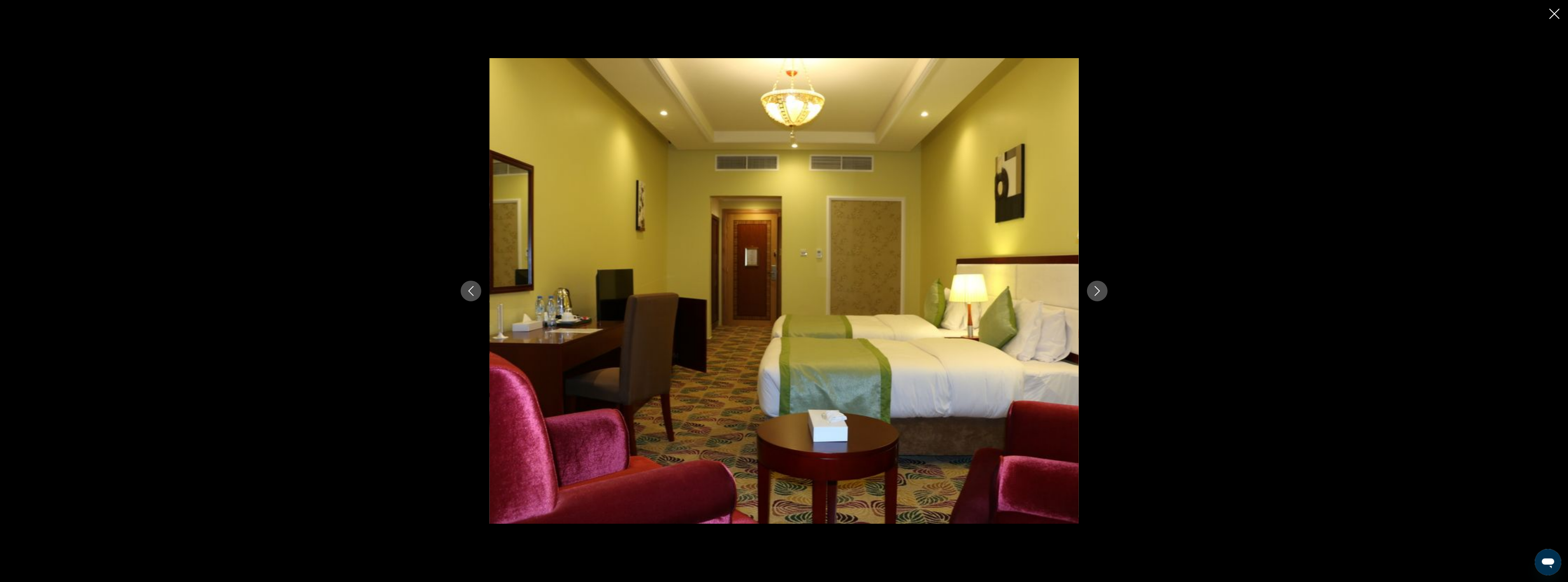
click at [1554, 11] on icon "Close slideshow" at bounding box center [1554, 14] width 11 height 11
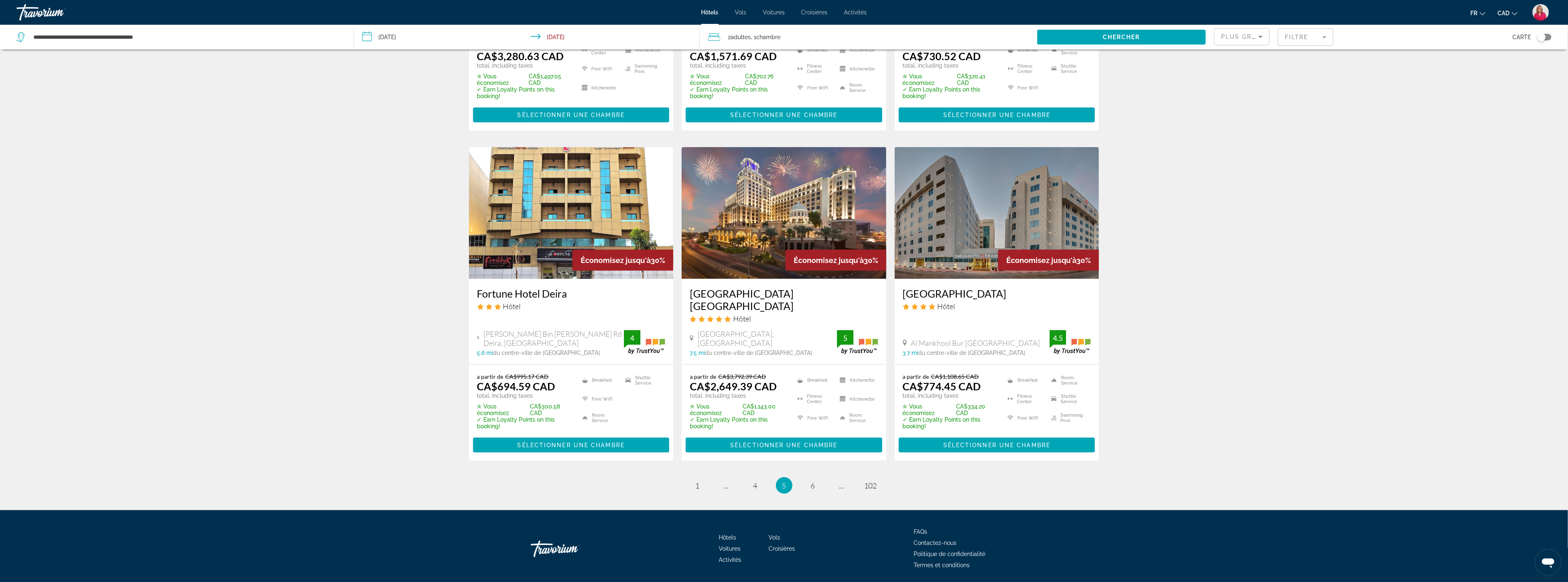
scroll to position [925, 0]
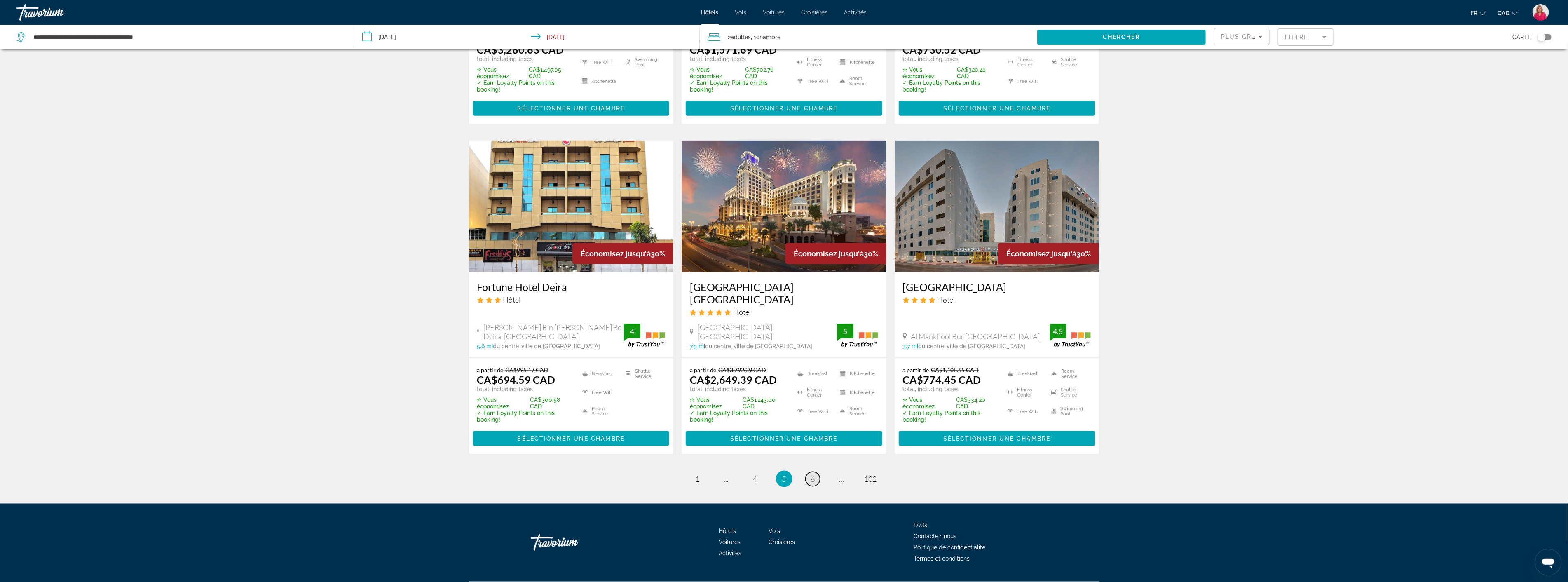
click at [813, 475] on span "6" at bounding box center [813, 479] width 4 height 9
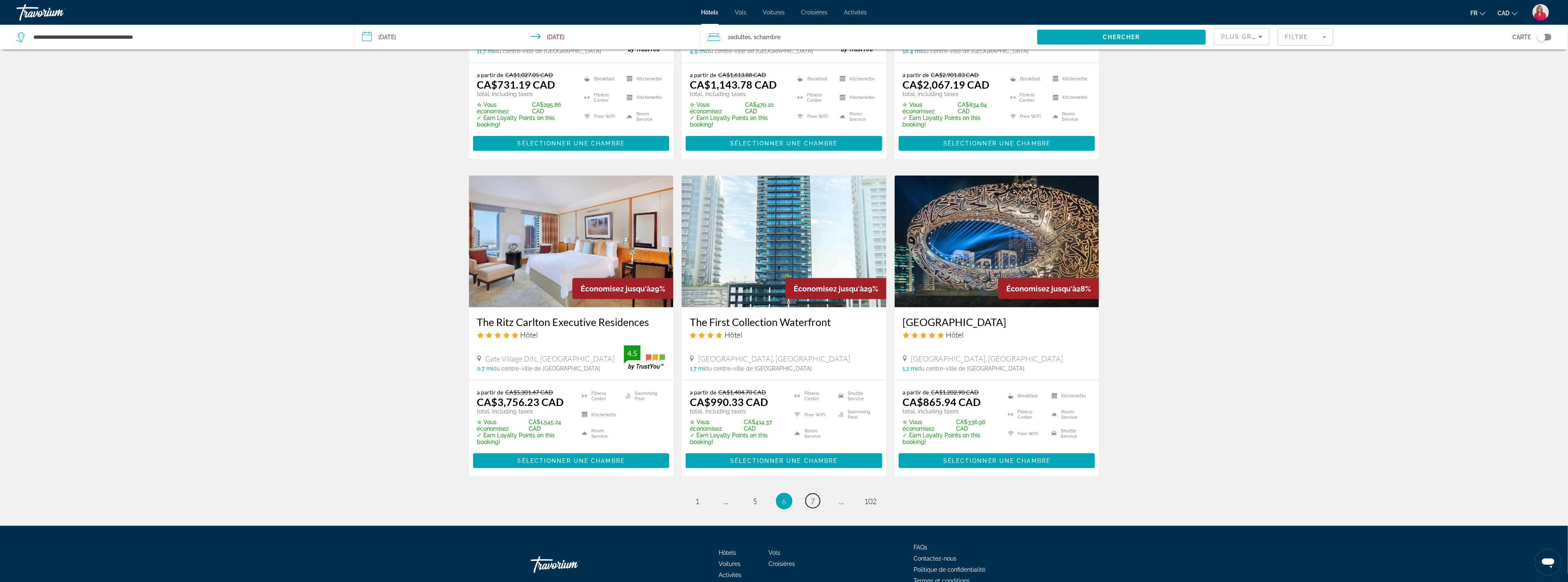
scroll to position [912, 0]
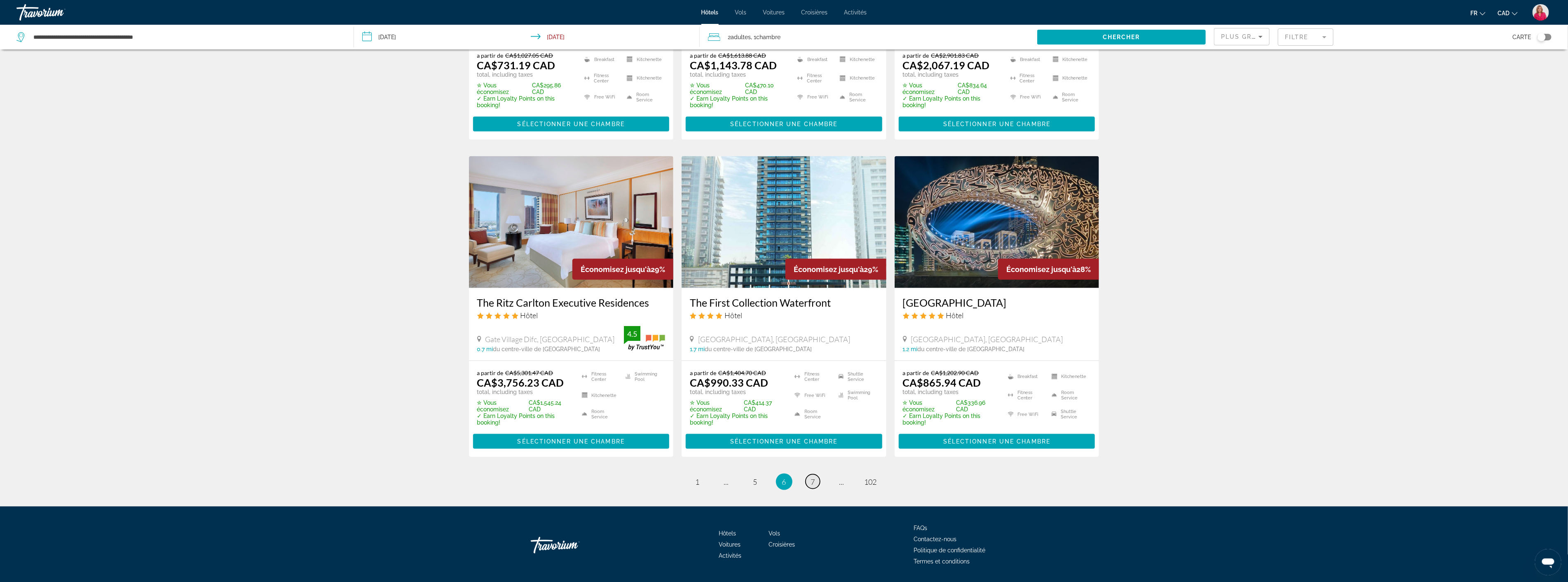
click at [808, 475] on link "page 7" at bounding box center [813, 481] width 14 height 14
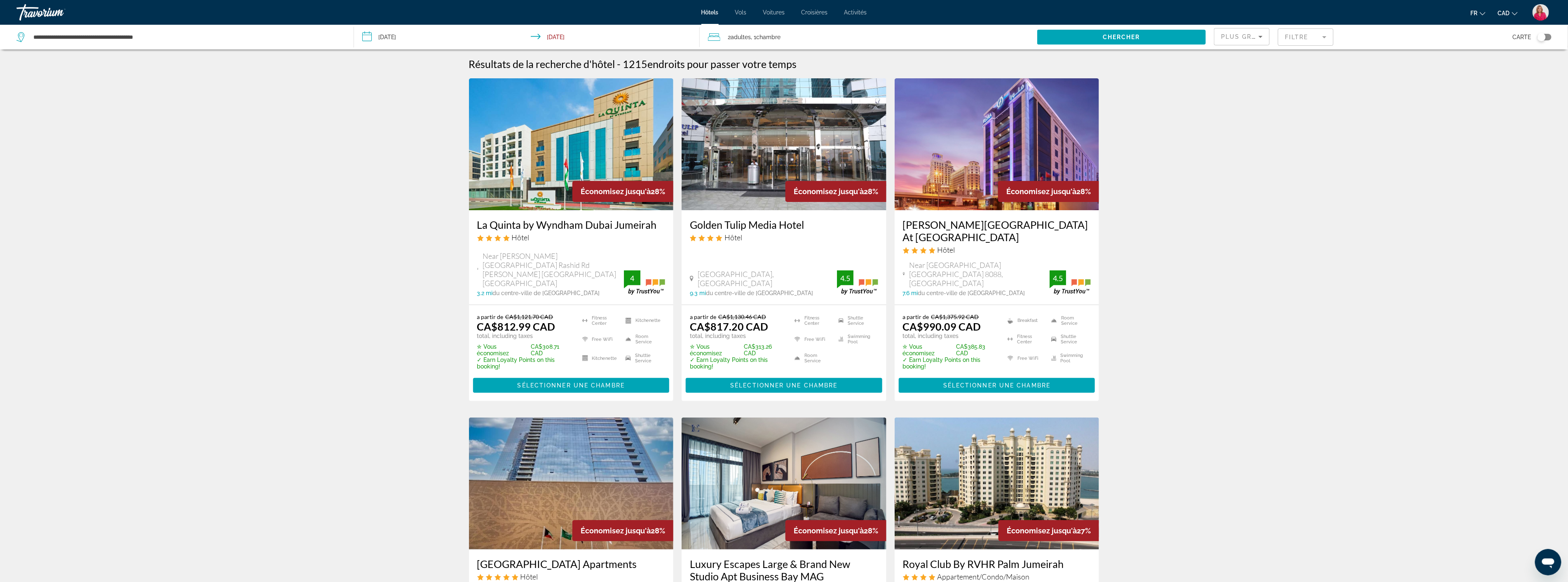
click at [950, 162] on img "Main content" at bounding box center [997, 144] width 205 height 132
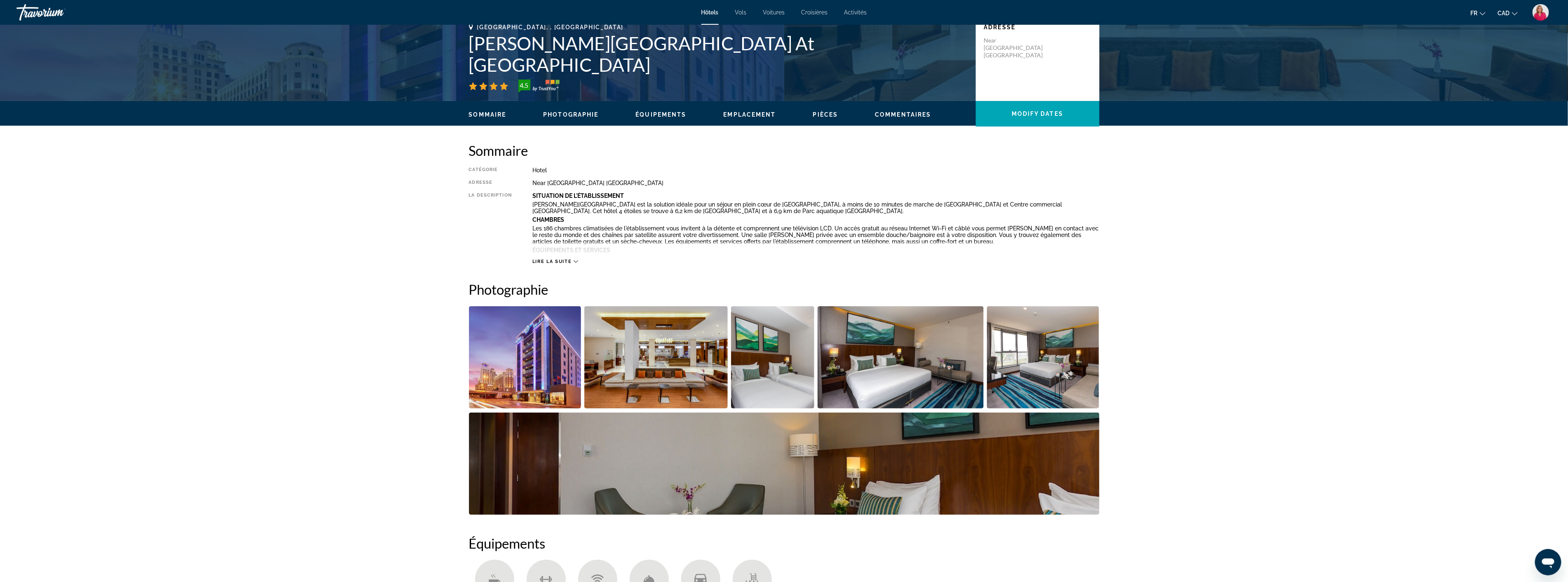
scroll to position [183, 0]
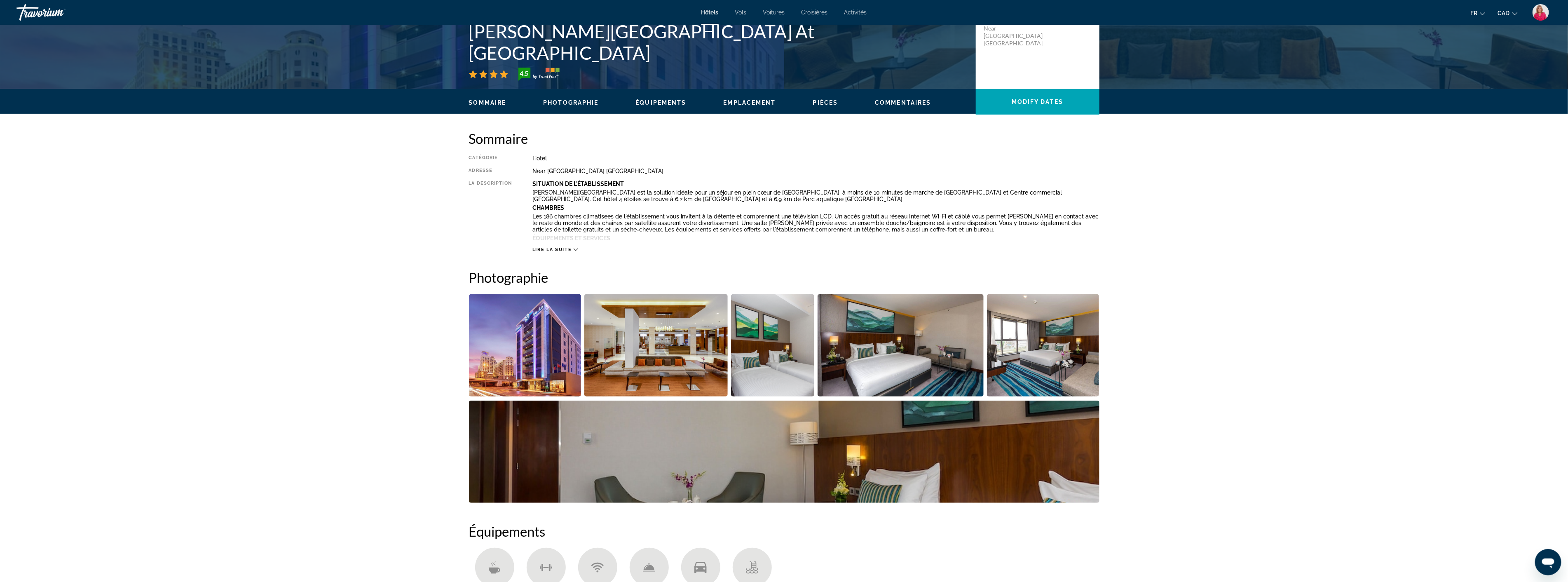
click at [672, 365] on img "Open full-screen image slider" at bounding box center [656, 345] width 144 height 102
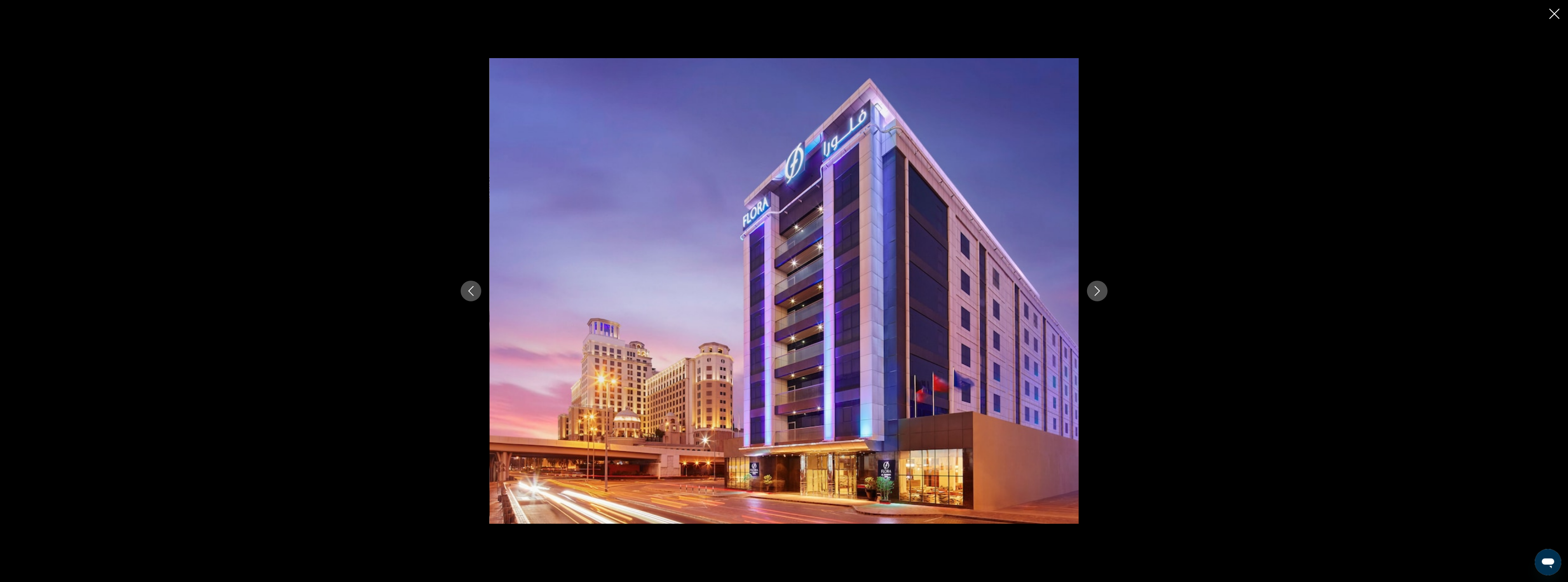
click at [1095, 288] on icon "Next image" at bounding box center [1097, 291] width 10 height 10
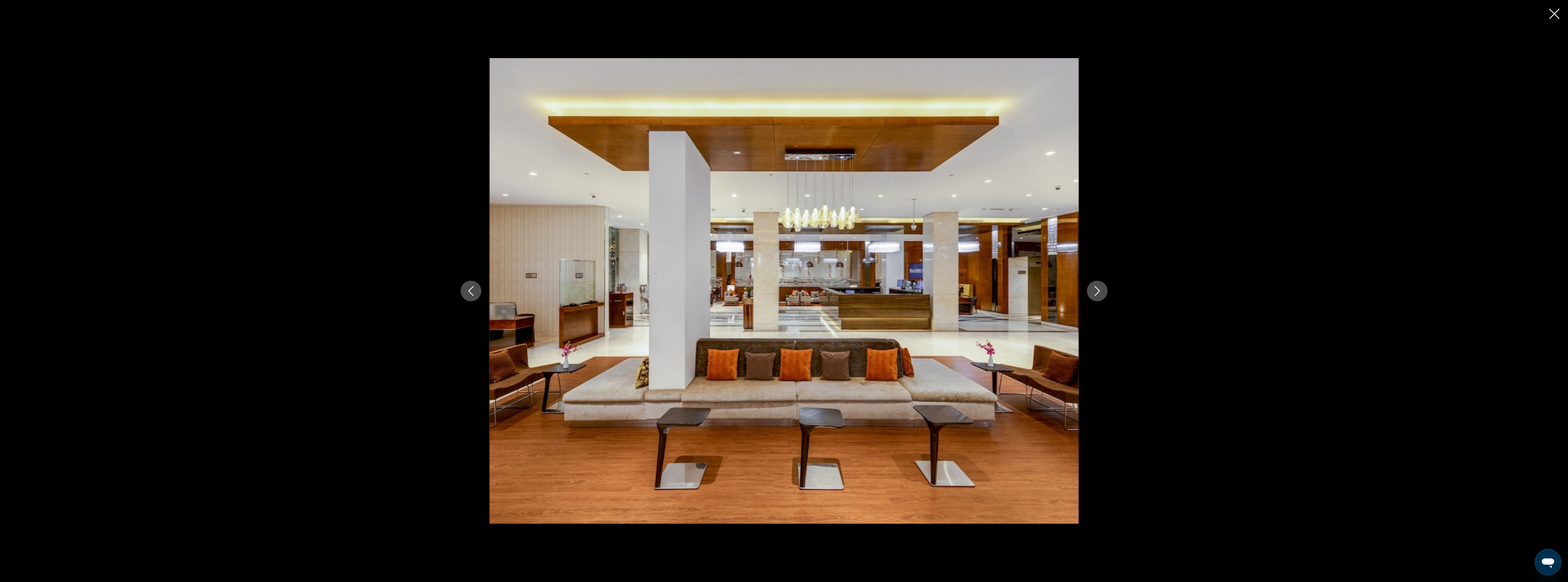
click at [1095, 288] on icon "Next image" at bounding box center [1097, 291] width 10 height 10
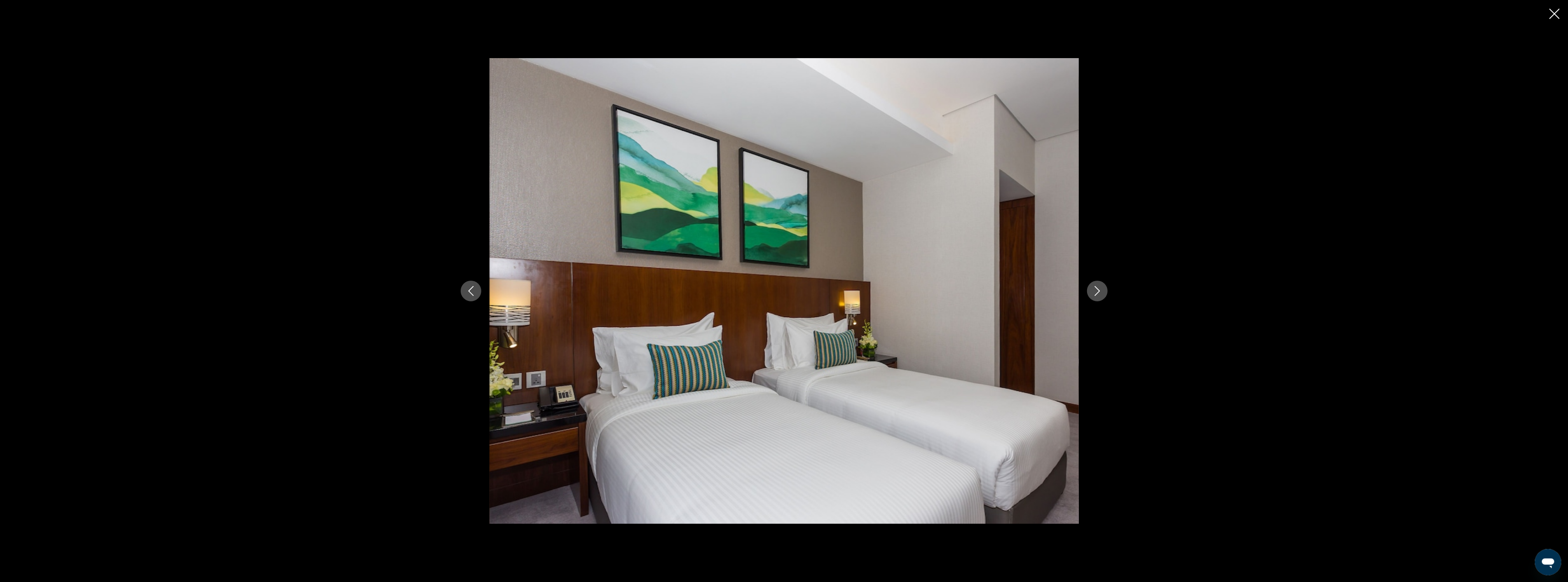
click at [1095, 288] on icon "Next image" at bounding box center [1097, 291] width 10 height 10
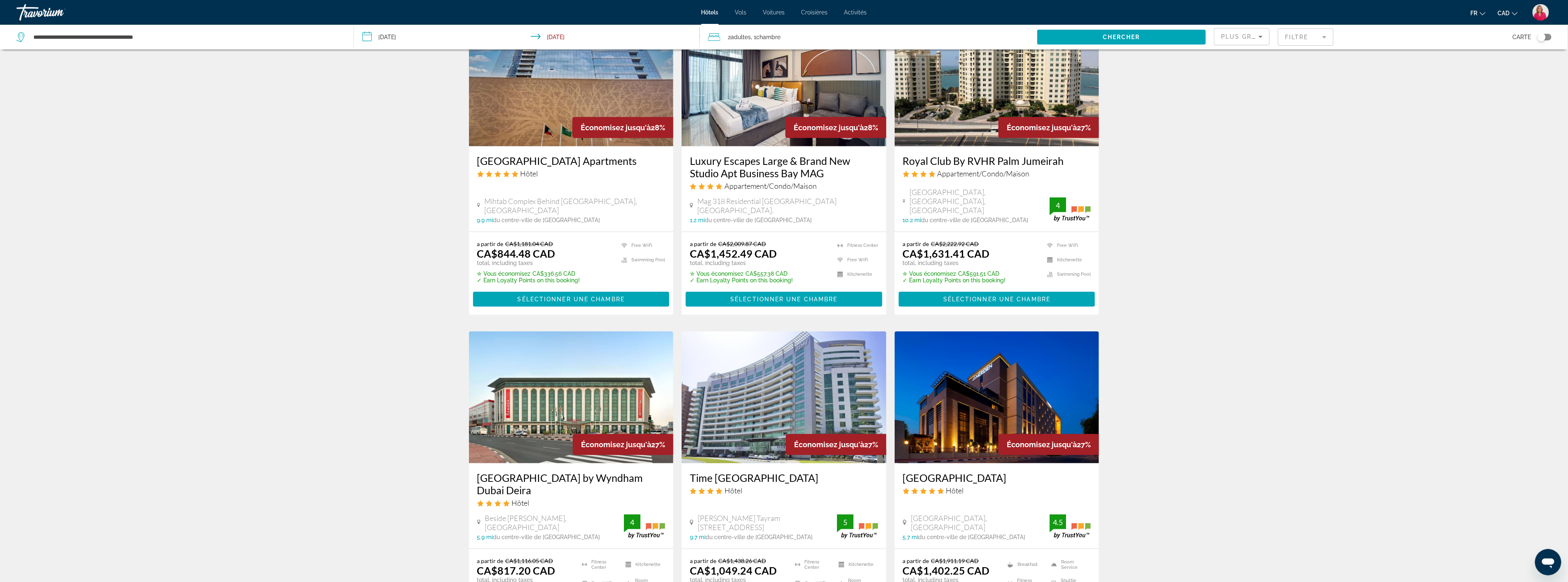
scroll to position [412, 0]
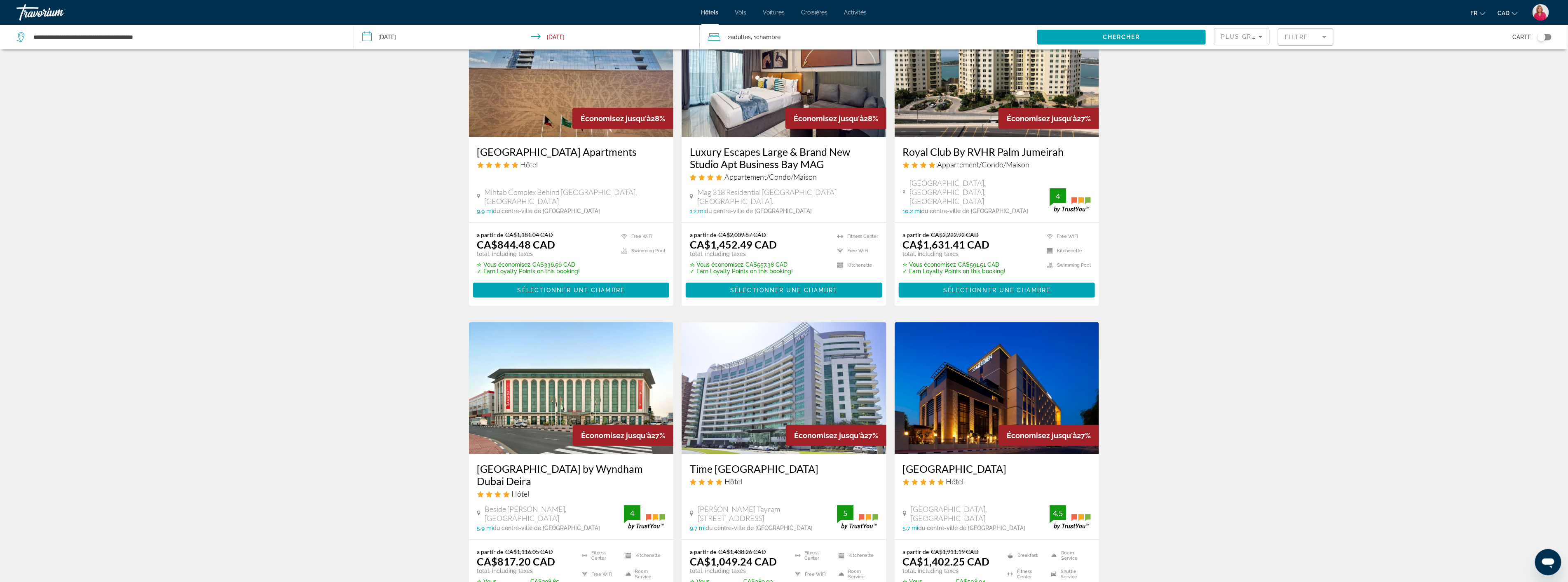
click at [583, 374] on img "Main content" at bounding box center [571, 388] width 205 height 132
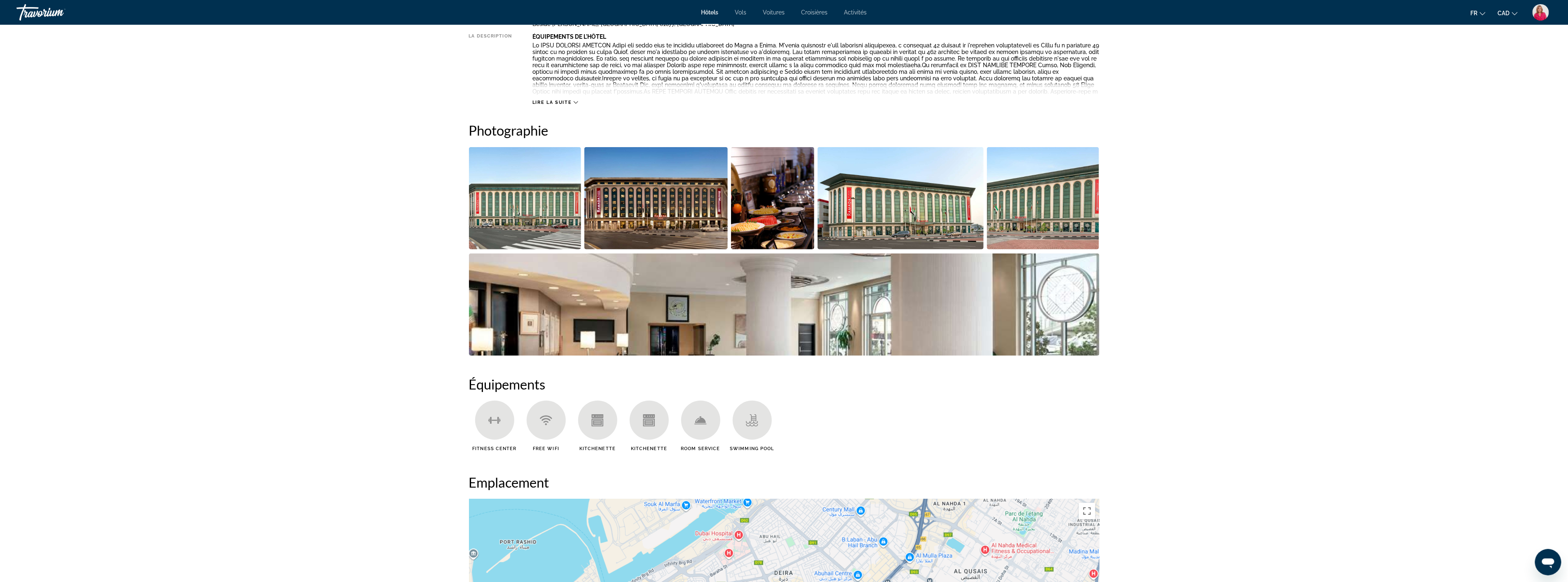
scroll to position [320, 0]
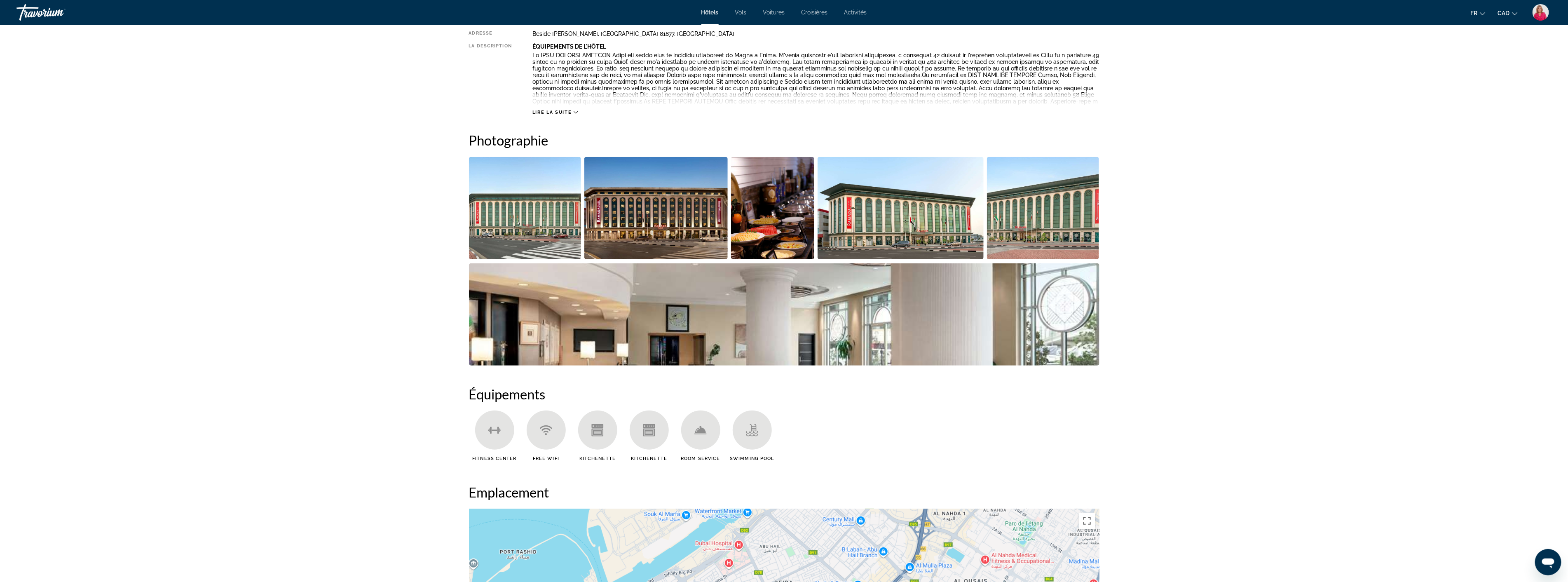
click at [660, 334] on img "Open full-screen image slider" at bounding box center [784, 315] width 630 height 102
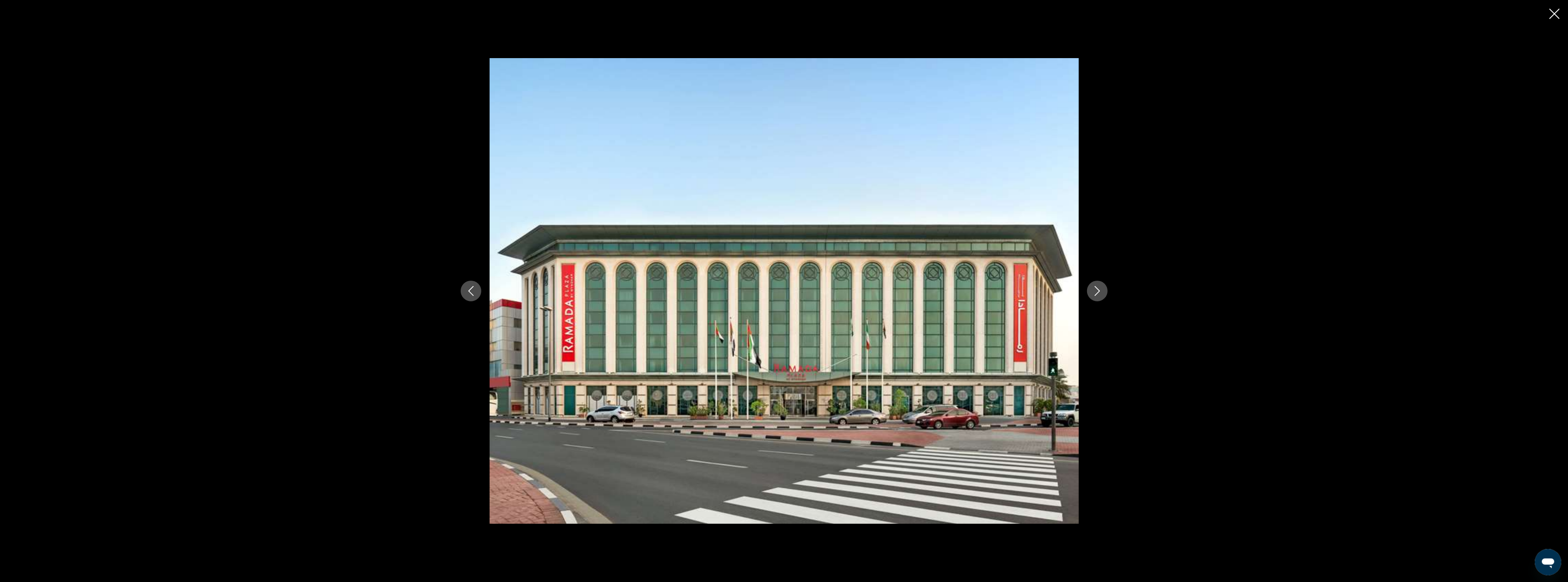
click at [1090, 289] on button "Next image" at bounding box center [1097, 291] width 21 height 21
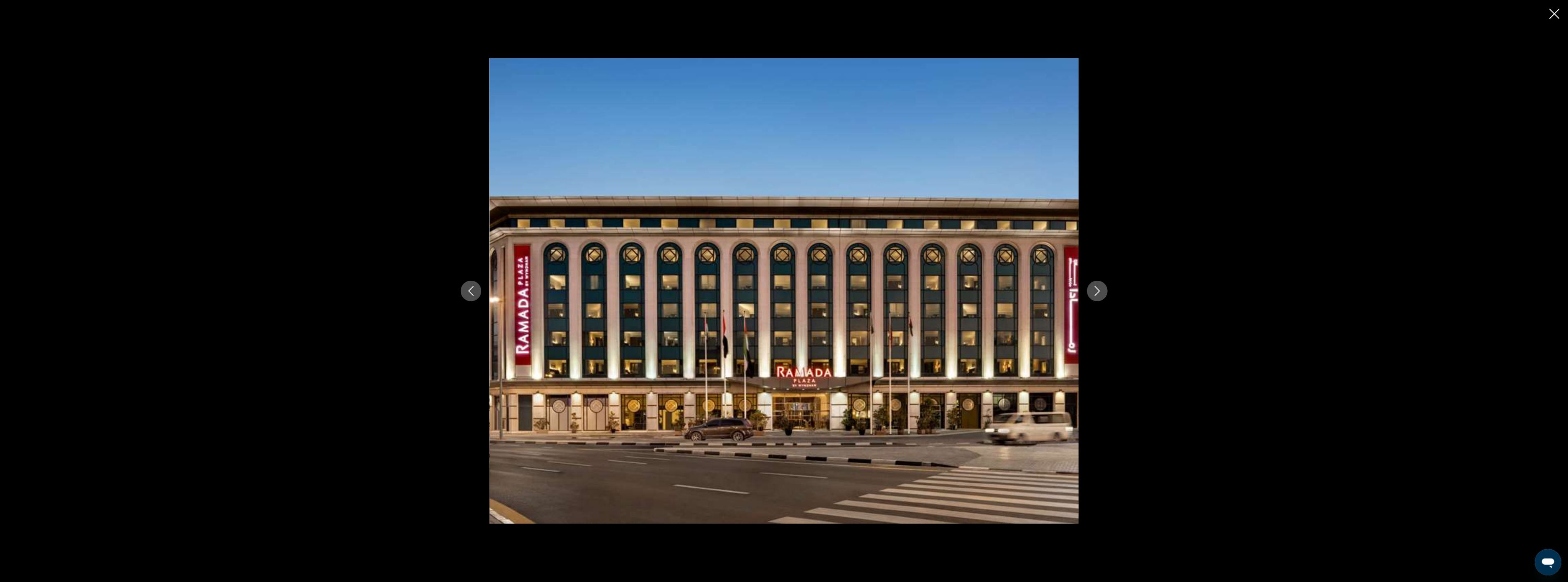
click at [1090, 289] on button "Next image" at bounding box center [1097, 291] width 21 height 21
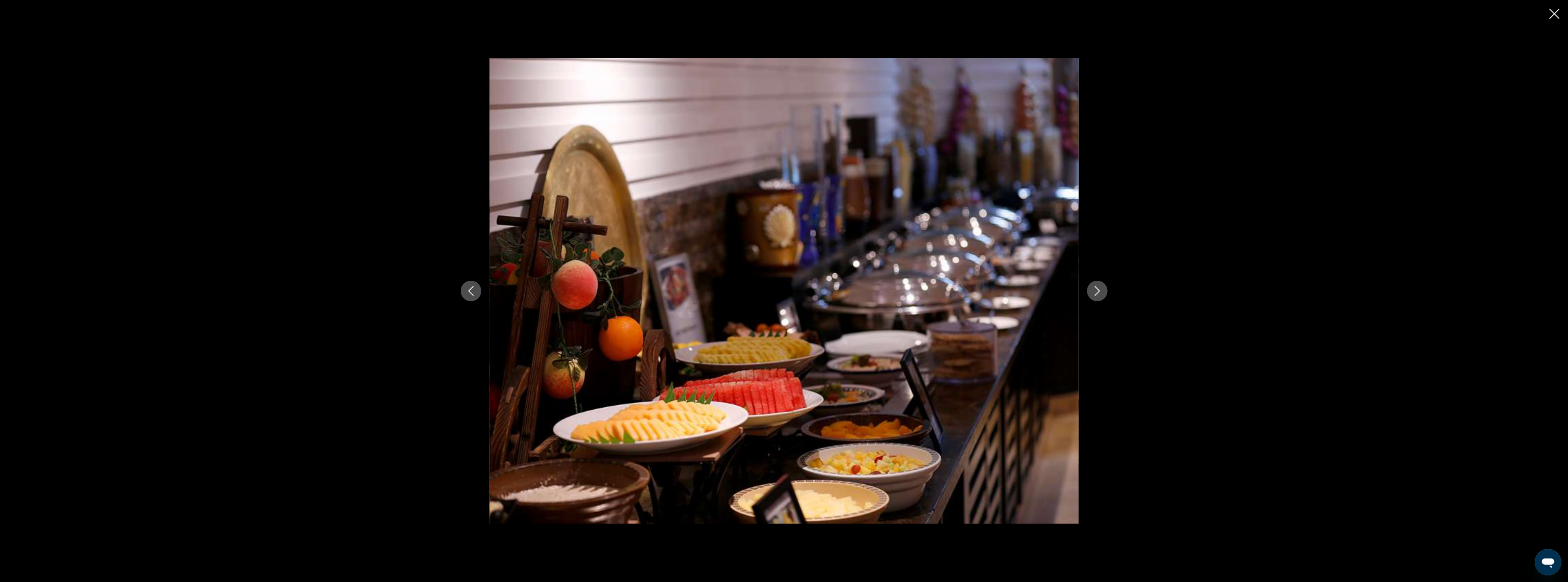
click at [1090, 289] on button "Next image" at bounding box center [1097, 291] width 21 height 21
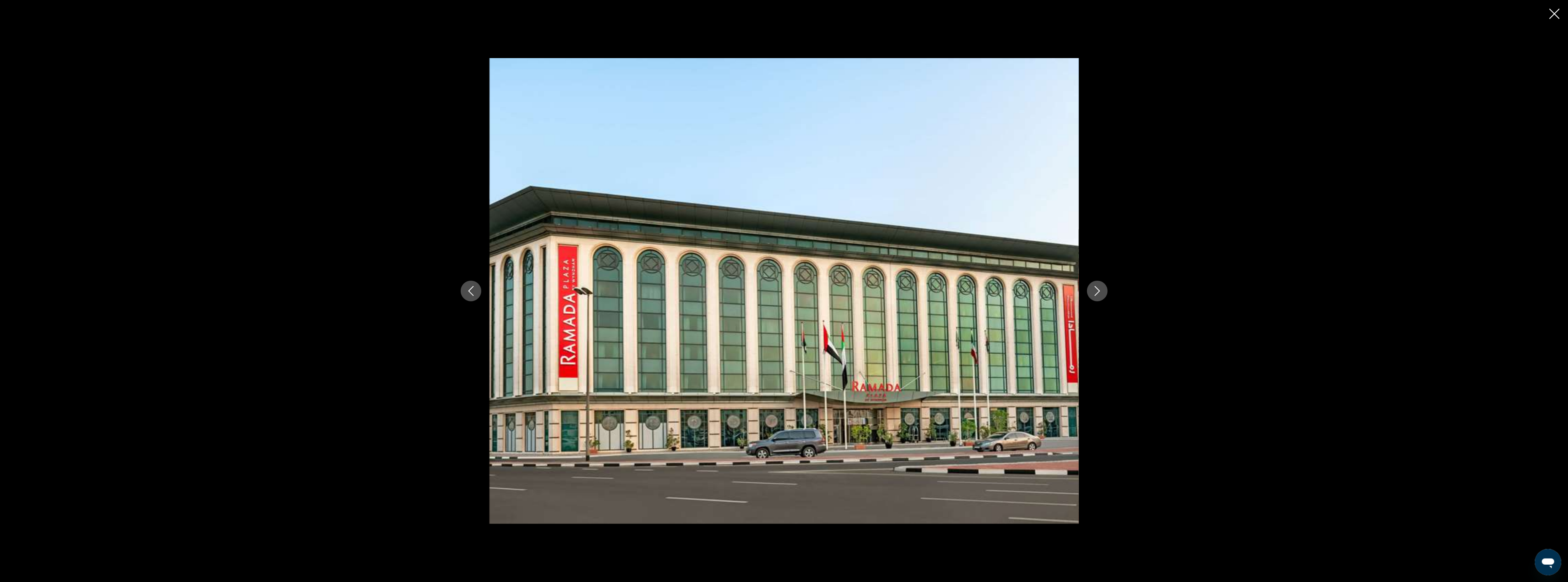
click at [1090, 289] on button "Next image" at bounding box center [1097, 291] width 21 height 21
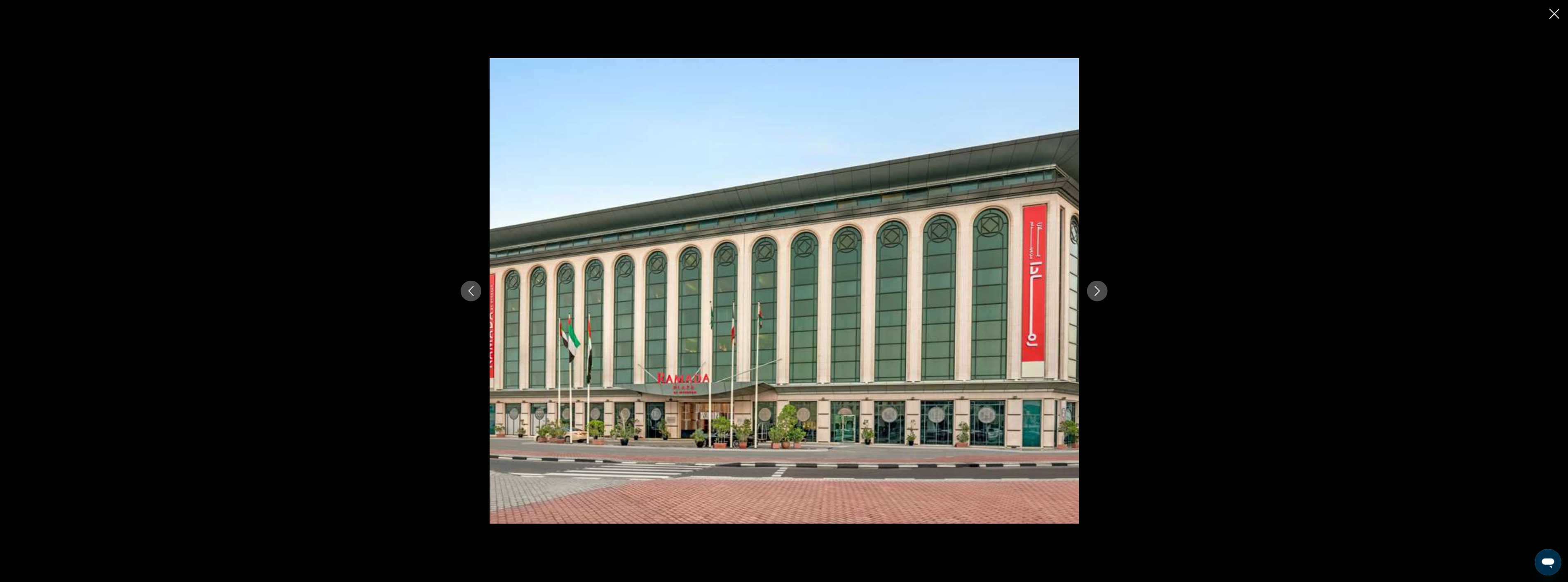
click at [1090, 289] on button "Next image" at bounding box center [1097, 291] width 21 height 21
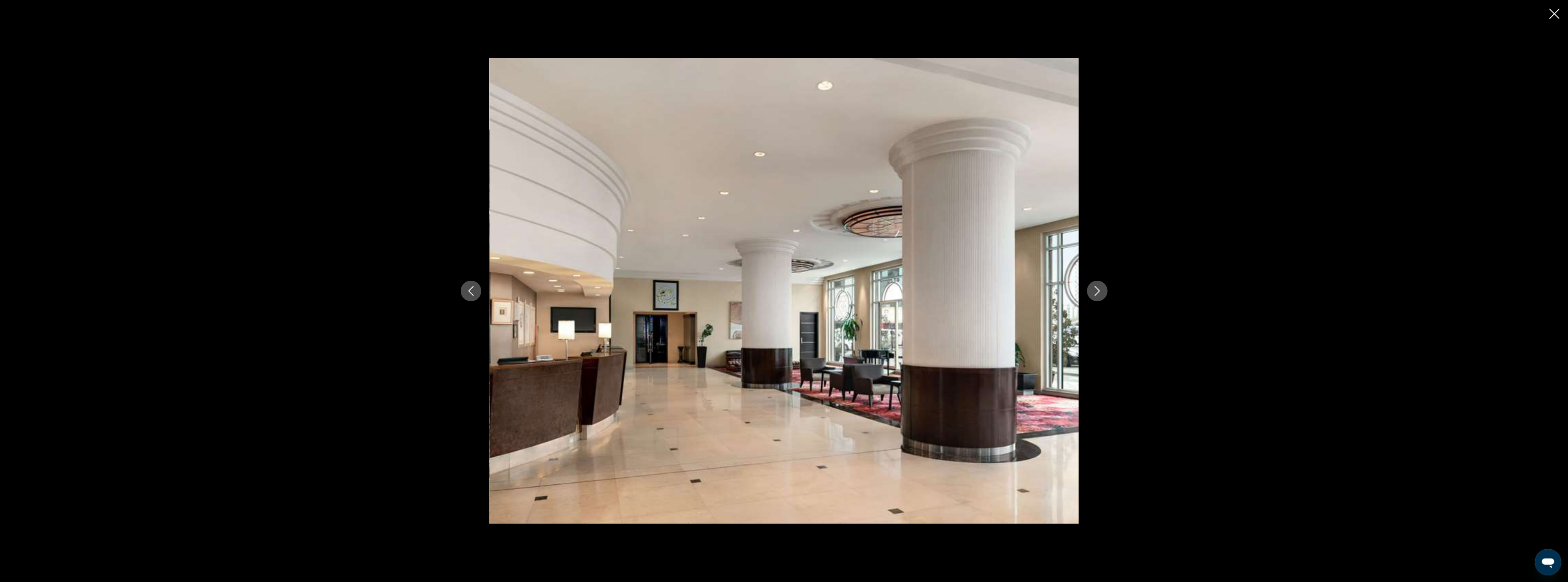
click at [1090, 289] on button "Next image" at bounding box center [1097, 291] width 21 height 21
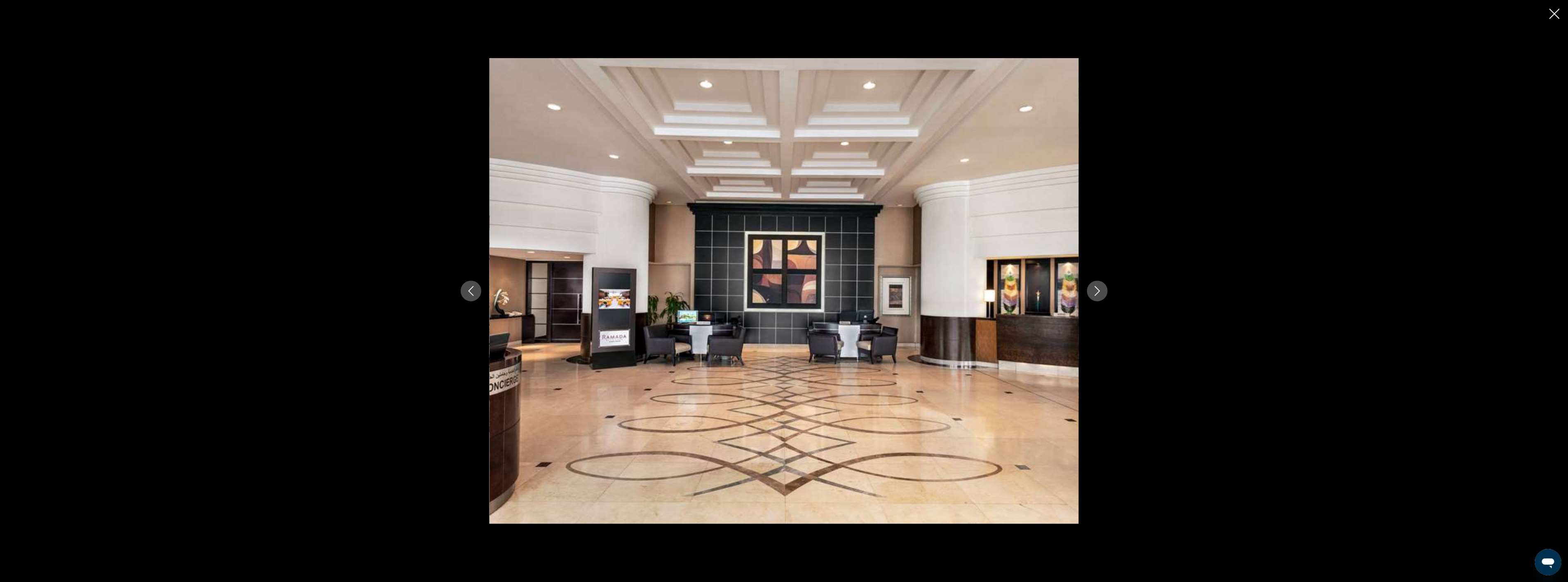
click at [1090, 289] on button "Next image" at bounding box center [1097, 291] width 21 height 21
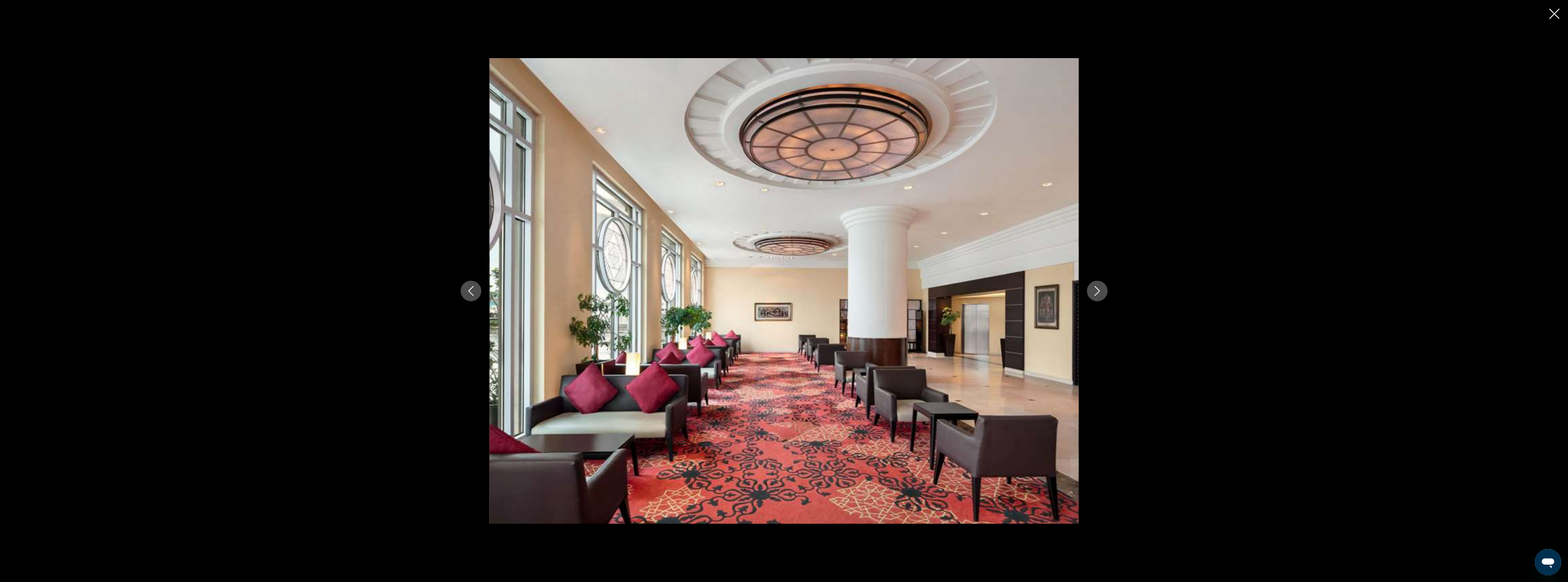
click at [1090, 289] on button "Next image" at bounding box center [1097, 291] width 21 height 21
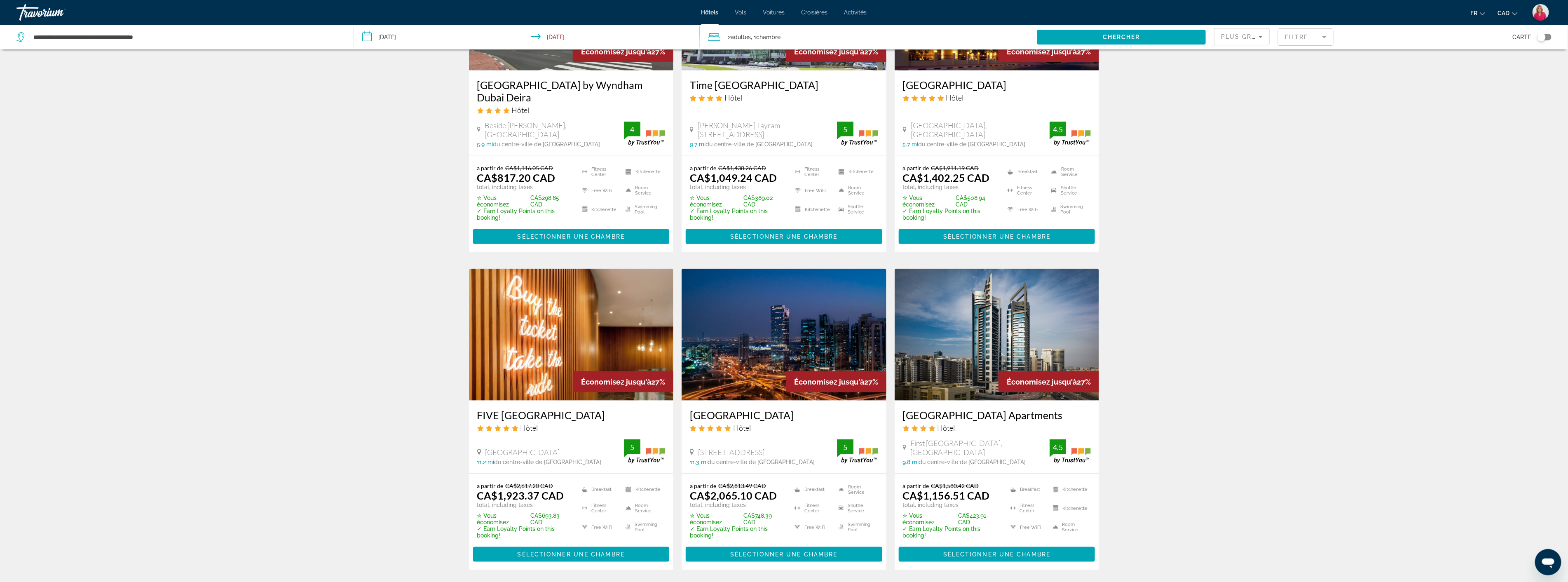
scroll to position [824, 0]
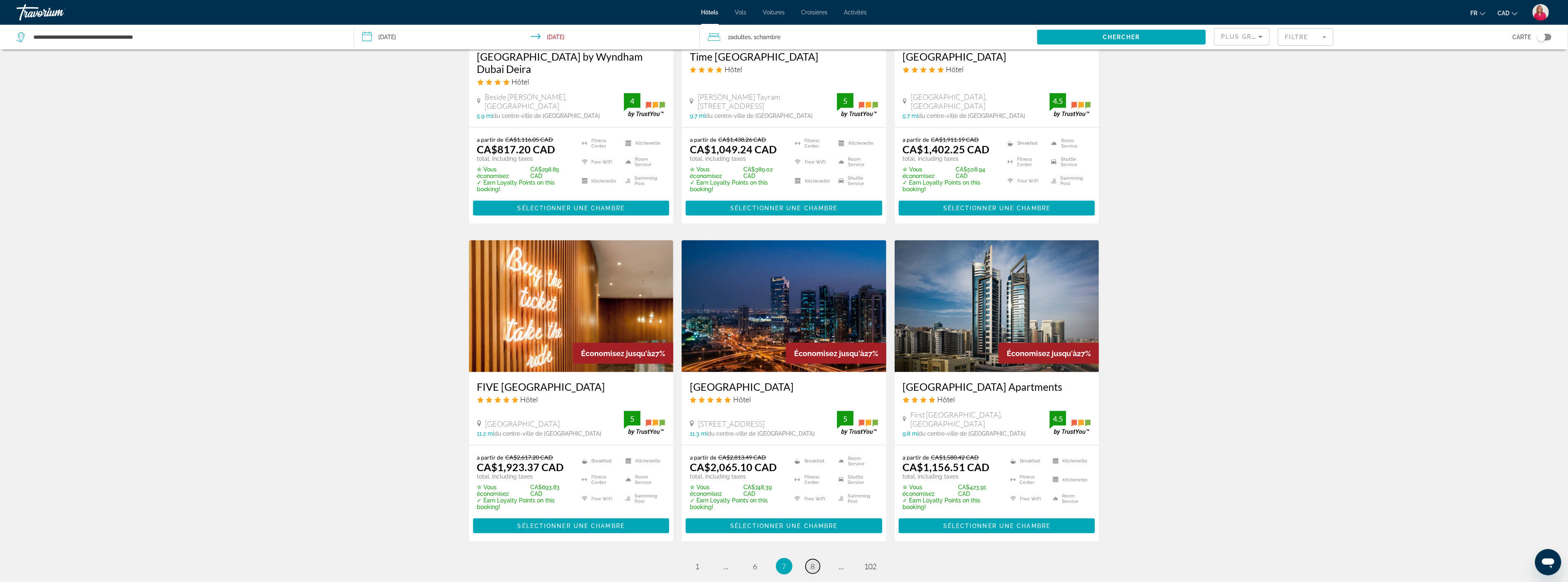
click at [812, 562] on span "8" at bounding box center [813, 566] width 4 height 9
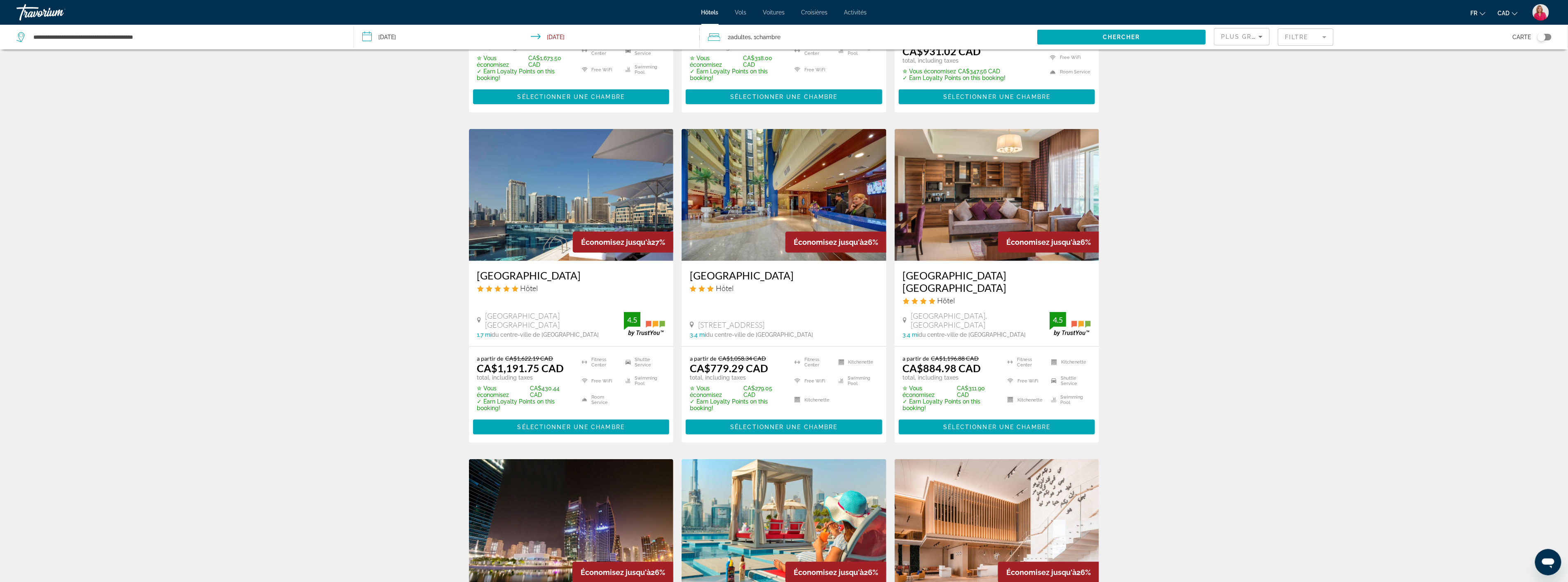
scroll to position [275, 0]
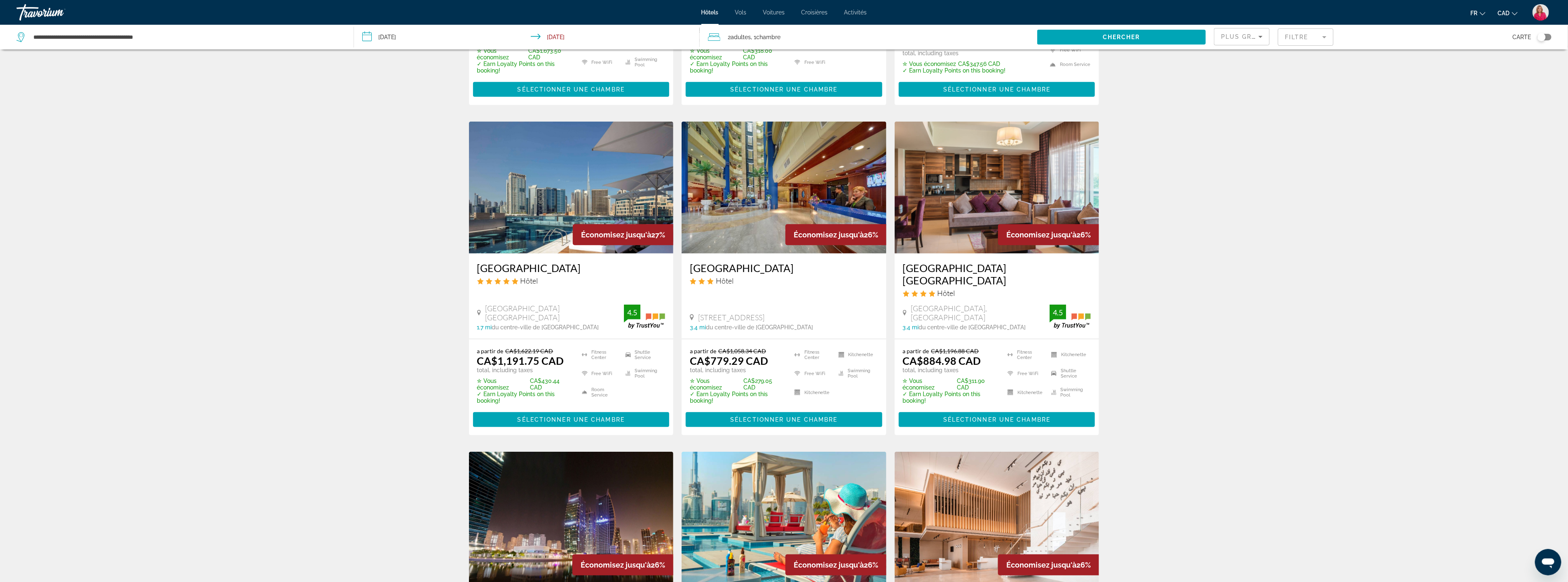
click at [569, 209] on img "Main content" at bounding box center [571, 187] width 205 height 132
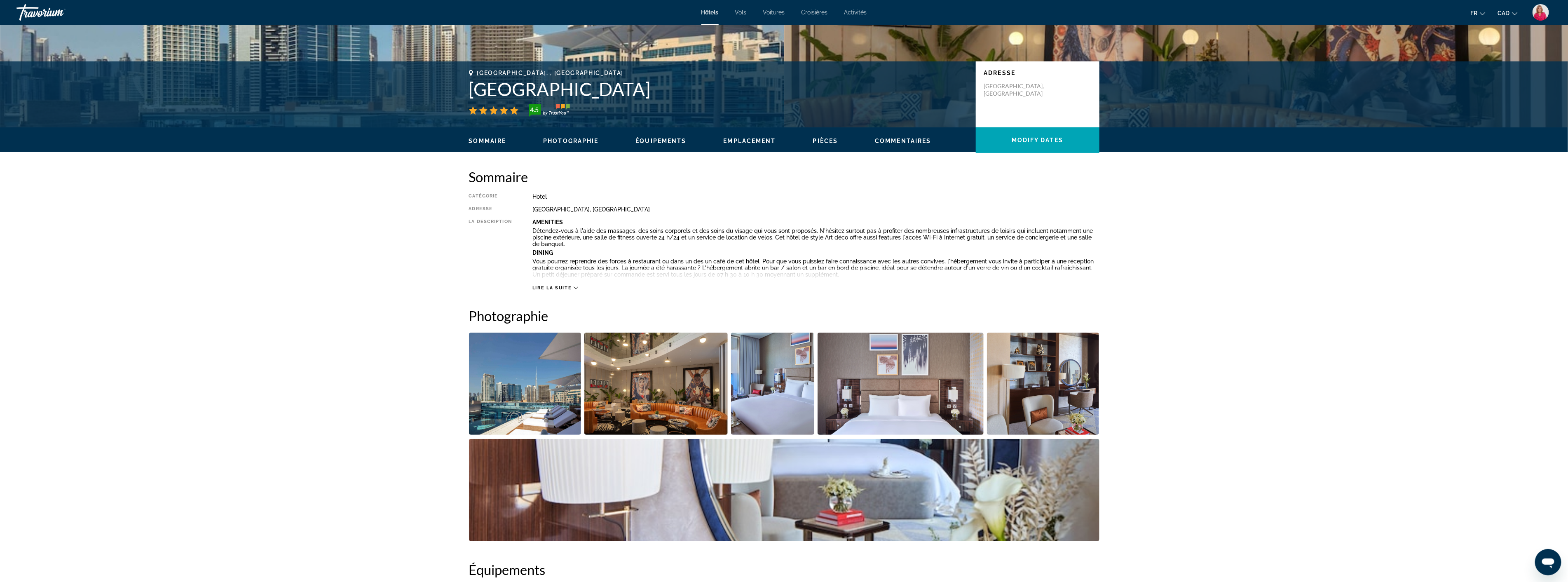
scroll to position [183, 0]
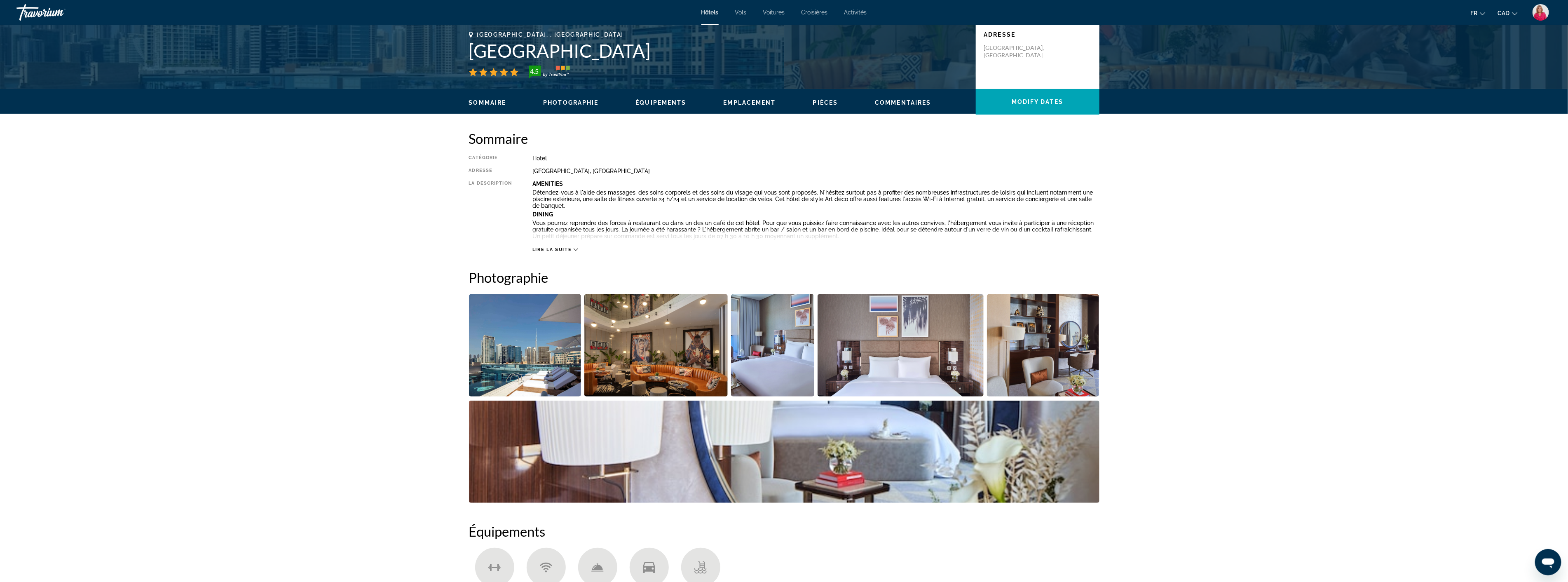
click at [657, 350] on img "Open full-screen image slider" at bounding box center [656, 345] width 144 height 102
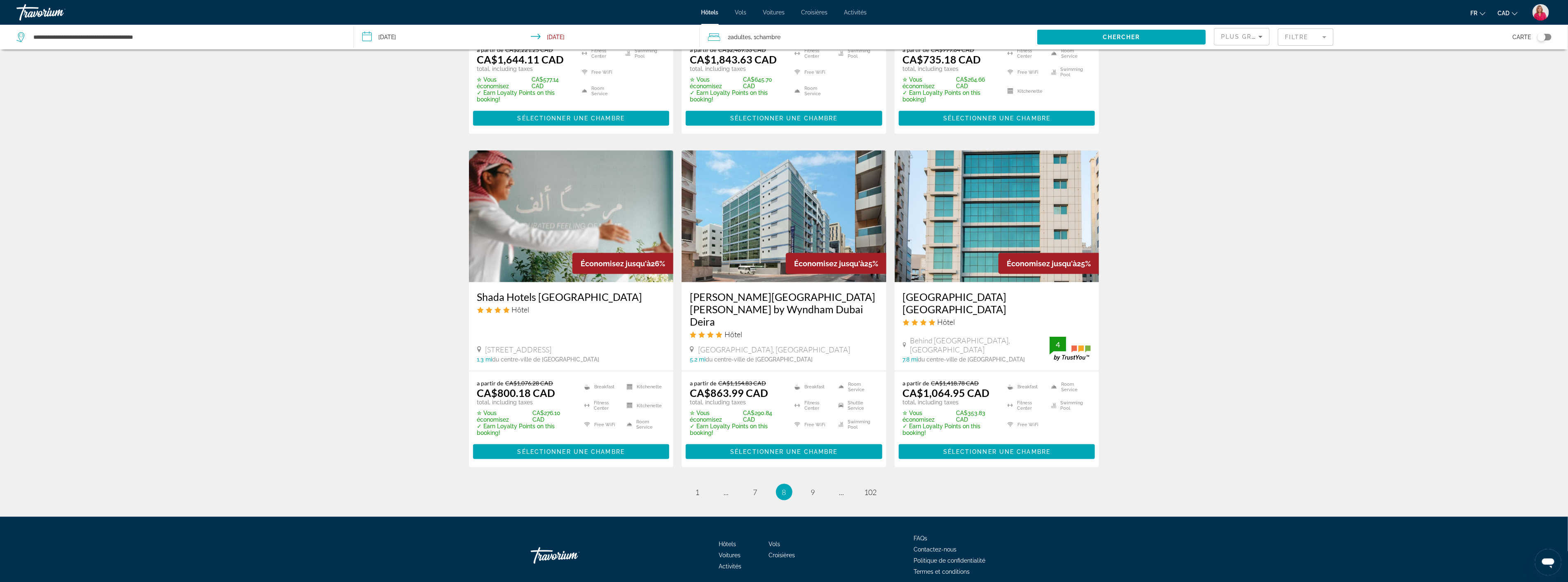
scroll to position [917, 0]
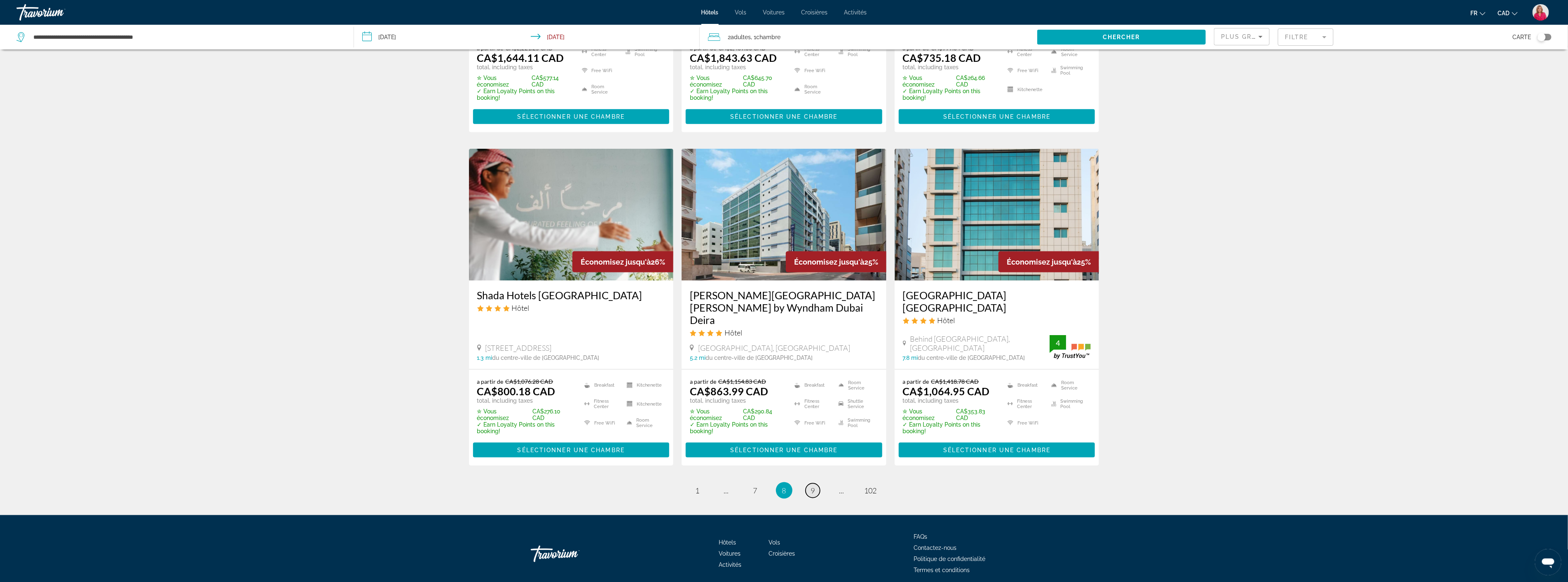
click at [814, 486] on span "9" at bounding box center [813, 490] width 4 height 9
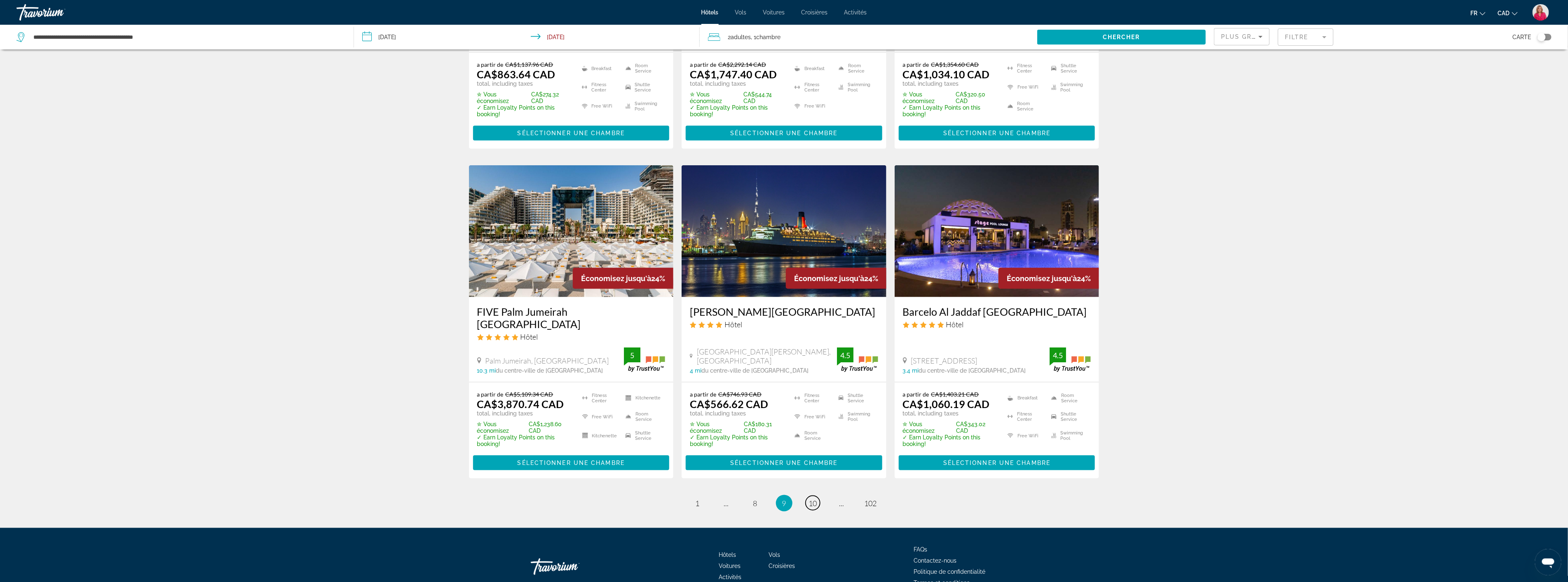
scroll to position [913, 0]
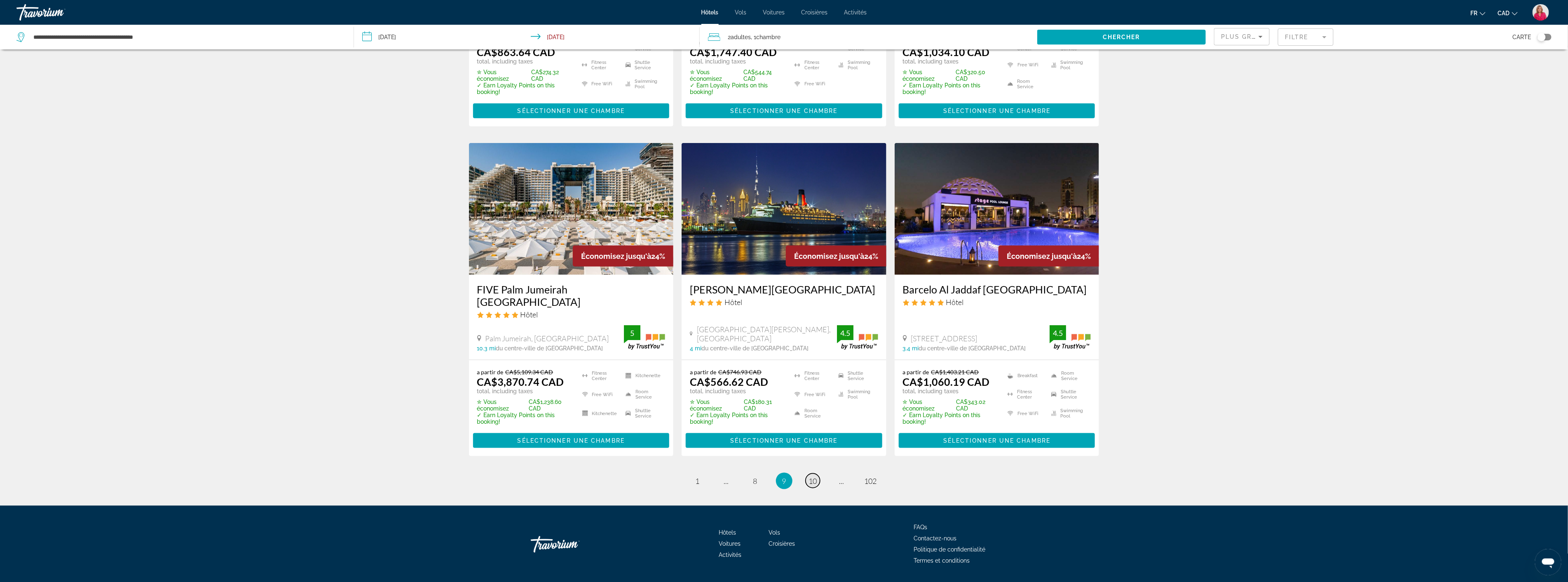
click at [810, 476] on span "10" at bounding box center [813, 481] width 8 height 9
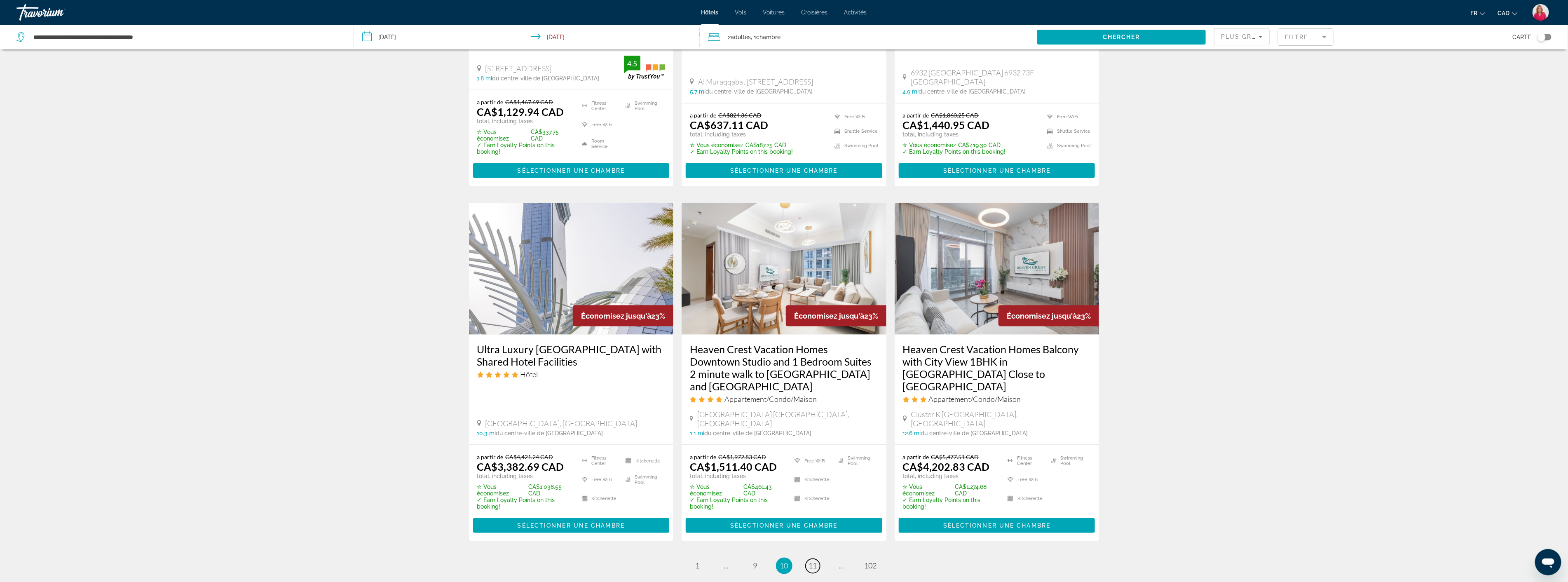
scroll to position [945, 0]
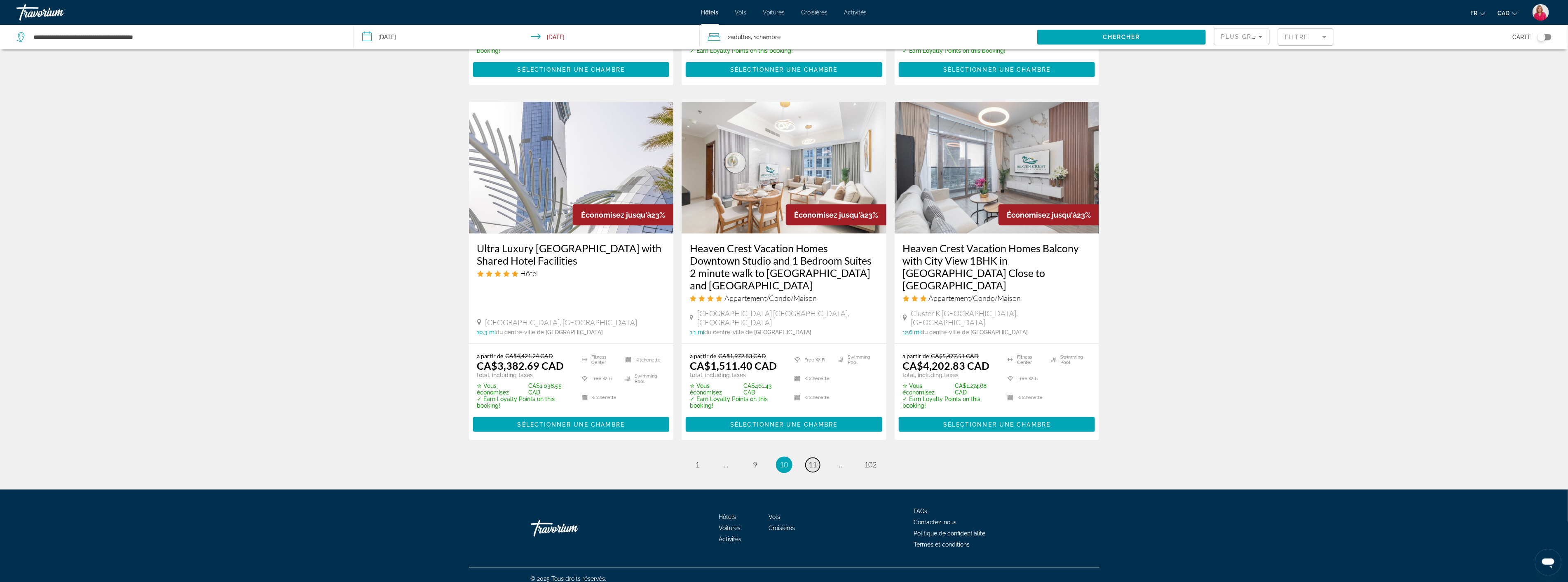
click at [813, 460] on span "11" at bounding box center [813, 465] width 8 height 9
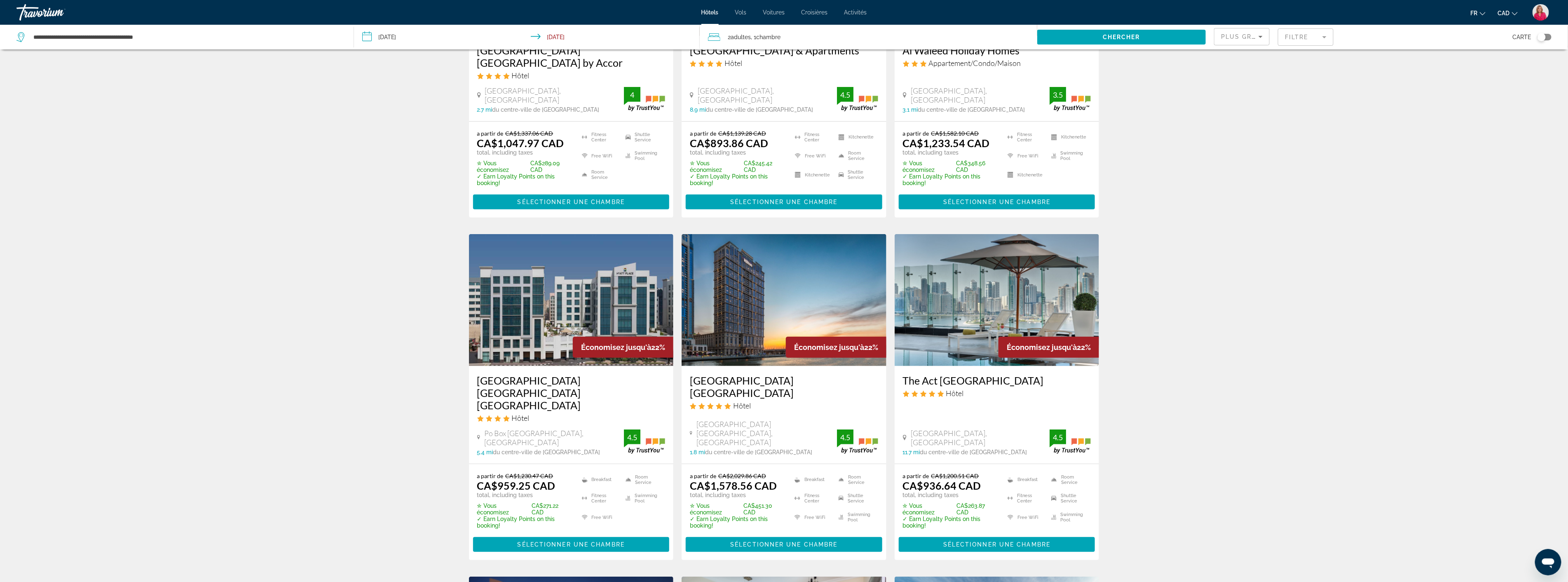
scroll to position [229, 0]
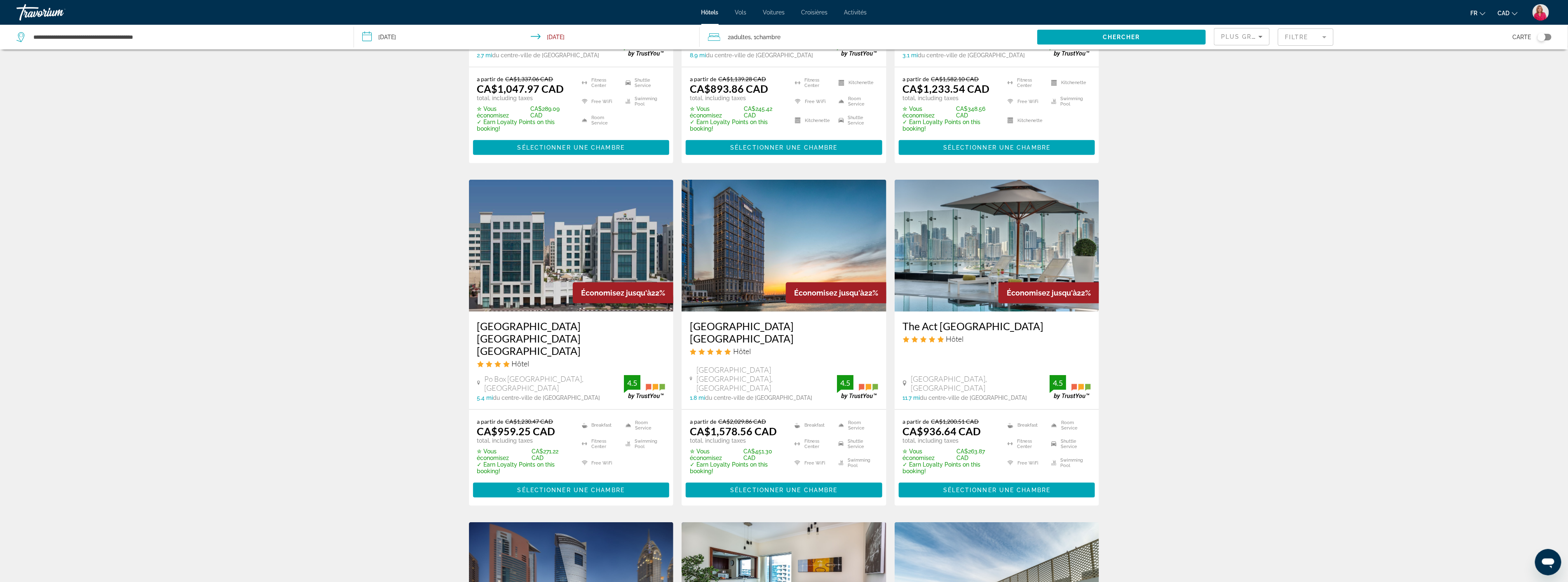
click at [542, 271] on img "Main content" at bounding box center [571, 245] width 205 height 132
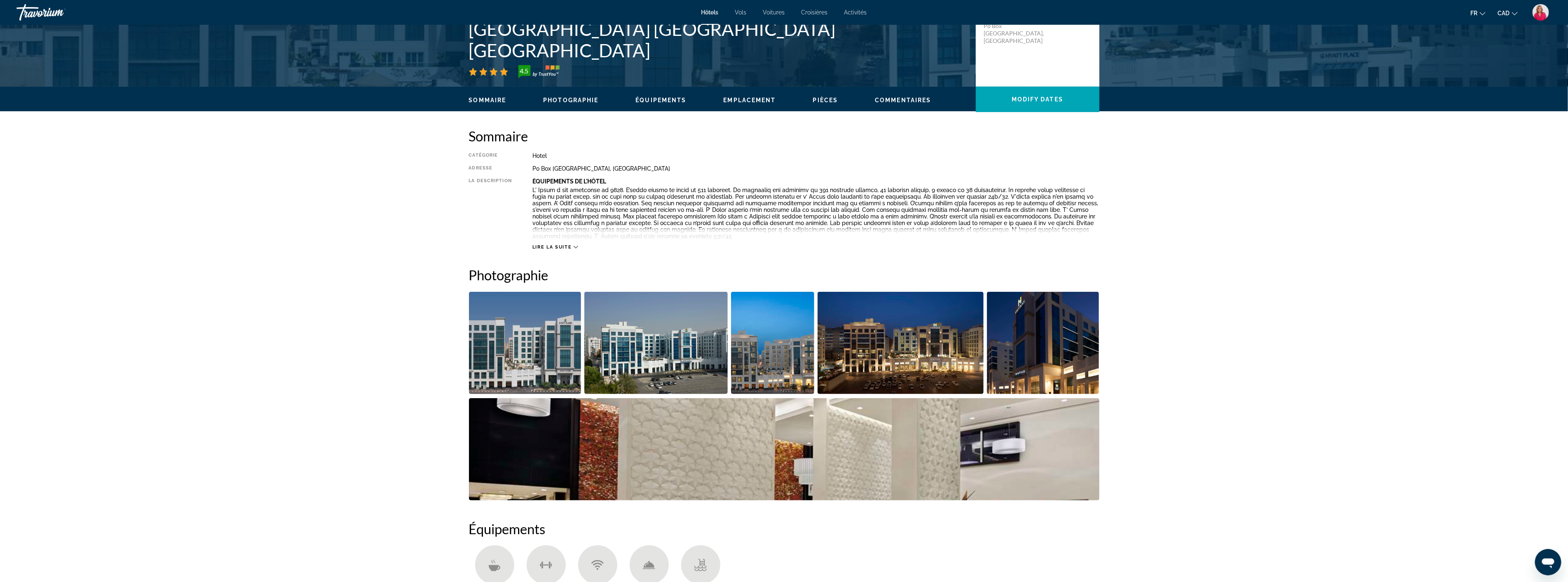
scroll to position [229, 0]
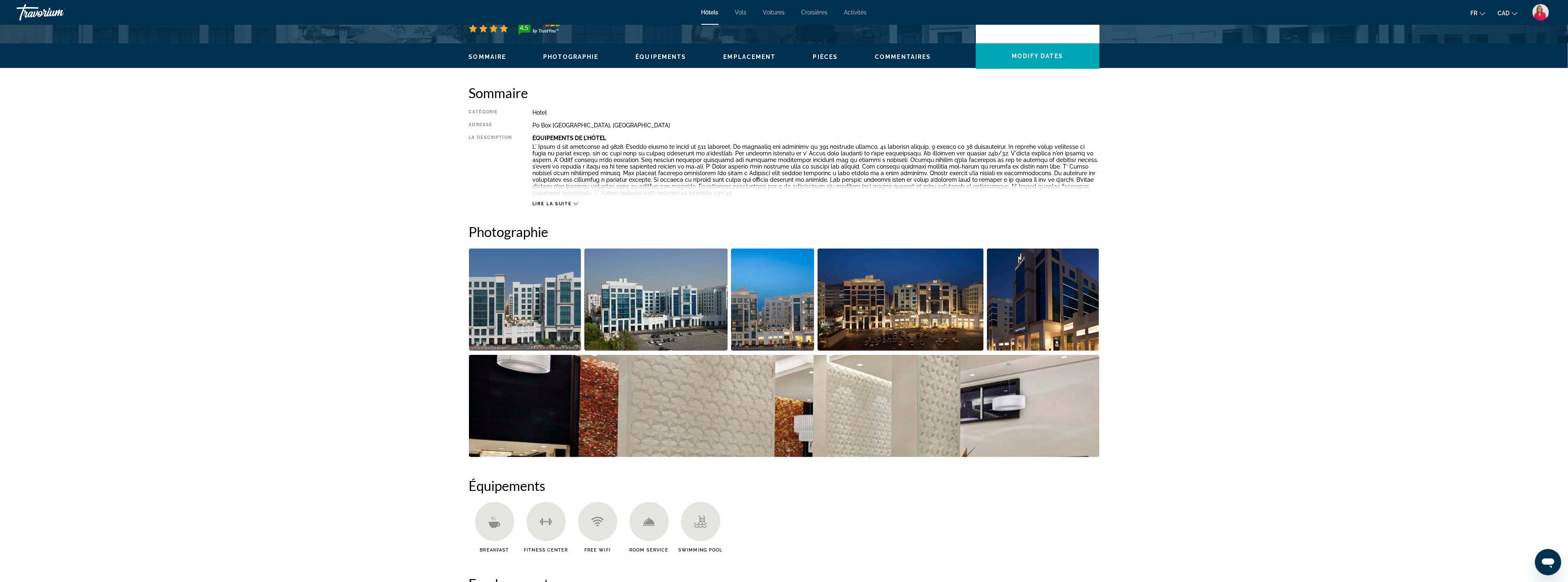
click at [500, 300] on img "Open full-screen image slider" at bounding box center [525, 300] width 112 height 102
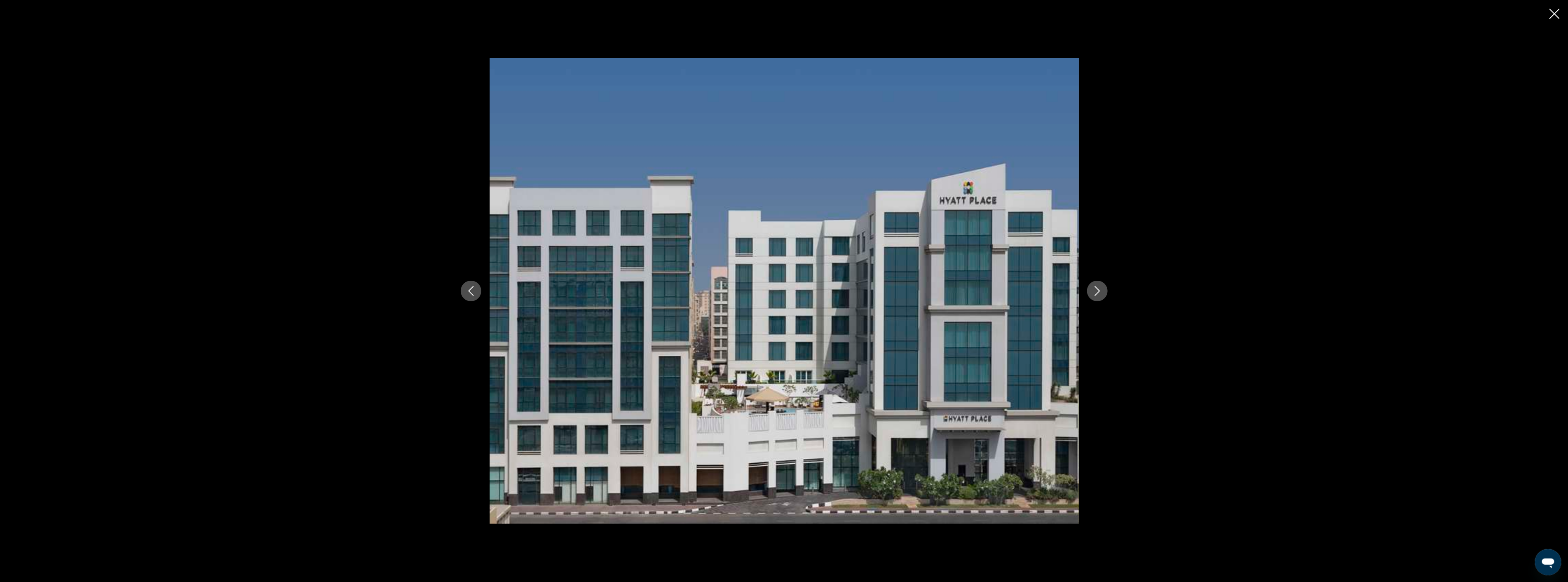
click at [1095, 293] on icon "Next image" at bounding box center [1097, 291] width 10 height 10
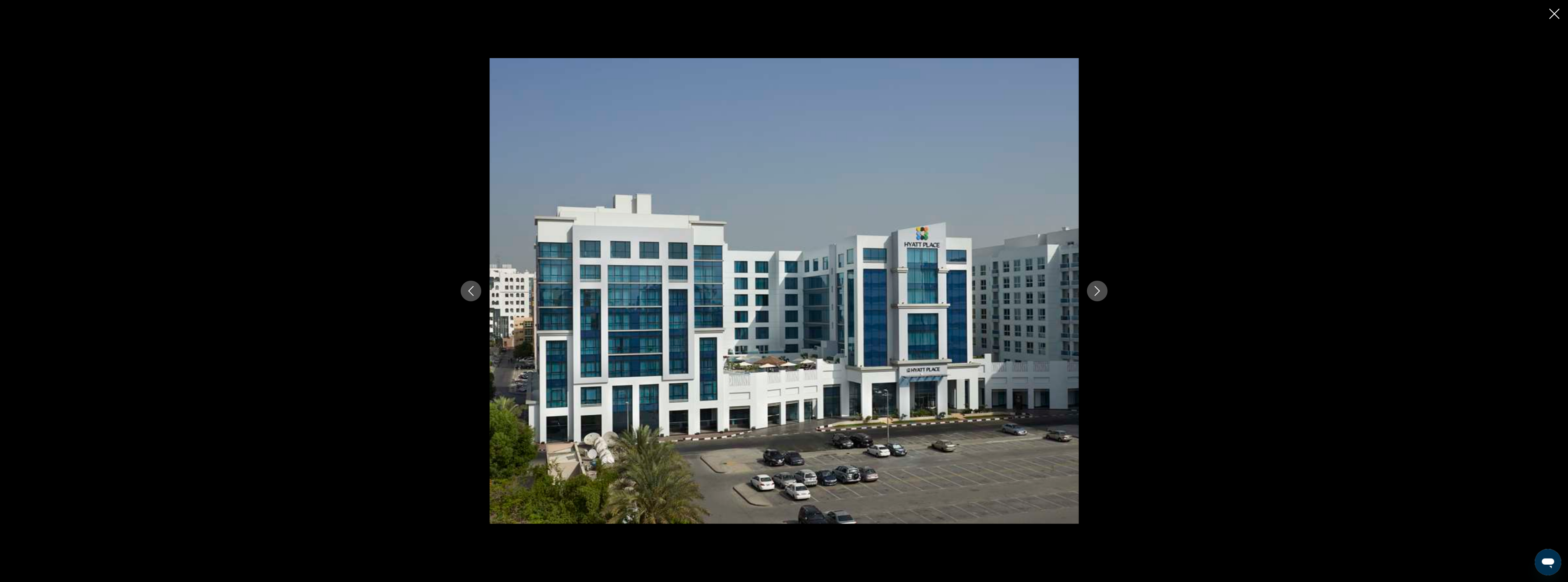
click at [1098, 292] on icon "Next image" at bounding box center [1097, 291] width 10 height 10
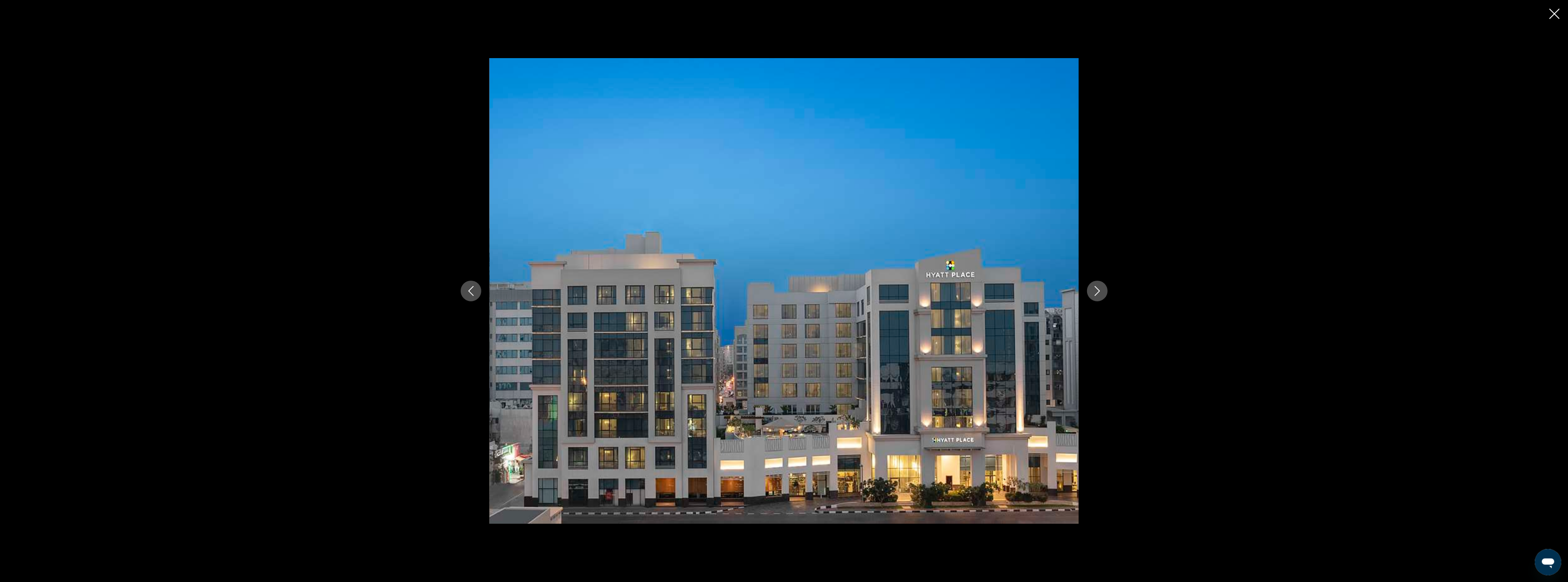
click at [1098, 292] on icon "Next image" at bounding box center [1097, 291] width 10 height 10
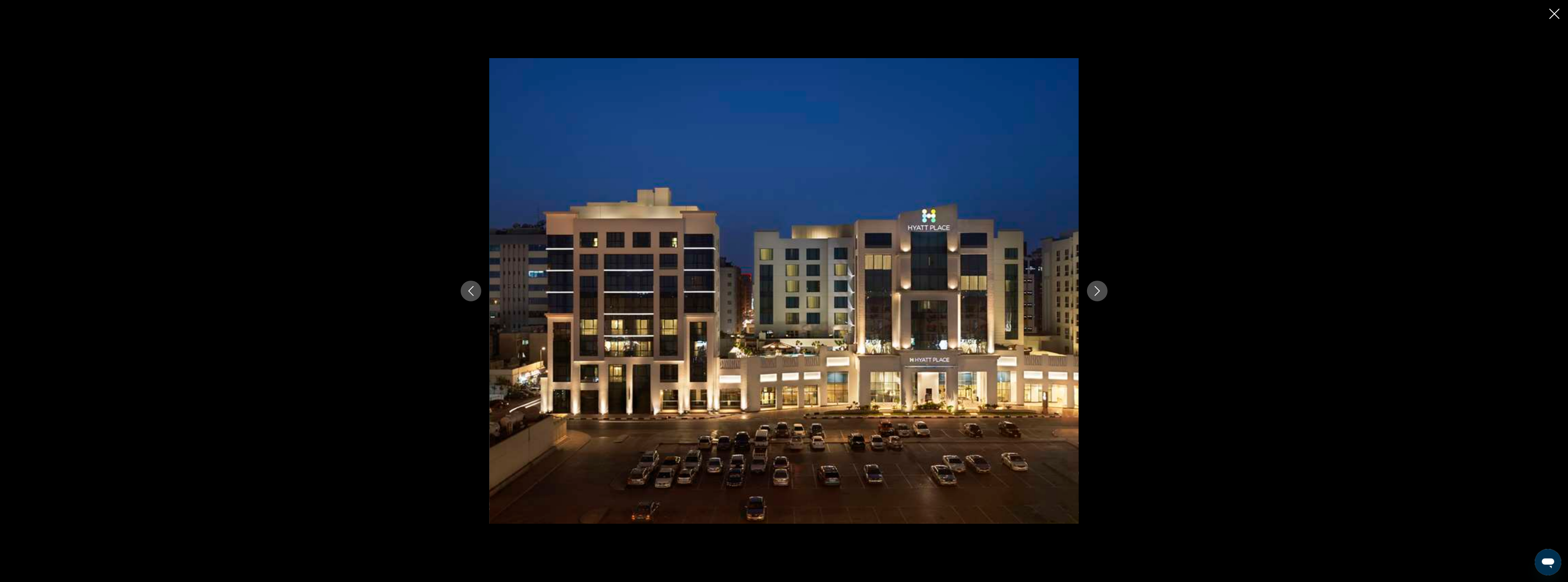
click at [1098, 292] on icon "Next image" at bounding box center [1097, 291] width 10 height 10
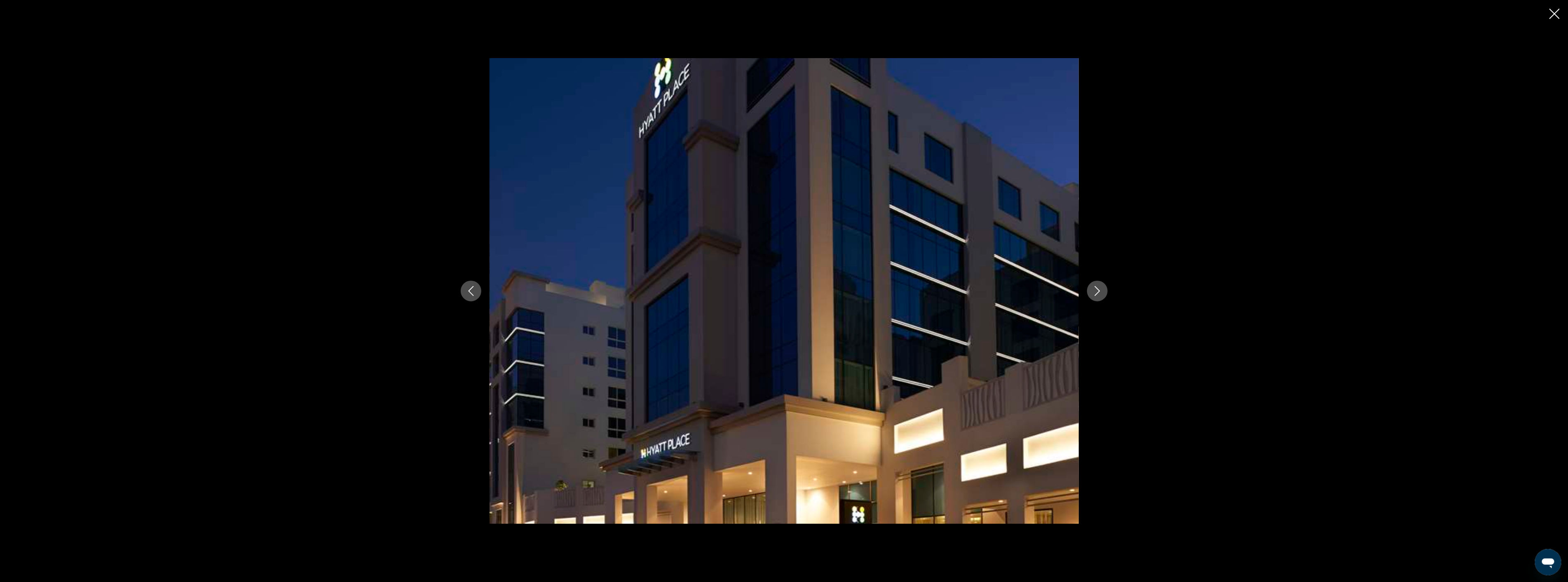
click at [1098, 292] on icon "Next image" at bounding box center [1097, 291] width 10 height 10
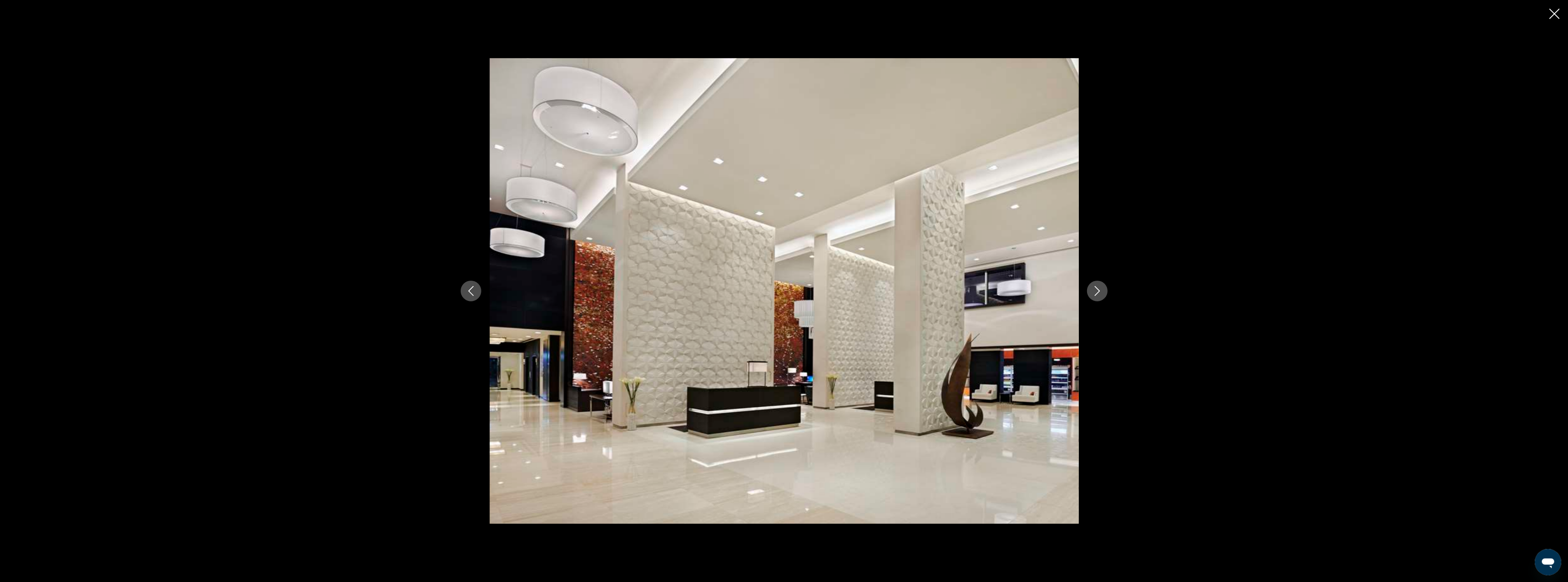
click at [1098, 292] on icon "Next image" at bounding box center [1097, 291] width 10 height 10
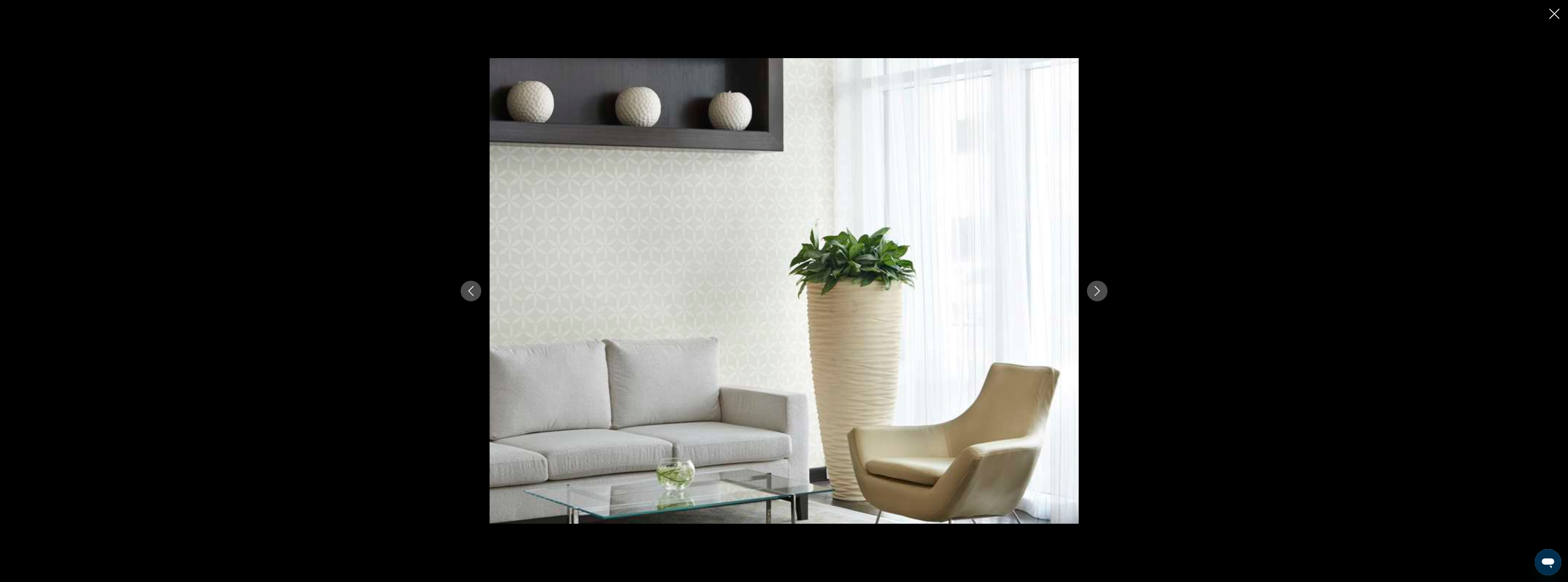
click at [1098, 292] on icon "Next image" at bounding box center [1097, 291] width 10 height 10
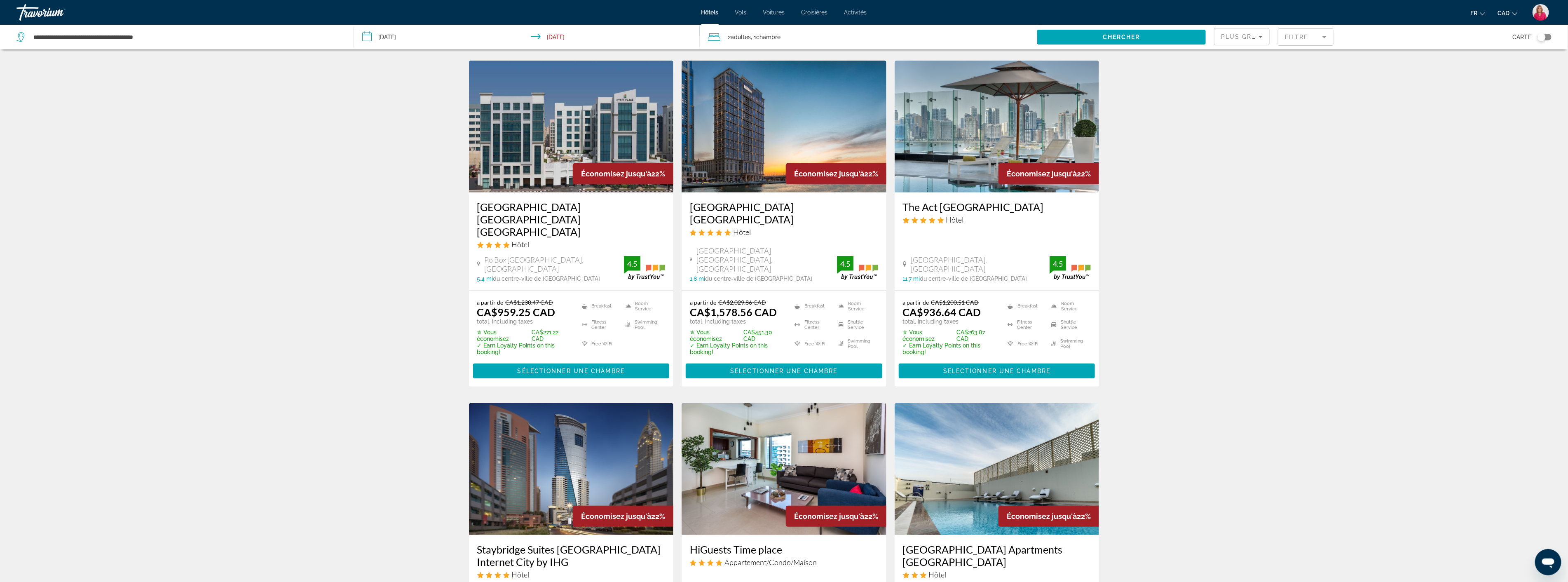
scroll to position [320, 0]
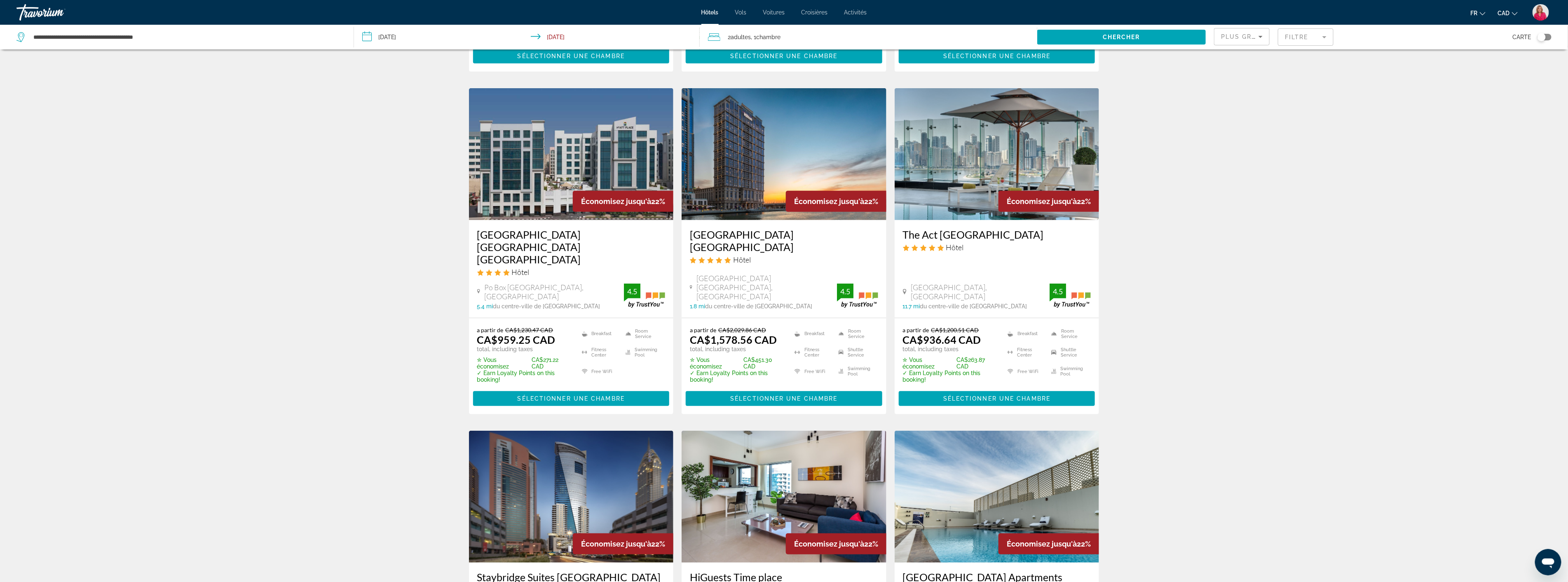
click at [966, 167] on img "Main content" at bounding box center [997, 154] width 205 height 132
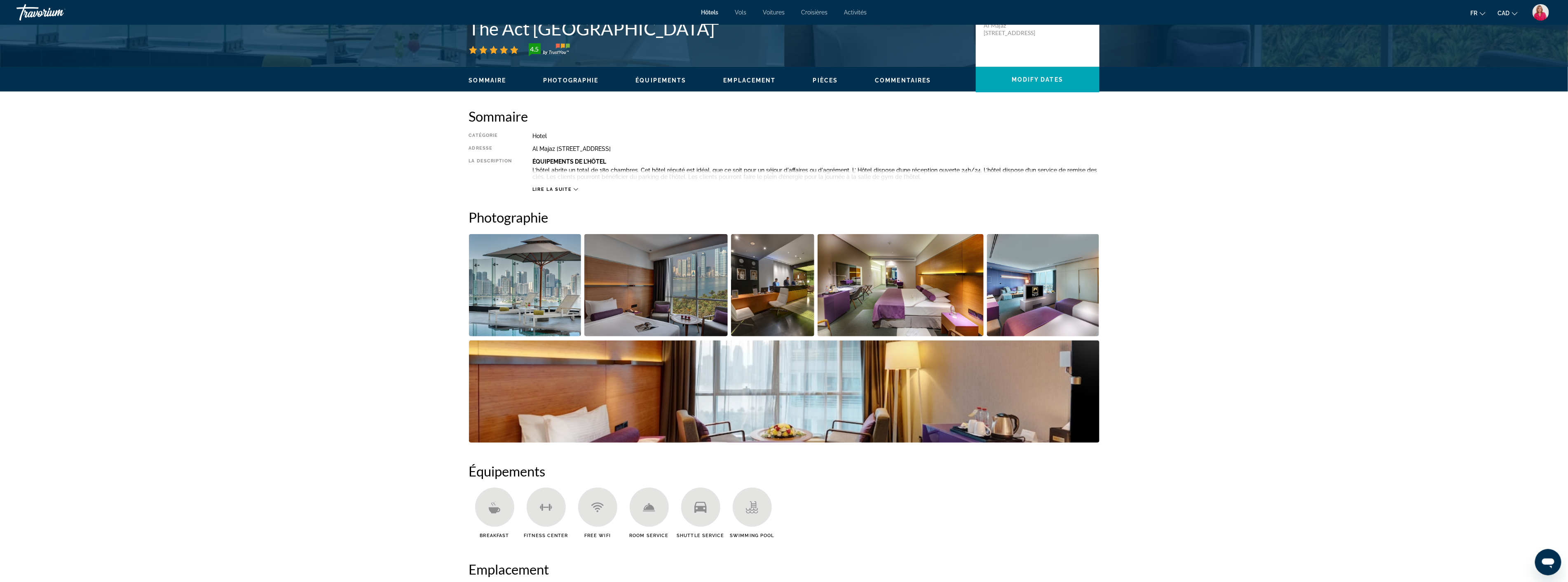
scroll to position [229, 0]
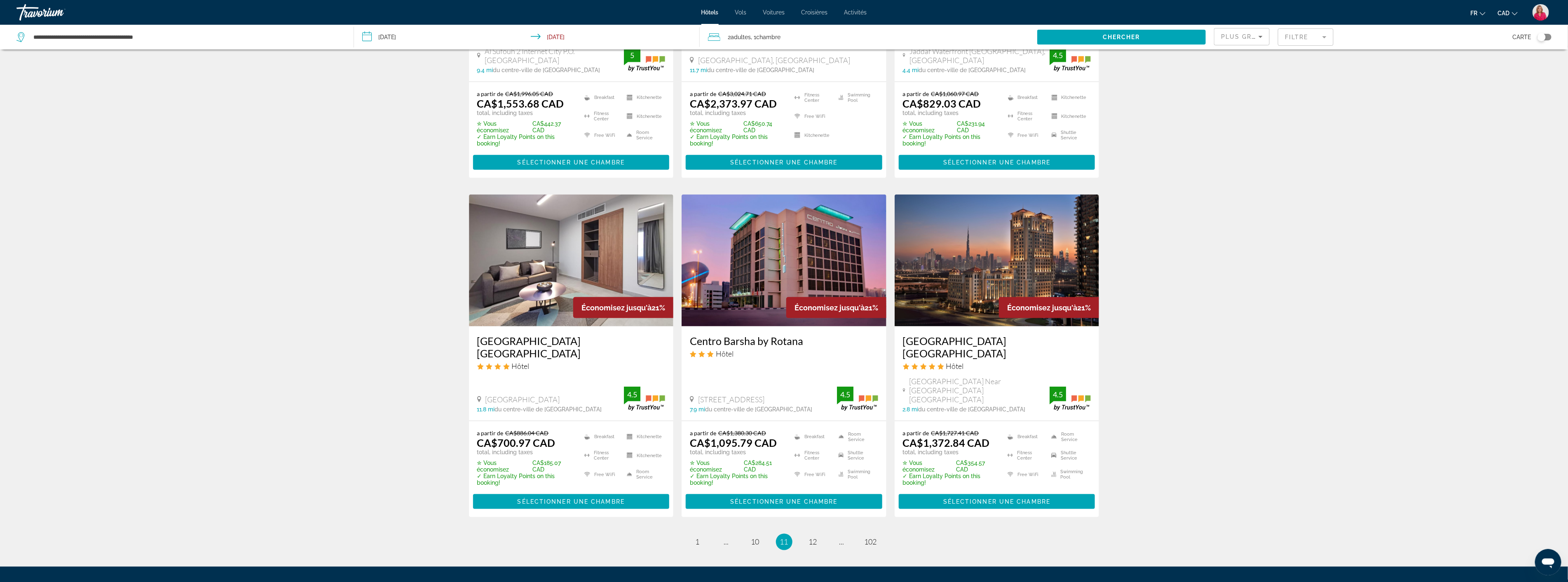
scroll to position [916, 0]
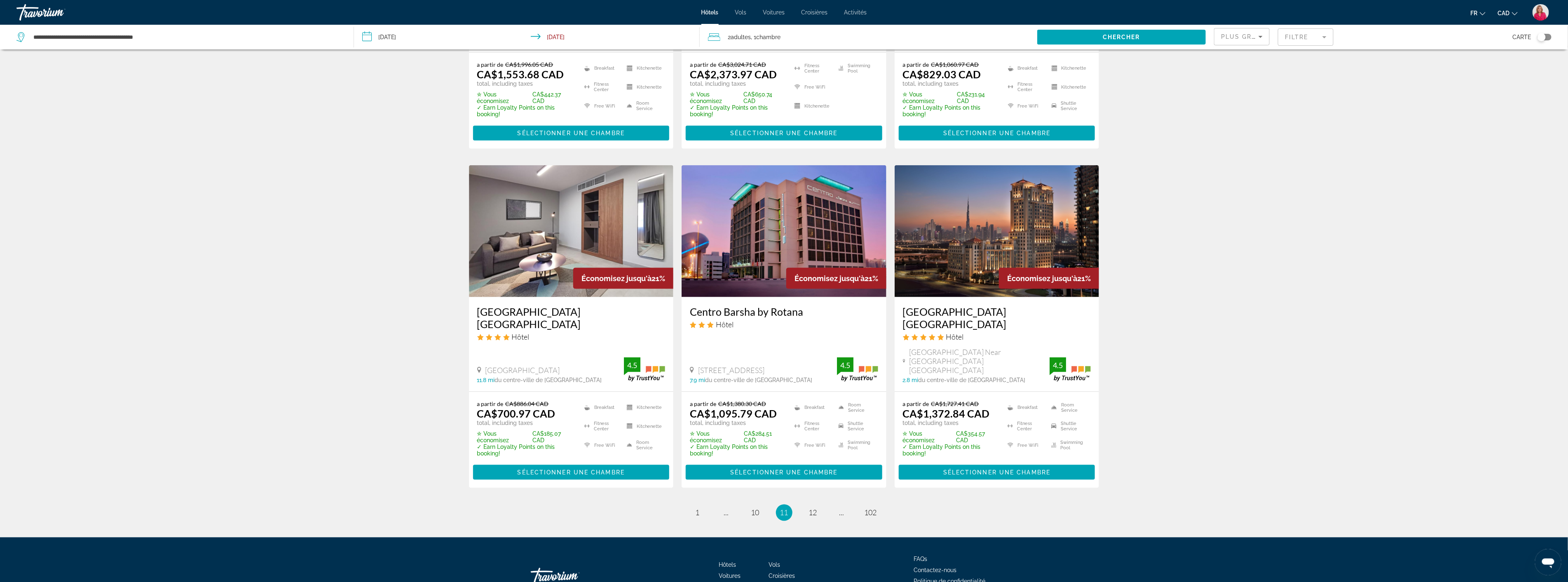
click at [974, 234] on img "Main content" at bounding box center [997, 231] width 205 height 132
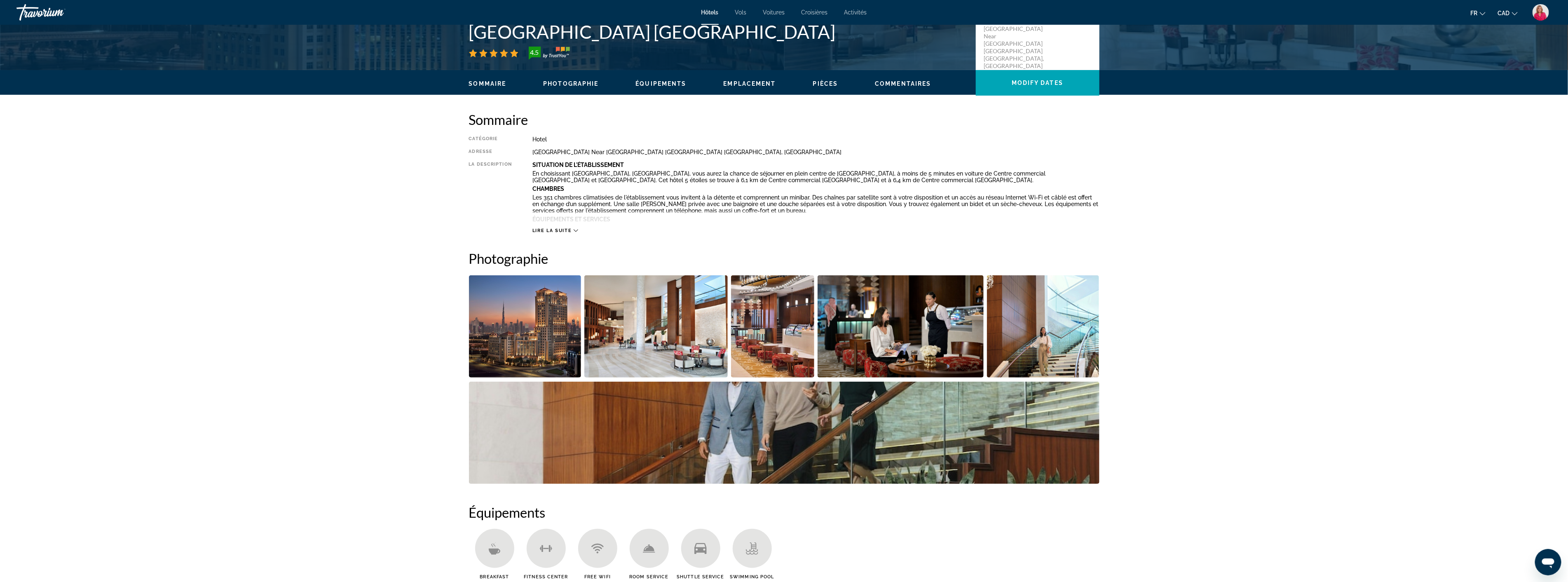
scroll to position [229, 0]
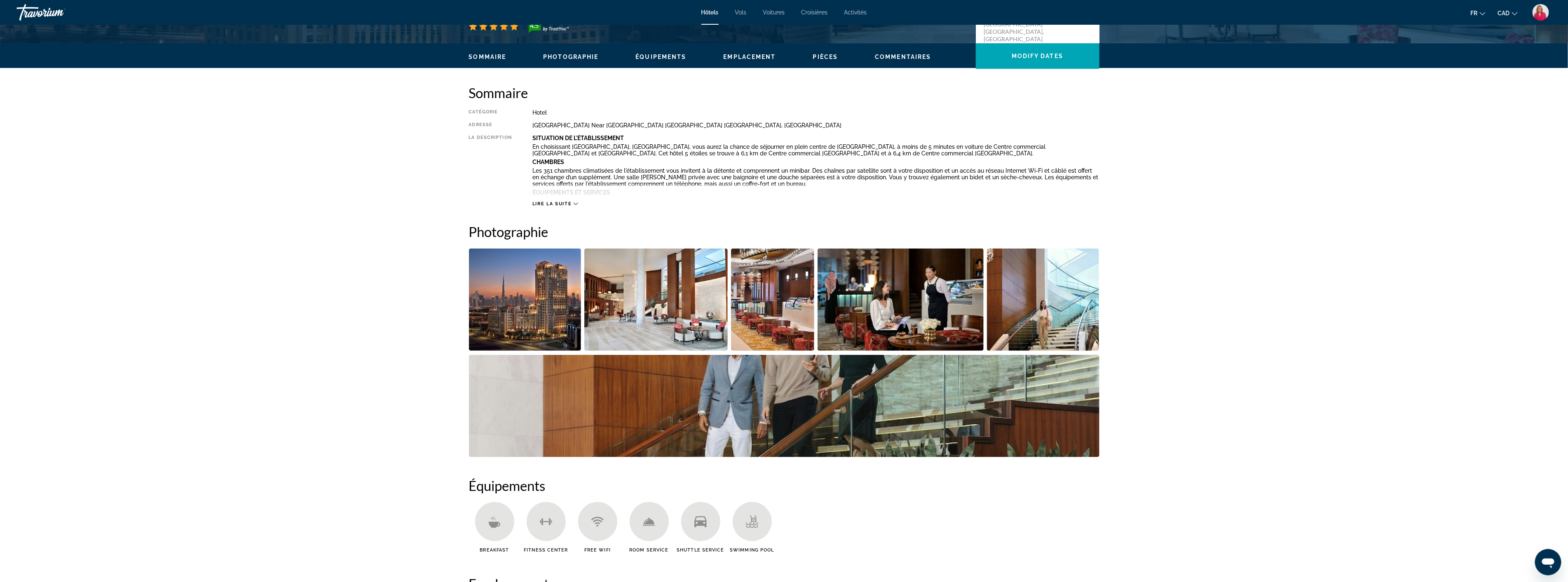
click at [652, 303] on img "Open full-screen image slider" at bounding box center [656, 300] width 144 height 102
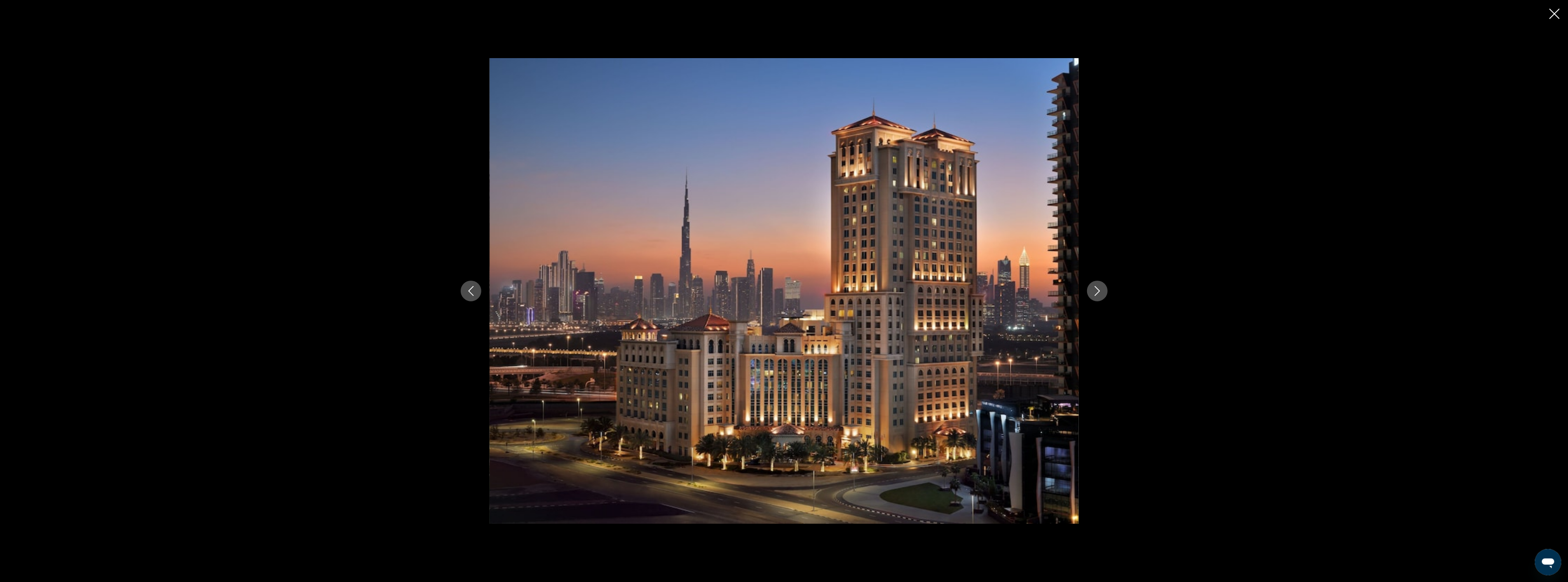
click at [1101, 293] on icon "Next image" at bounding box center [1097, 291] width 10 height 10
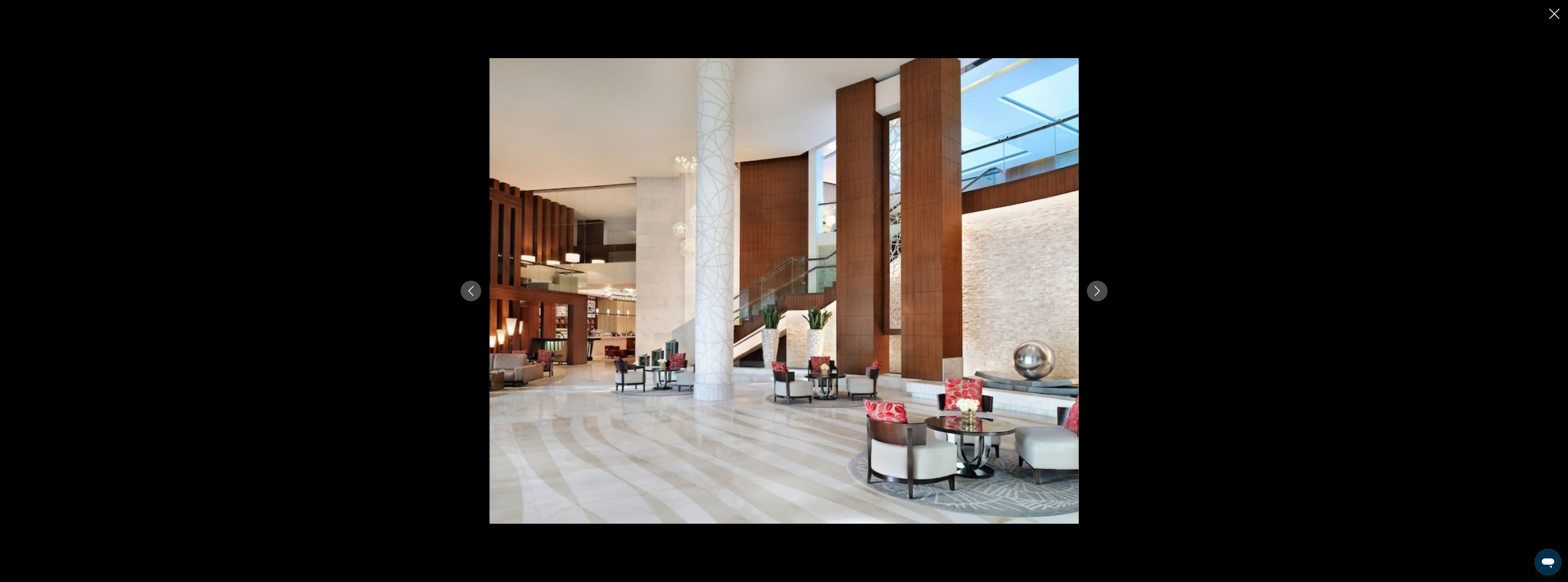
click at [1101, 293] on icon "Next image" at bounding box center [1097, 291] width 10 height 10
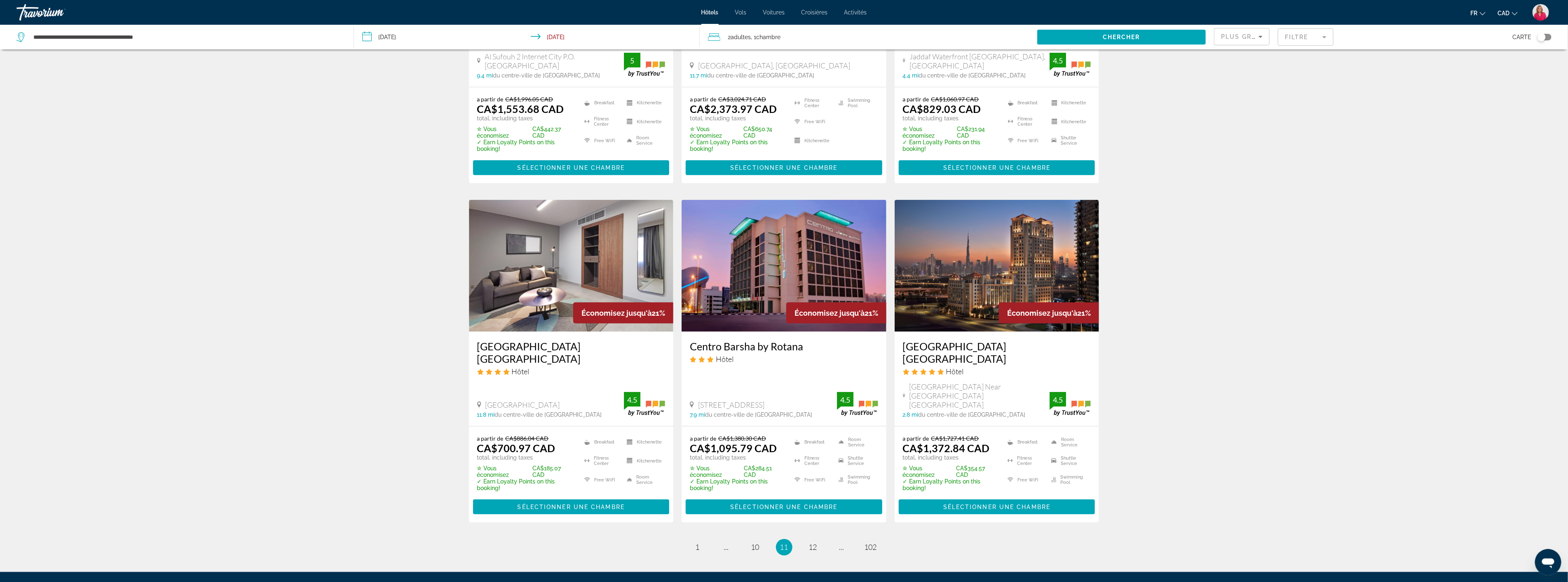
scroll to position [916, 0]
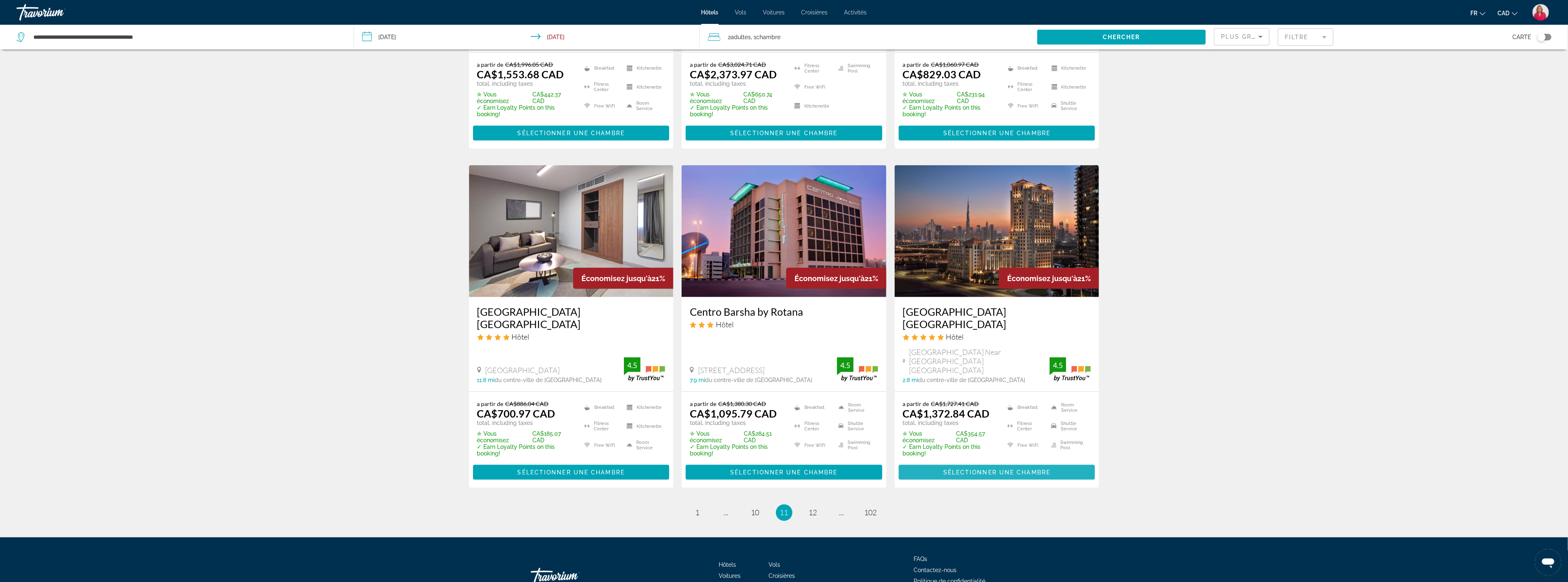
click at [989, 469] on span "Sélectionner une chambre" at bounding box center [997, 472] width 107 height 7
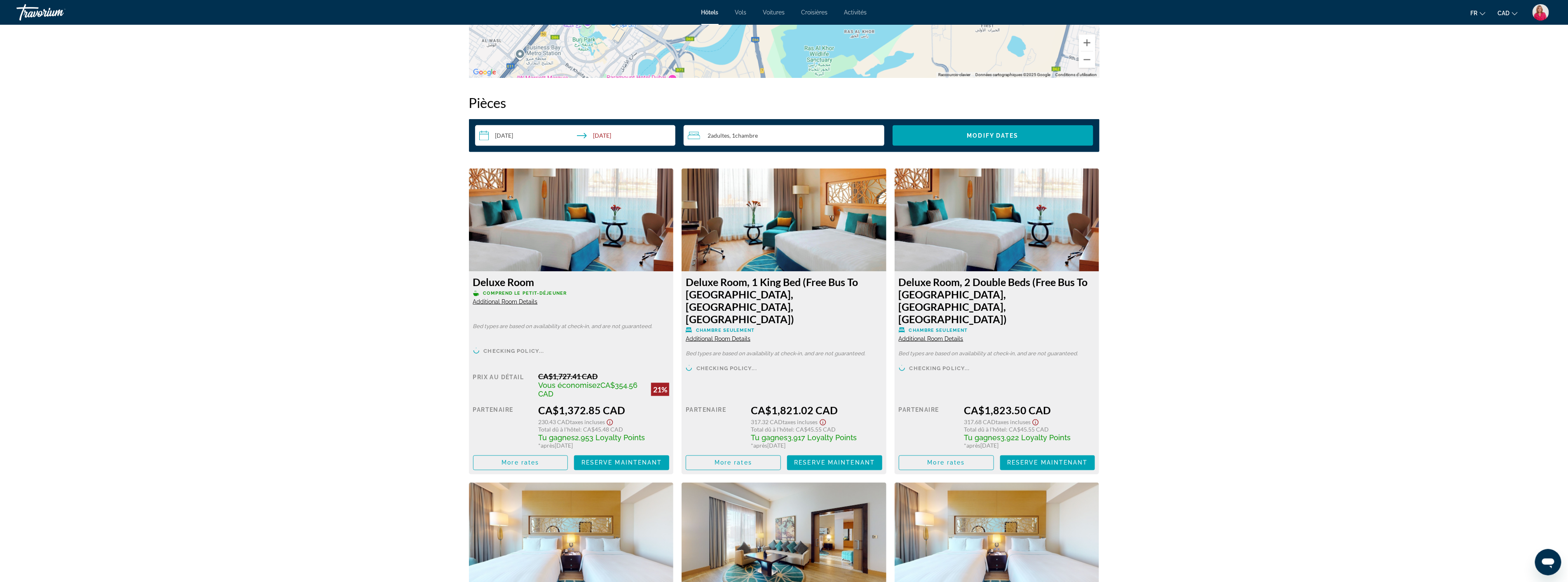
scroll to position [993, 0]
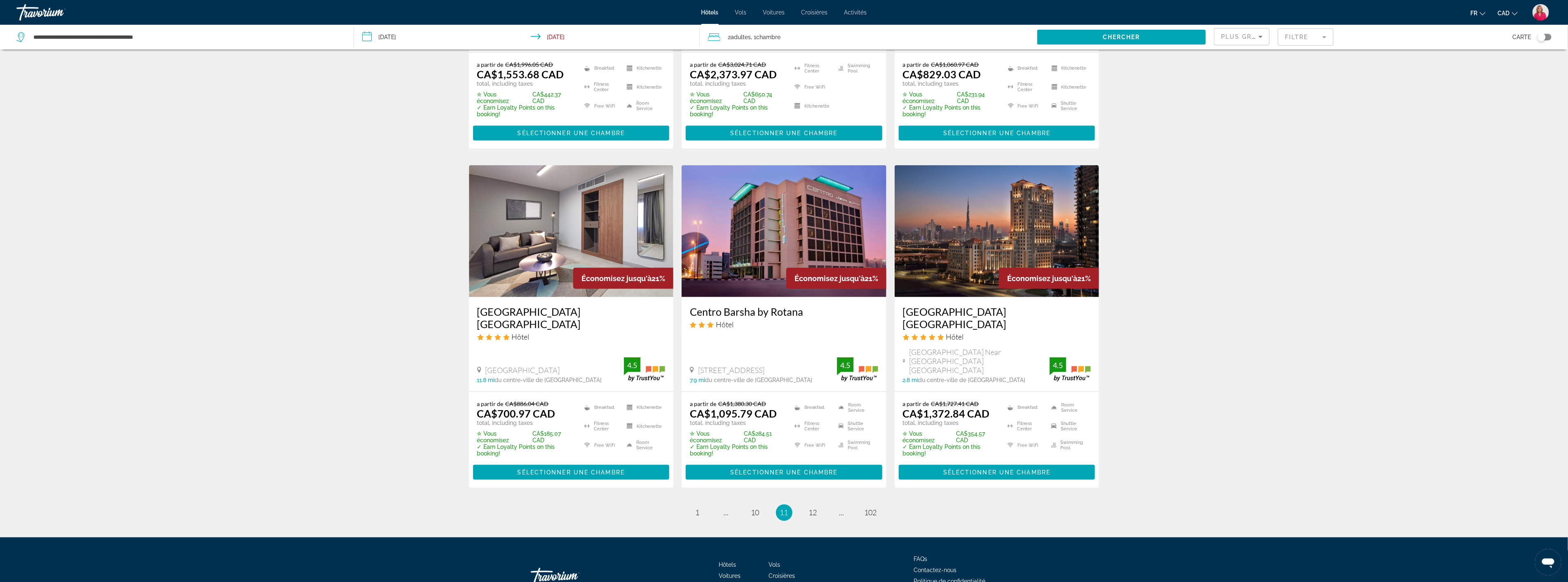
scroll to position [934, 0]
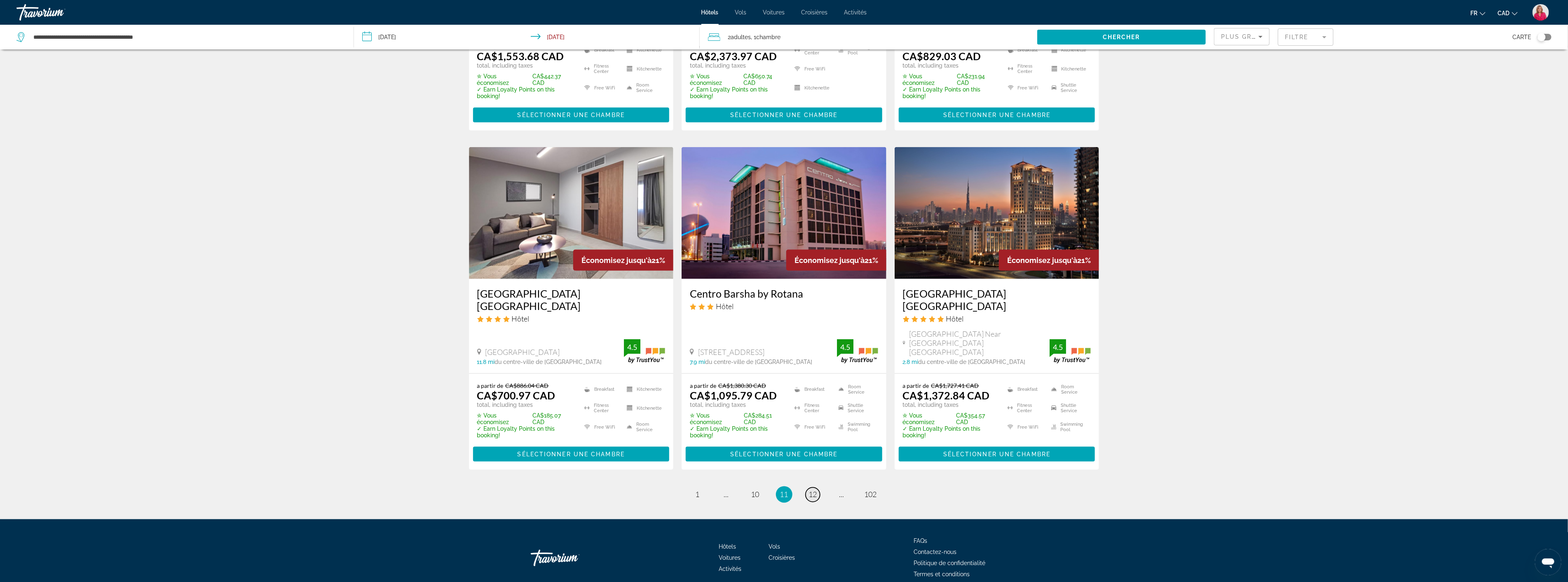
click at [812, 490] on span "12" at bounding box center [813, 495] width 8 height 9
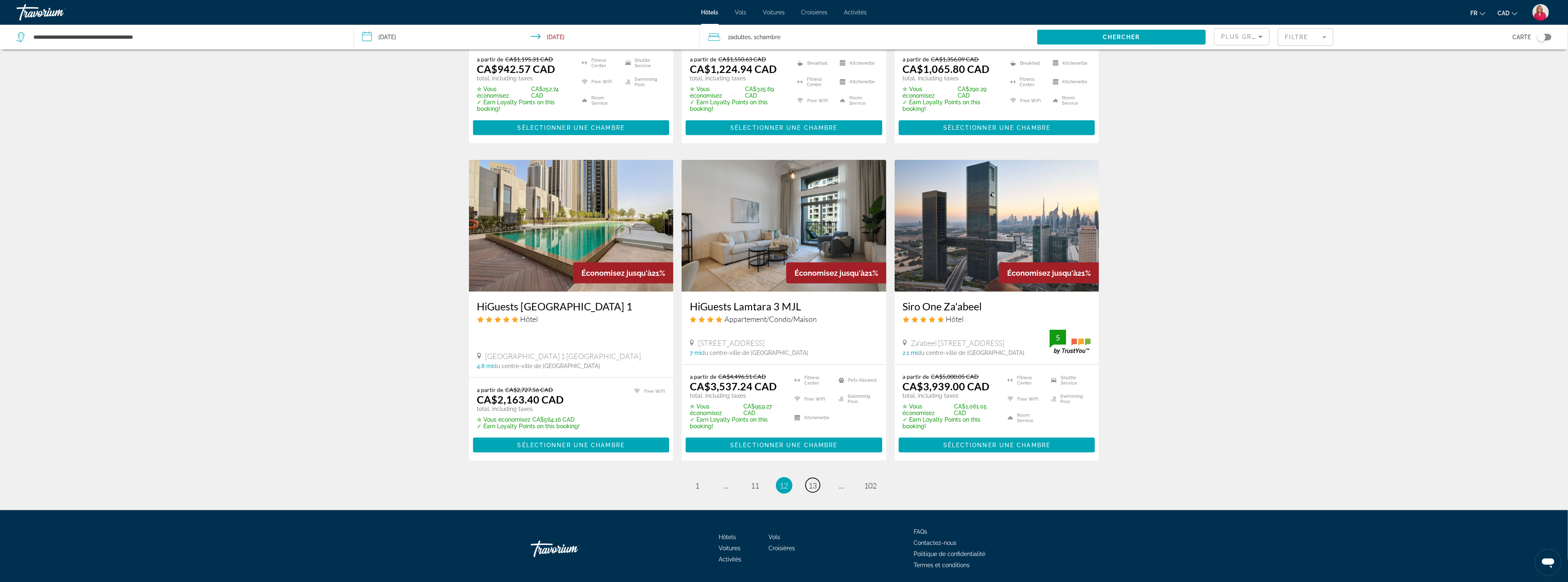
scroll to position [925, 0]
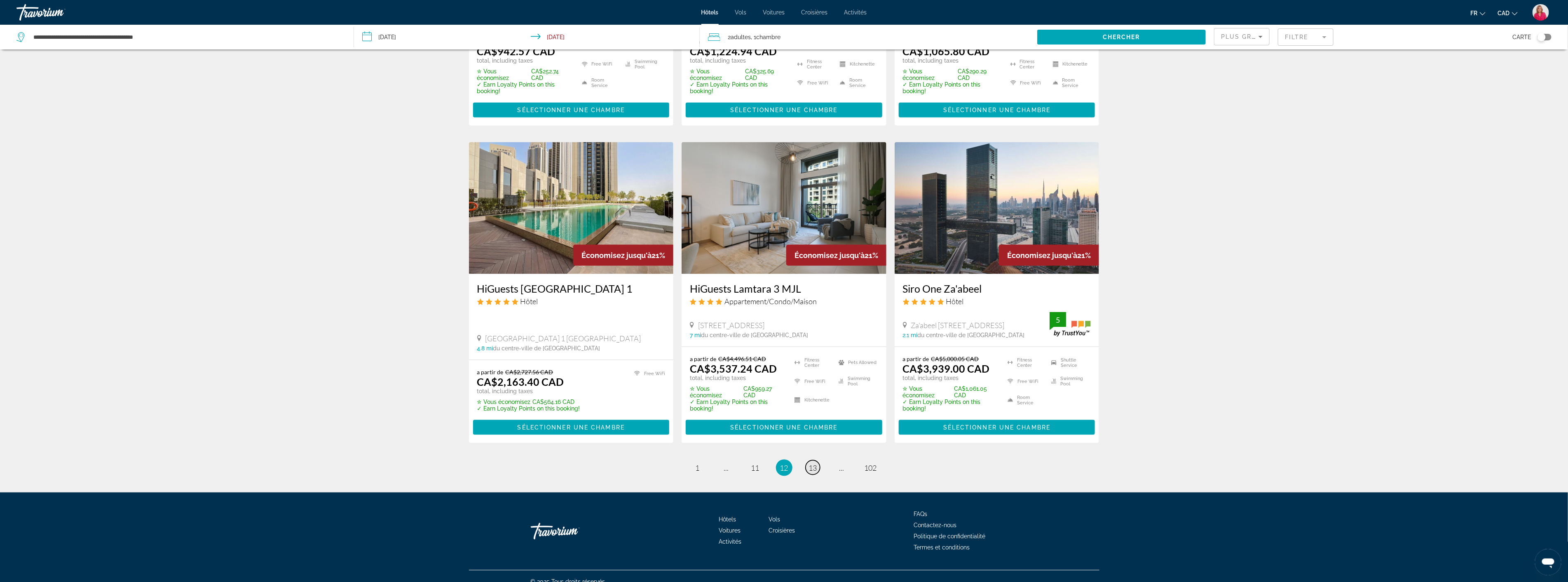
click at [814, 463] on span "13" at bounding box center [813, 468] width 8 height 9
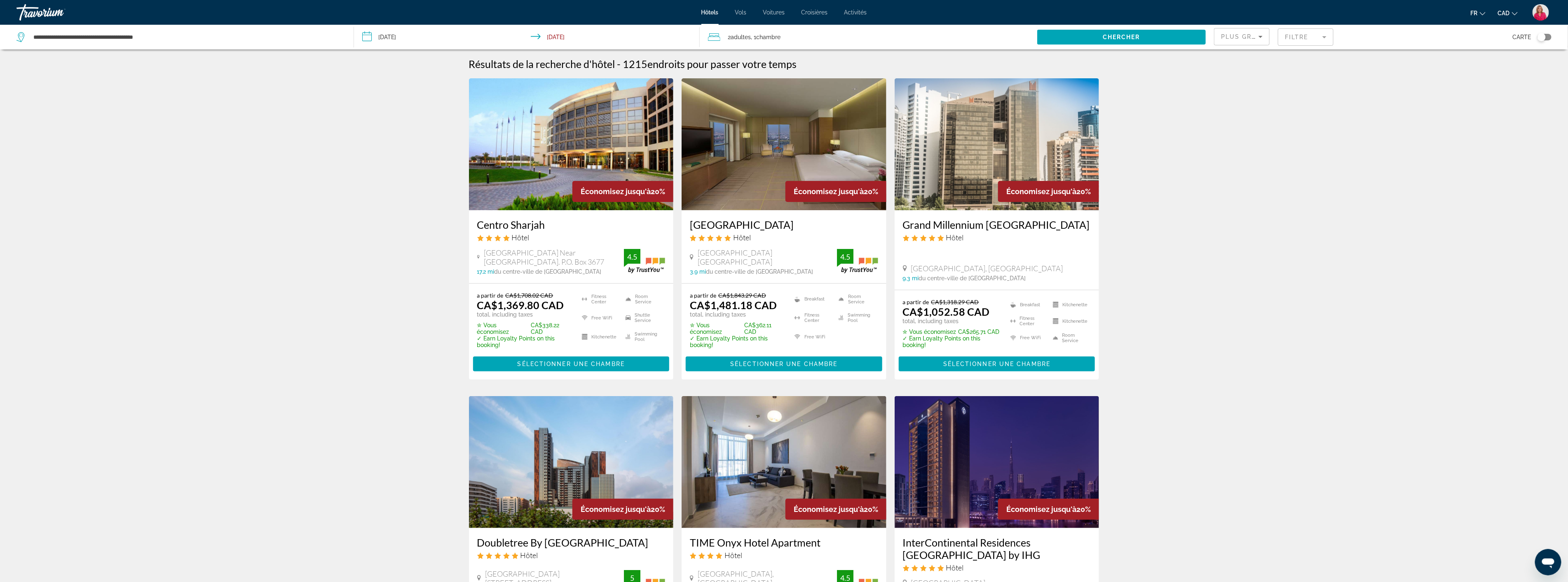
click at [946, 180] on img "Main content" at bounding box center [997, 144] width 205 height 132
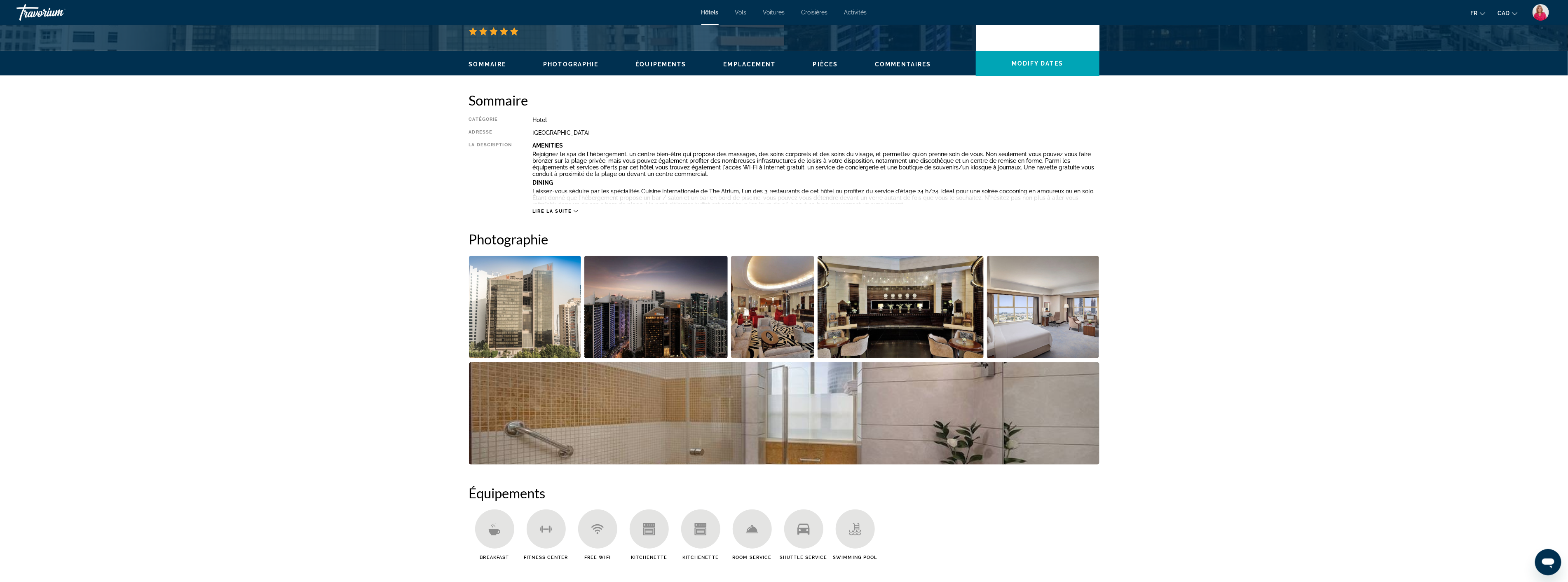
scroll to position [229, 0]
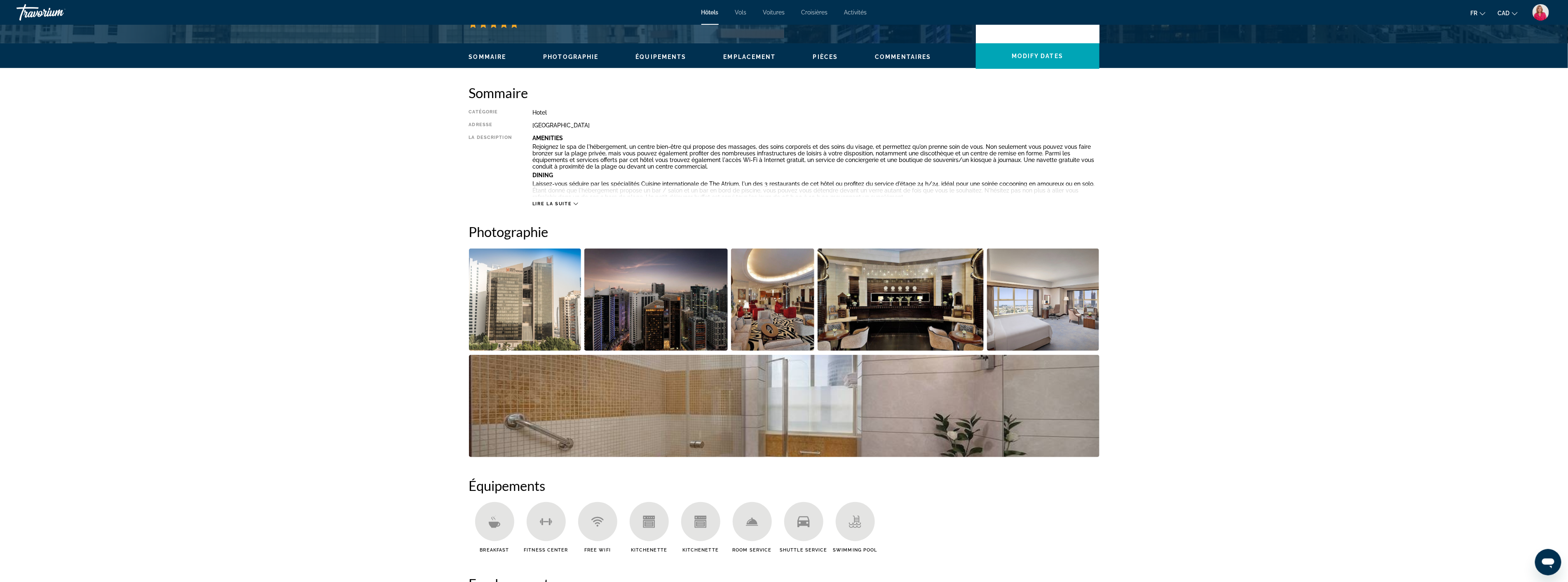
click at [1037, 323] on img "Open full-screen image slider" at bounding box center [1043, 300] width 112 height 102
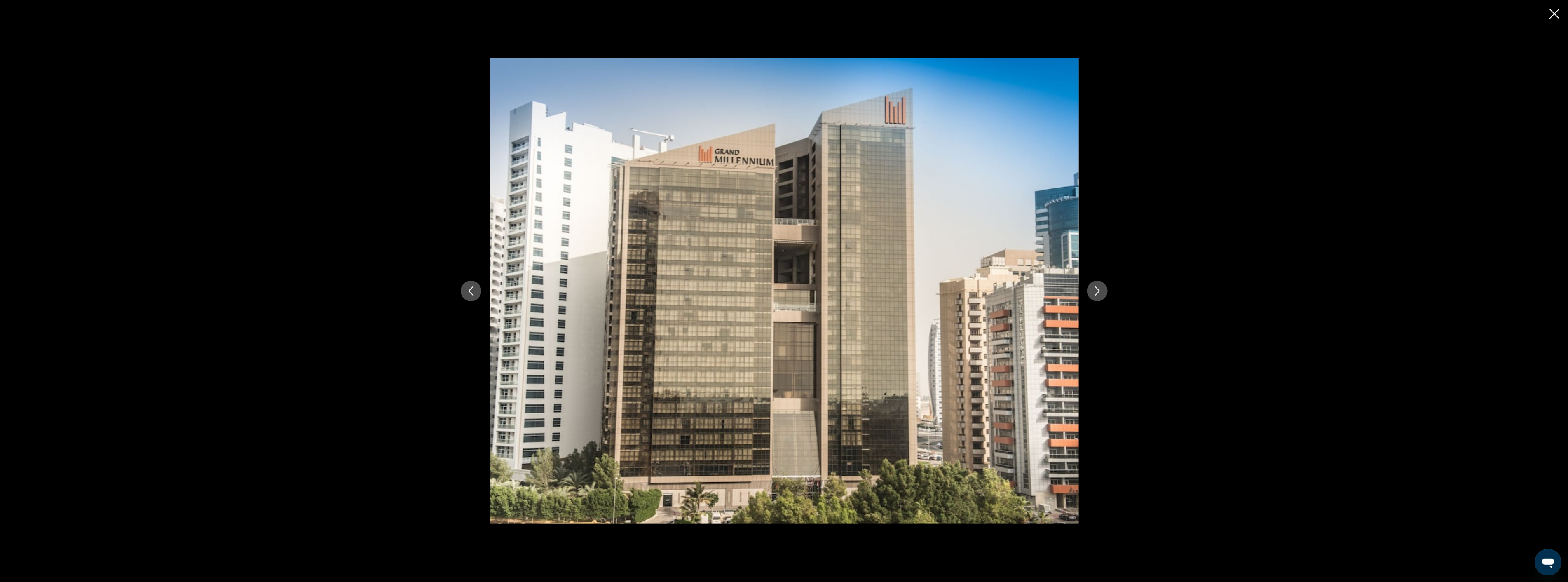
click at [1099, 287] on icon "Next image" at bounding box center [1097, 291] width 10 height 10
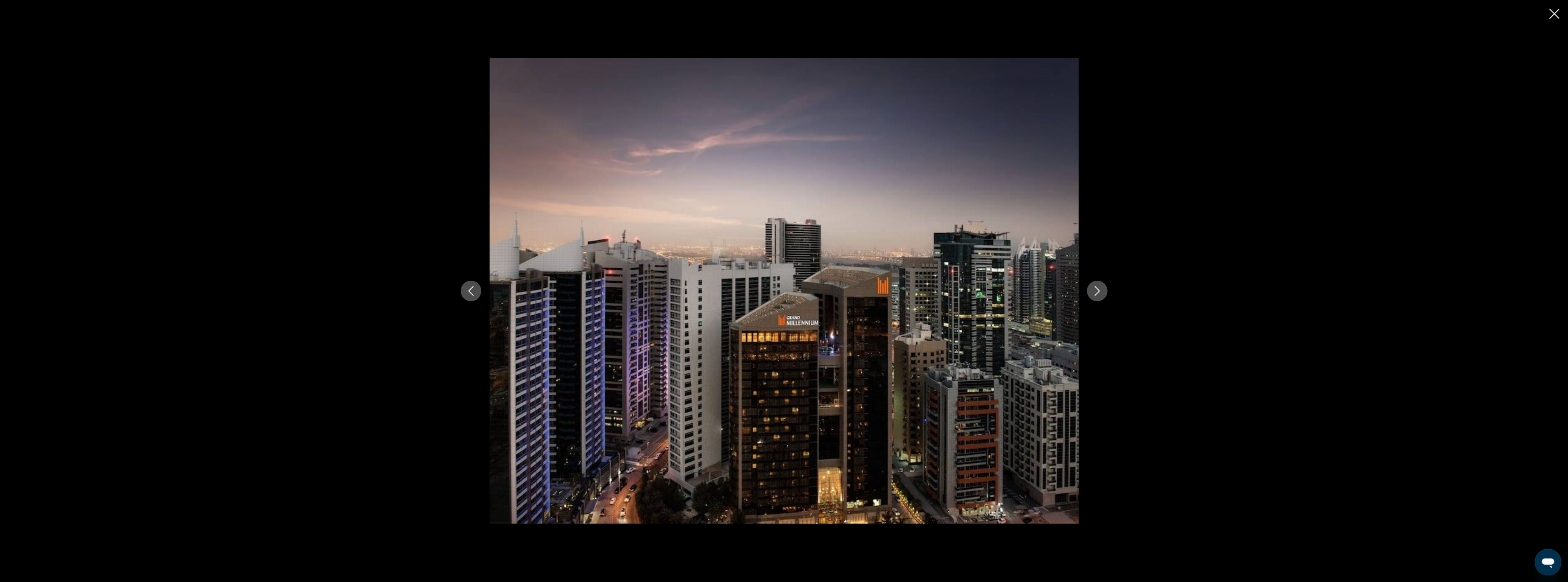
click at [1099, 287] on icon "Next image" at bounding box center [1097, 291] width 10 height 10
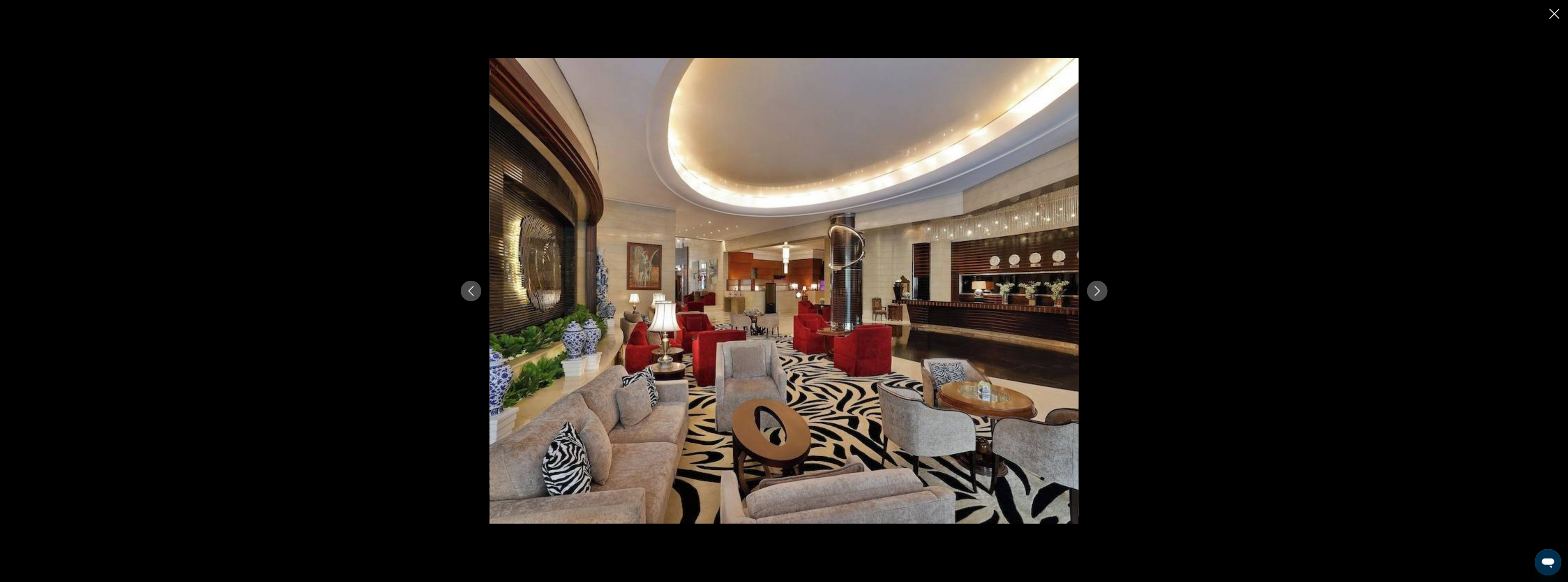
click at [1099, 287] on icon "Next image" at bounding box center [1097, 291] width 10 height 10
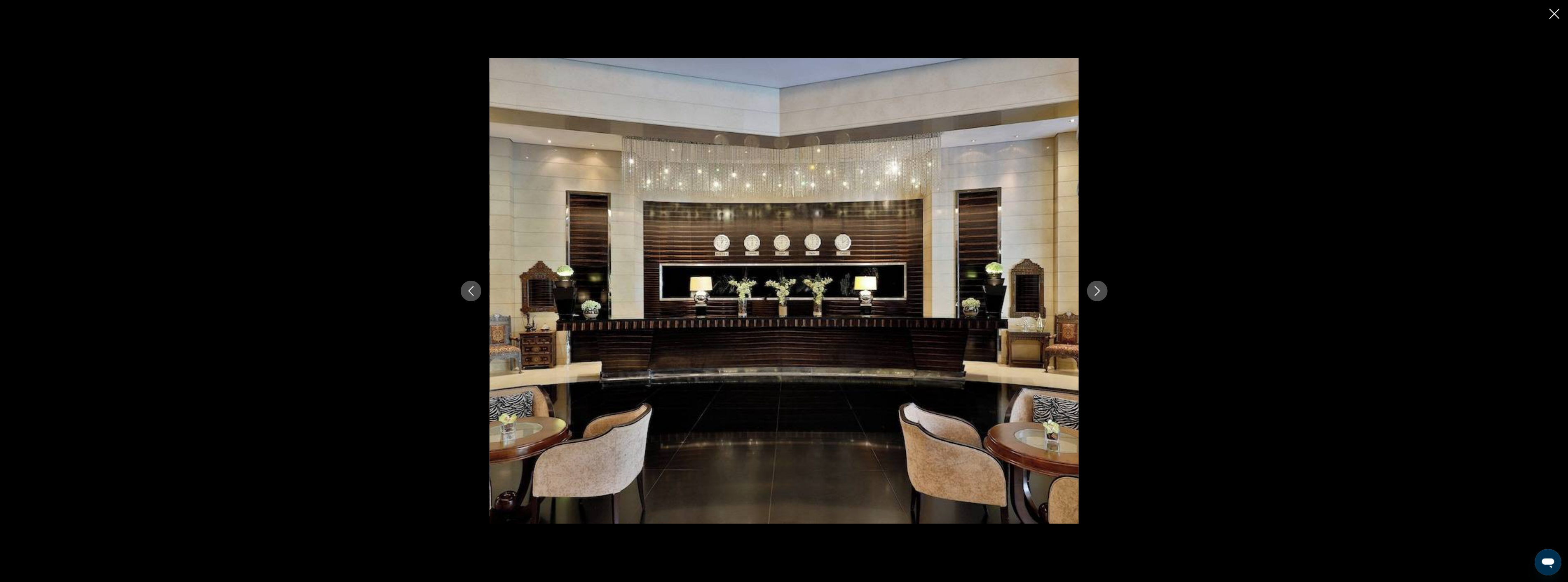
click at [1099, 287] on icon "Next image" at bounding box center [1097, 291] width 10 height 10
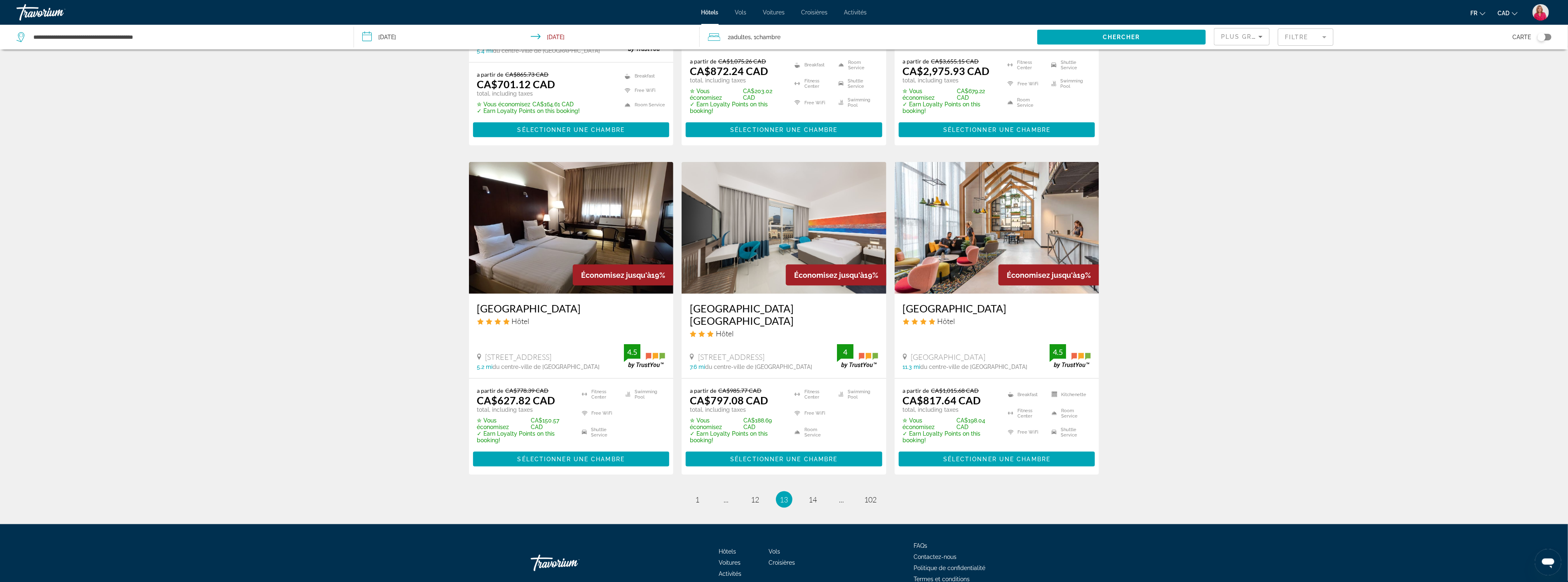
scroll to position [913, 0]
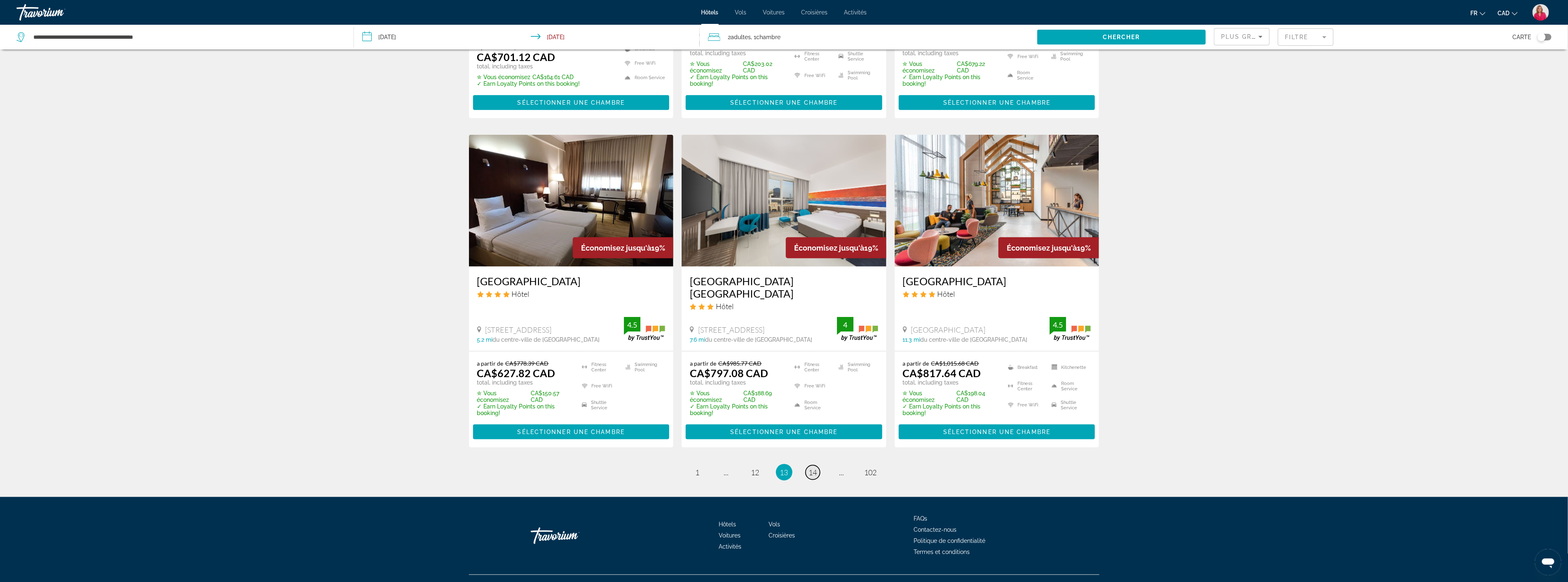
click at [810, 468] on span "14" at bounding box center [813, 472] width 8 height 9
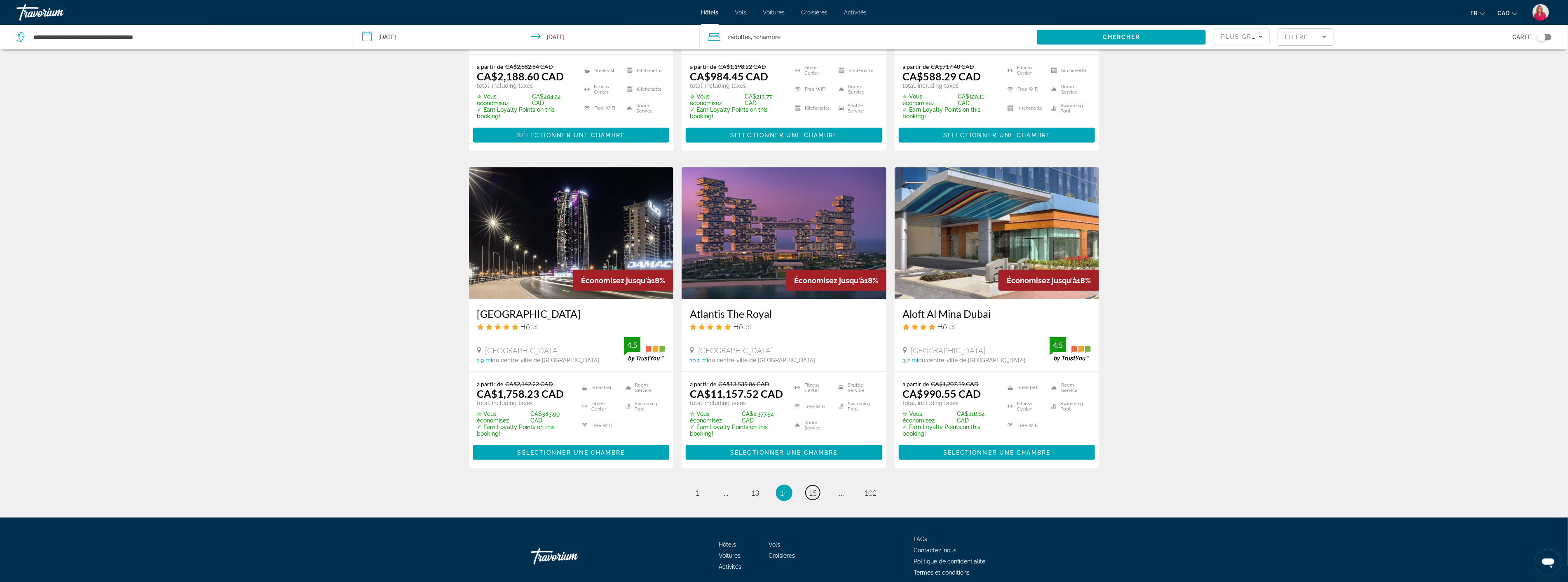
scroll to position [912, 0]
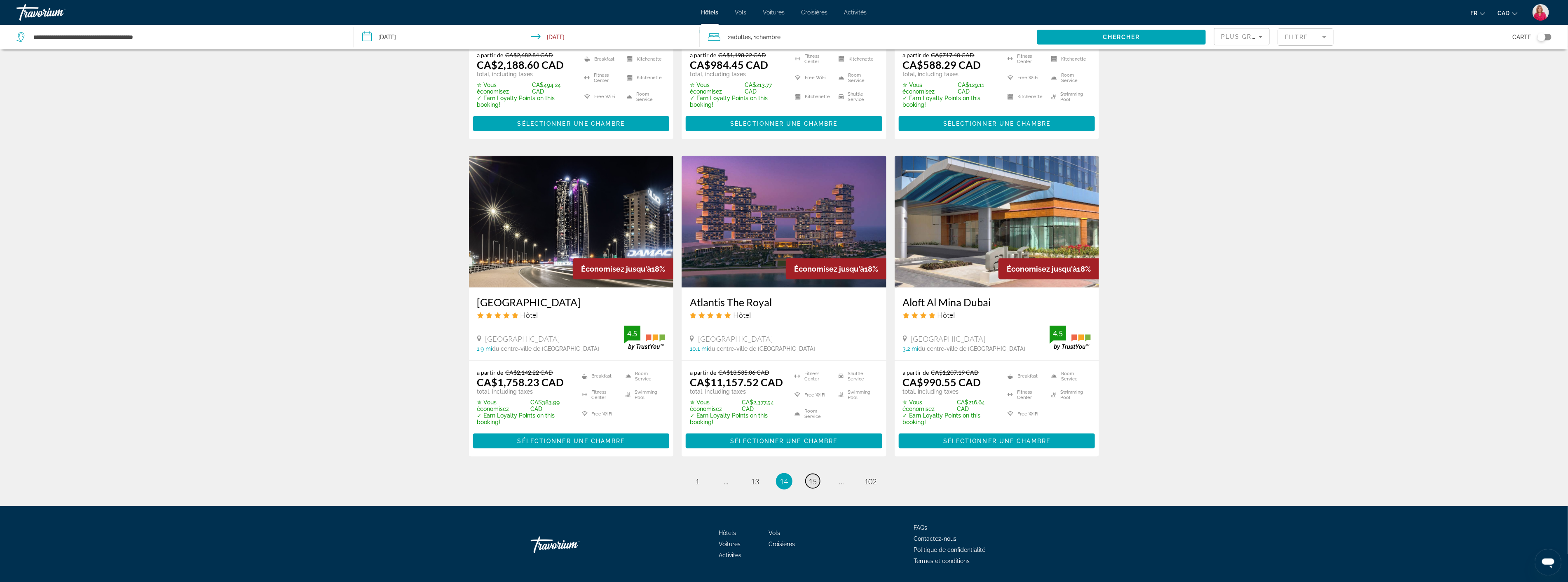
click at [815, 477] on span "15" at bounding box center [813, 481] width 8 height 9
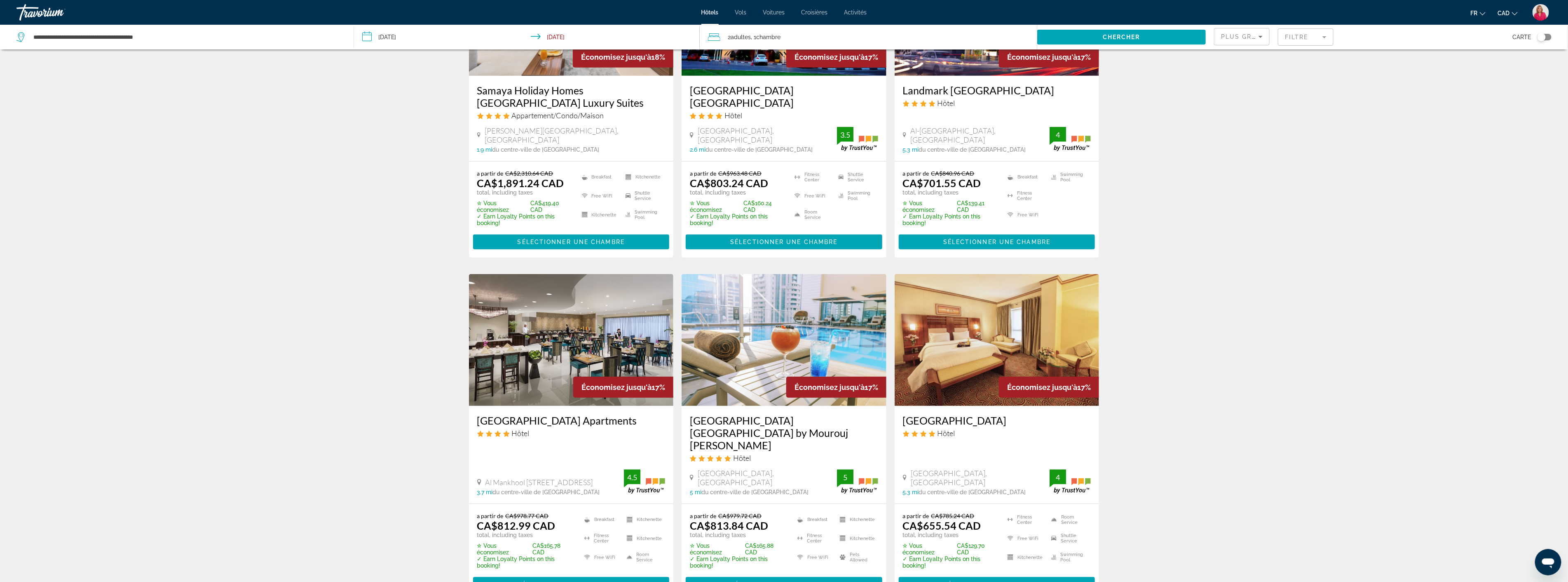
scroll to position [436, 0]
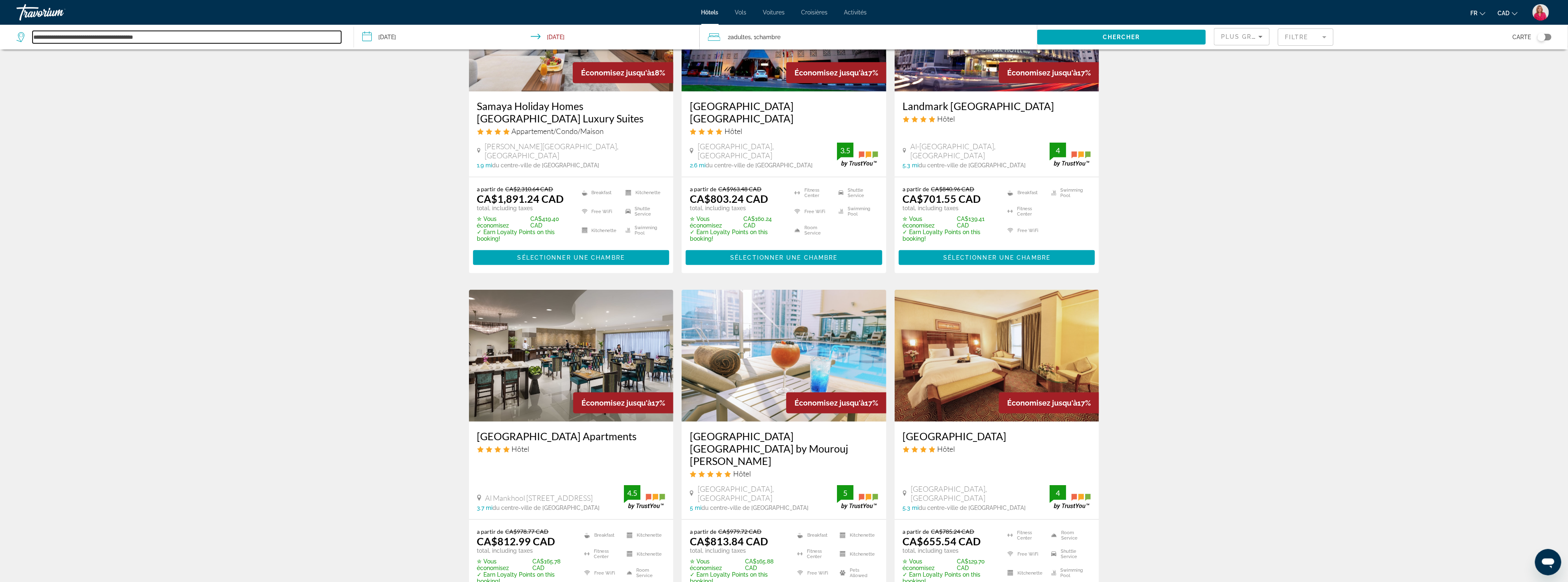
click at [200, 40] on input "**********" at bounding box center [187, 37] width 308 height 12
type input "*"
click at [47, 36] on input "**********" at bounding box center [187, 37] width 308 height 12
click at [105, 37] on input "**********" at bounding box center [187, 37] width 308 height 12
type input "**********"
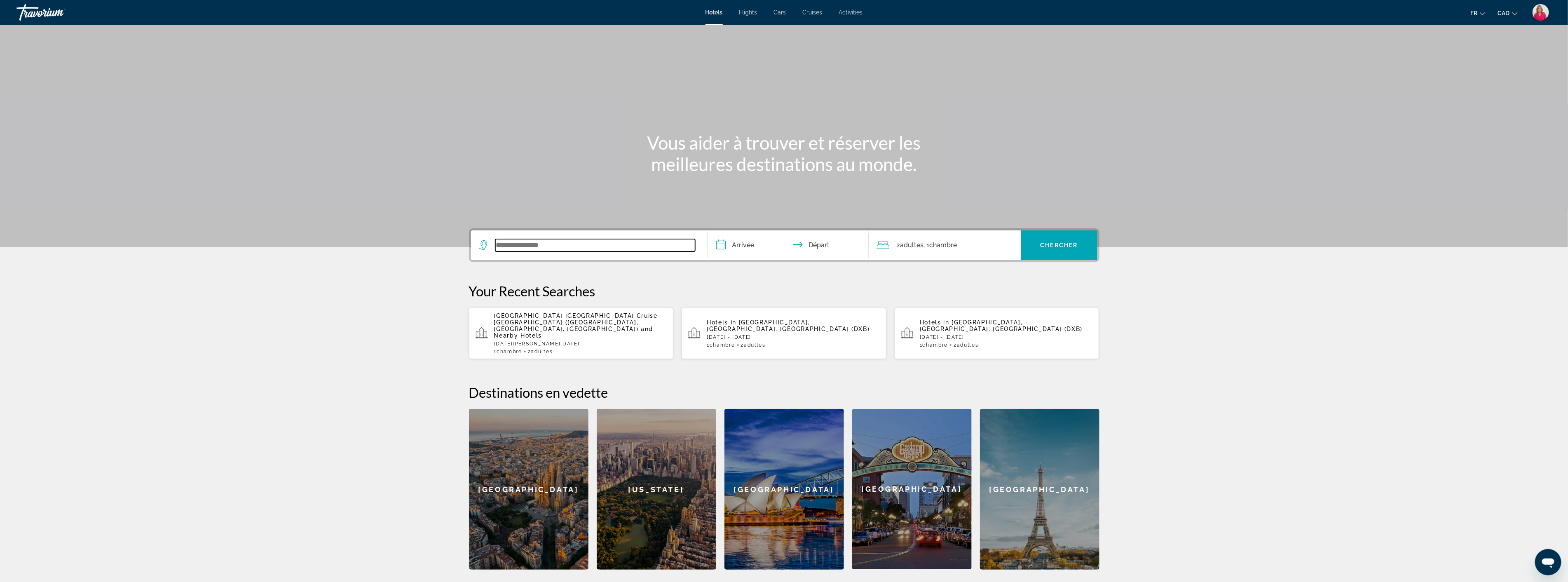
click at [578, 242] on input "Search widget" at bounding box center [595, 245] width 200 height 12
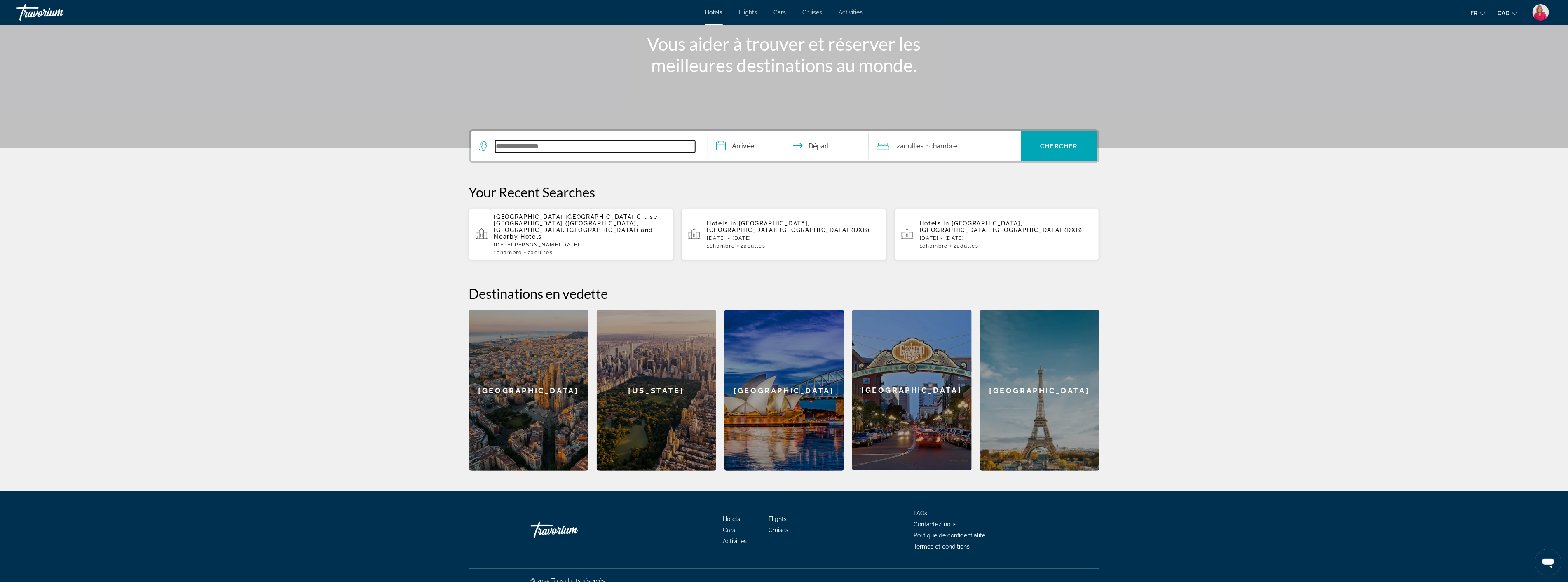
scroll to position [102, 0]
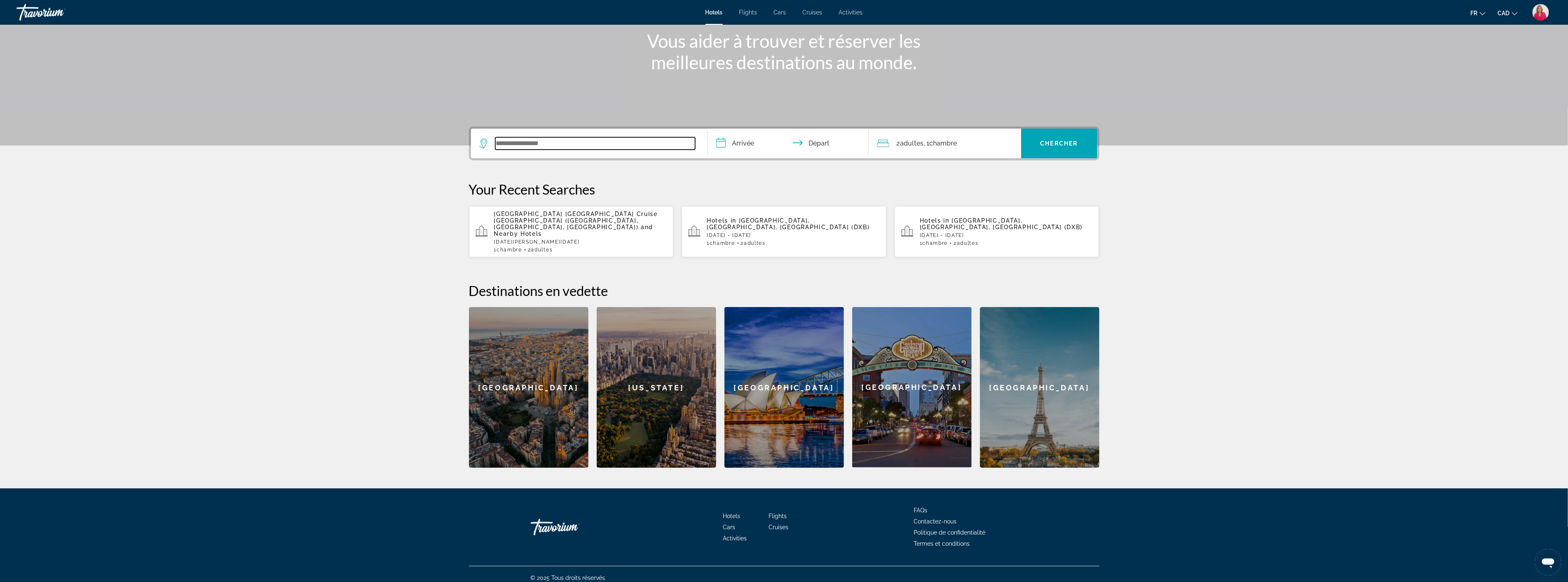
paste input "**********"
click at [751, 146] on input "**********" at bounding box center [790, 144] width 164 height 32
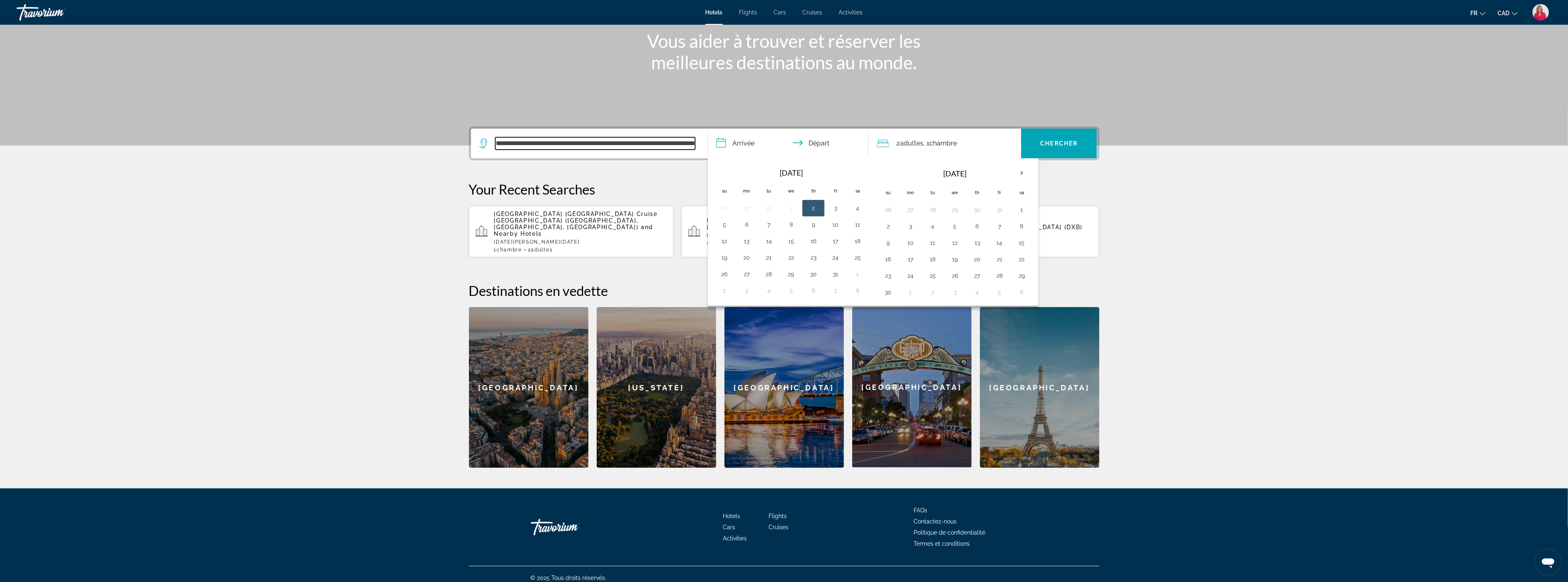
click at [681, 146] on input "**********" at bounding box center [595, 144] width 200 height 12
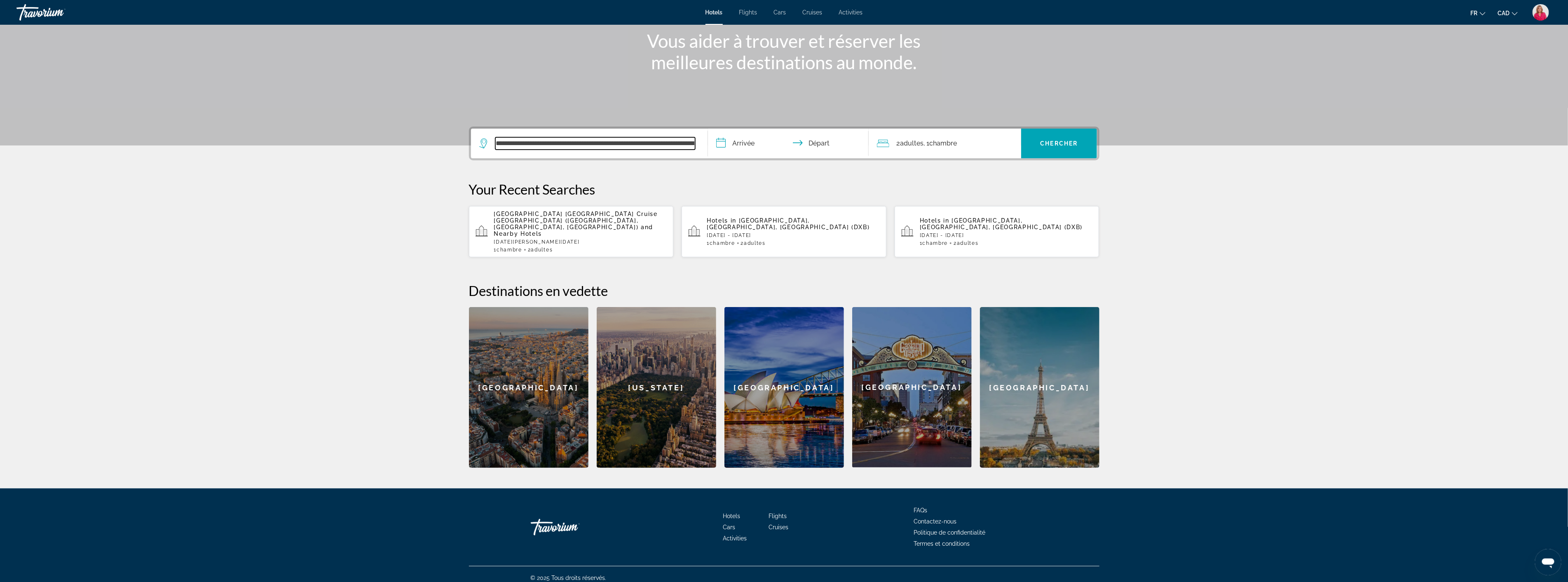
click at [693, 143] on input "**********" at bounding box center [595, 144] width 200 height 12
drag, startPoint x: 578, startPoint y: 141, endPoint x: 711, endPoint y: 142, distance: 133.0
click at [711, 142] on div "**********" at bounding box center [784, 144] width 626 height 30
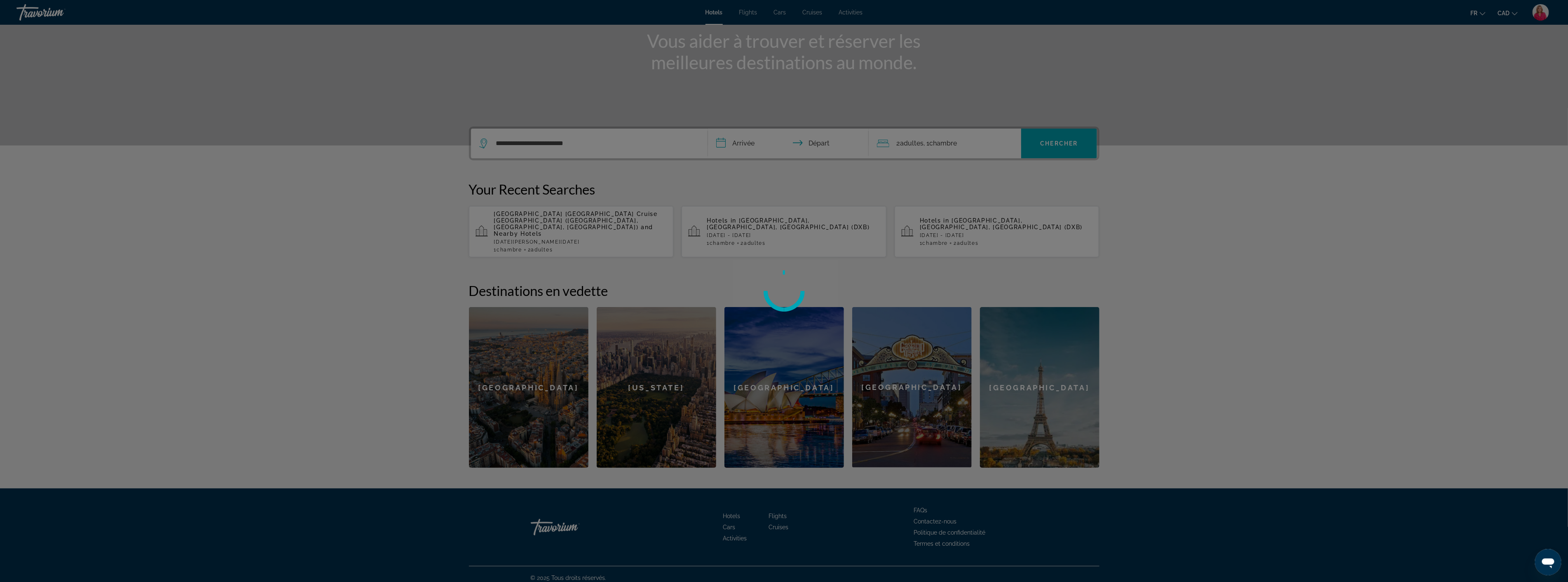
click at [597, 142] on div at bounding box center [784, 291] width 1568 height 582
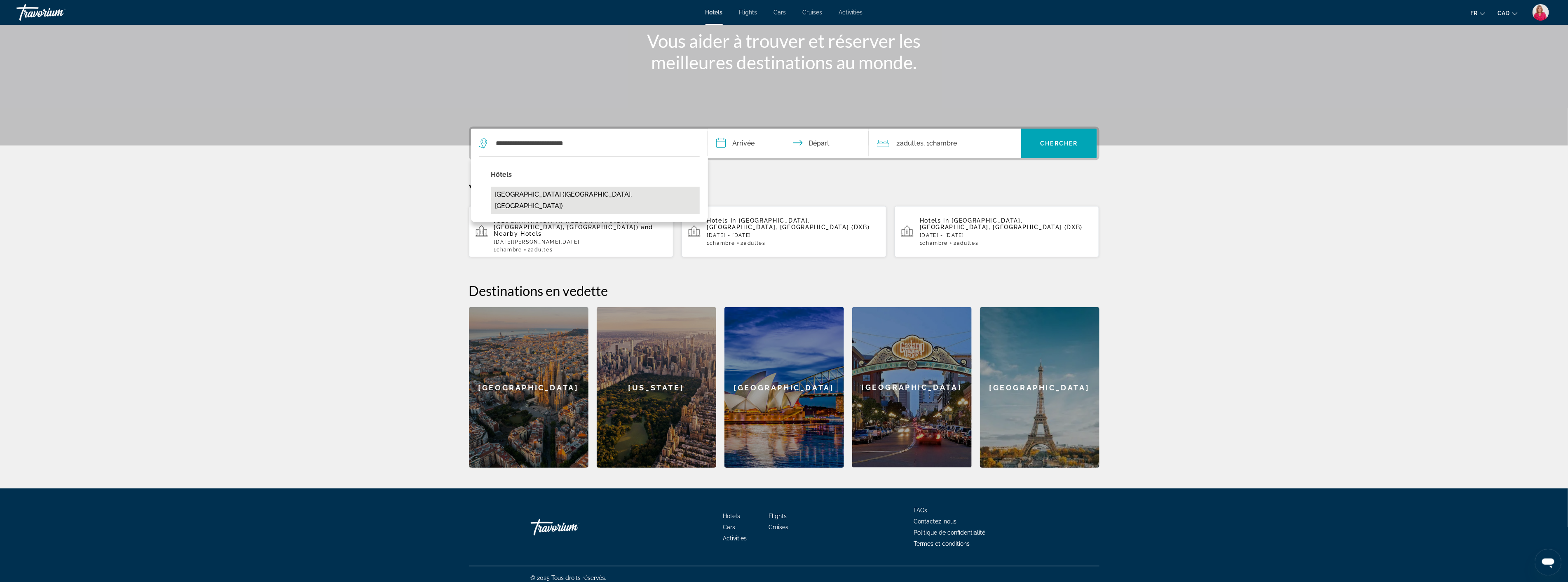
click at [595, 190] on button "Novotel Dubai Gold District (Dubai, AE)" at bounding box center [595, 200] width 208 height 27
type input "**********"
click at [758, 142] on input "**********" at bounding box center [790, 144] width 164 height 32
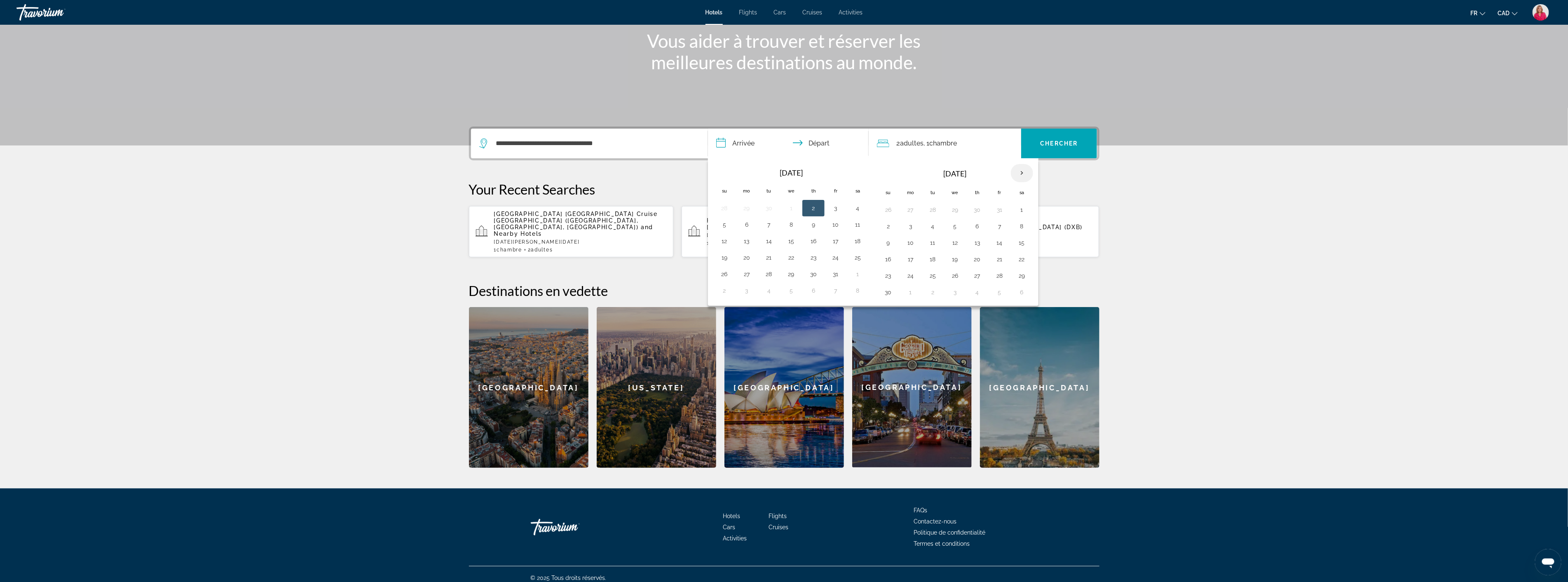
click at [1022, 170] on th "Next month" at bounding box center [1022, 173] width 22 height 18
click at [954, 209] on button "3" at bounding box center [955, 210] width 13 height 11
click at [933, 225] on button "9" at bounding box center [933, 226] width 13 height 11
type input "**********"
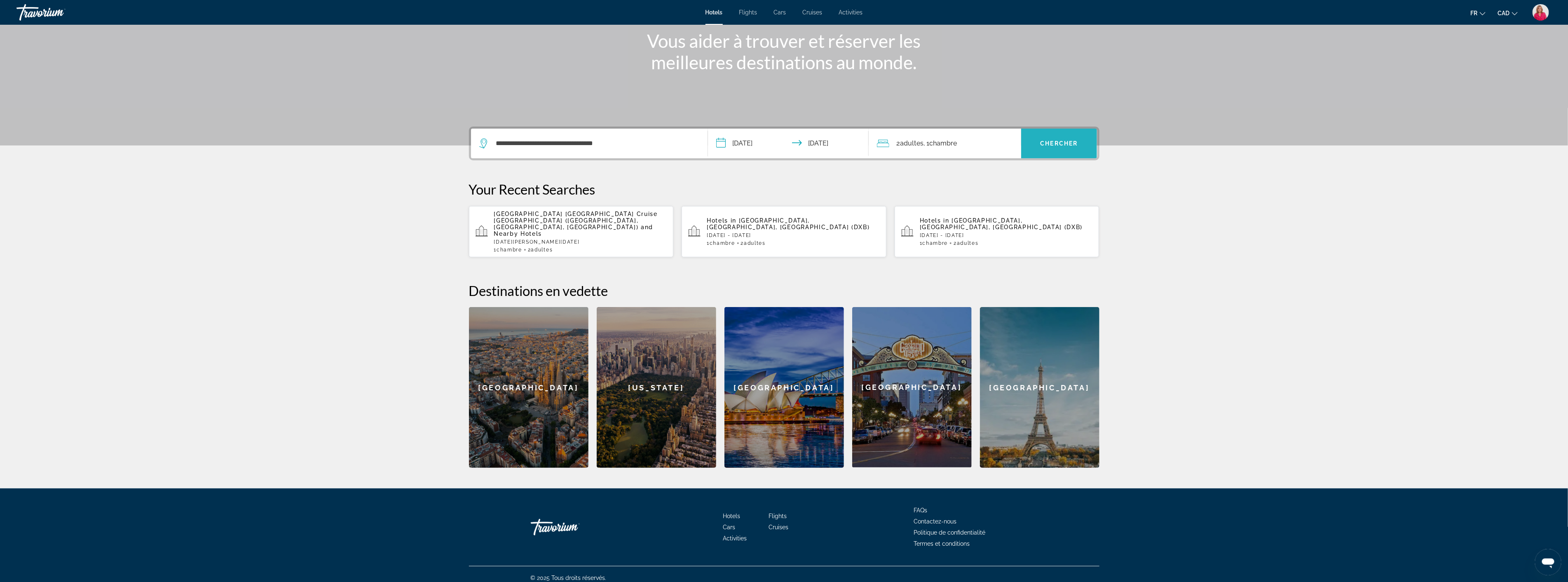
click at [1067, 142] on span "Chercher" at bounding box center [1059, 143] width 37 height 7
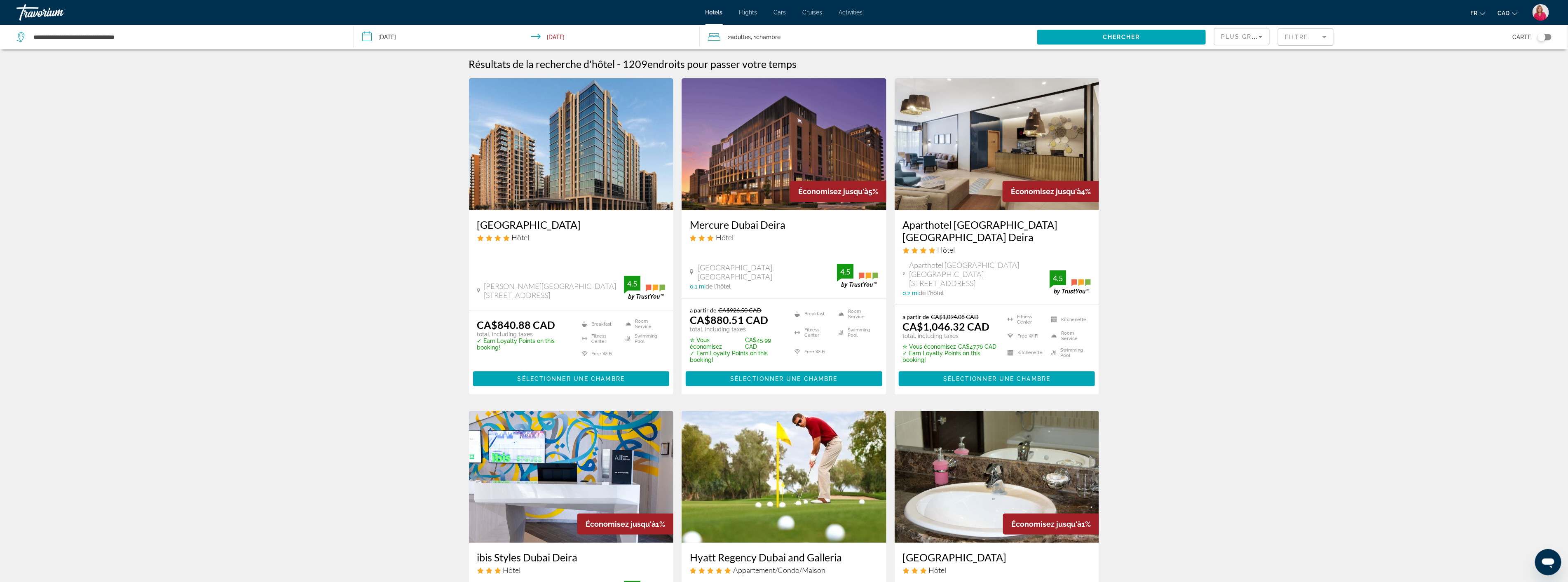
click at [532, 169] on img "Main content" at bounding box center [571, 144] width 205 height 132
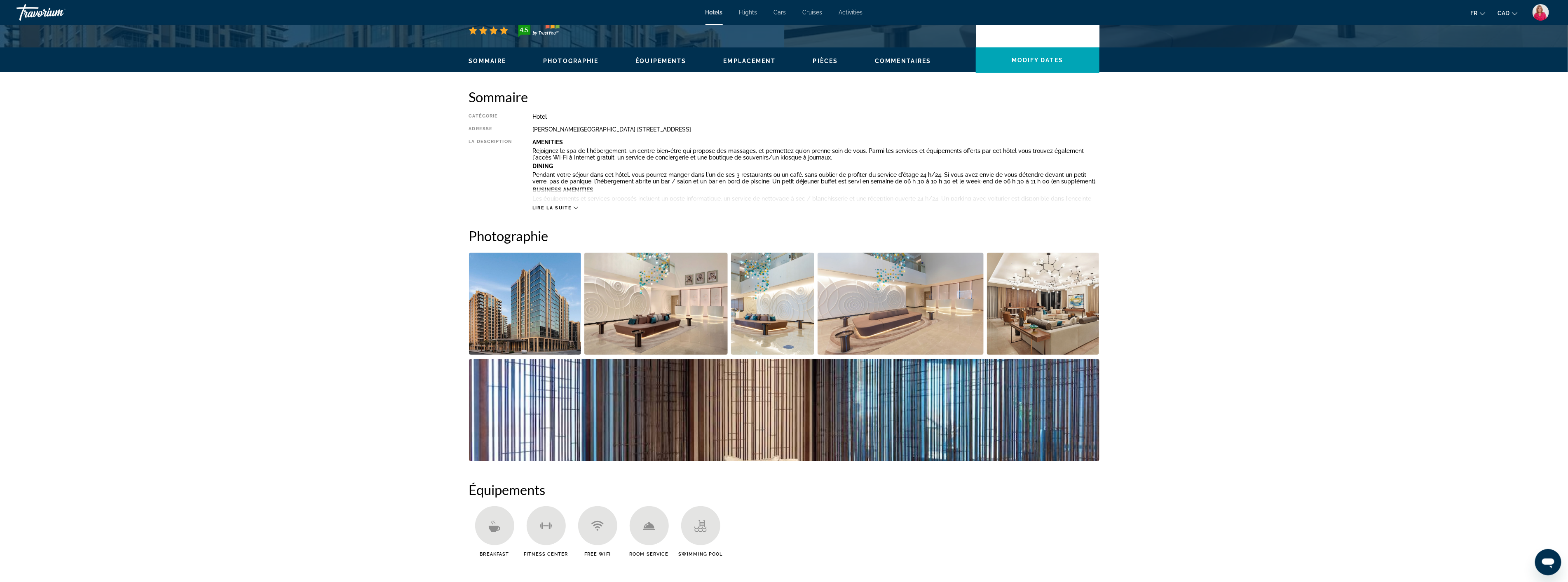
scroll to position [229, 0]
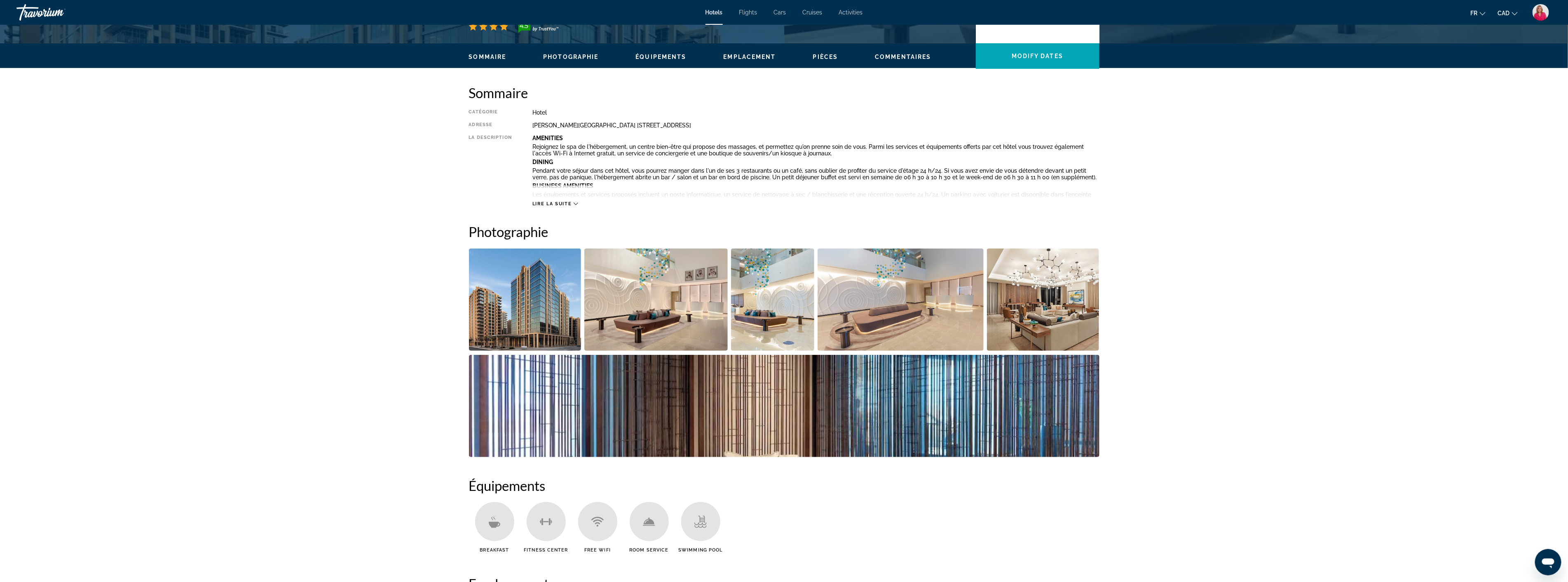
click at [535, 313] on img "Open full-screen image slider" at bounding box center [525, 300] width 112 height 102
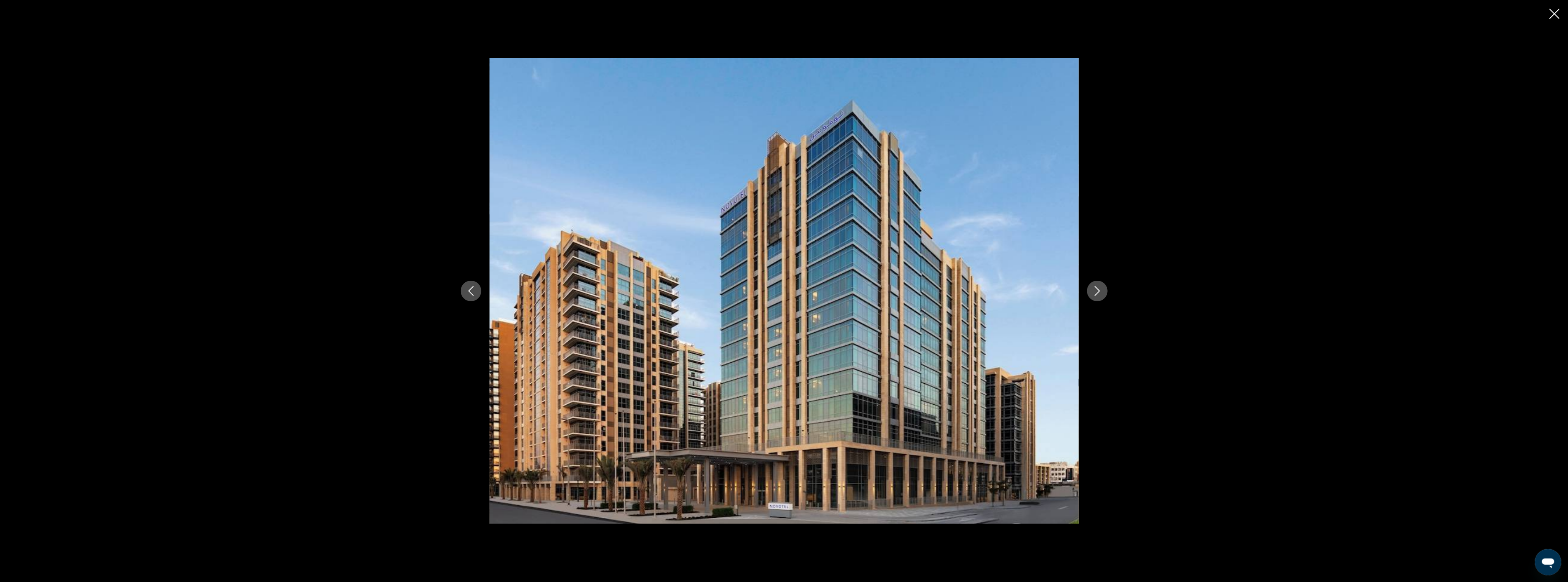
click at [1095, 294] on icon "Next image" at bounding box center [1097, 291] width 10 height 10
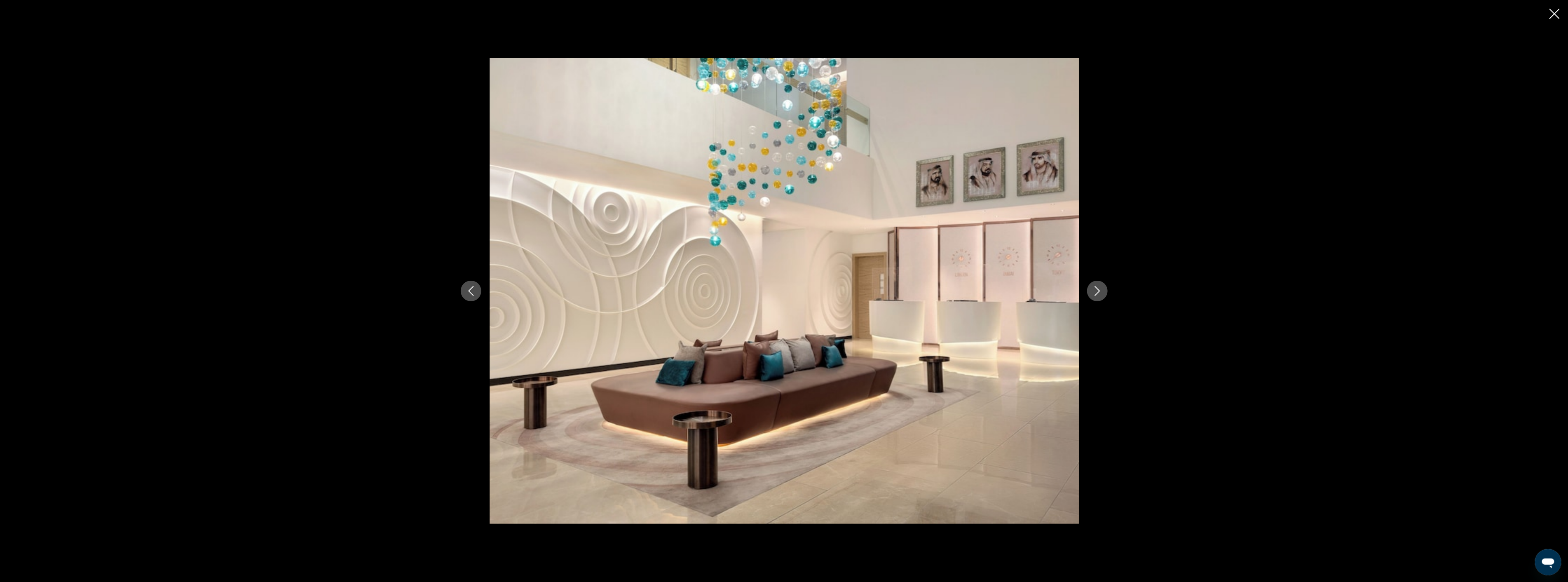
click at [1095, 294] on icon "Next image" at bounding box center [1097, 291] width 10 height 10
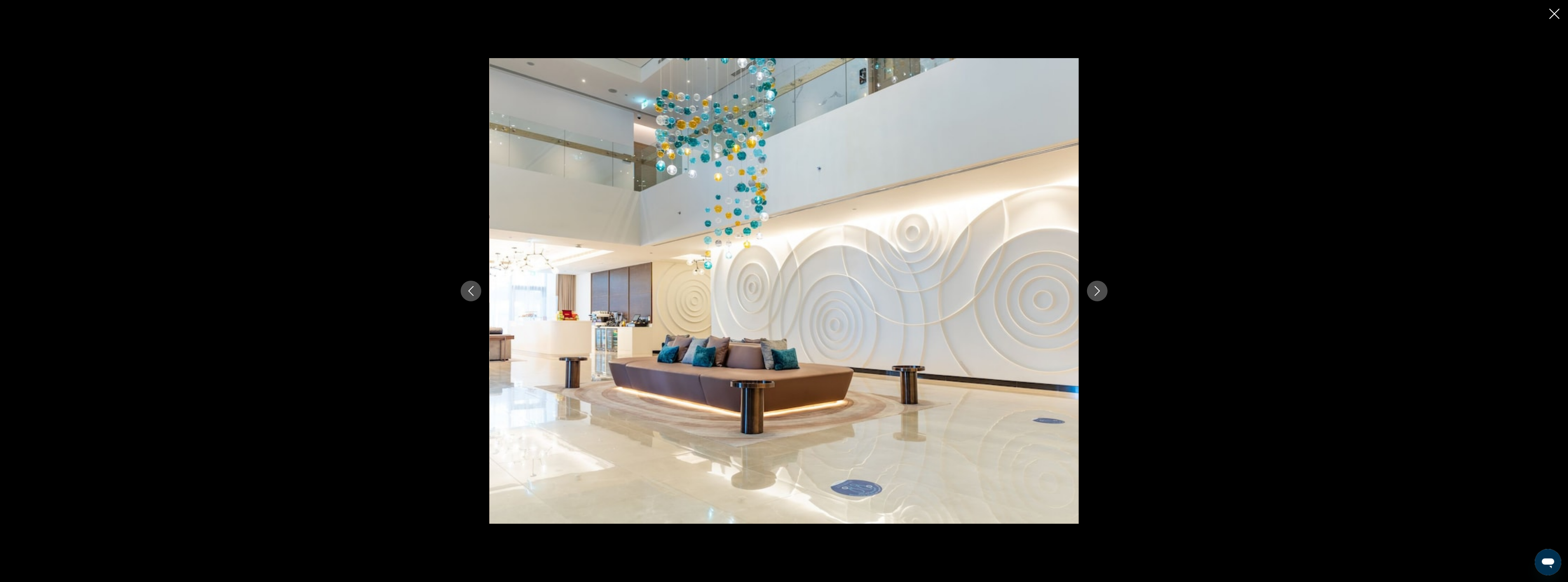
click at [1095, 294] on icon "Next image" at bounding box center [1097, 291] width 10 height 10
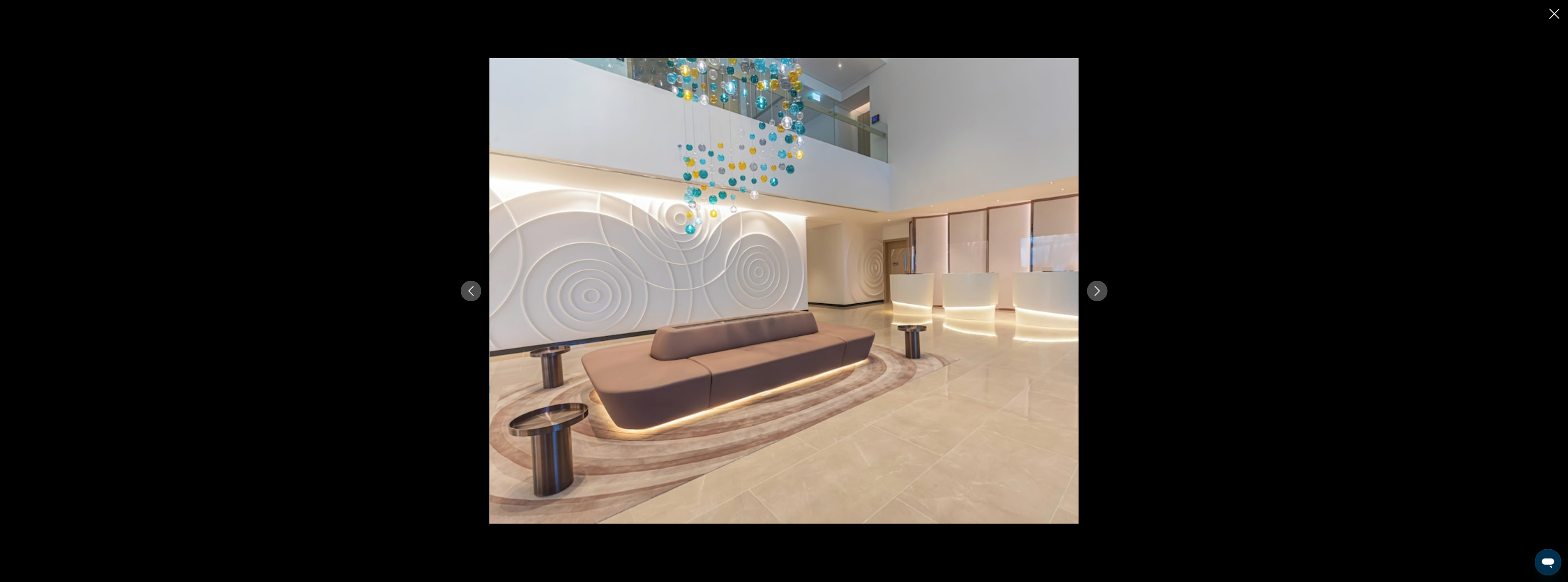
click at [1095, 294] on icon "Next image" at bounding box center [1097, 291] width 10 height 10
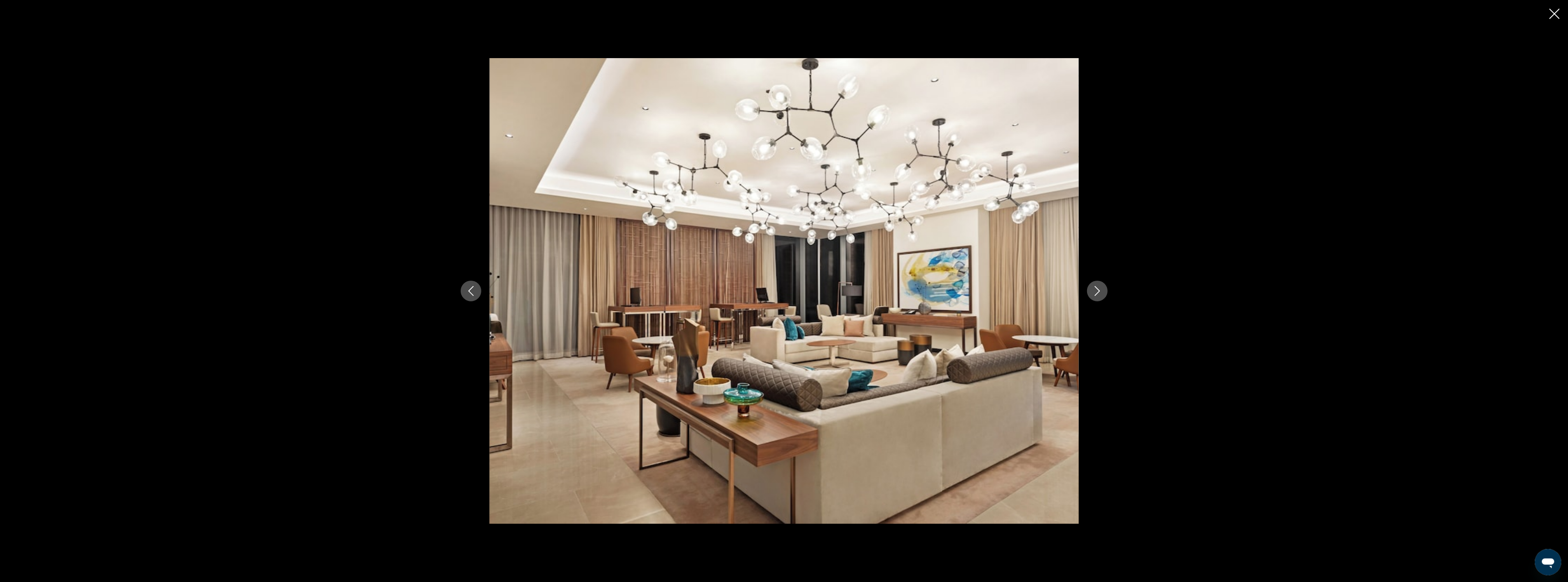
click at [1095, 294] on icon "Next image" at bounding box center [1097, 291] width 10 height 10
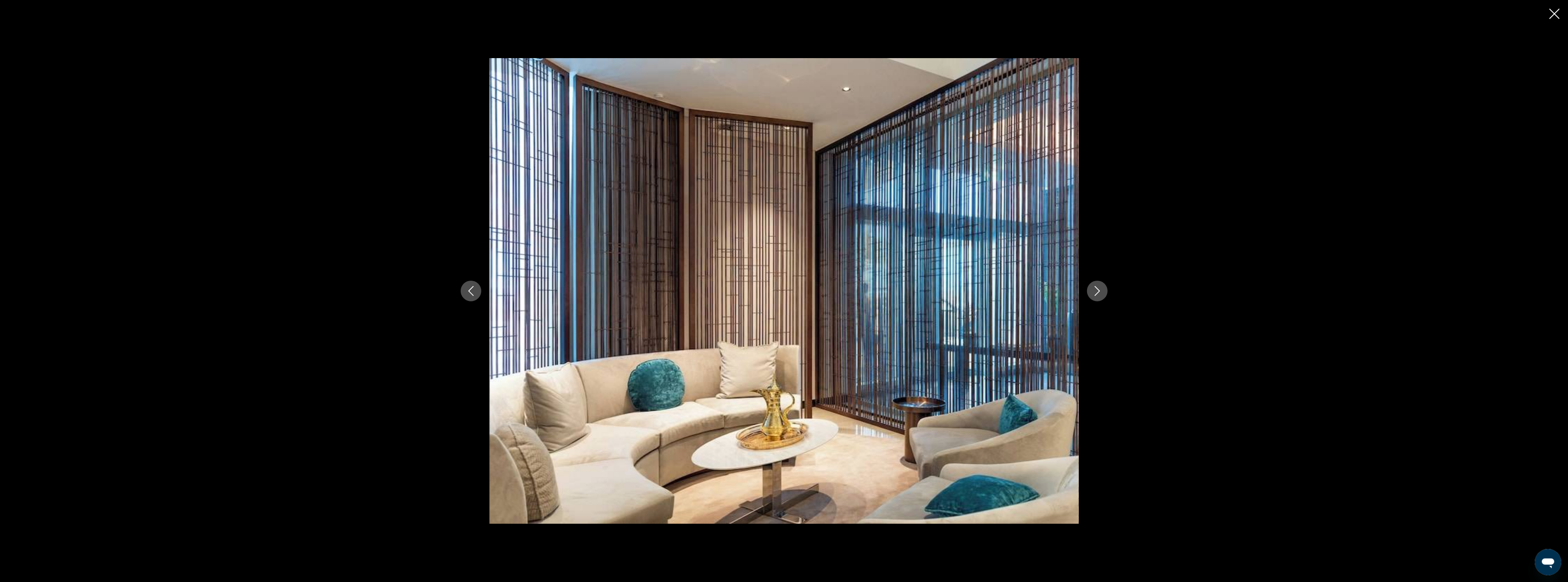
click at [1095, 294] on icon "Next image" at bounding box center [1097, 291] width 10 height 10
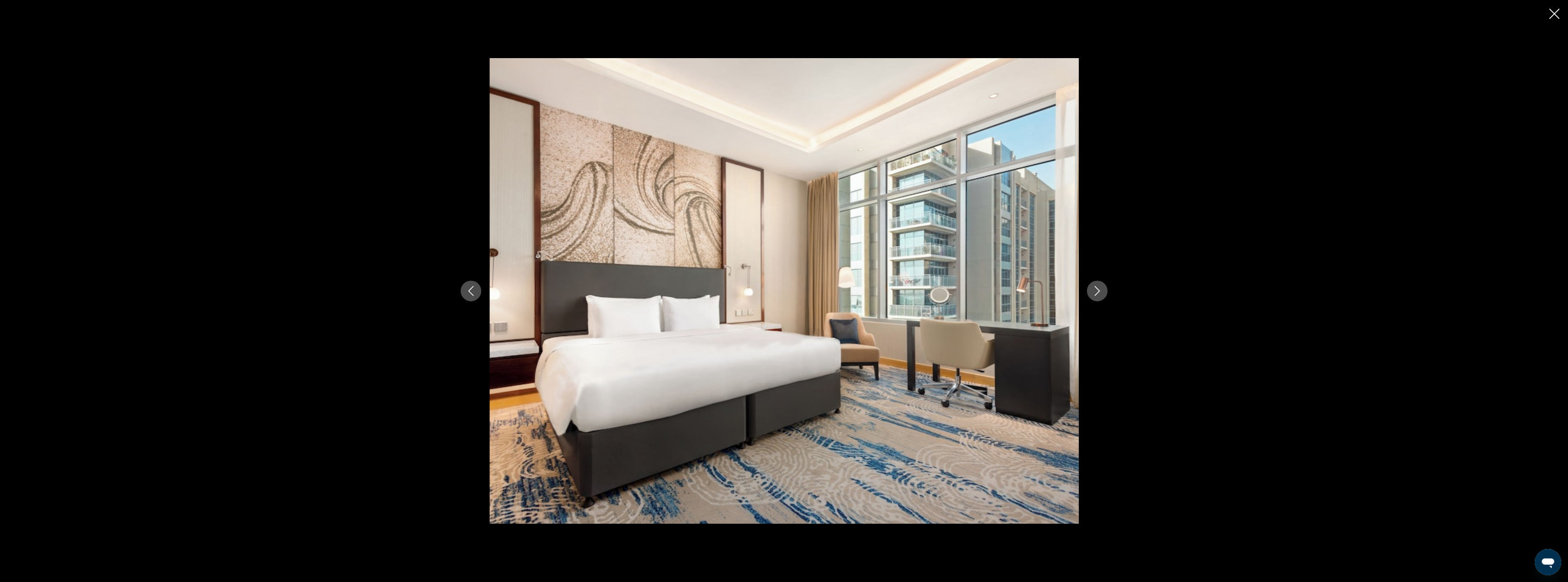
click at [1095, 294] on icon "Next image" at bounding box center [1097, 291] width 10 height 10
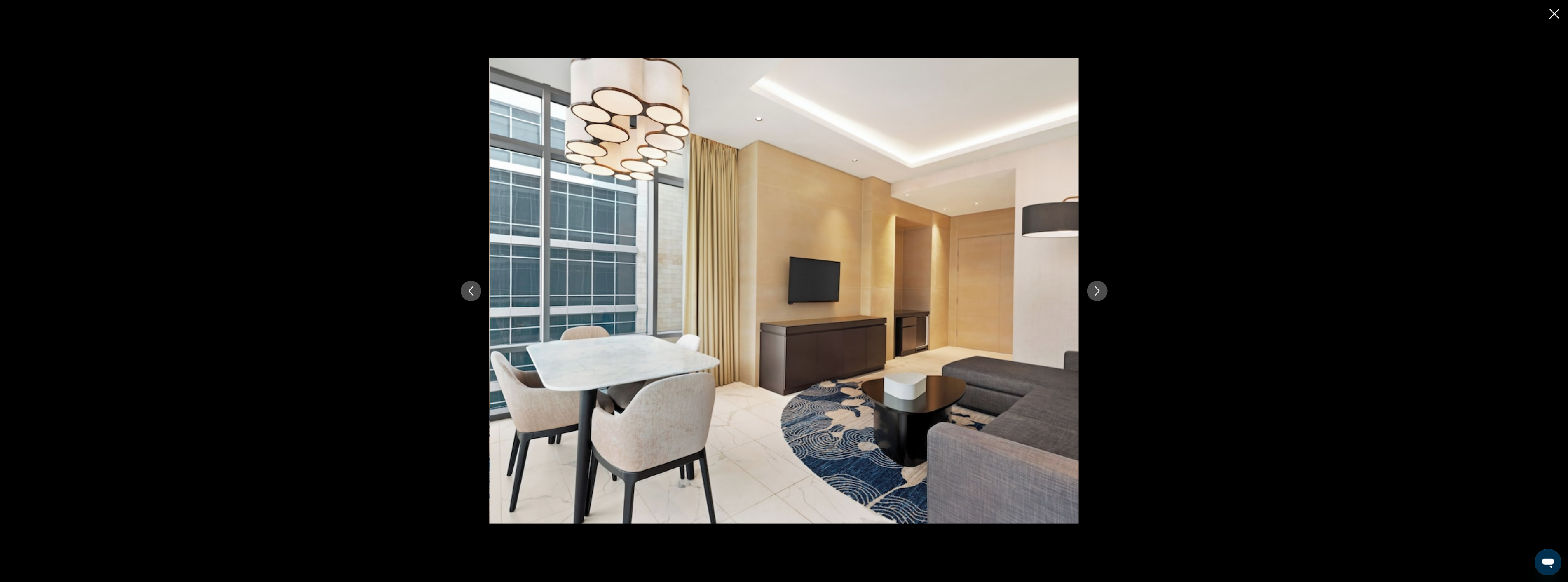
click at [1095, 294] on icon "Next image" at bounding box center [1097, 291] width 10 height 10
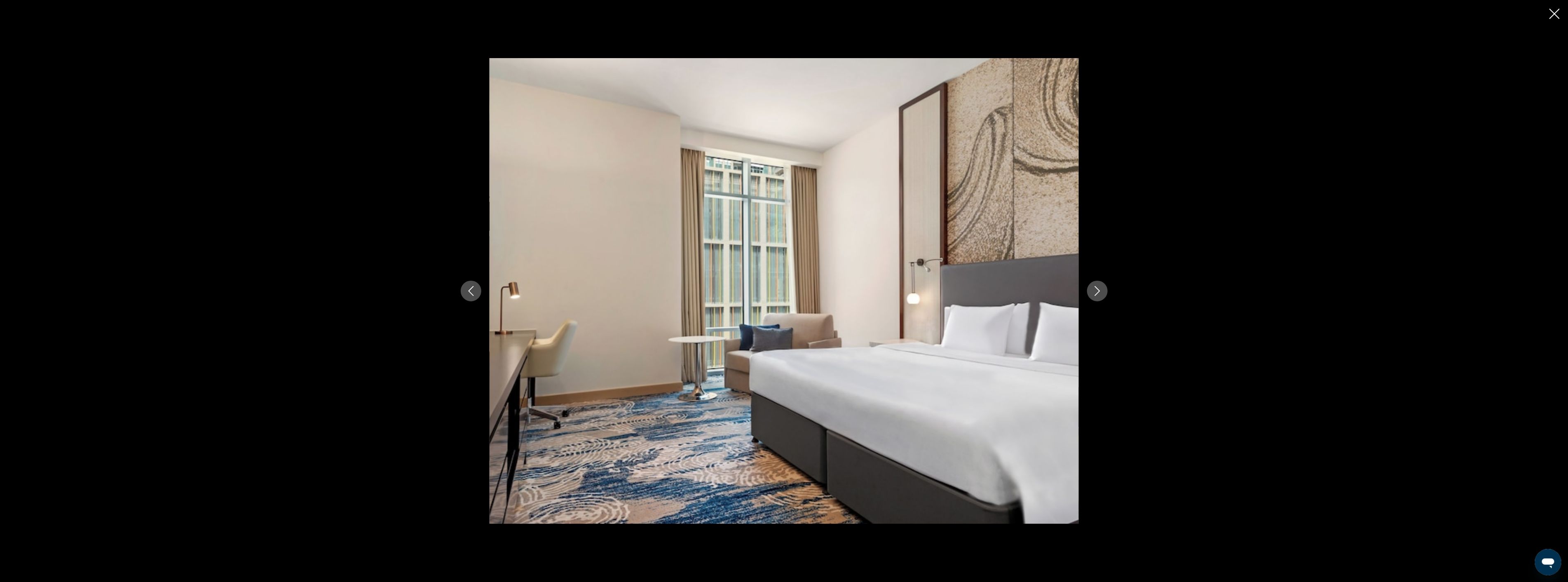
click at [1095, 294] on icon "Next image" at bounding box center [1097, 291] width 10 height 10
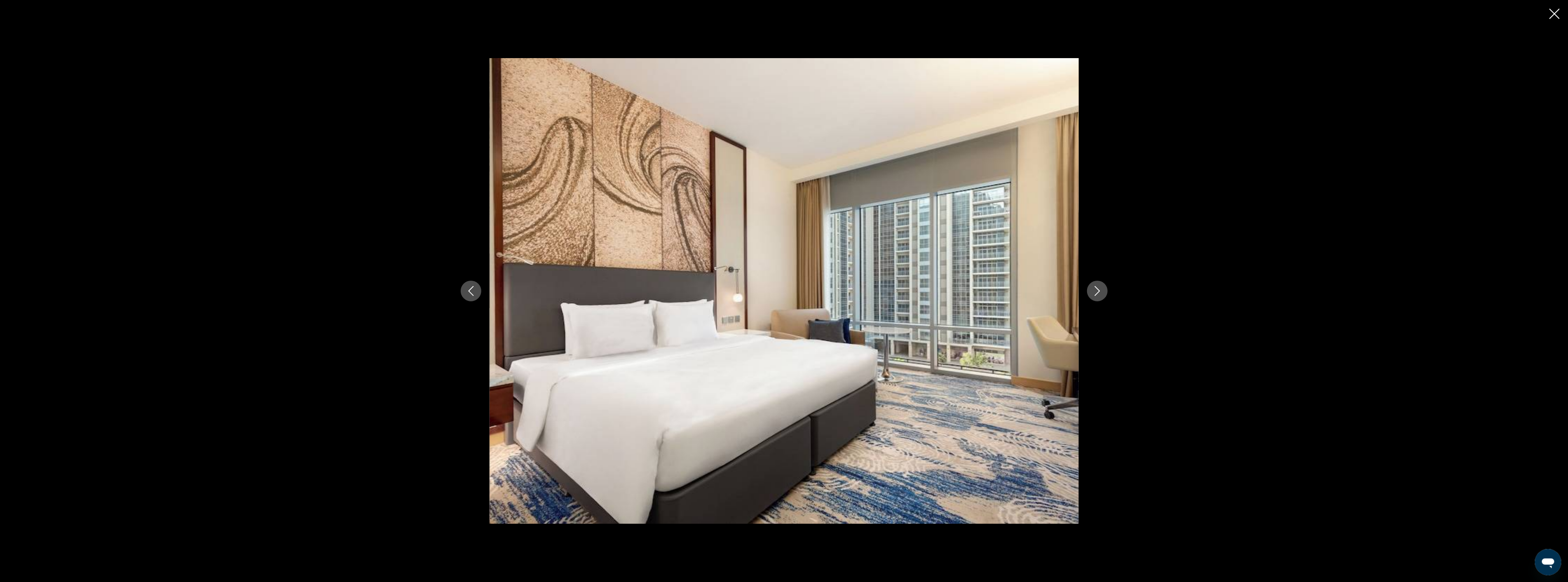
click at [1095, 294] on icon "Next image" at bounding box center [1097, 291] width 10 height 10
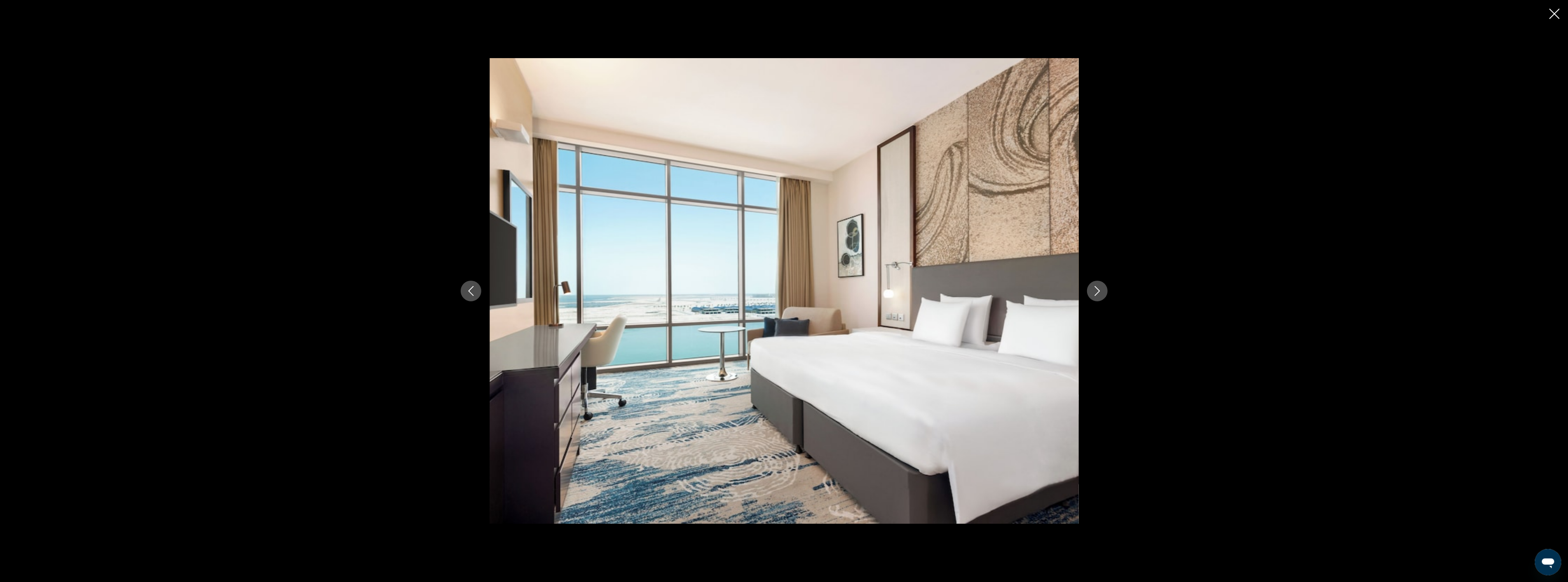
click at [1095, 294] on icon "Next image" at bounding box center [1097, 291] width 10 height 10
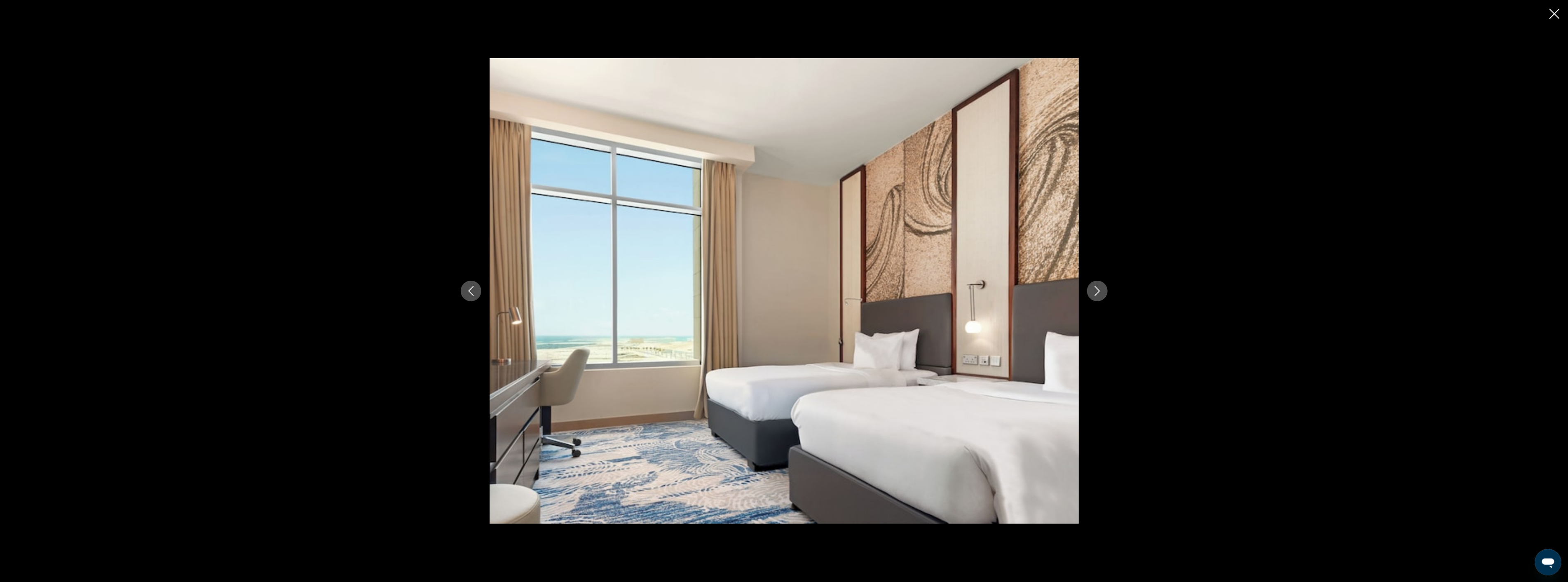
click at [1095, 294] on icon "Next image" at bounding box center [1097, 291] width 10 height 10
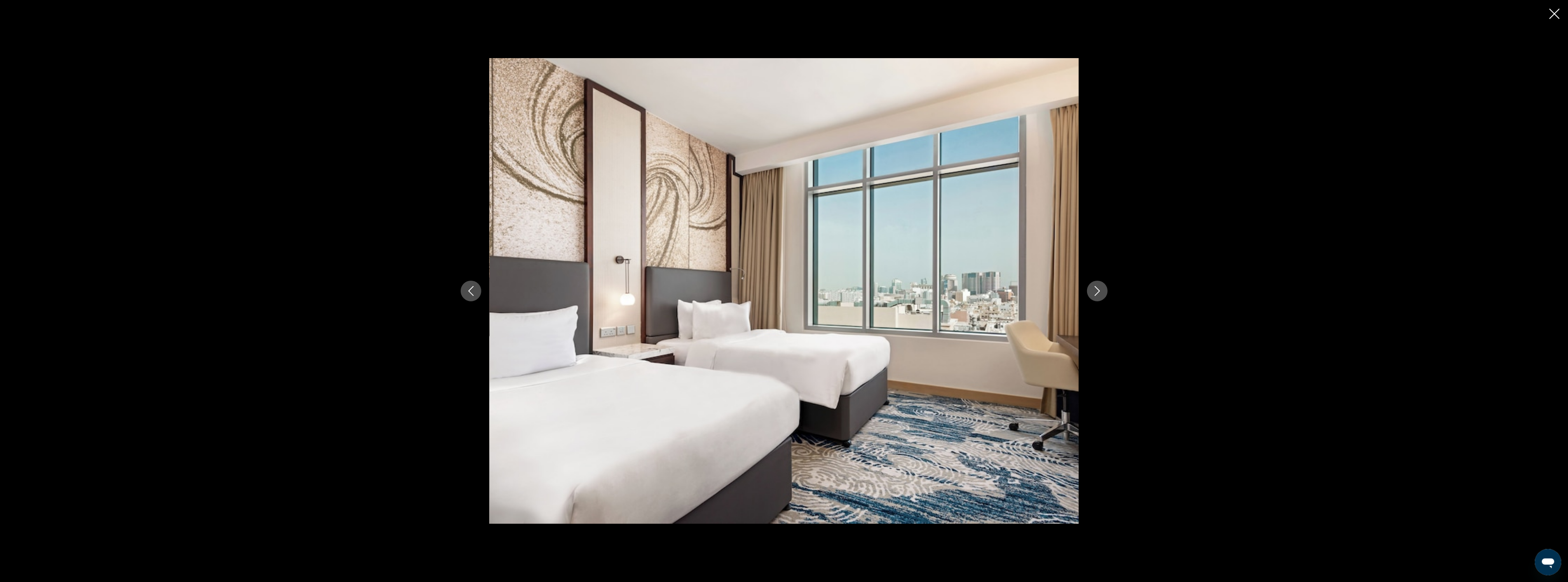
click at [1554, 11] on icon "Close slideshow" at bounding box center [1554, 14] width 11 height 11
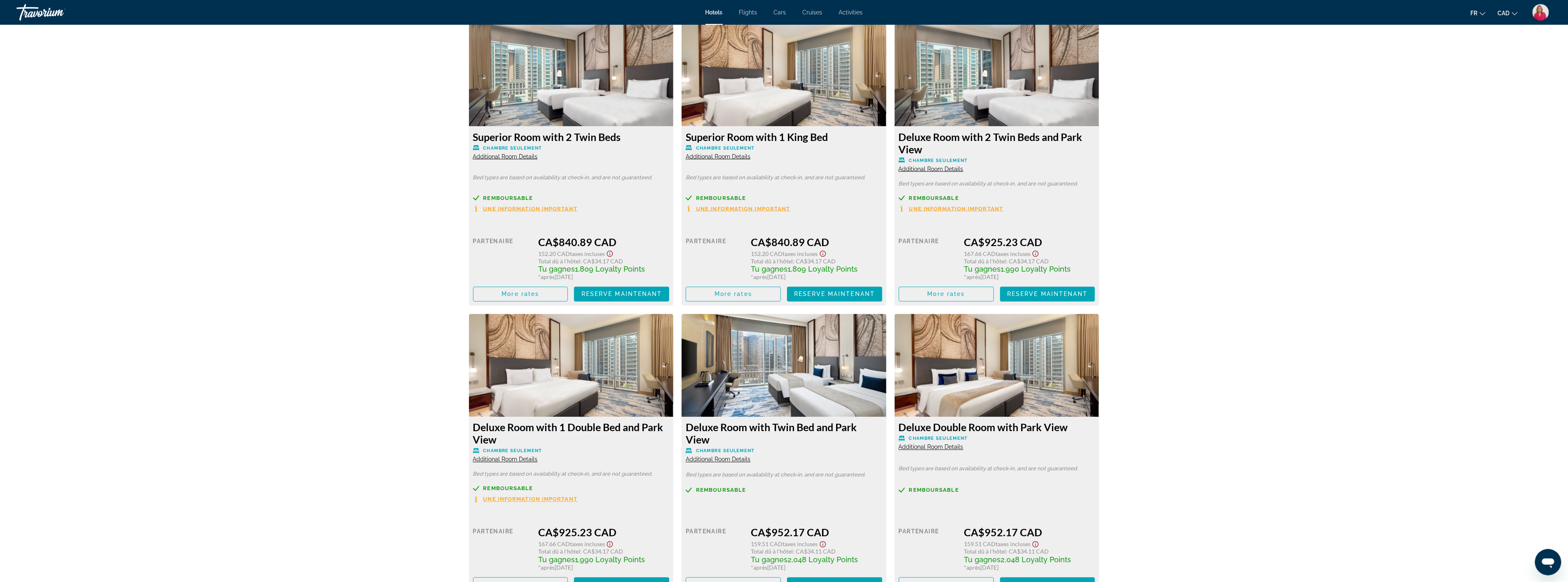
scroll to position [1146, 0]
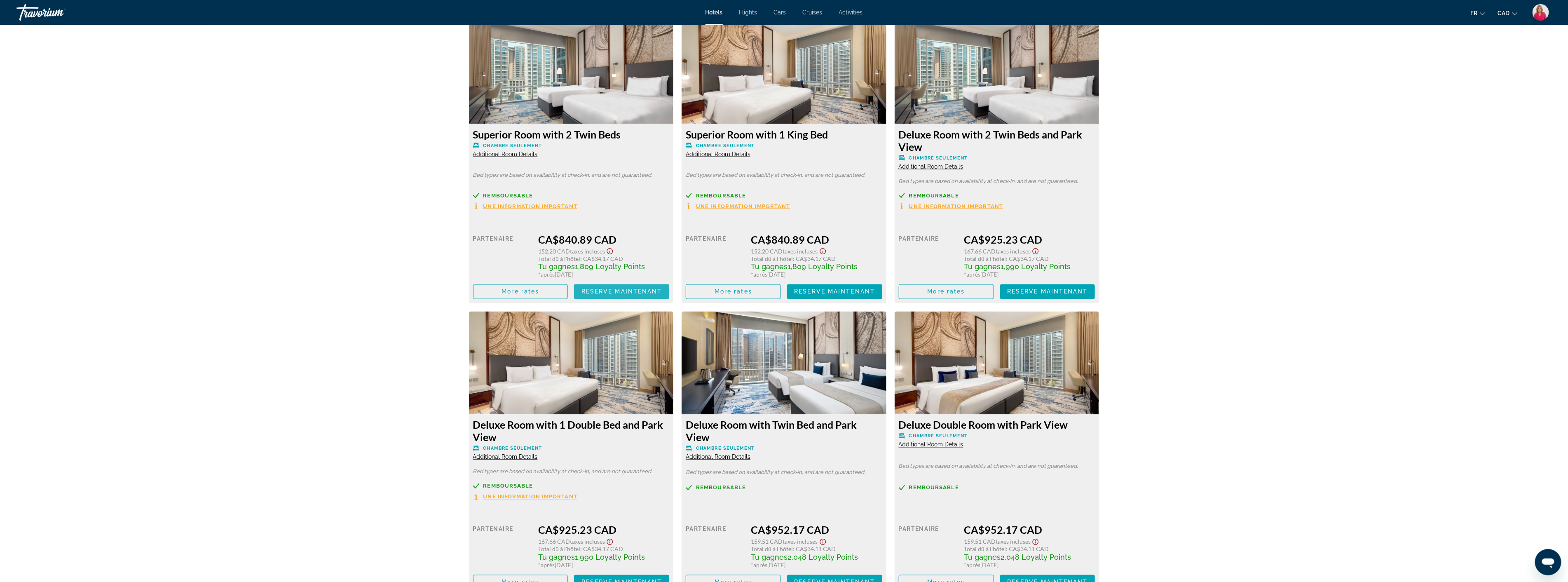
click at [587, 290] on span "Reserve maintenant" at bounding box center [621, 292] width 81 height 7
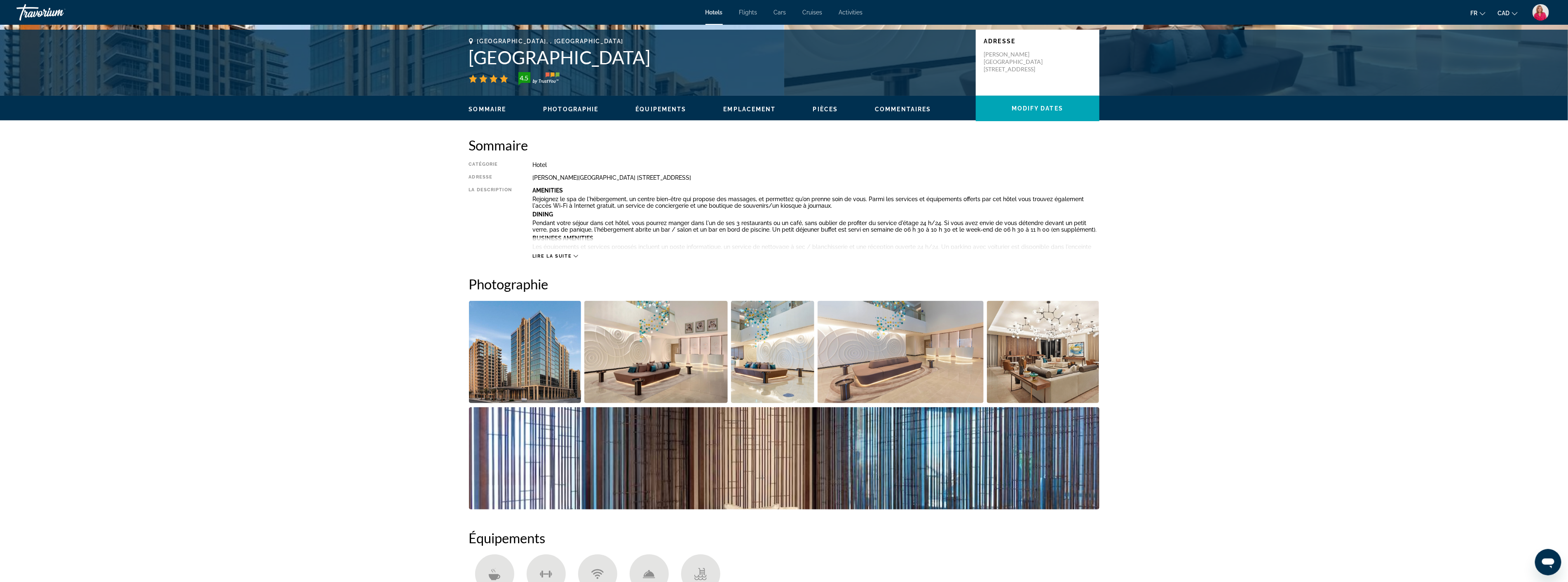
scroll to position [183, 0]
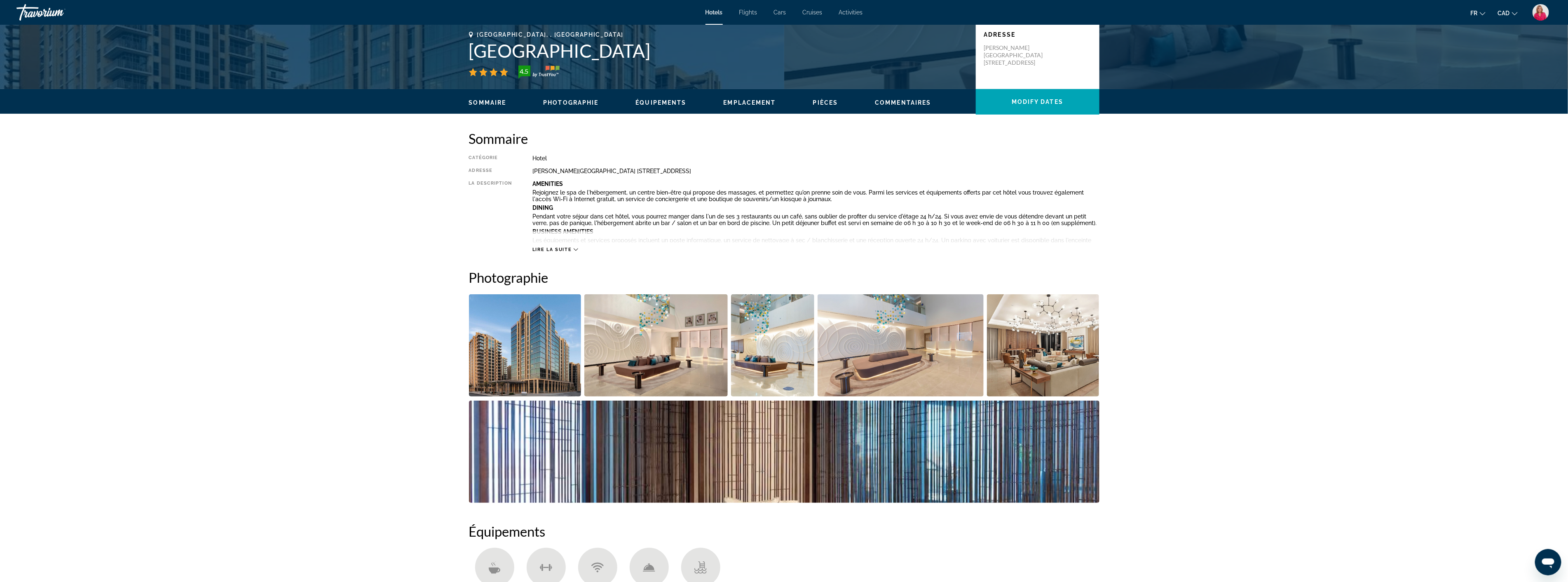
click at [569, 247] on button "Lire la suite" at bounding box center [555, 250] width 46 height 6
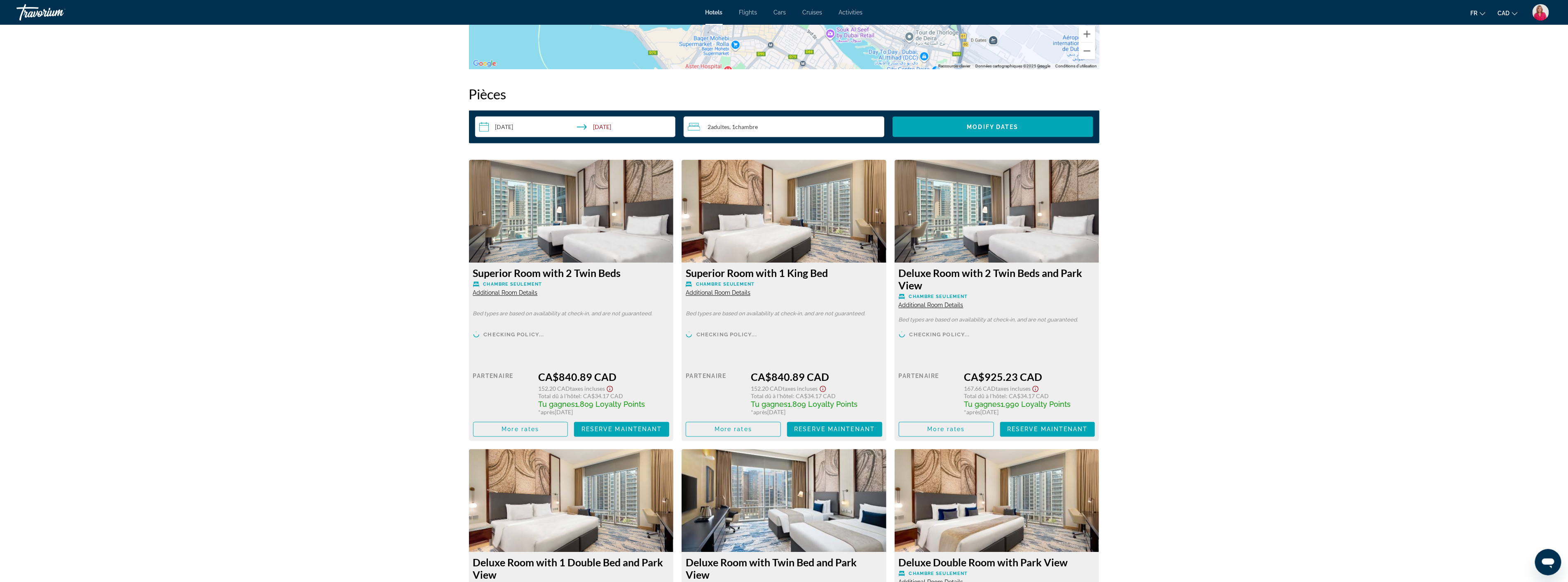
scroll to position [1283, 0]
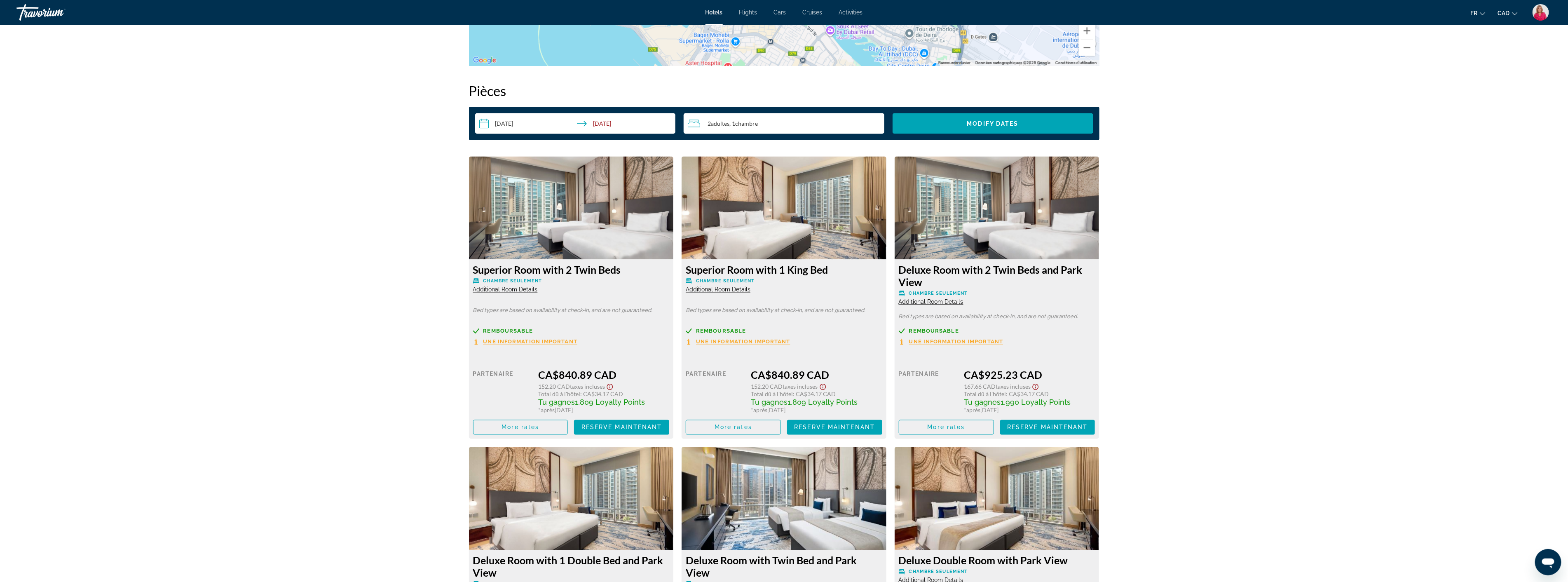
click at [559, 225] on img "Main content" at bounding box center [571, 208] width 205 height 103
